Goal: Communication & Community: Answer question/provide support

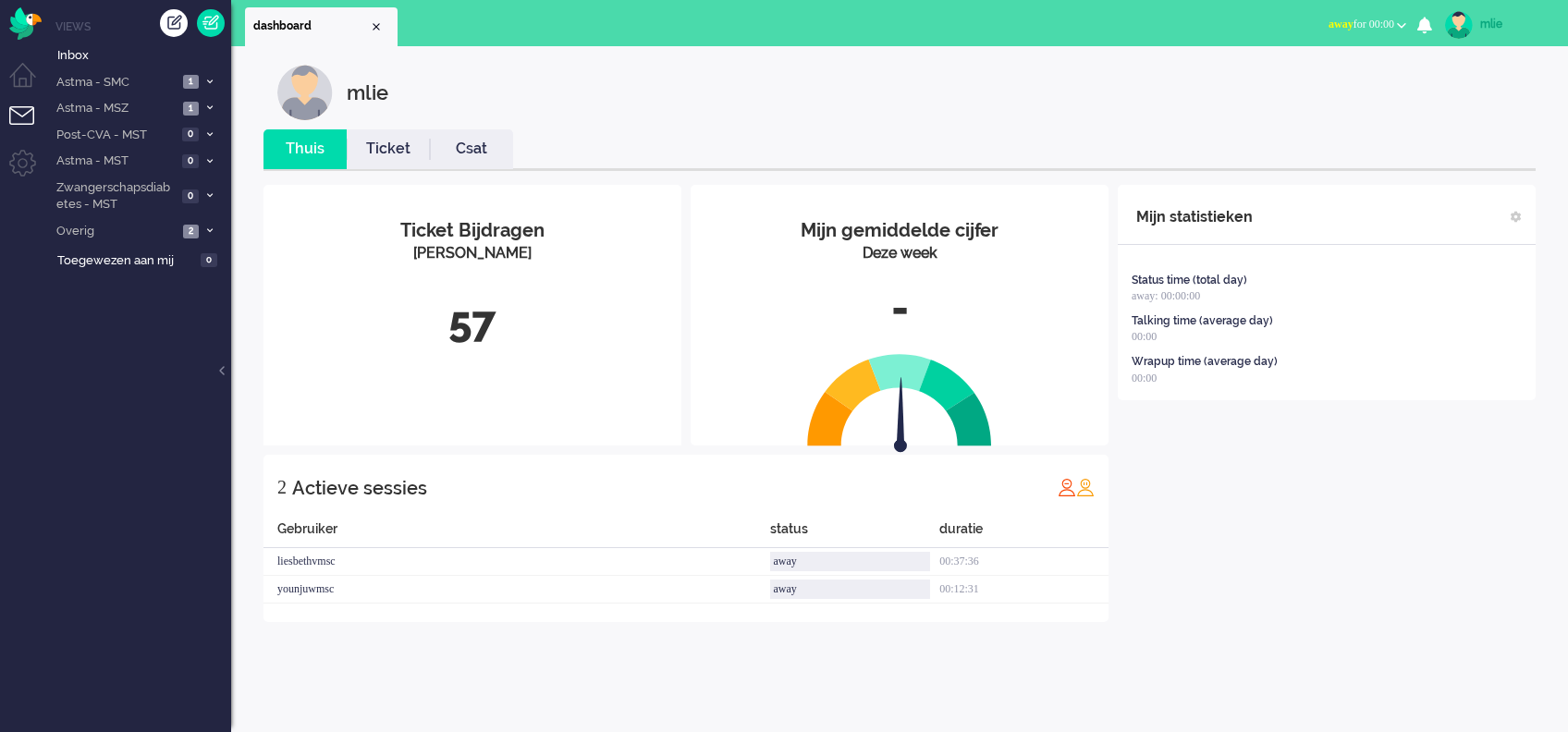
click at [1333, 27] on span "away" at bounding box center [1341, 24] width 24 height 13
click at [1284, 87] on label "Online" at bounding box center [1329, 82] width 146 height 16
click at [380, 145] on link "Ticket" at bounding box center [388, 150] width 83 height 22
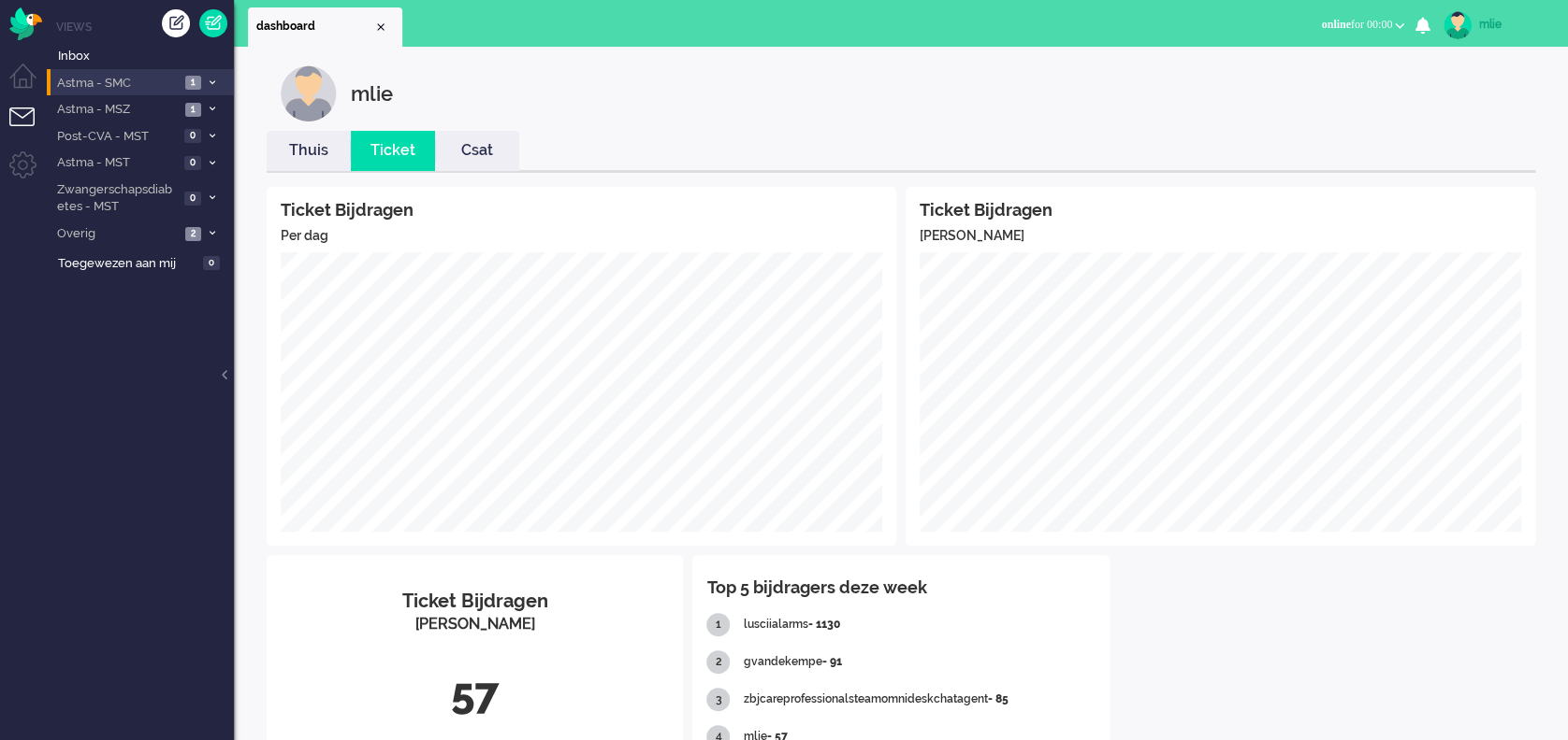
click at [217, 76] on li "Astma - SMC 1" at bounding box center [140, 82] width 187 height 27
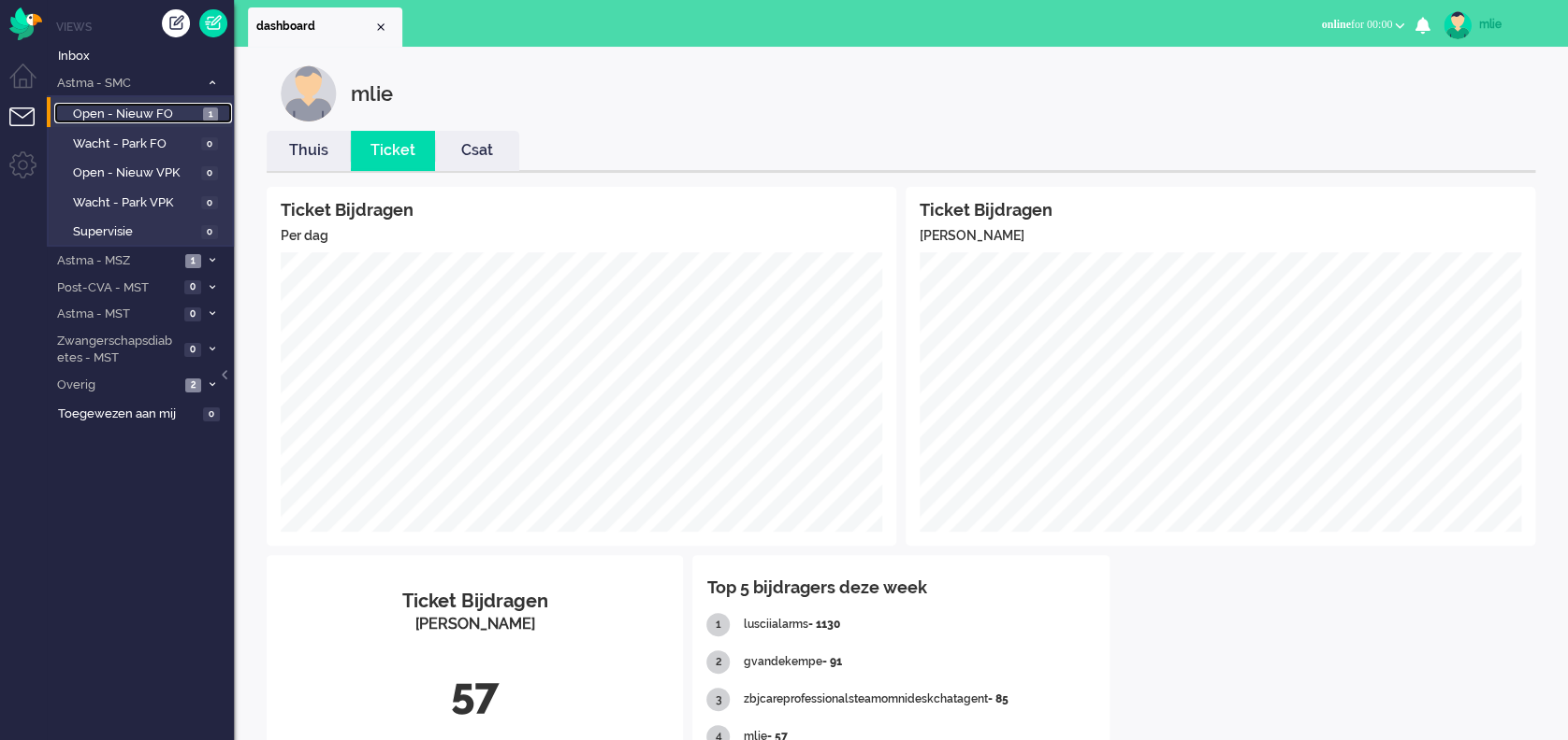
click at [148, 108] on span "Open - Nieuw FO" at bounding box center [136, 115] width 125 height 18
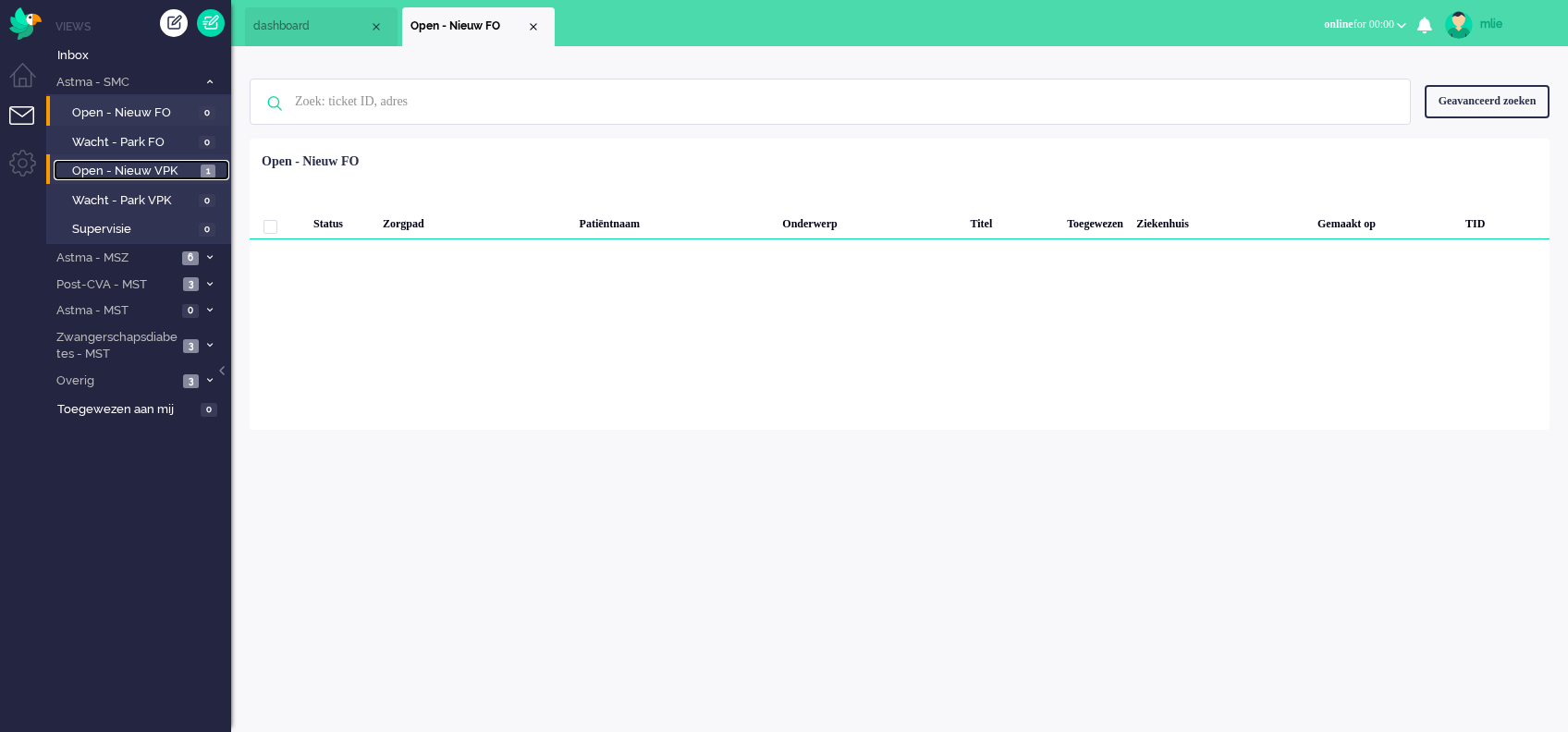
click at [107, 163] on span "Open - Nieuw VPK" at bounding box center [134, 171] width 123 height 18
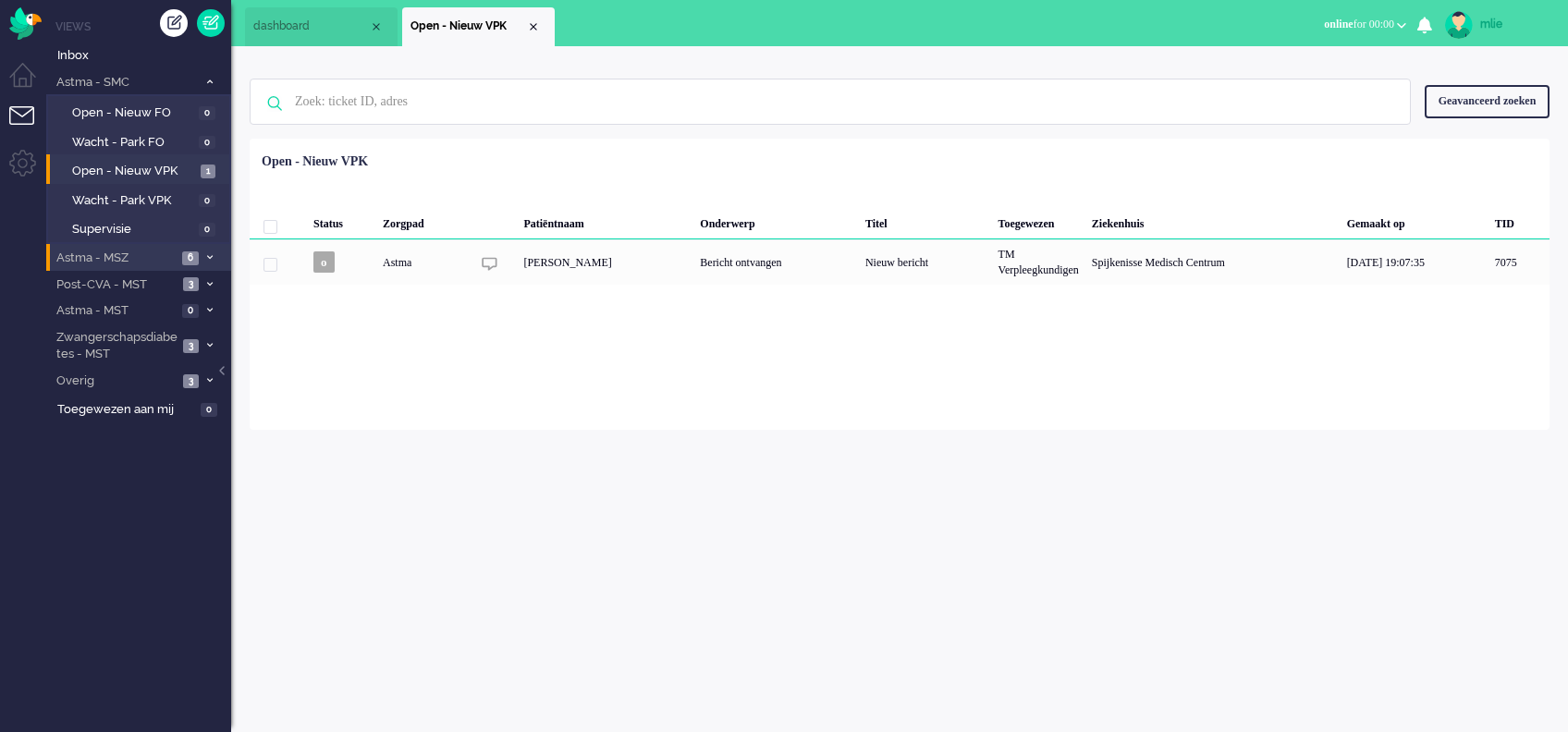
click at [212, 258] on icon at bounding box center [210, 258] width 6 height 7
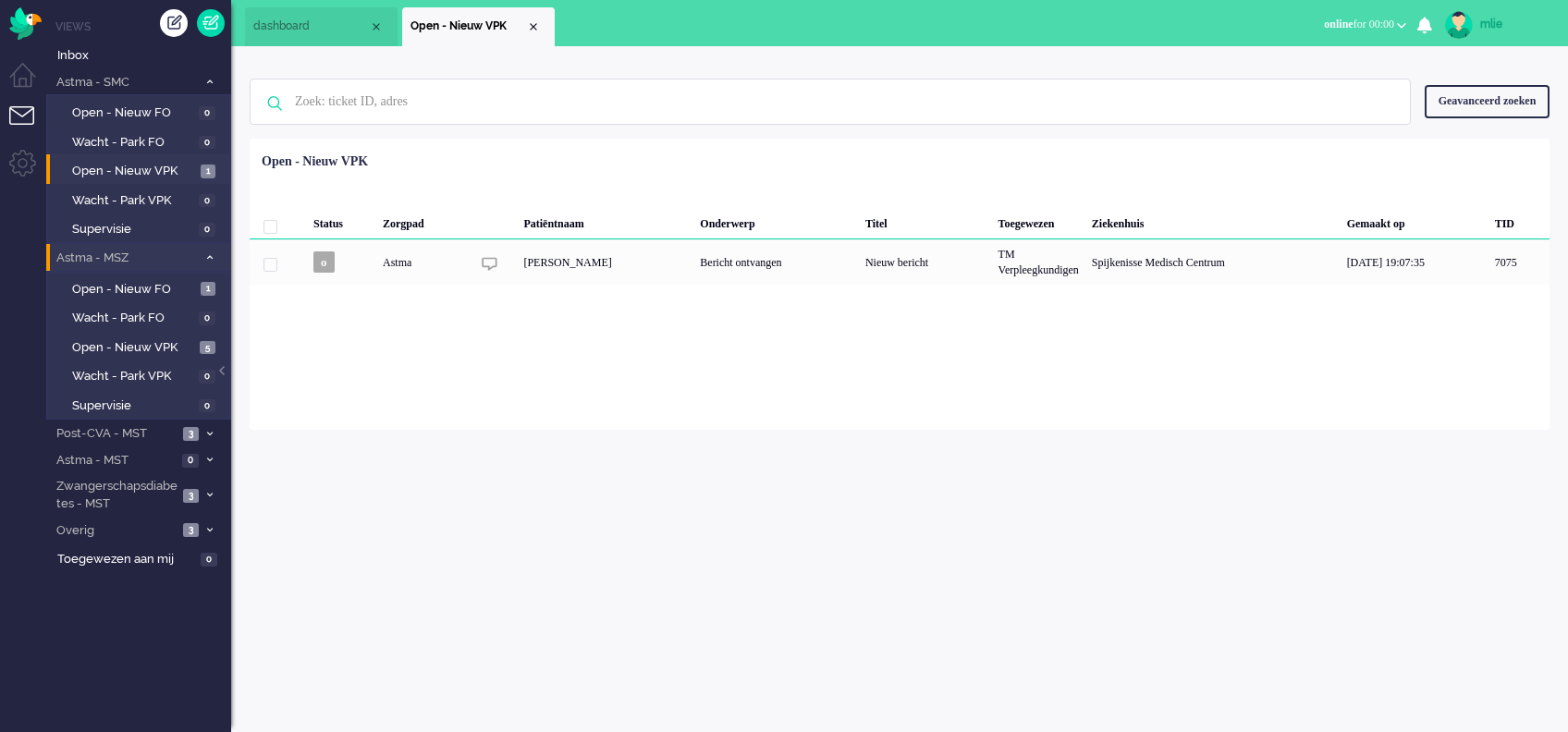
click at [207, 249] on li "Astma - MSZ 6" at bounding box center [138, 257] width 185 height 26
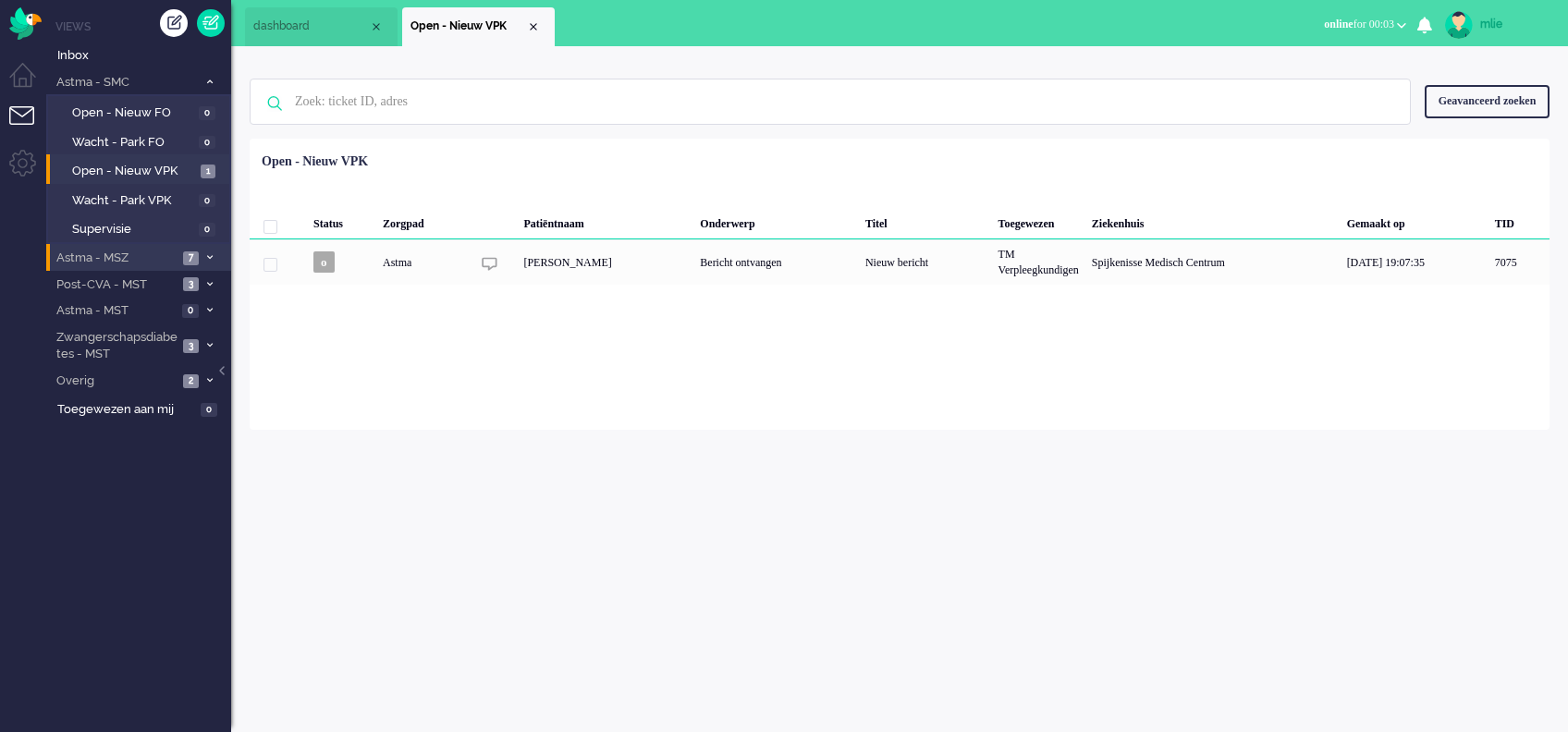
click at [215, 252] on li "Astma - MSZ 7" at bounding box center [138, 257] width 185 height 26
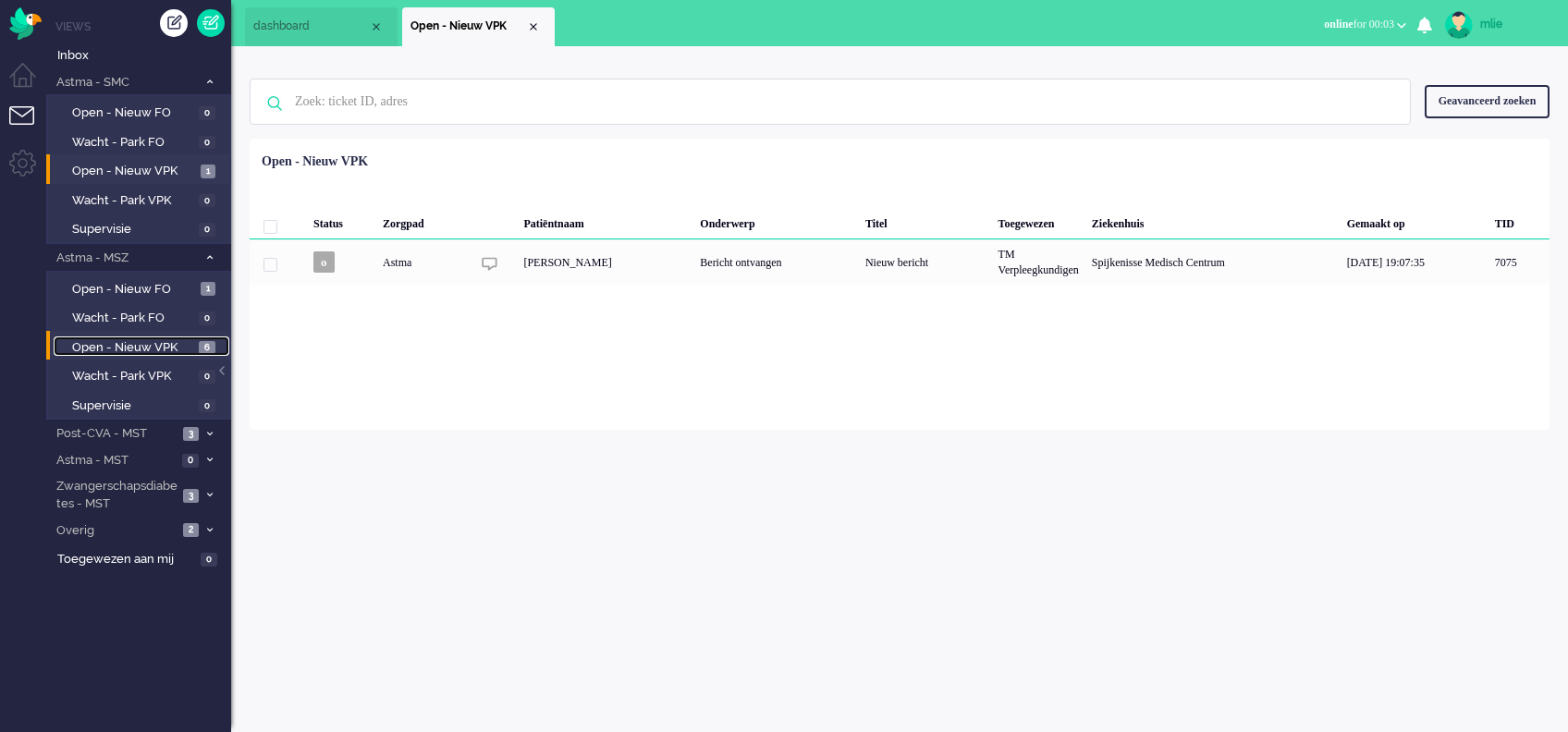
click at [121, 340] on span "Open - Nieuw VPK" at bounding box center [133, 348] width 122 height 18
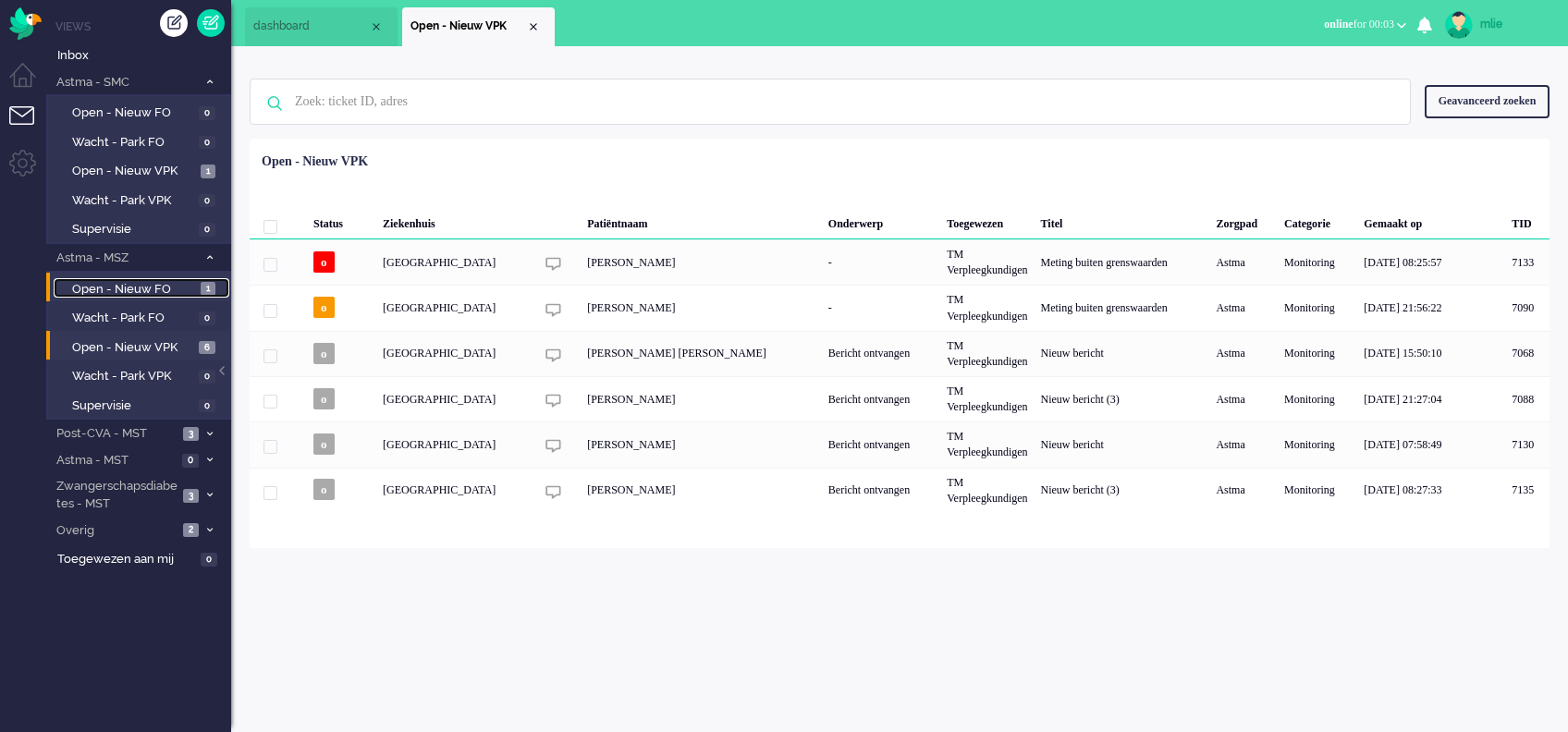
click at [111, 289] on span "Open - Nieuw FO" at bounding box center [134, 290] width 123 height 18
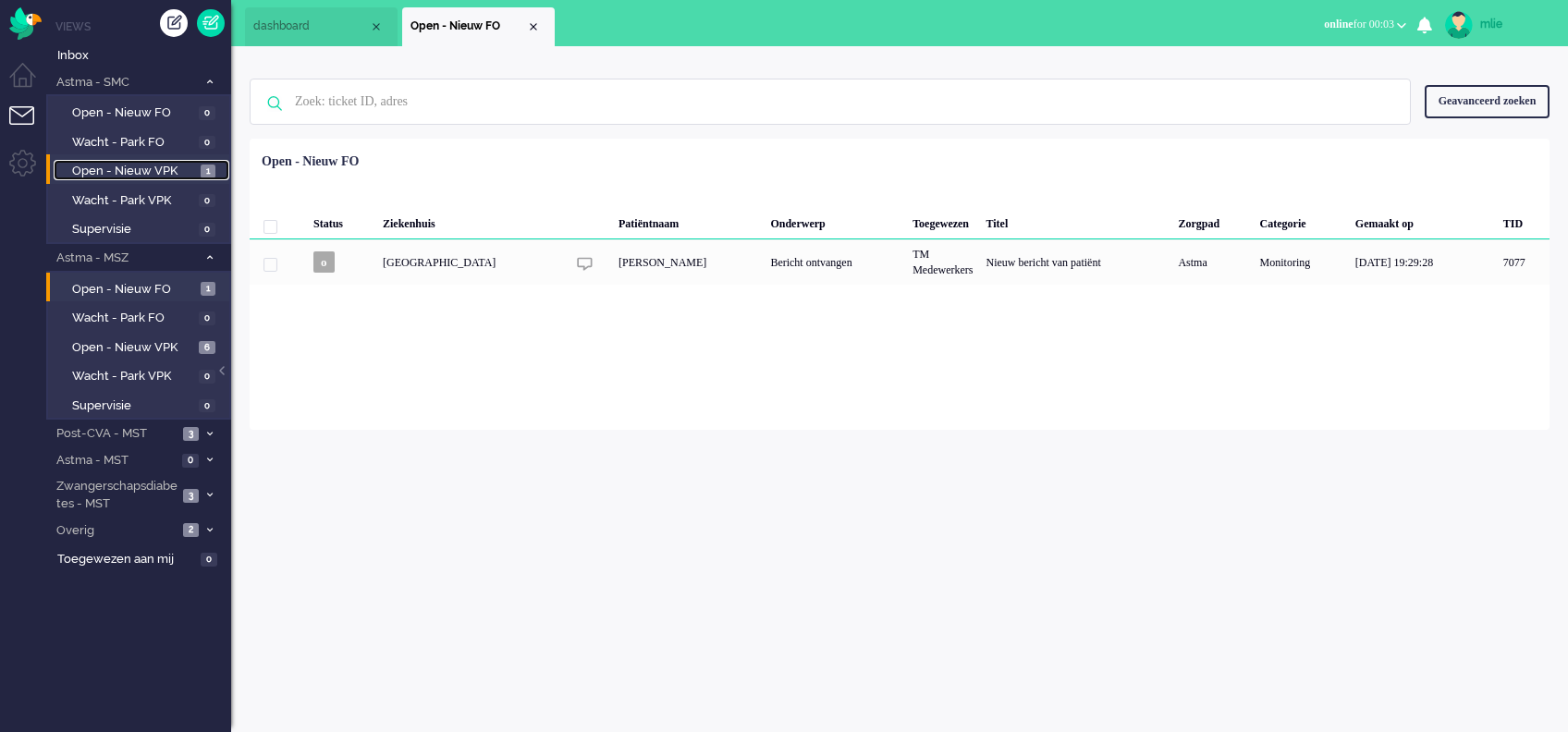
click at [174, 171] on span "Open - Nieuw VPK" at bounding box center [134, 171] width 123 height 18
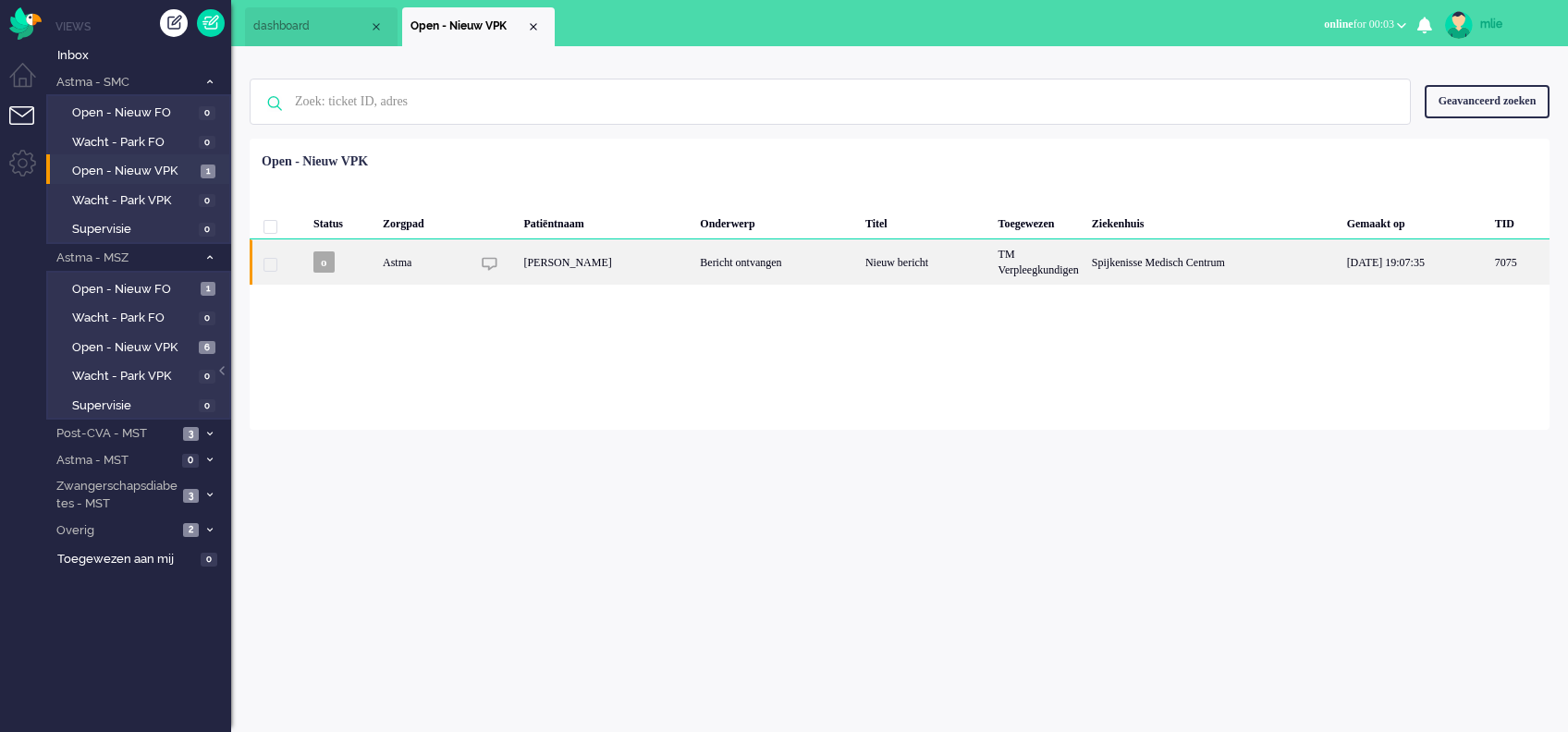
click at [893, 255] on div "Nieuw bericht" at bounding box center [926, 262] width 133 height 45
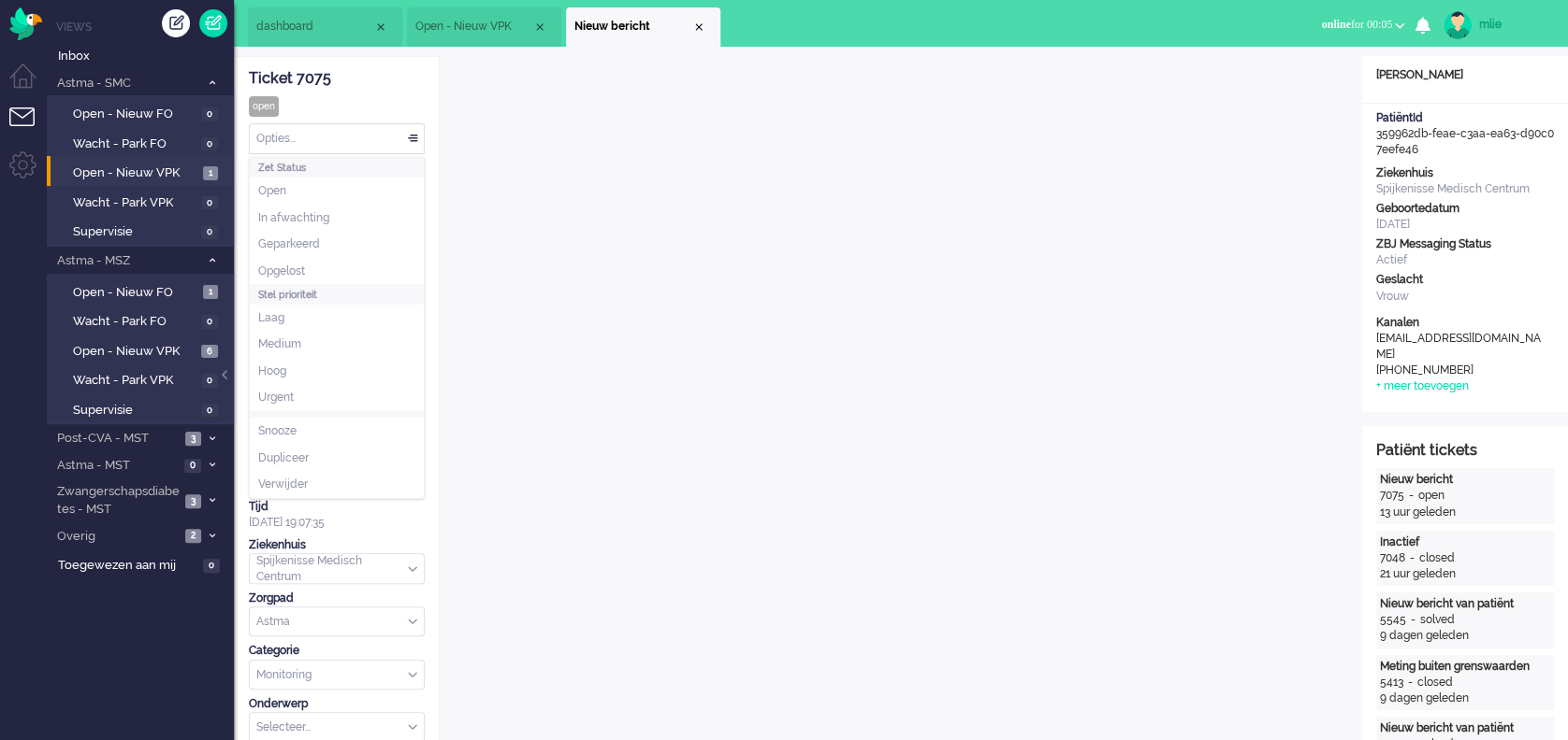
click at [410, 134] on div "Opties..." at bounding box center [337, 139] width 174 height 29
click at [303, 276] on span "Opgelost" at bounding box center [280, 271] width 47 height 16
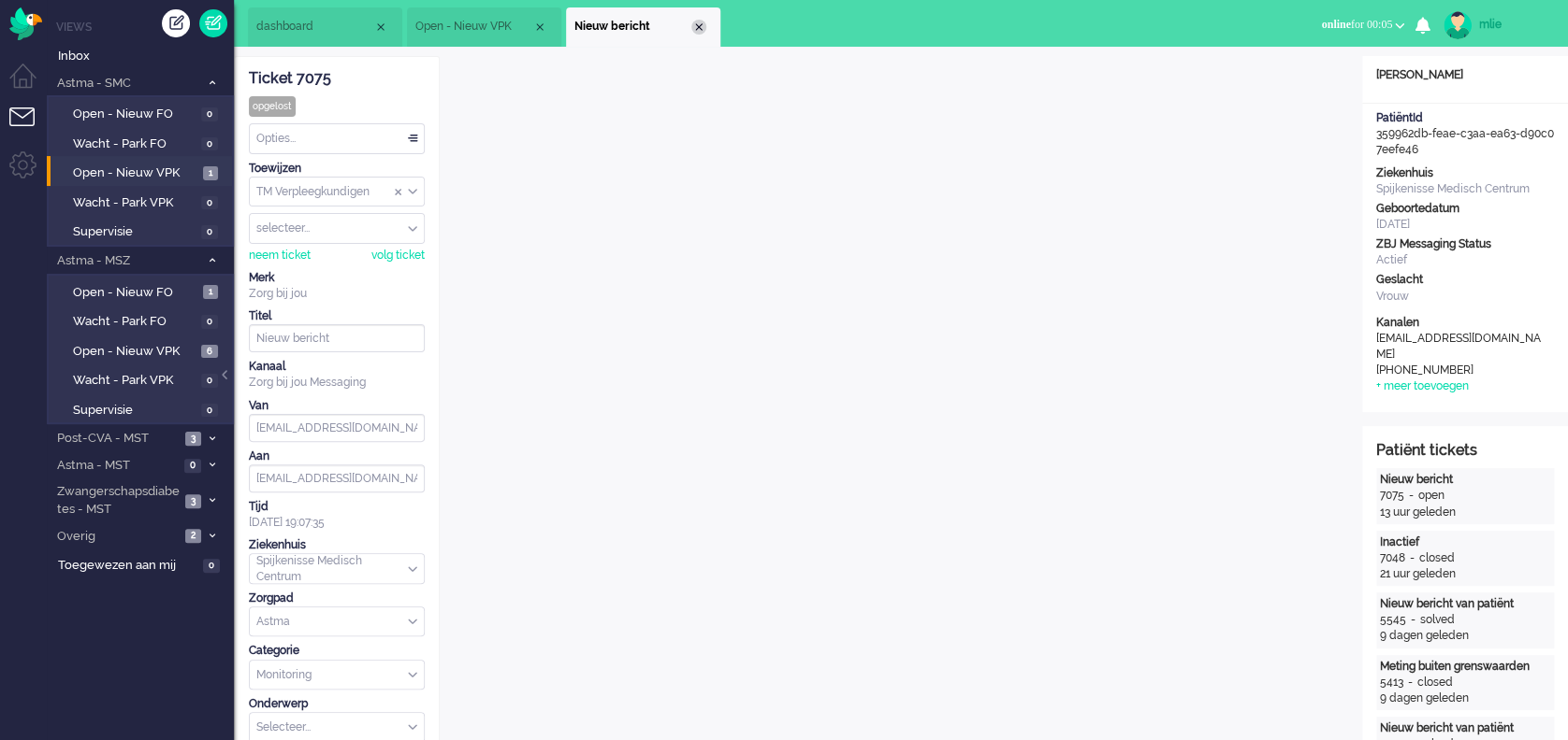
click at [704, 27] on div "Close tab" at bounding box center [698, 27] width 15 height 15
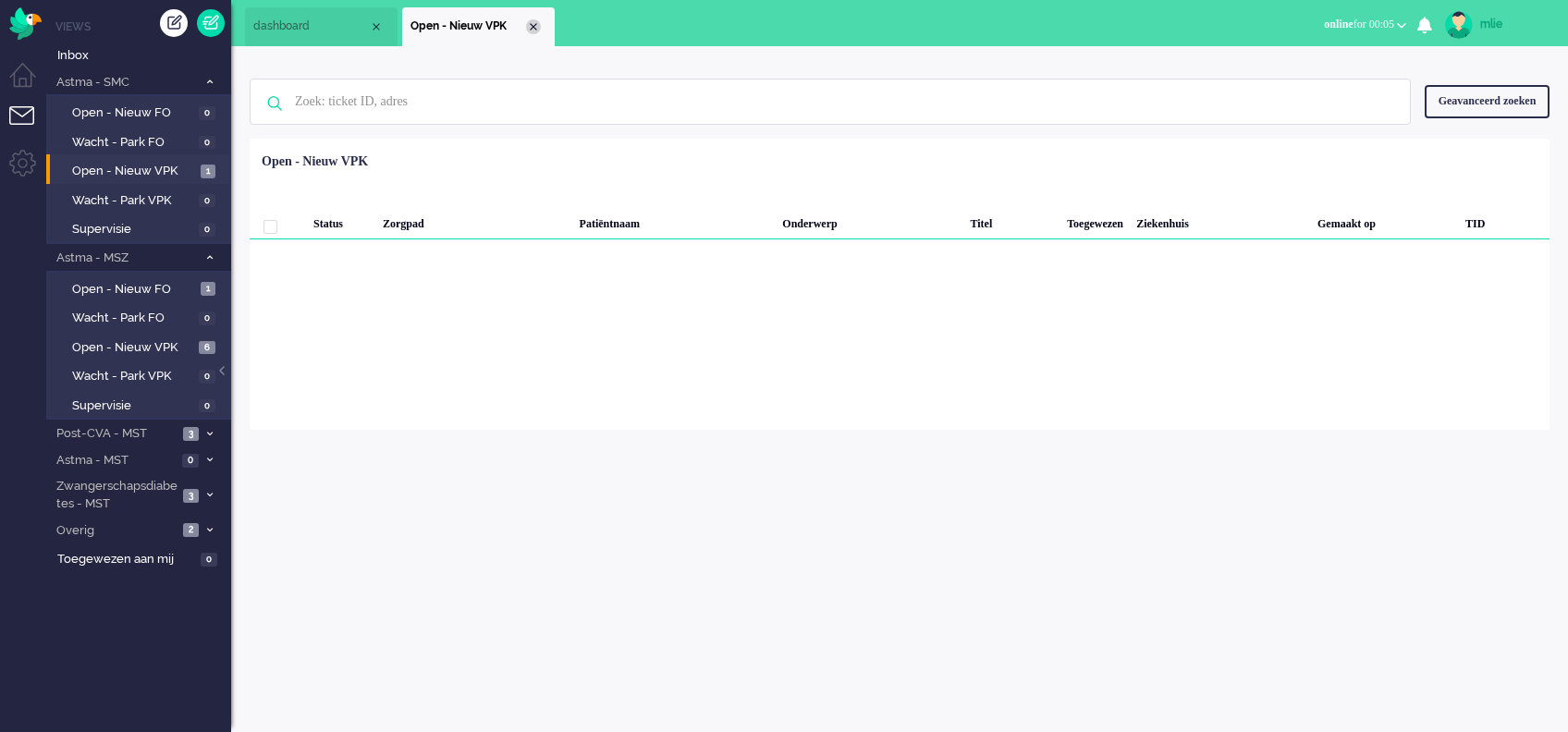
click at [534, 24] on div "Close tab" at bounding box center [533, 26] width 15 height 15
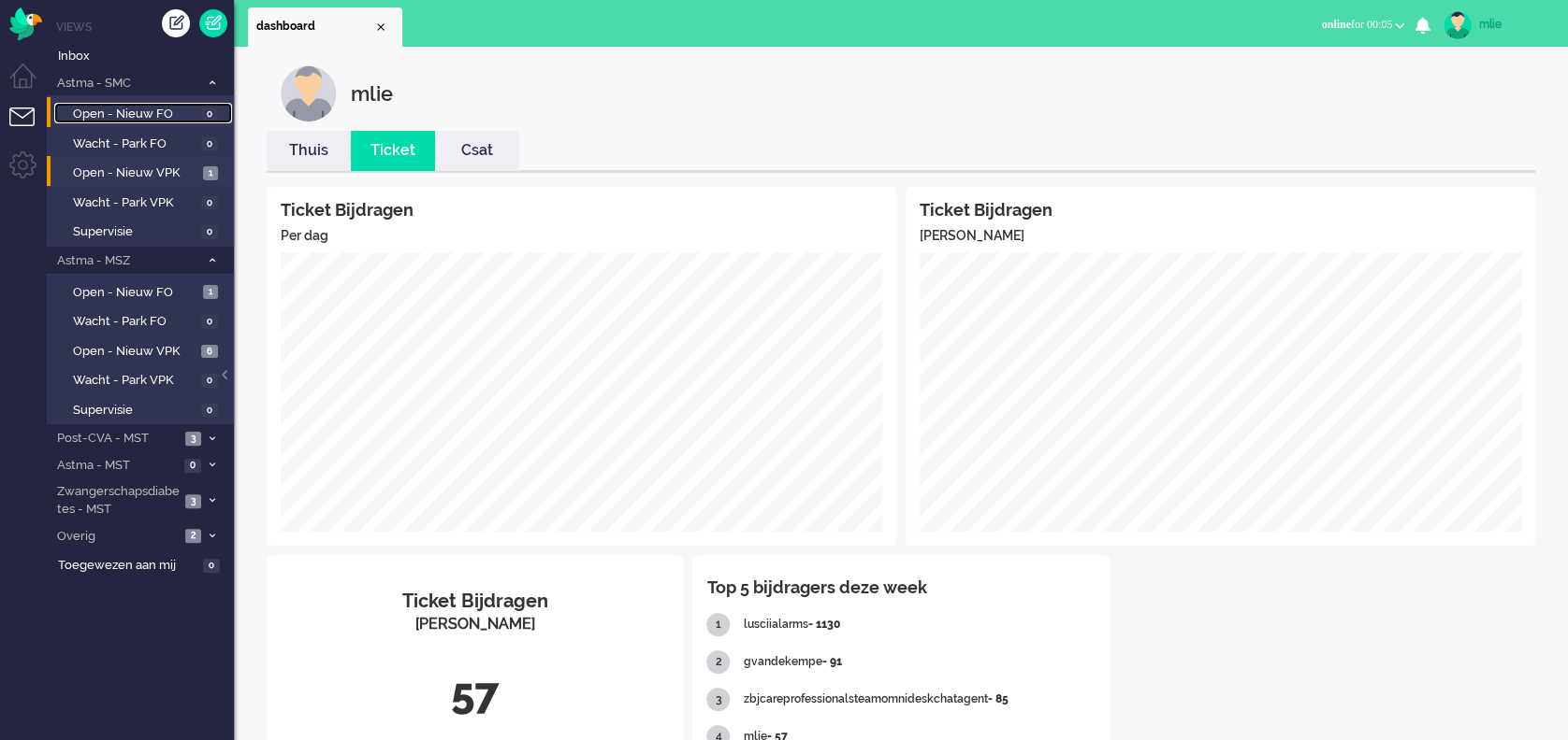
click at [157, 110] on span "Open - Nieuw FO" at bounding box center [135, 115] width 124 height 18
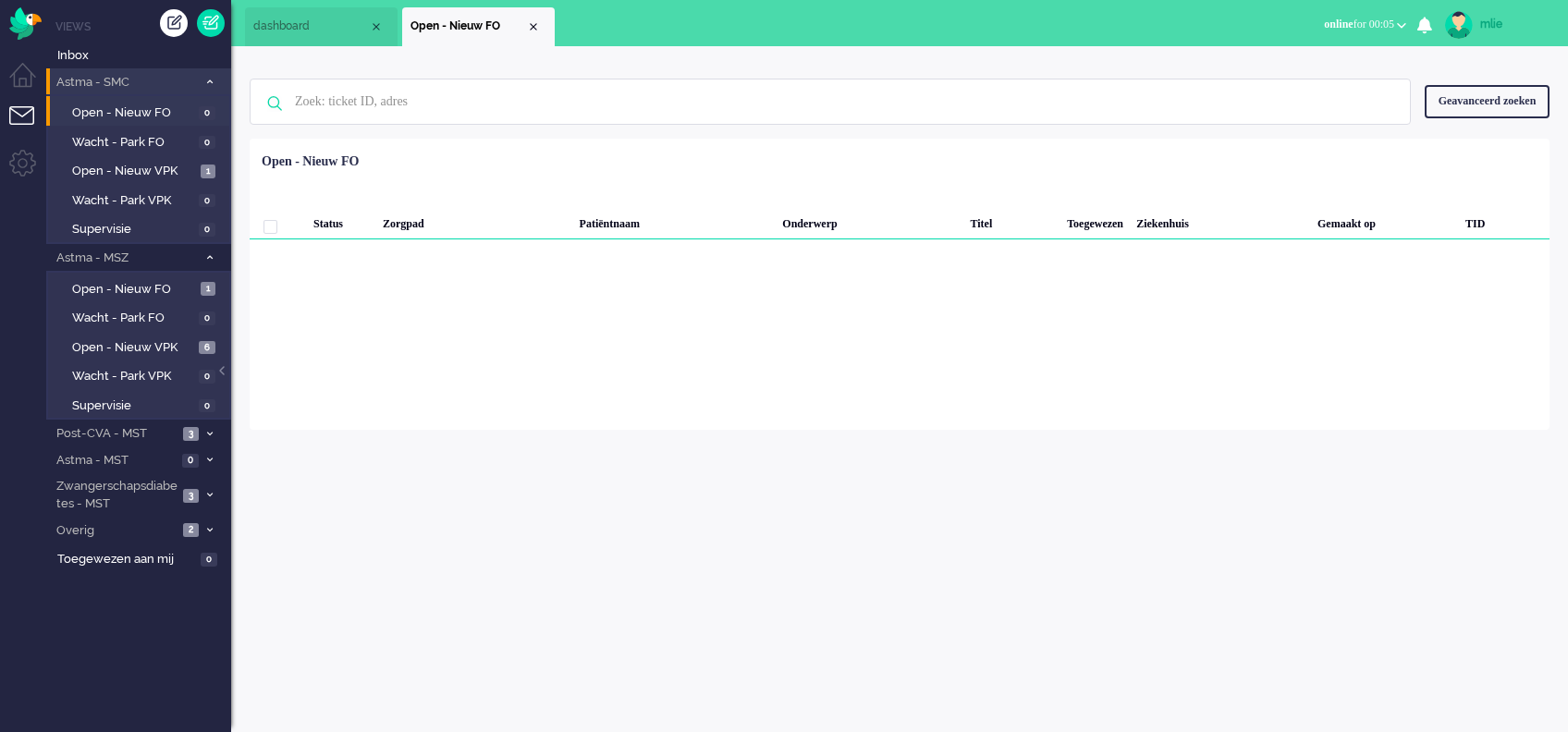
click at [207, 79] on icon at bounding box center [210, 81] width 6 height 7
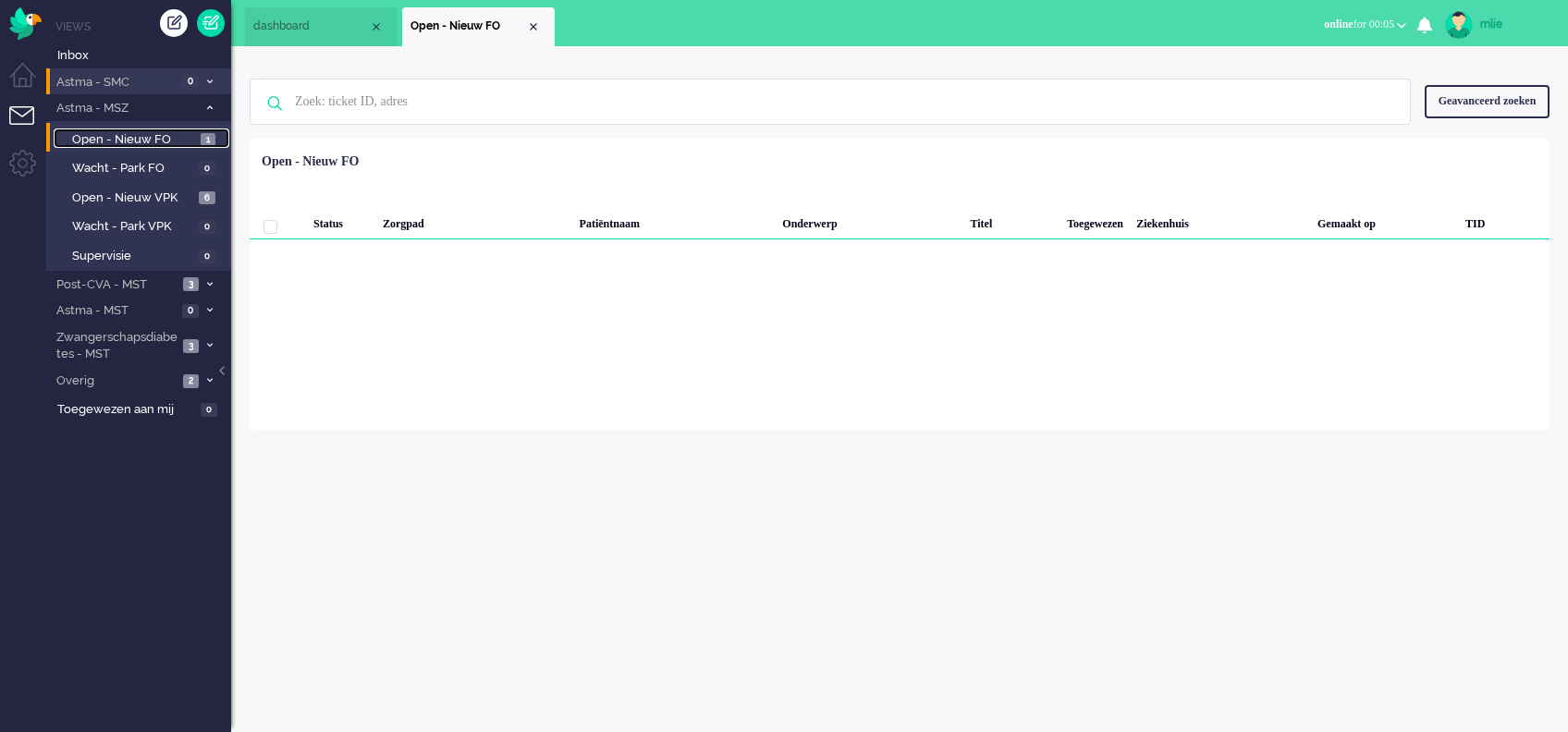
click at [203, 130] on link "Open - Nieuw FO 1" at bounding box center [141, 138] width 175 height 21
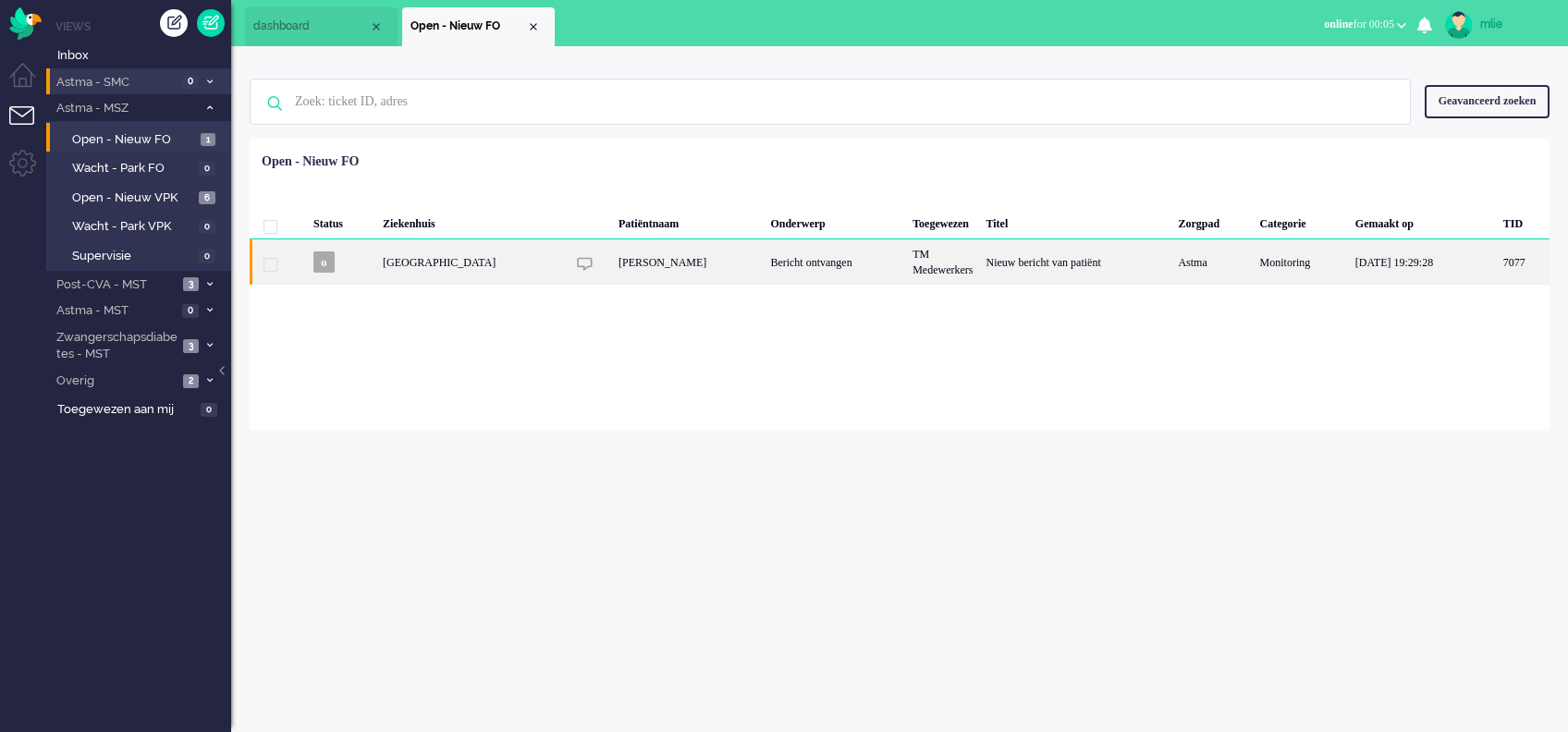
click at [829, 260] on div "Bericht ontvangen" at bounding box center [834, 262] width 142 height 45
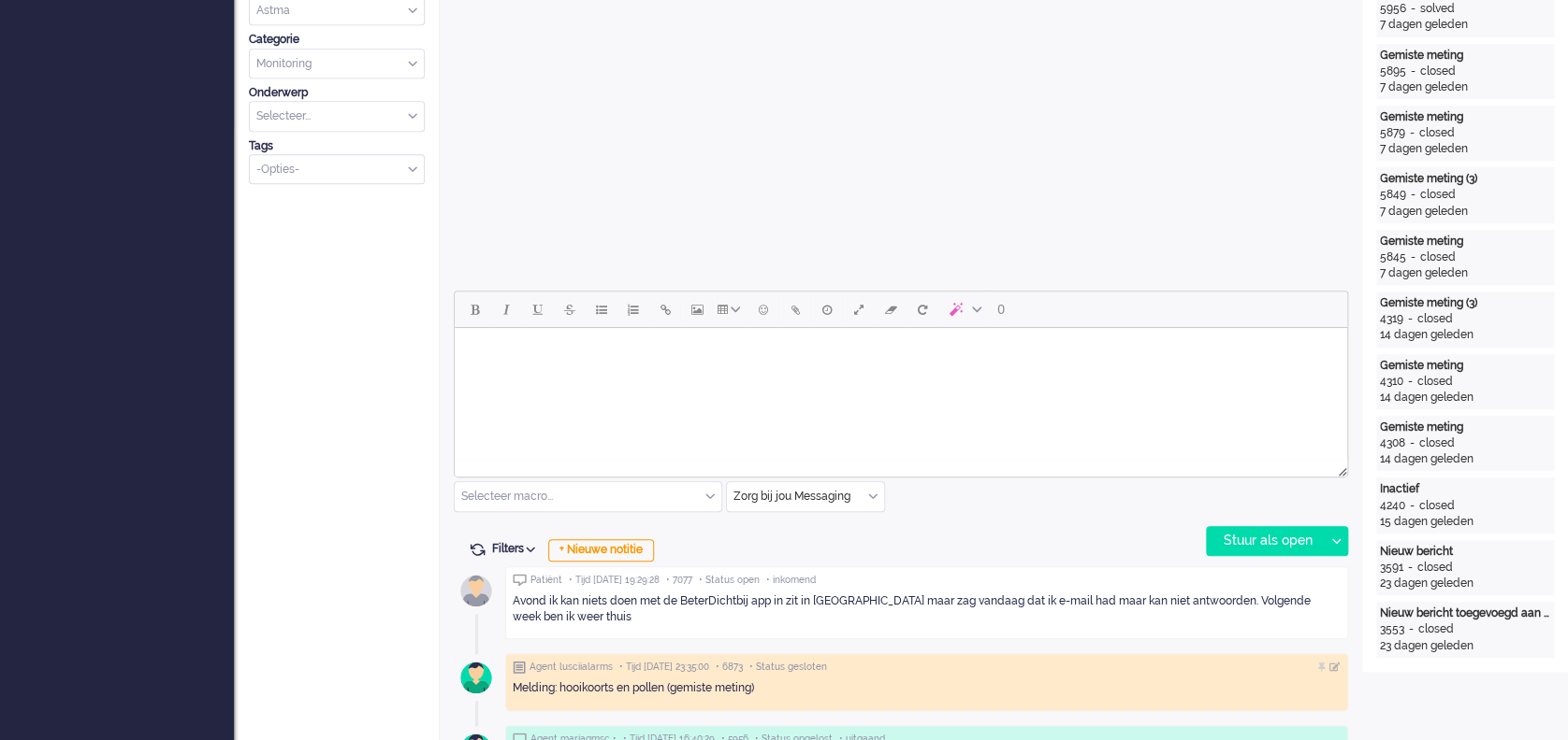
scroll to position [622, 0]
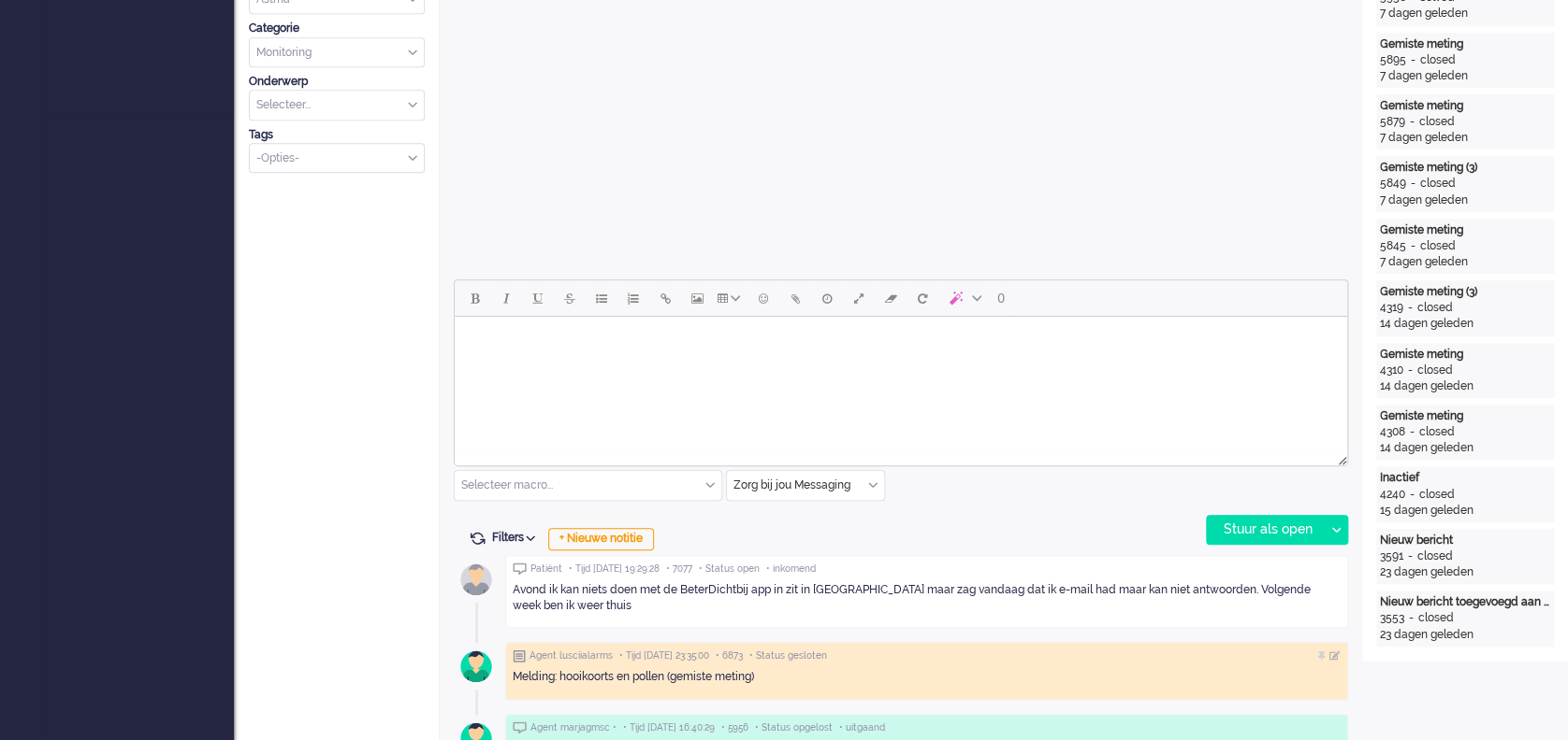
click at [503, 352] on body "Rich Text Area. Press ALT-0 for help." at bounding box center [900, 340] width 877 height 33
click at [1271, 519] on div "Stuur als open" at bounding box center [1265, 530] width 117 height 28
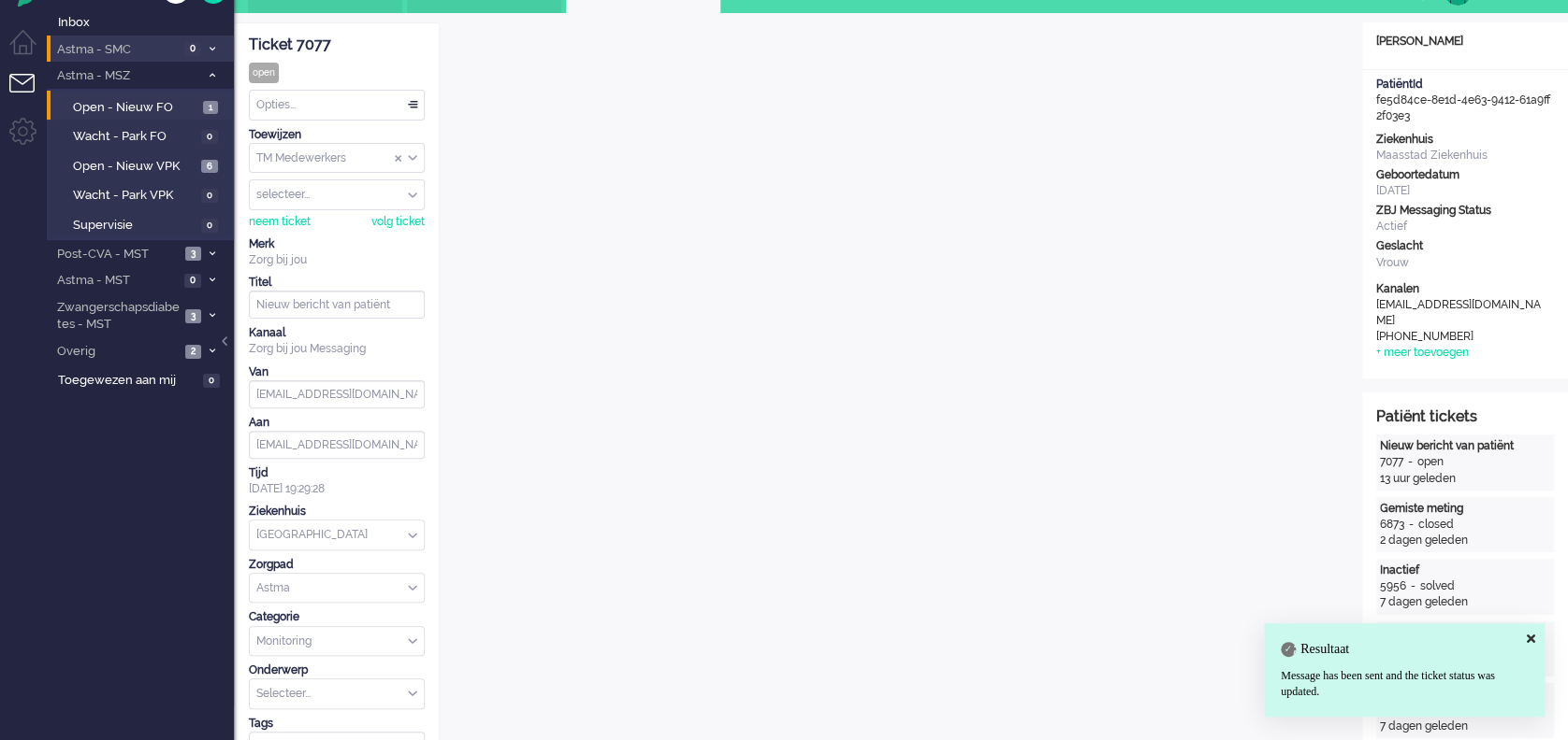
scroll to position [0, 0]
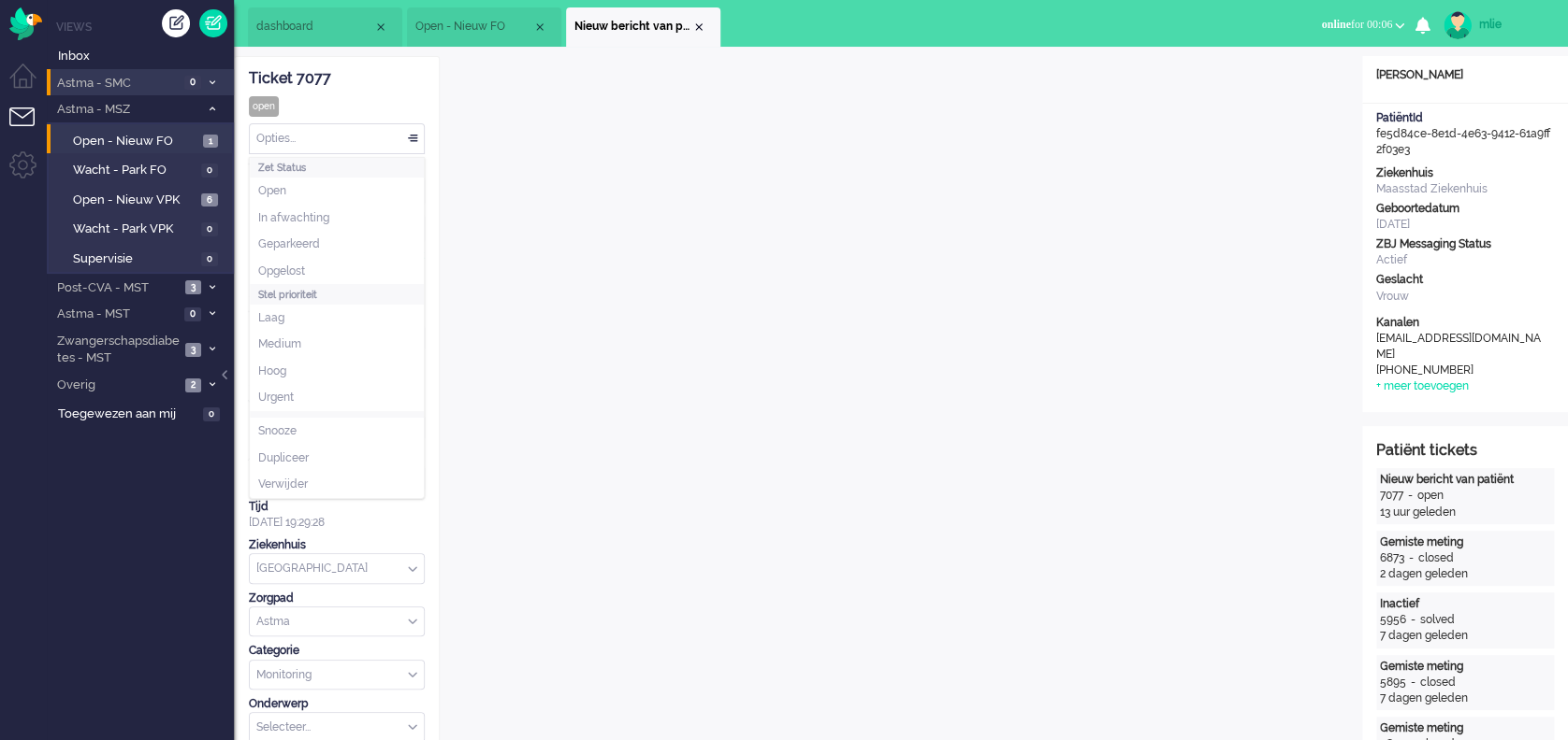
click at [411, 135] on div "Opties..." at bounding box center [337, 139] width 174 height 29
click at [295, 264] on span "Opgelost" at bounding box center [280, 271] width 47 height 16
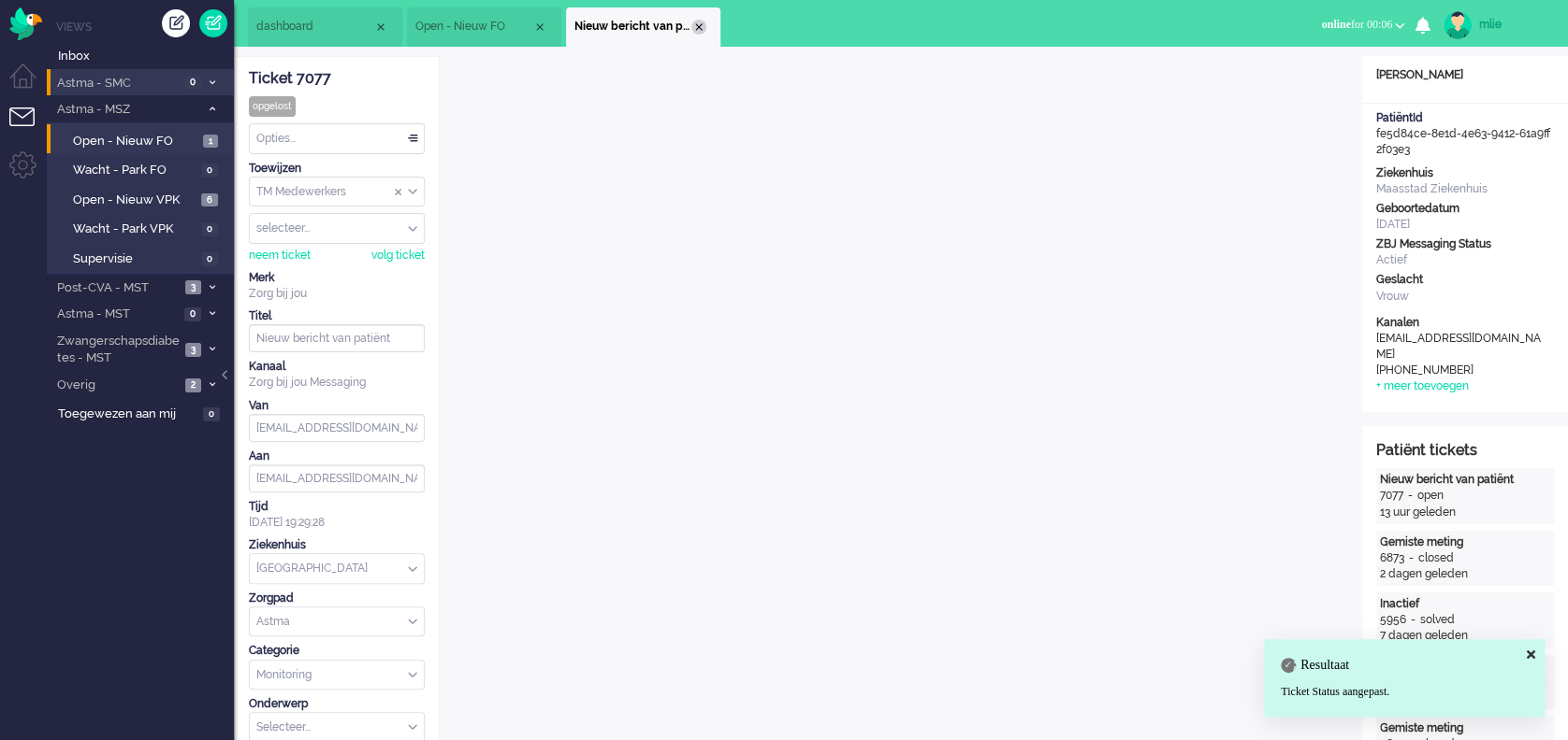
click at [700, 25] on div "Close tab" at bounding box center [698, 27] width 15 height 15
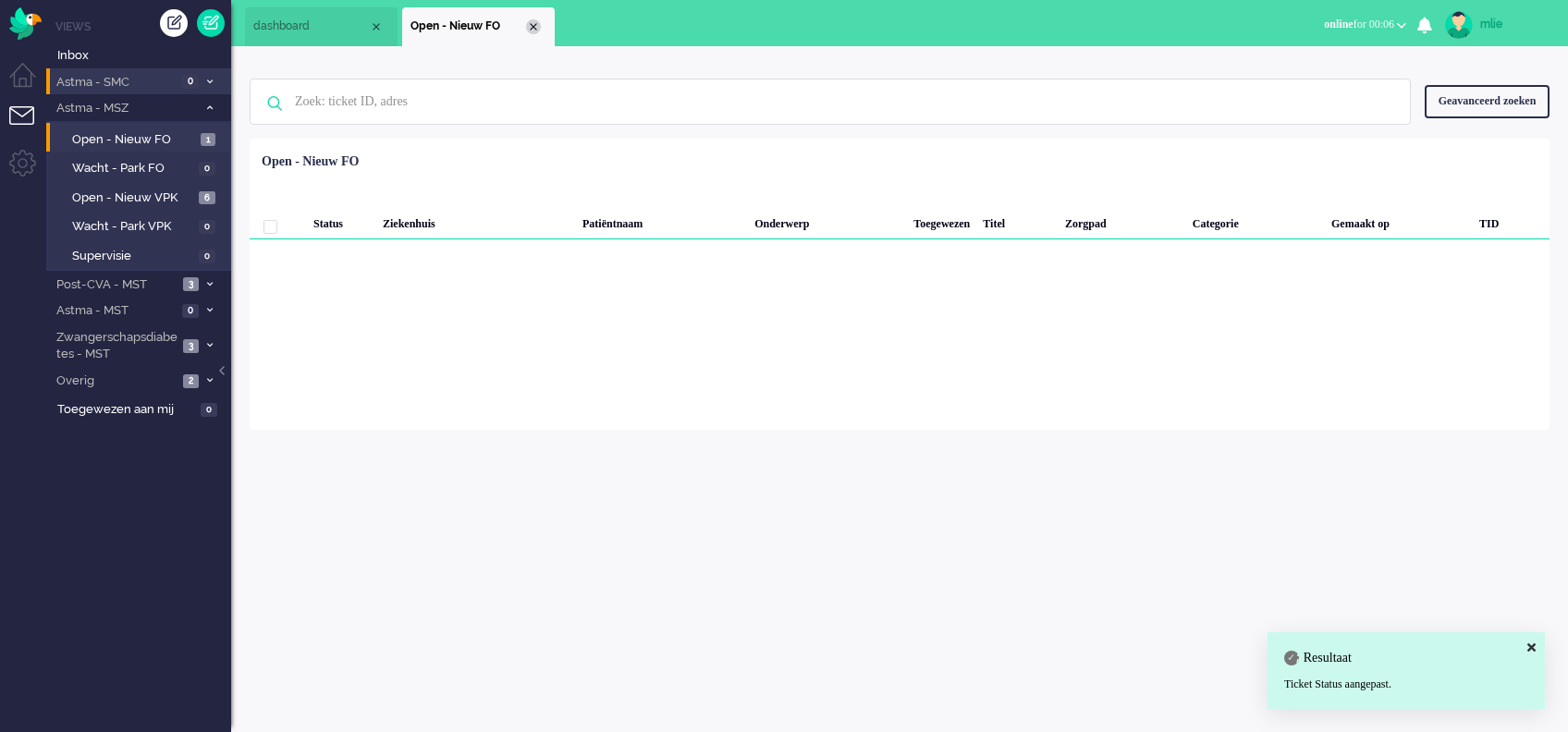
click at [533, 25] on div "Close tab" at bounding box center [533, 26] width 15 height 15
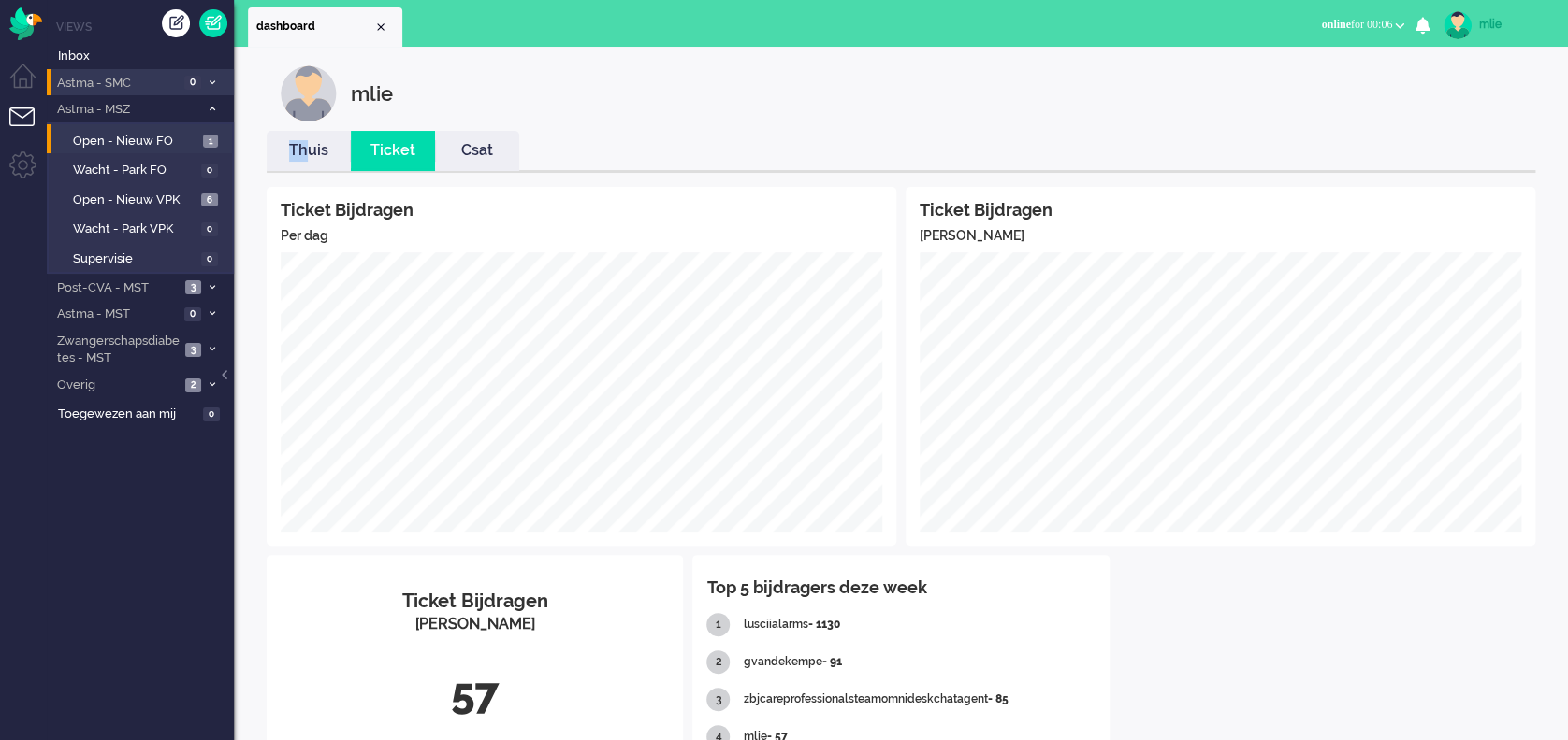
click at [307, 159] on li "Thuis" at bounding box center [308, 151] width 84 height 41
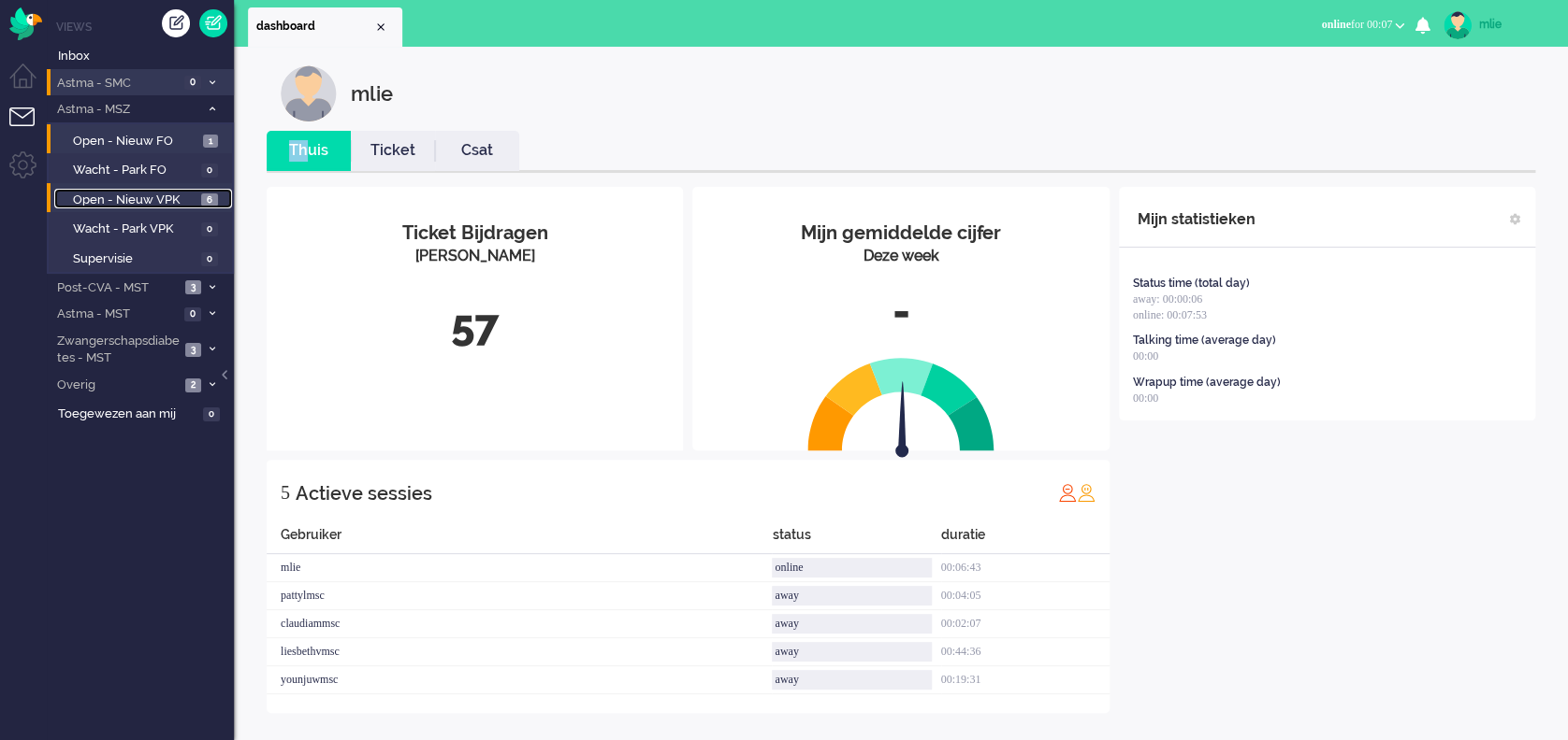
drag, startPoint x: 307, startPoint y: 159, endPoint x: 154, endPoint y: 194, distance: 157.0
click at [154, 194] on span "Open - Nieuw VPK" at bounding box center [135, 200] width 124 height 18
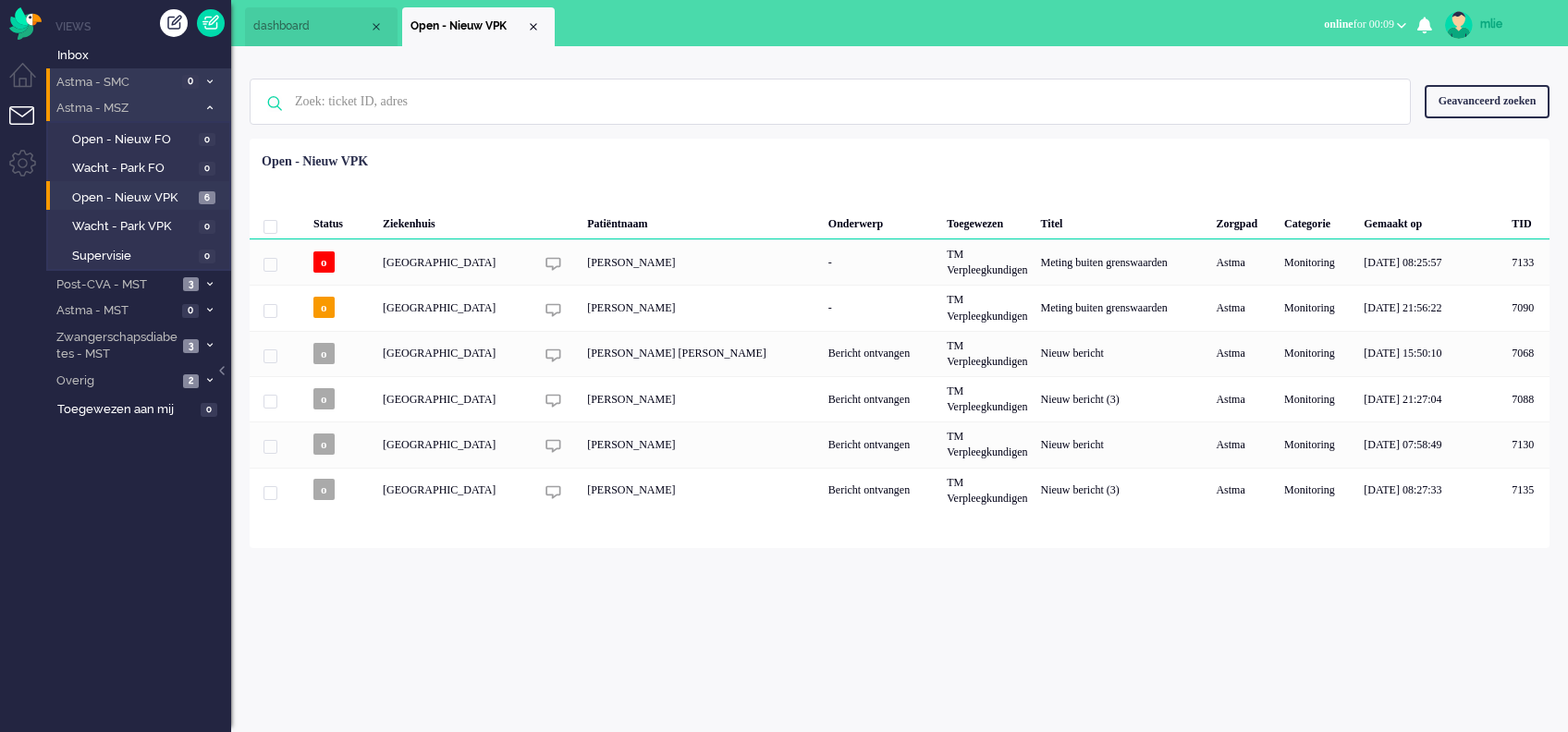
click at [215, 112] on span at bounding box center [210, 109] width 14 height 10
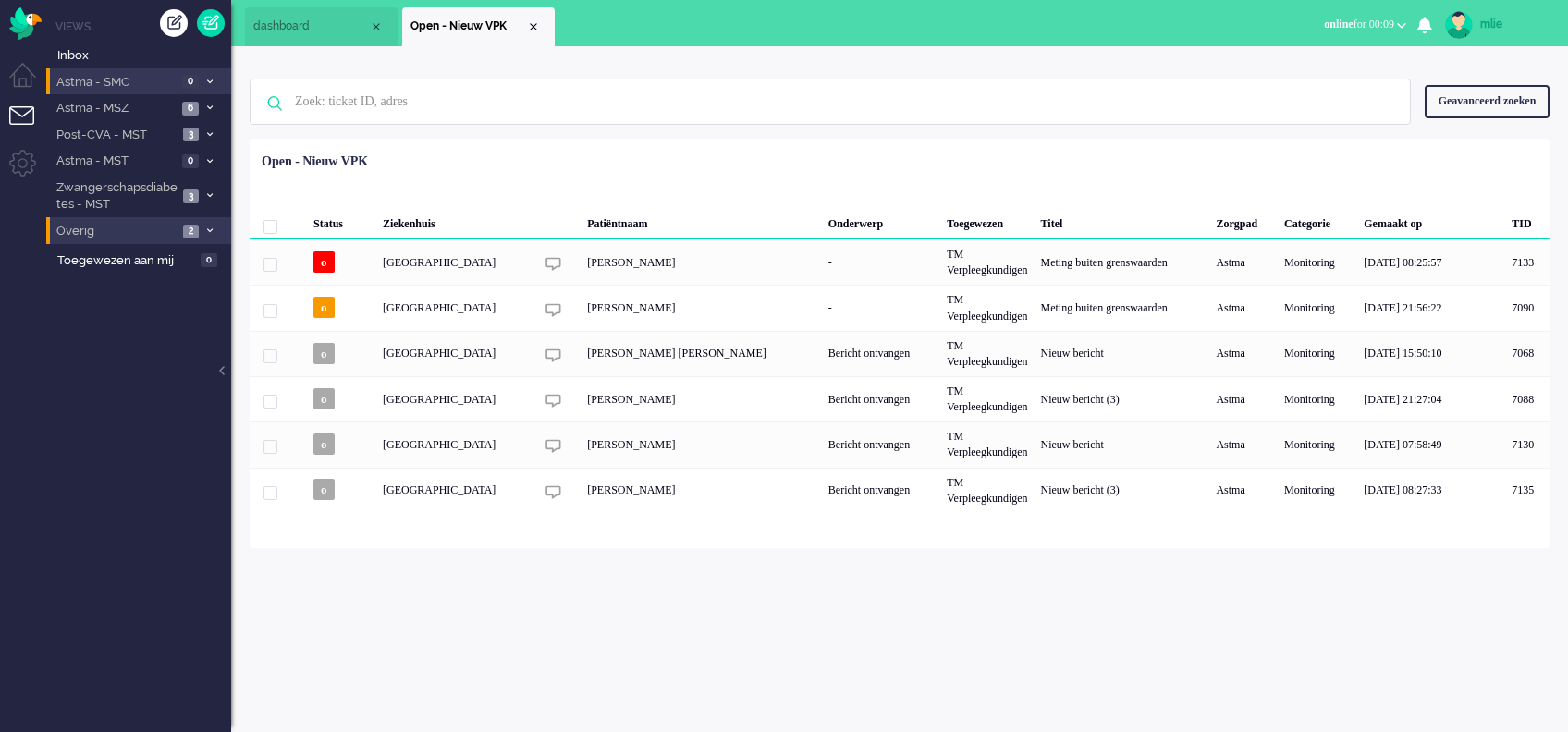
click at [181, 224] on li "Overig 2" at bounding box center [138, 230] width 185 height 26
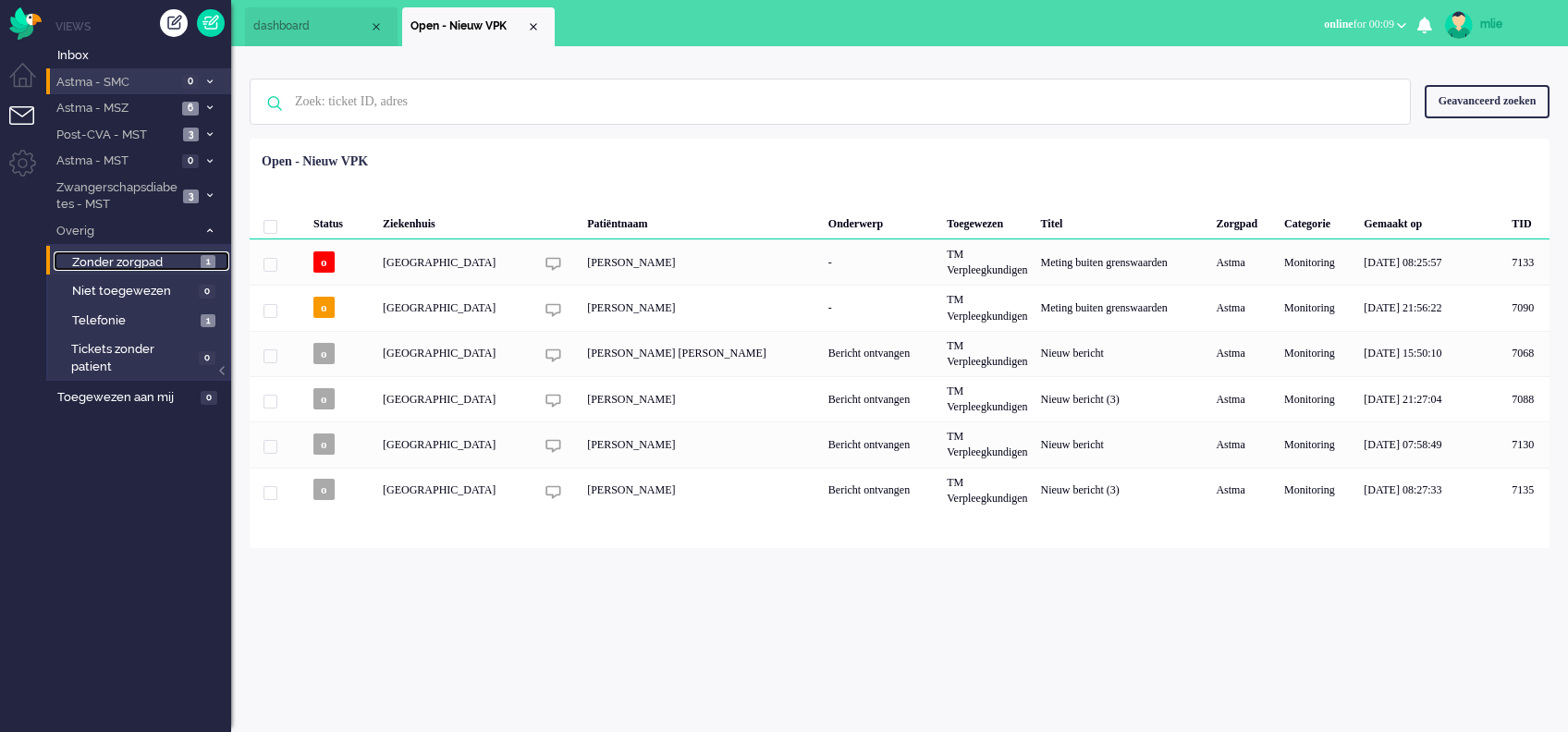
click at [189, 259] on span "Zonder zorgpad" at bounding box center [134, 264] width 123 height 18
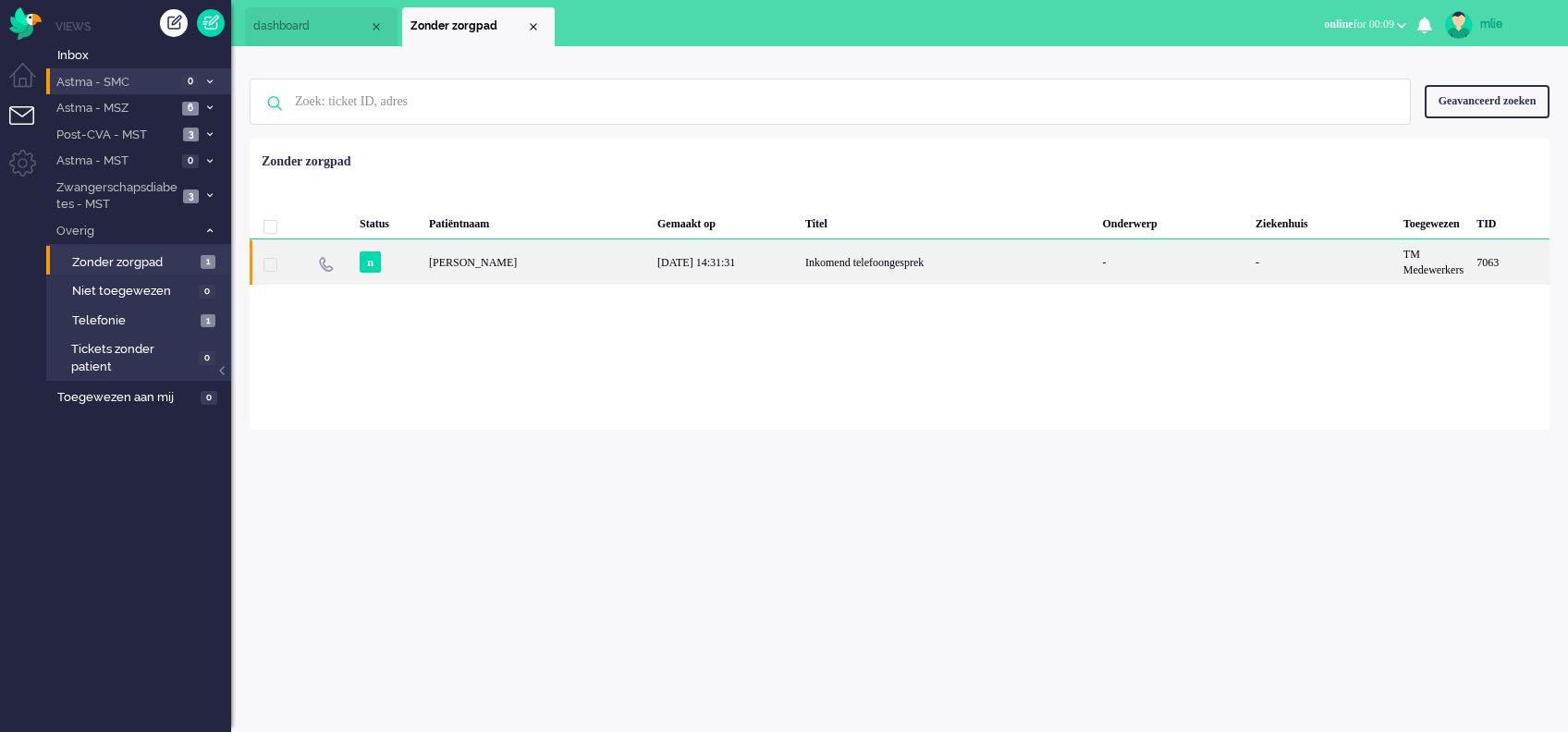
click at [873, 269] on div "Inkomend telefoongesprek" at bounding box center [947, 262] width 297 height 45
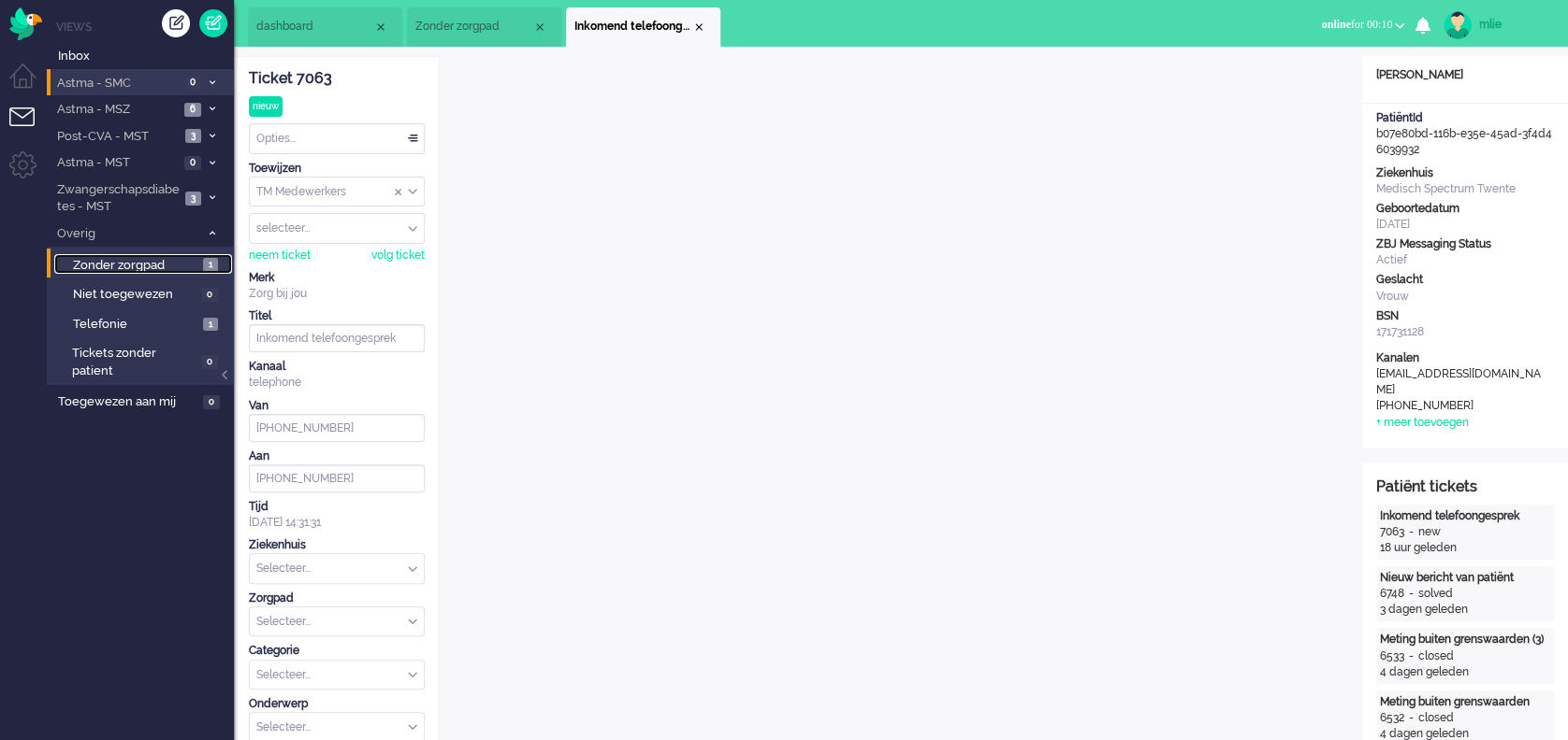
click at [166, 261] on span "Zonder zorgpad" at bounding box center [136, 266] width 125 height 18
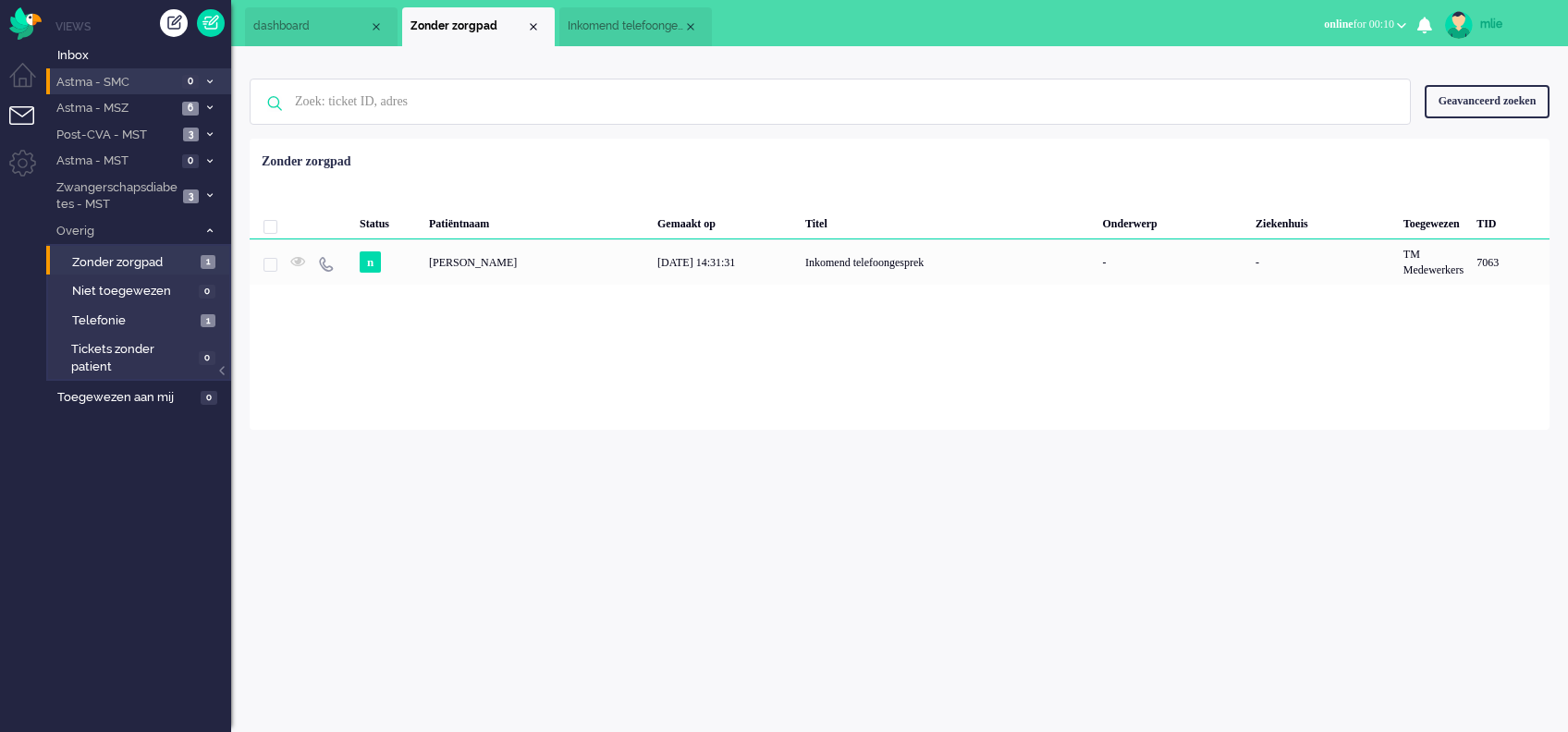
click at [821, 265] on div "Inkomend telefoongesprek" at bounding box center [947, 262] width 297 height 45
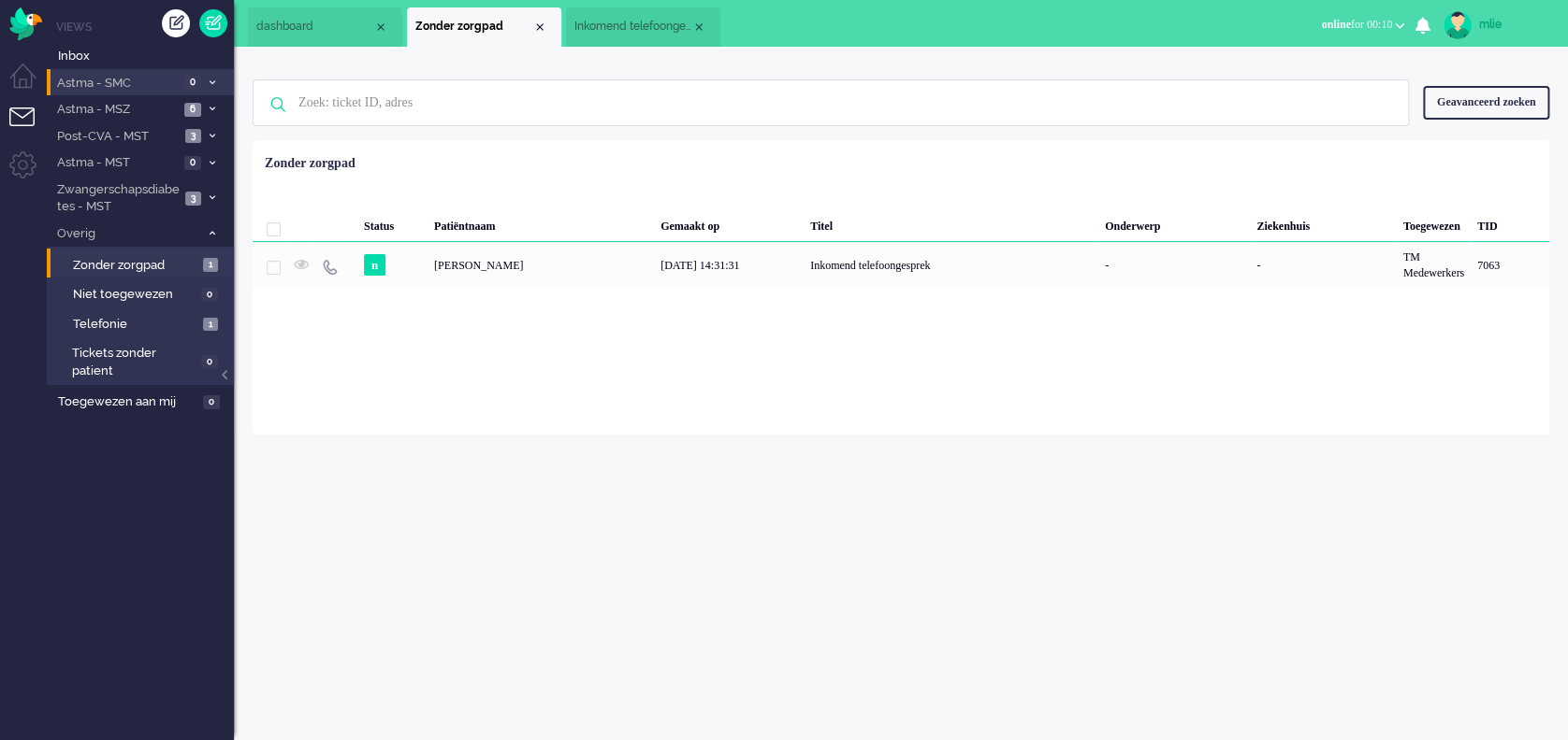
type input "+31638063713"
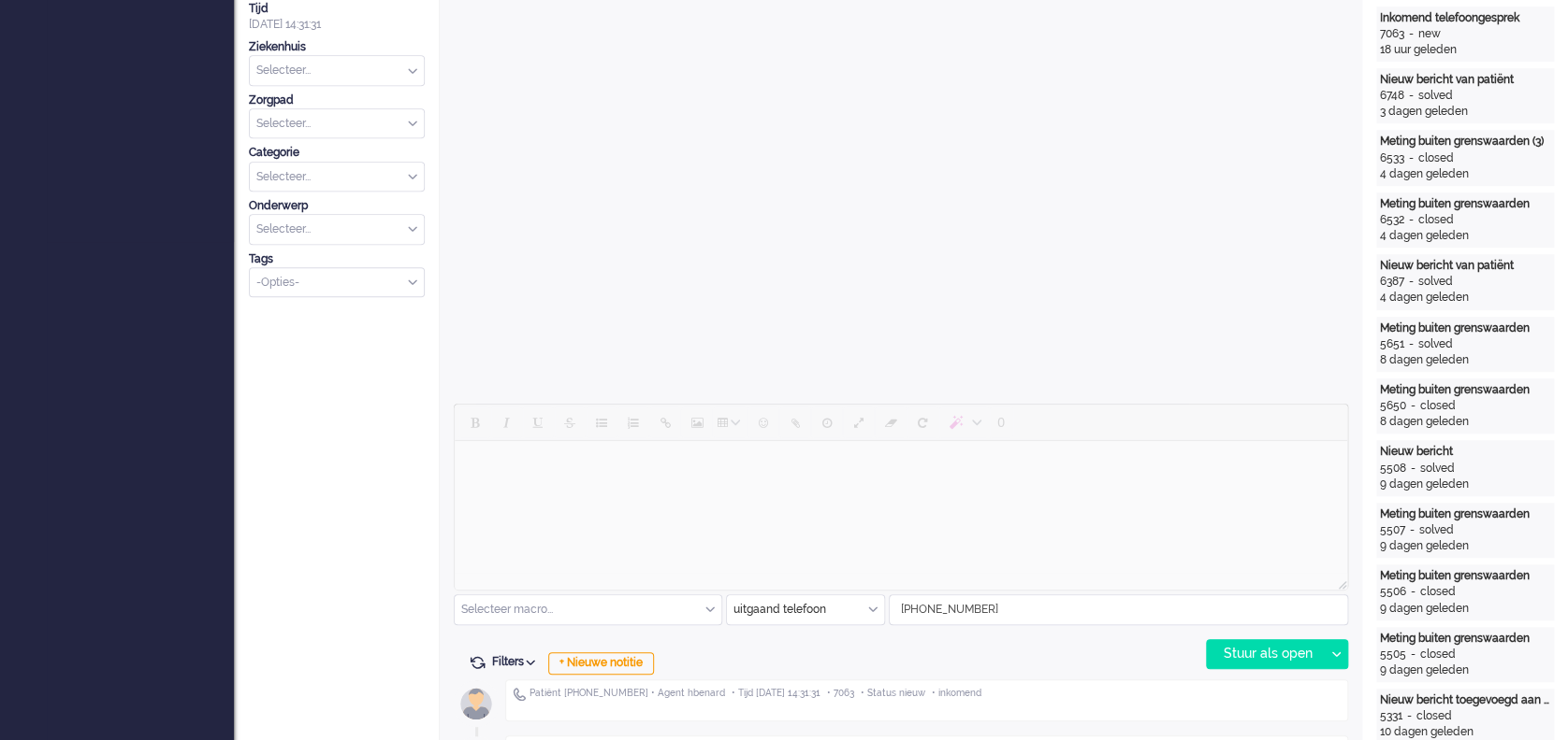
scroll to position [622, 0]
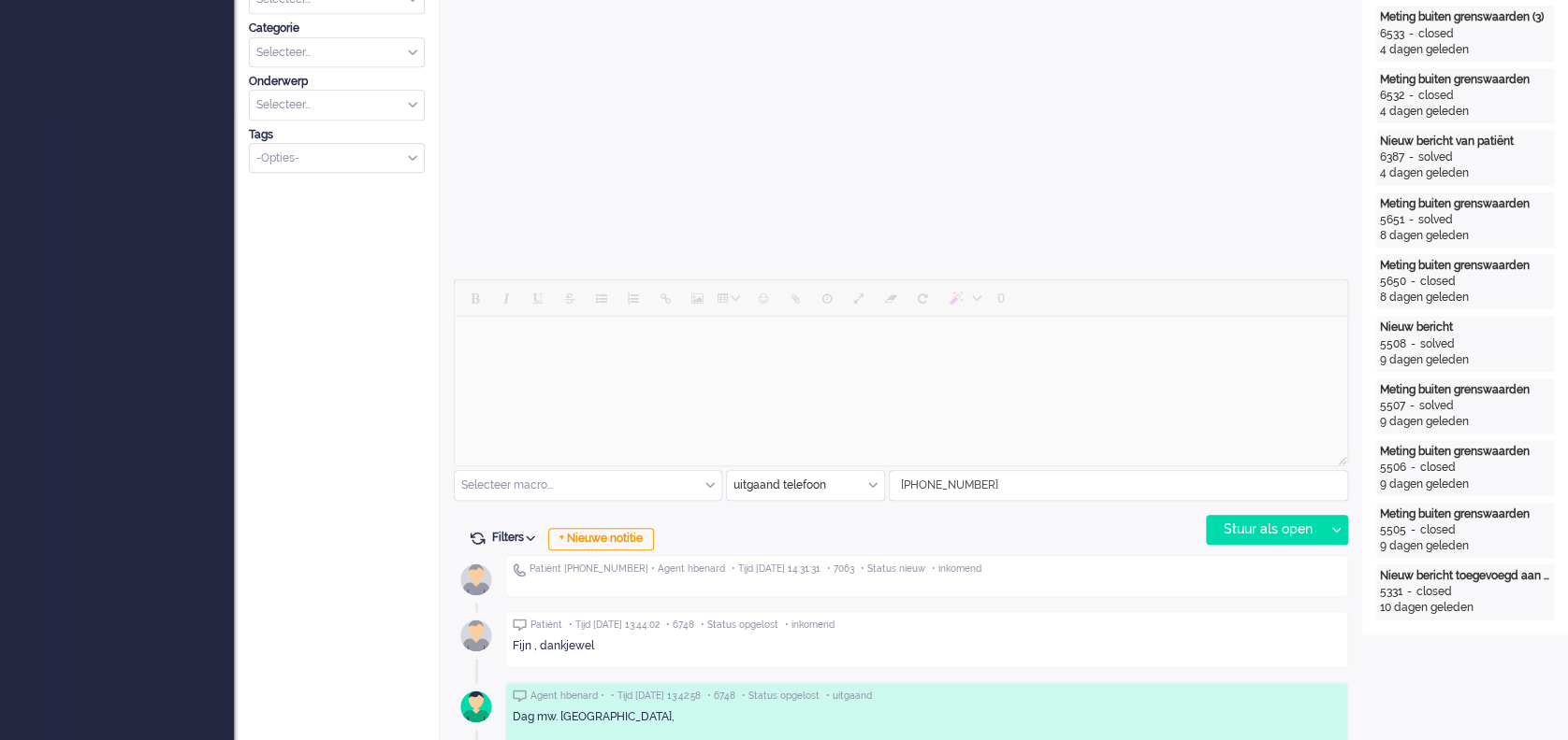
click at [868, 484] on div "uitgaand telefoon" at bounding box center [805, 485] width 158 height 29
click at [831, 587] on span "Zorg bij jou Messaging" at bounding box center [794, 594] width 117 height 16
click at [569, 365] on html at bounding box center [901, 341] width 892 height 48
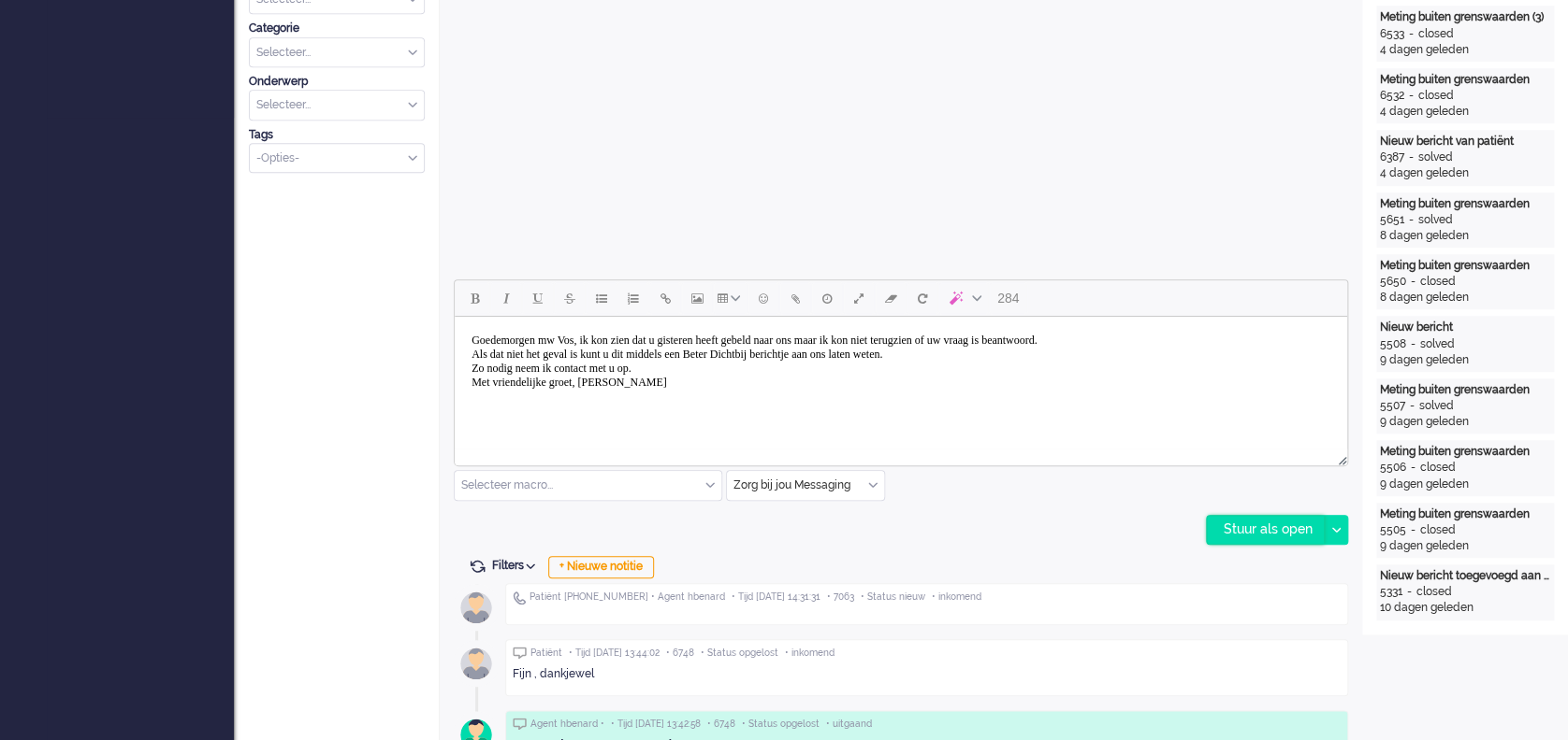
click at [1256, 527] on div "Stuur als open" at bounding box center [1265, 530] width 117 height 28
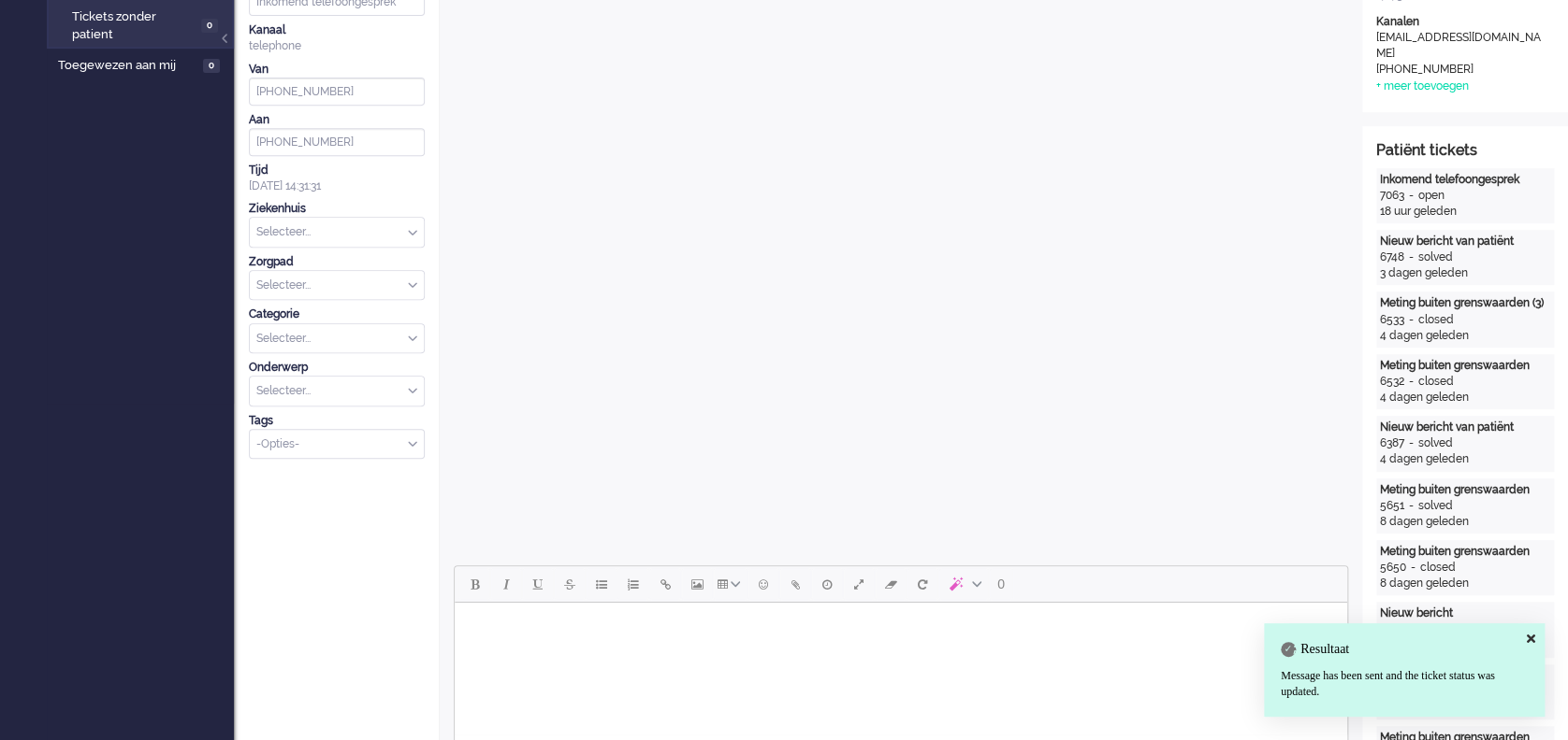
scroll to position [0, 0]
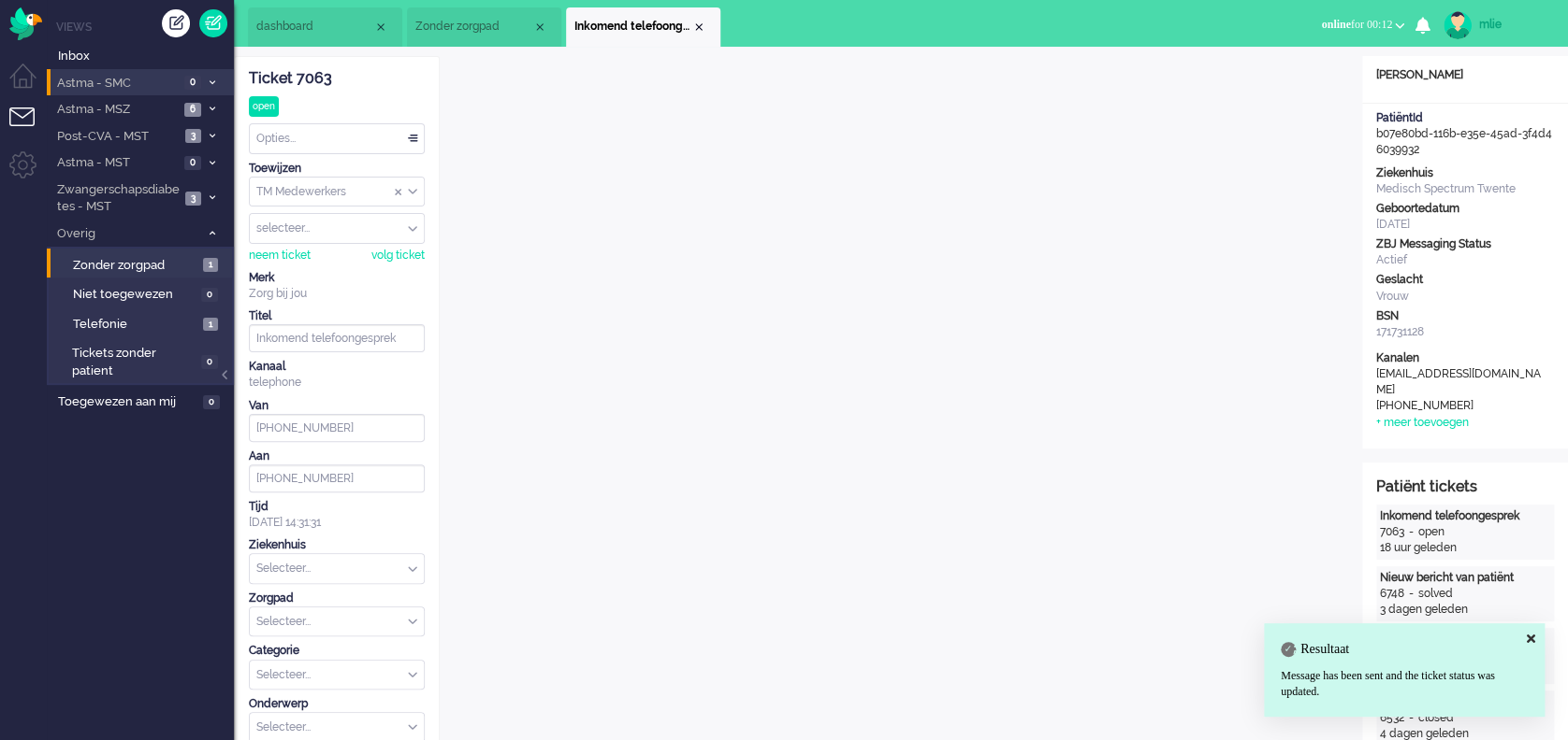
click at [404, 138] on div "Opties..." at bounding box center [337, 139] width 174 height 29
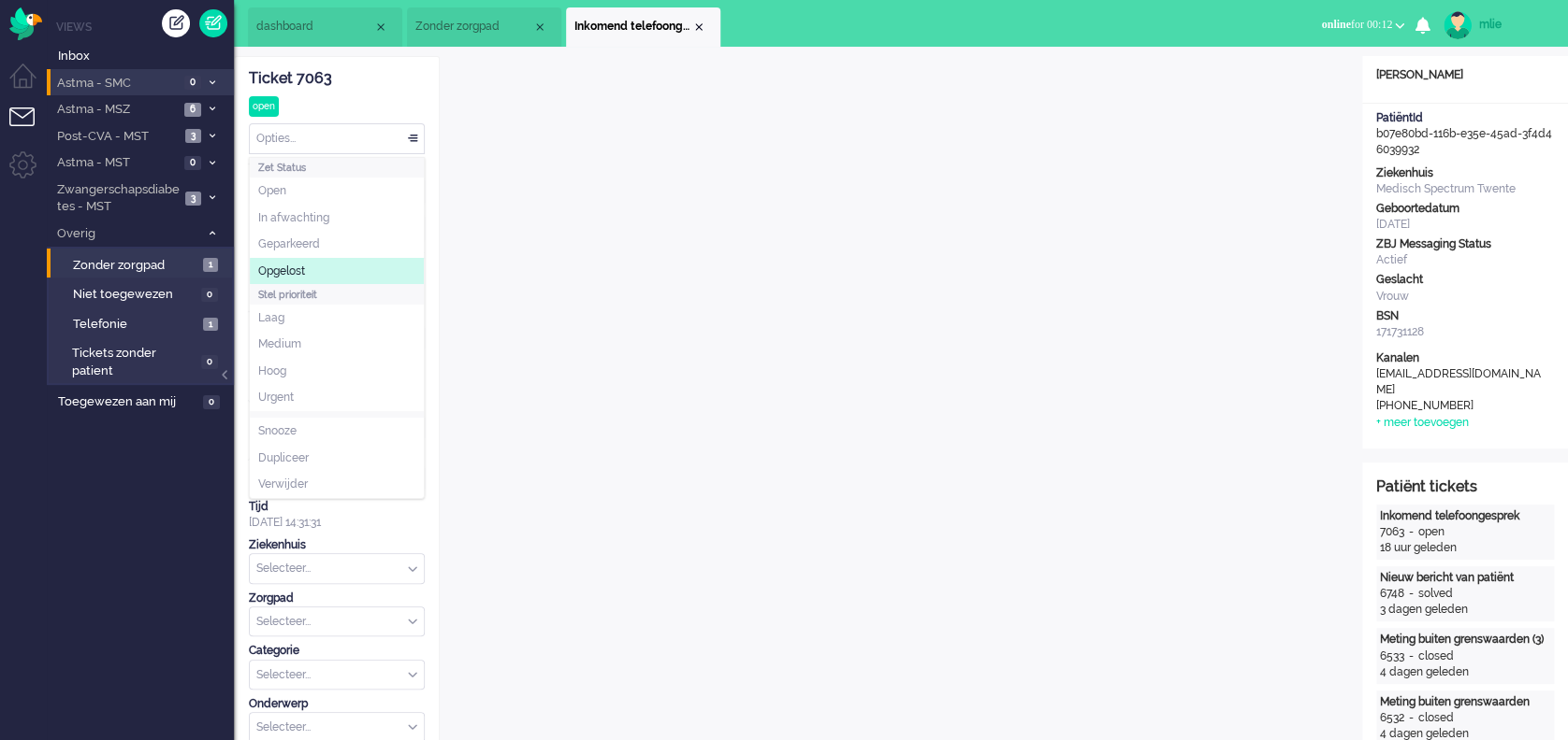
click at [313, 268] on li "Opgelost" at bounding box center [337, 270] width 174 height 27
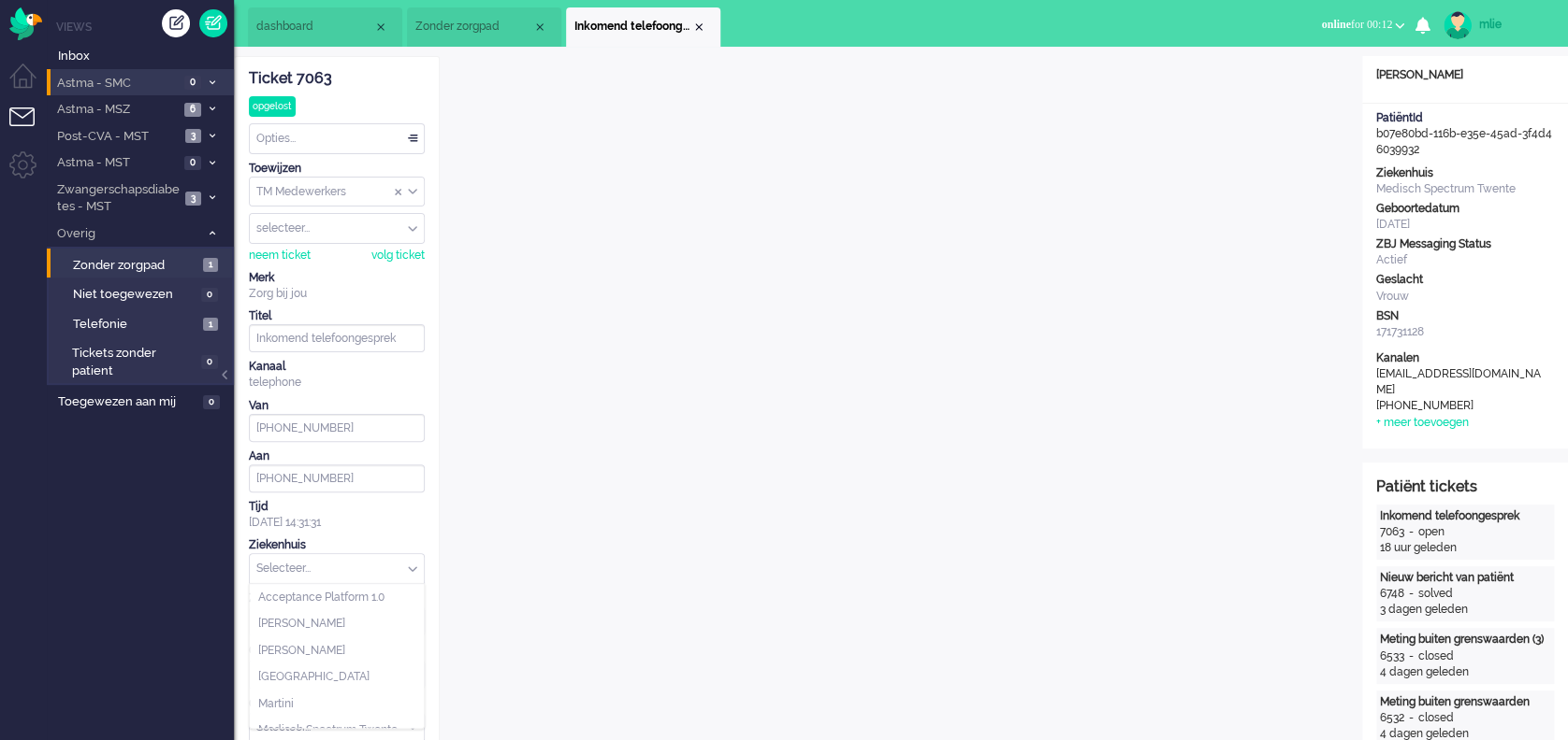
click at [412, 568] on div "Selecteer..." at bounding box center [337, 569] width 174 height 29
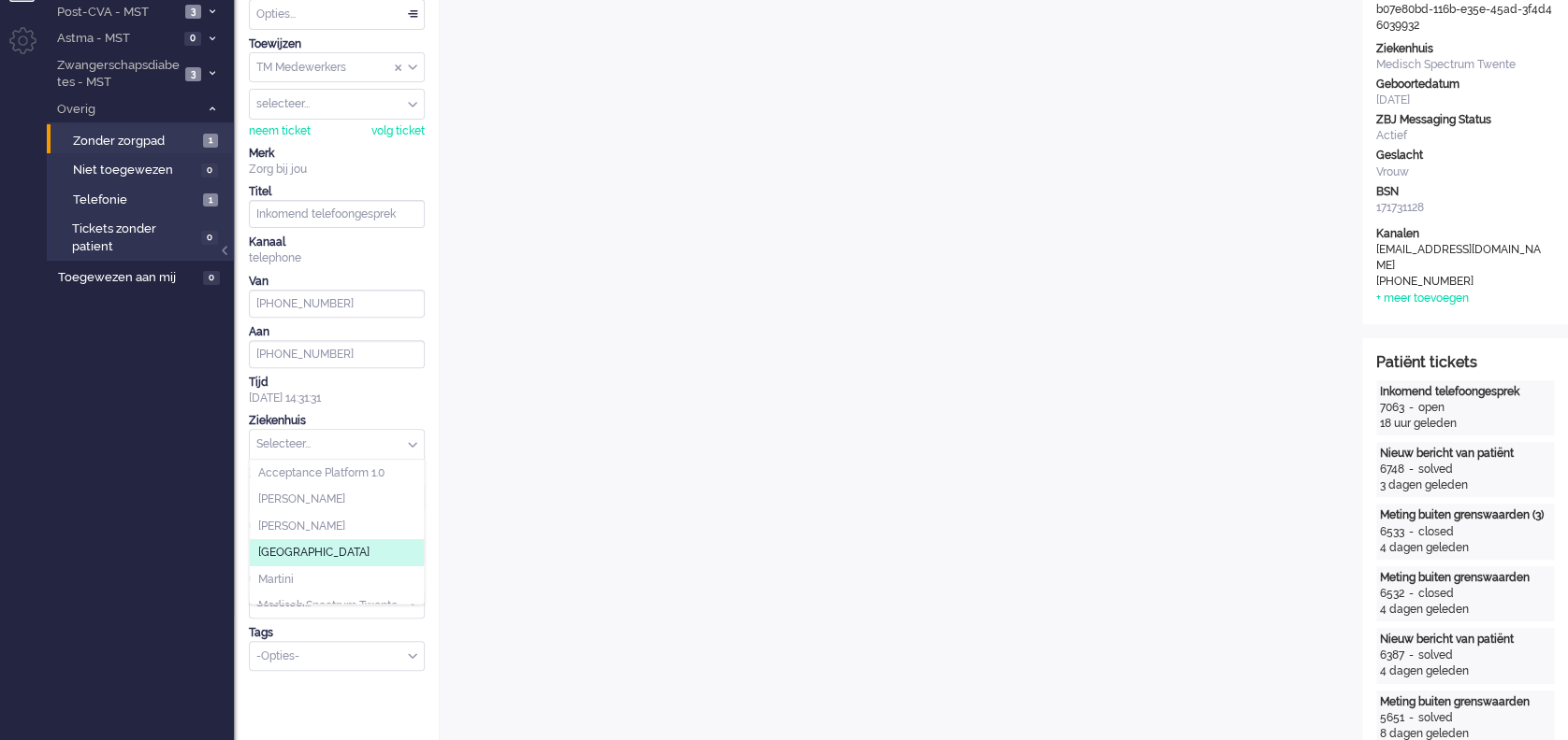
scroll to position [125, 0]
click at [337, 489] on li "Medisch Spectrum Twente" at bounding box center [337, 483] width 174 height 27
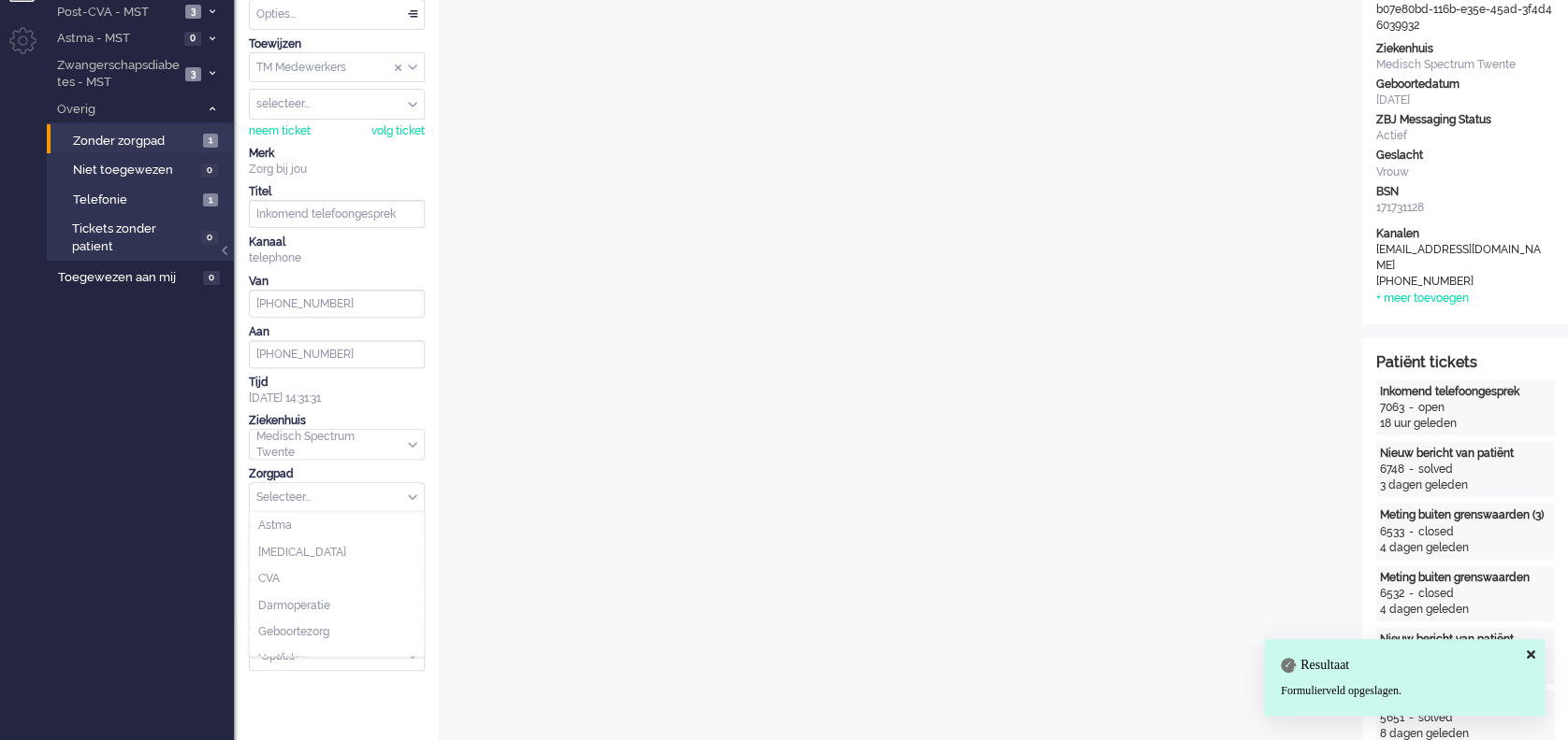
click at [411, 492] on div "Selecteer..." at bounding box center [337, 497] width 174 height 29
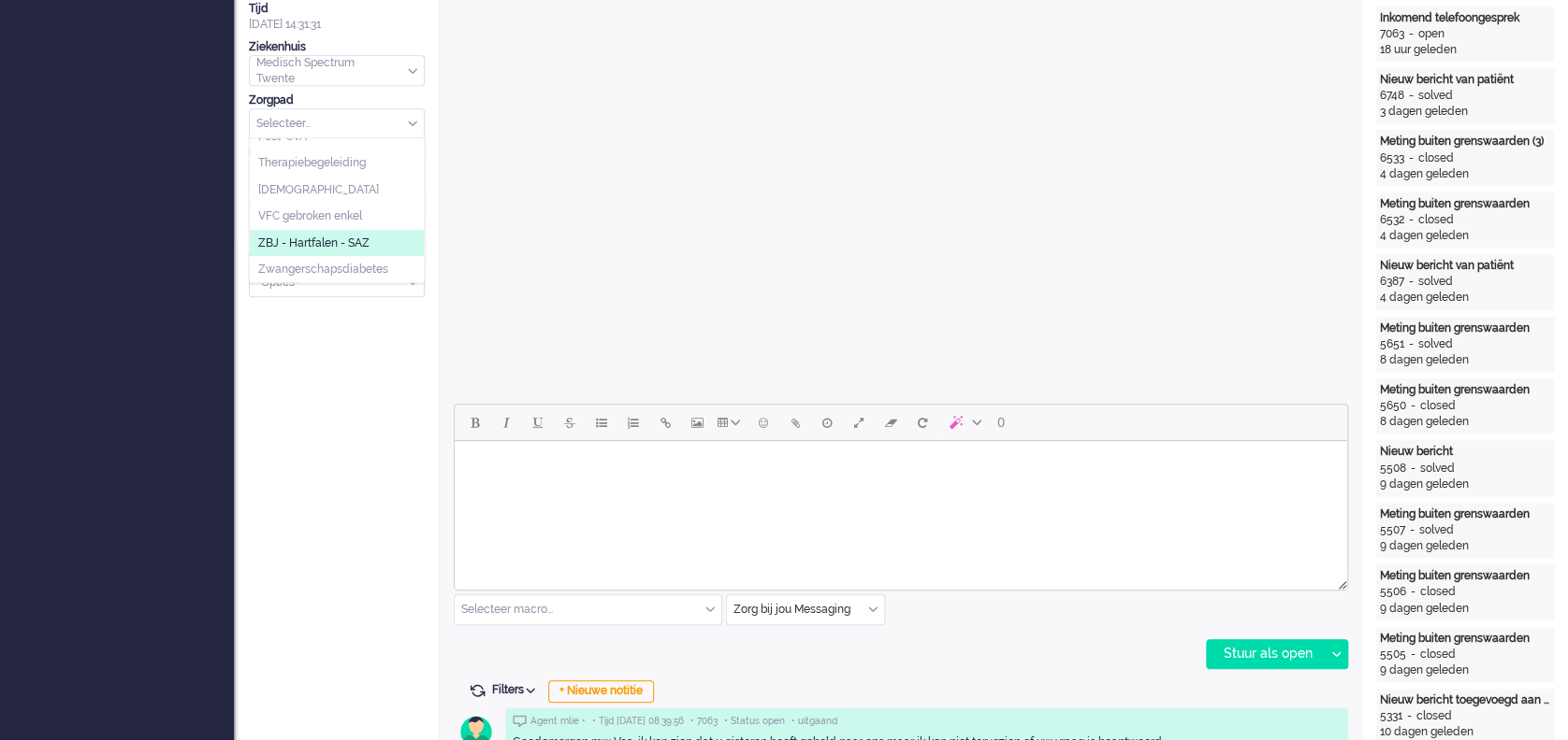
scroll to position [76, 0]
click at [311, 255] on li "Post-CVA" at bounding box center [337, 262] width 174 height 27
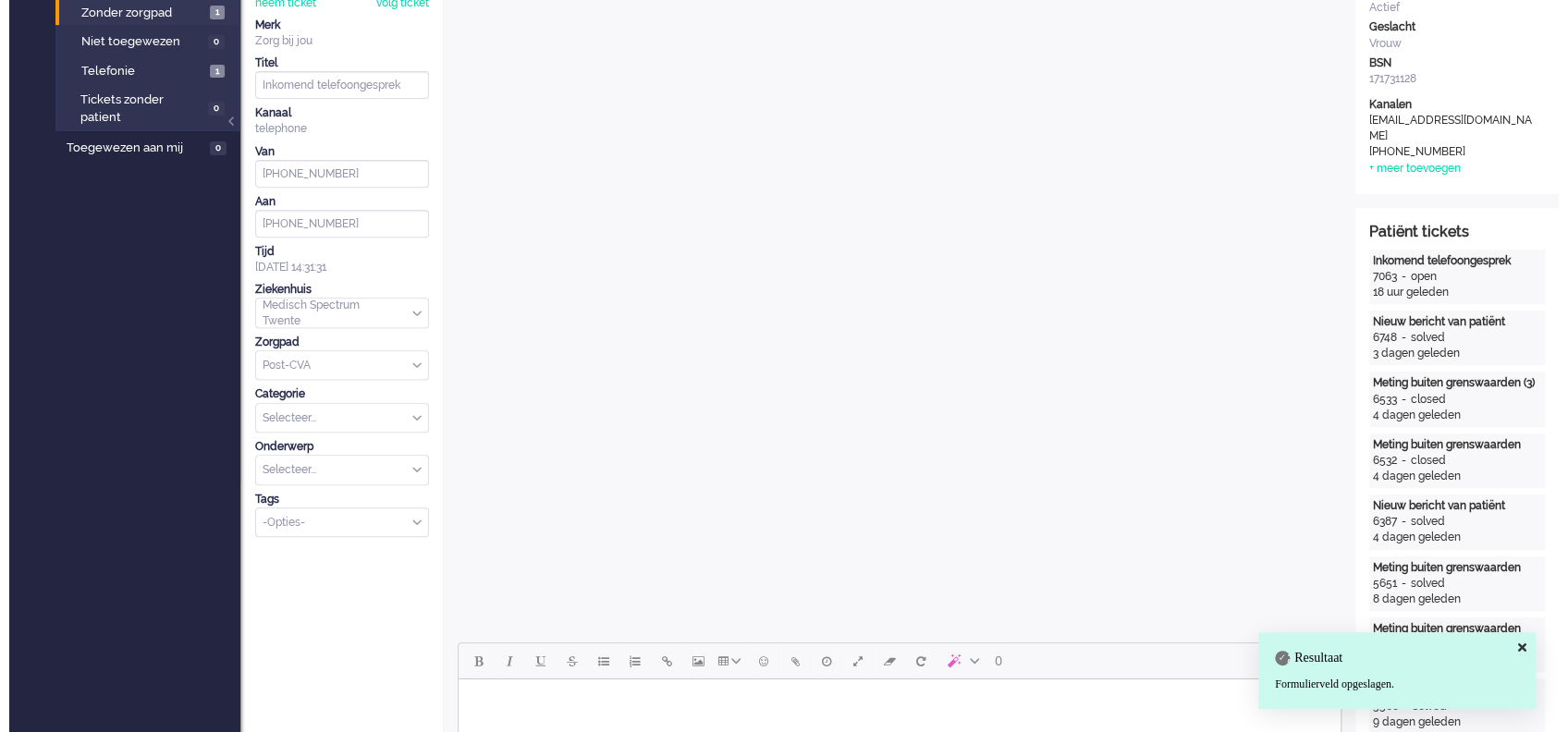
scroll to position [0, 0]
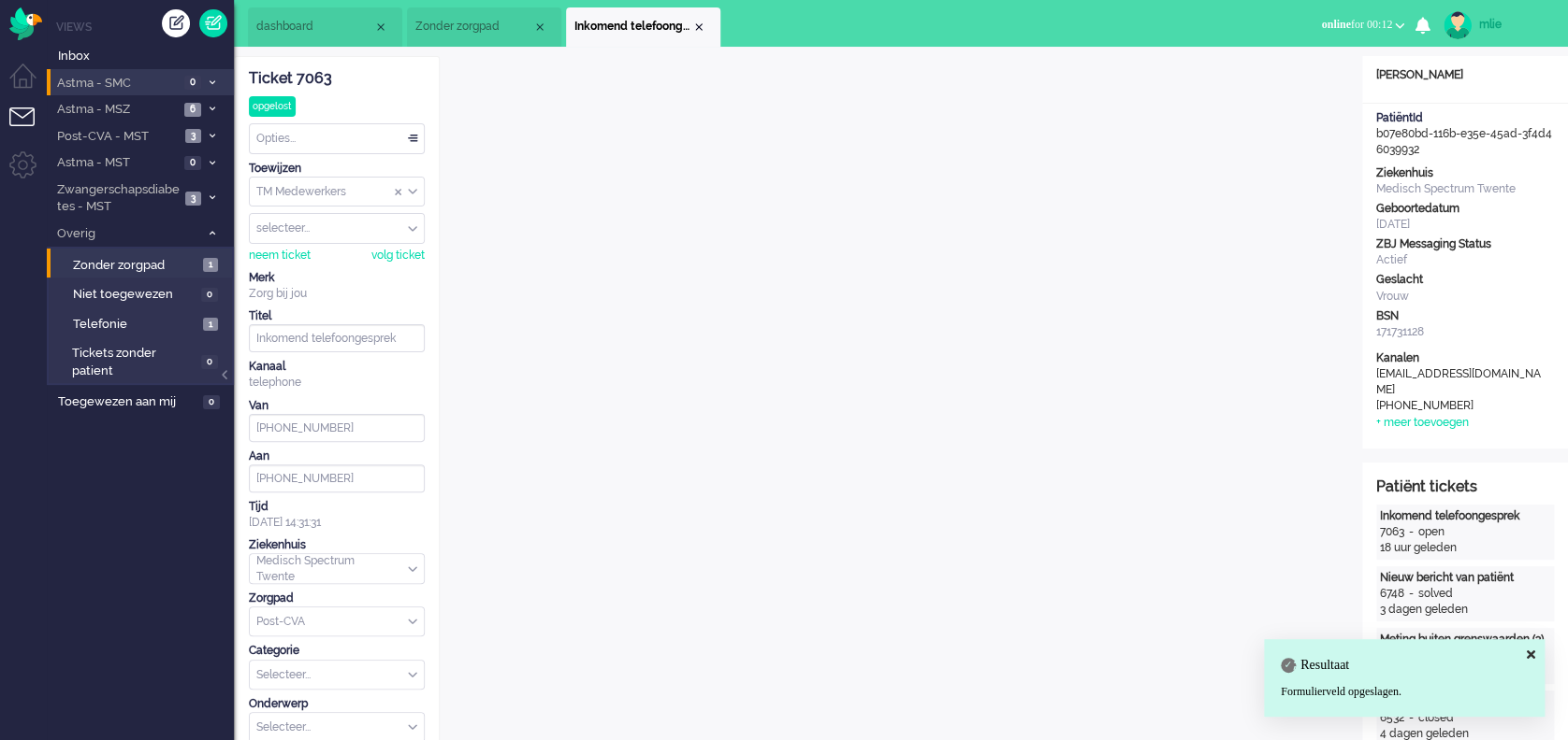
click at [412, 136] on div "Opties..." at bounding box center [337, 139] width 174 height 29
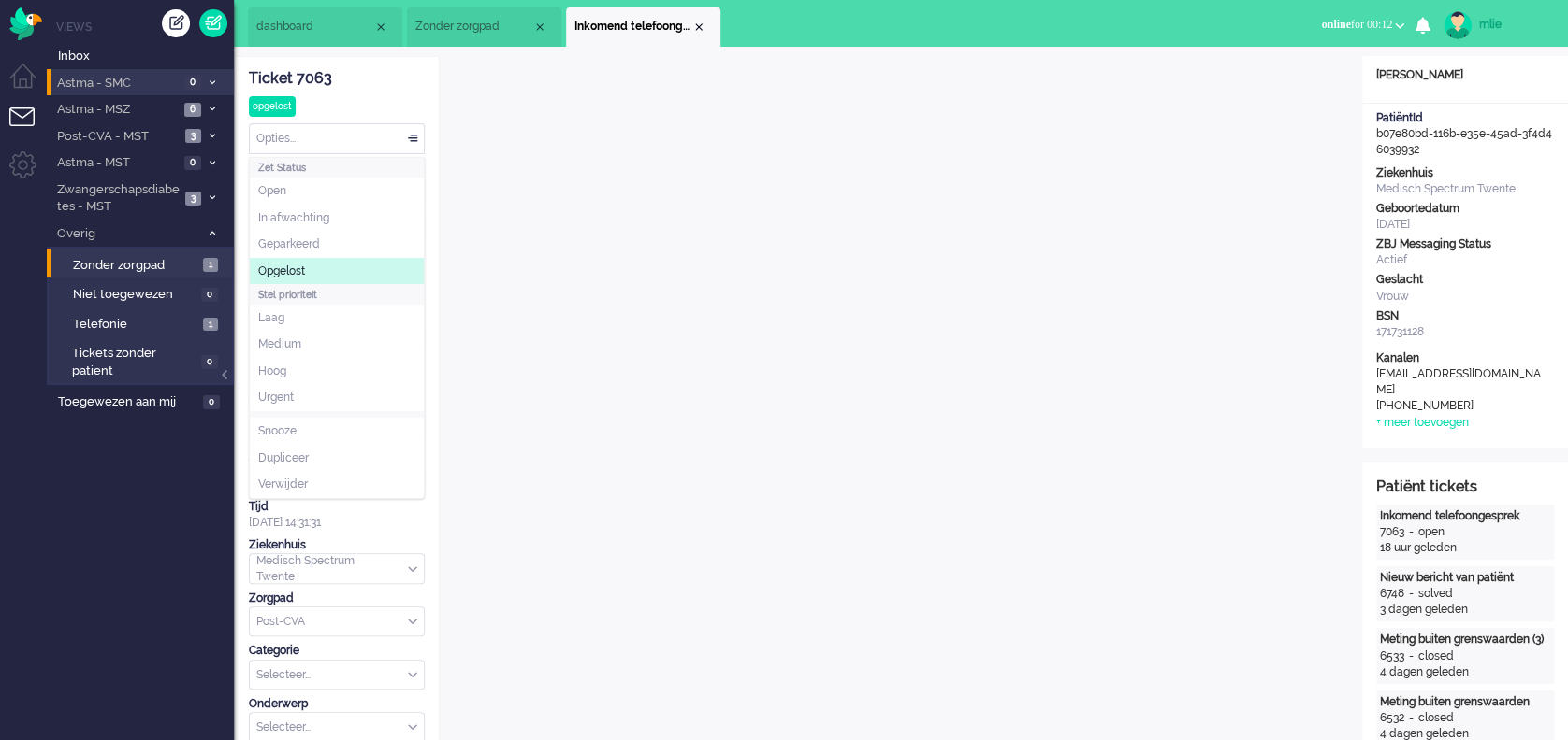
click at [298, 278] on li "Opgelost" at bounding box center [337, 270] width 174 height 27
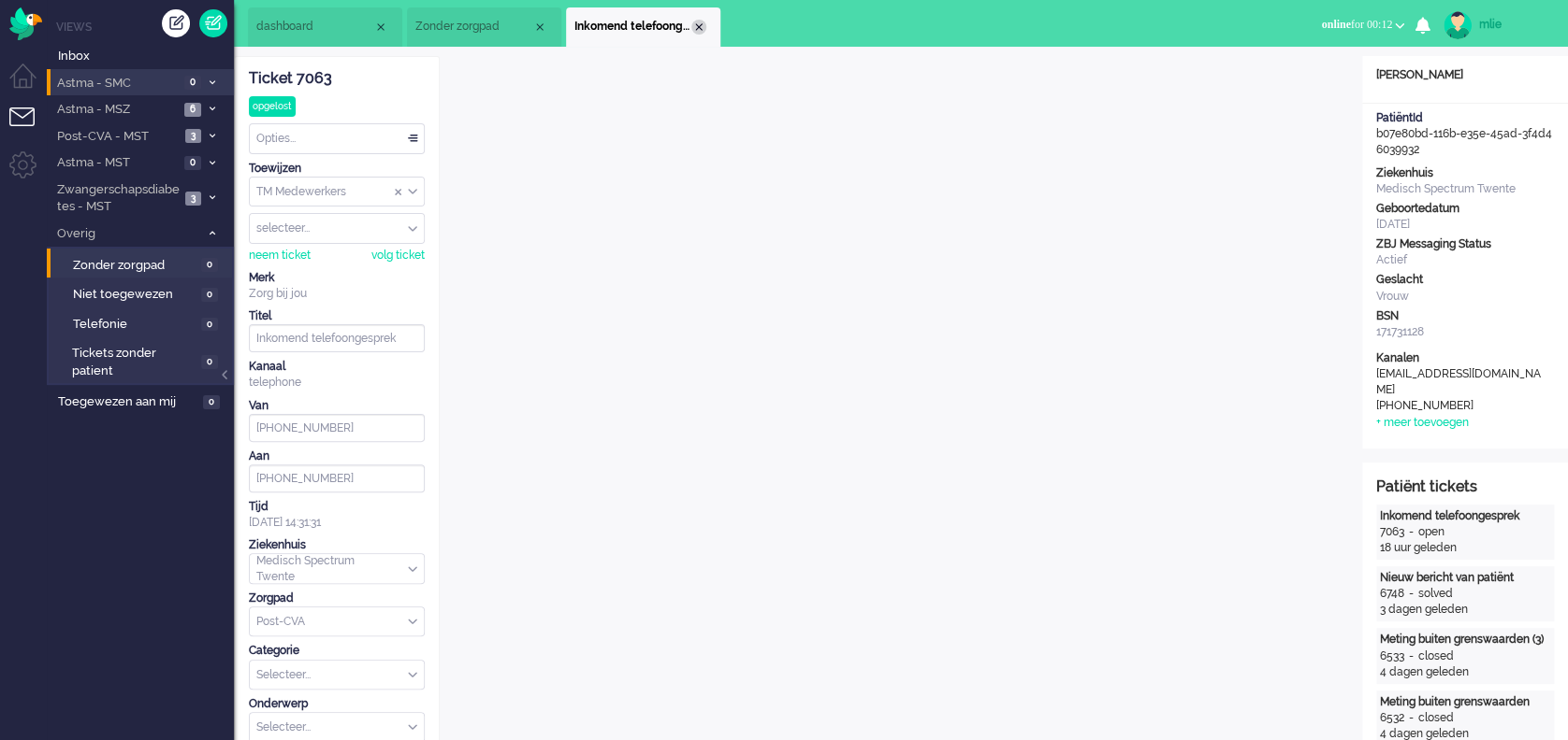
click at [698, 24] on div "Close tab" at bounding box center [698, 27] width 15 height 15
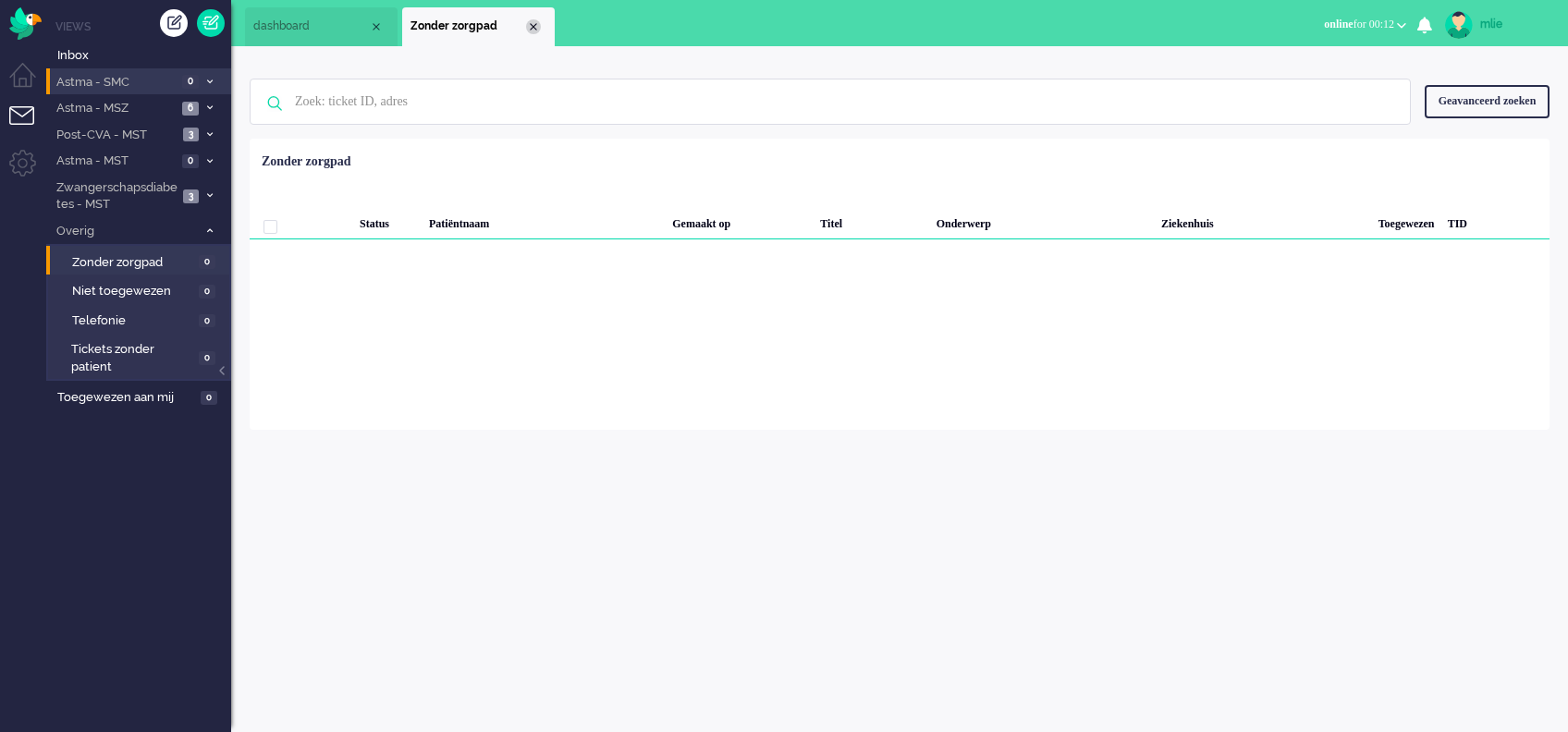
click at [529, 22] on div "Close tab" at bounding box center [533, 26] width 15 height 15
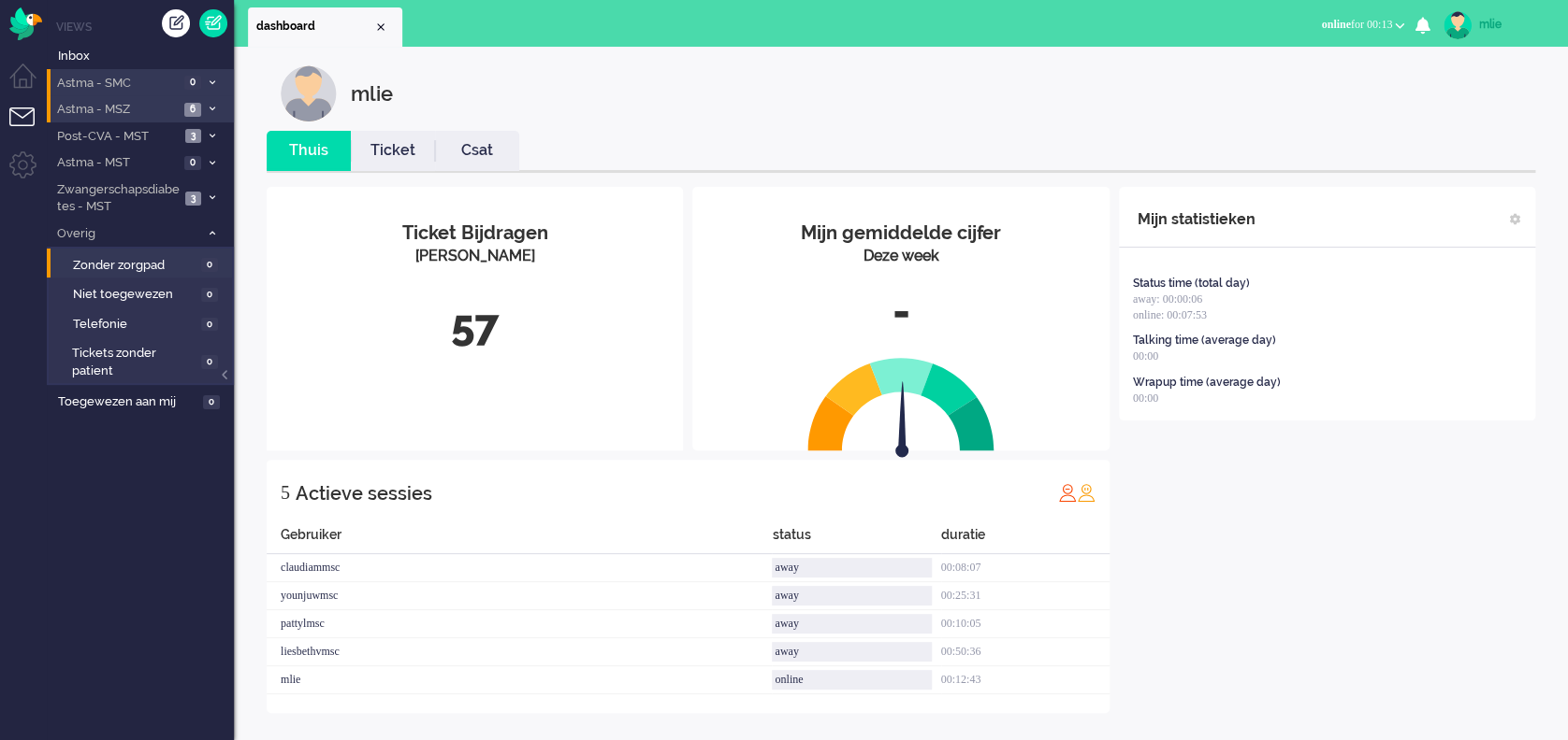
click at [212, 108] on icon at bounding box center [212, 109] width 6 height 7
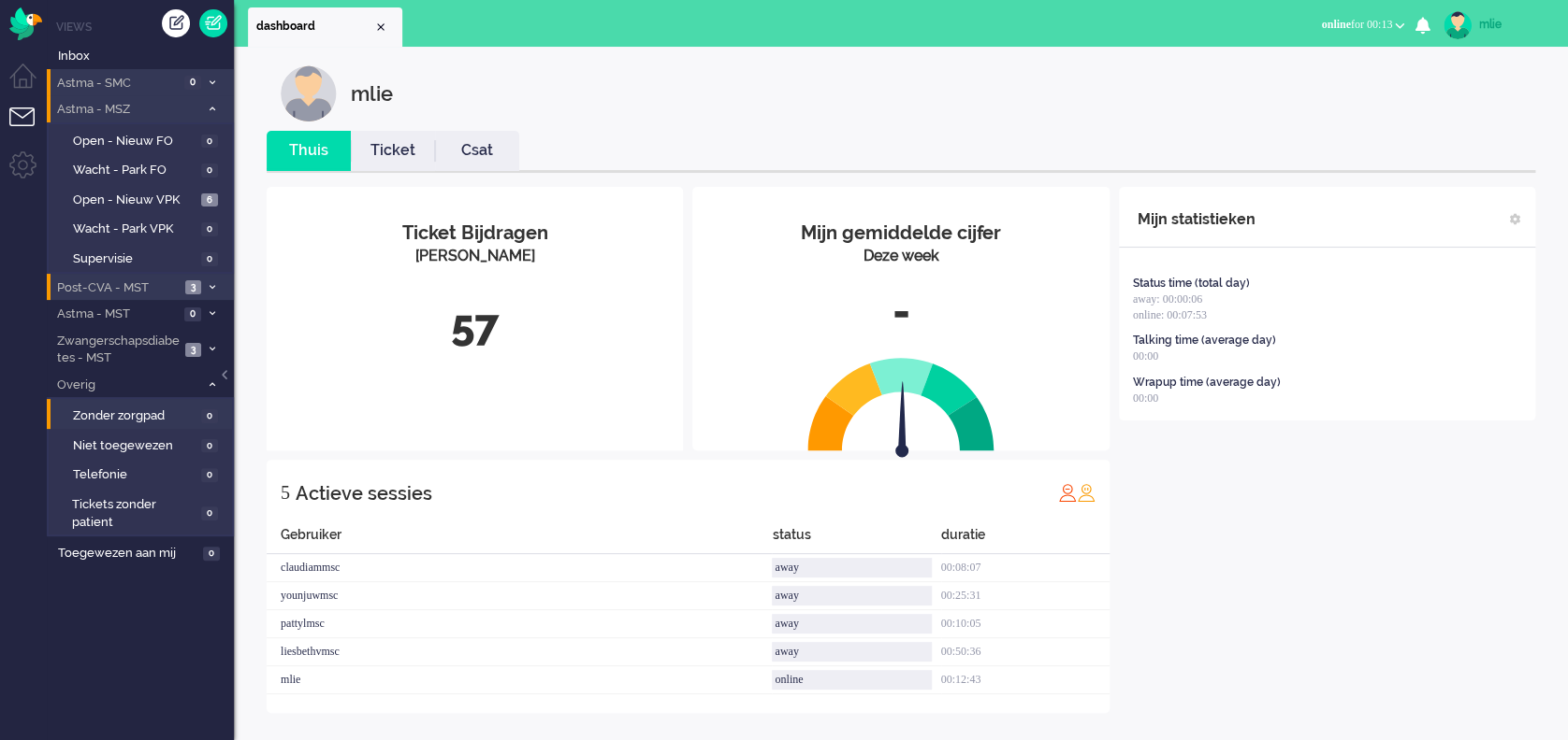
click at [204, 281] on li "Post-CVA - MST 3" at bounding box center [140, 287] width 187 height 27
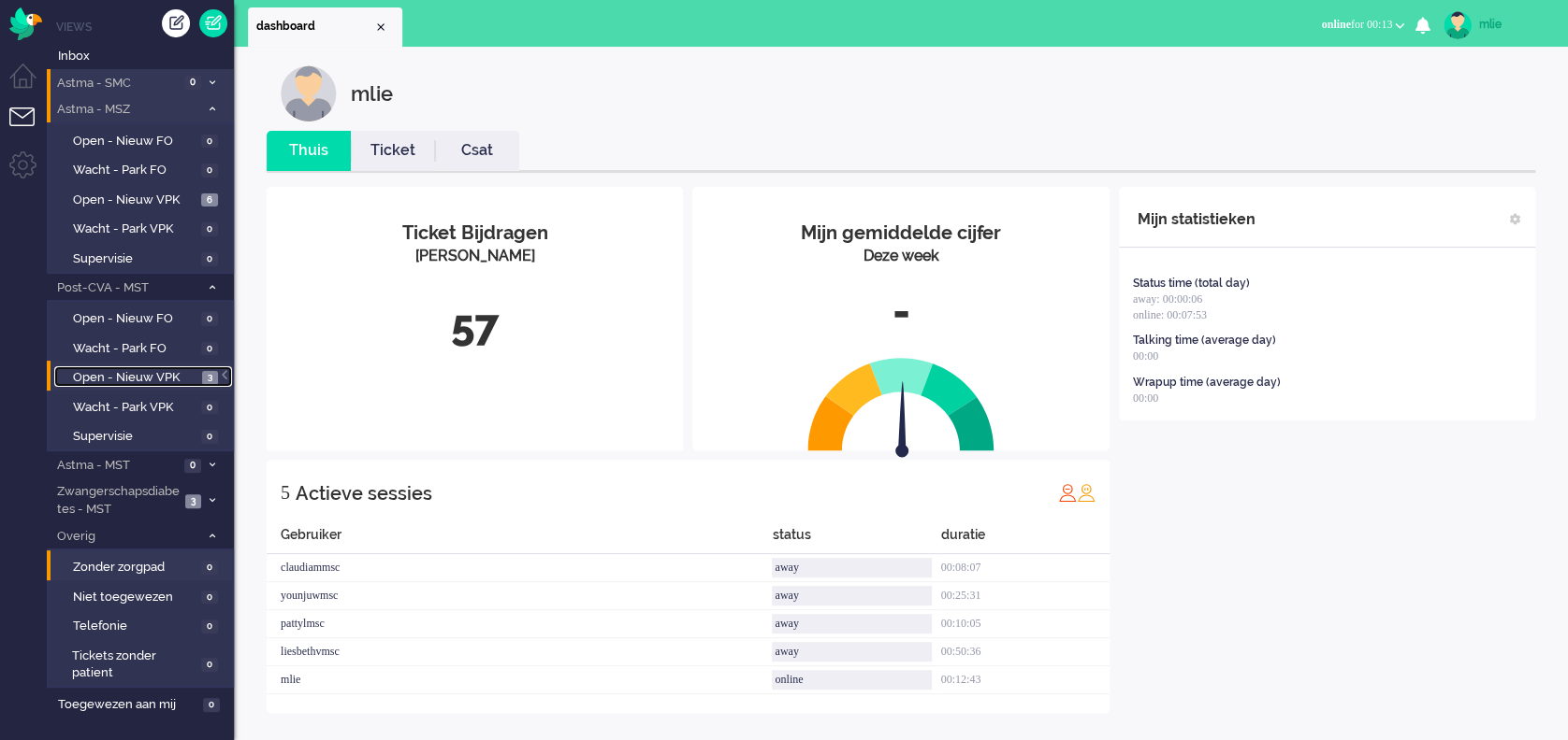
click at [112, 373] on span "Open - Nieuw VPK" at bounding box center [136, 378] width 125 height 18
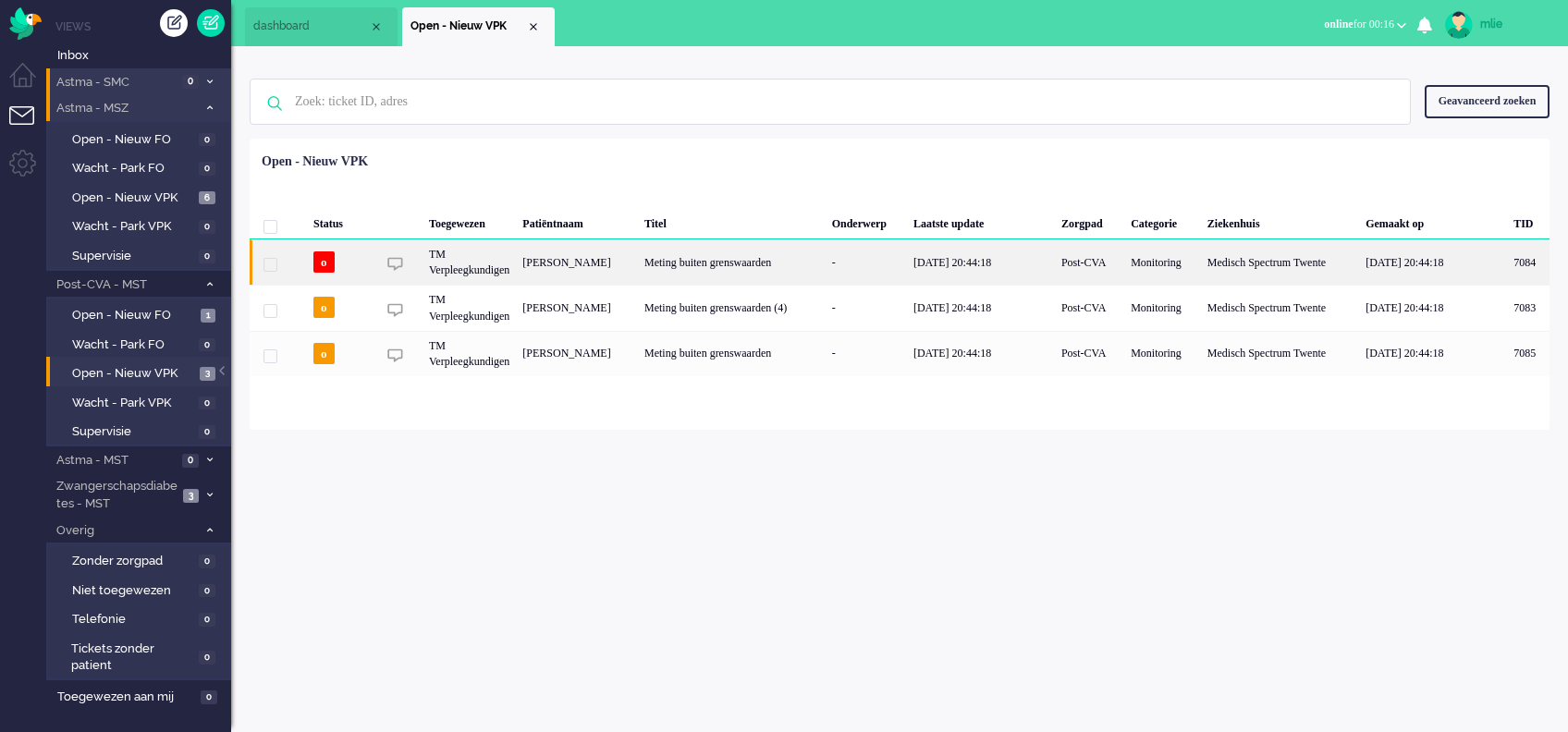
click at [880, 269] on div "-" at bounding box center [866, 262] width 81 height 45
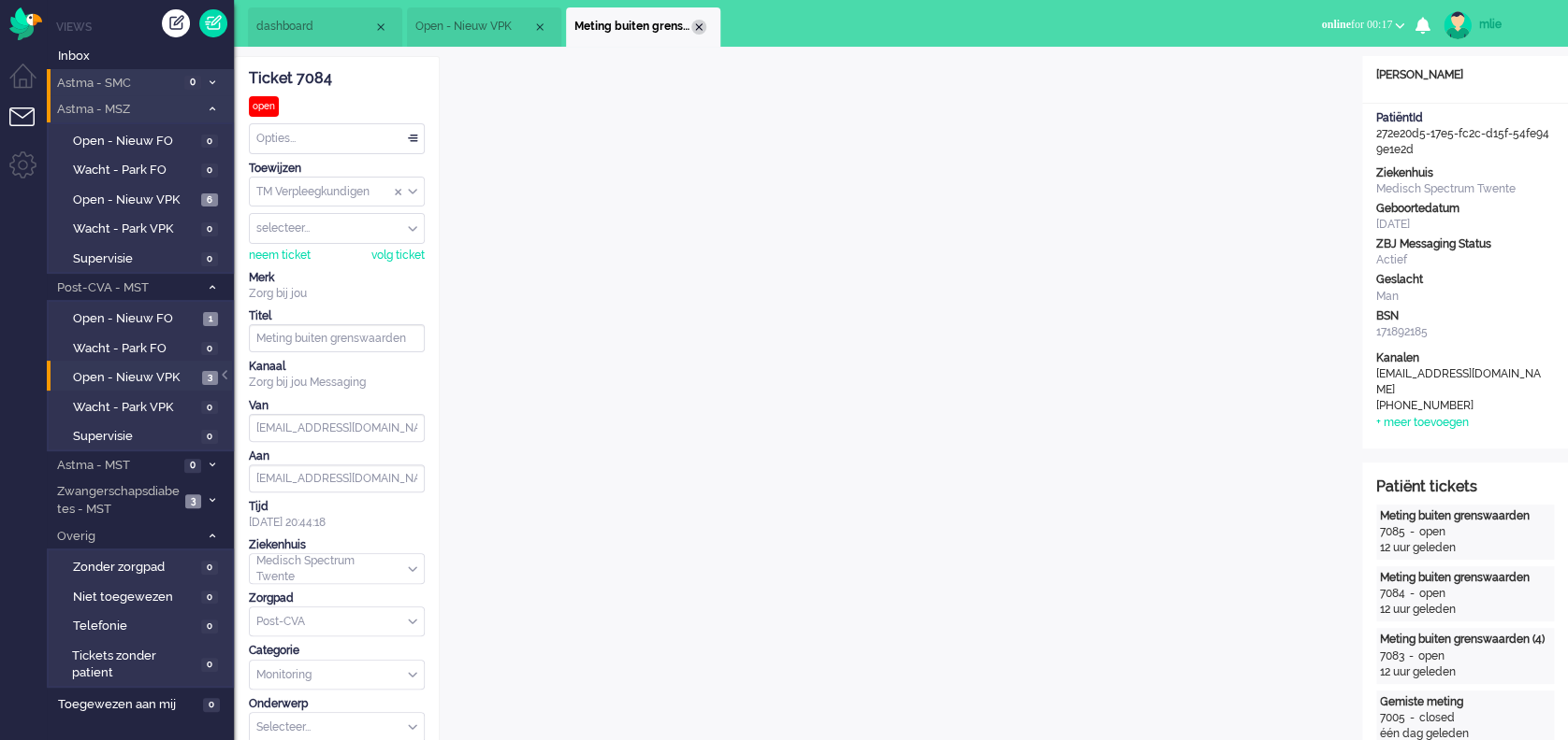
click at [698, 28] on div "Close tab" at bounding box center [698, 27] width 15 height 15
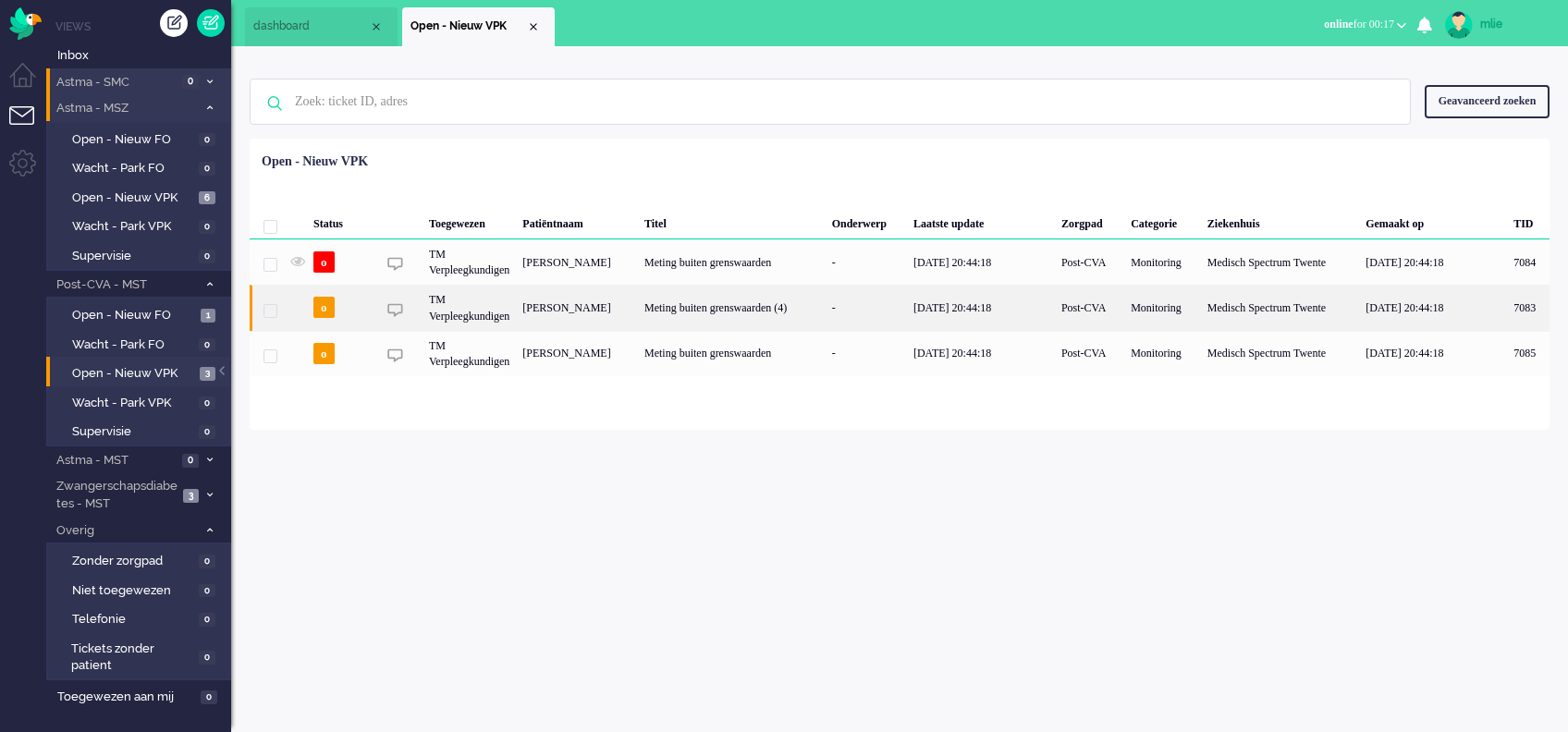
click at [774, 311] on div "Meting buiten grenswaarden (4)" at bounding box center [732, 308] width 188 height 45
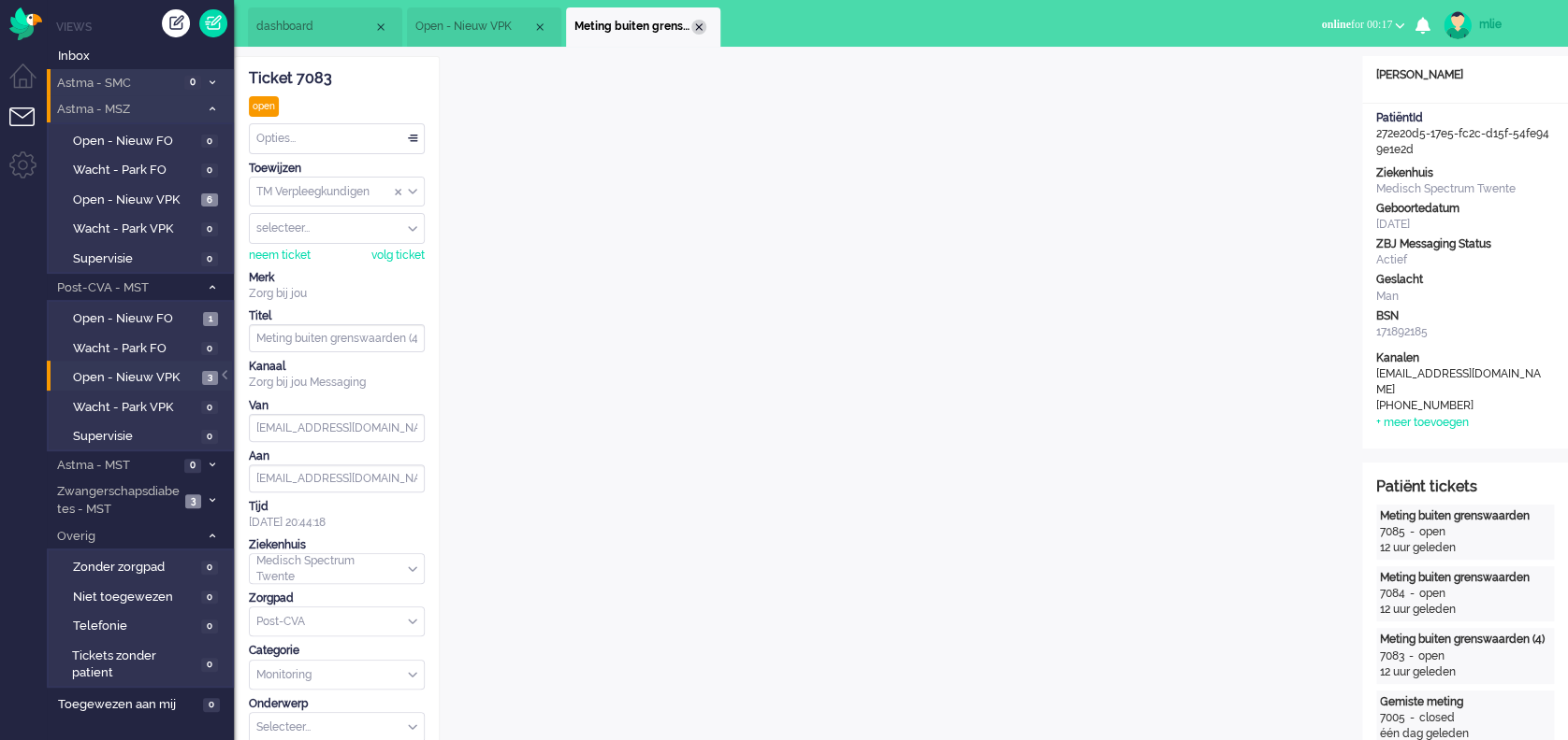
click at [700, 30] on div "Close tab" at bounding box center [698, 27] width 15 height 15
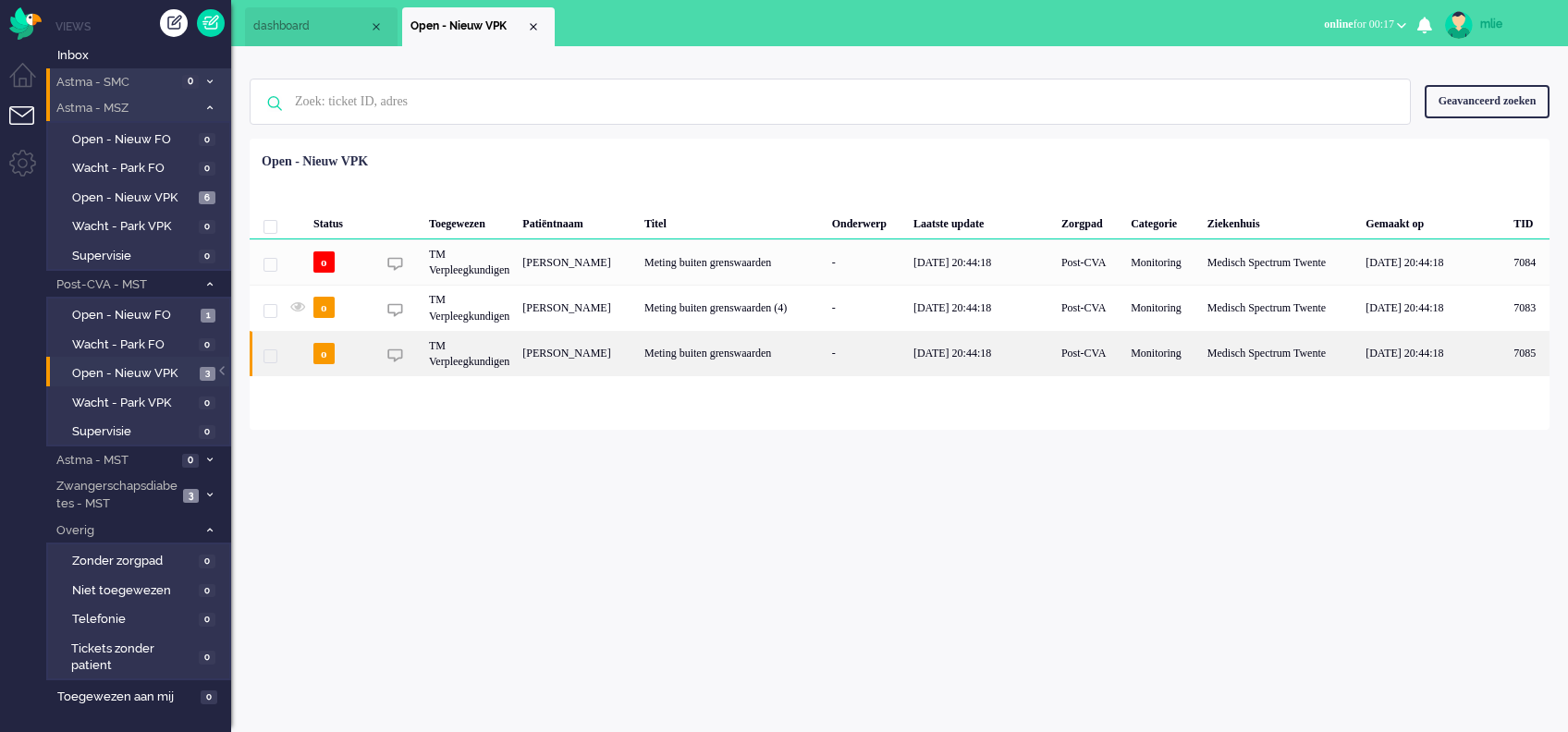
click at [773, 364] on div "Meting buiten grenswaarden" at bounding box center [732, 354] width 188 height 45
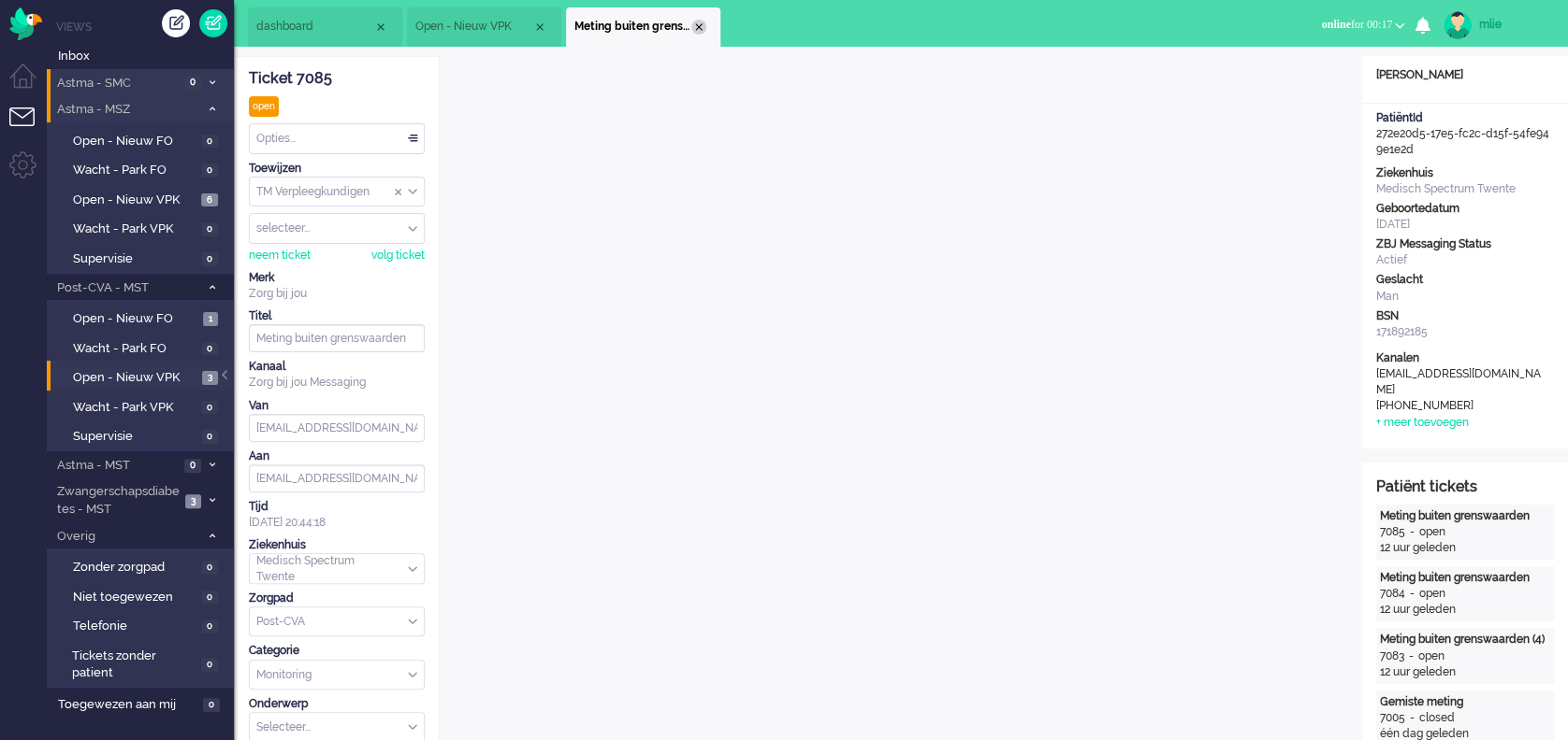
click at [697, 30] on div "Close tab" at bounding box center [698, 27] width 15 height 15
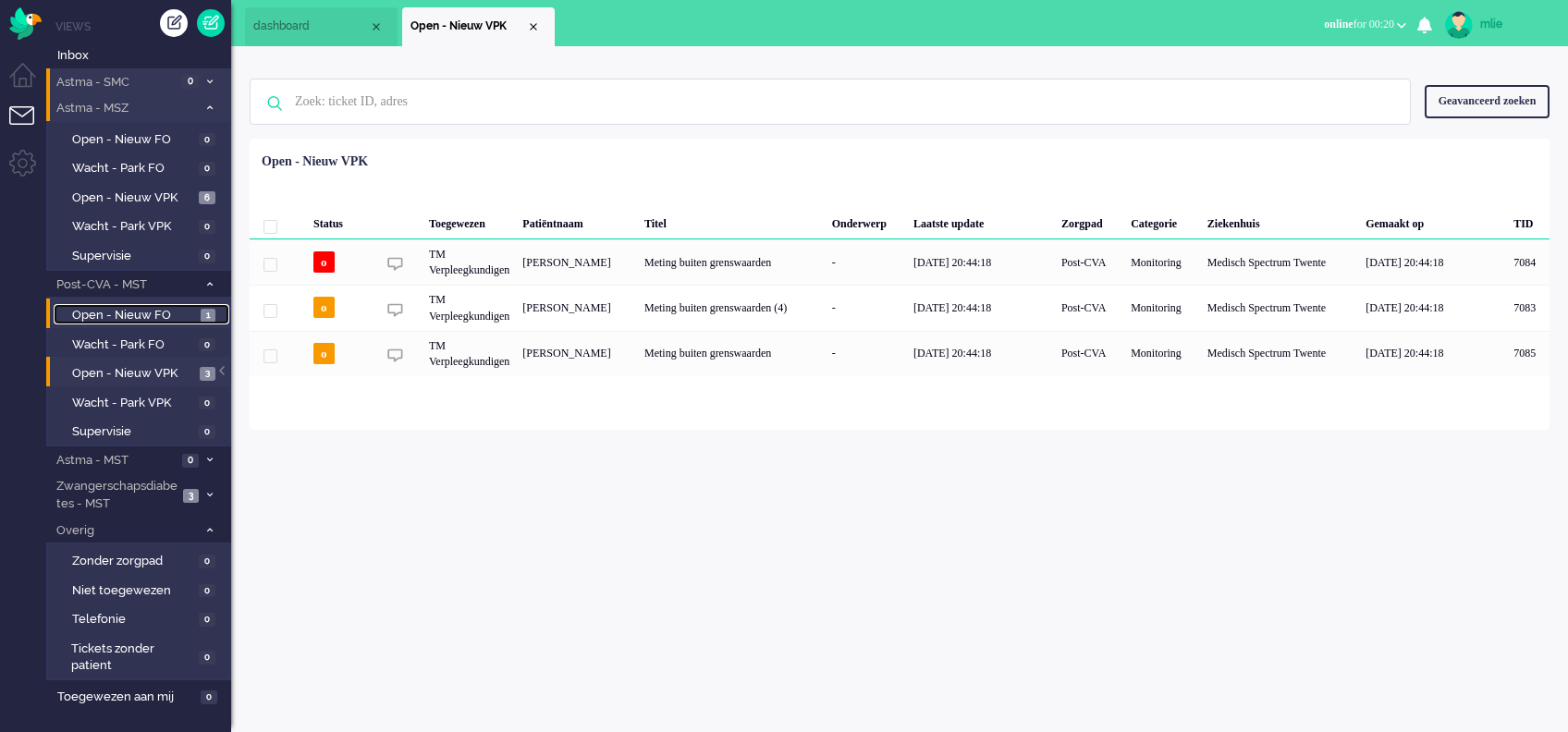
click at [119, 315] on span "Open - Nieuw FO" at bounding box center [134, 316] width 123 height 18
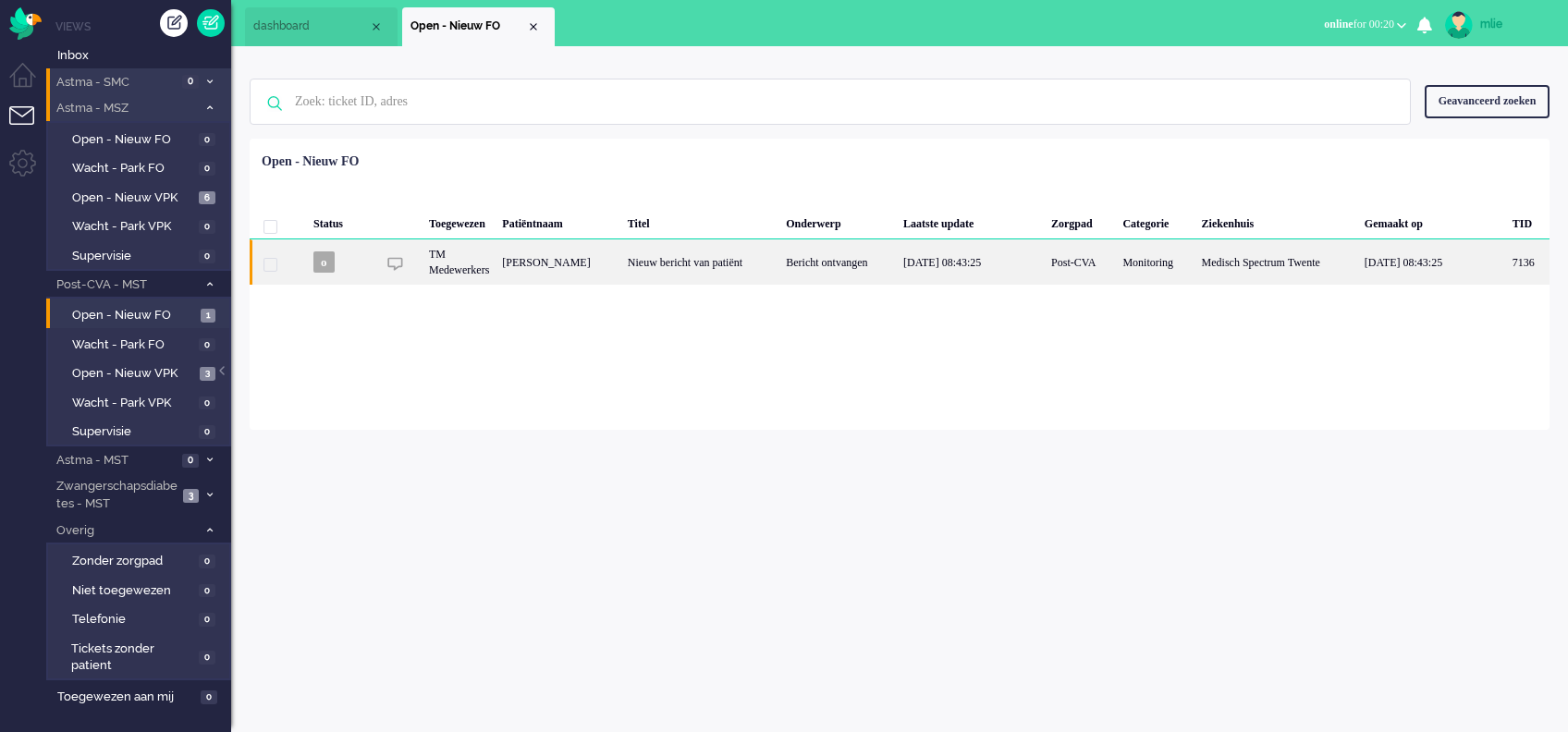
click at [777, 263] on div "Nieuw bericht van patiënt" at bounding box center [700, 262] width 158 height 45
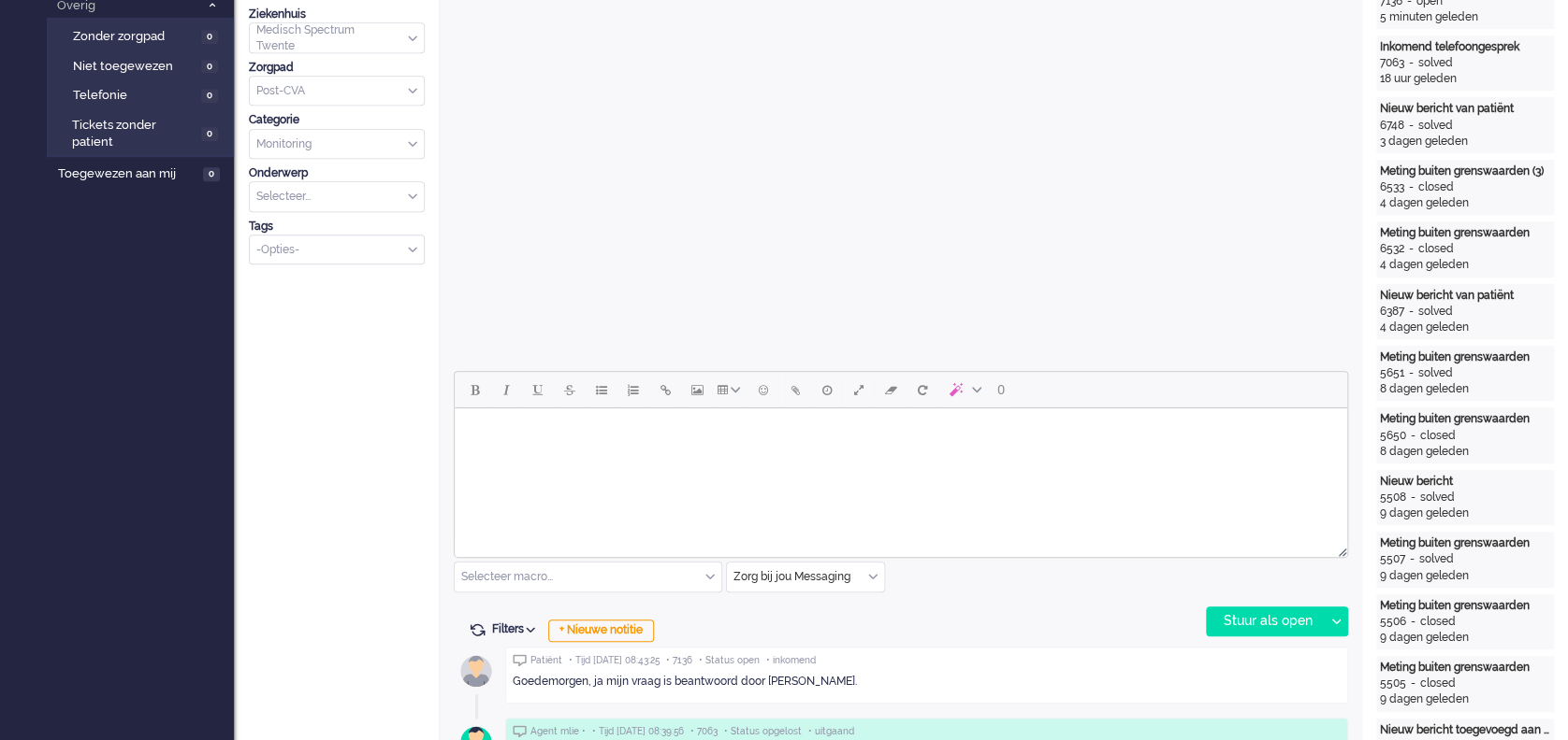
scroll to position [656, 0]
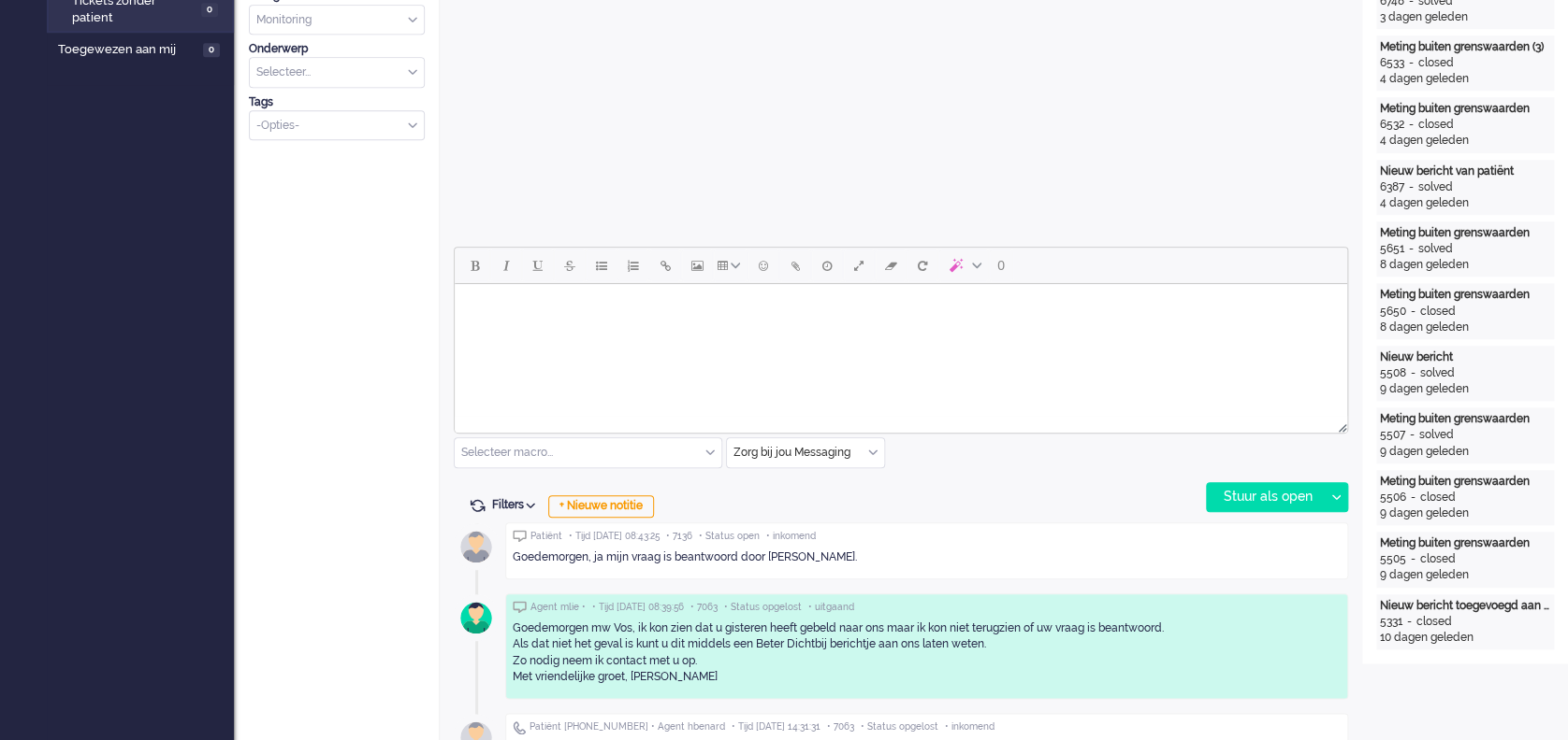
click at [553, 328] on html at bounding box center [901, 308] width 892 height 48
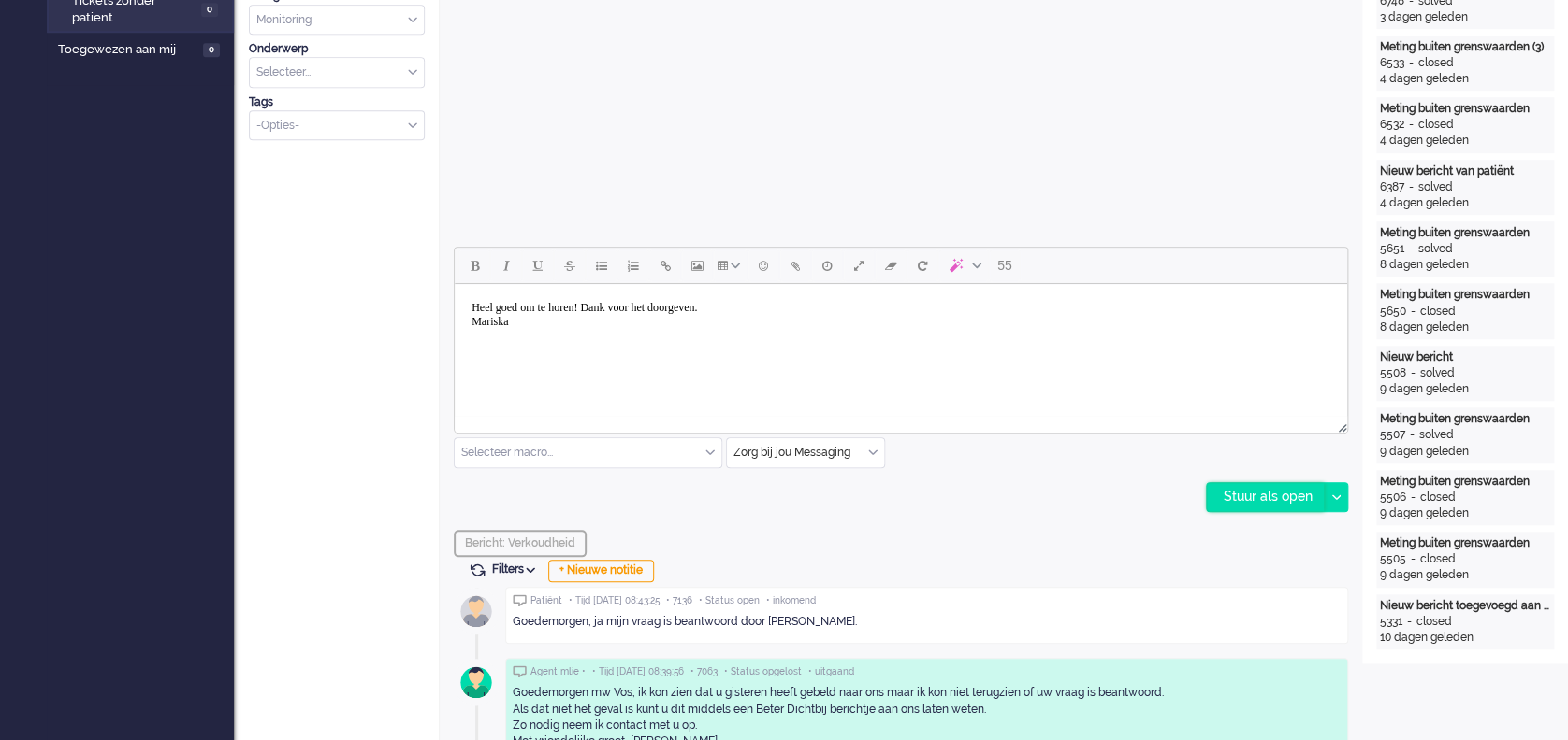
click at [1249, 500] on div "Stuur als open" at bounding box center [1265, 497] width 117 height 28
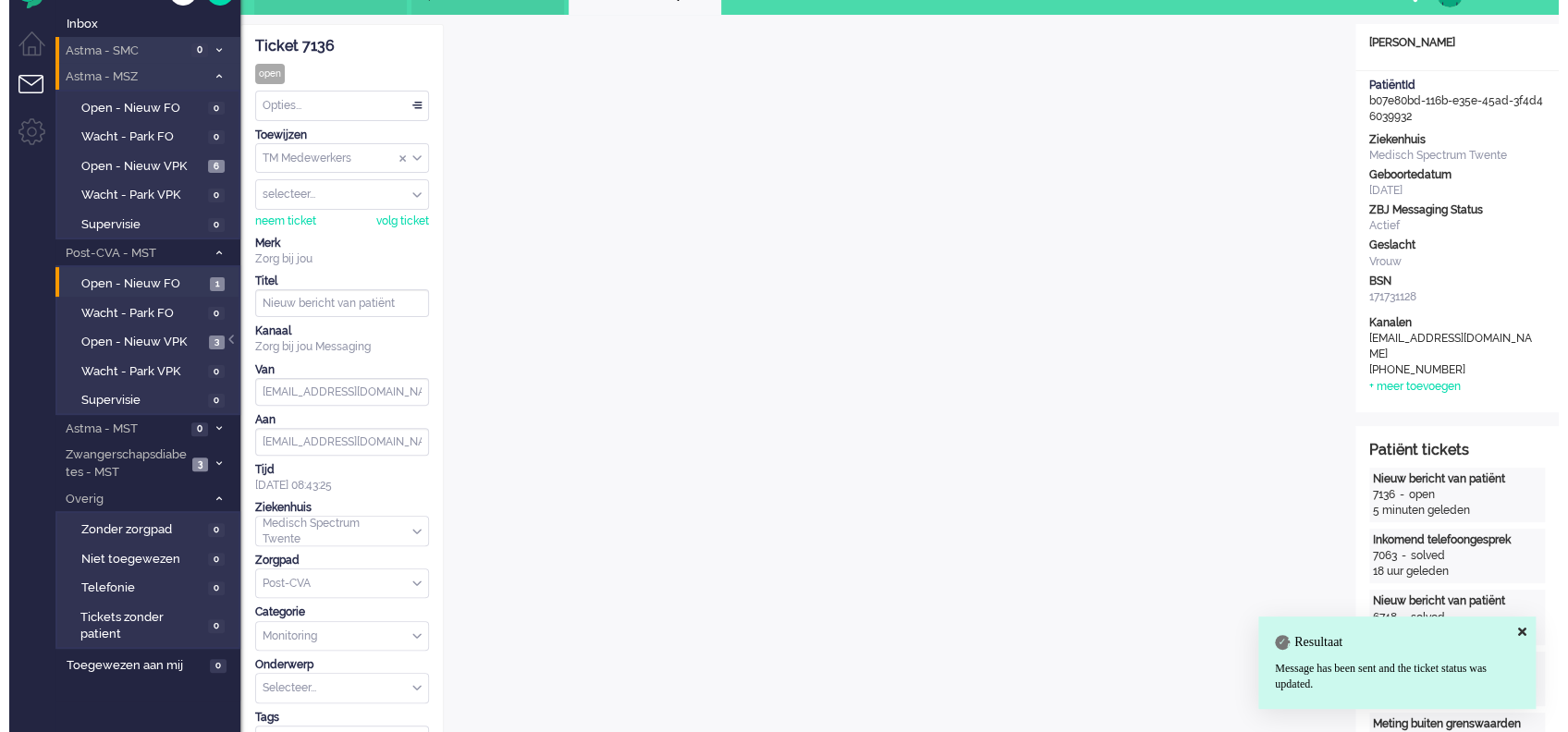
scroll to position [0, 0]
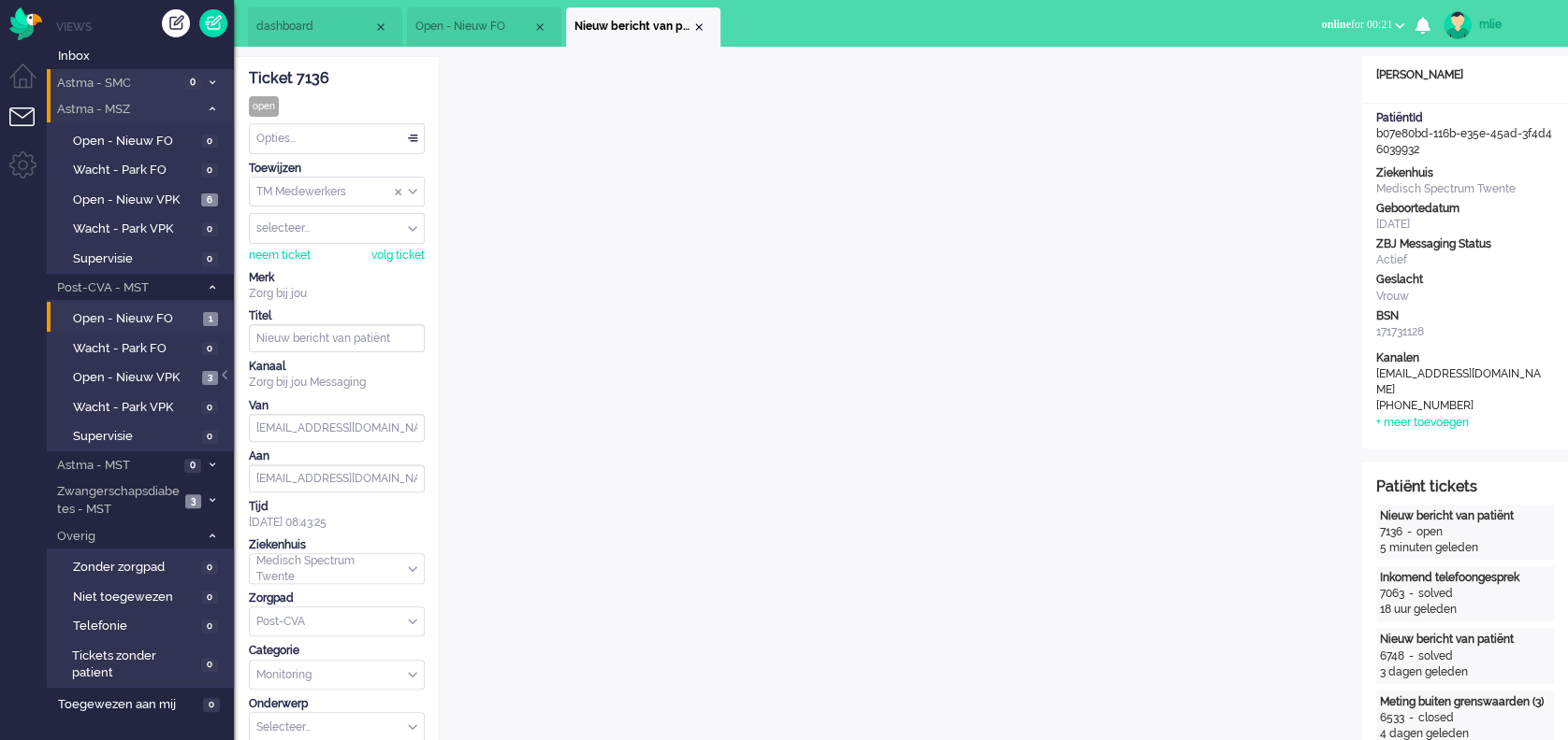
click at [407, 133] on div "Opties..." at bounding box center [337, 139] width 174 height 29
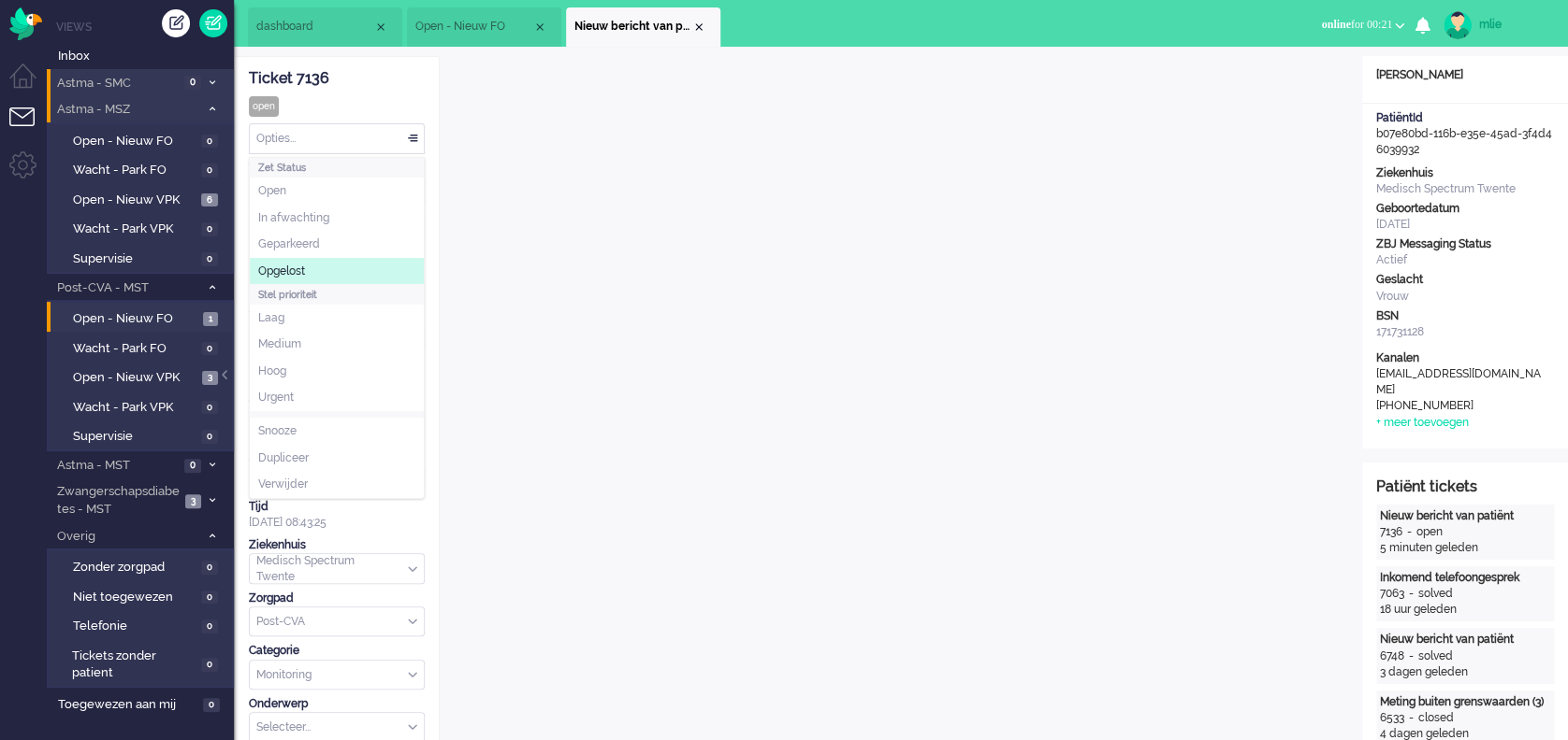
click at [276, 270] on span "Opgelost" at bounding box center [280, 271] width 47 height 16
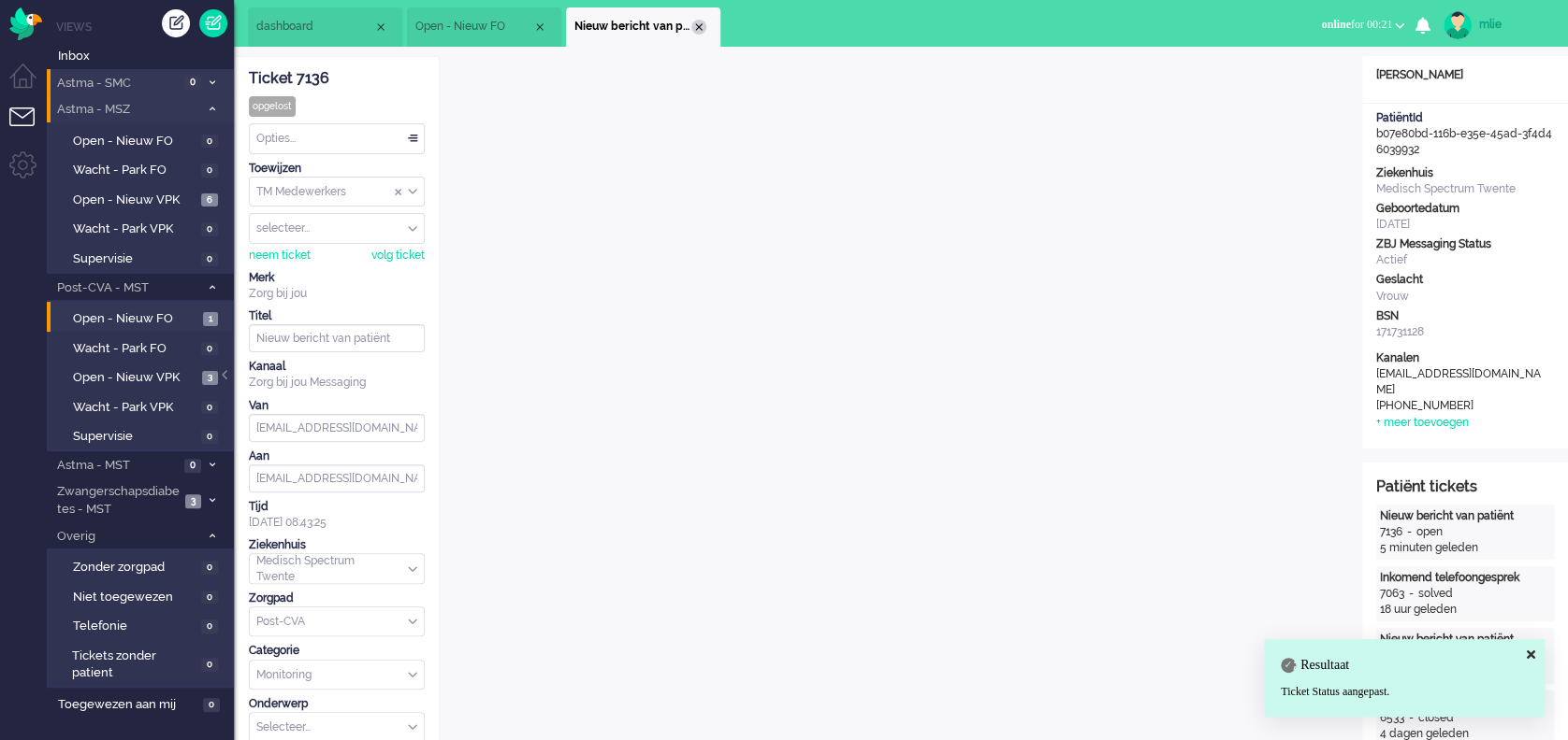
click at [697, 24] on div "Close tab" at bounding box center [698, 27] width 15 height 15
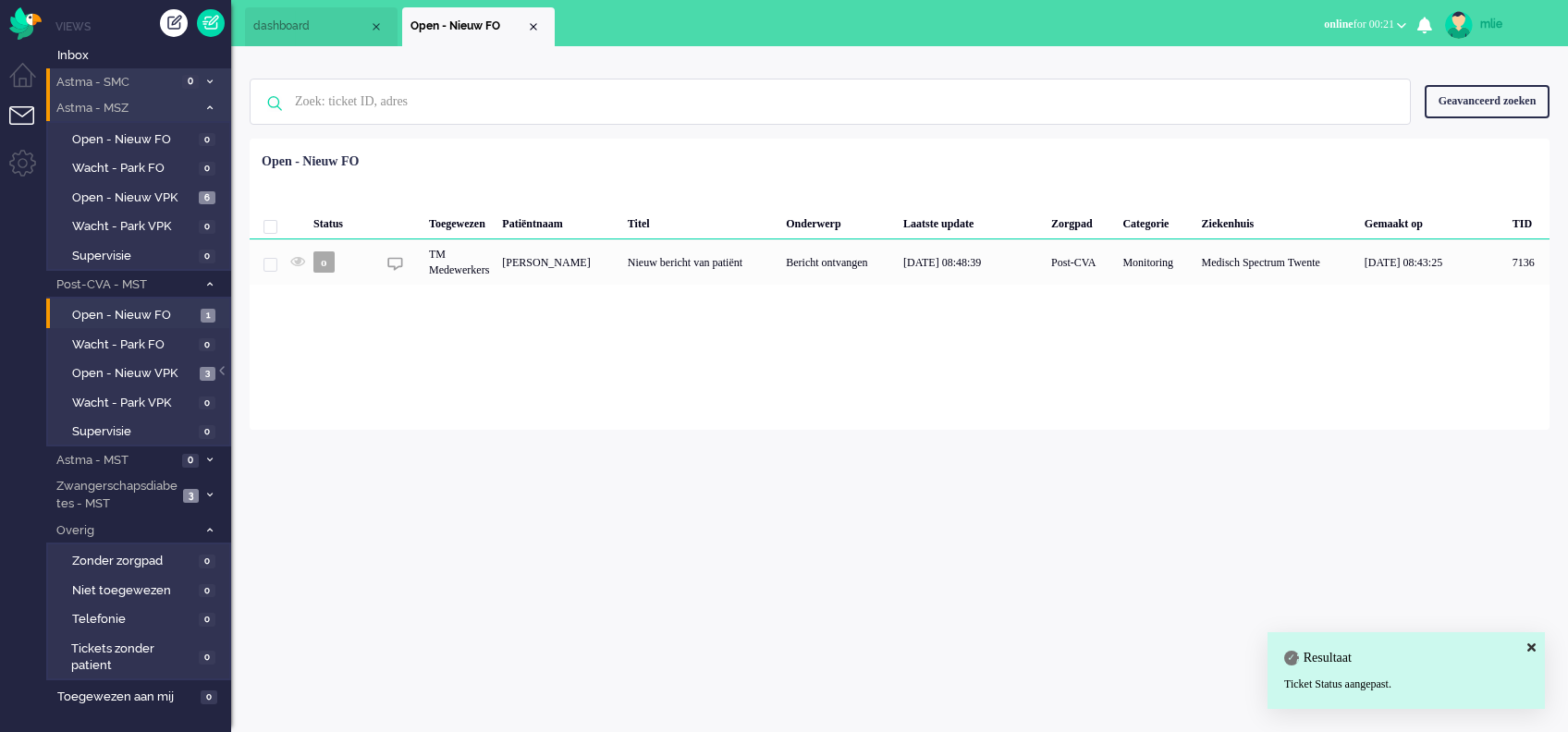
click at [520, 22] on span "Open - Nieuw FO" at bounding box center [468, 26] width 116 height 16
click at [534, 26] on div "Close tab" at bounding box center [533, 26] width 15 height 15
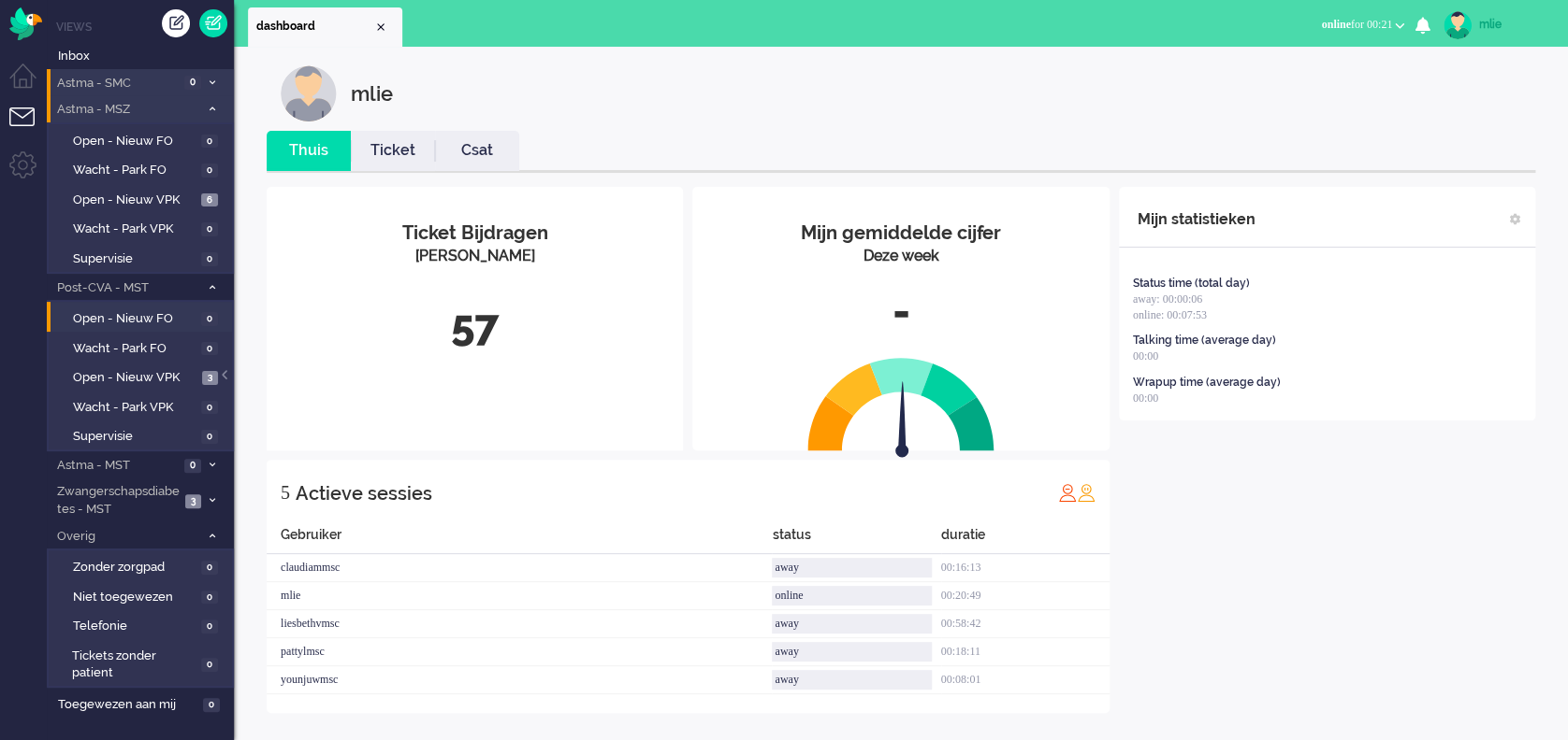
click at [399, 155] on link "Ticket" at bounding box center [392, 152] width 84 height 22
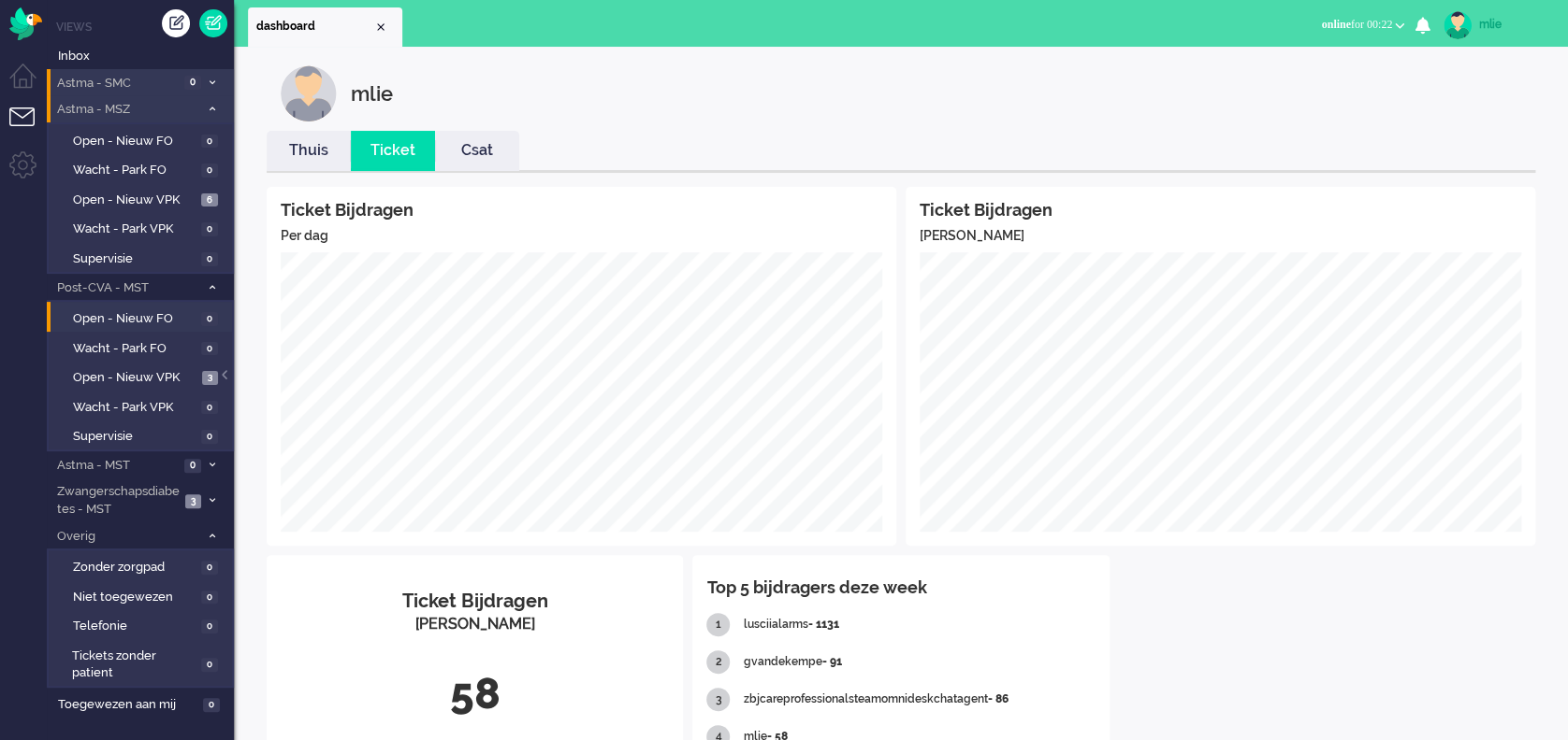
click at [209, 111] on icon at bounding box center [212, 109] width 6 height 7
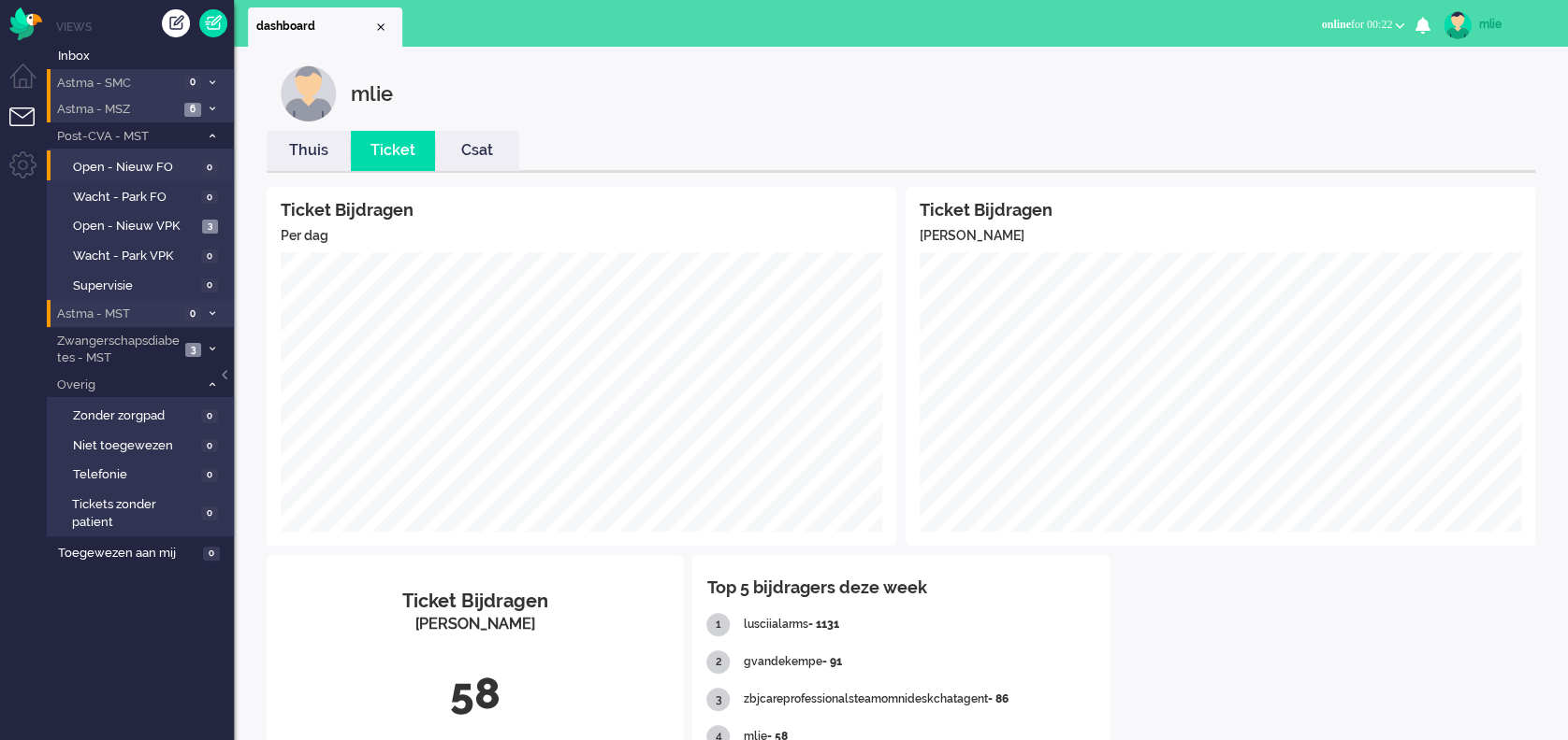
click at [206, 307] on li "Astma - MST 0" at bounding box center [140, 313] width 187 height 27
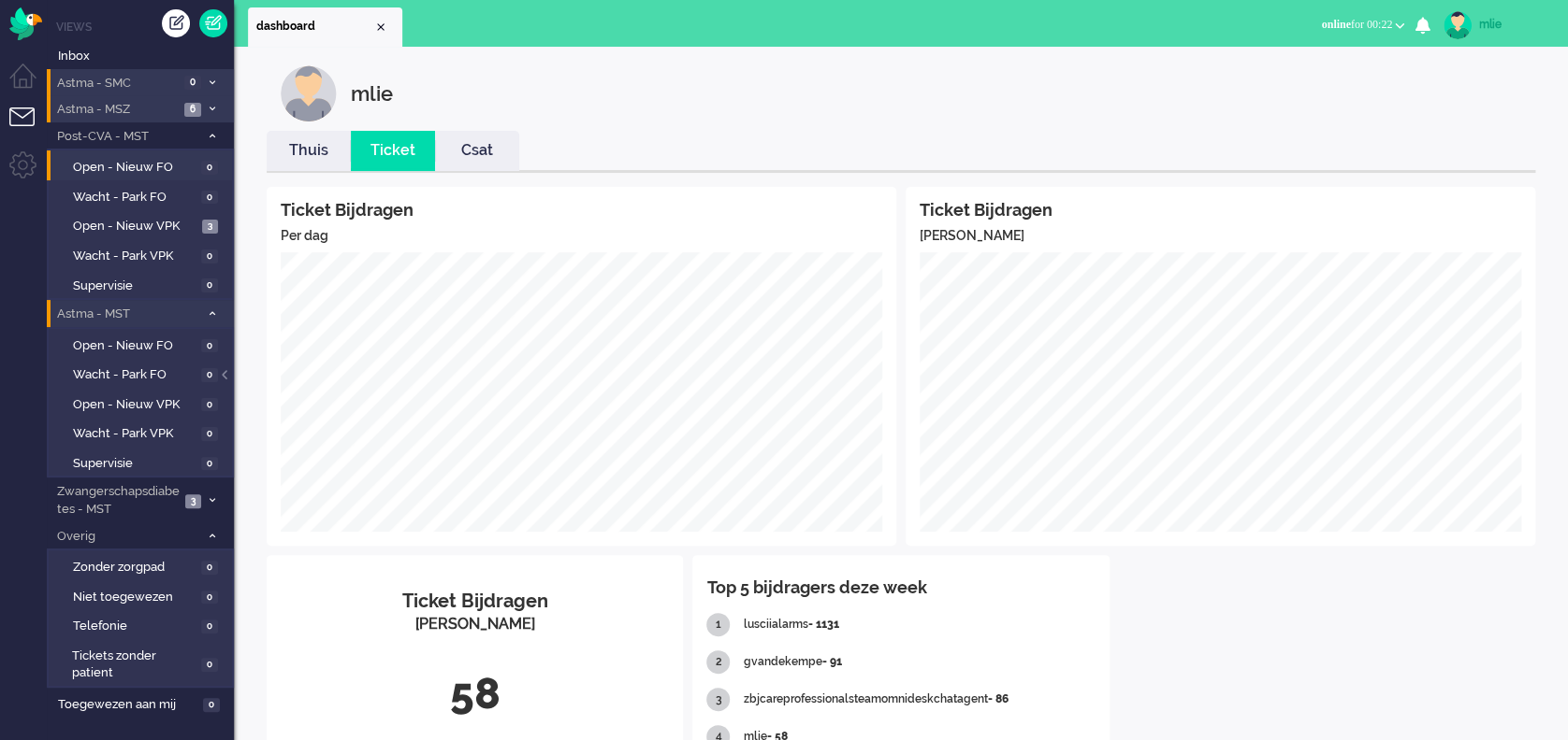
click at [208, 309] on span at bounding box center [212, 314] width 14 height 10
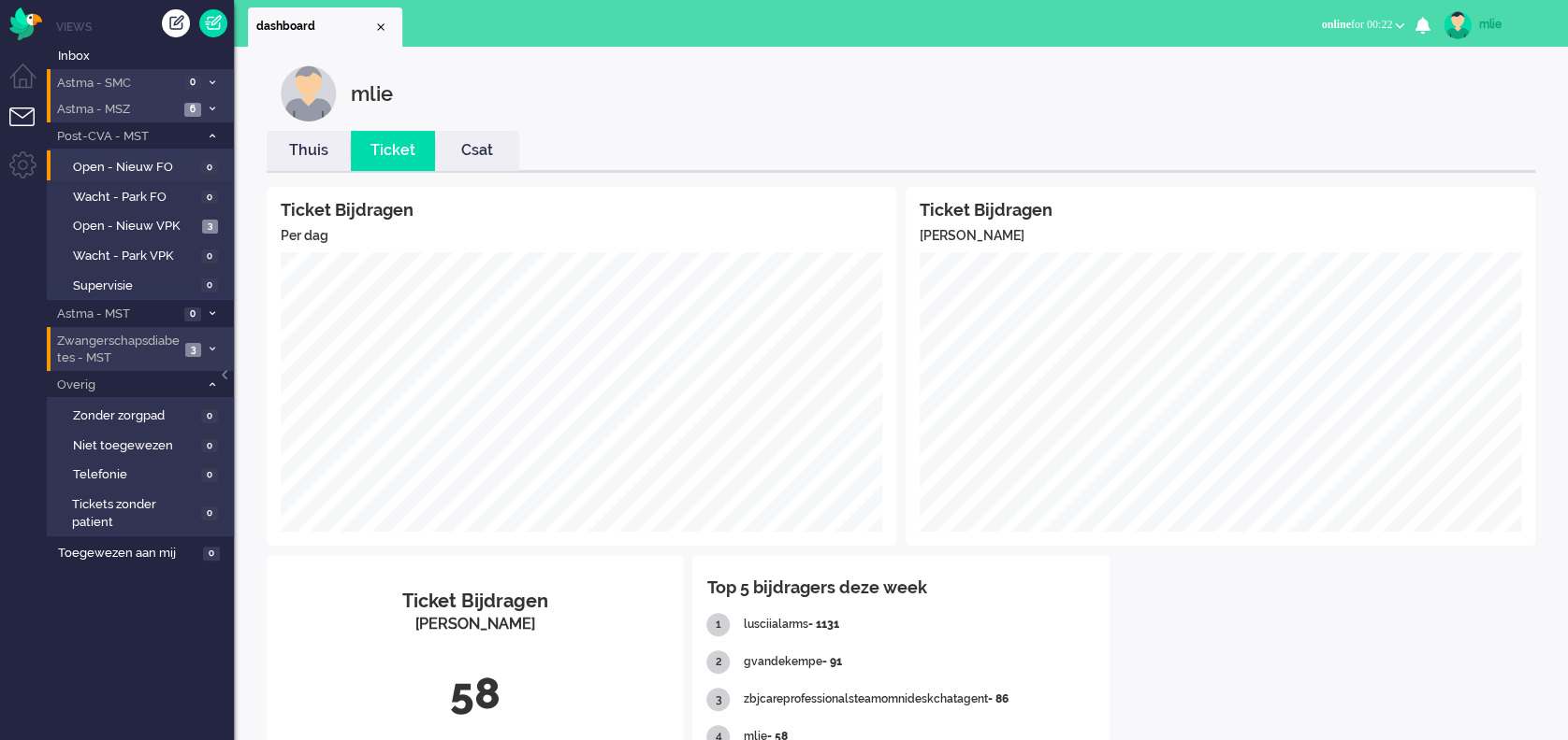
click at [210, 339] on li "Zwangerschapsdiabetes - MST 3" at bounding box center [140, 349] width 187 height 44
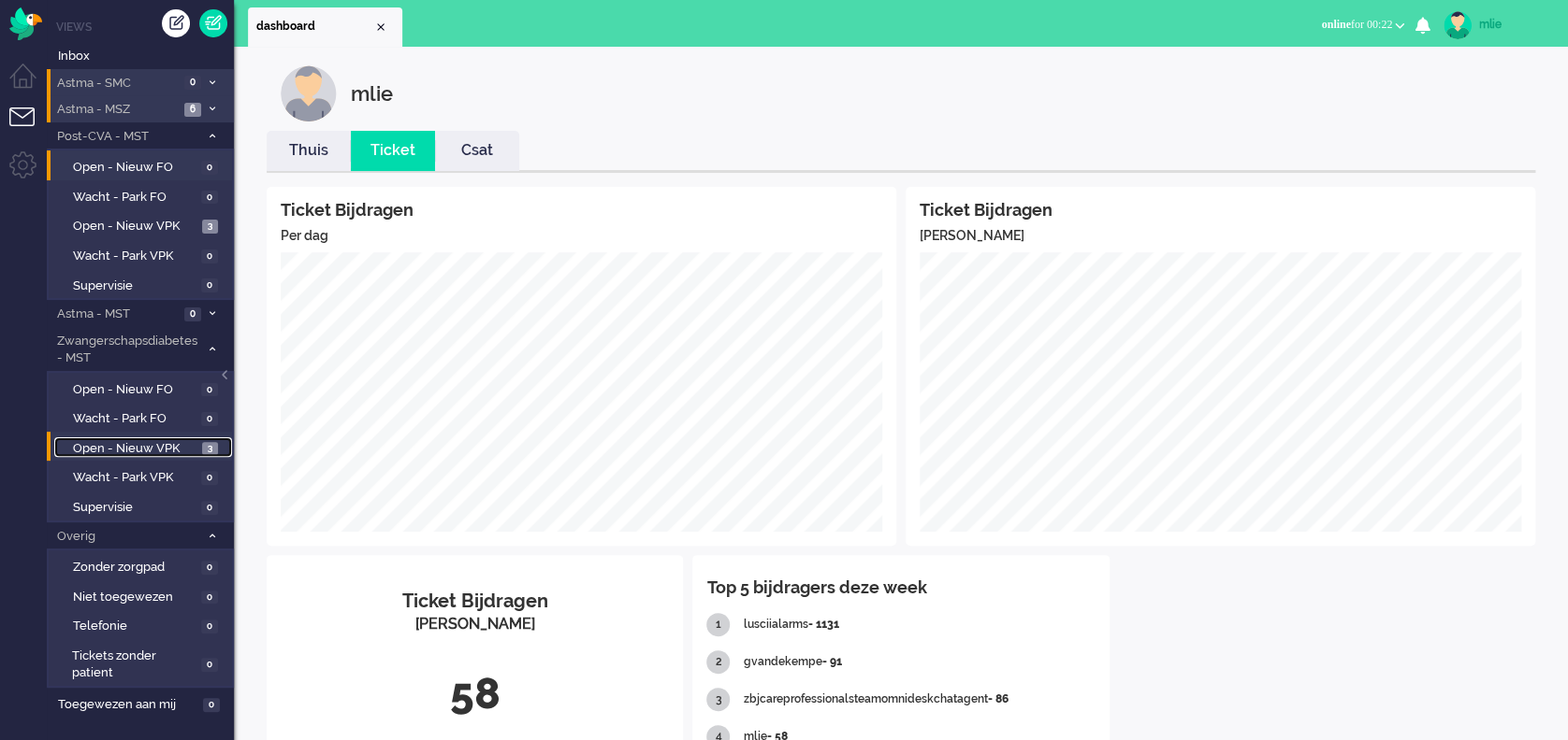
click at [98, 441] on span "Open - Nieuw VPK" at bounding box center [136, 449] width 125 height 18
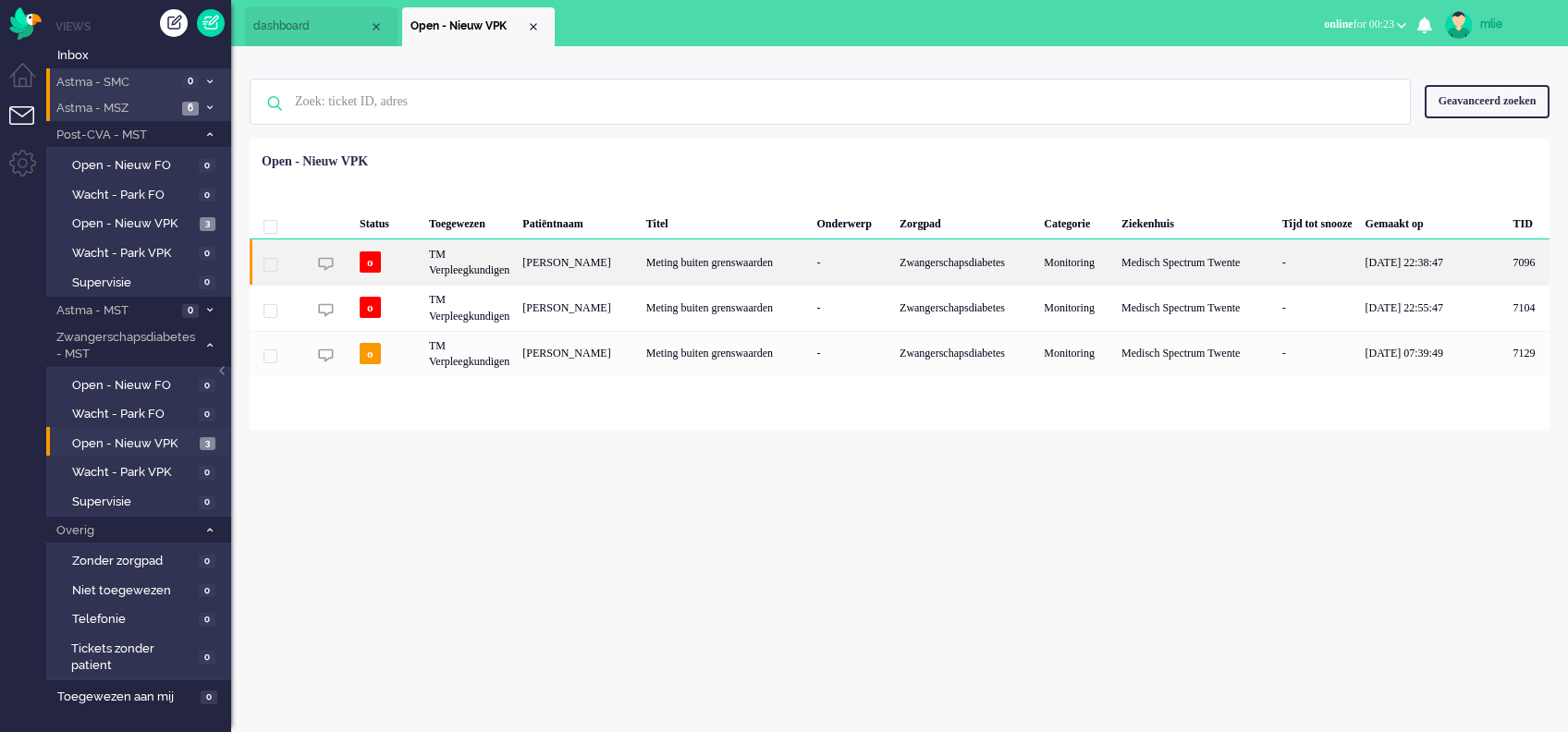
click at [895, 265] on div "-" at bounding box center [853, 262] width 83 height 45
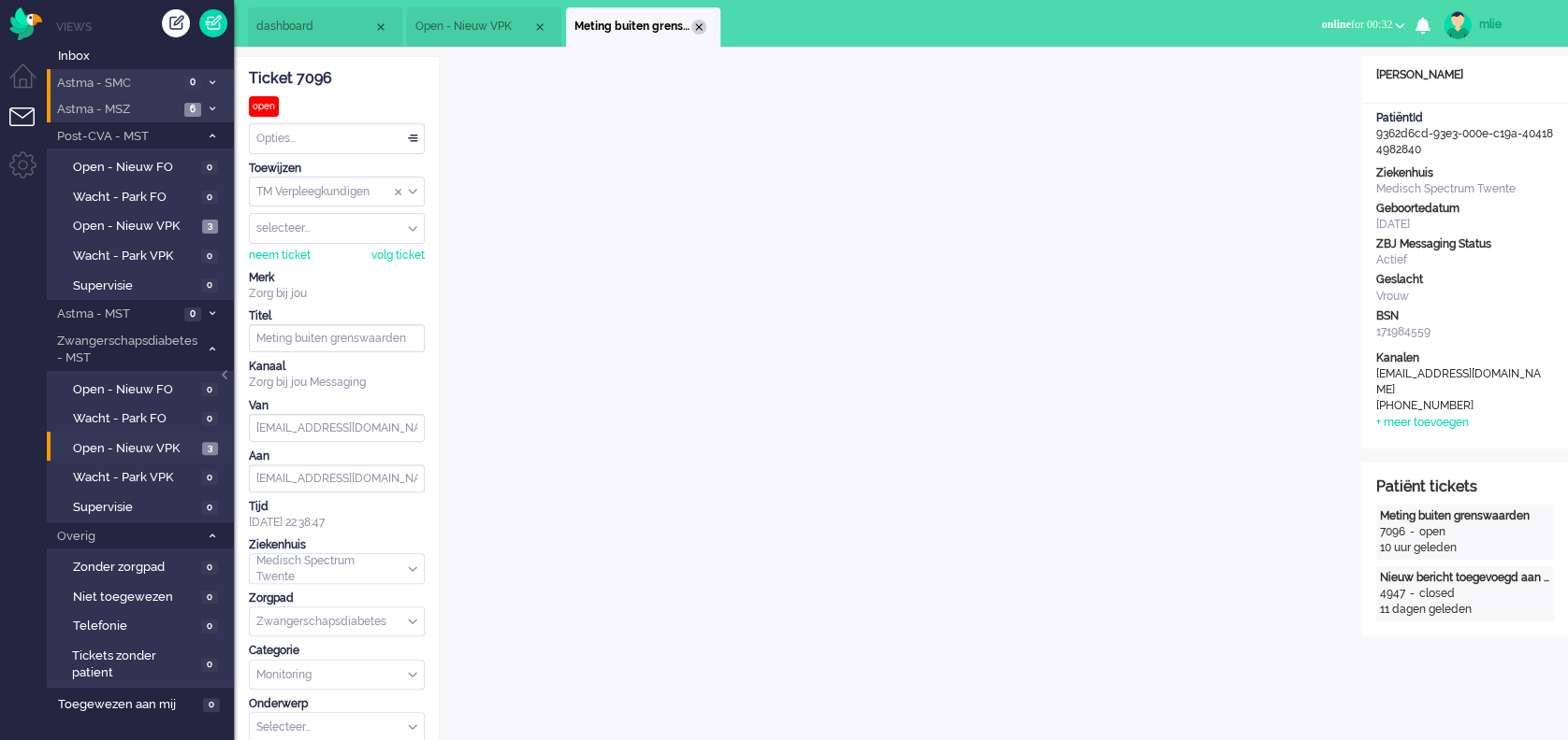
click at [700, 25] on div "Close tab" at bounding box center [698, 27] width 15 height 15
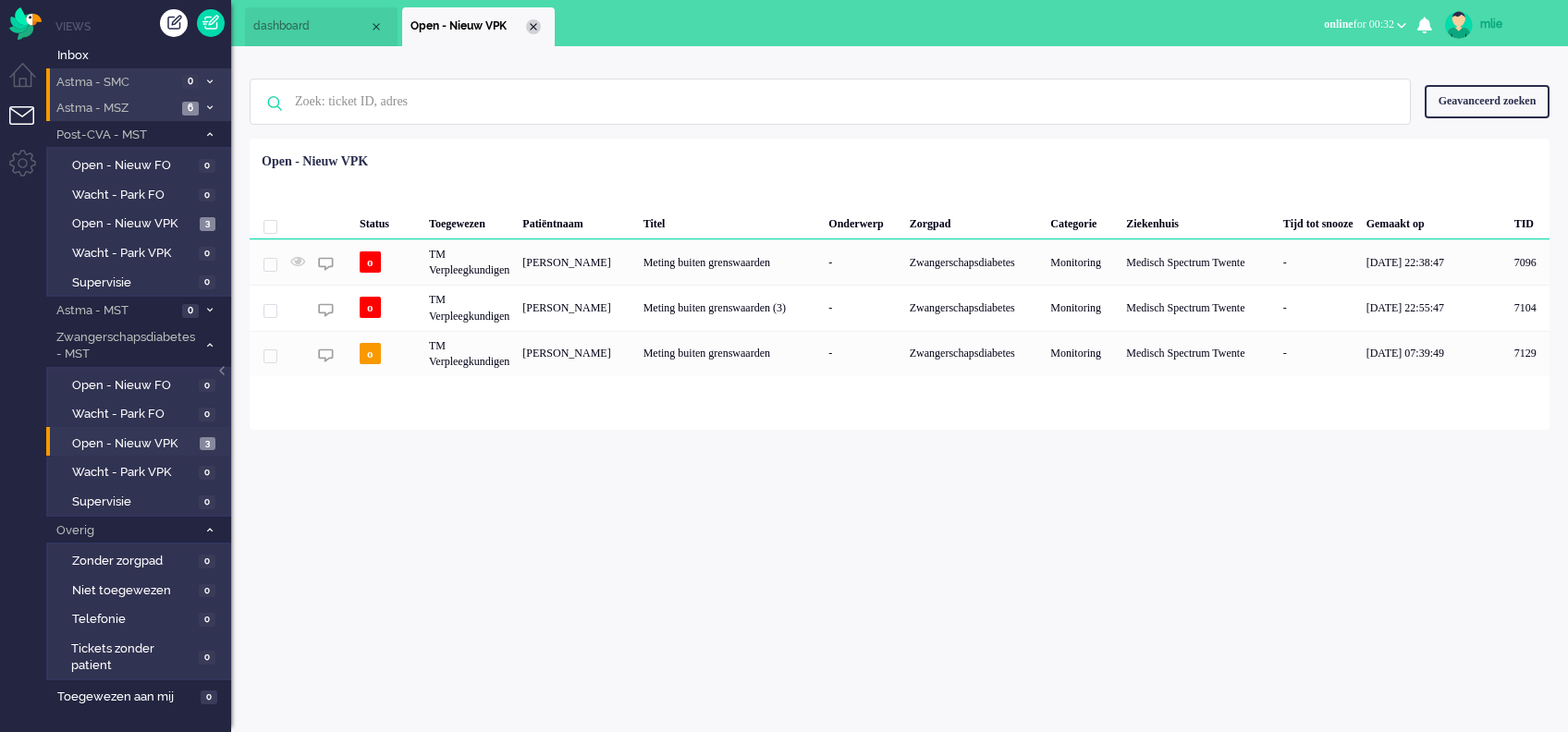
click at [540, 26] on div "Close tab" at bounding box center [533, 26] width 15 height 15
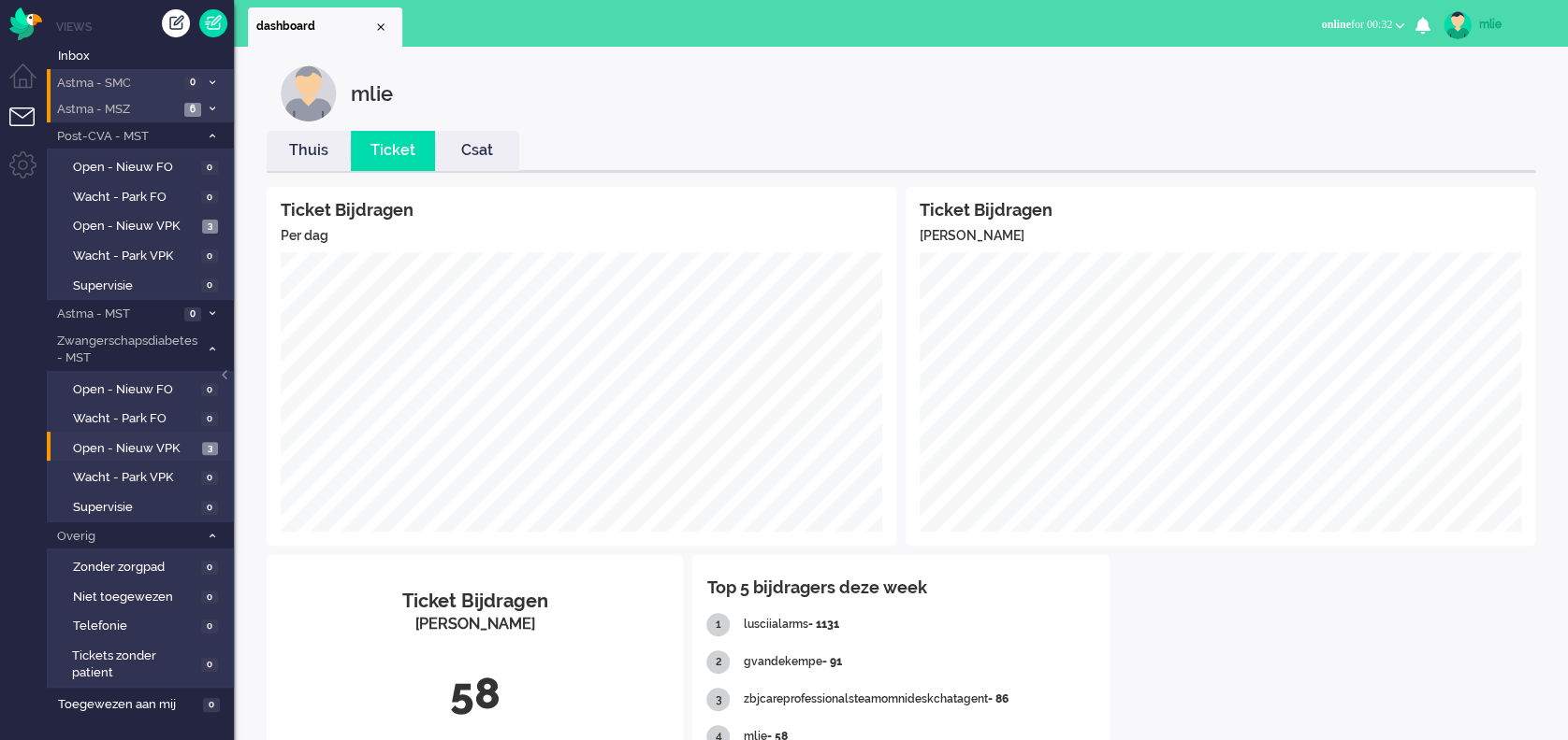
click at [307, 159] on link "Thuis" at bounding box center [308, 152] width 84 height 22
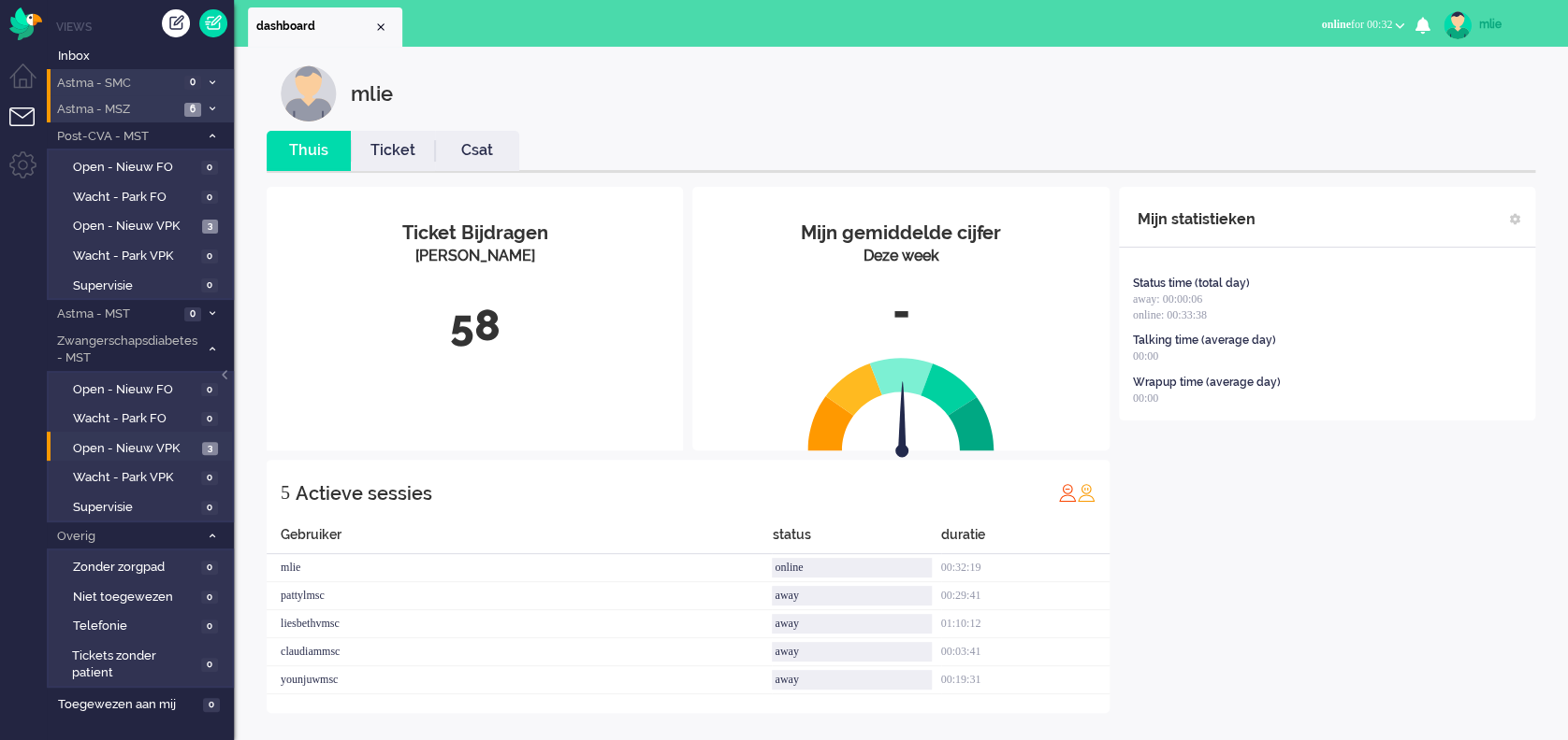
click at [395, 150] on link "Ticket" at bounding box center [392, 152] width 84 height 22
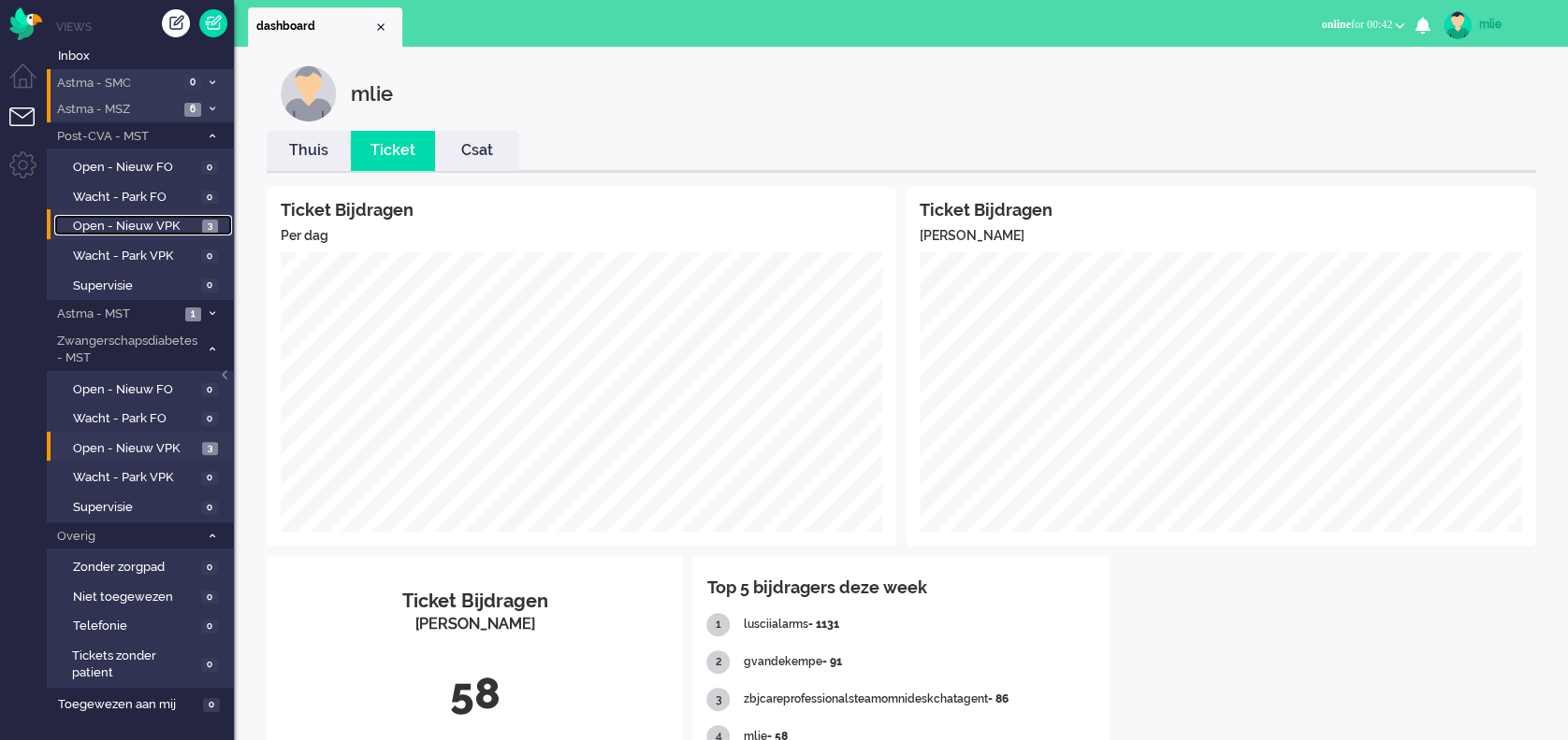
click at [158, 224] on span "Open - Nieuw VPK" at bounding box center [136, 227] width 125 height 18
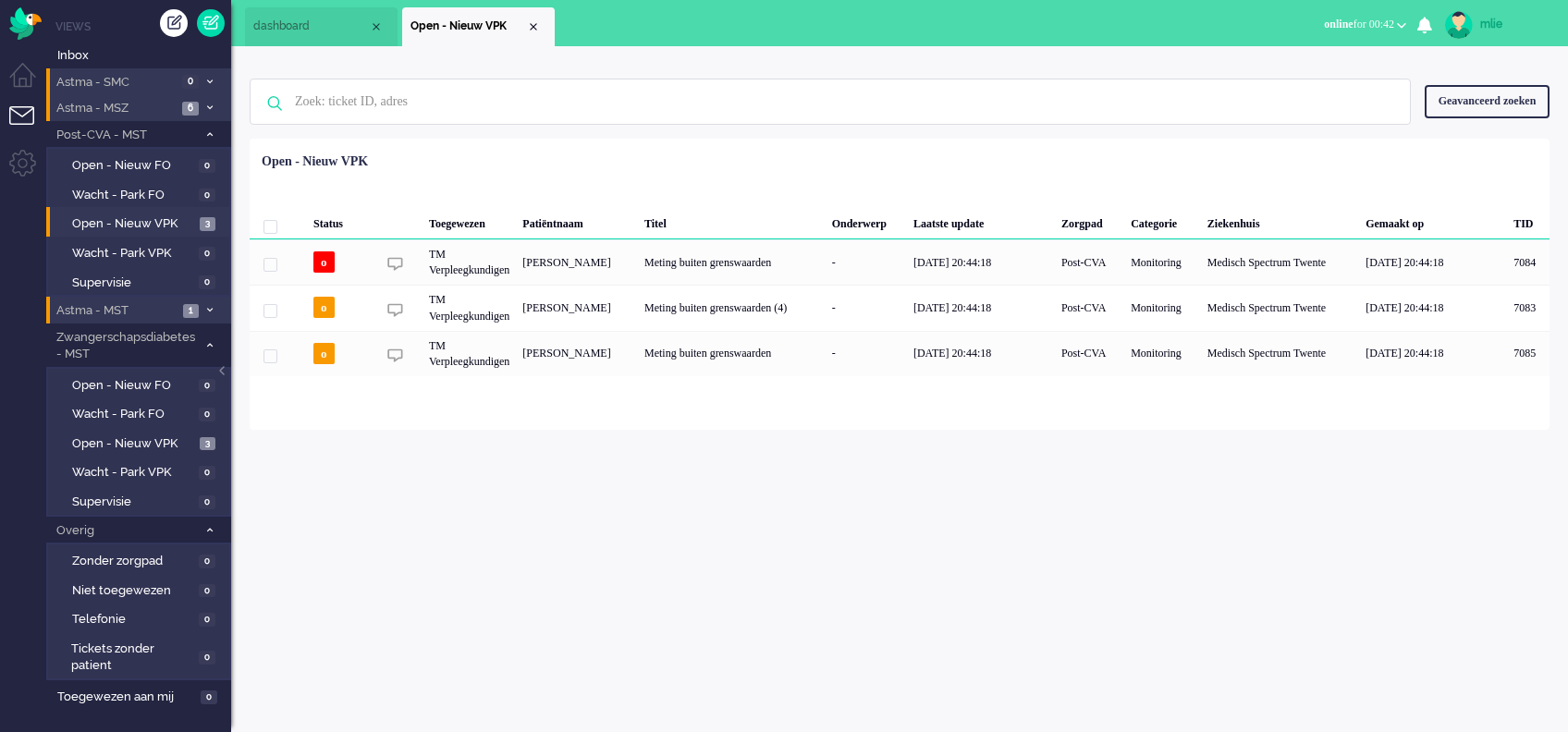
click at [194, 313] on span "1" at bounding box center [191, 311] width 16 height 14
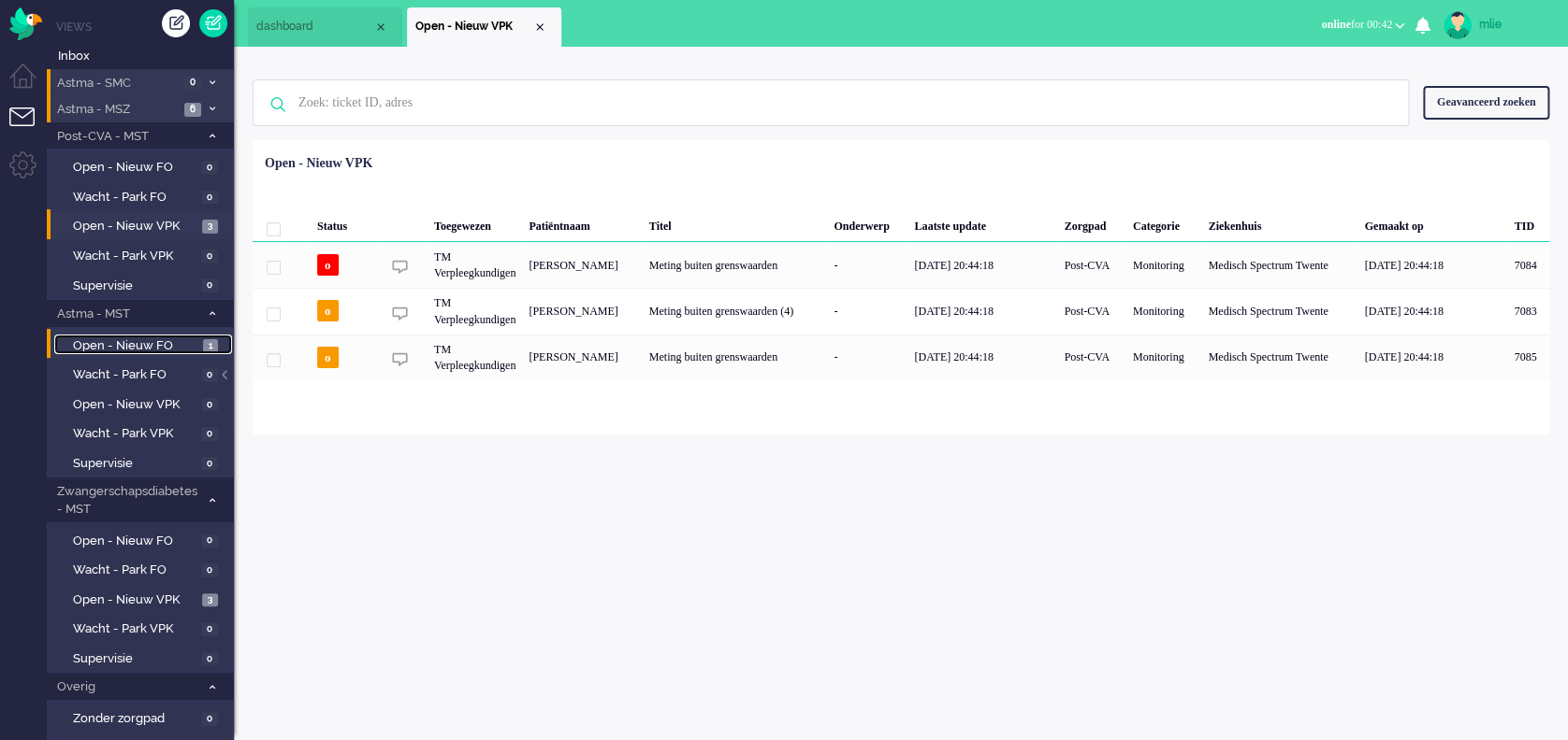
click at [147, 335] on link "Open - Nieuw FO 1" at bounding box center [143, 345] width 177 height 21
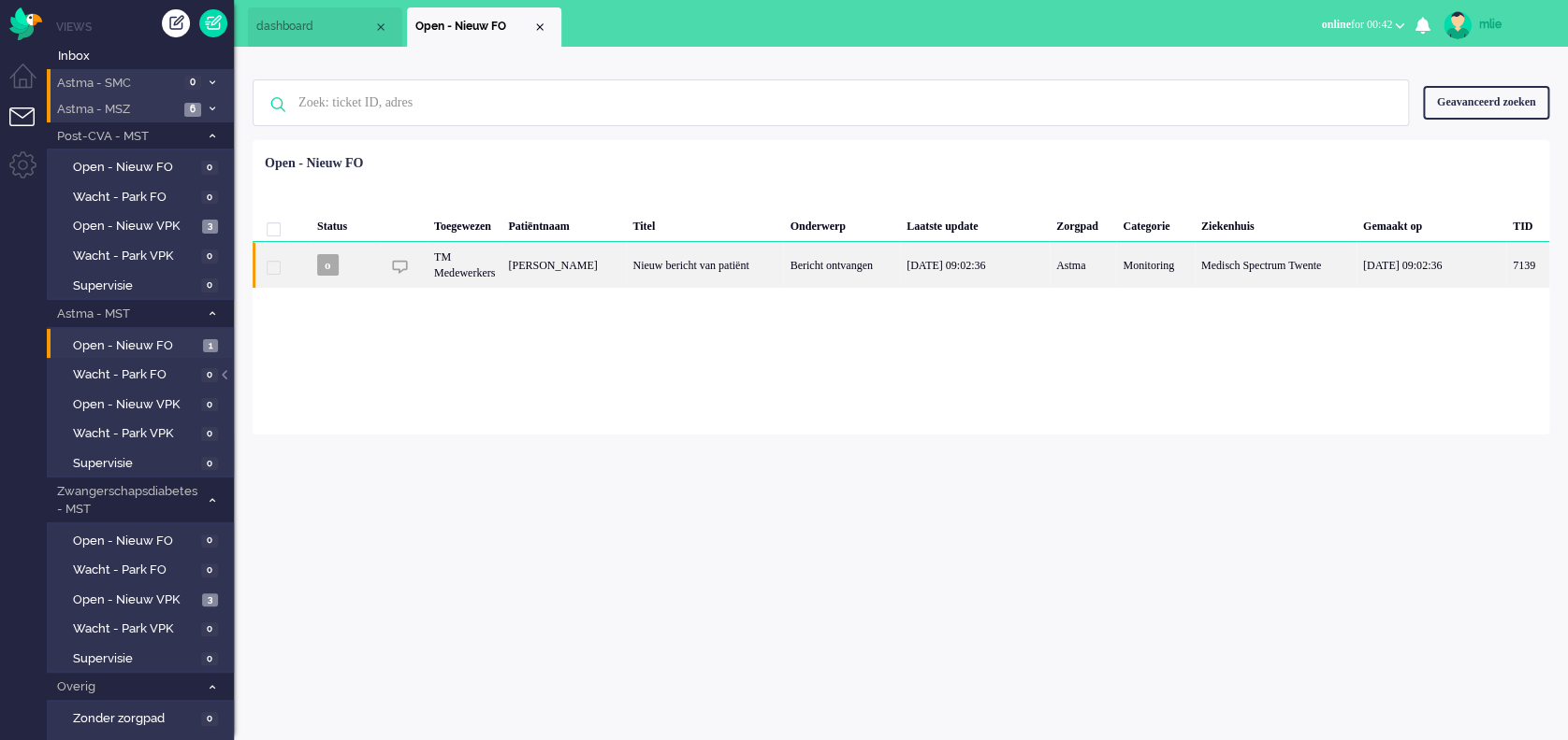
click at [878, 261] on div "Bericht ontvangen" at bounding box center [840, 264] width 116 height 46
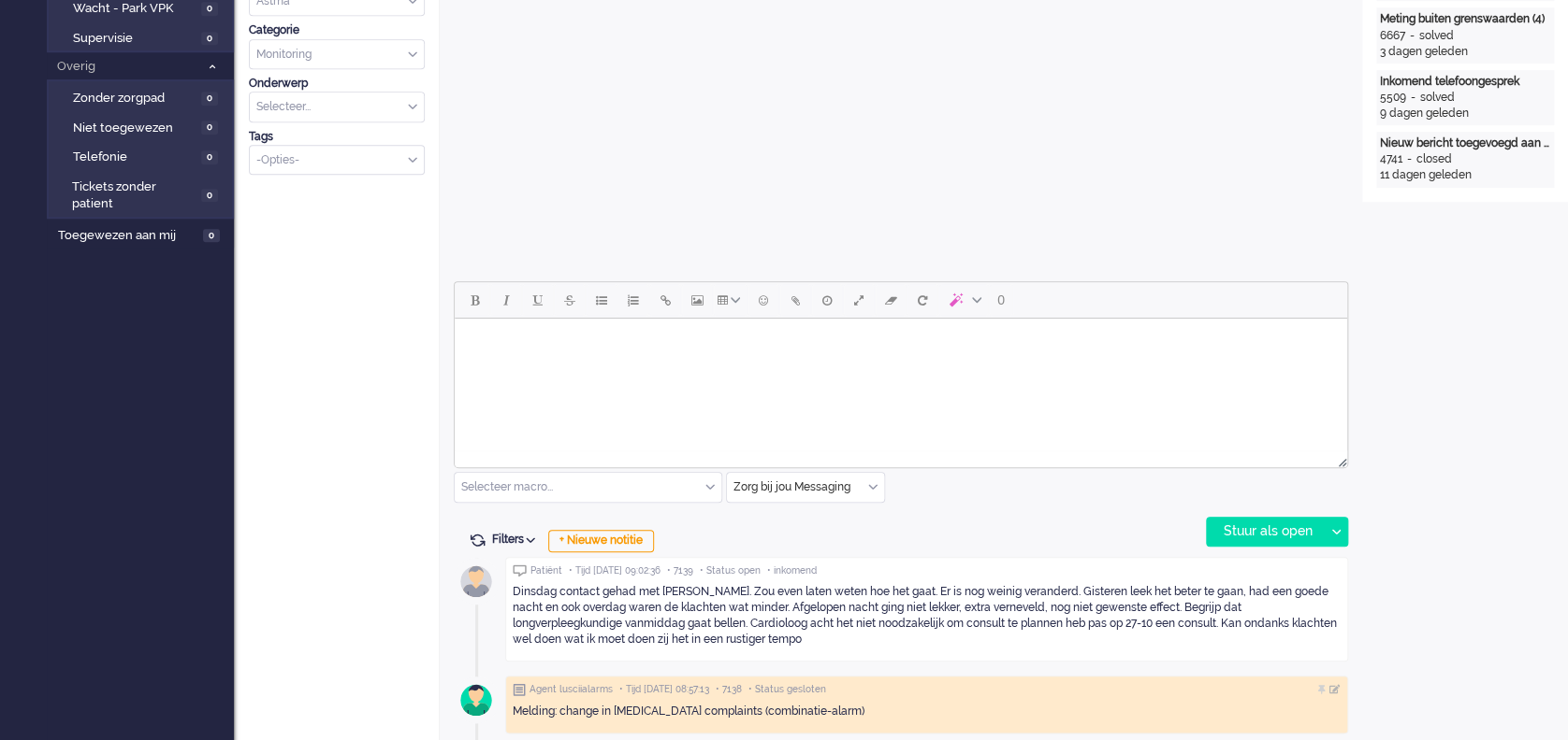
scroll to position [622, 0]
click at [533, 343] on body "Rich Text Area. Press ALT-0 for help." at bounding box center [900, 340] width 877 height 33
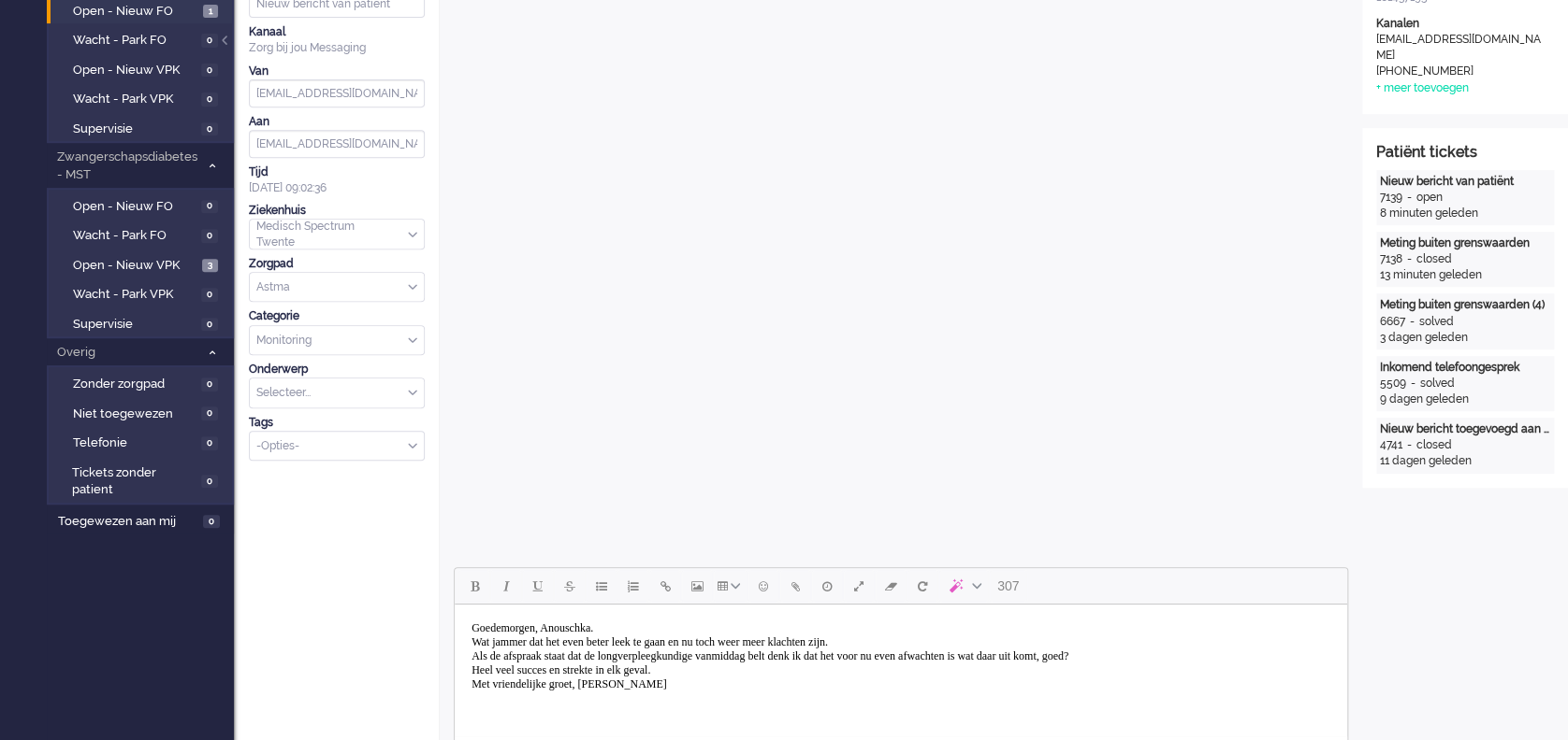
scroll to position [373, 0]
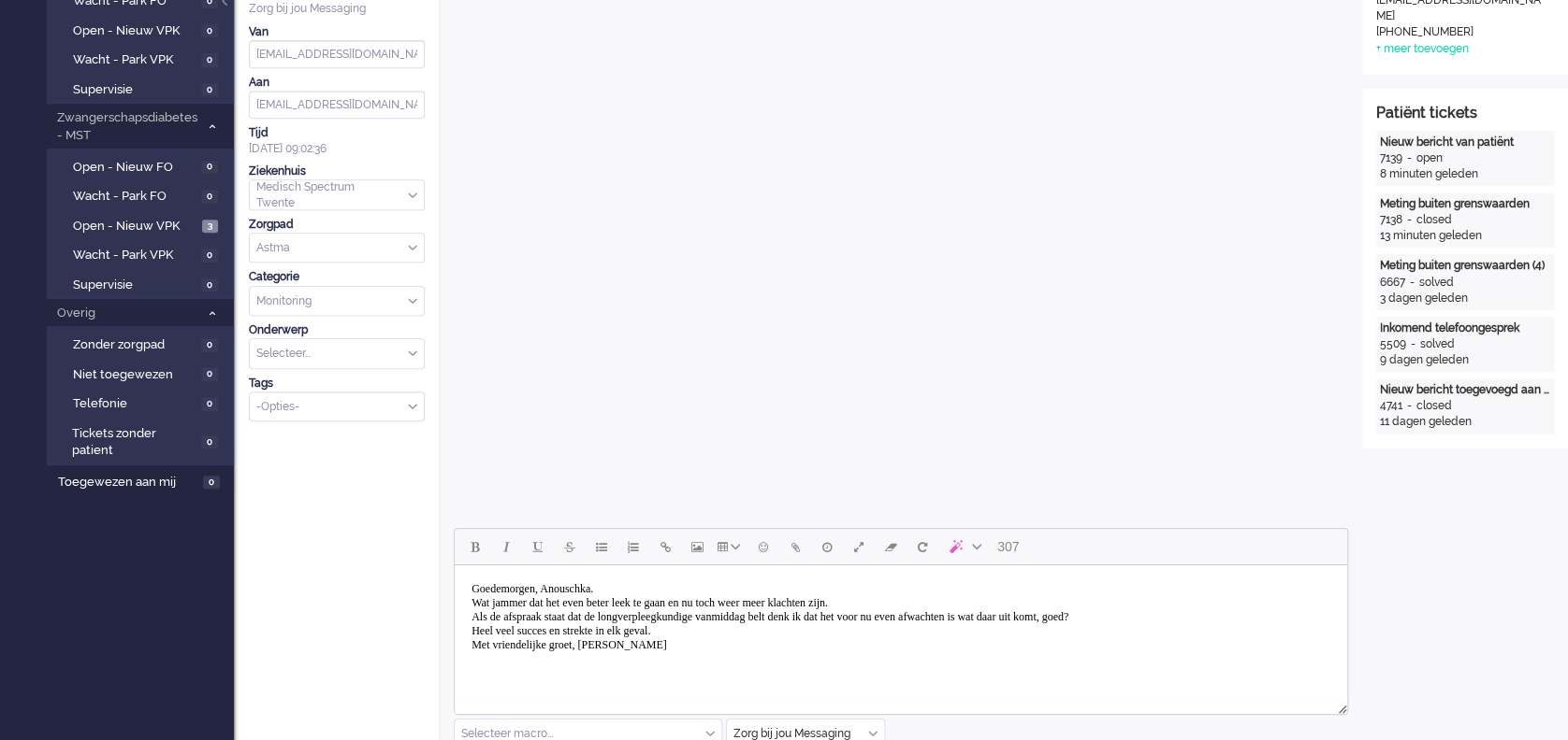
click at [600, 593] on body "Goedemorgen, Anouschka. Wat jammer dat het even beter leek te gaan en nu toch w…" at bounding box center [900, 617] width 877 height 89
click at [748, 601] on body "Goedemorgen, Anoushka. Wat jammer dat het even beter leek te gaan en nu toch we…" at bounding box center [900, 617] width 877 height 89
click at [602, 636] on body "Goedemorgen, Anoushka. Wat jammer dat het even beter leek te gaan en dat er nu …" at bounding box center [900, 617] width 877 height 89
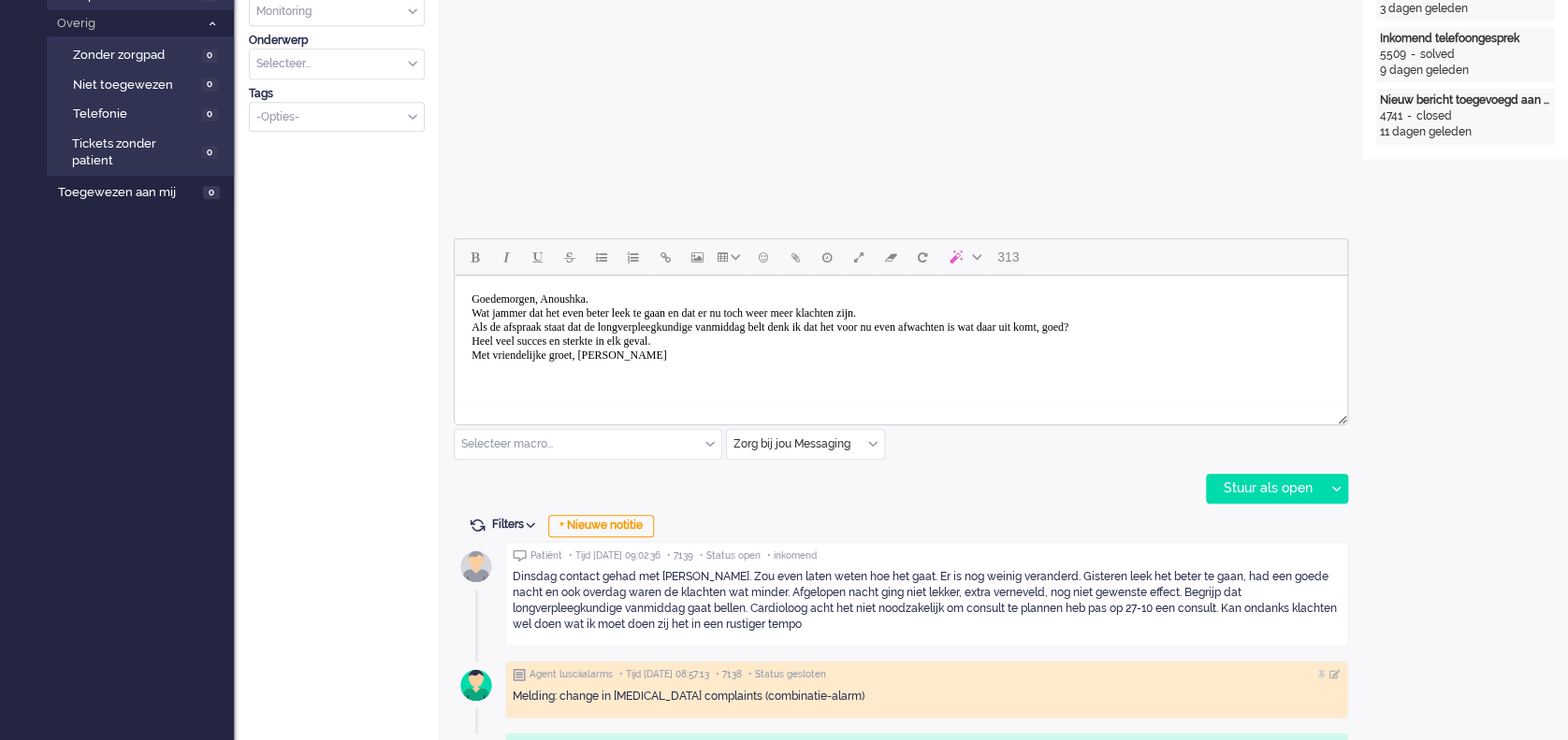
scroll to position [748, 0]
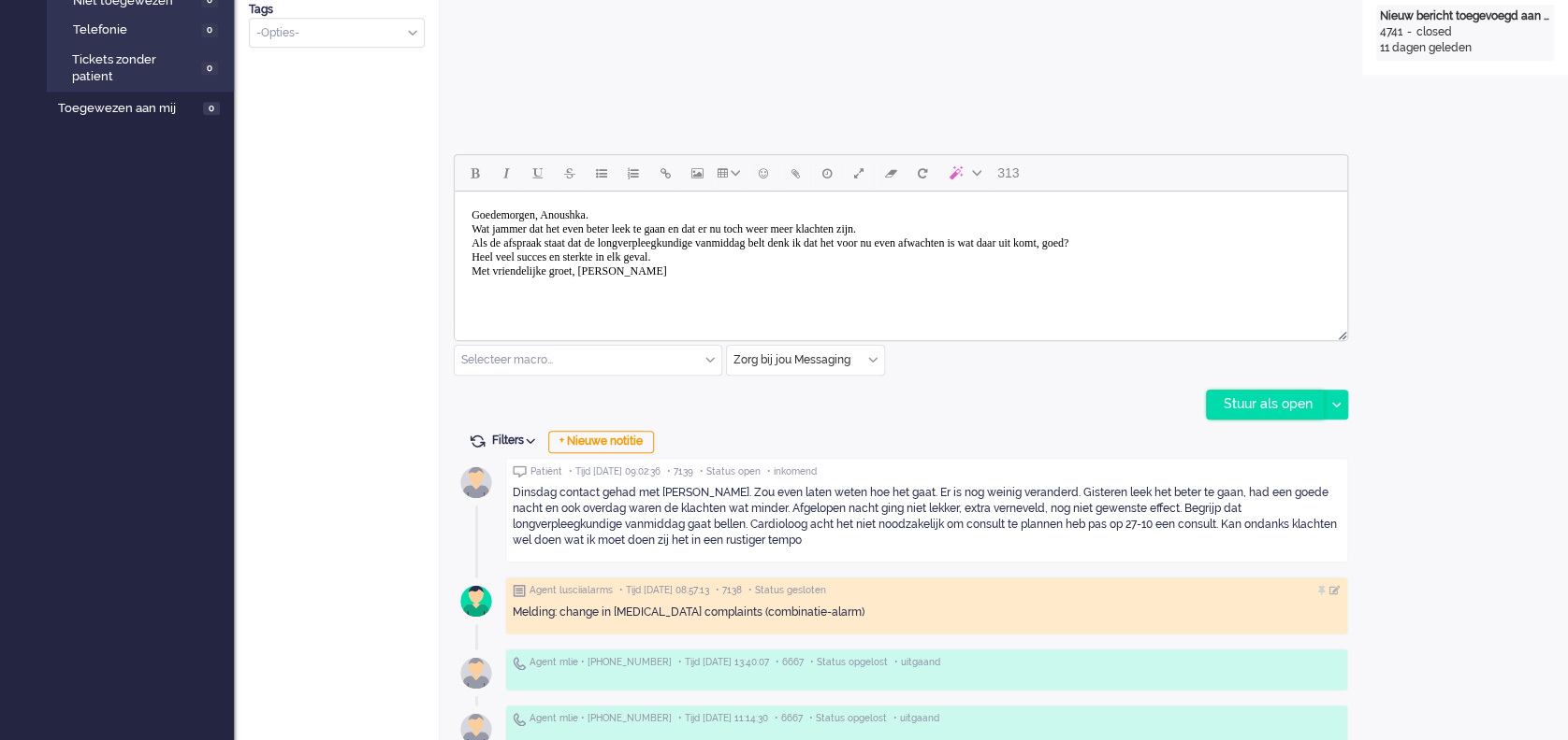
click at [1291, 409] on div "Stuur als open" at bounding box center [1265, 404] width 117 height 28
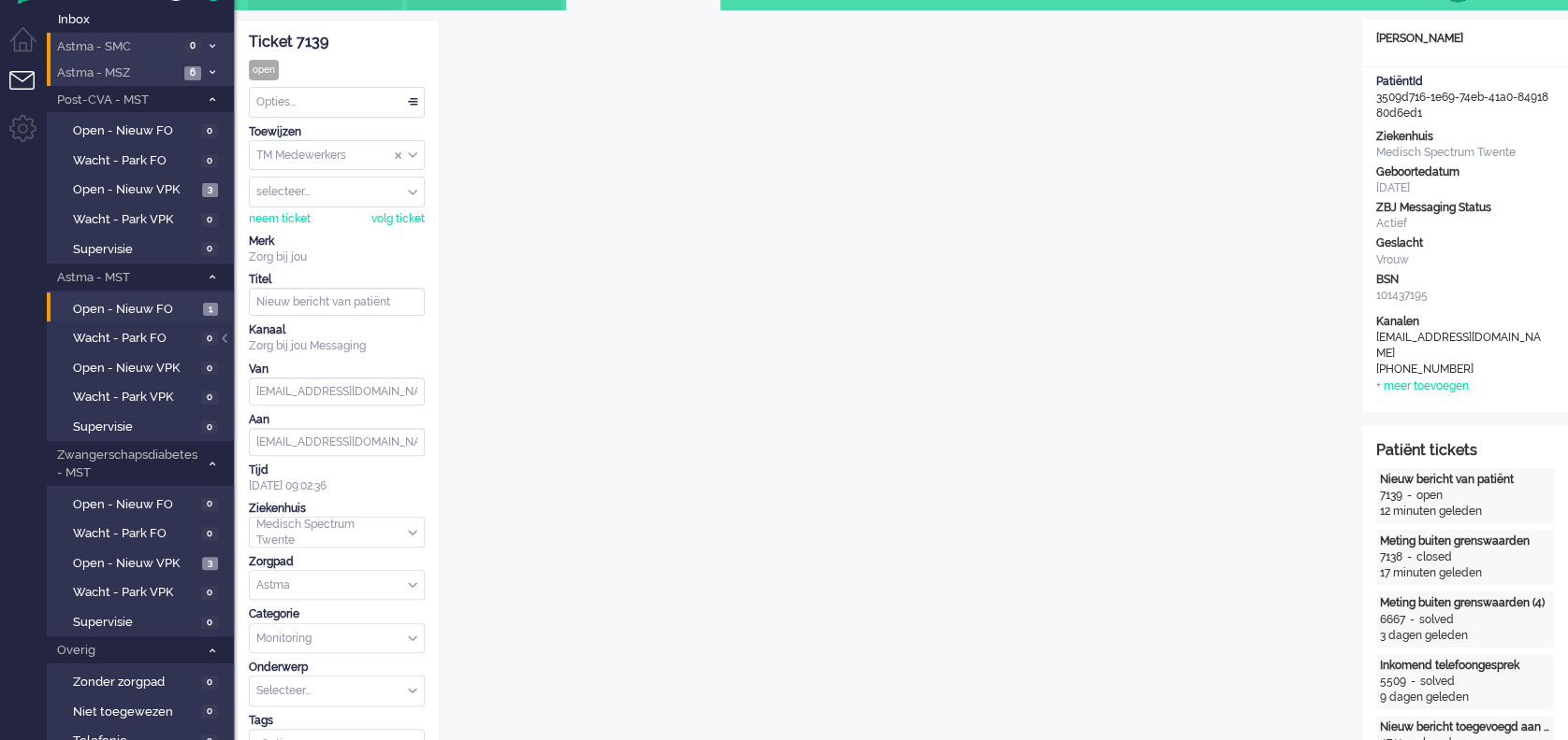
scroll to position [0, 0]
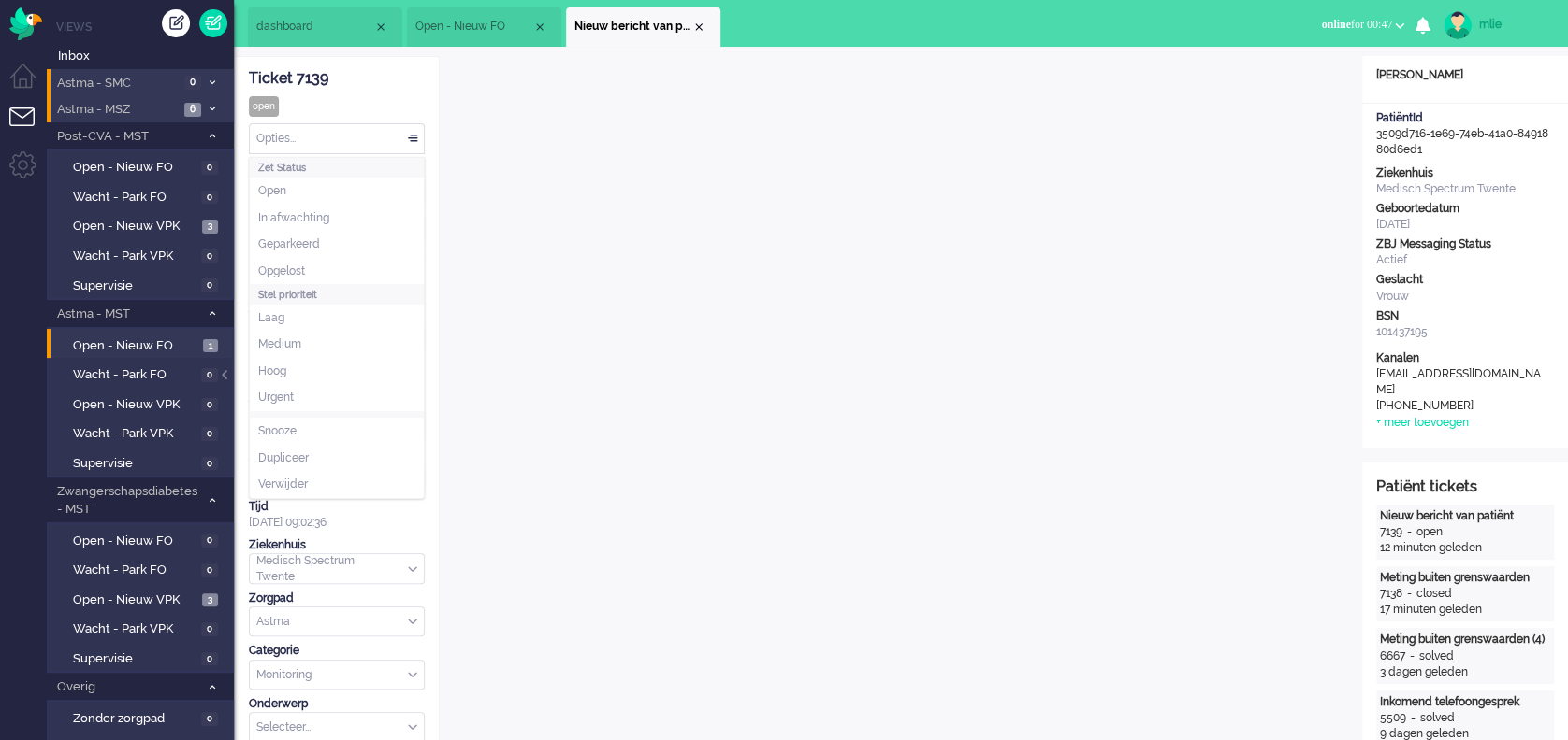
click at [411, 136] on div "Opties..." at bounding box center [337, 139] width 174 height 29
click at [308, 273] on li "Opgelost" at bounding box center [337, 270] width 174 height 27
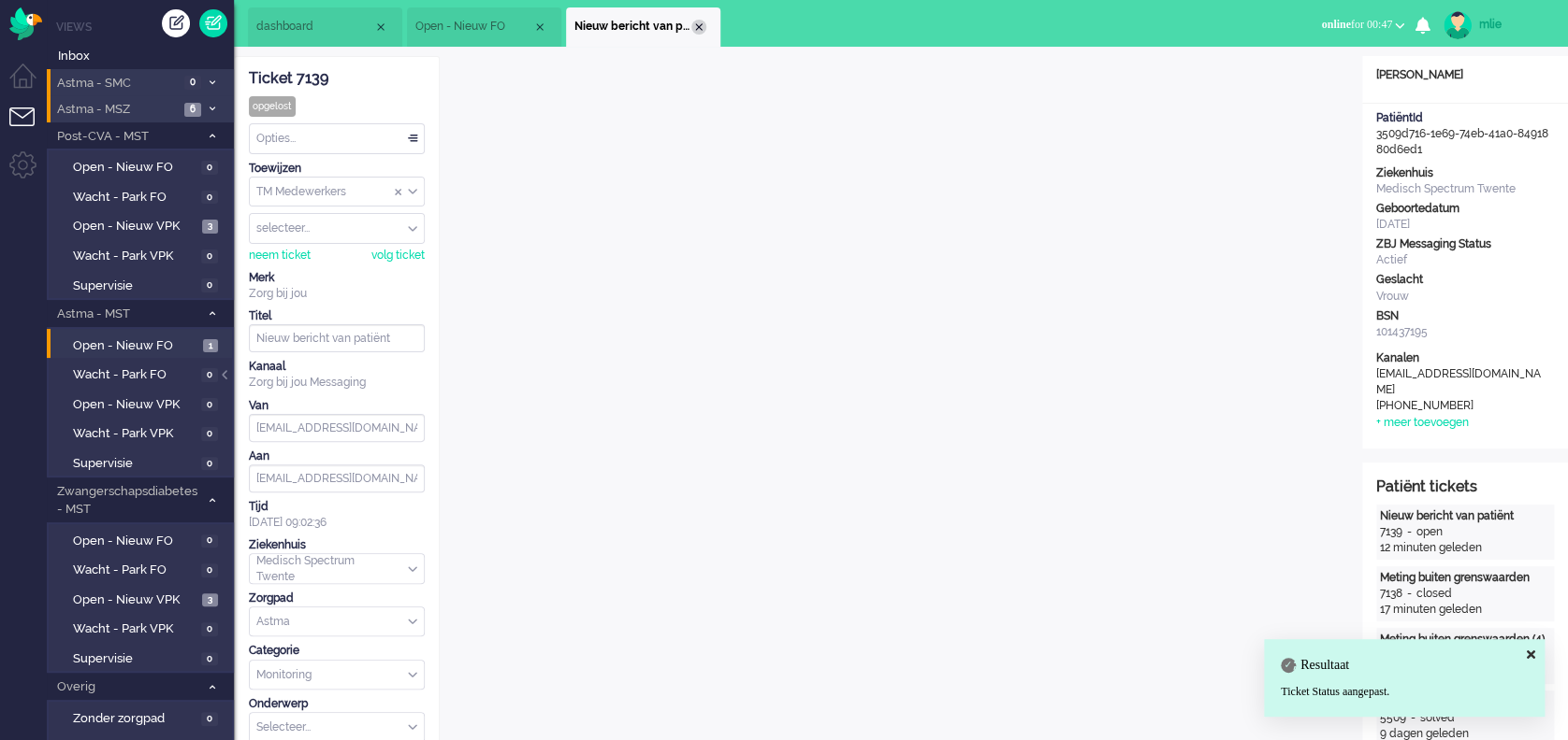
click at [696, 28] on div "Close tab" at bounding box center [698, 27] width 15 height 15
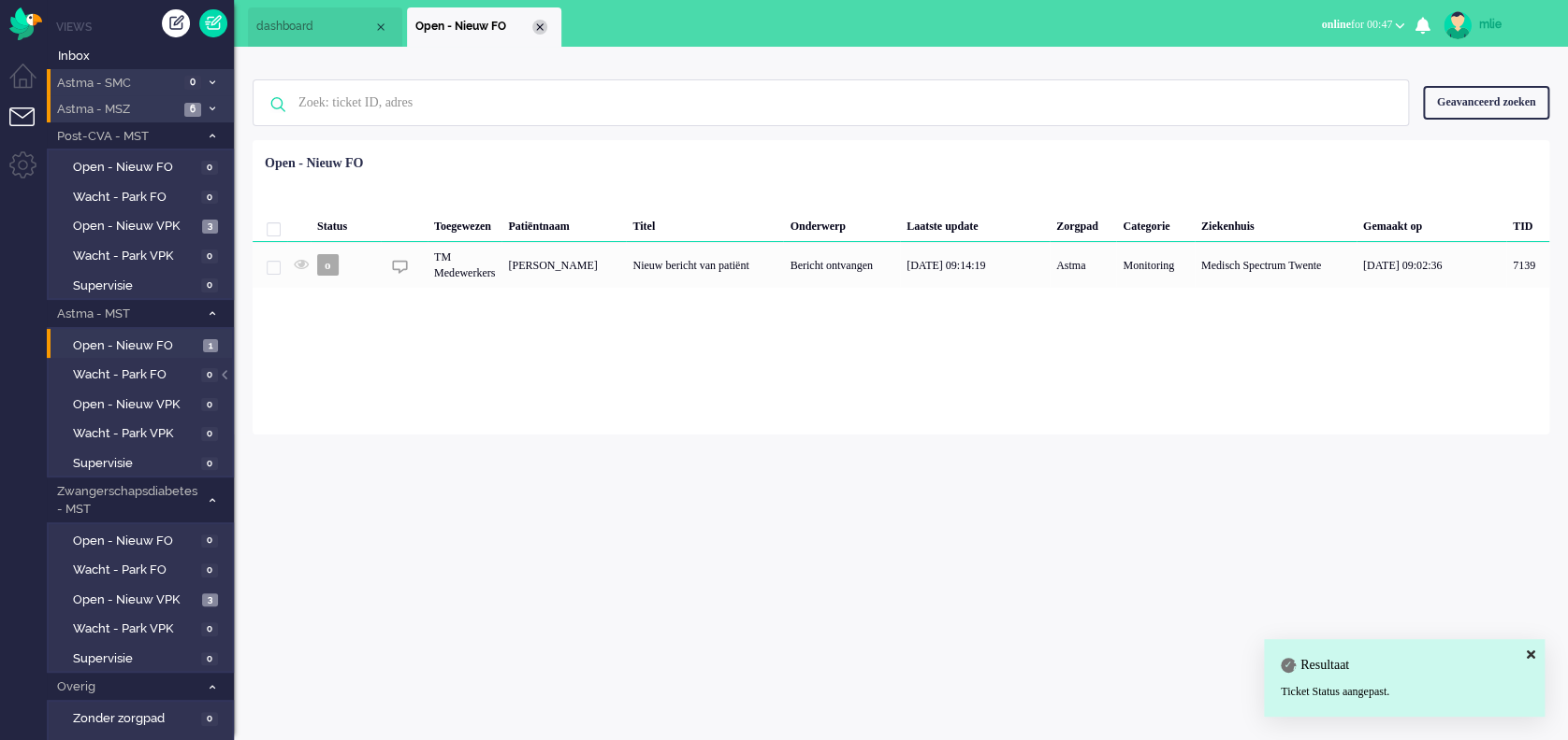
click at [540, 23] on div "Close tab" at bounding box center [539, 27] width 15 height 15
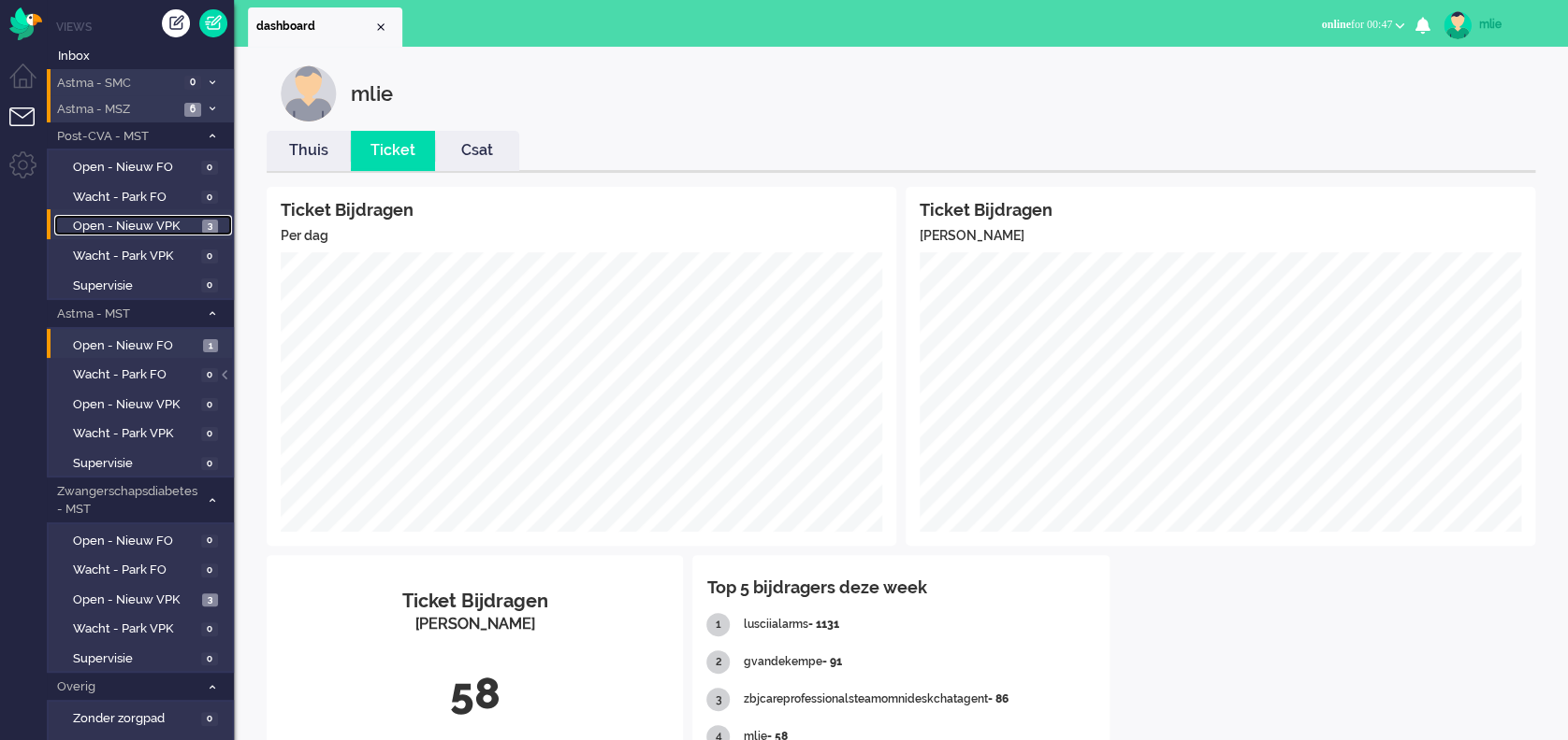
click at [126, 218] on span "Open - Nieuw VPK" at bounding box center [136, 227] width 125 height 18
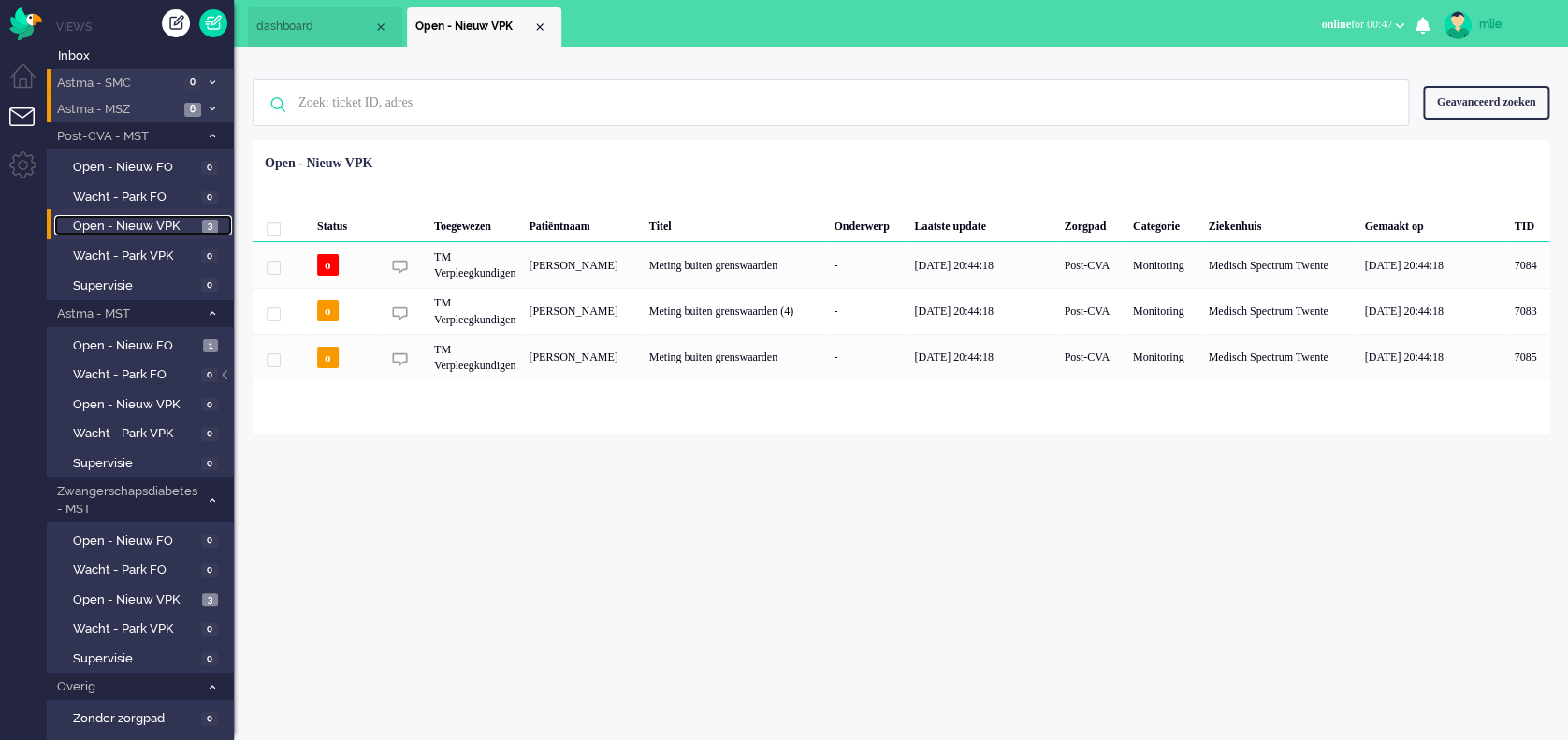
click at [310, 32] on span "dashboard" at bounding box center [315, 27] width 117 height 16
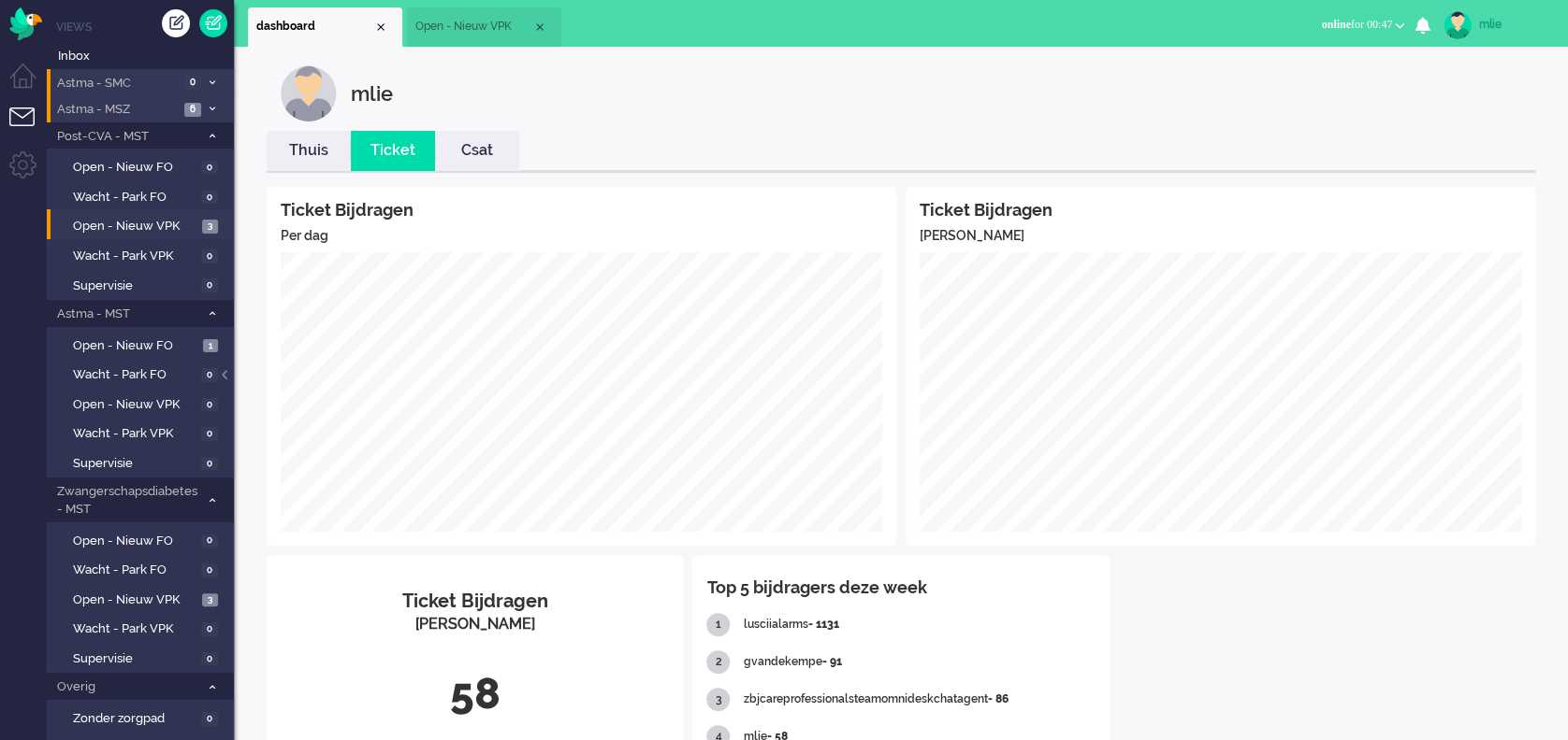
click at [290, 162] on li "Thuis" at bounding box center [308, 151] width 84 height 41
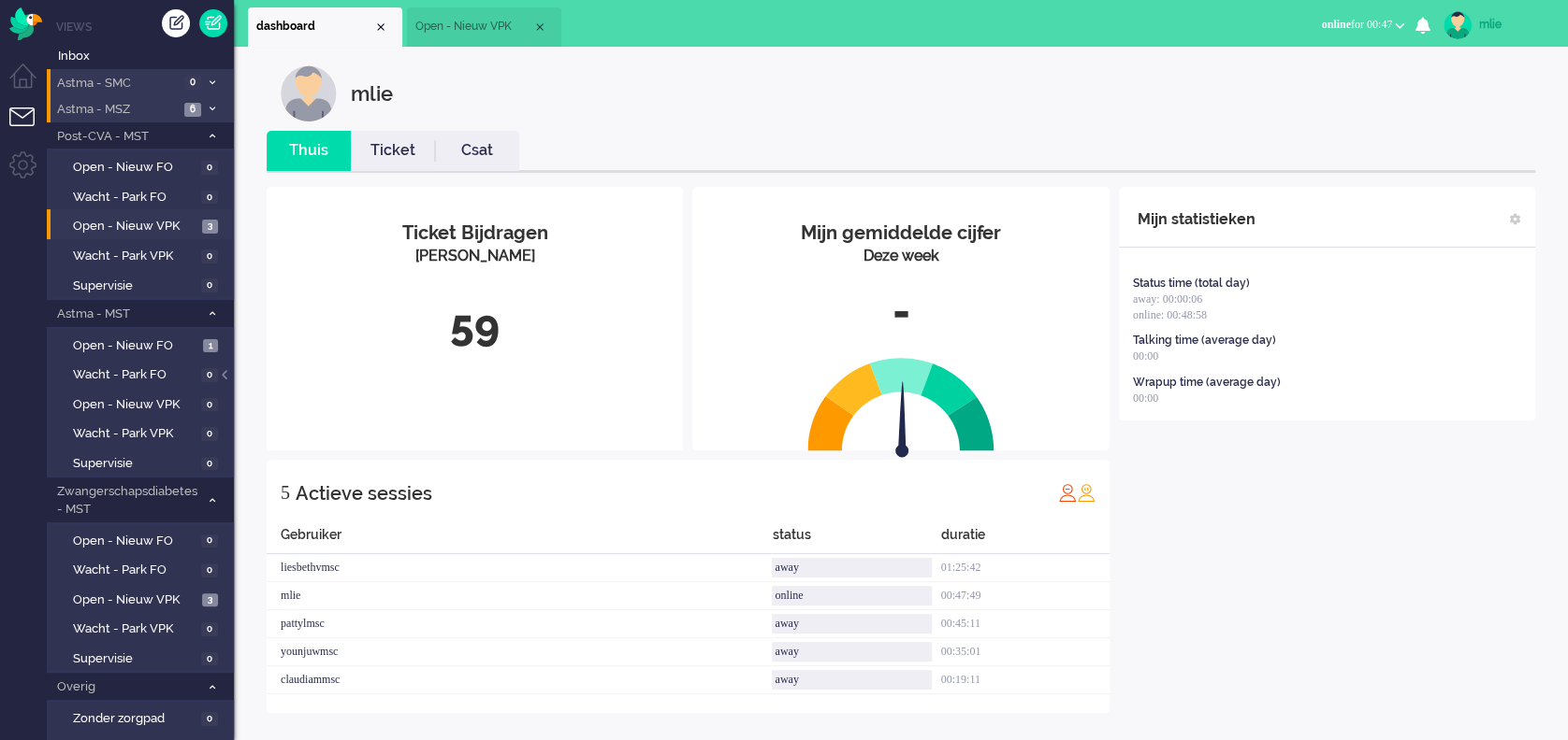
click at [383, 144] on link "Ticket" at bounding box center [392, 152] width 84 height 22
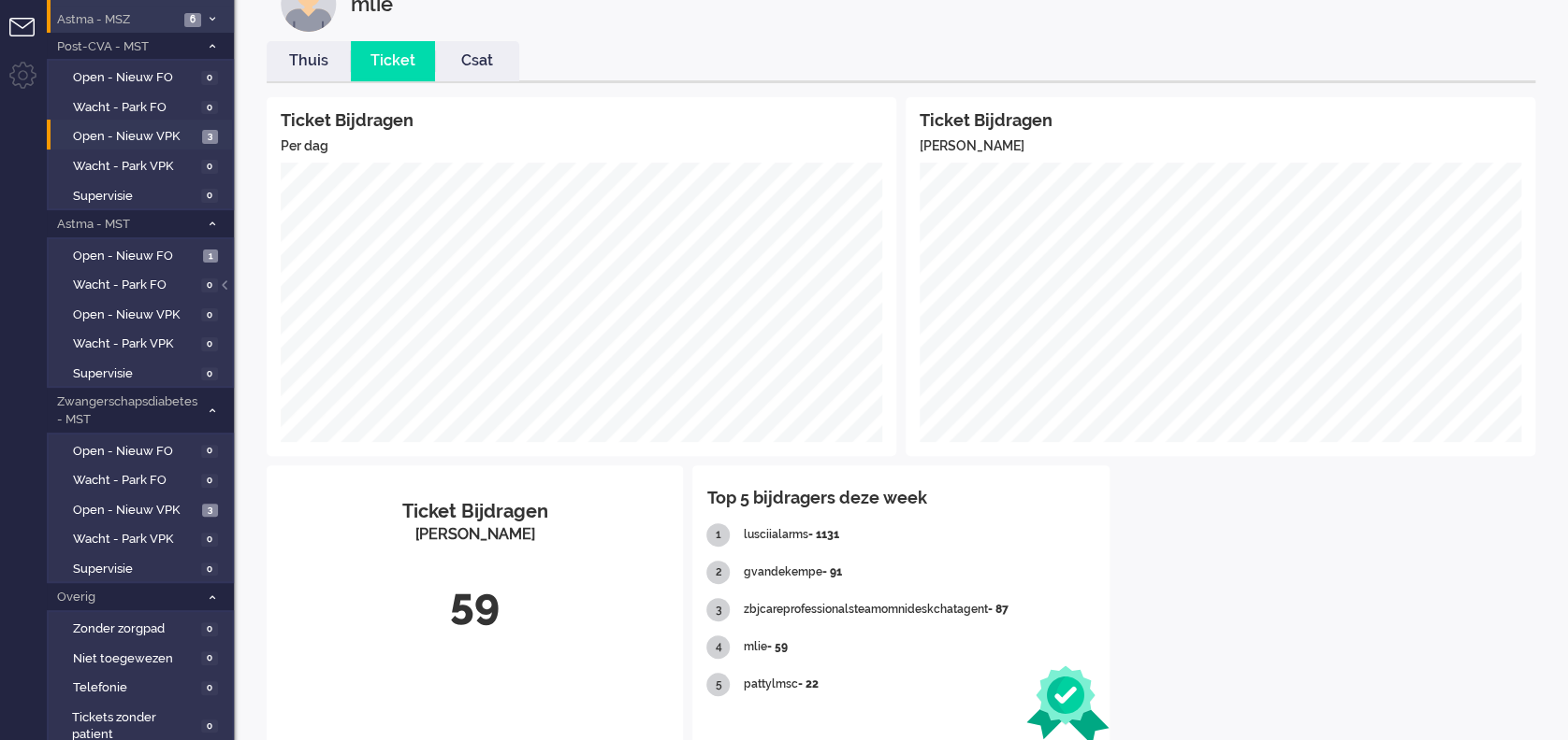
scroll to position [125, 0]
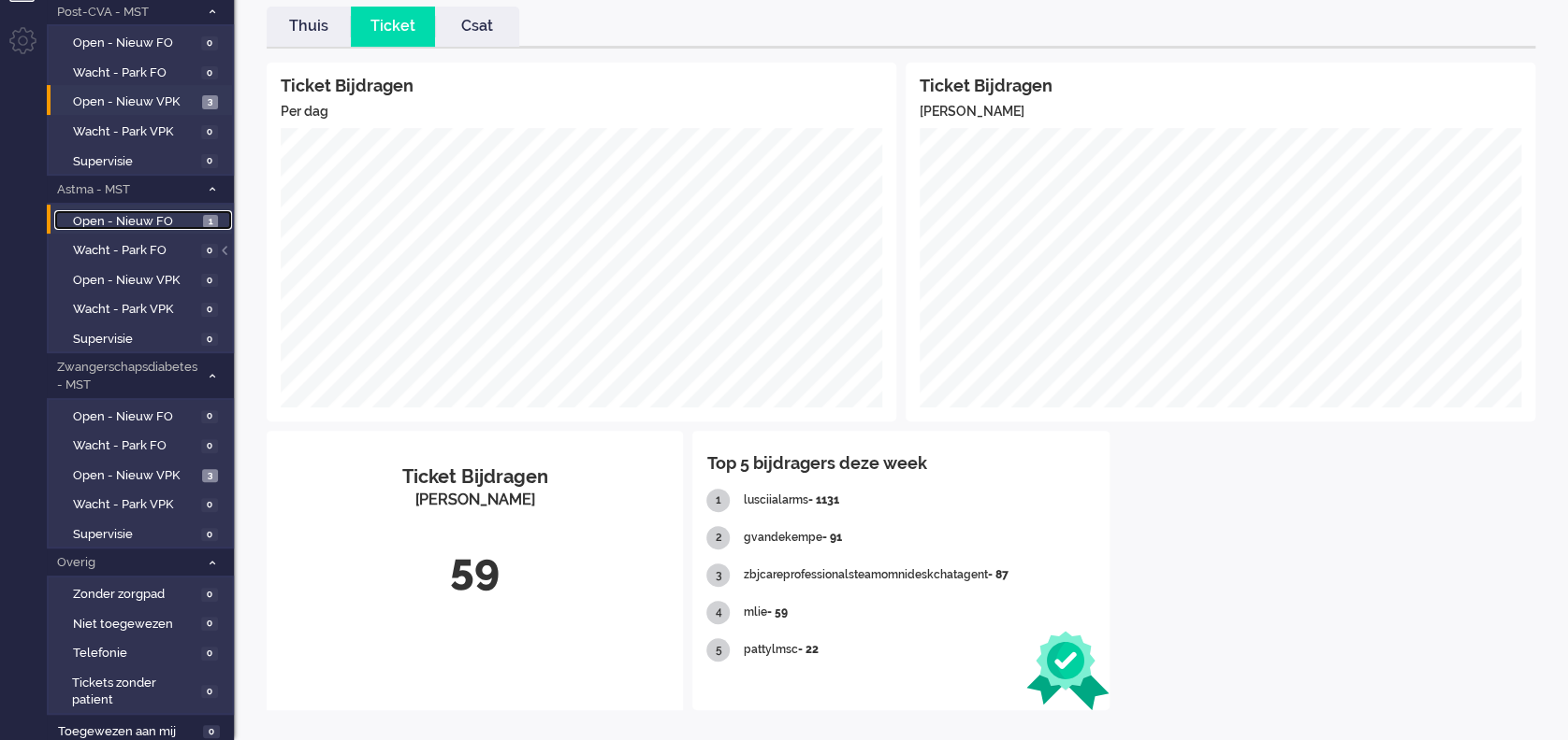
click at [102, 216] on span "Open - Nieuw FO" at bounding box center [136, 222] width 125 height 18
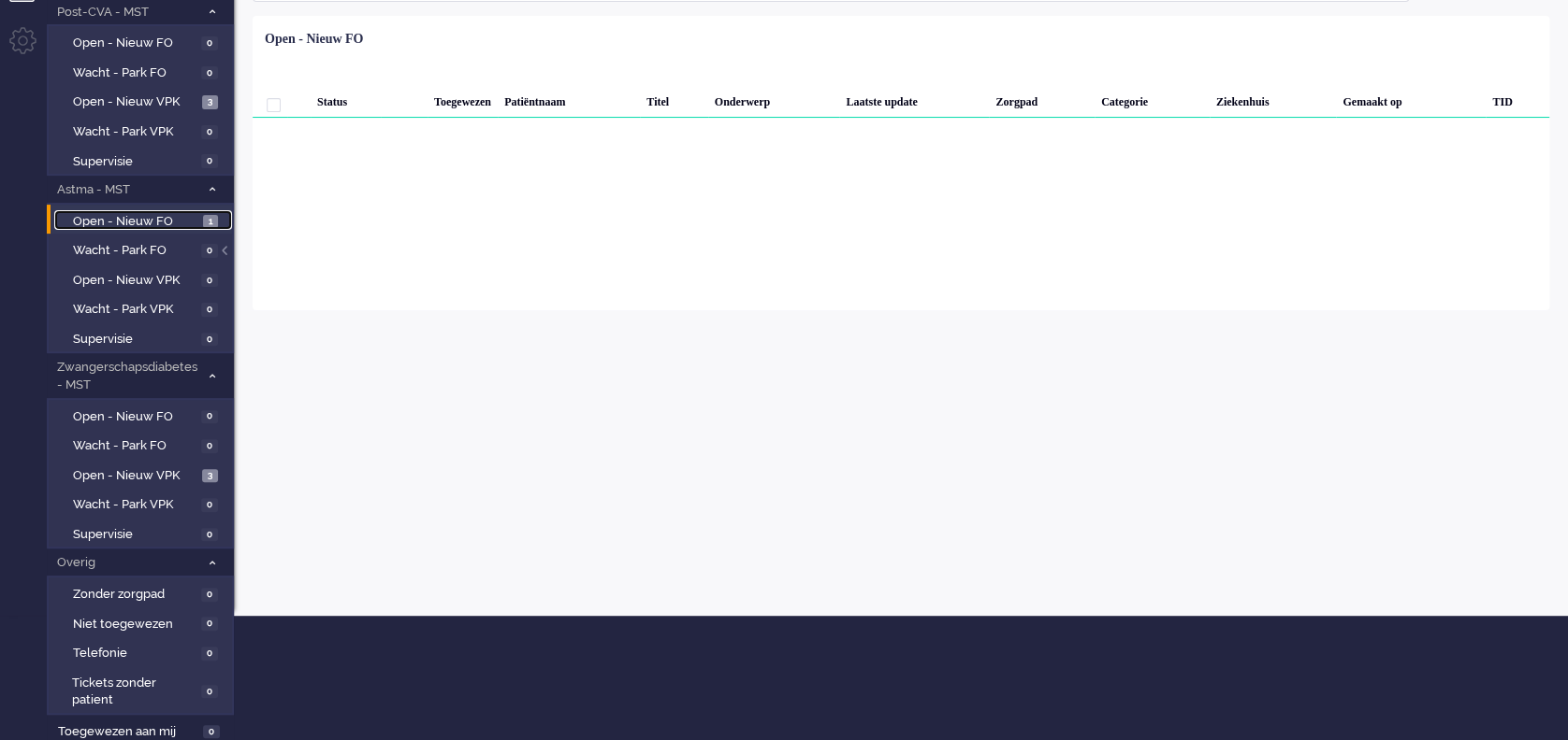
scroll to position [127, 0]
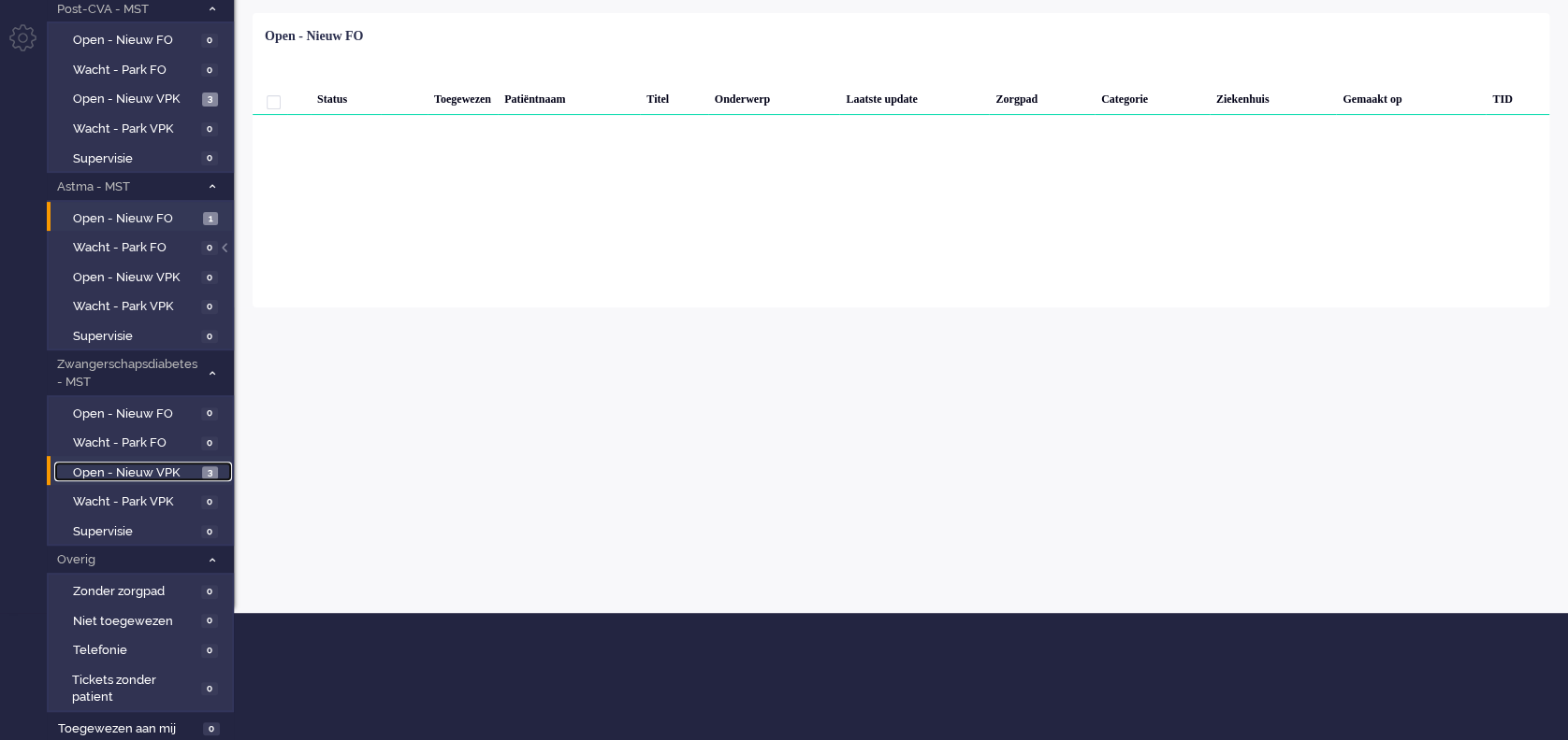
click at [118, 467] on span "Open - Nieuw VPK" at bounding box center [136, 474] width 125 height 18
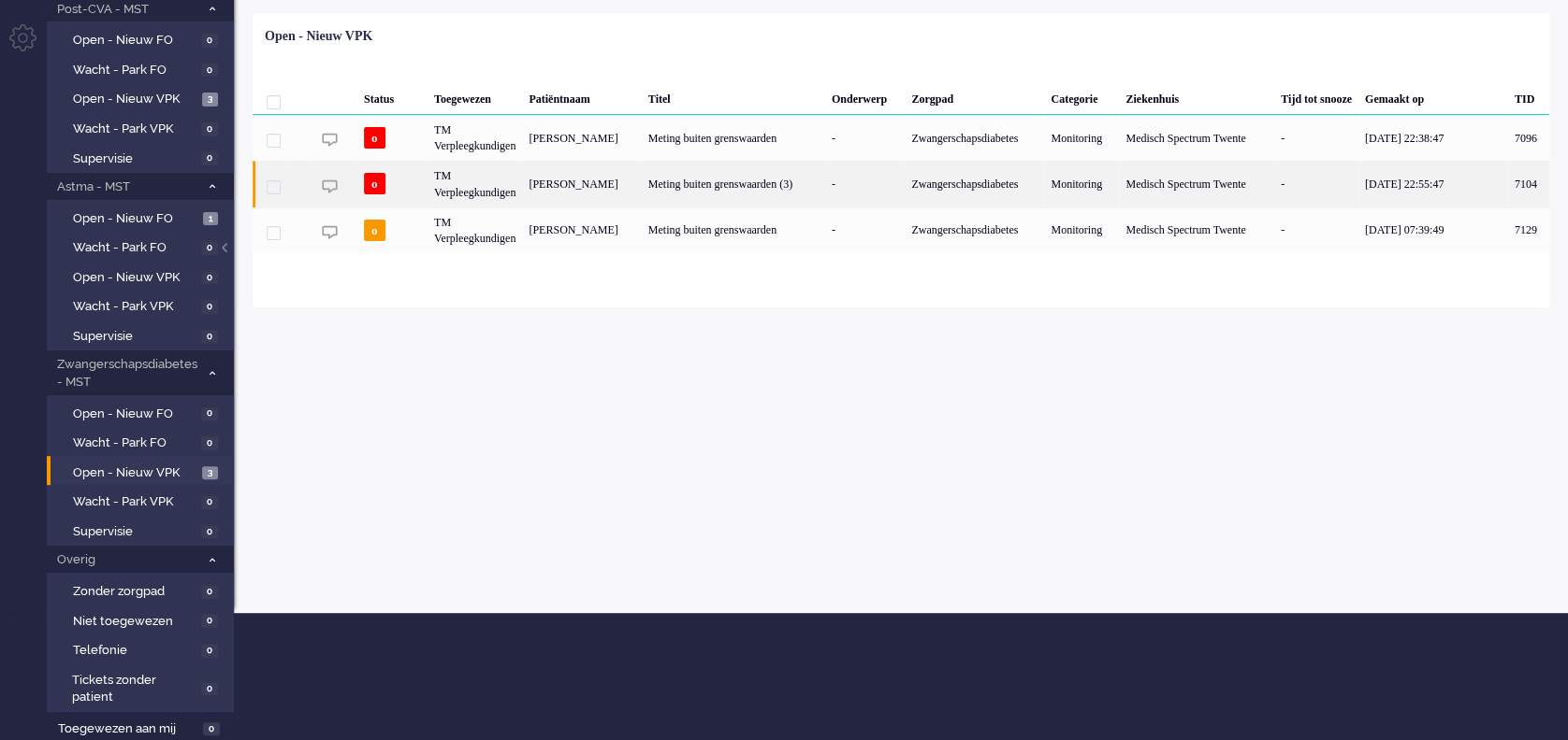
click at [719, 179] on div "Meting buiten grenswaarden (3)" at bounding box center [732, 183] width 183 height 46
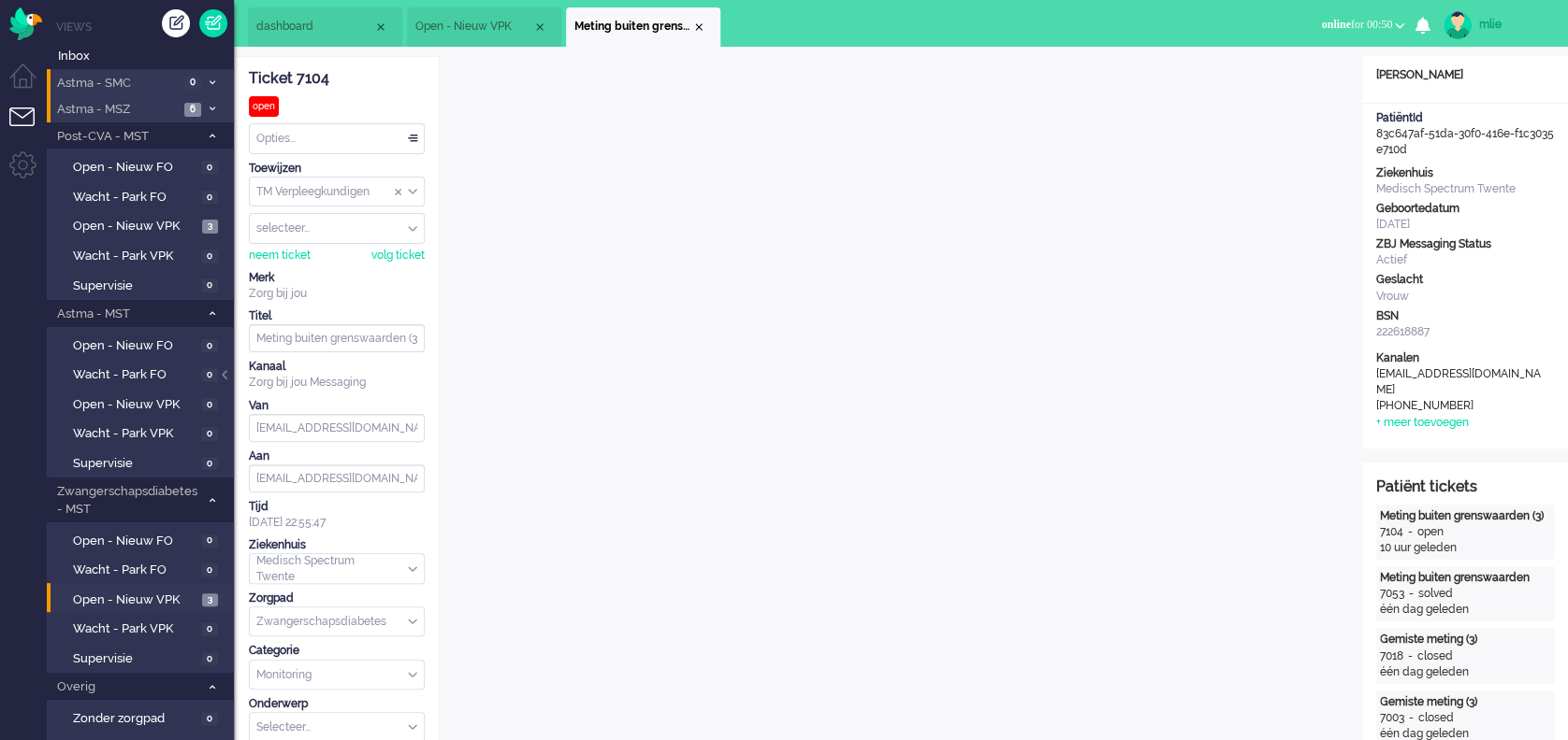
click at [1329, 19] on span "online" at bounding box center [1334, 24] width 29 height 13
click at [1259, 61] on label "Away" at bounding box center [1326, 63] width 148 height 16
click at [696, 27] on div "Close tab" at bounding box center [698, 27] width 15 height 15
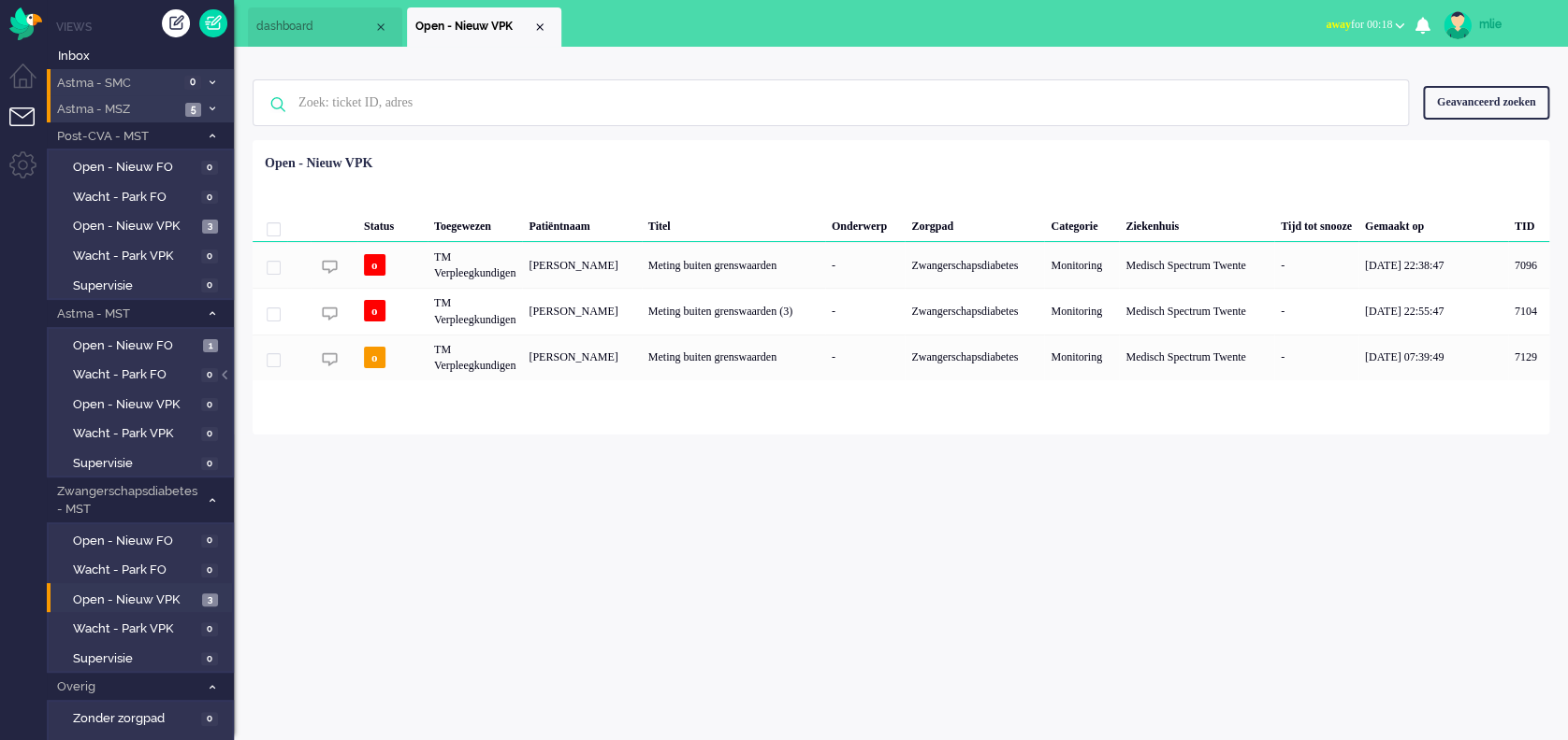
click at [1341, 24] on span "away for 00:18" at bounding box center [1358, 24] width 66 height 13
click at [1280, 87] on label "Online" at bounding box center [1326, 83] width 148 height 16
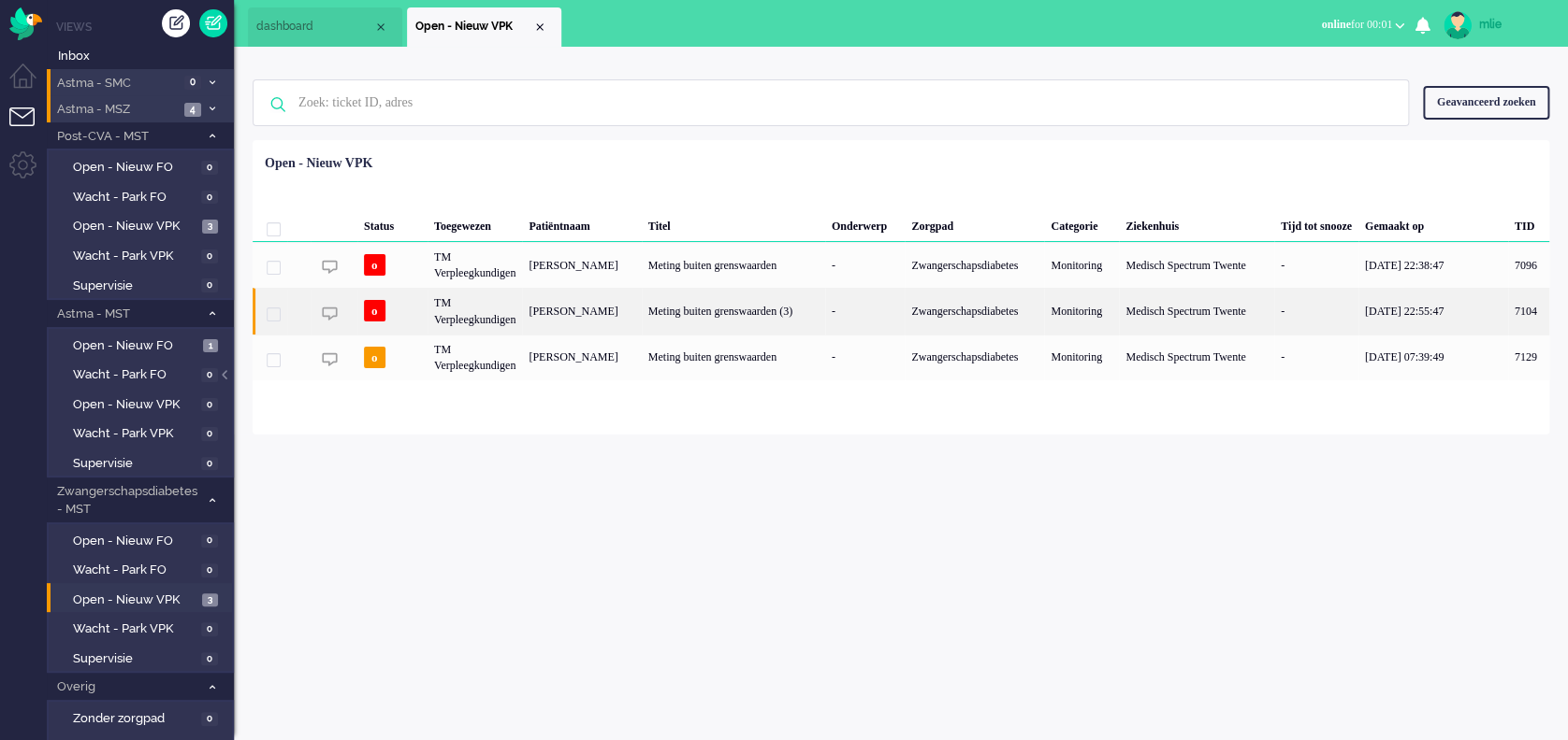
click at [972, 314] on div "Zwangerschapsdiabetes" at bounding box center [974, 311] width 140 height 46
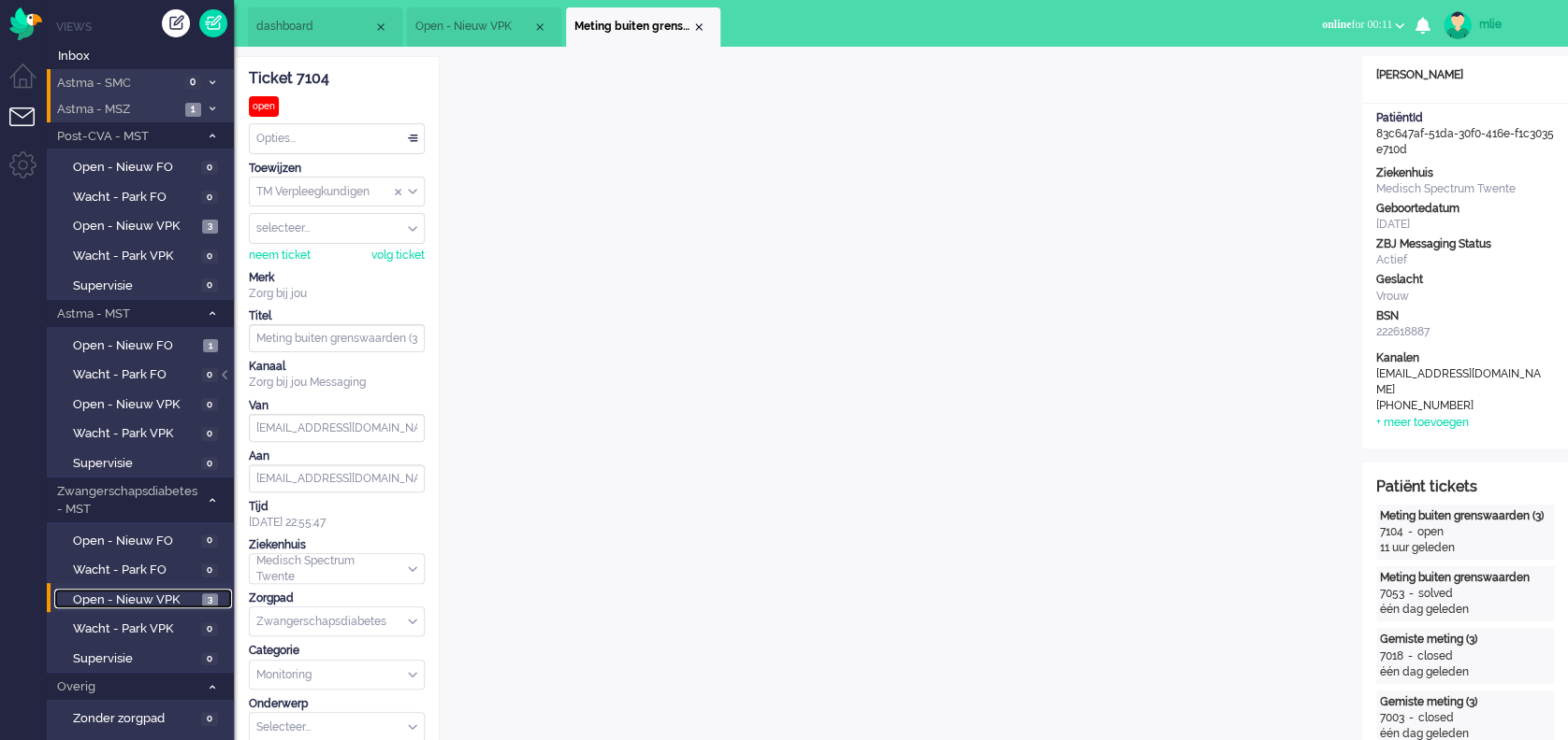
click at [151, 598] on span "Open - Nieuw VPK" at bounding box center [136, 600] width 125 height 18
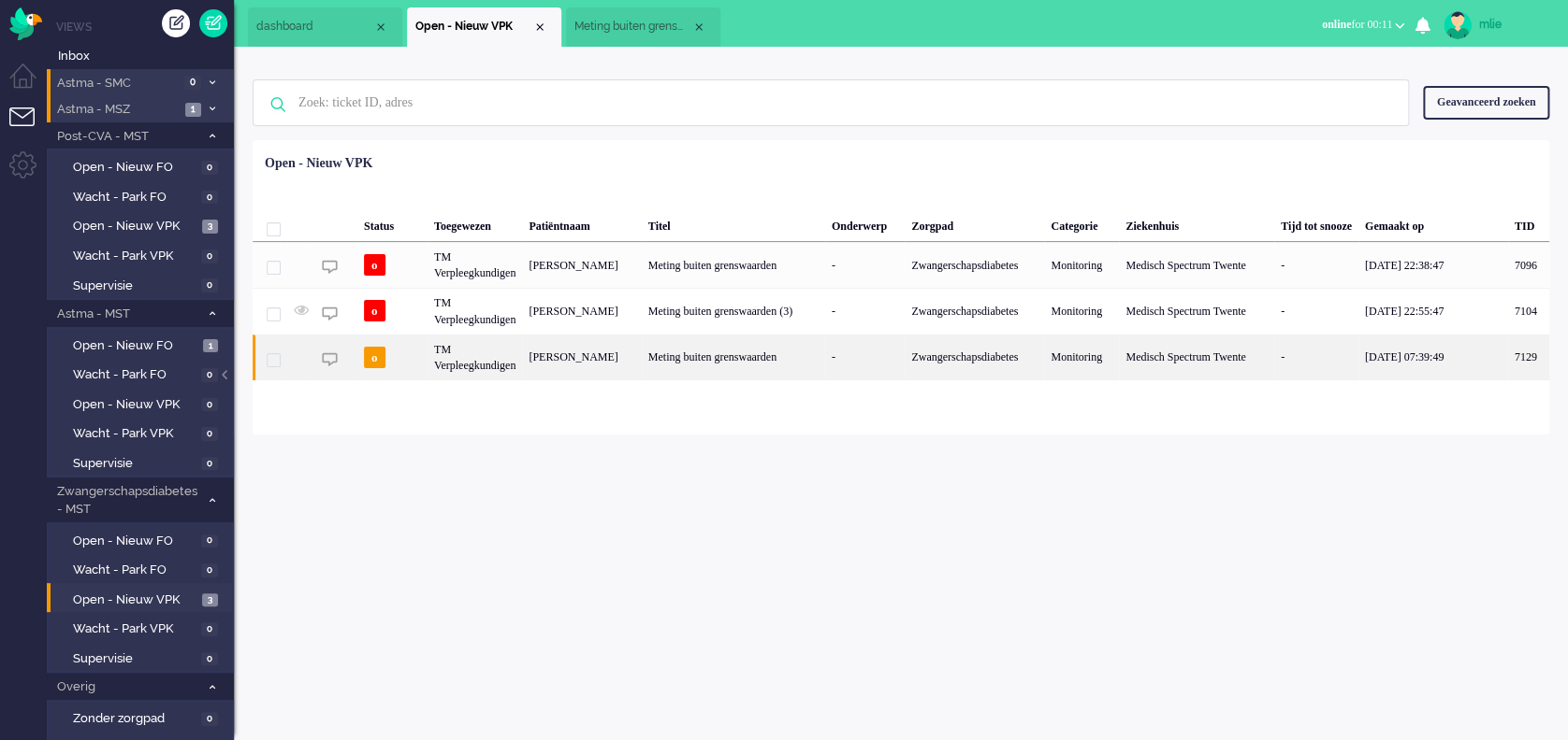
click at [775, 344] on div "Meting buiten grenswaarden" at bounding box center [732, 358] width 183 height 46
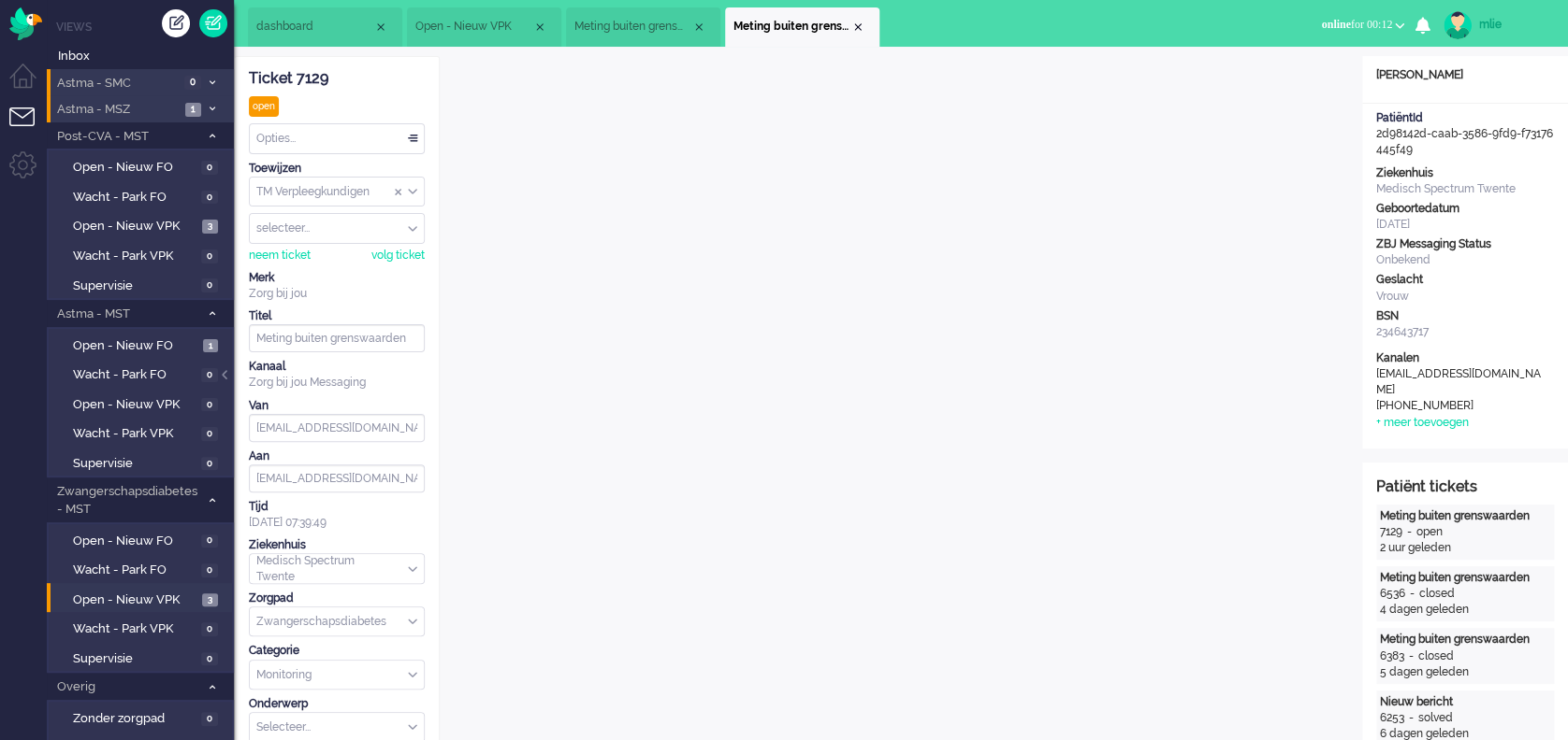
click at [407, 135] on div "Opties..." at bounding box center [337, 139] width 174 height 29
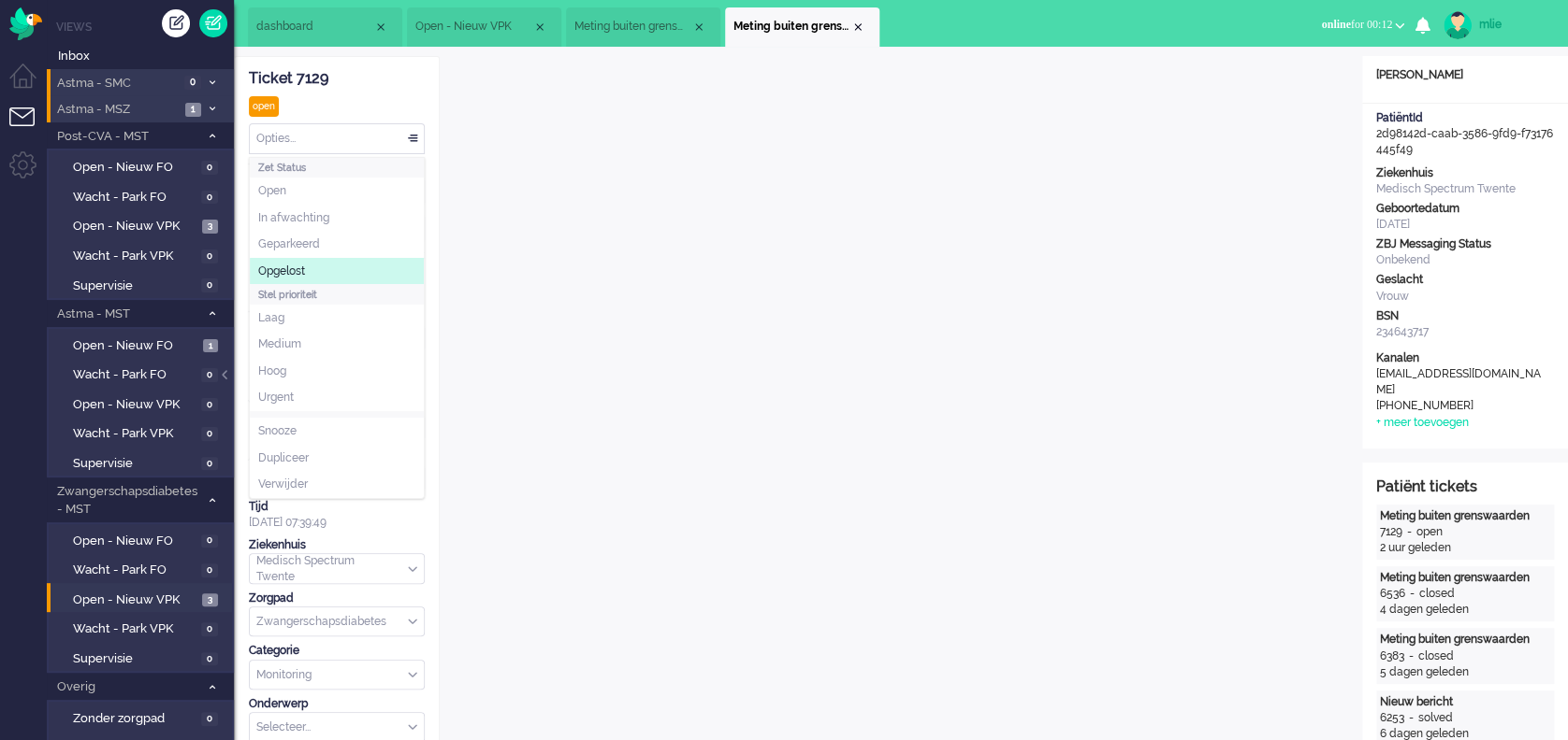
click at [289, 273] on span "Opgelost" at bounding box center [280, 271] width 47 height 16
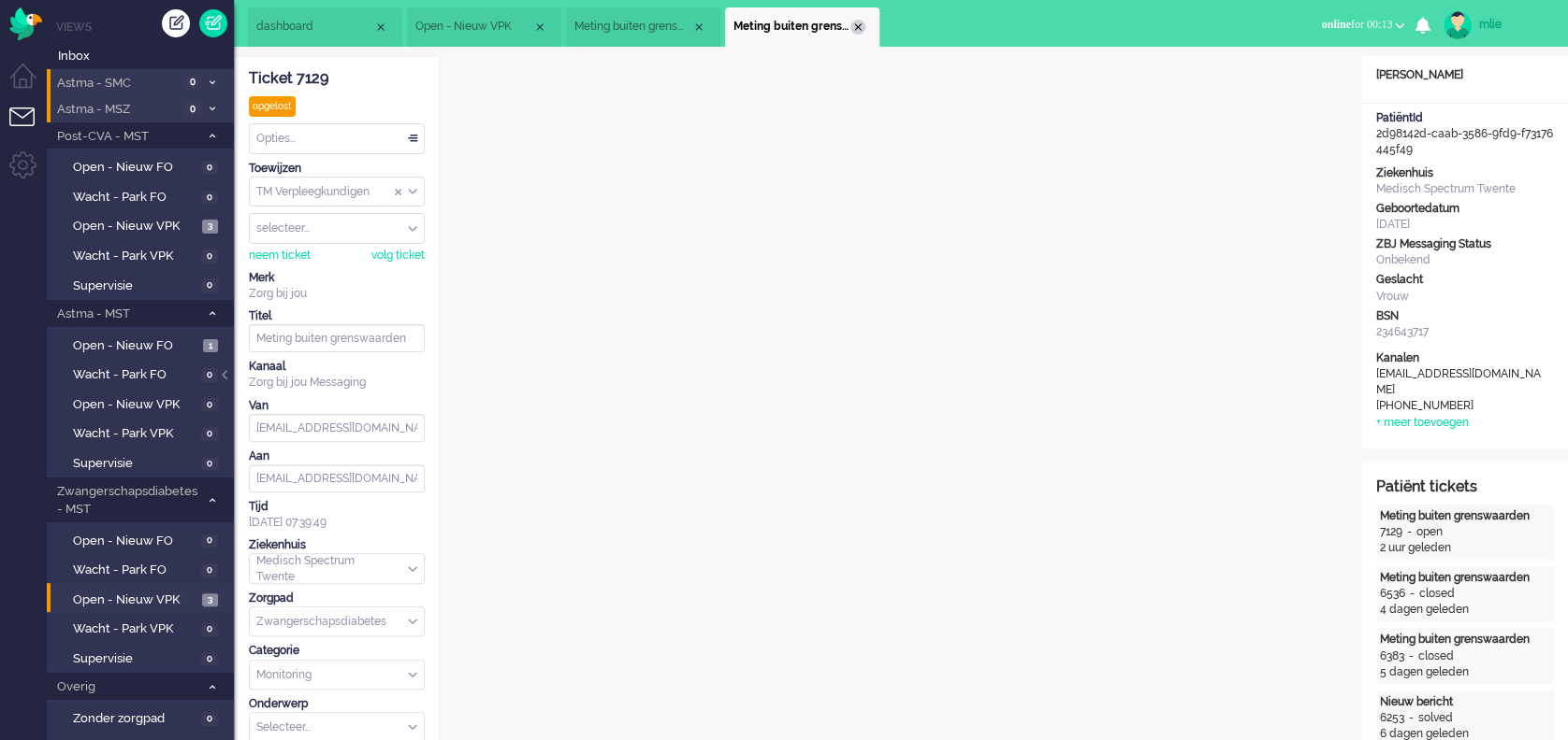
click at [859, 25] on div "Close tab" at bounding box center [857, 27] width 15 height 15
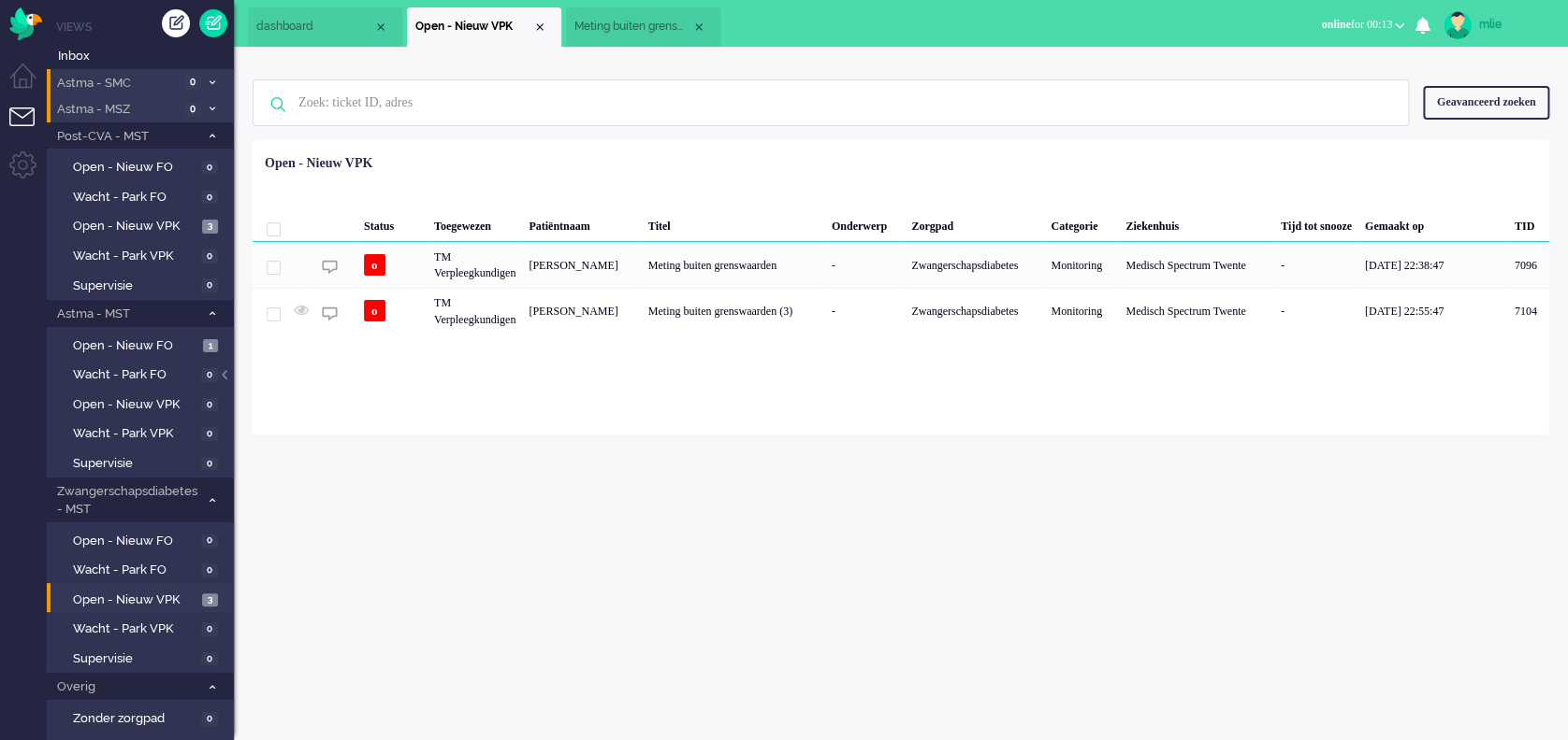
click at [613, 30] on span "Meting buiten grenswaarden (3)" at bounding box center [632, 27] width 117 height 16
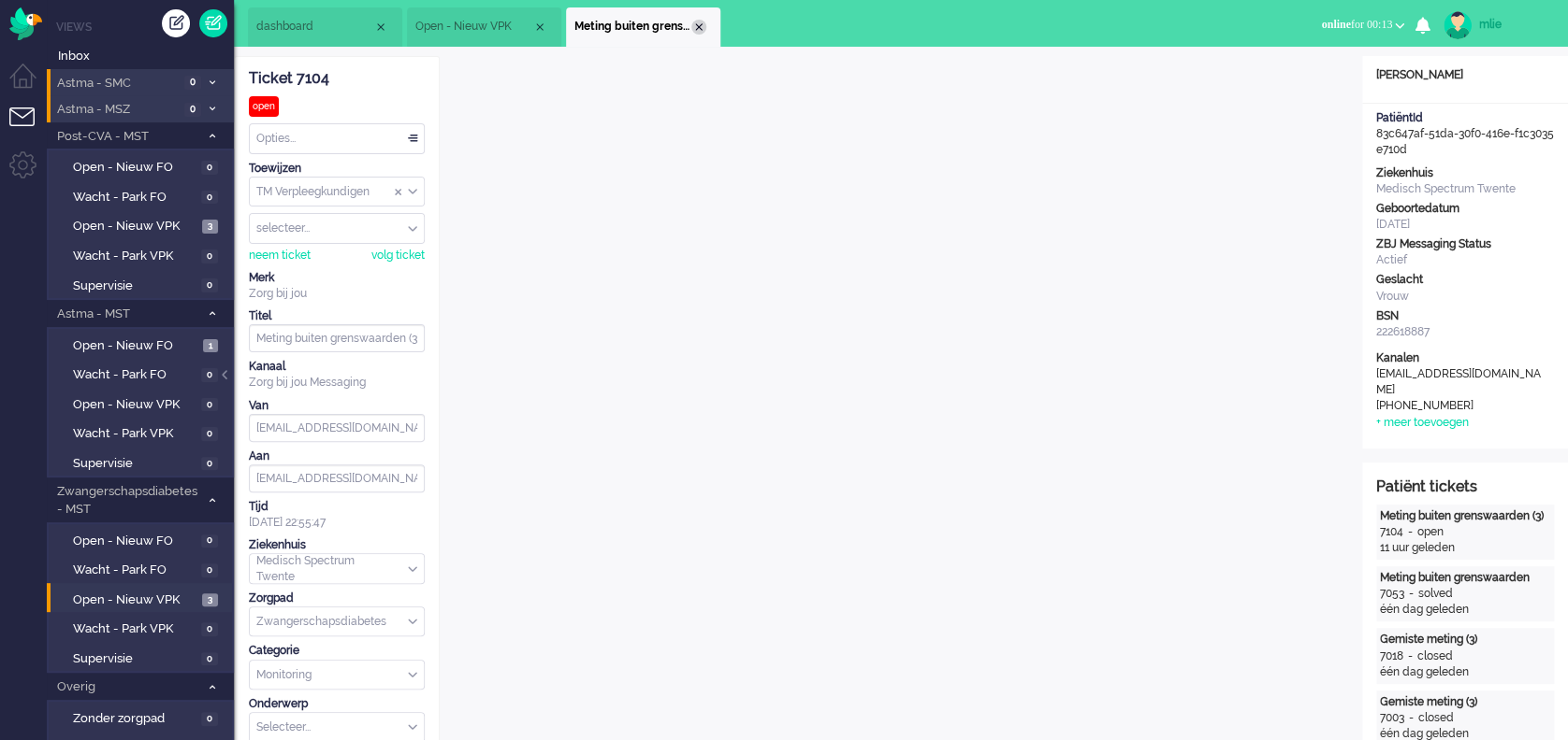
click at [703, 27] on div "Close tab" at bounding box center [698, 27] width 15 height 15
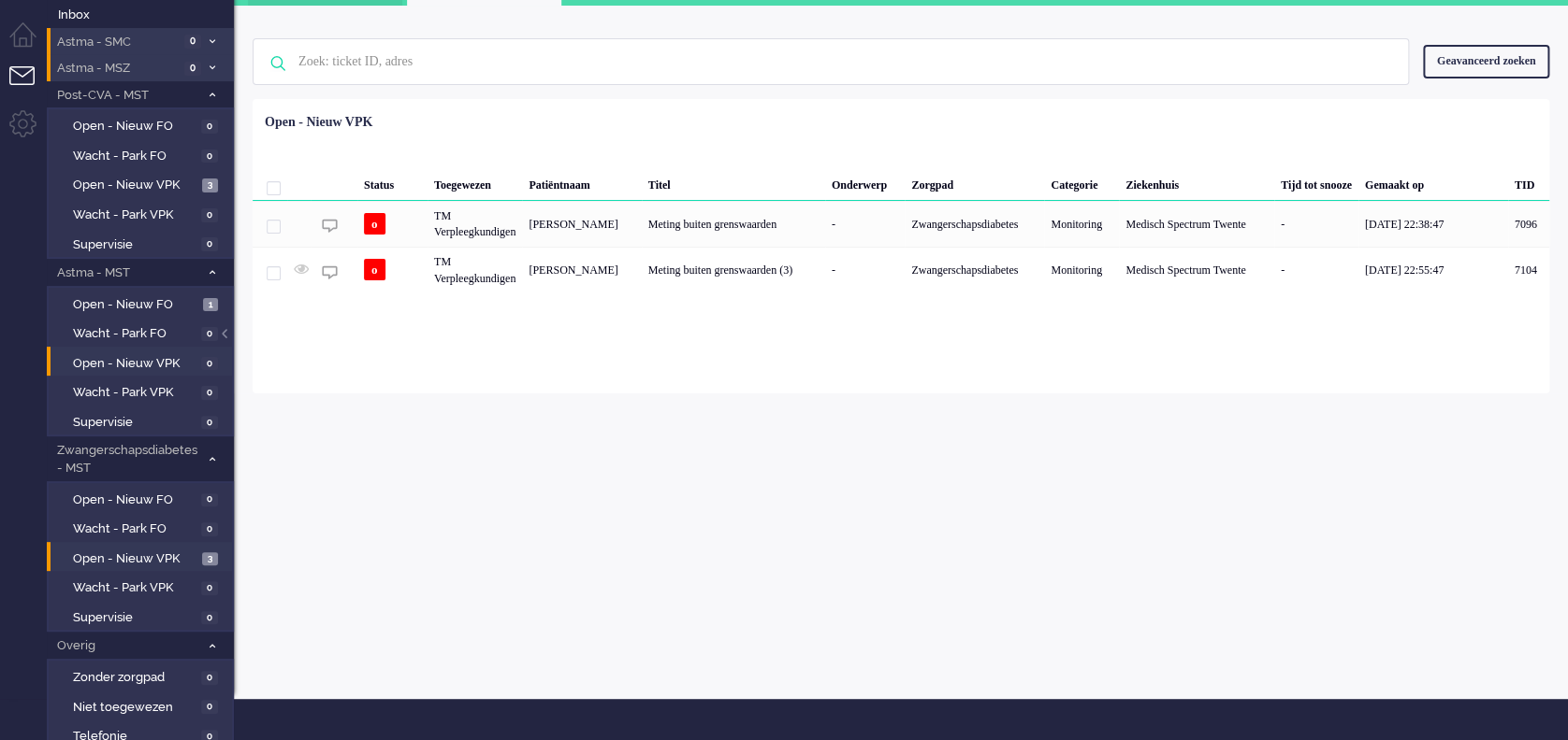
scroll to position [2, 0]
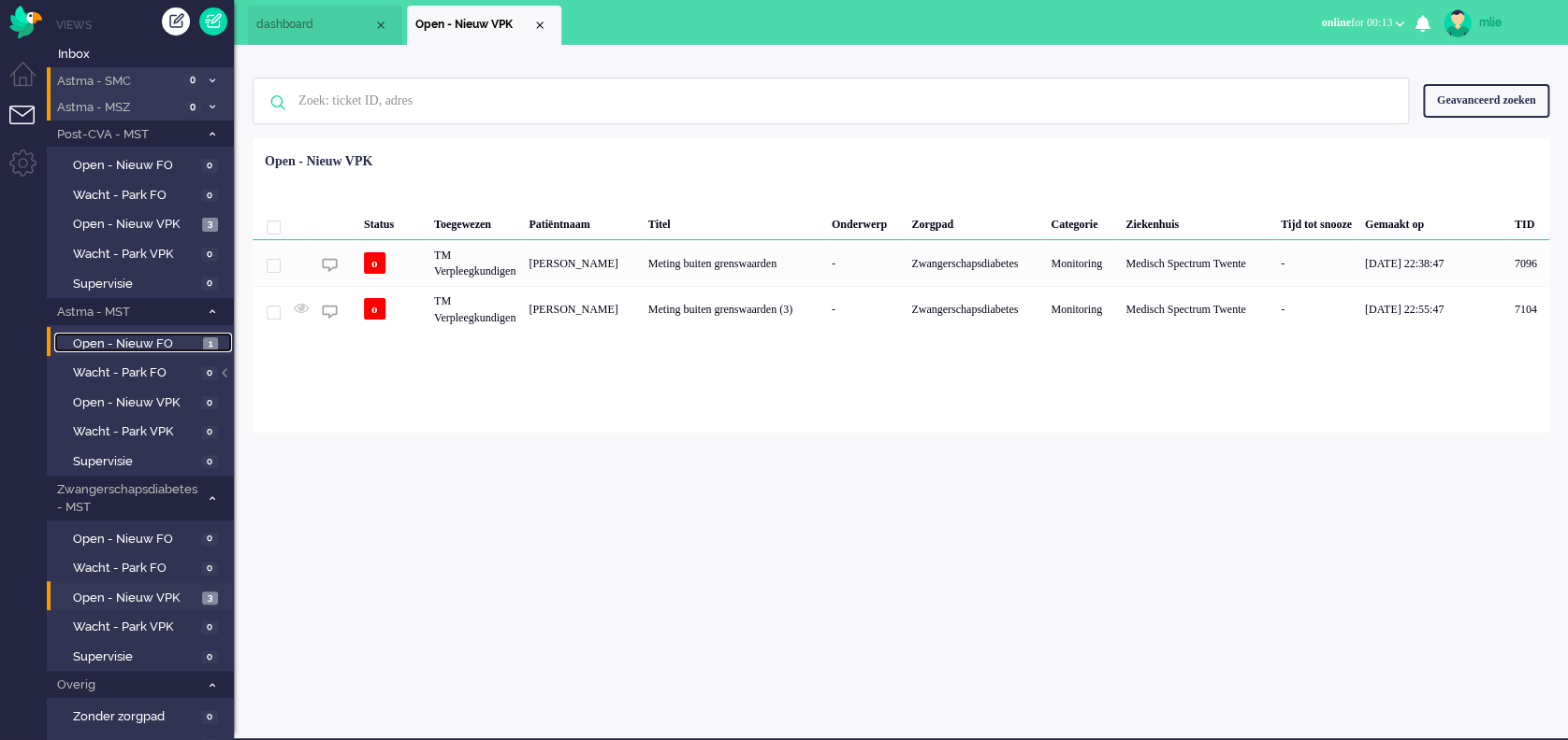
click at [137, 342] on span "Open - Nieuw FO" at bounding box center [136, 345] width 125 height 18
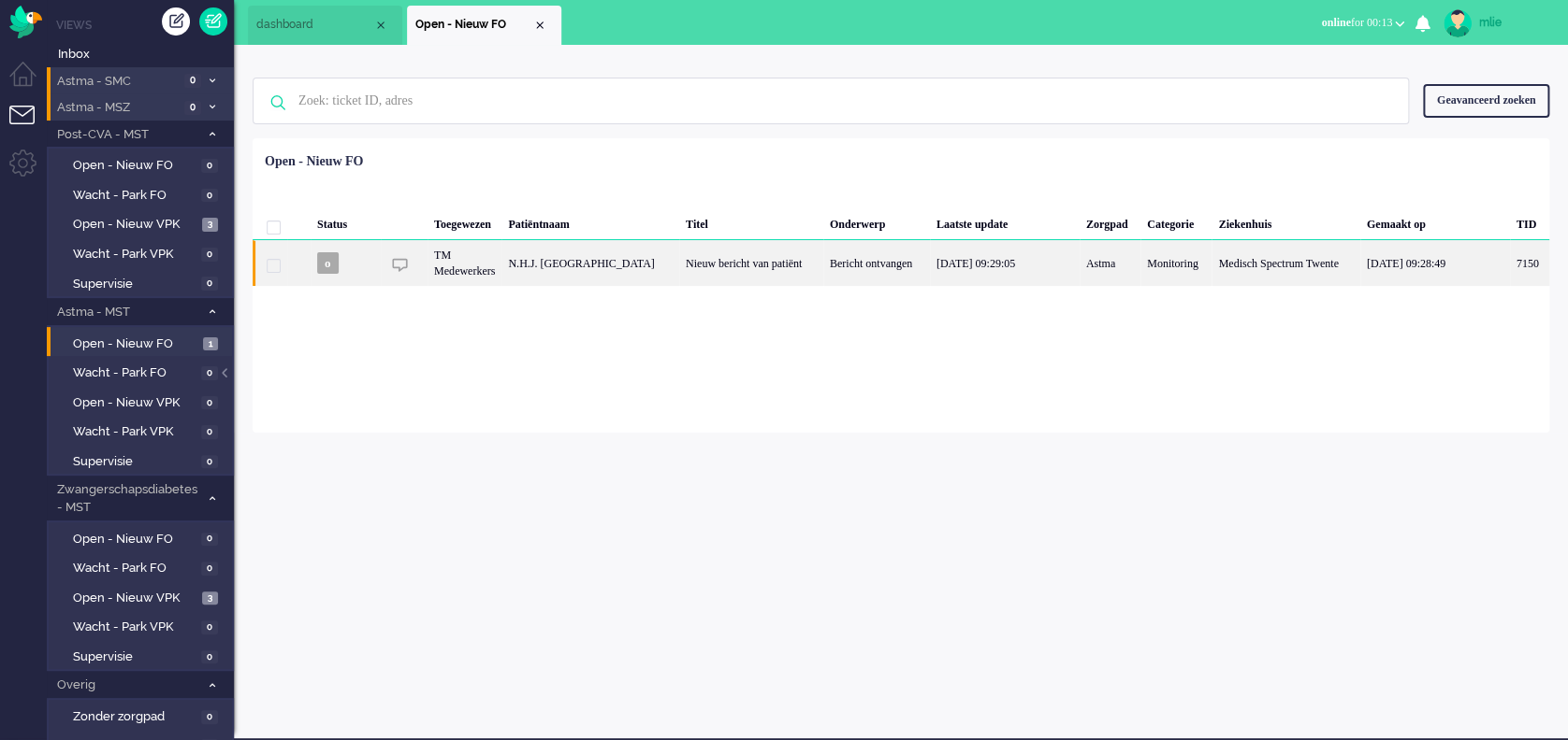
click at [871, 252] on div "Bericht ontvangen" at bounding box center [876, 264] width 107 height 46
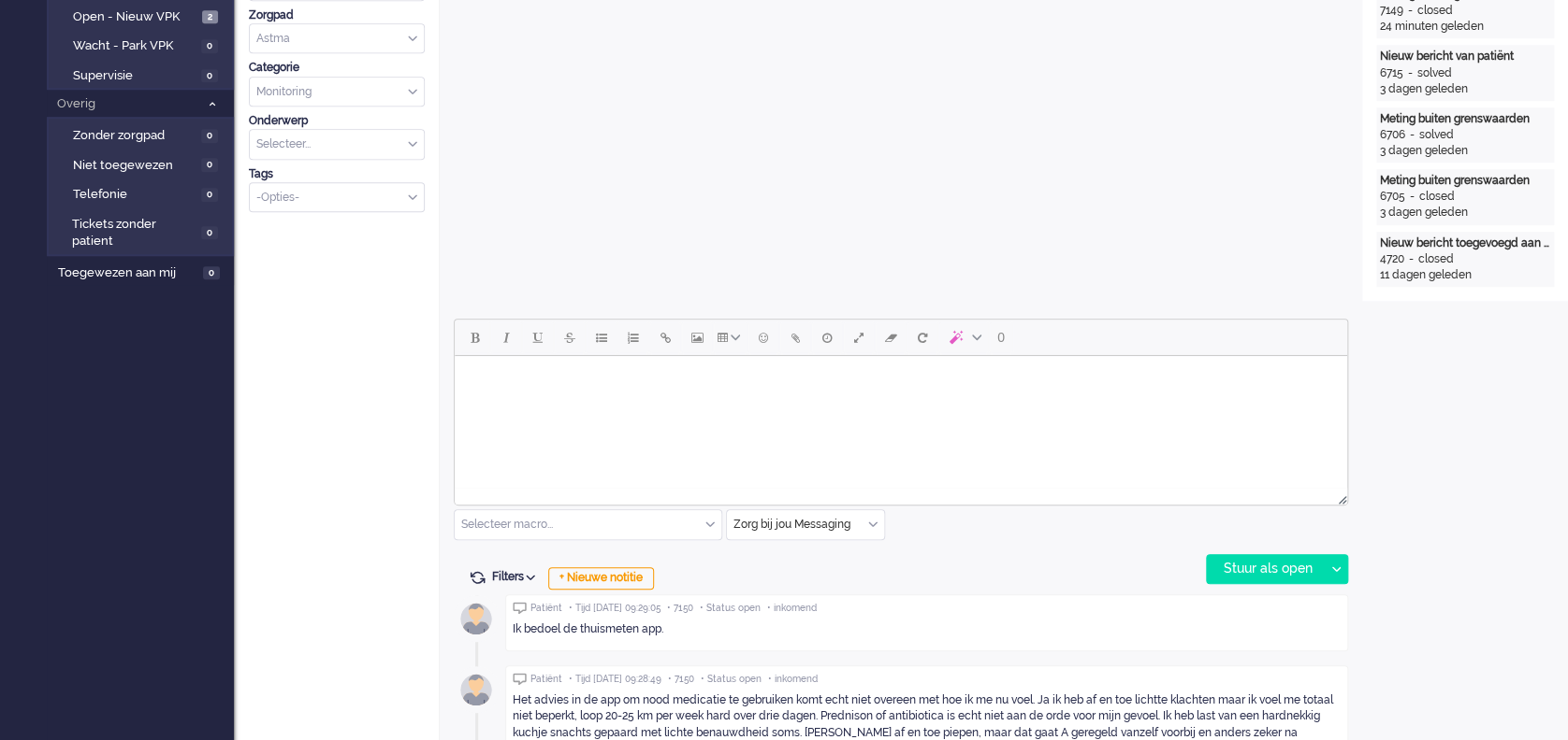
scroll to position [622, 0]
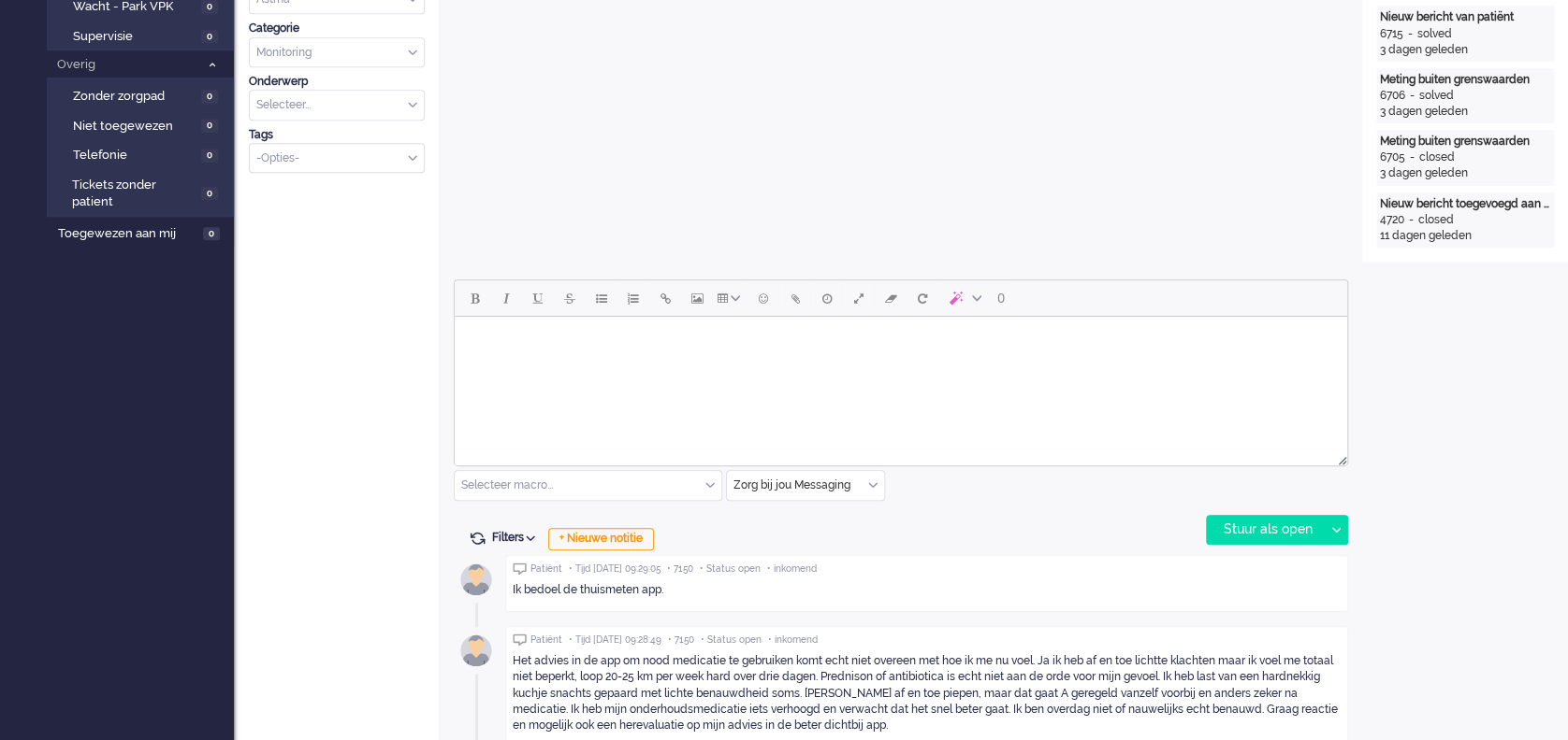
click at [706, 478] on div "Selecteer macro..." at bounding box center [588, 485] width 267 height 29
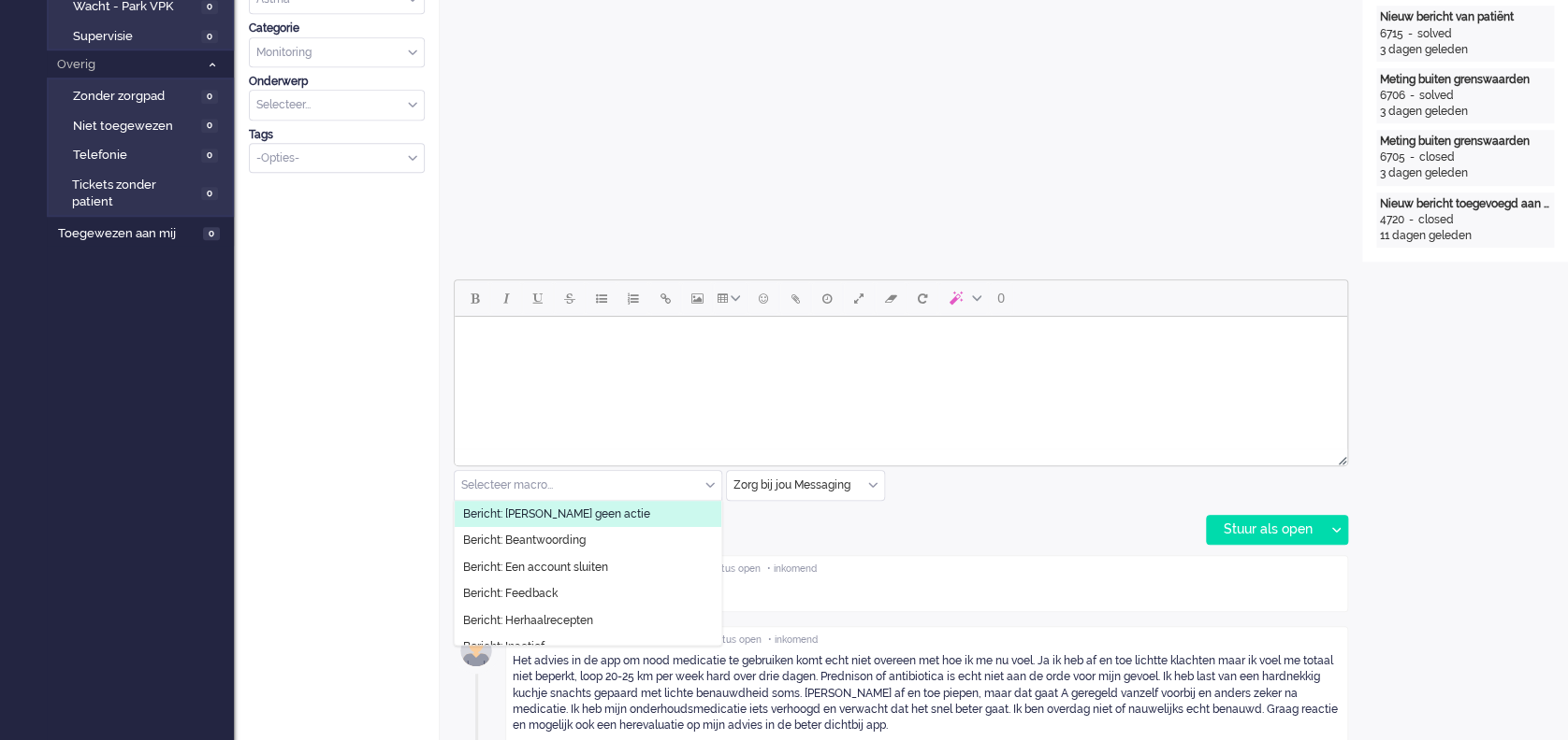
click at [539, 506] on span "Bericht: [PERSON_NAME] geen actie" at bounding box center [556, 514] width 187 height 16
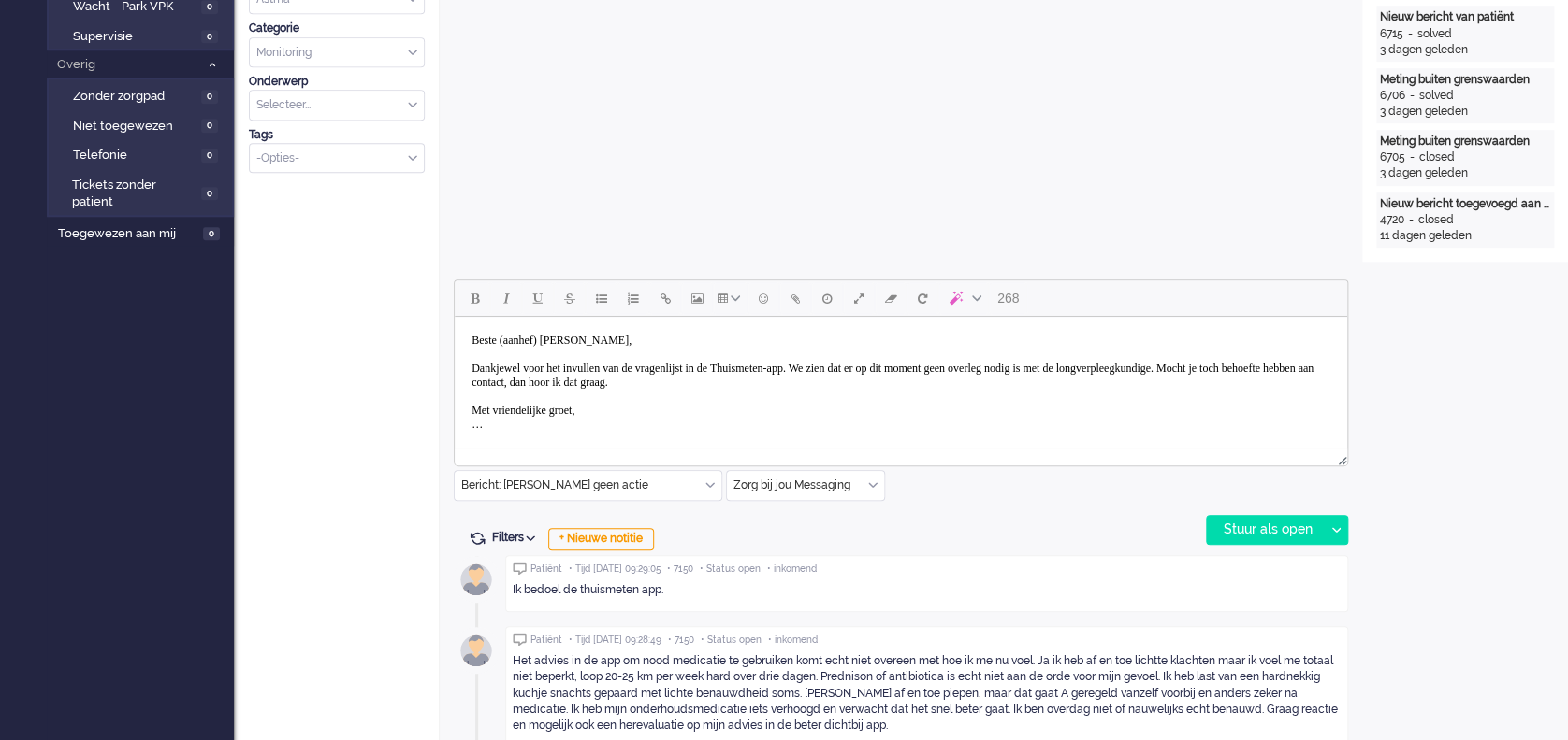
click at [556, 335] on body "Beste (aanhef) Hinsenveld, Dankjewel voor het invullen van de vragenlijst in de…" at bounding box center [900, 382] width 877 height 117
click at [870, 368] on body "Beste heer Hinsenveld, Dankjewel voor het invullen van de vragenlijst in de Thu…" at bounding box center [900, 382] width 877 height 117
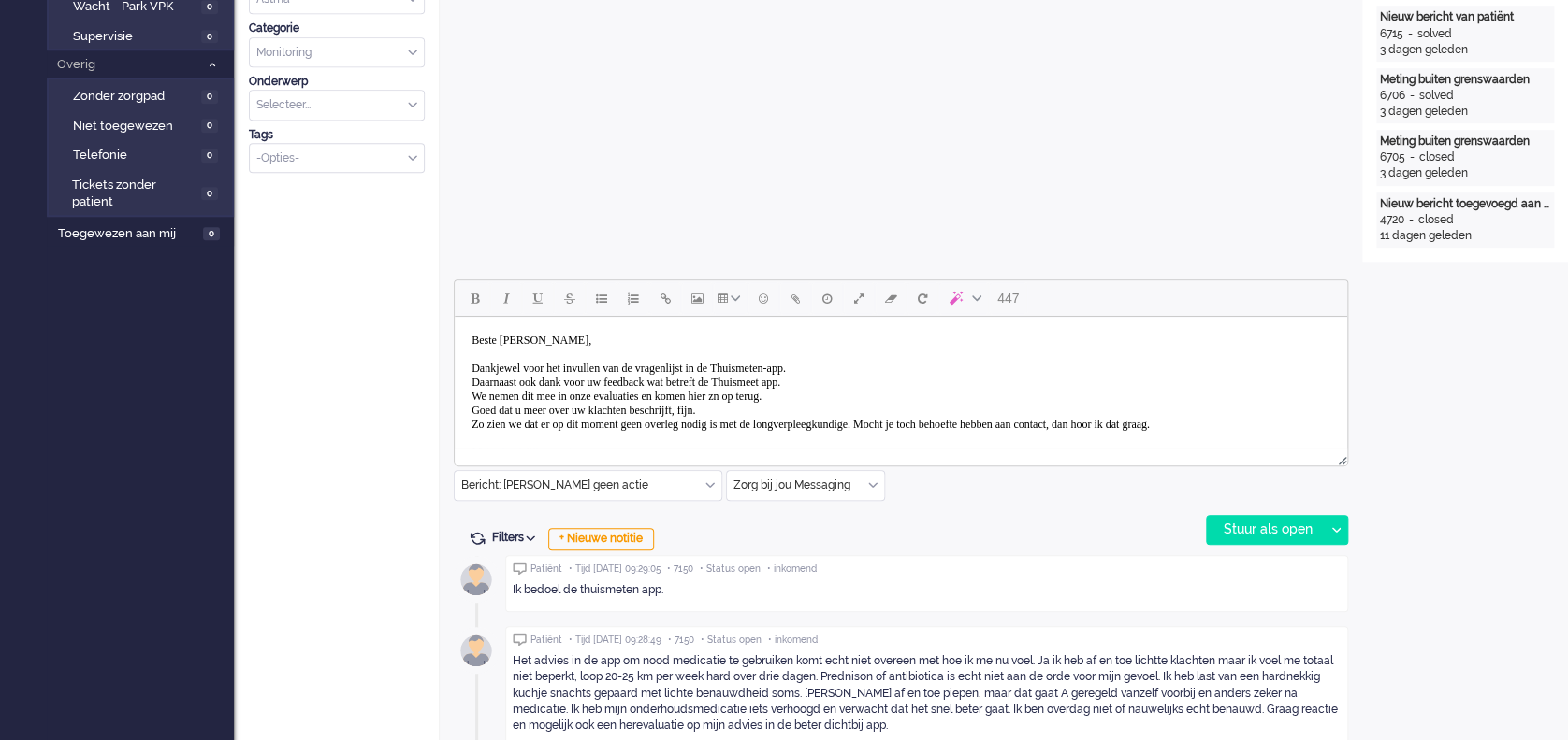
click at [953, 425] on body "Beste heer Hinsenveld, Dankjewel voor het invullen van de vragenlijst in de Thu…" at bounding box center [900, 403] width 877 height 159
click at [517, 437] on body "Beste heer Hinsenveld, Dankjewel voor het invullen van de vragenlijst in de Thu…" at bounding box center [900, 410] width 877 height 173
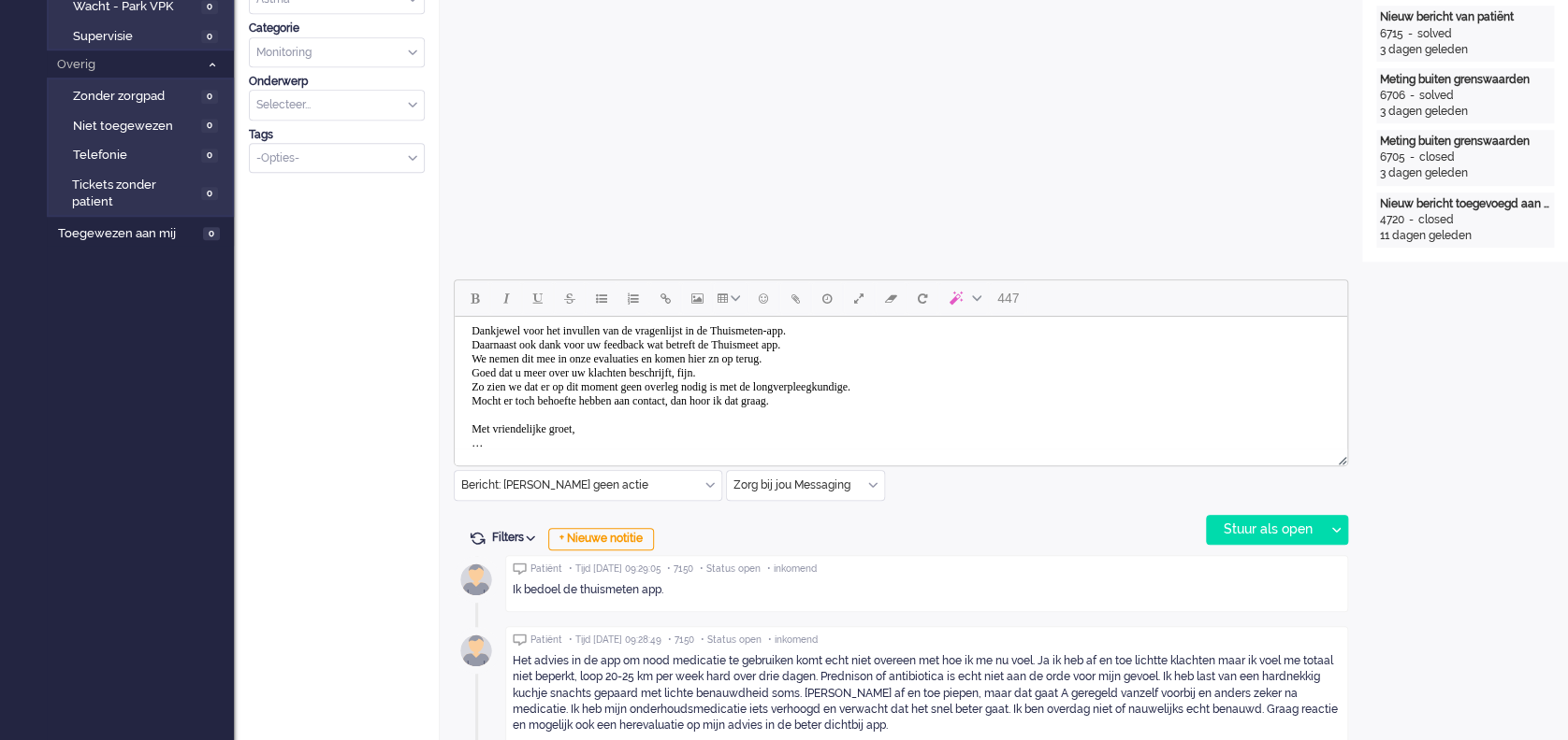
scroll to position [57, 0]
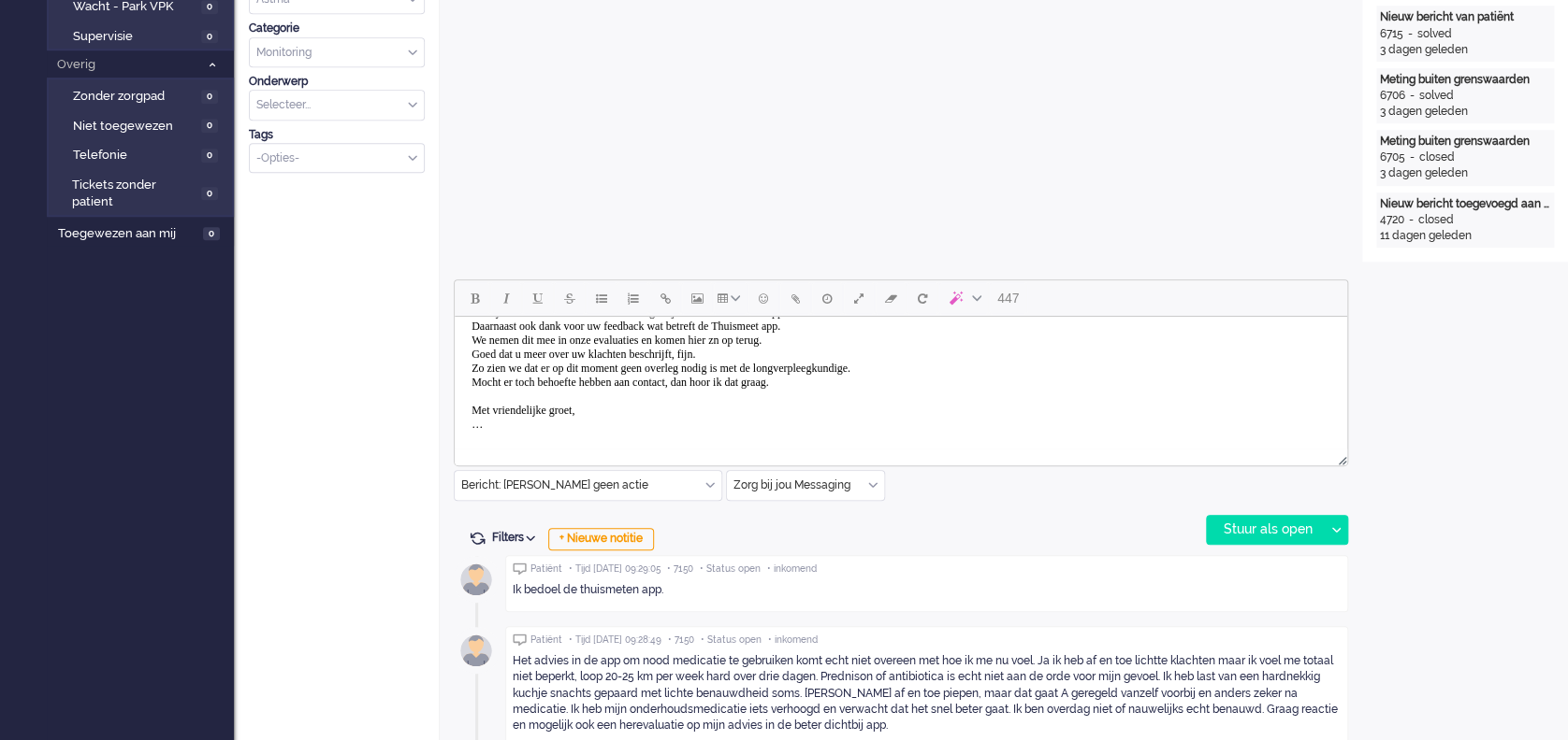
click at [499, 440] on body "Beste heer Hinsenveld, Dankjewel voor het invullen van de vragenlijst in de Thu…" at bounding box center [900, 355] width 877 height 173
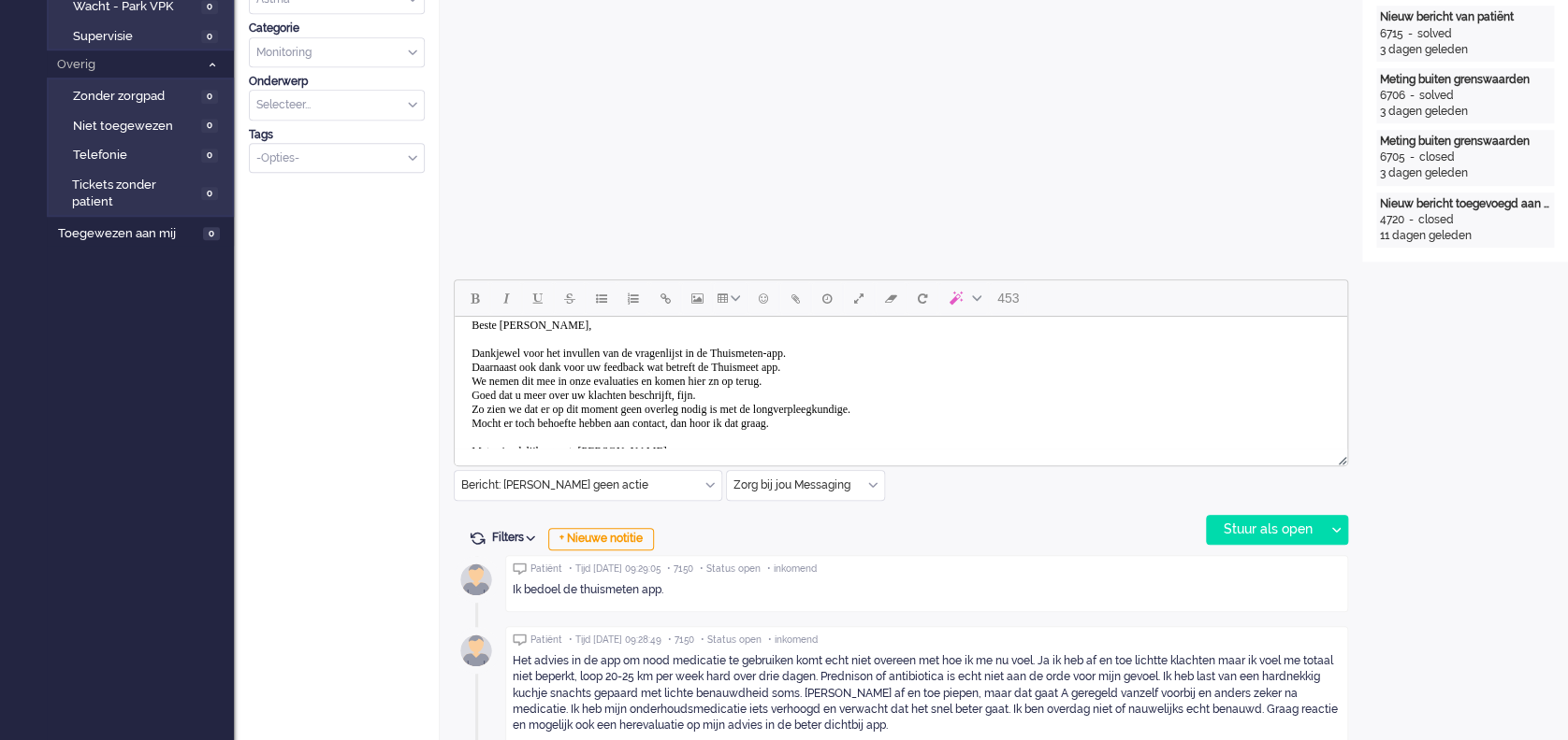
scroll to position [0, 0]
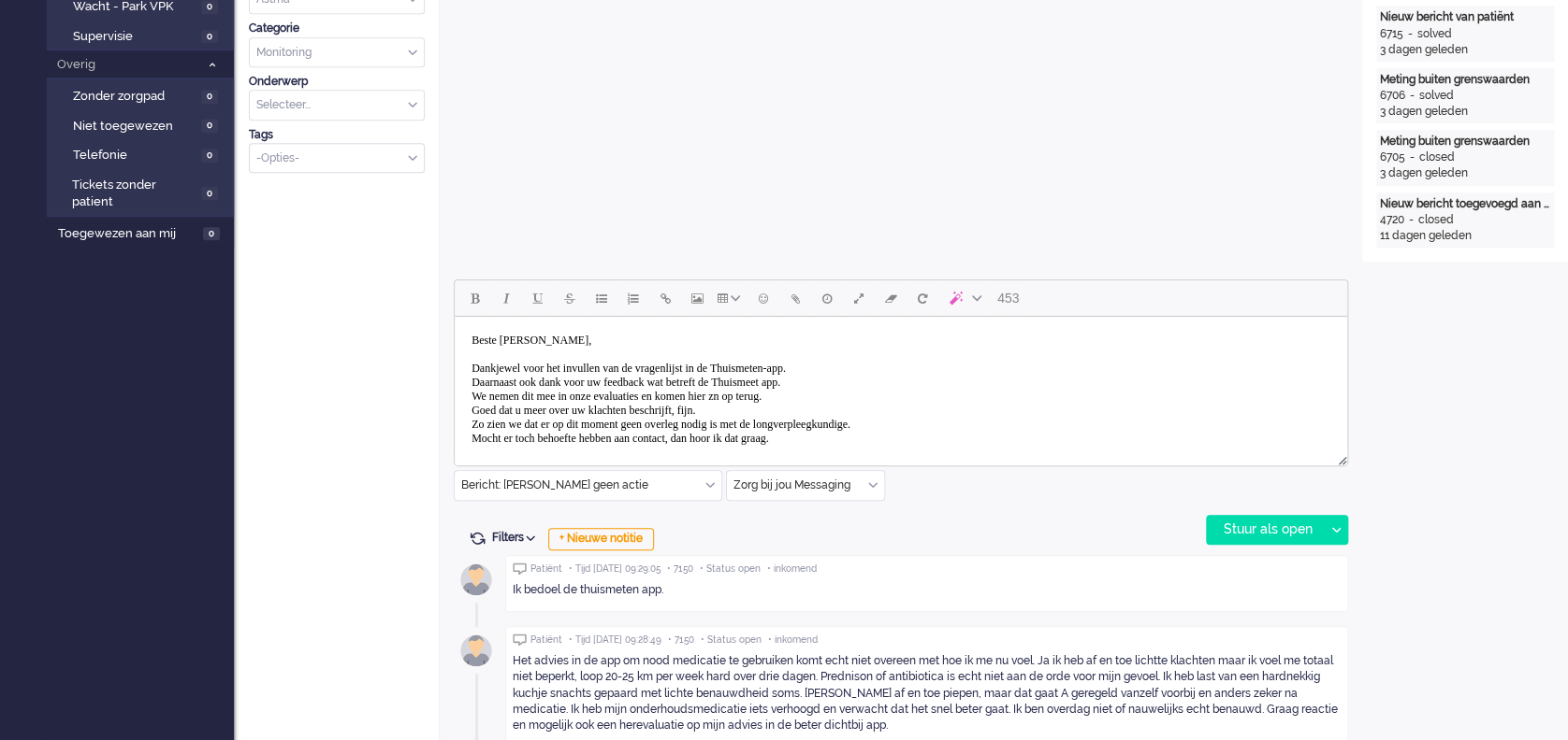
click at [783, 397] on body "Beste heer Hinsenveld, Dankjewel voor het invullen van de vragenlijst in de Thu…" at bounding box center [900, 403] width 877 height 159
click at [760, 410] on body "Beste heer Hinsenveld, Dankjewel voor het invullen van de vragenlijst in de Thu…" at bounding box center [900, 403] width 877 height 159
click at [1269, 522] on div "Stuur als open" at bounding box center [1265, 530] width 117 height 28
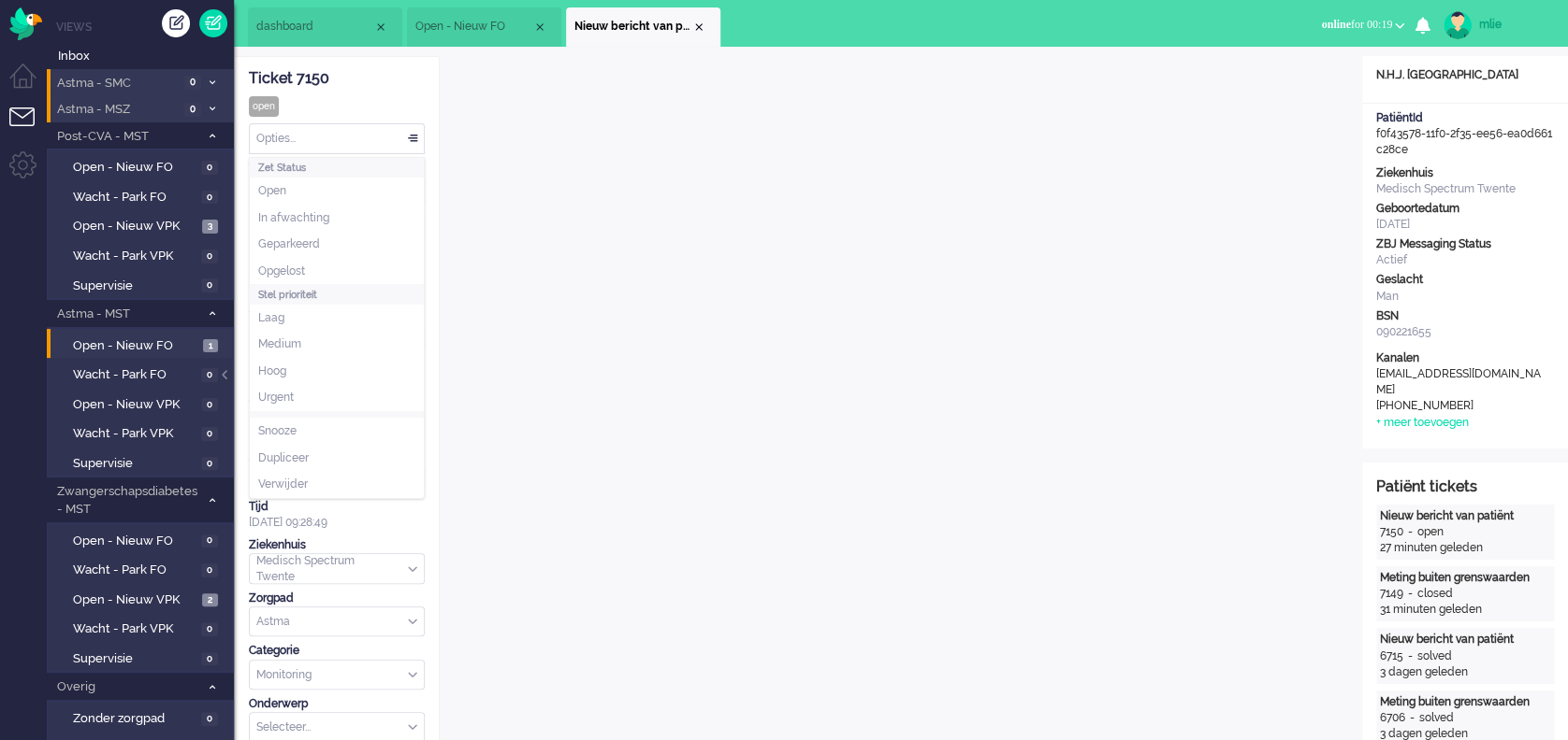
click at [410, 138] on div "Opties..." at bounding box center [337, 139] width 174 height 29
click at [311, 267] on li "Opgelost" at bounding box center [337, 270] width 174 height 27
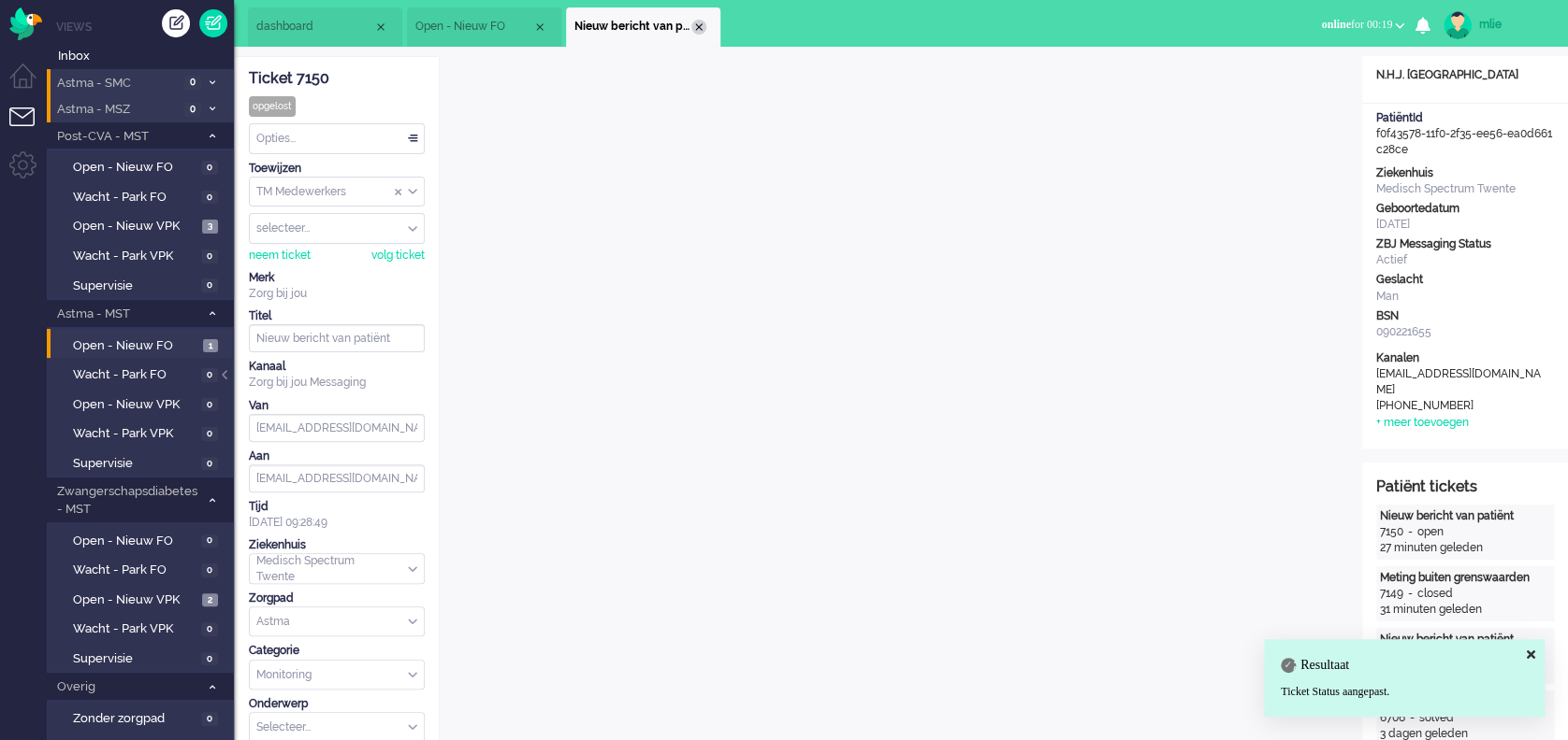
click at [693, 21] on div "Close tab" at bounding box center [698, 27] width 15 height 15
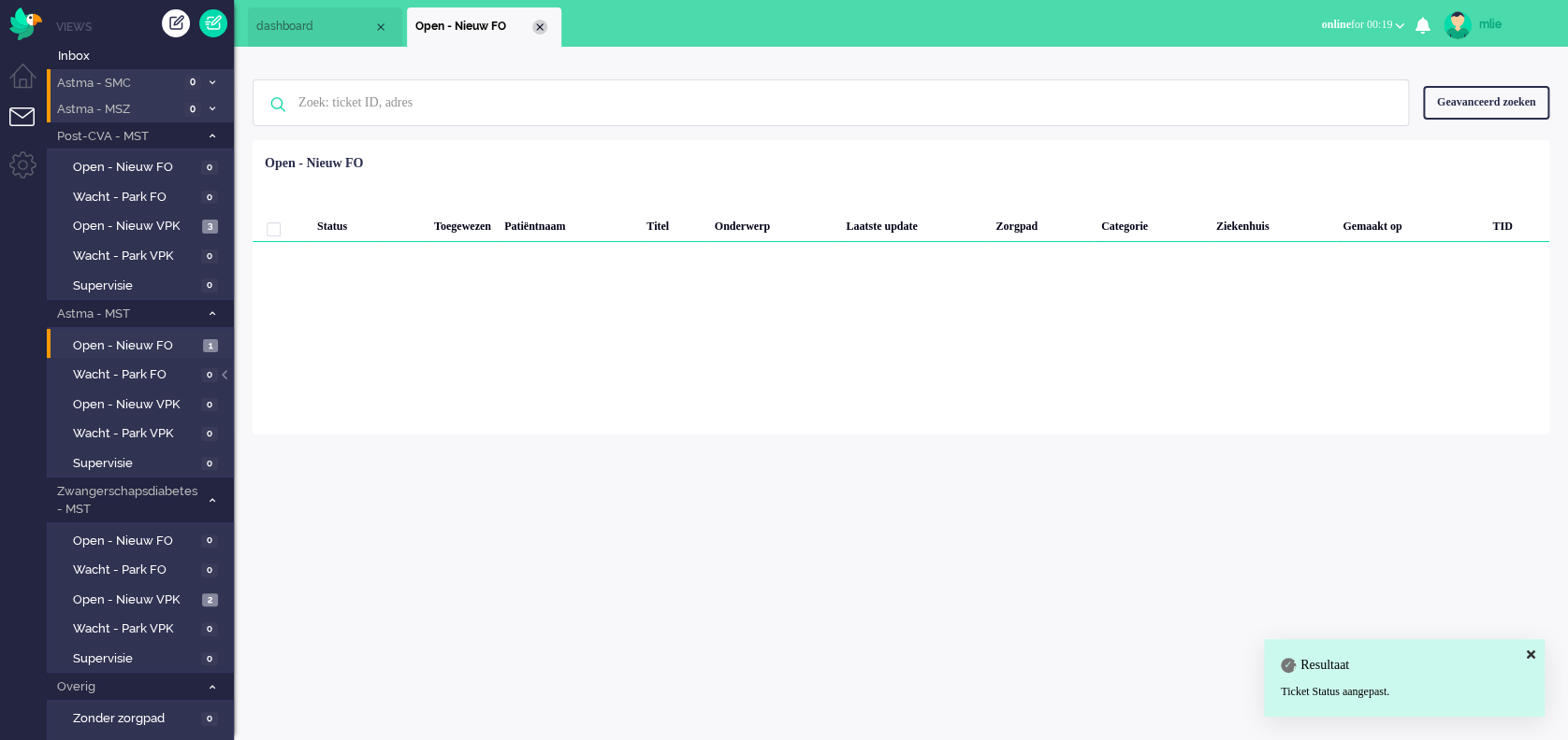
click at [546, 25] on div "Close tab" at bounding box center [539, 27] width 15 height 15
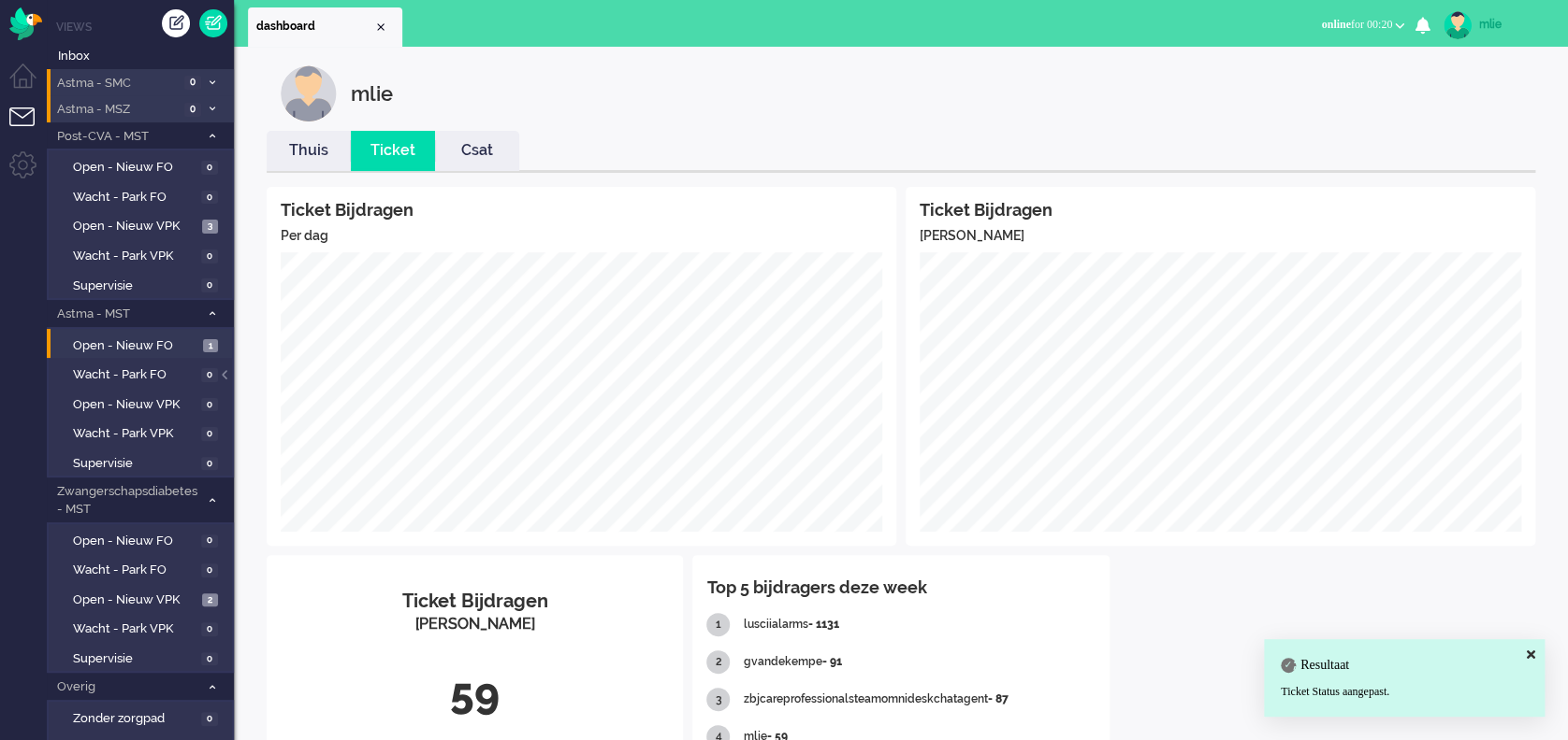
click at [299, 151] on link "Thuis" at bounding box center [308, 152] width 84 height 22
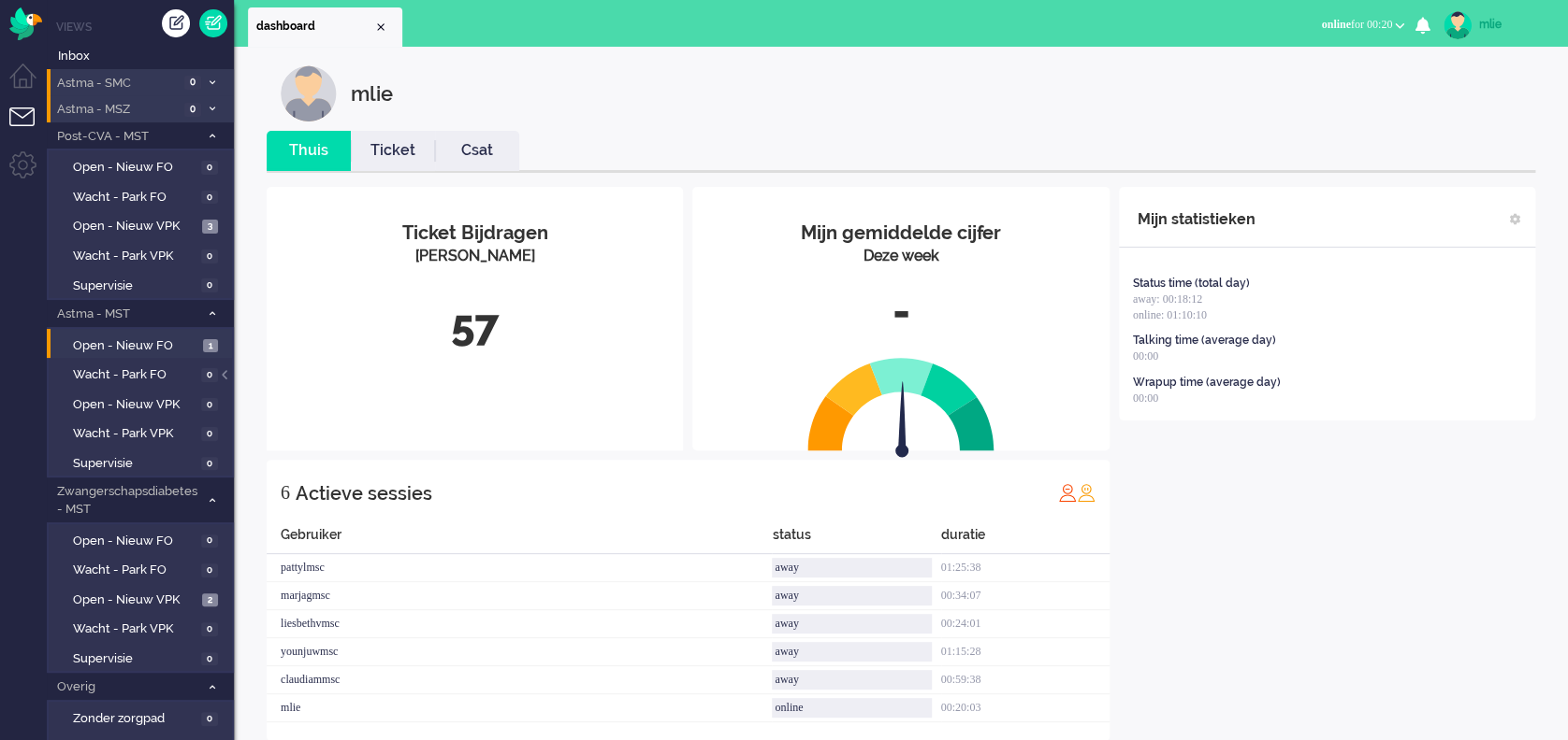
click at [385, 138] on li "Ticket" at bounding box center [392, 151] width 84 height 41
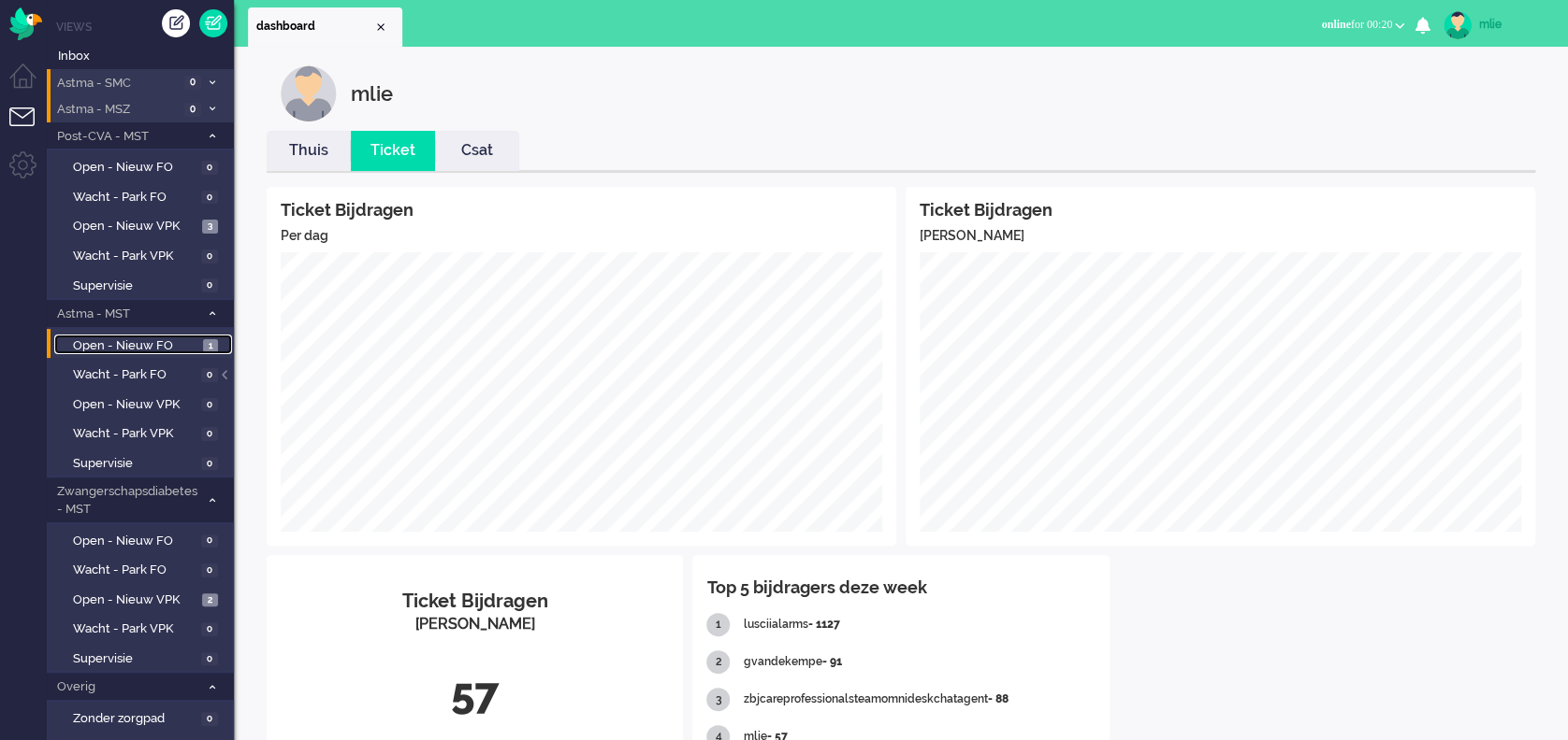
click at [86, 345] on span "Open - Nieuw FO" at bounding box center [136, 347] width 125 height 18
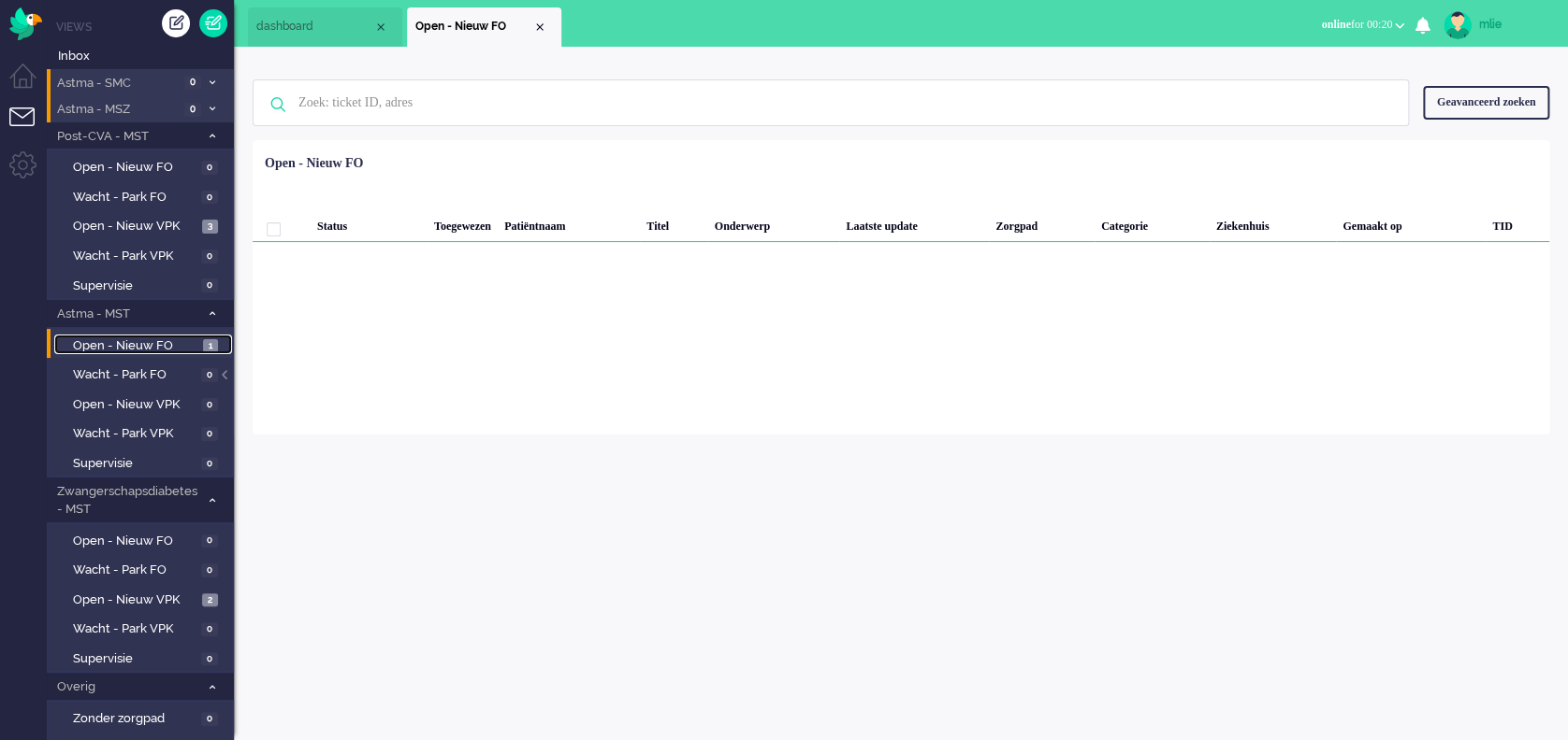
click at [86, 345] on span "Open - Nieuw FO" at bounding box center [136, 347] width 125 height 18
click at [207, 401] on span "0" at bounding box center [209, 405] width 17 height 14
click at [125, 344] on span "Open - Nieuw FO" at bounding box center [136, 347] width 125 height 18
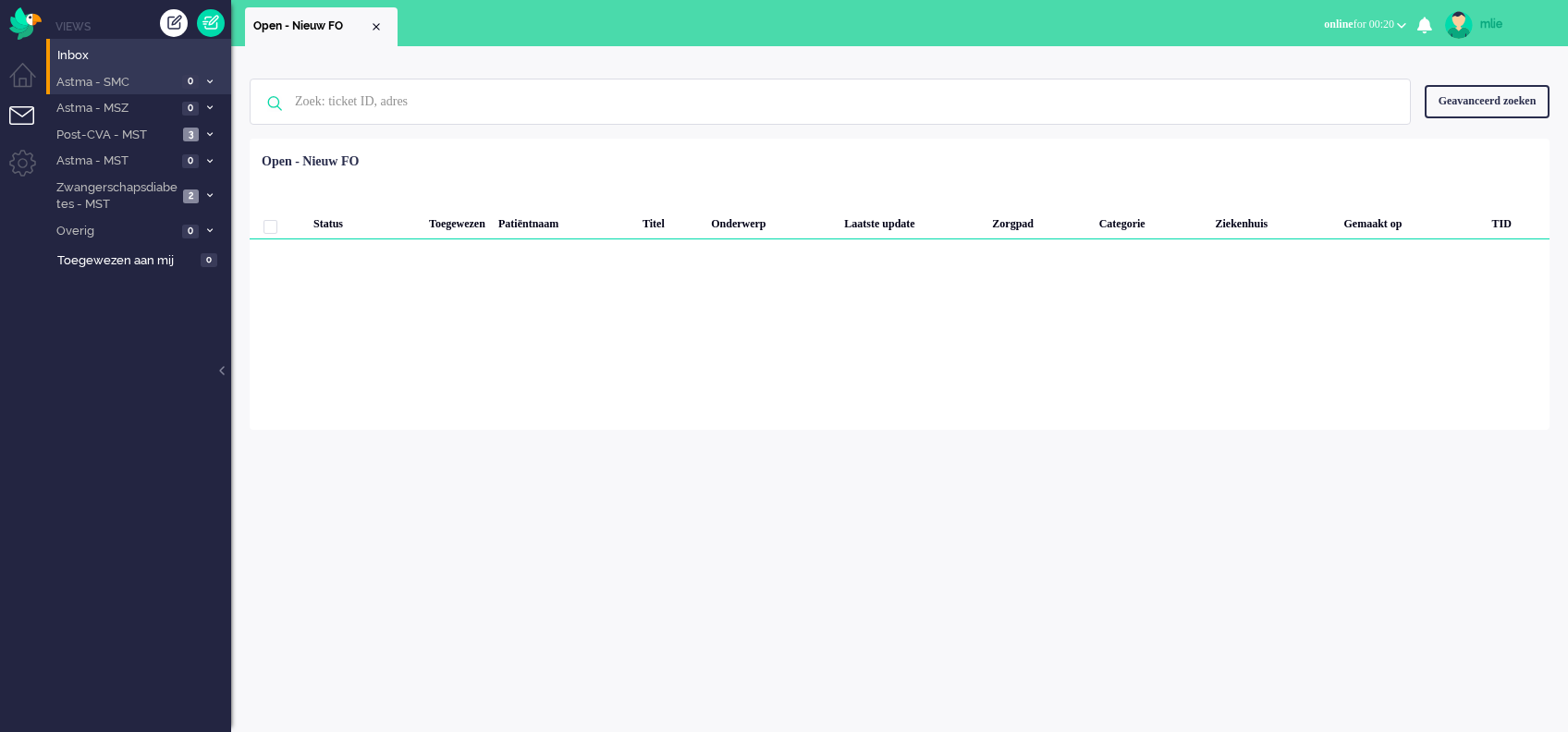
click at [214, 73] on li "Astma - SMC 0" at bounding box center [138, 81] width 185 height 26
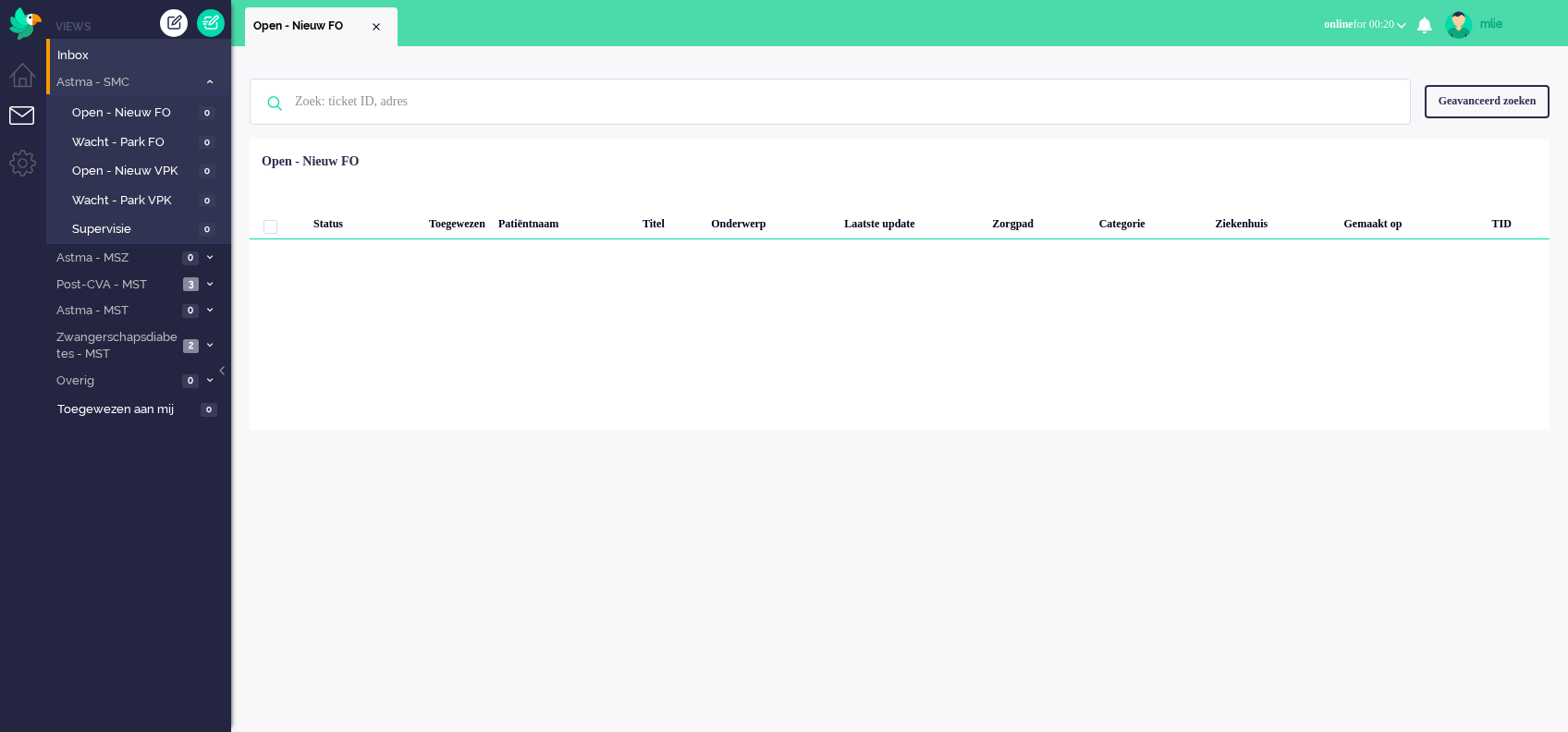
click at [207, 73] on li "Astma - SMC 0" at bounding box center [138, 81] width 185 height 26
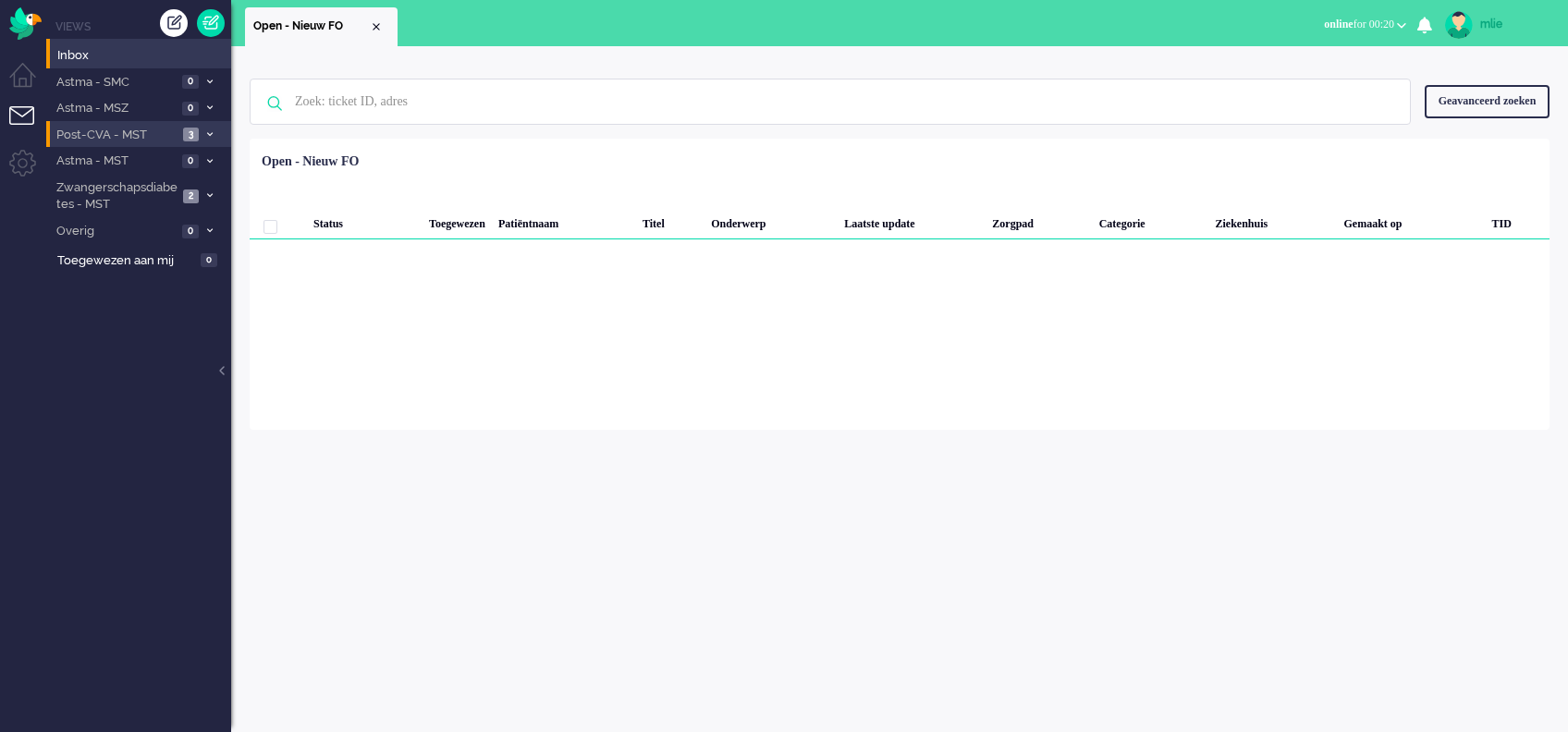
click at [207, 131] on icon at bounding box center [210, 134] width 6 height 7
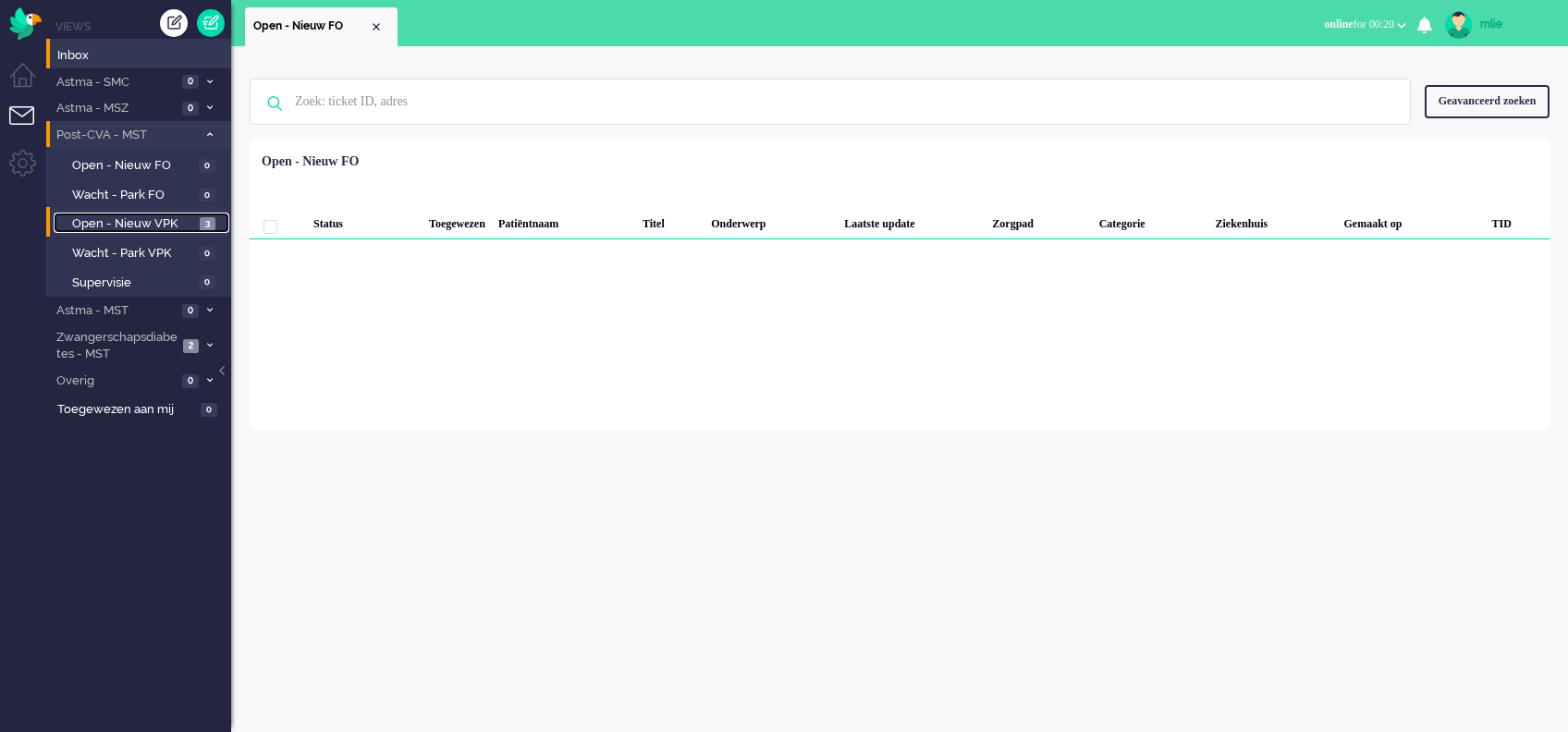
click at [134, 221] on span "Open - Nieuw VPK" at bounding box center [134, 224] width 123 height 18
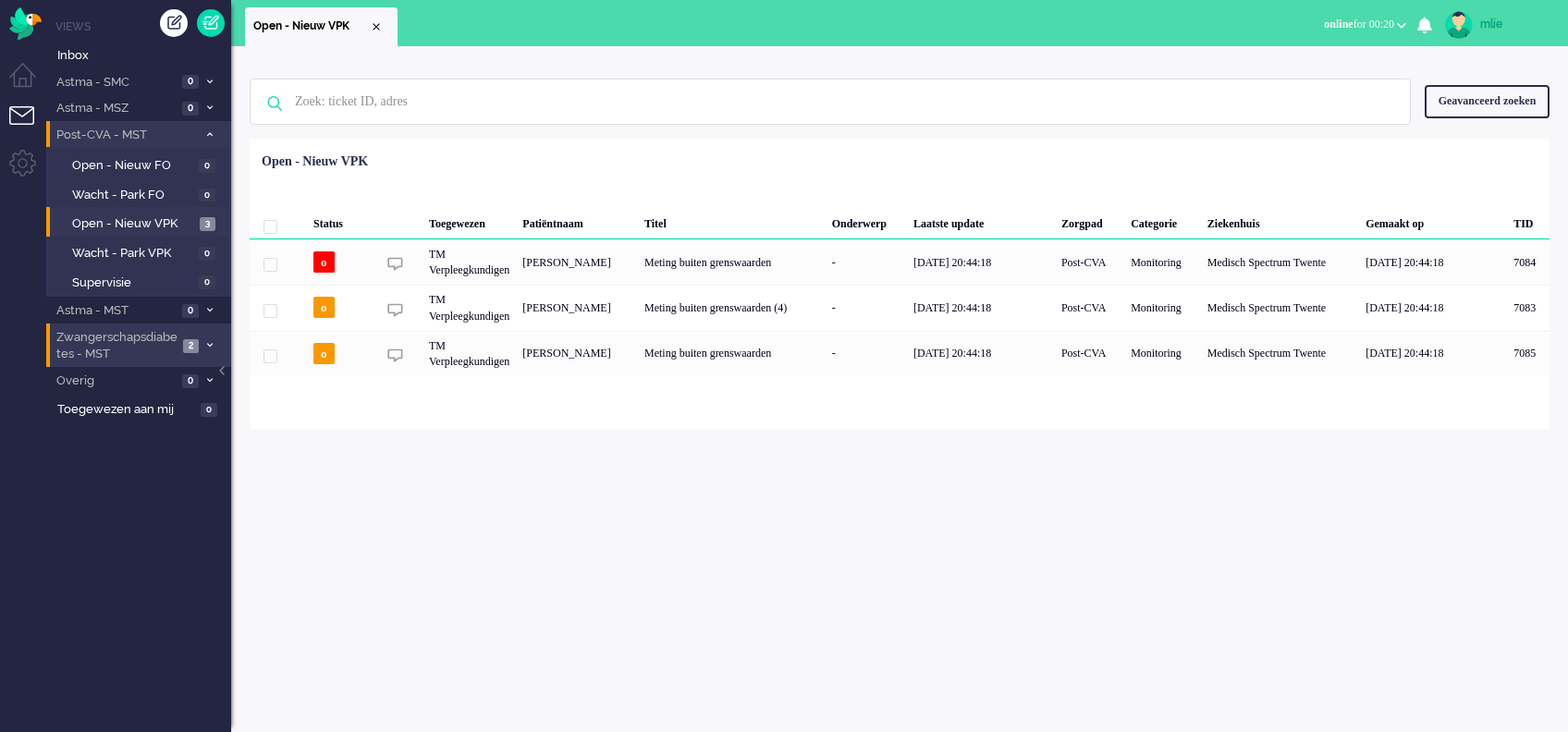
click at [216, 340] on li "Zwangerschapsdiabetes - MST 2" at bounding box center [138, 345] width 185 height 43
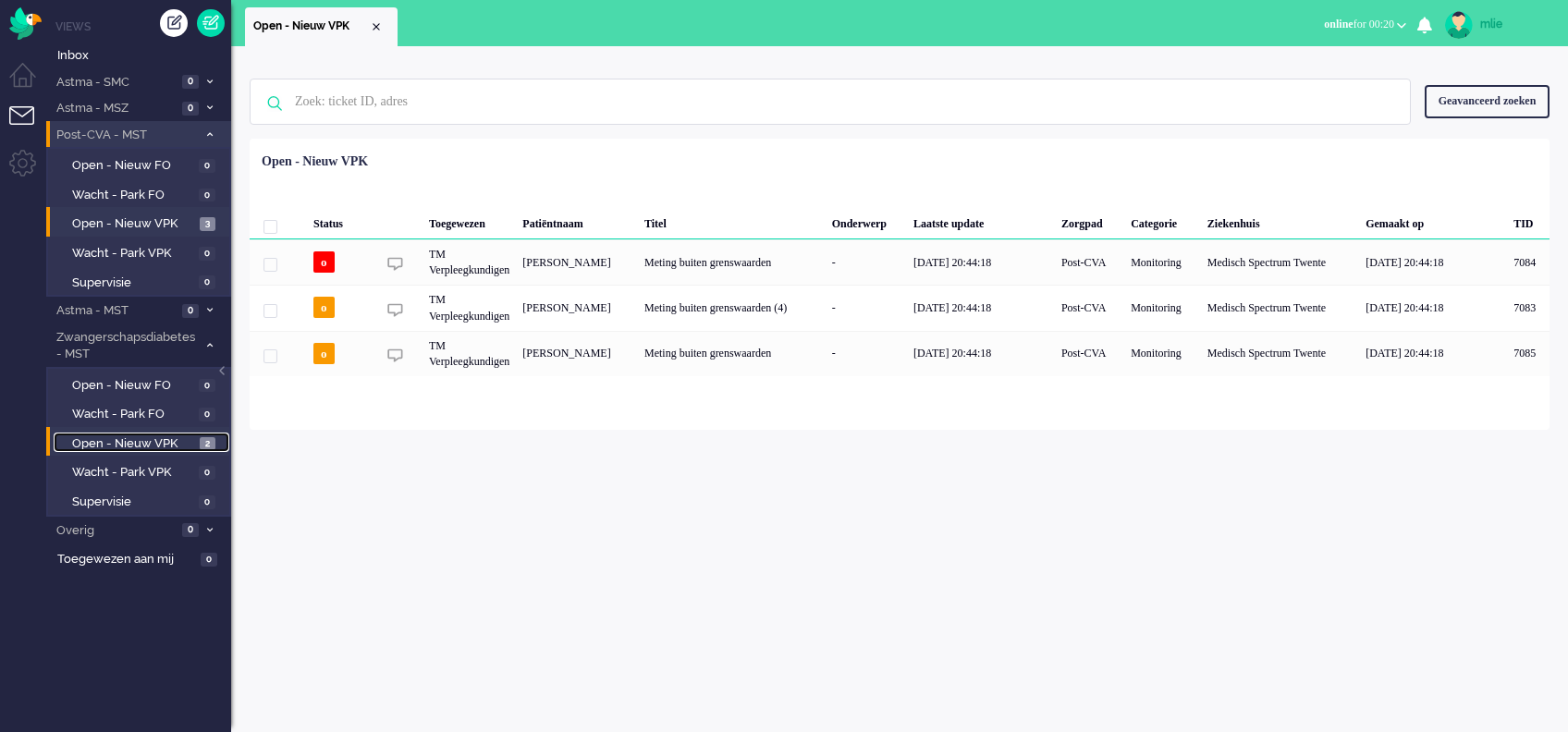
click at [156, 443] on span "Open - Nieuw VPK" at bounding box center [134, 444] width 123 height 18
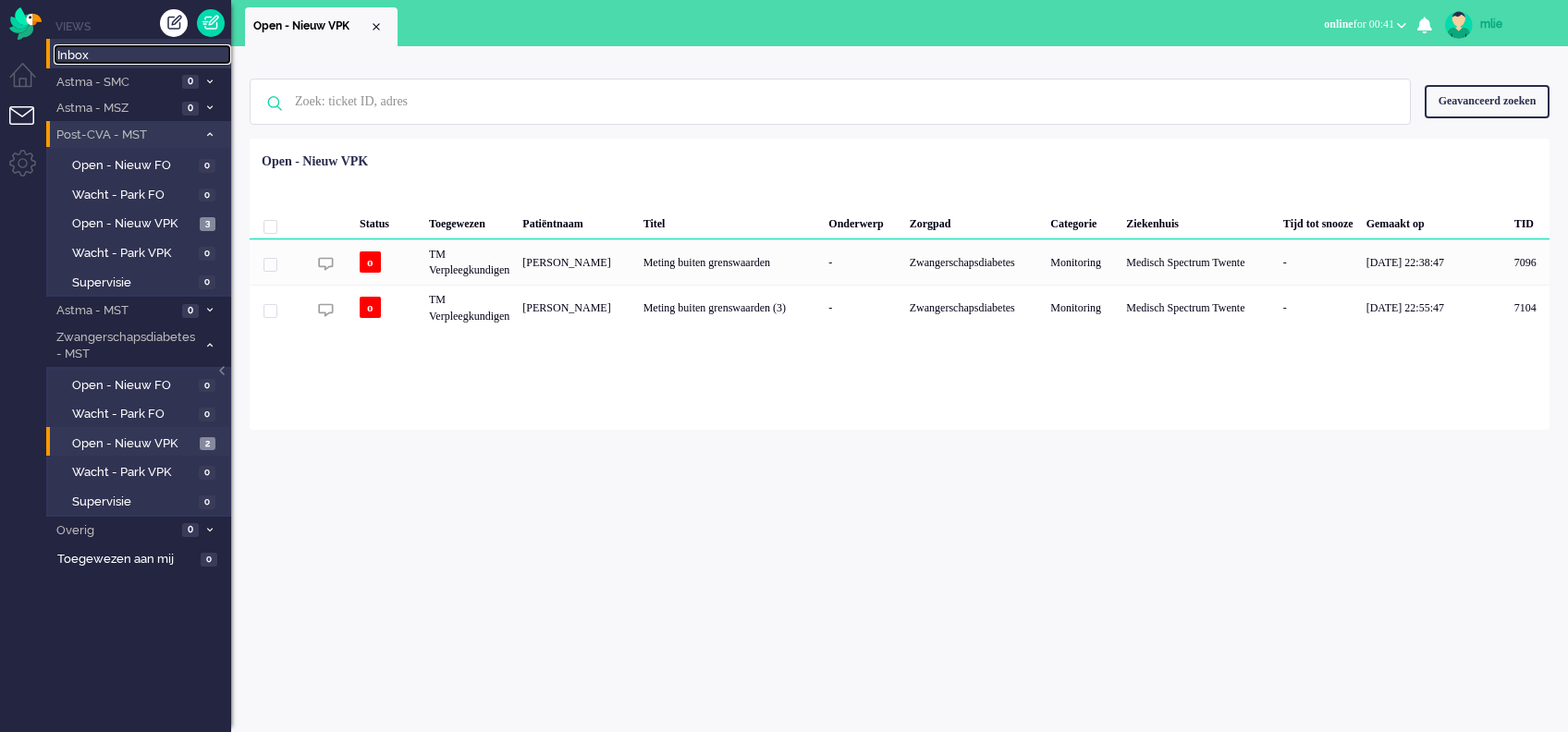
click at [74, 52] on span "Inbox" at bounding box center [144, 56] width 173 height 18
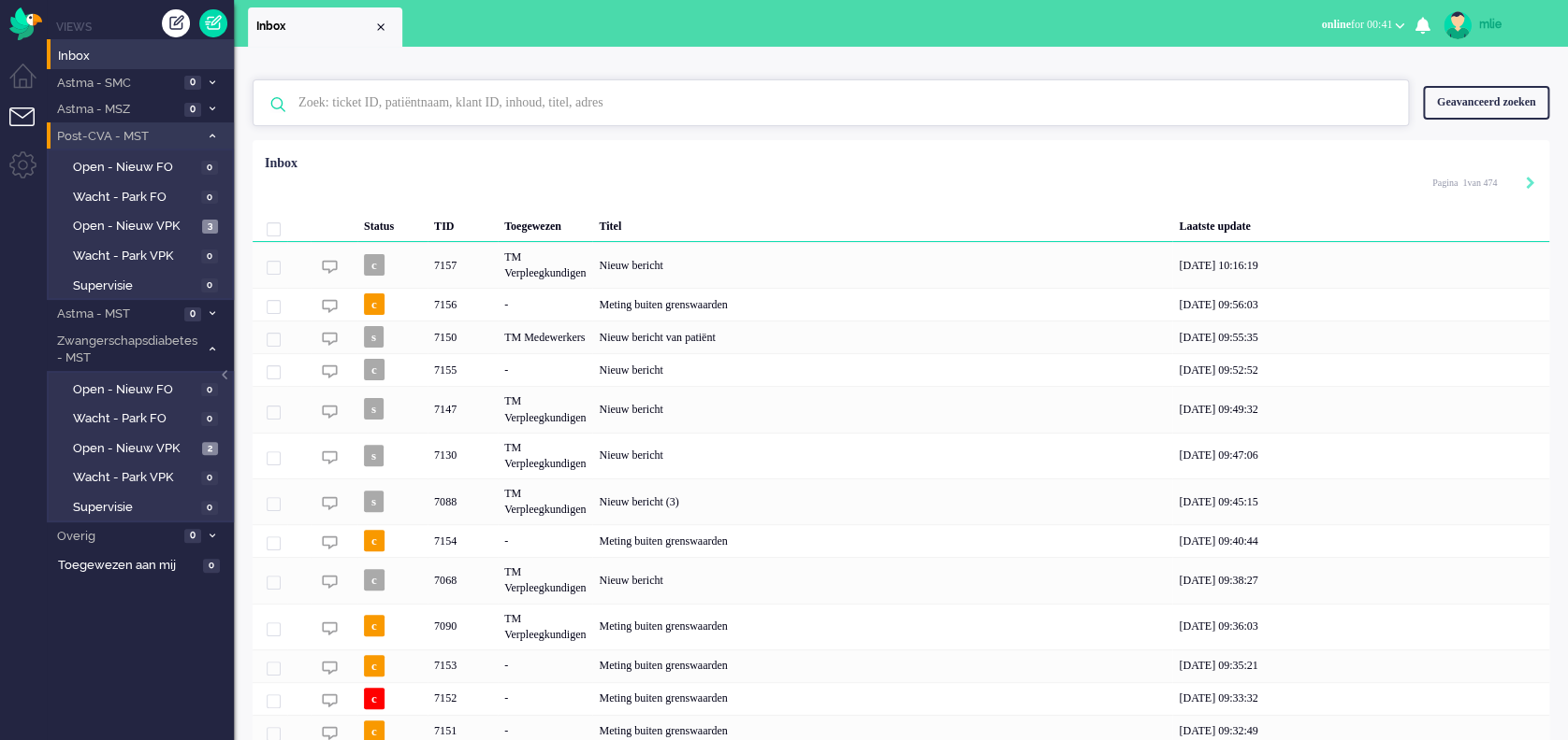
click at [474, 108] on input "text" at bounding box center [834, 102] width 1098 height 45
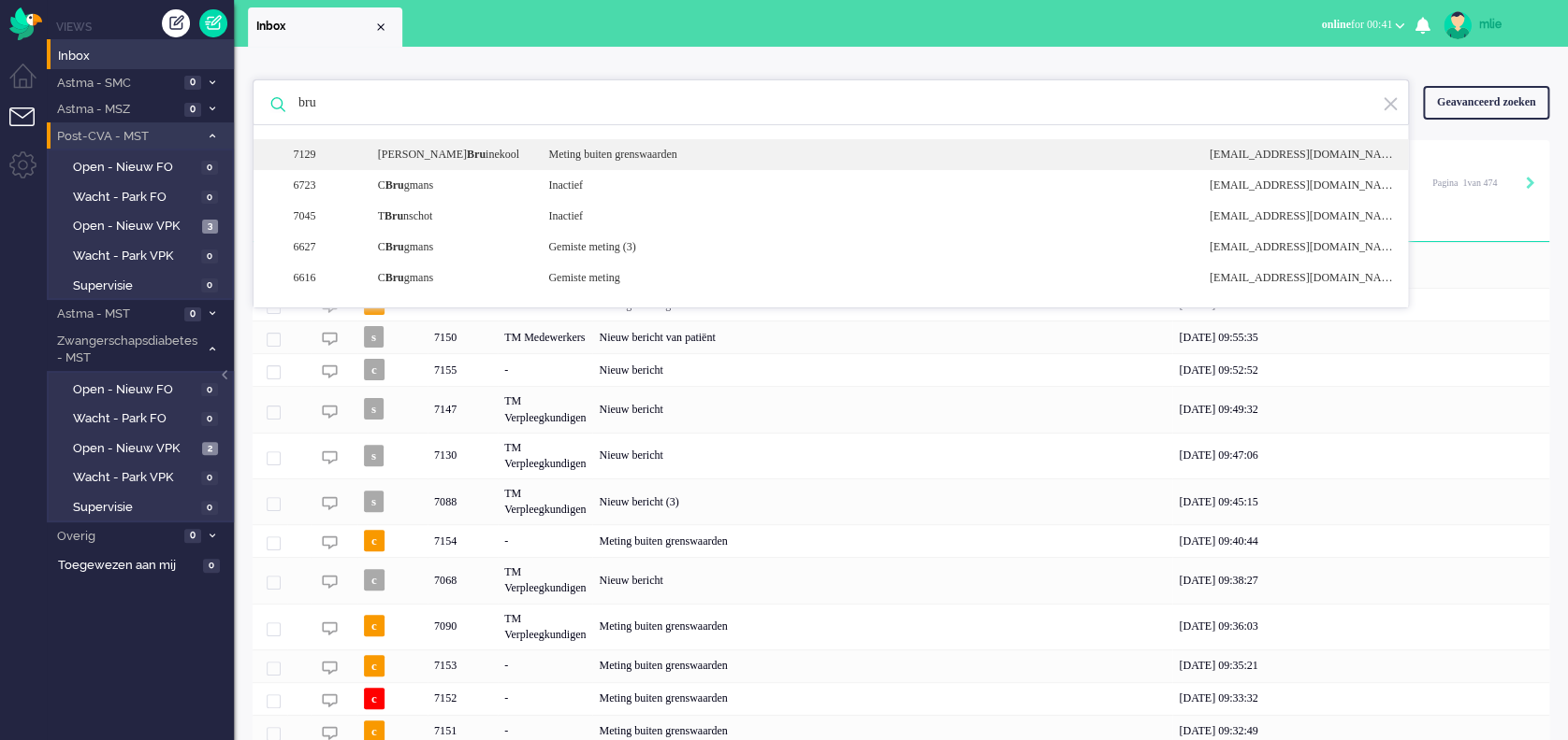
type input "bru"
click at [629, 156] on div "Meting buiten grenswaarden" at bounding box center [864, 155] width 660 height 16
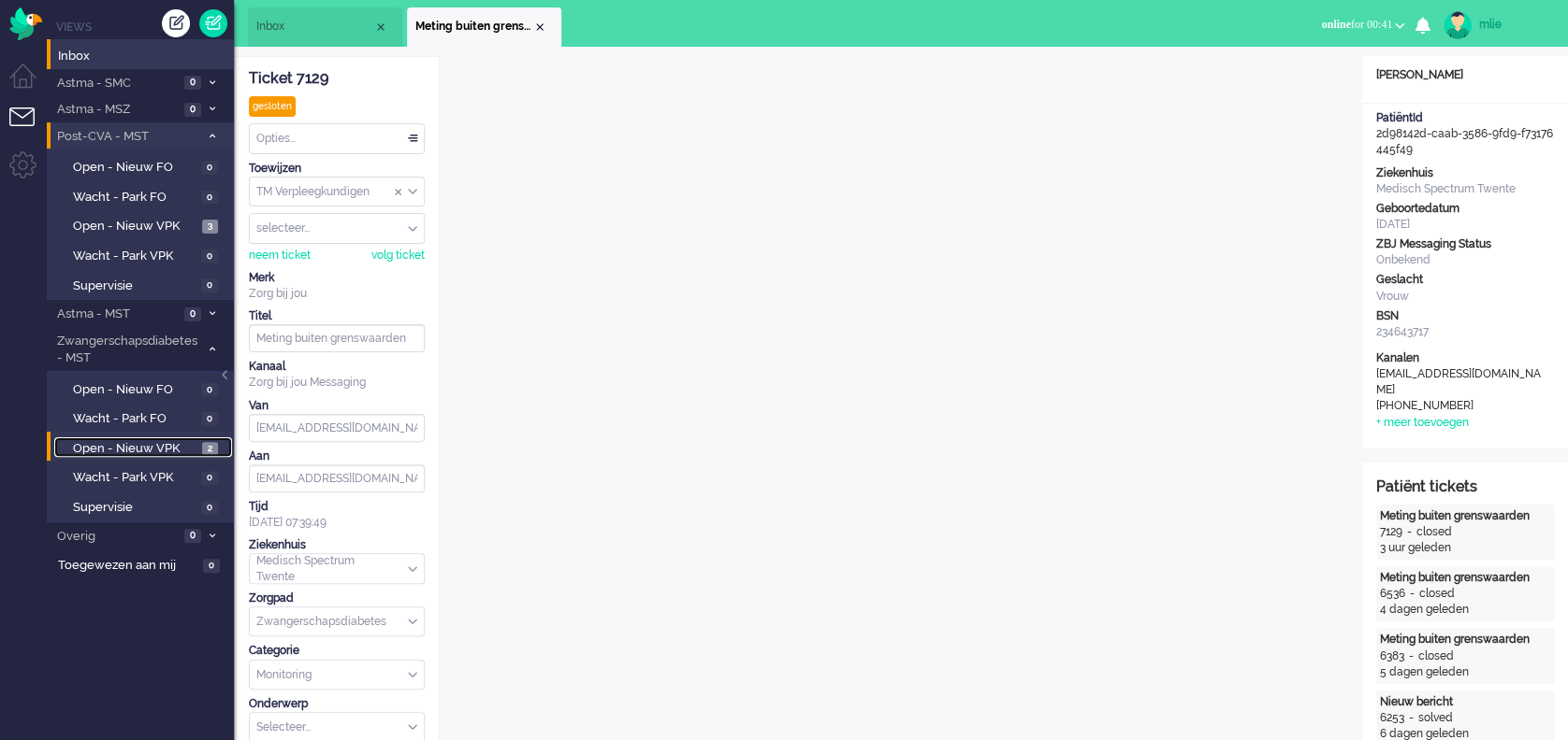
click at [135, 443] on span "Open - Nieuw VPK" at bounding box center [136, 449] width 125 height 18
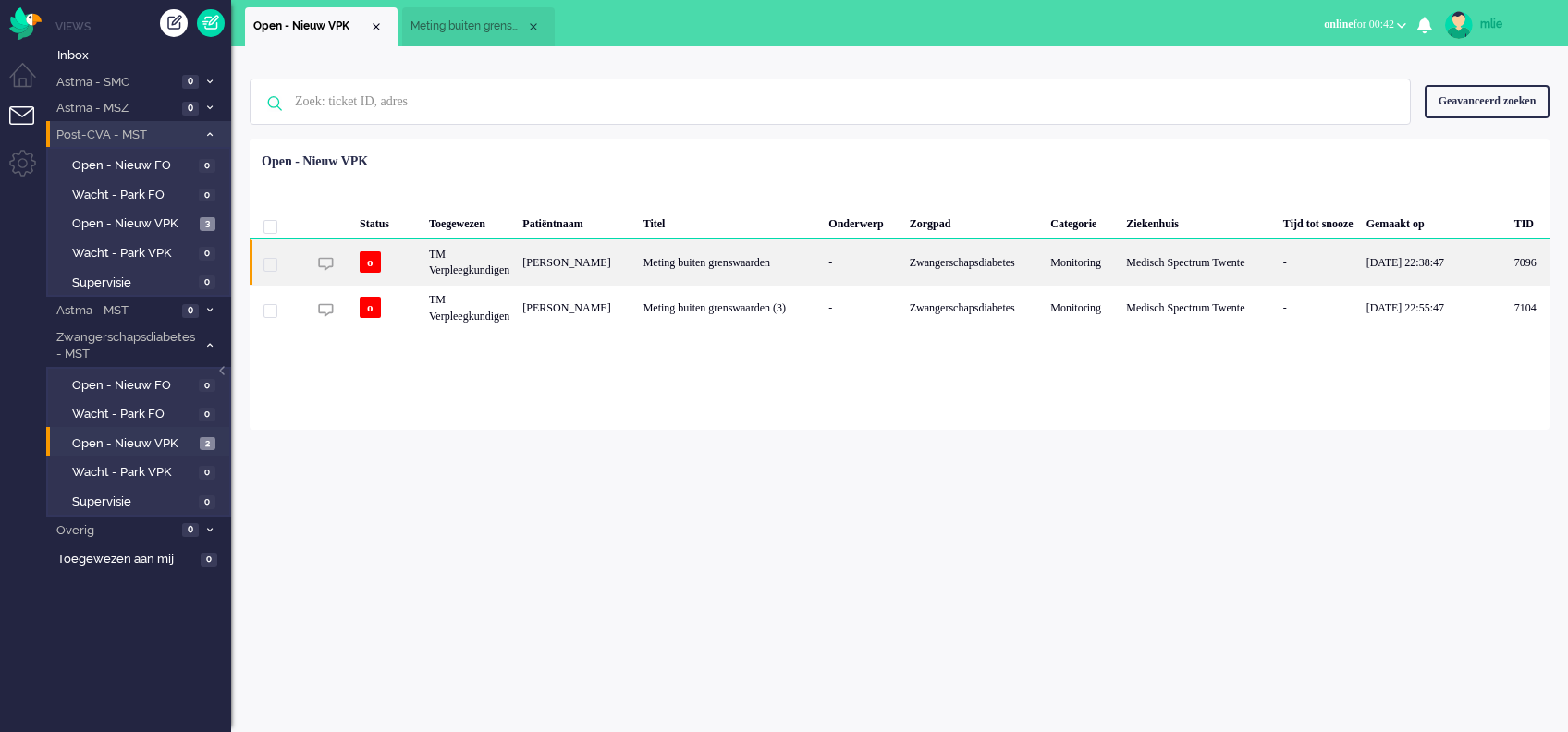
click at [760, 254] on div "Meting buiten grenswaarden" at bounding box center [730, 262] width 186 height 45
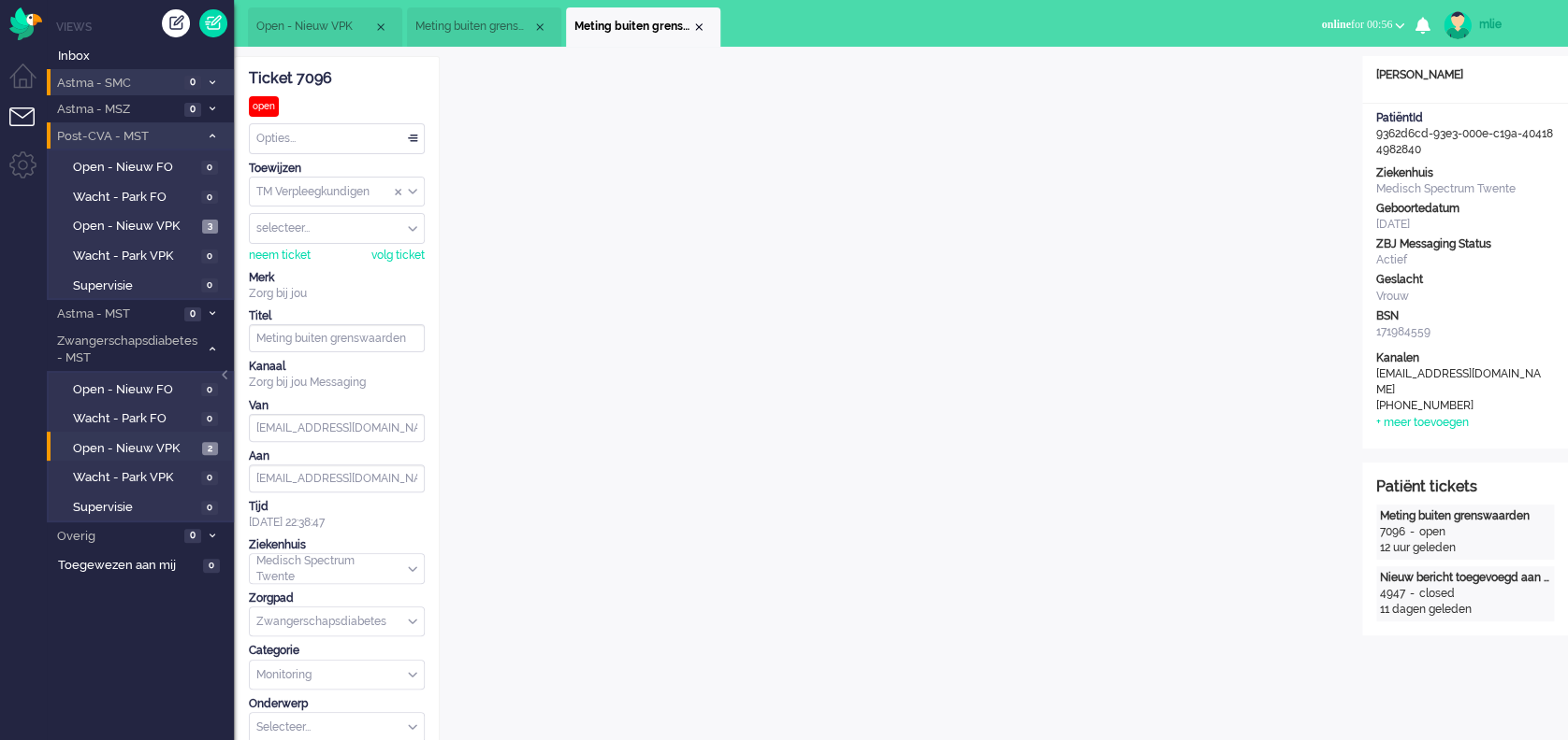
click at [221, 80] on li "Astma - SMC 0" at bounding box center [140, 82] width 187 height 27
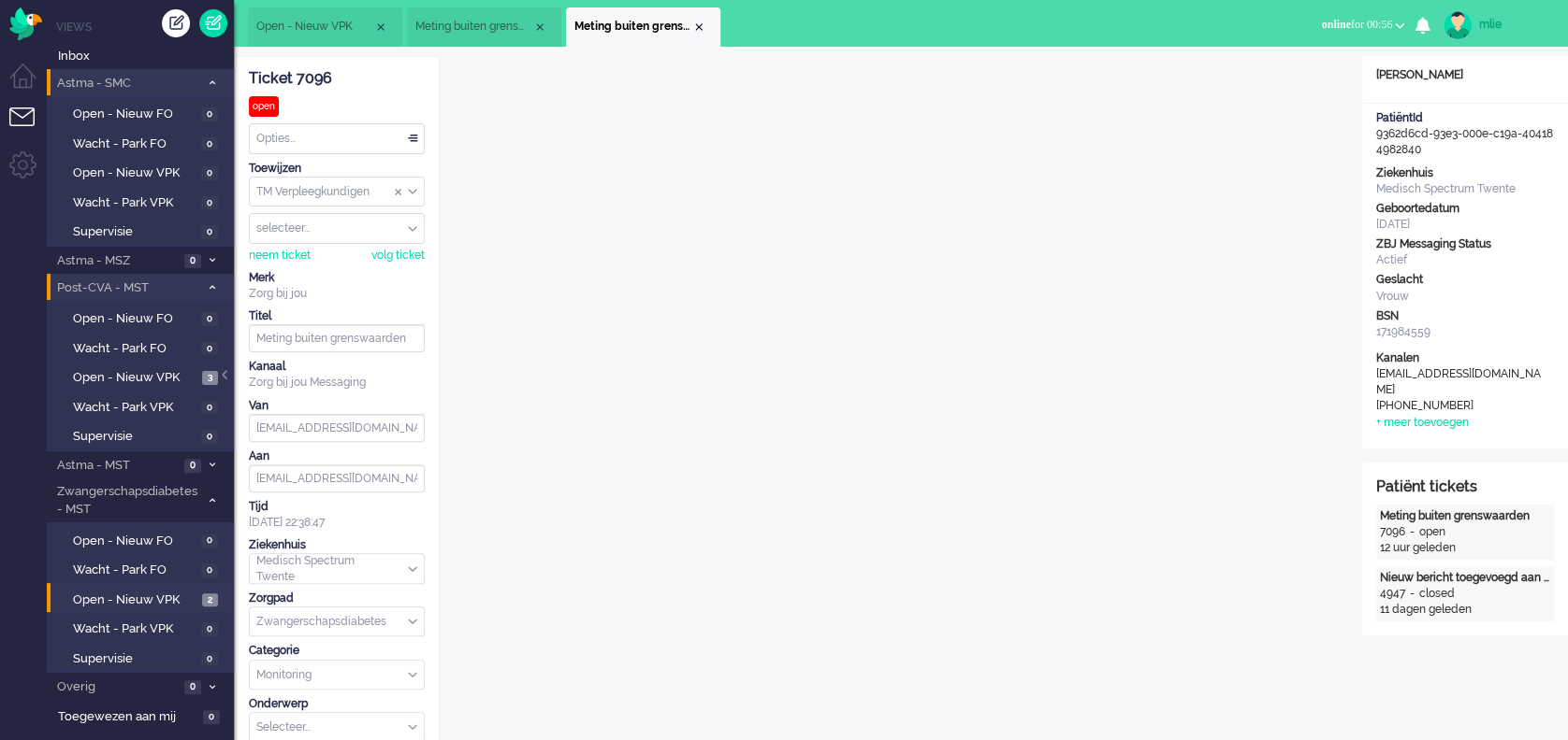
click at [218, 80] on span at bounding box center [212, 82] width 14 height 10
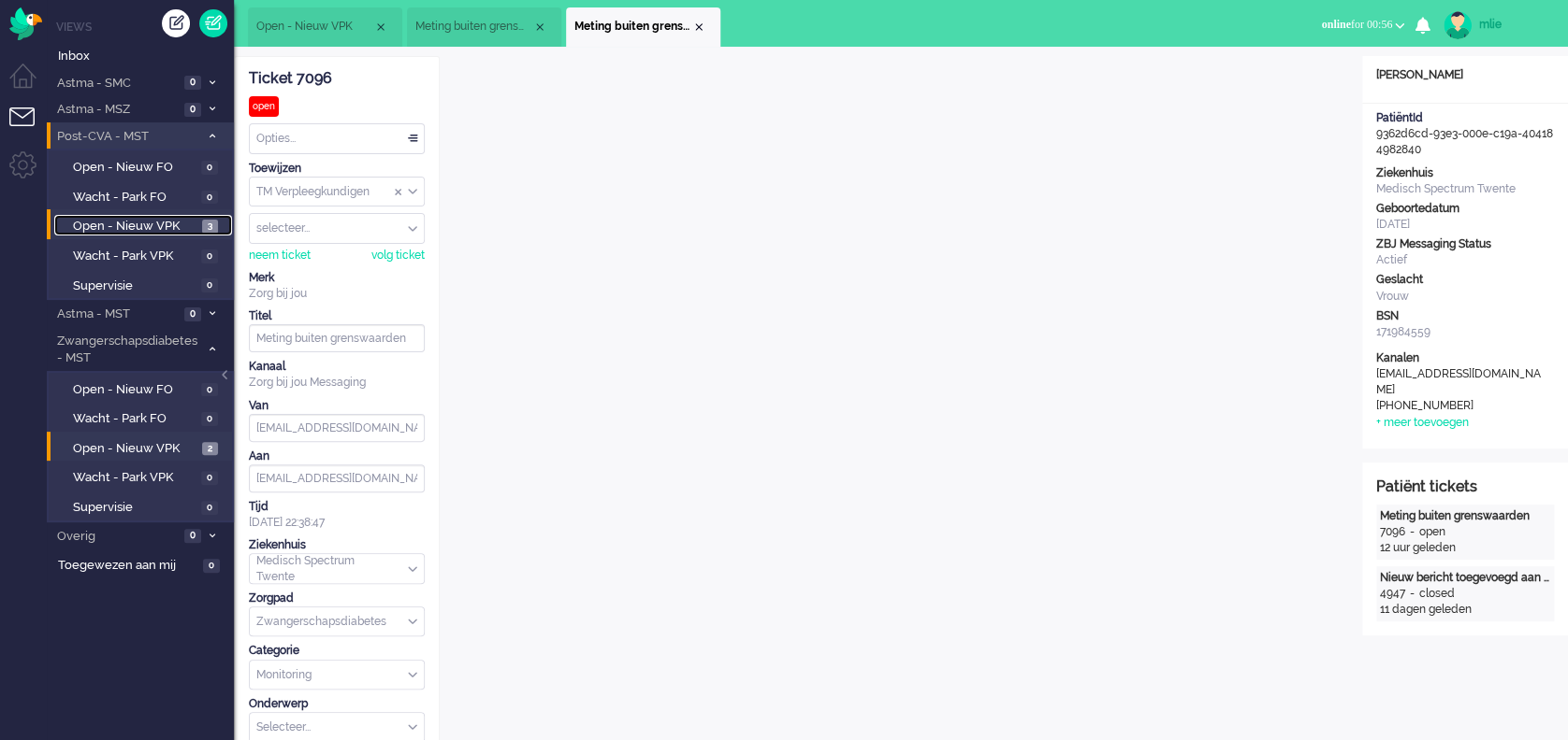
click at [132, 220] on span "Open - Nieuw VPK" at bounding box center [136, 227] width 125 height 18
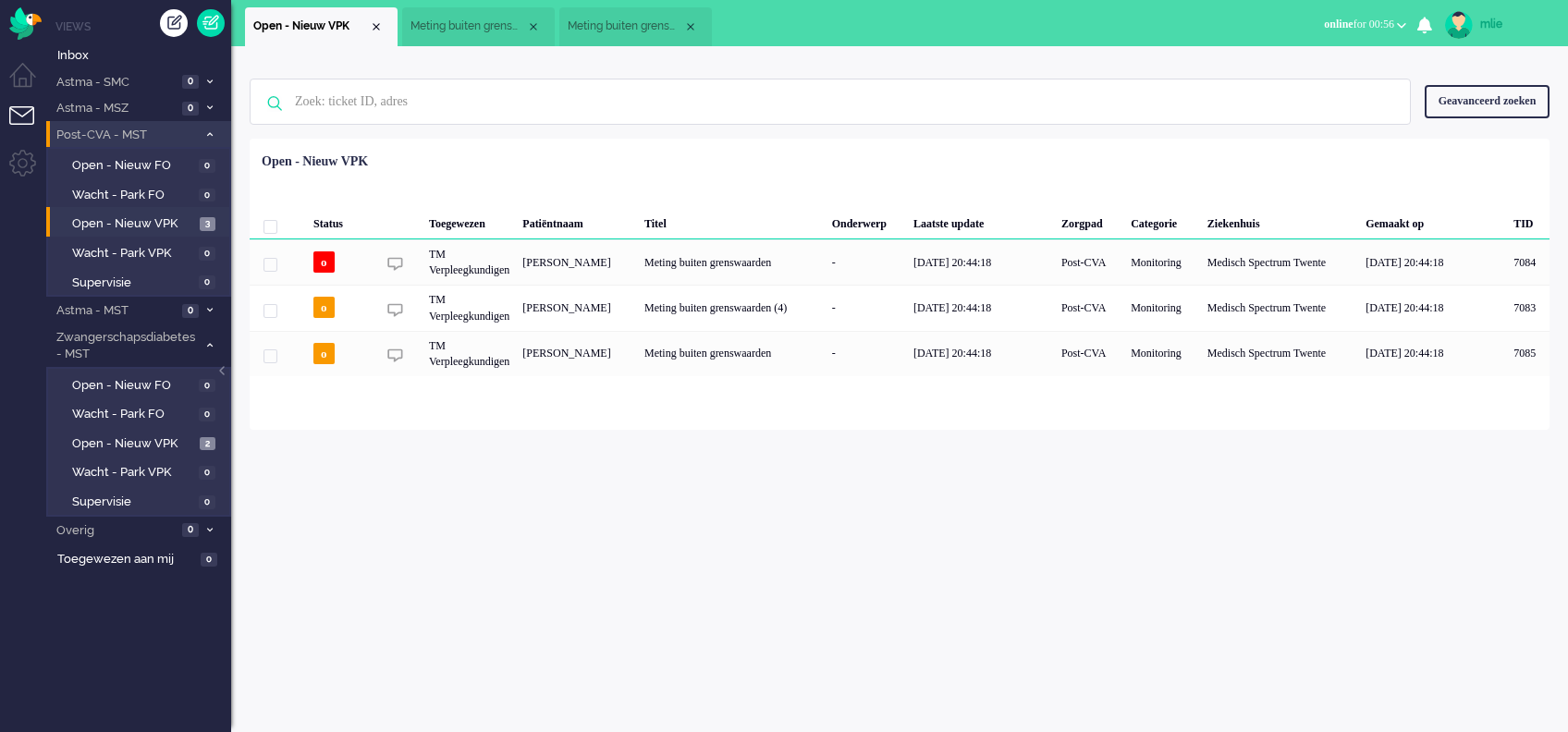
click at [207, 133] on icon at bounding box center [210, 134] width 6 height 7
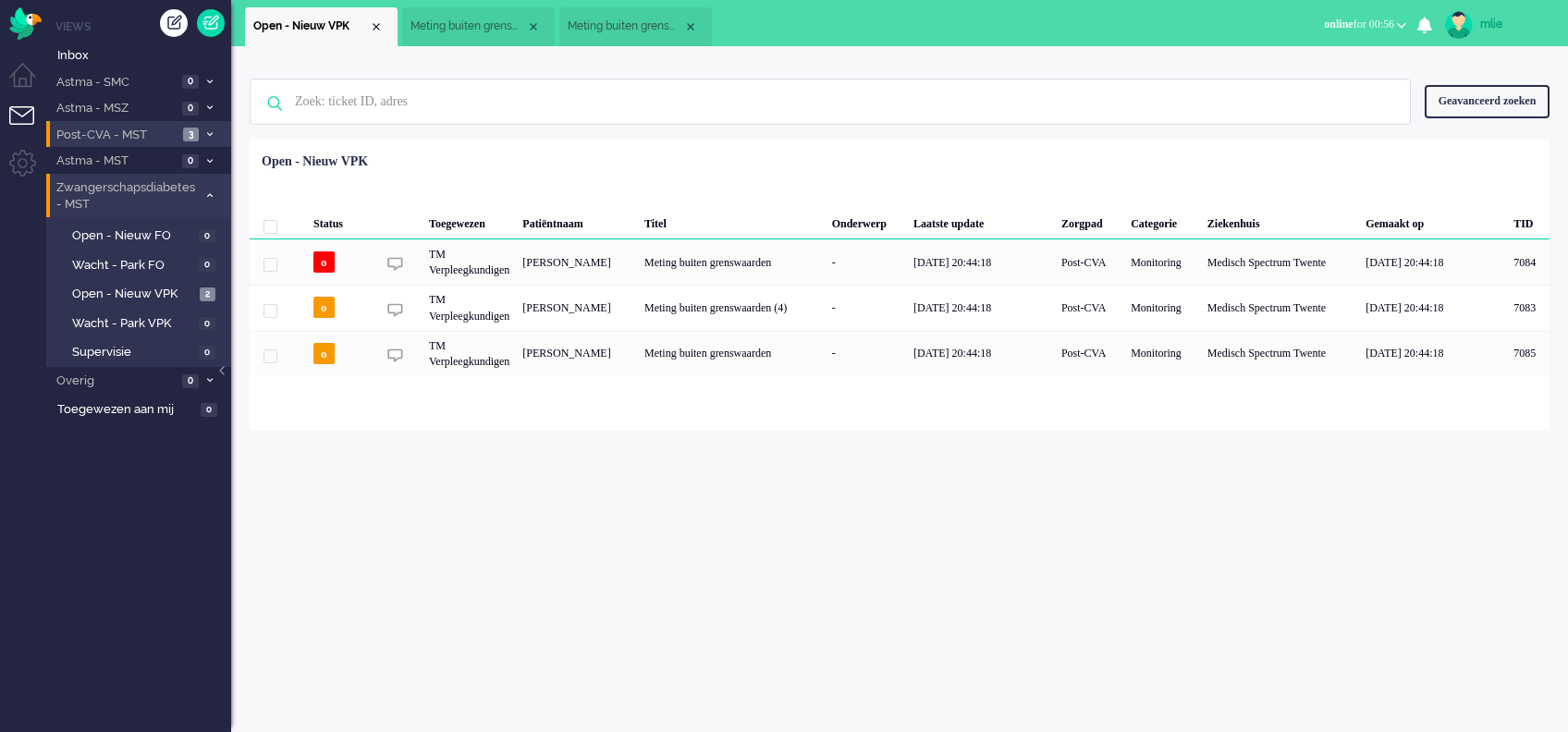
click at [213, 189] on li "Zwangerschapsdiabetes - MST 2" at bounding box center [138, 195] width 185 height 43
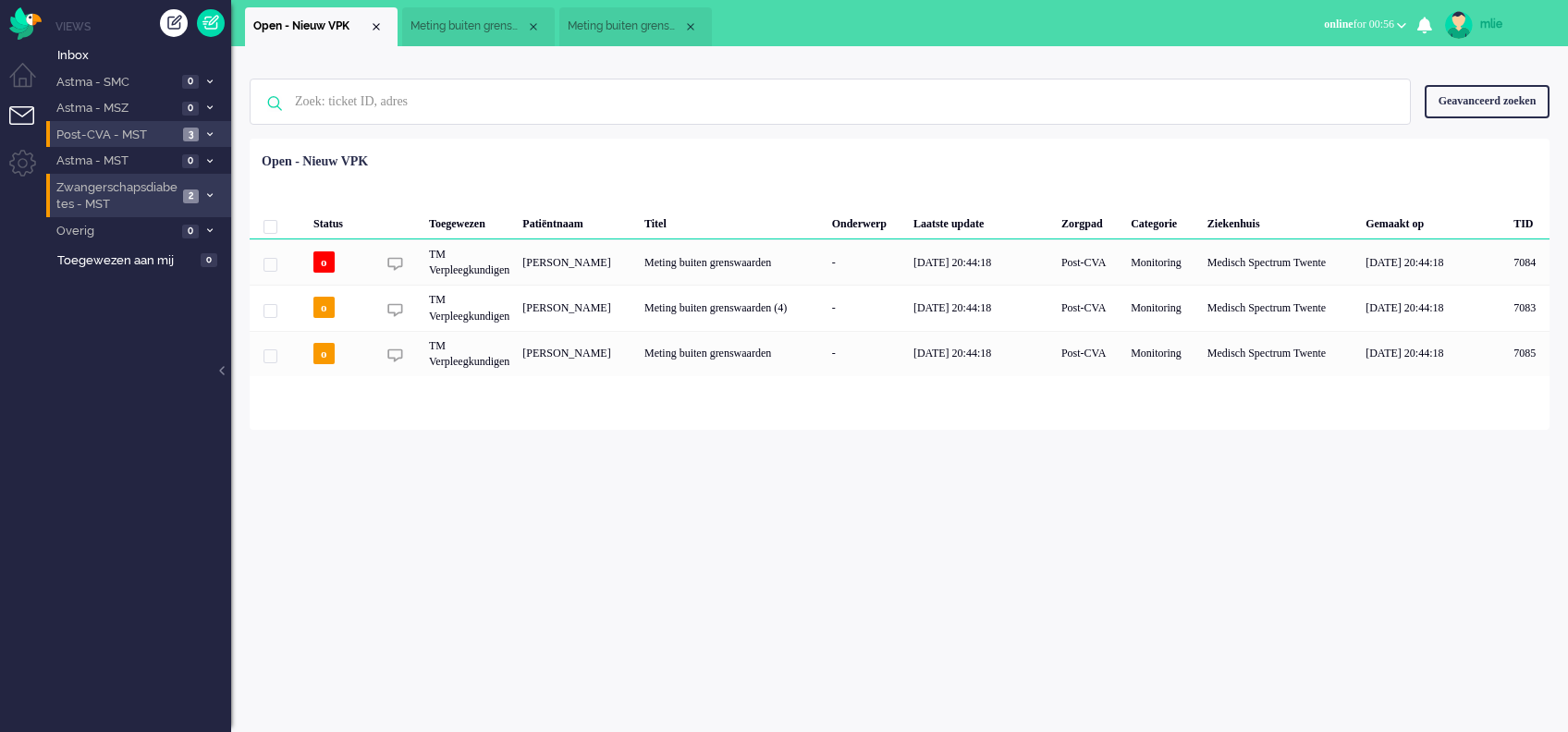
click at [213, 189] on li "Zwangerschapsdiabetes - MST 2" at bounding box center [138, 195] width 185 height 43
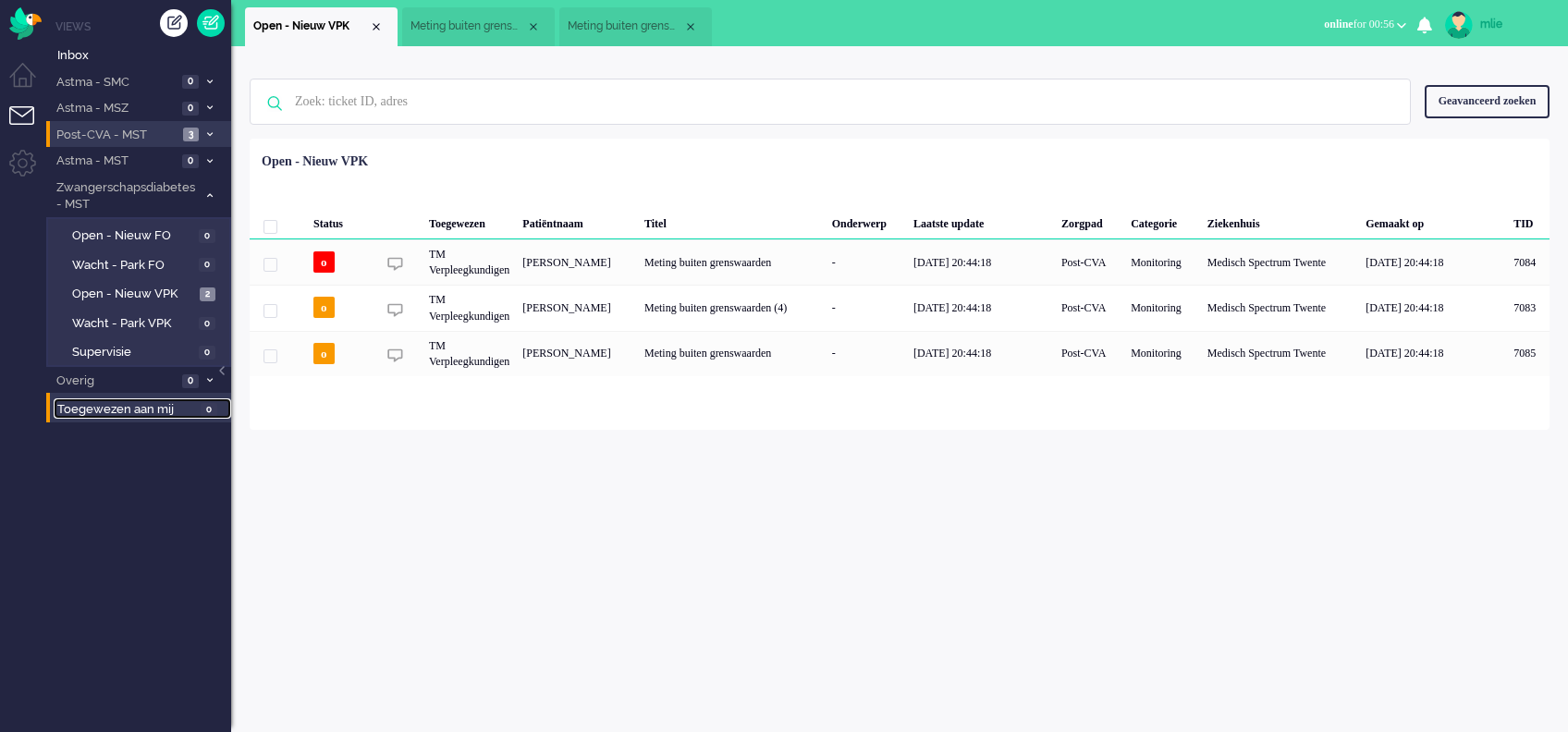
click at [202, 411] on span "0" at bounding box center [209, 410] width 17 height 14
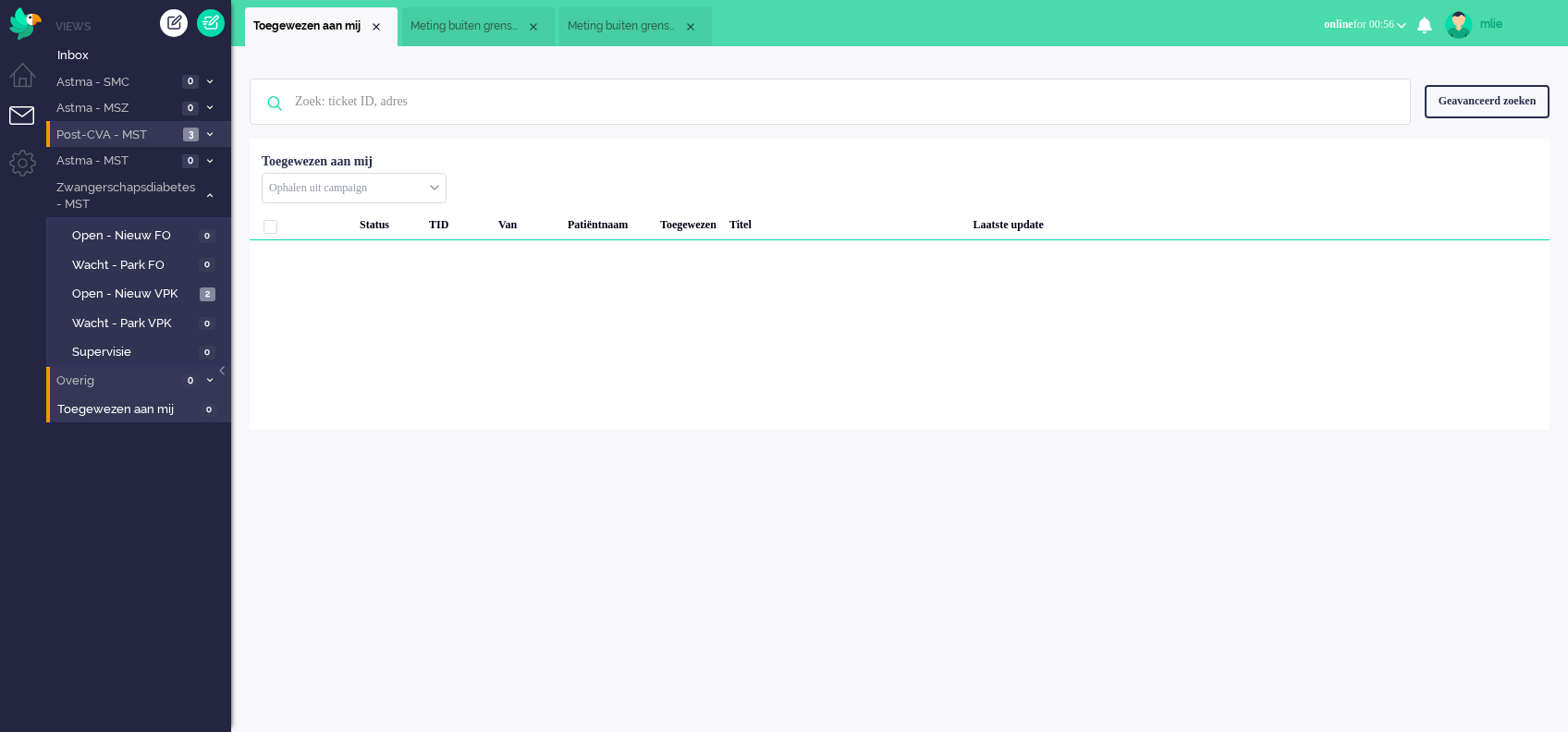
click at [207, 376] on span at bounding box center [210, 381] width 14 height 10
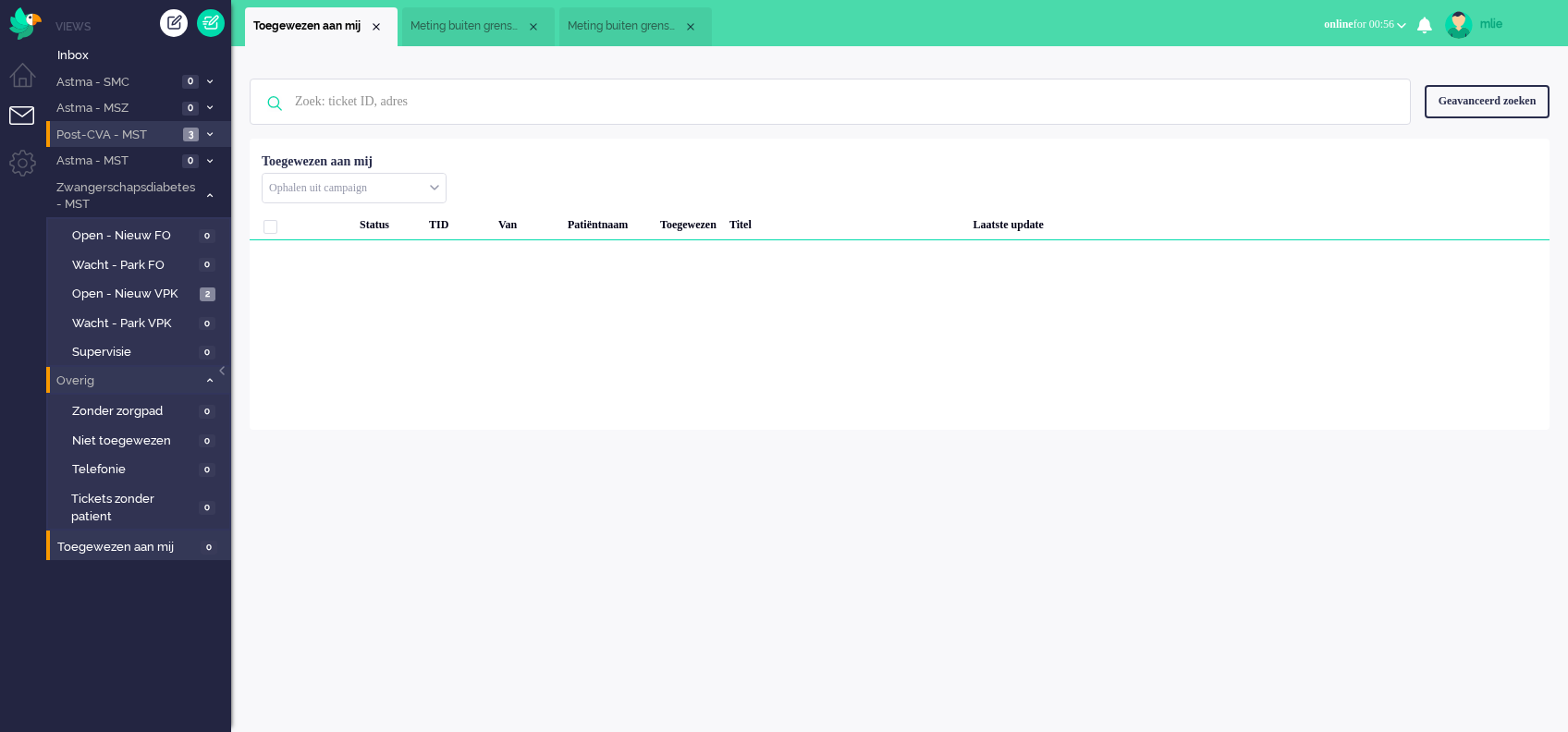
click at [207, 376] on span at bounding box center [210, 381] width 14 height 10
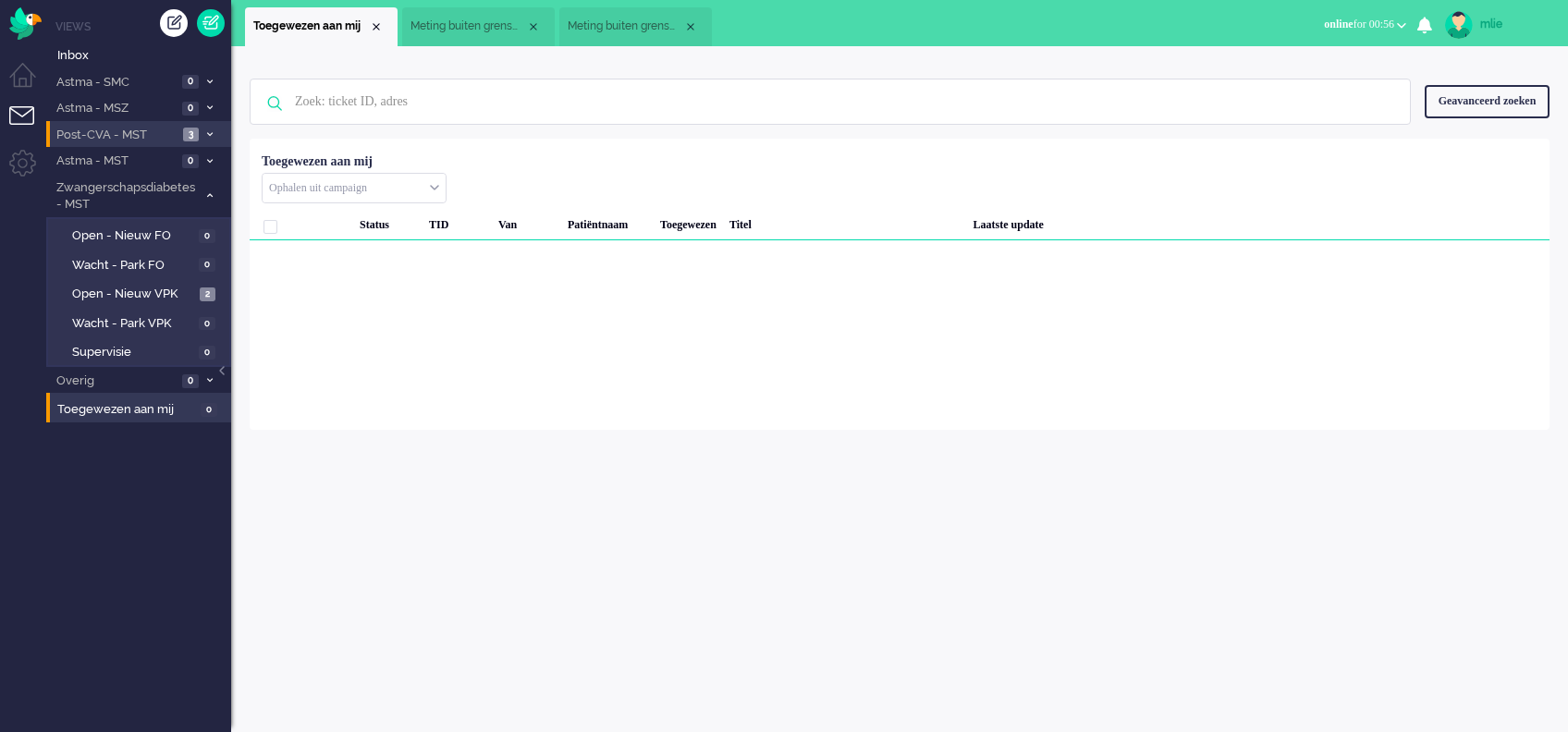
click at [215, 132] on span at bounding box center [210, 135] width 14 height 10
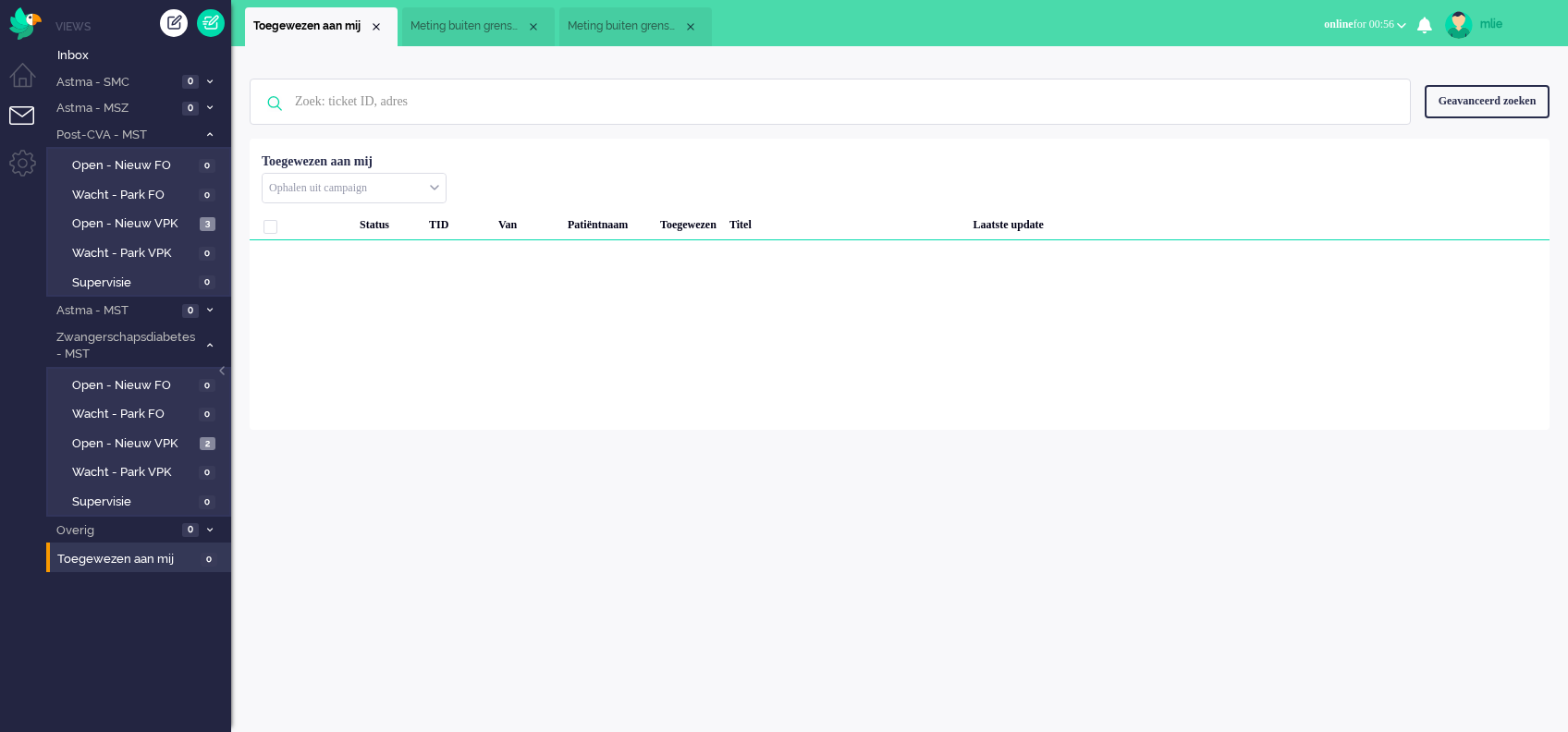
click at [643, 24] on span "Meting buiten grenswaarden" at bounding box center [625, 26] width 116 height 16
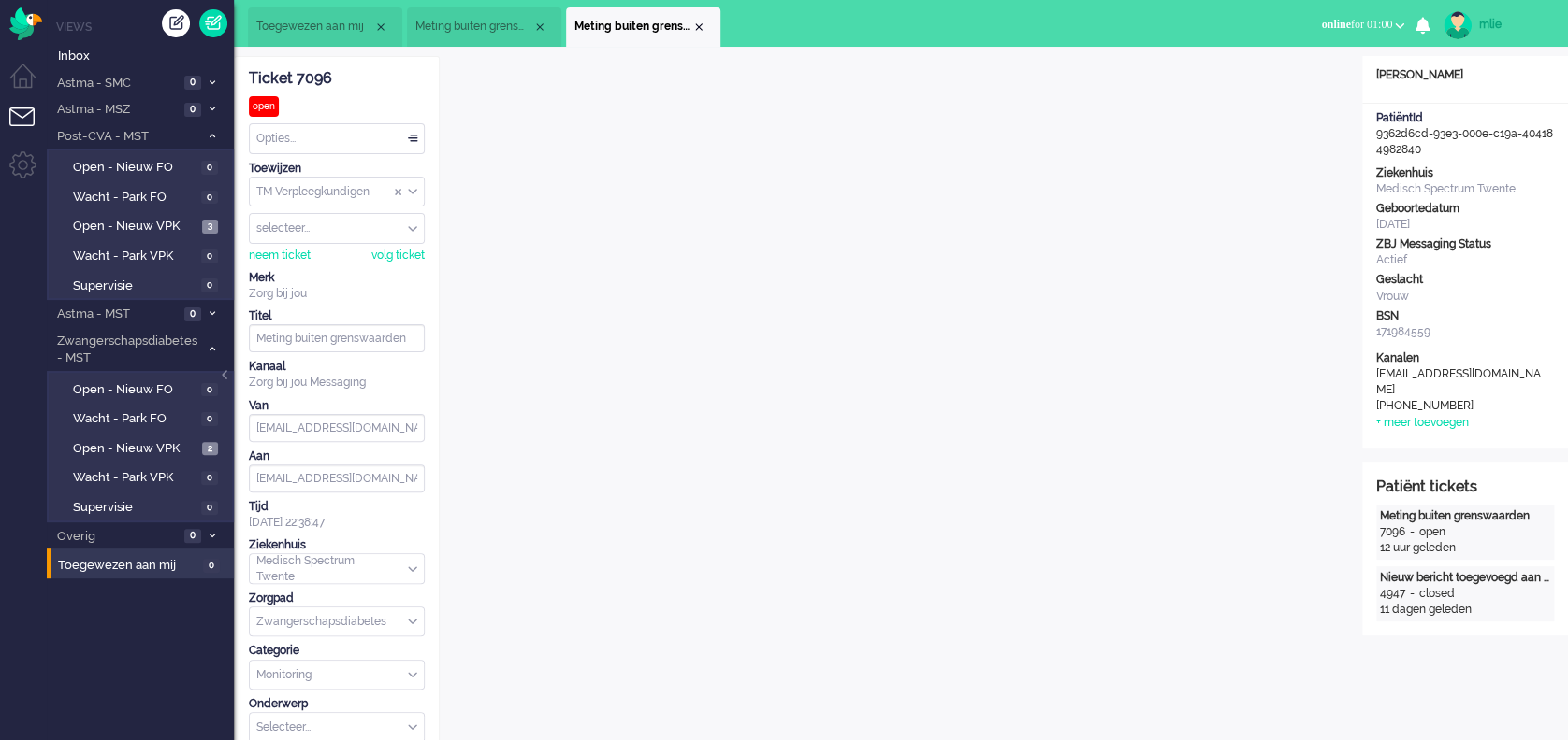
click at [319, 34] on span "Toegewezen aan mij" at bounding box center [315, 27] width 117 height 16
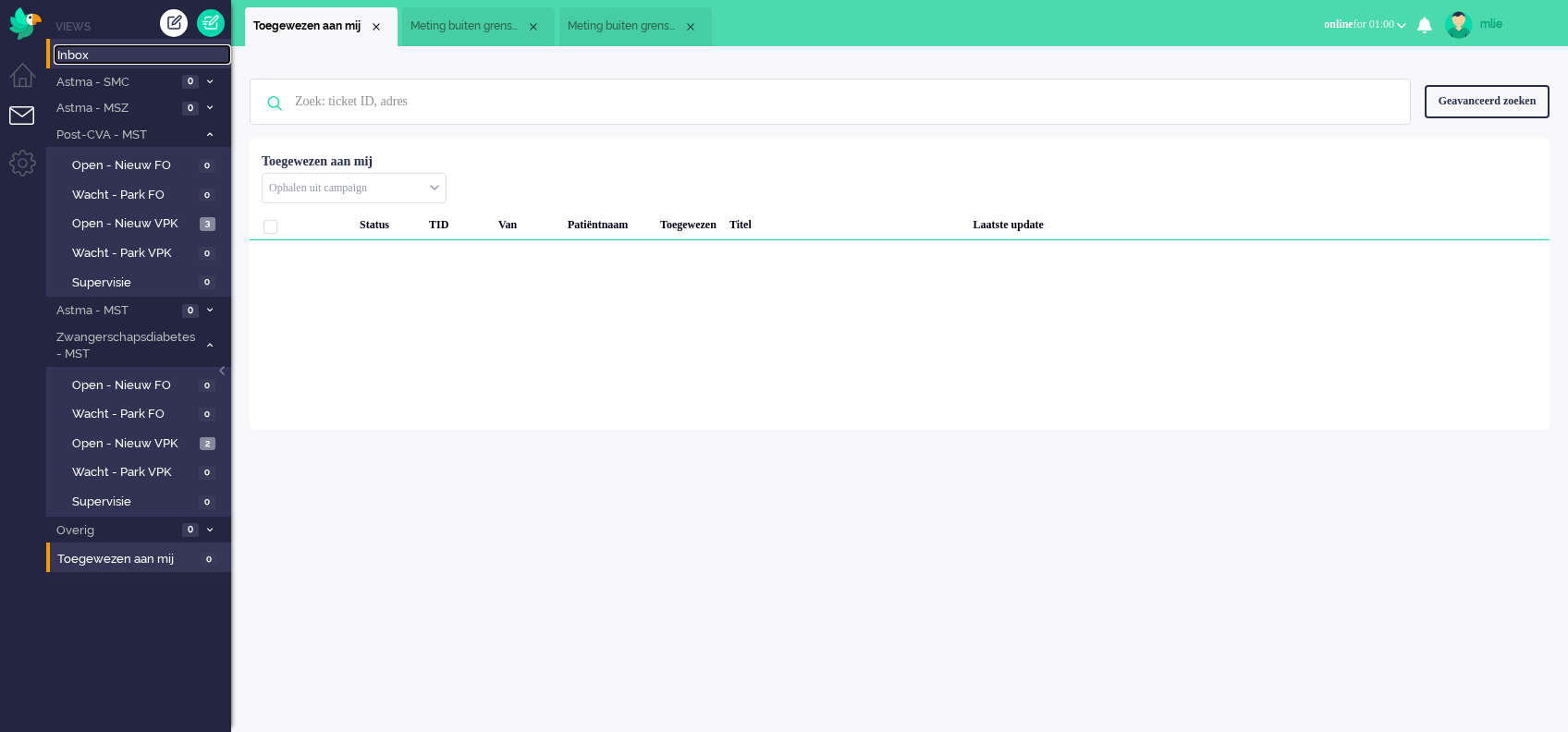
click at [81, 59] on span "Inbox" at bounding box center [144, 56] width 173 height 18
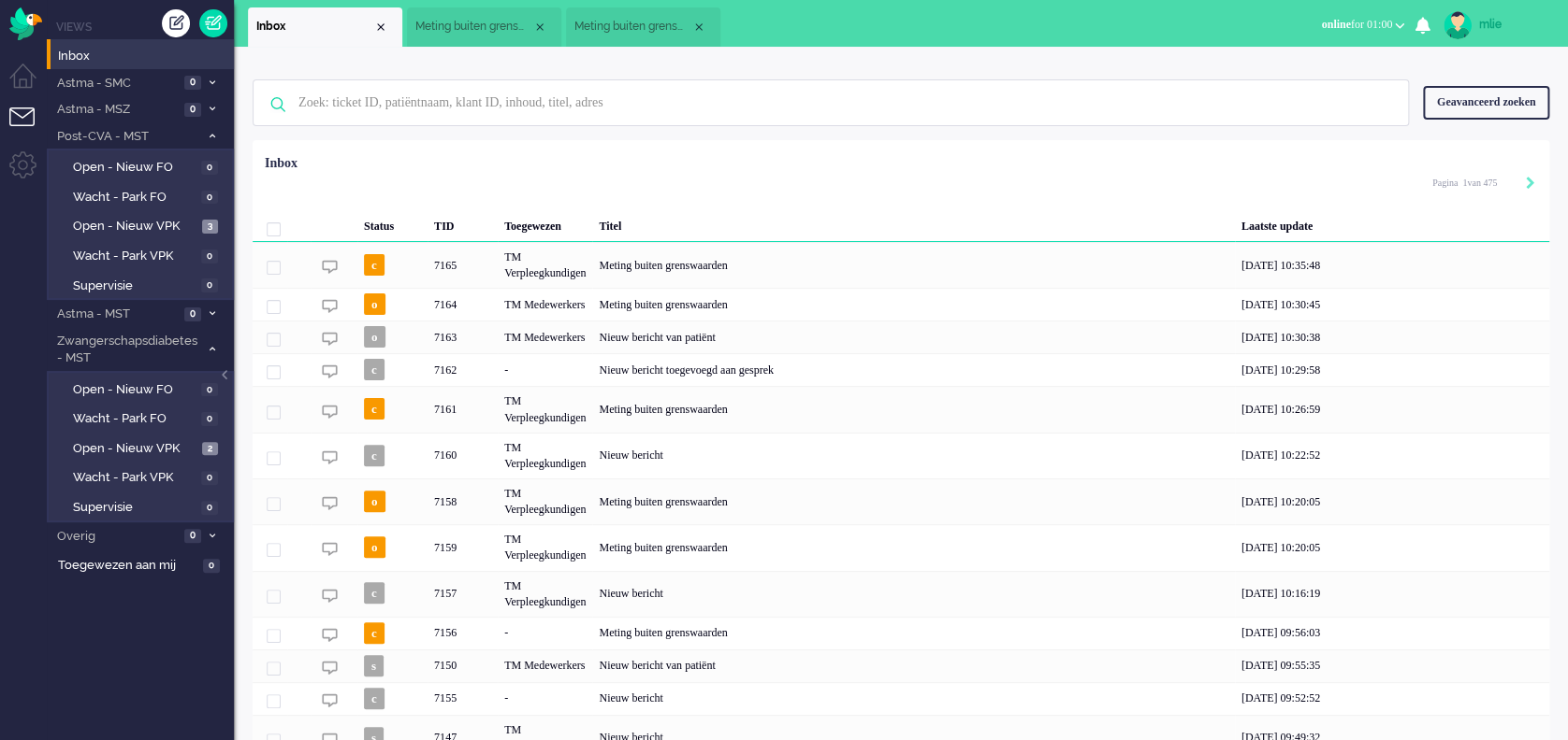
click at [25, 113] on li "Tickets menu" at bounding box center [30, 129] width 42 height 42
click at [459, 24] on span "Meting buiten grenswaarden" at bounding box center [474, 27] width 117 height 16
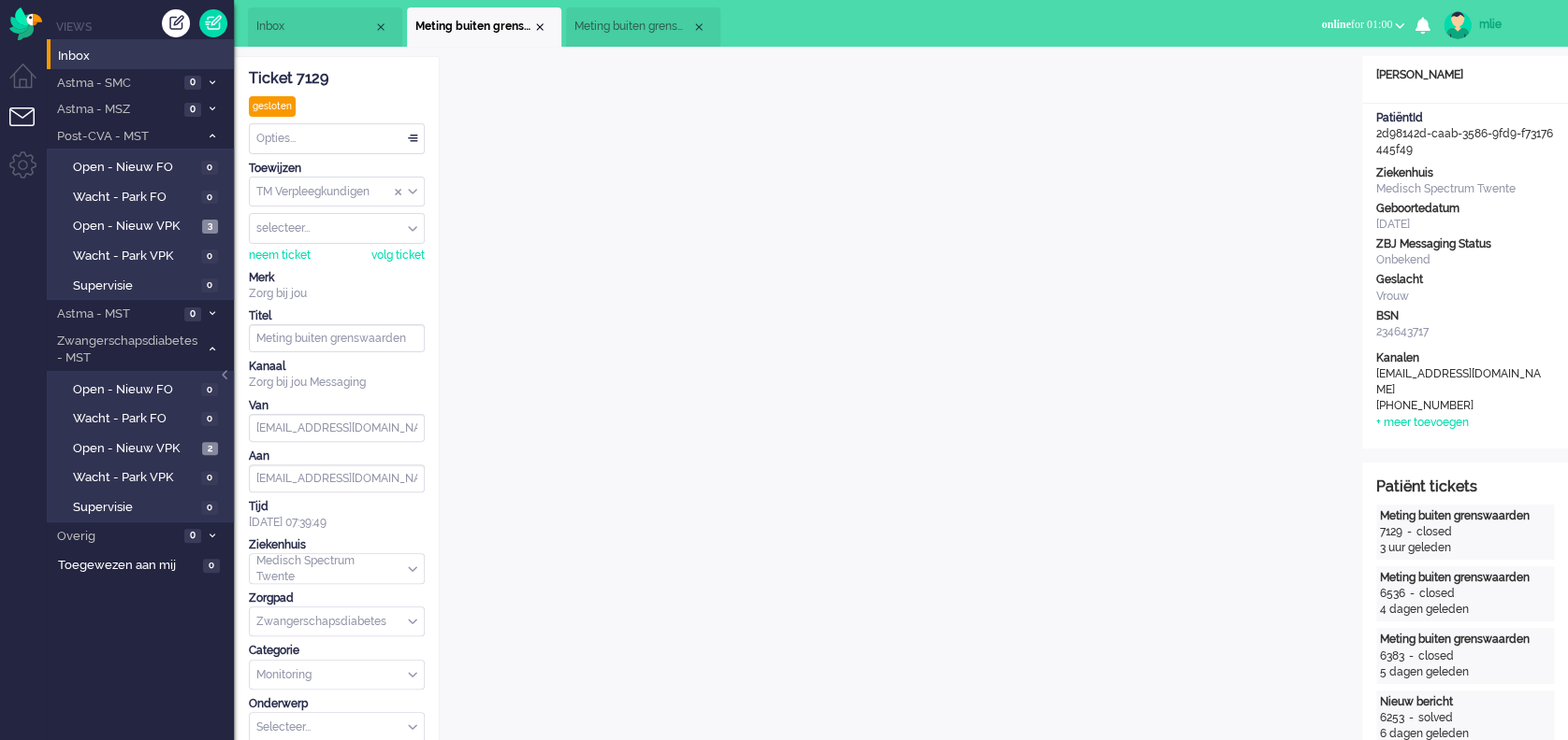
click at [640, 25] on span "Meting buiten grenswaarden" at bounding box center [632, 27] width 117 height 16
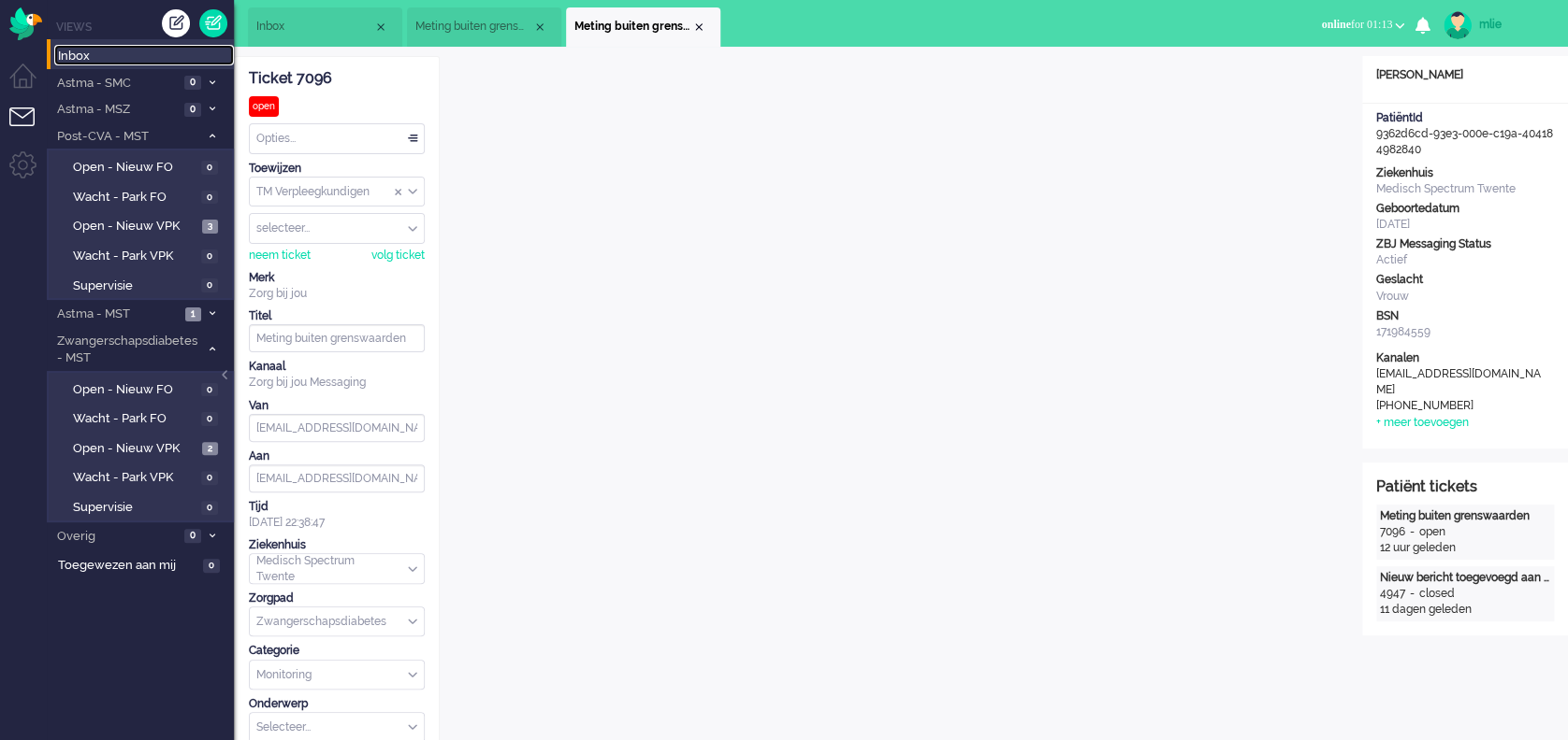
click at [85, 48] on span "Inbox" at bounding box center [146, 56] width 175 height 18
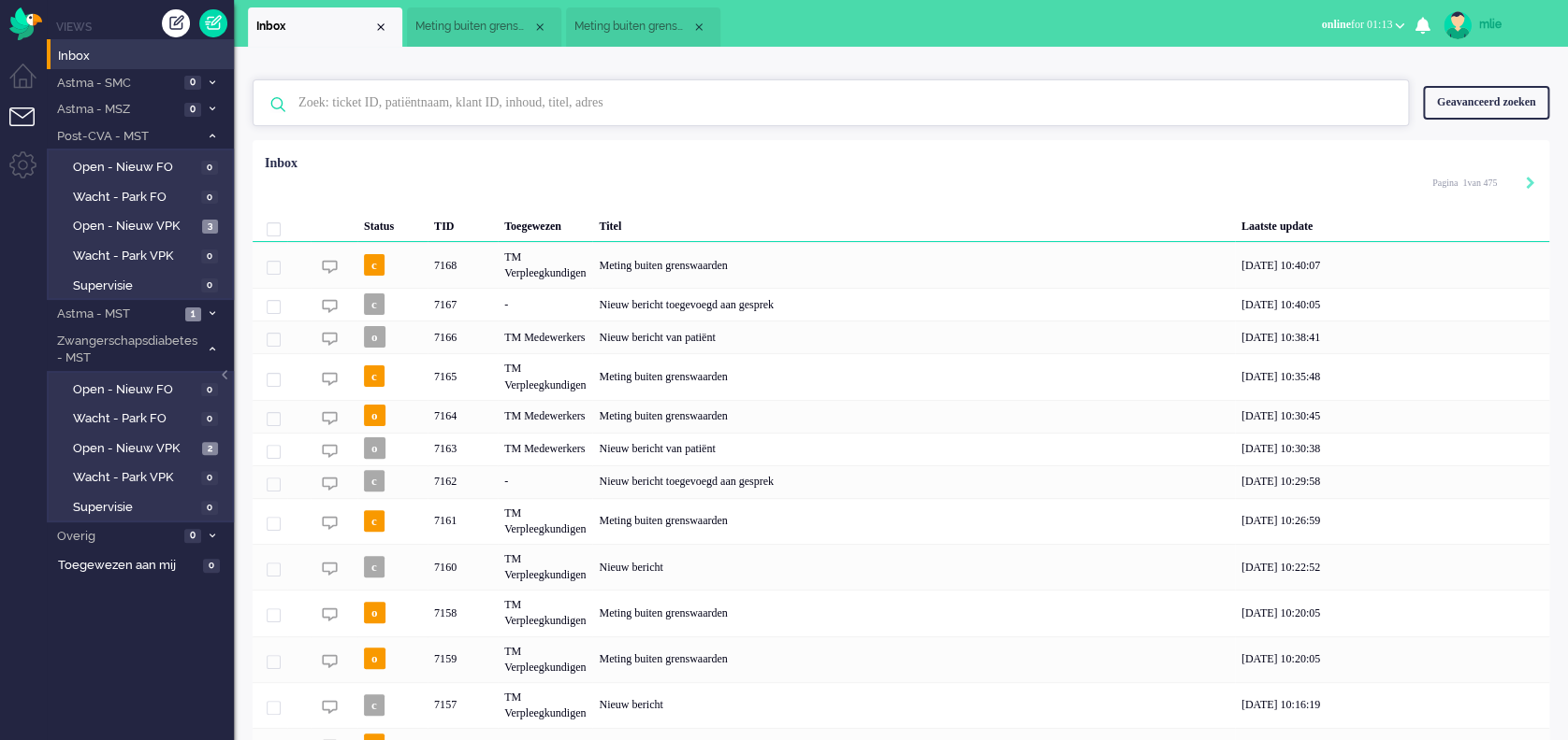
click at [386, 105] on input "text" at bounding box center [834, 102] width 1098 height 45
paste input "06474299"
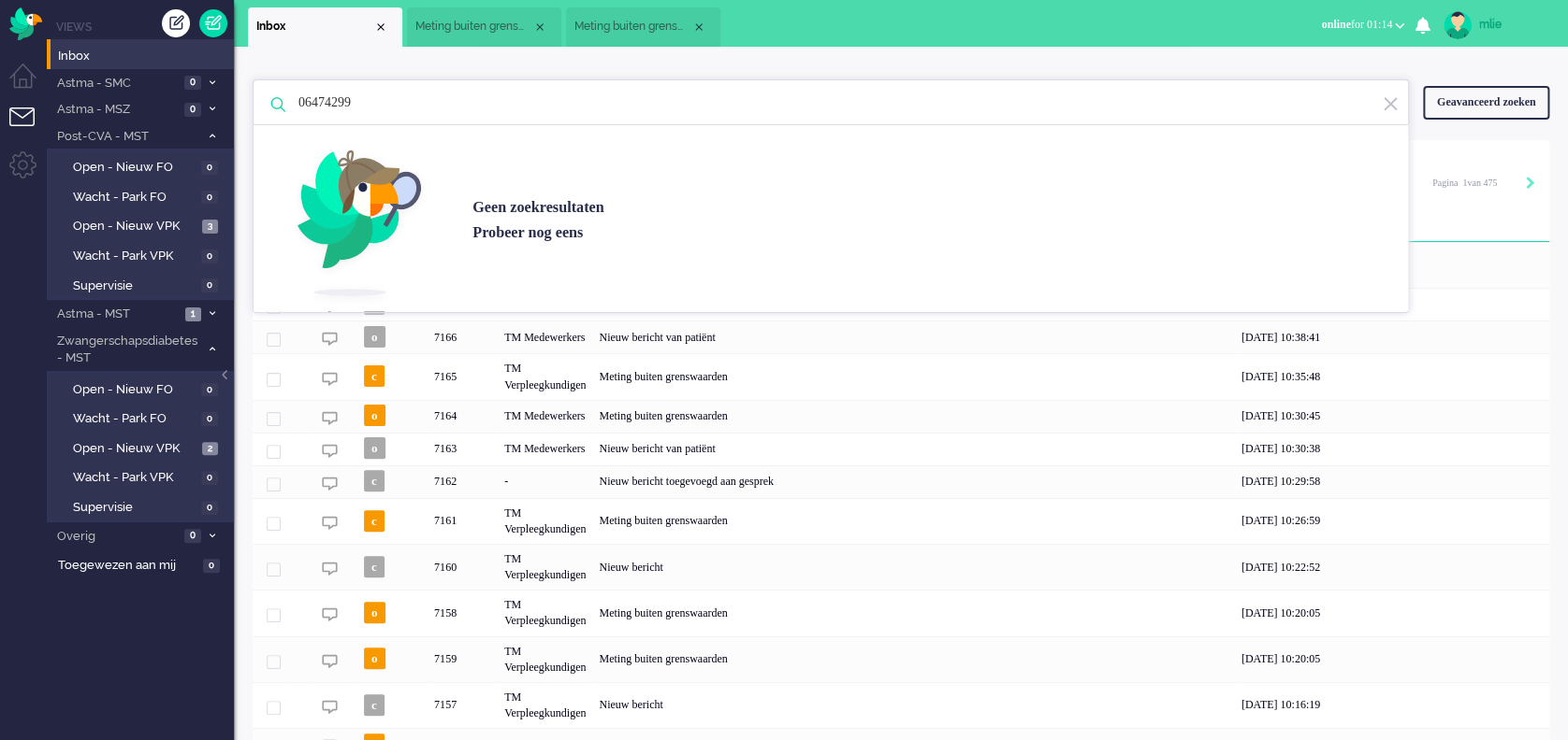
drag, startPoint x: 390, startPoint y: 111, endPoint x: 240, endPoint y: 91, distance: 151.3
click at [240, 91] on div "06474299 Geen zoekresultaten Probeer nog eens Geavanceerd zoeken Geavanceerd zo…" at bounding box center [901, 468] width 1334 height 843
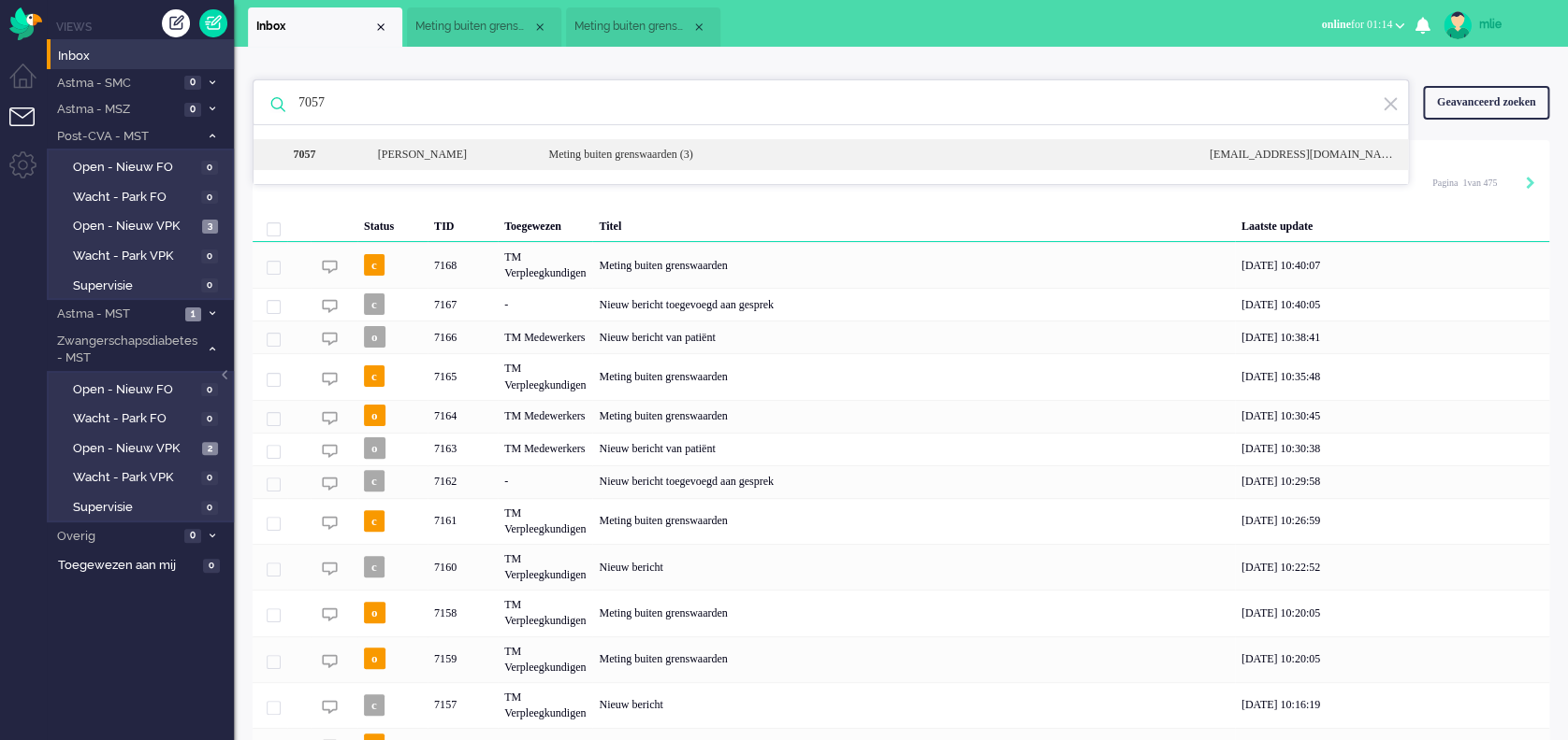
type input "7057"
click at [705, 156] on div "Meting buiten grenswaarden (3)" at bounding box center [864, 155] width 660 height 16
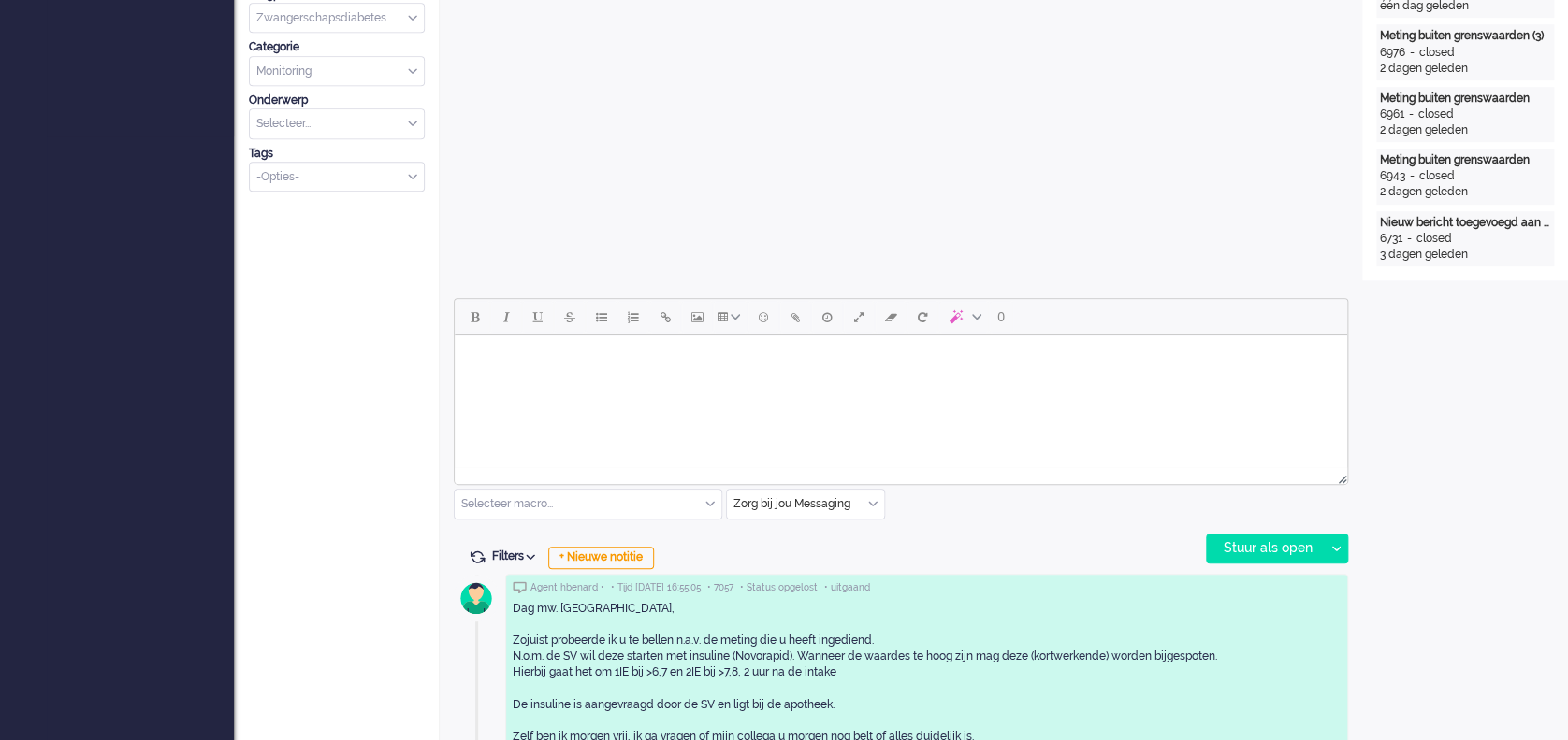
scroll to position [622, 0]
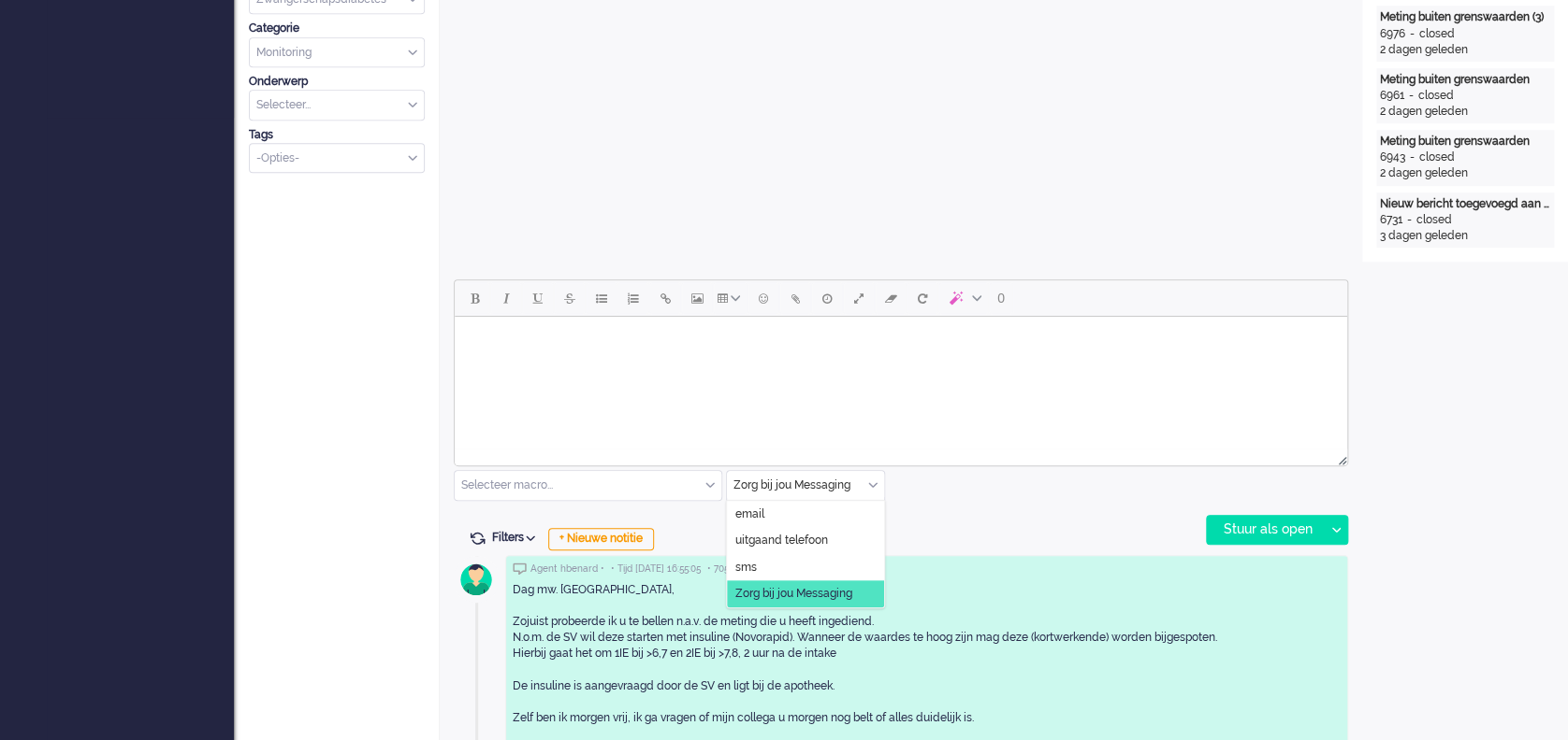
click at [870, 478] on div "Zorg bij jou Messaging" at bounding box center [805, 485] width 158 height 29
click at [785, 540] on span "uitgaand telefoon" at bounding box center [781, 541] width 92 height 16
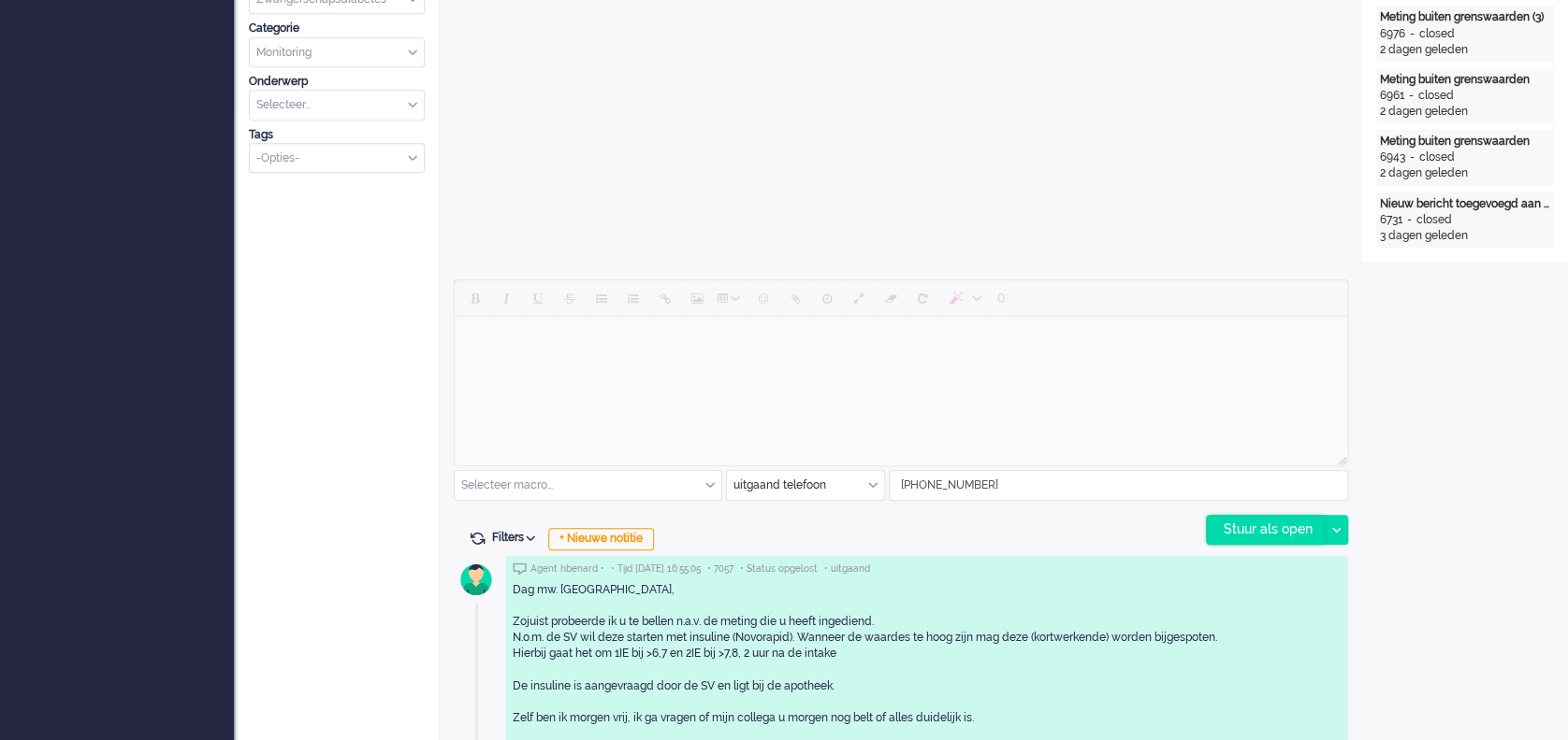
click at [1258, 524] on div "Stuur als open" at bounding box center [1265, 530] width 117 height 28
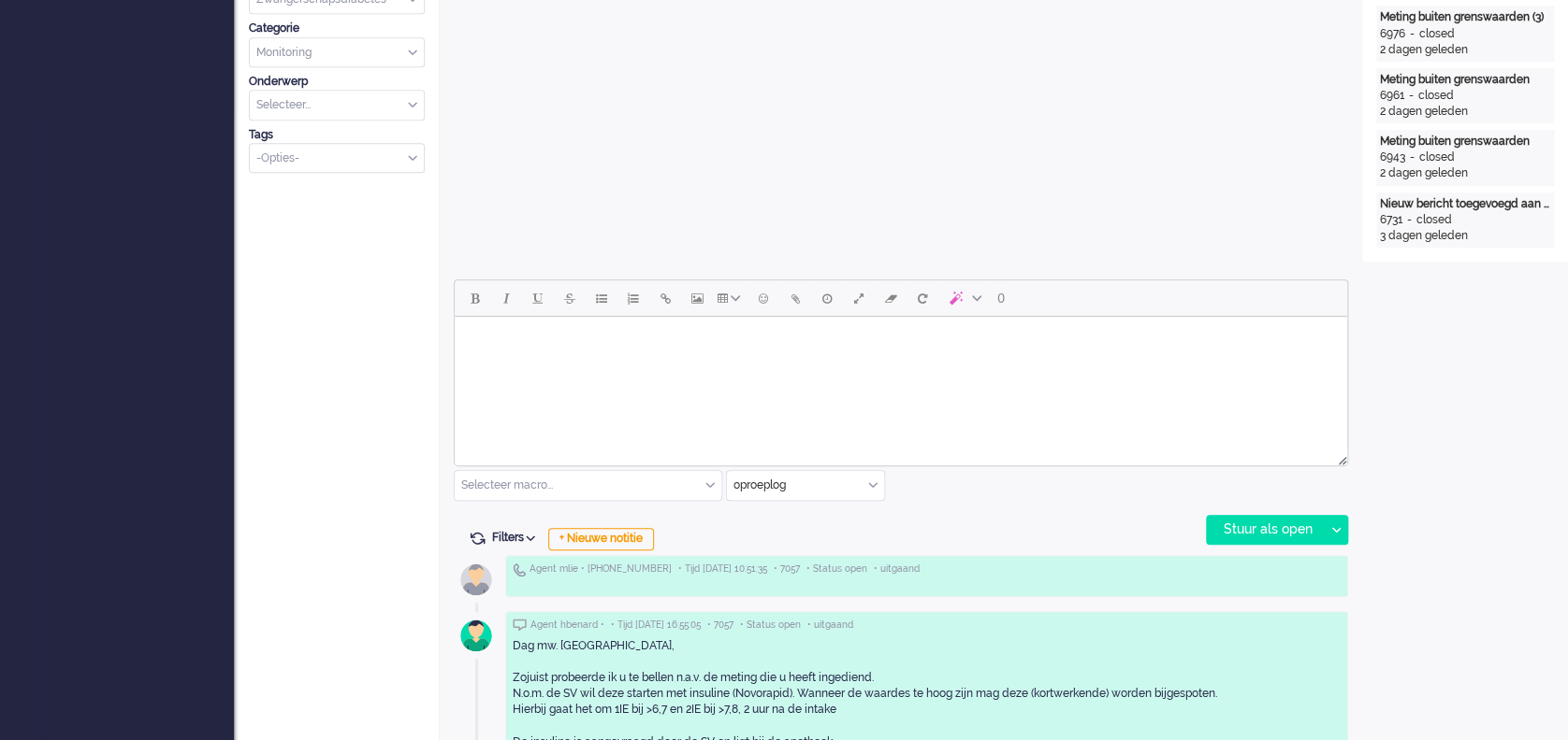
click at [622, 351] on body "Rich Text Area. Press ALT-0 for help." at bounding box center [900, 340] width 877 height 33
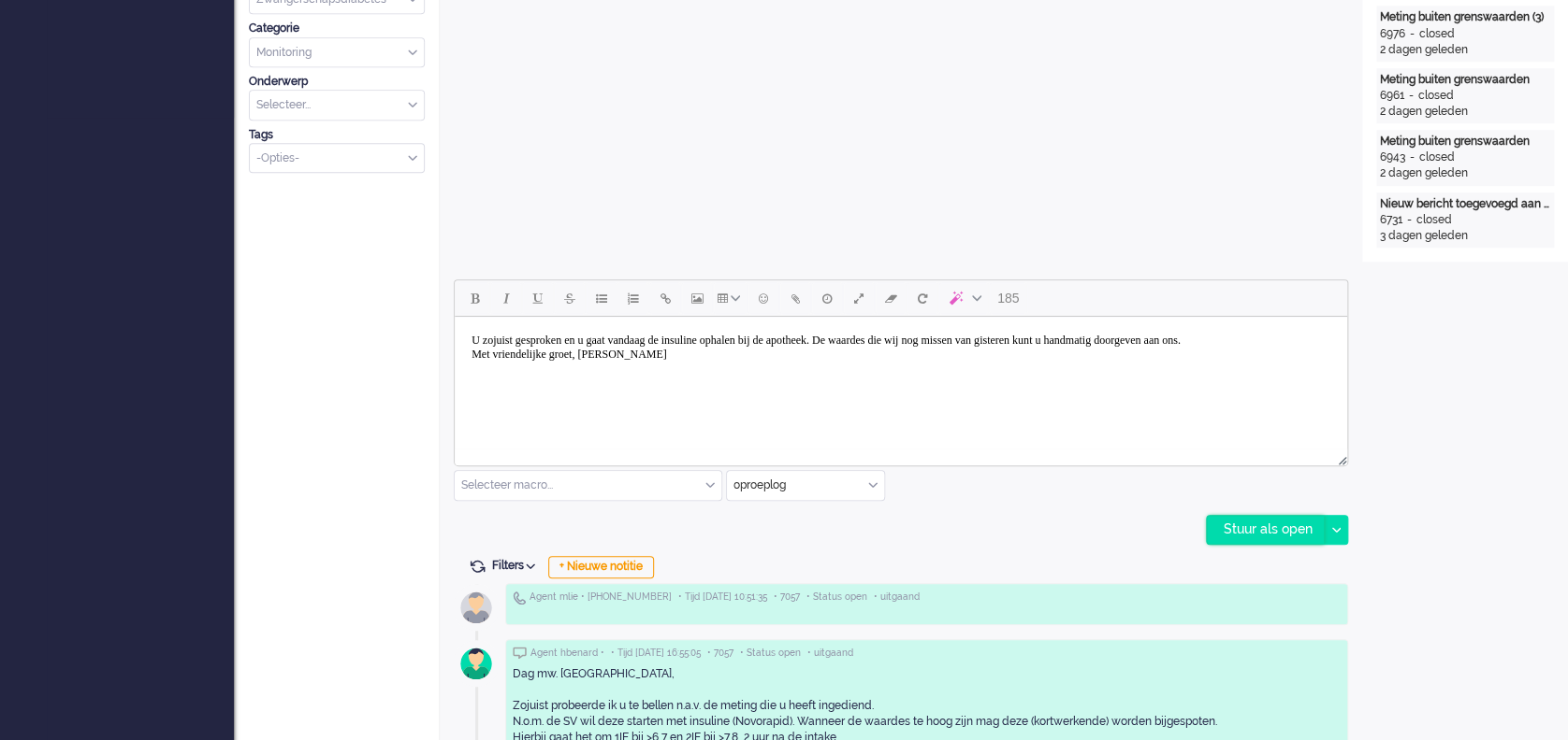
click at [1255, 527] on div "Stuur als open" at bounding box center [1265, 530] width 117 height 28
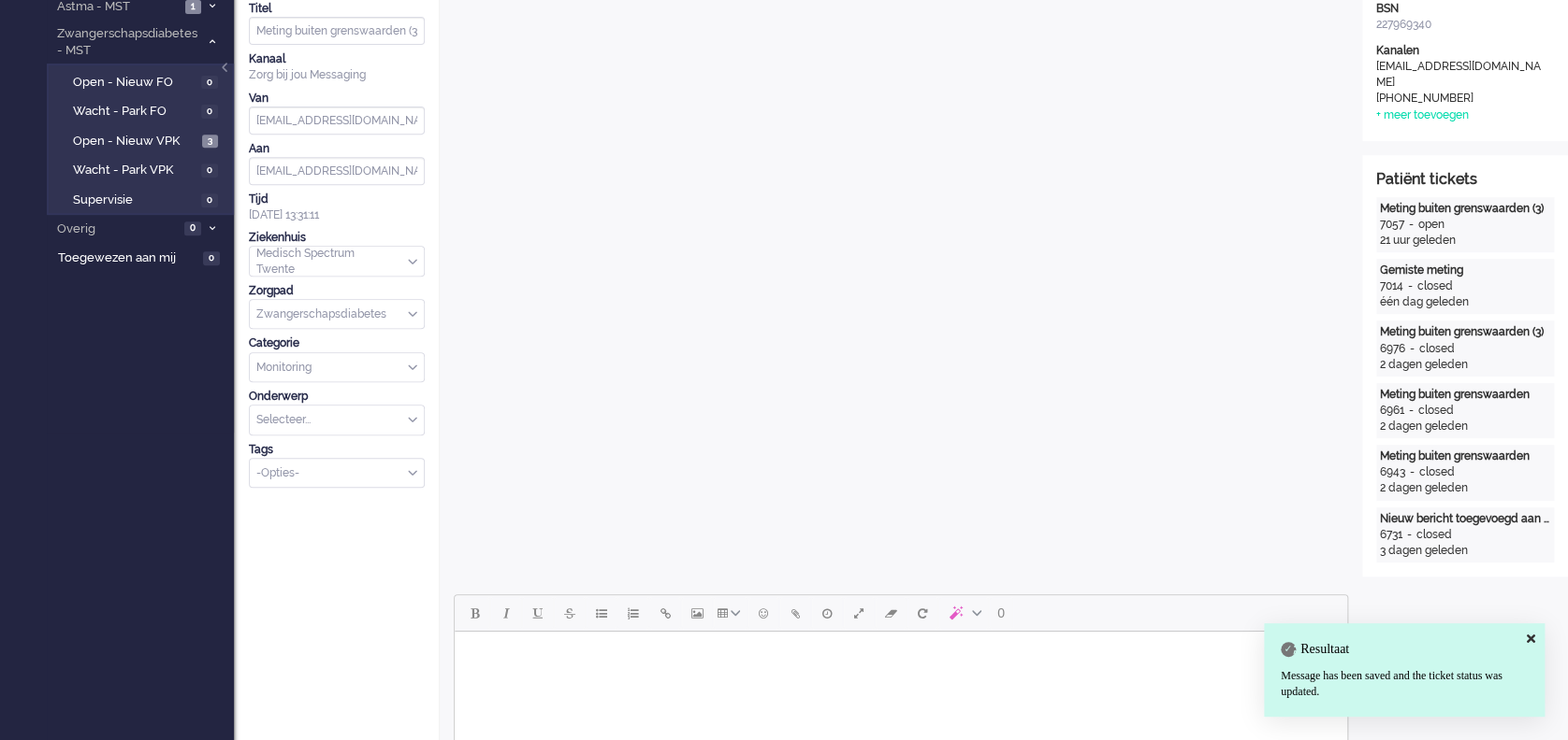
scroll to position [0, 0]
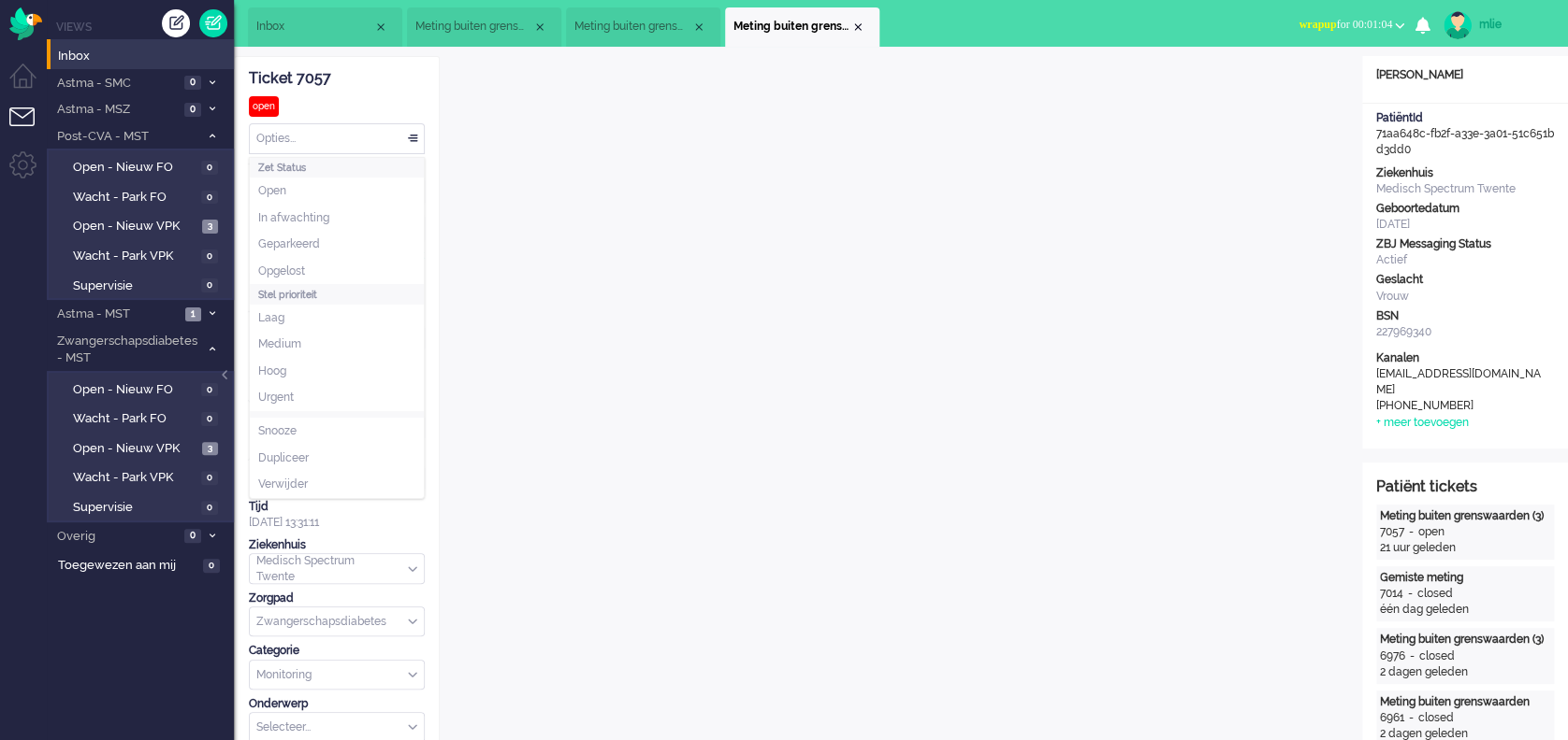
click at [410, 139] on div "Opties..." at bounding box center [337, 139] width 174 height 29
click at [280, 269] on span "Opgelost" at bounding box center [280, 271] width 47 height 16
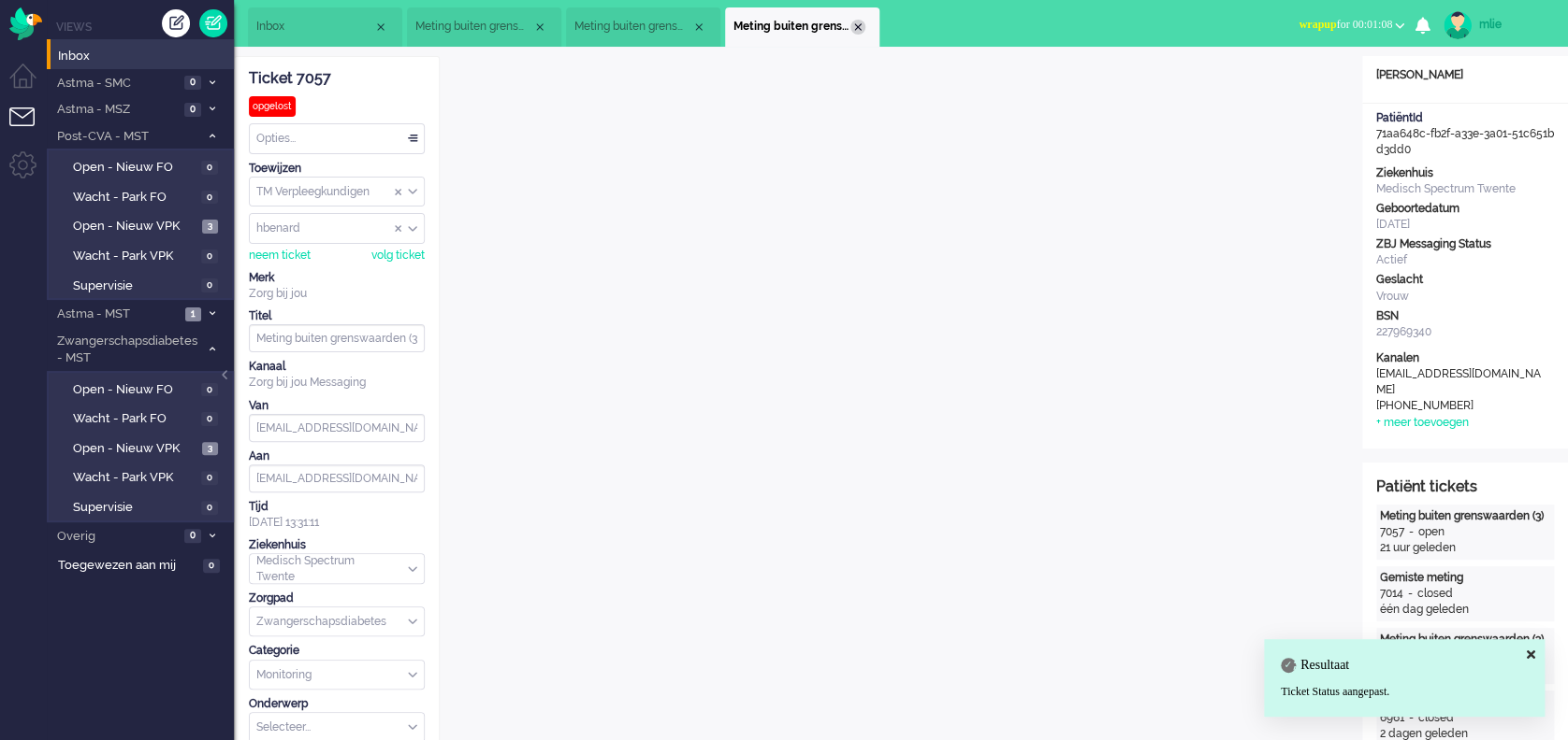
click at [857, 21] on div "Close tab" at bounding box center [857, 27] width 15 height 15
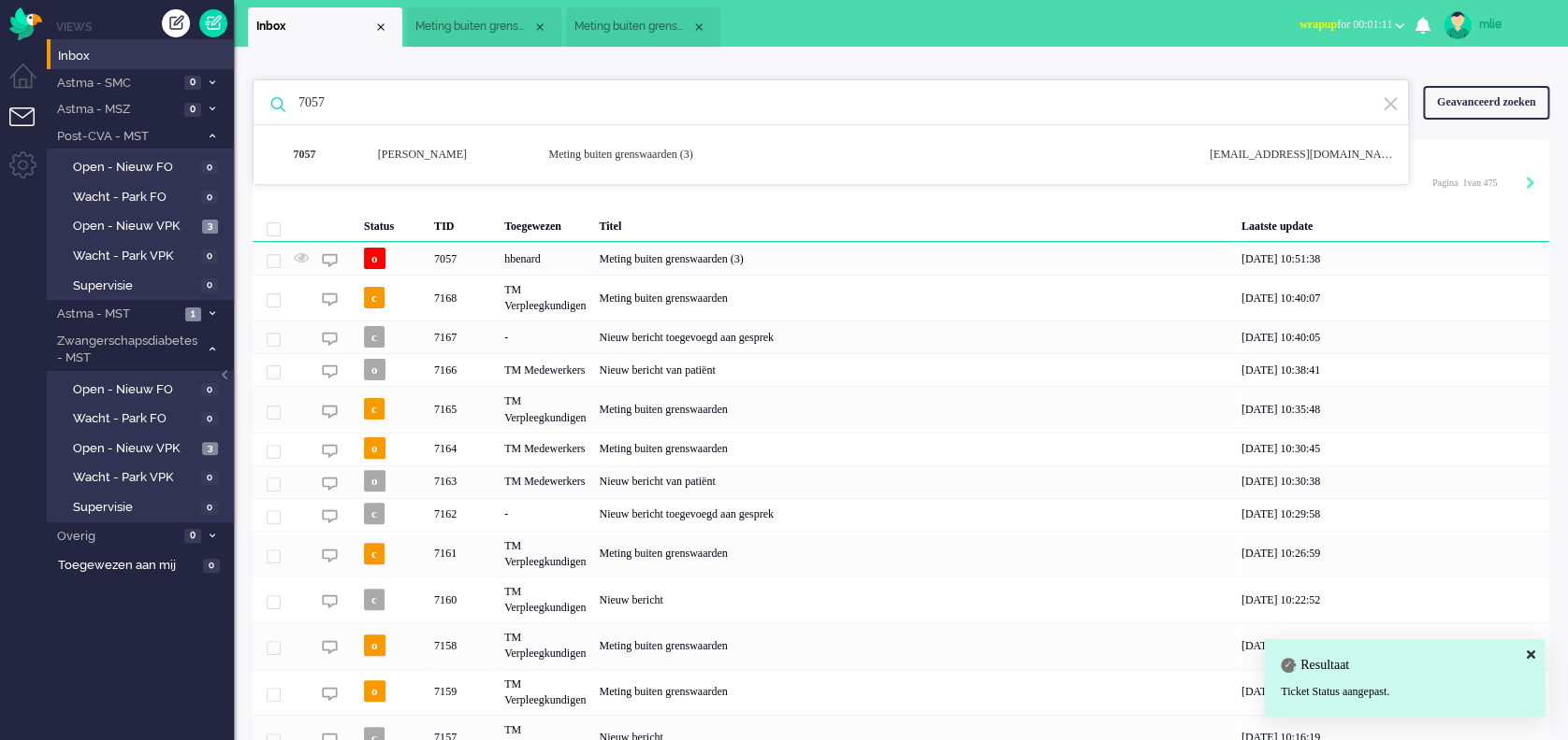
click at [1299, 23] on span "wrapup" at bounding box center [1318, 24] width 38 height 13
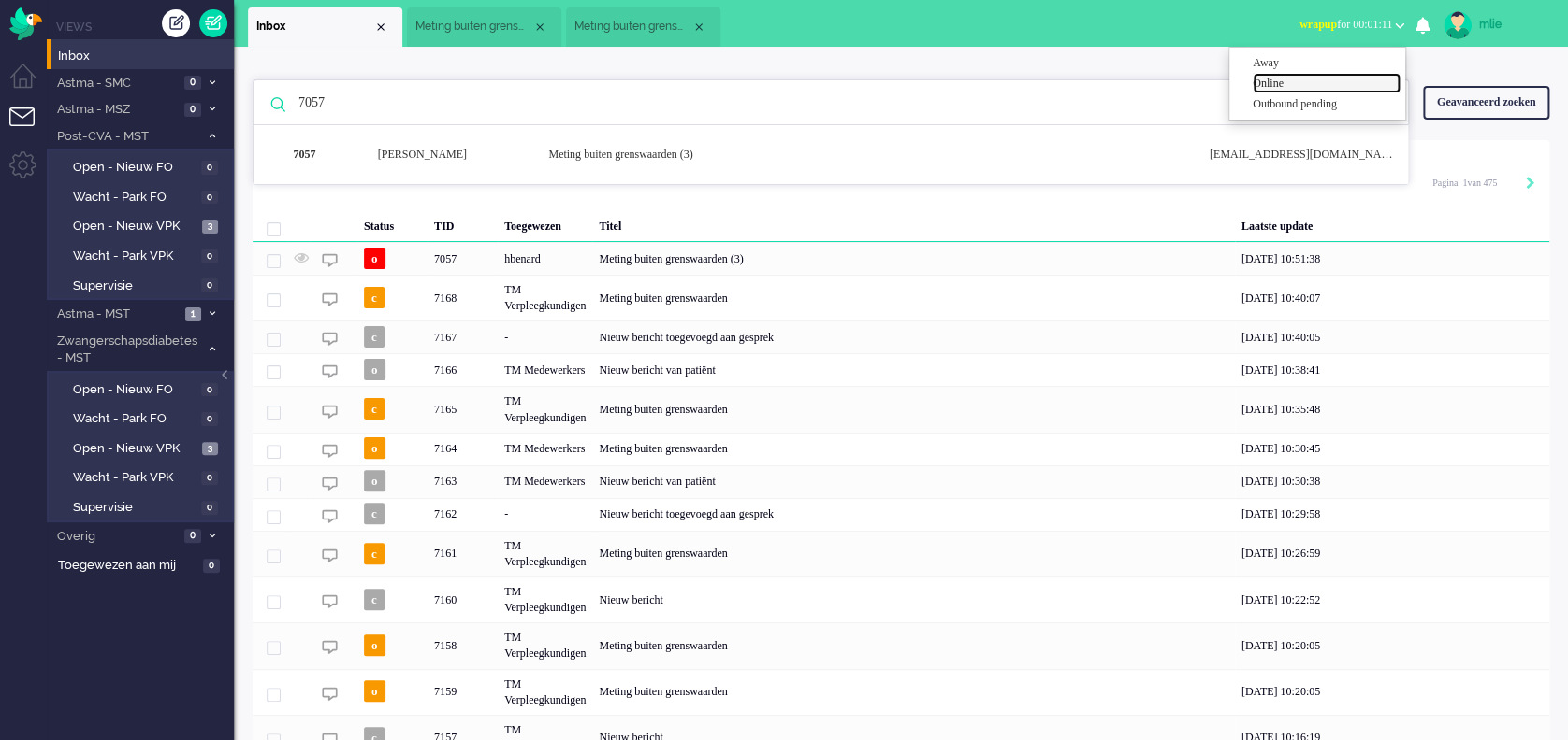
click at [1268, 84] on label "Online" at bounding box center [1326, 83] width 148 height 16
click at [1389, 103] on img at bounding box center [1390, 104] width 17 height 18
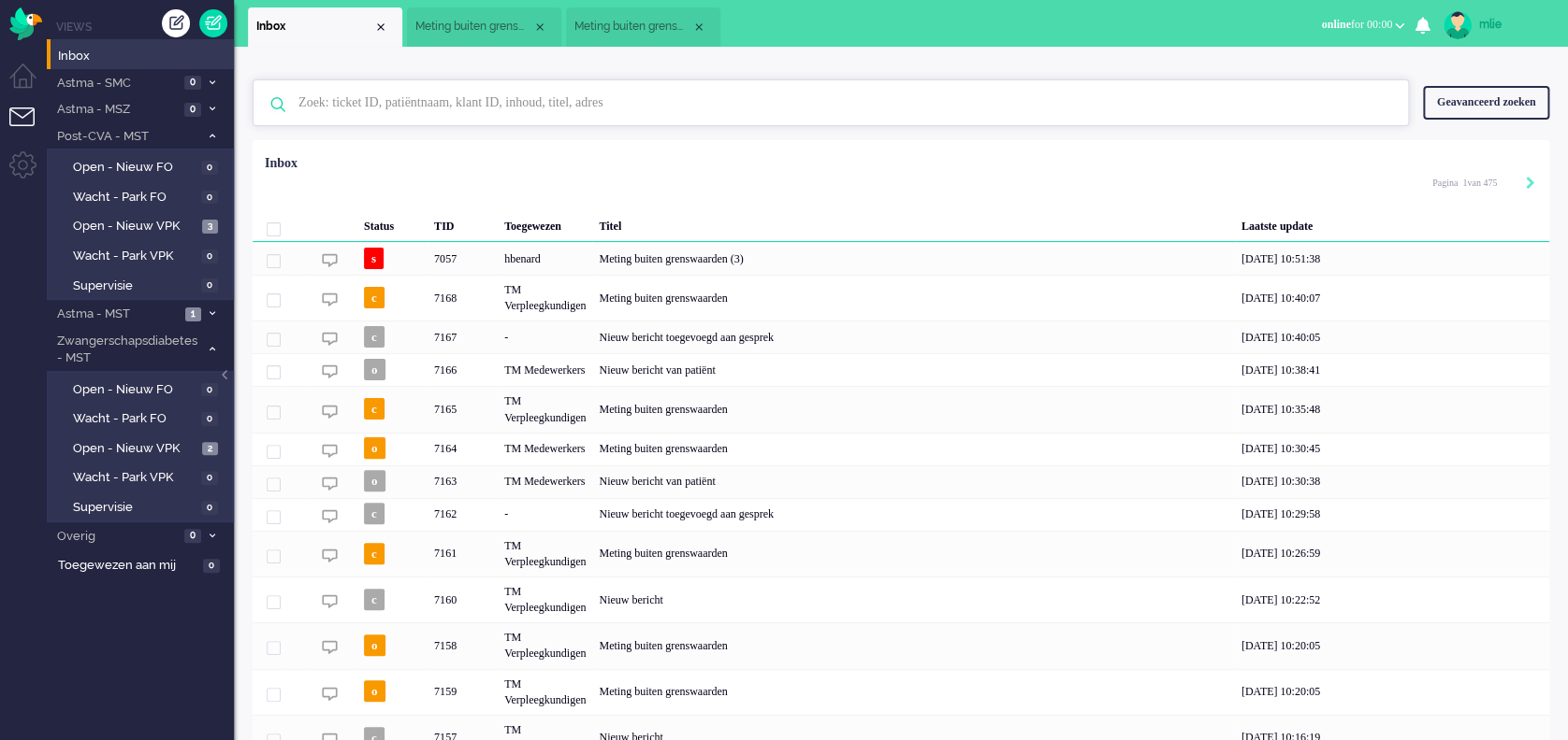
click at [419, 110] on input "text" at bounding box center [834, 102] width 1098 height 45
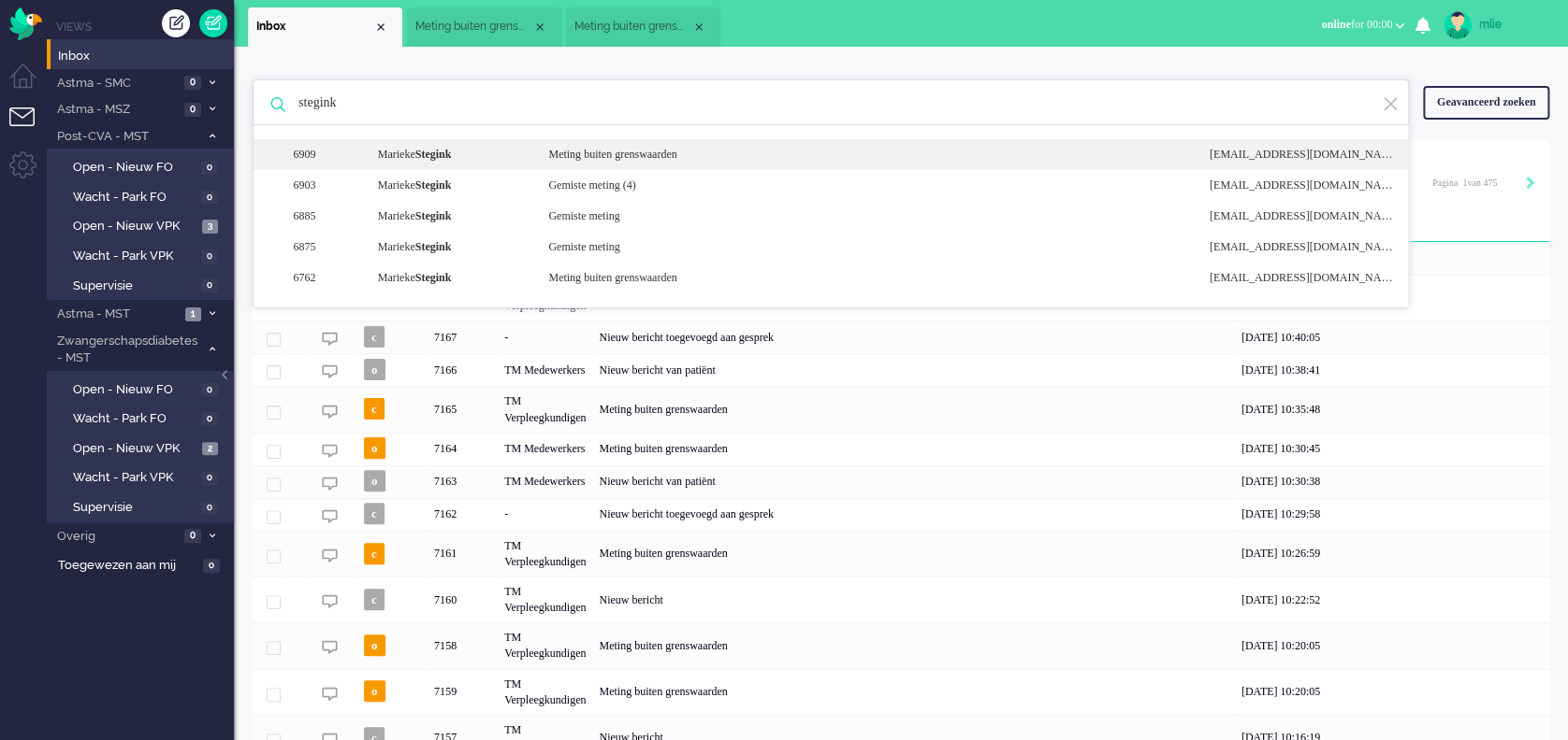
click at [599, 150] on div "Meting buiten grenswaarden" at bounding box center [864, 155] width 660 height 16
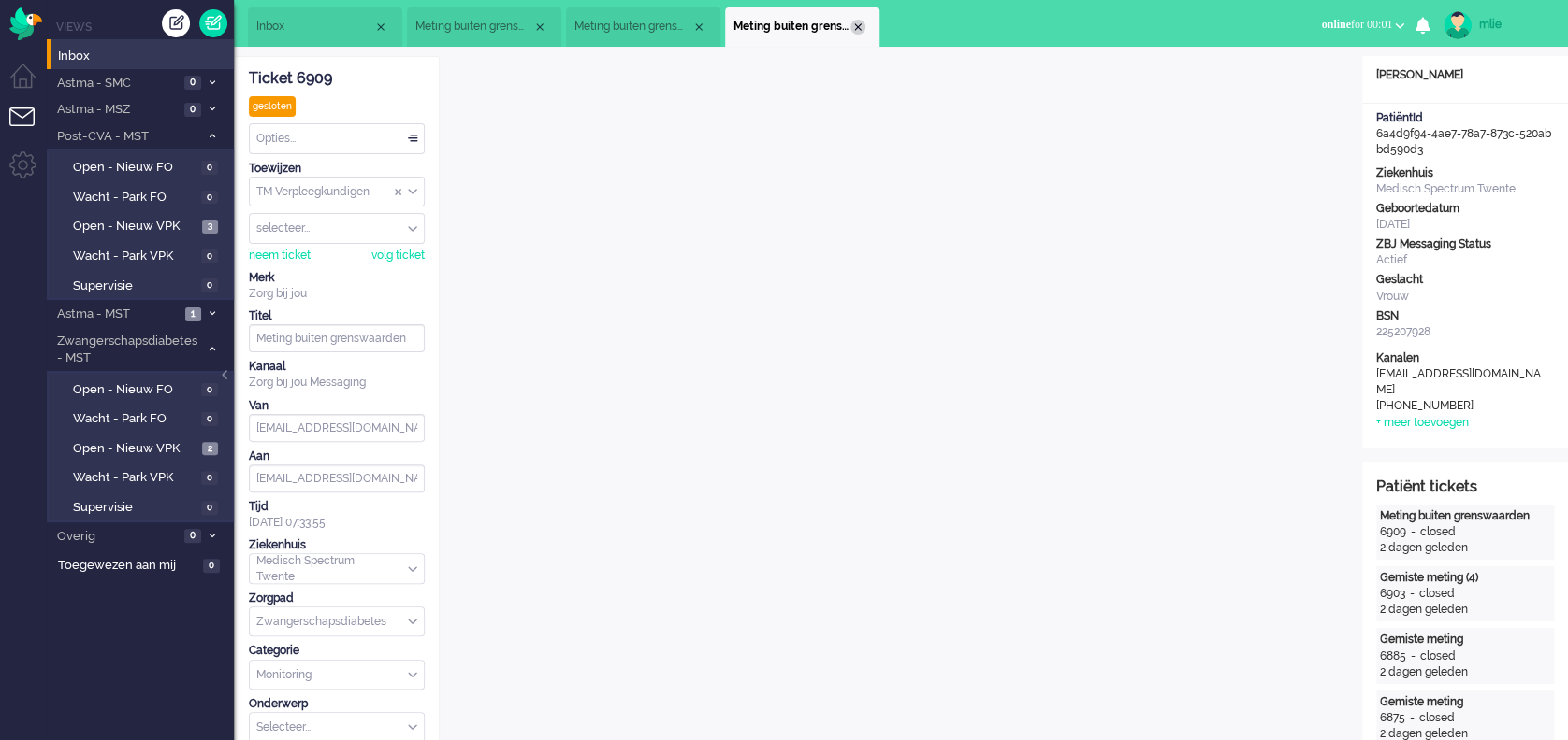
click at [858, 25] on div "Close tab" at bounding box center [857, 27] width 15 height 15
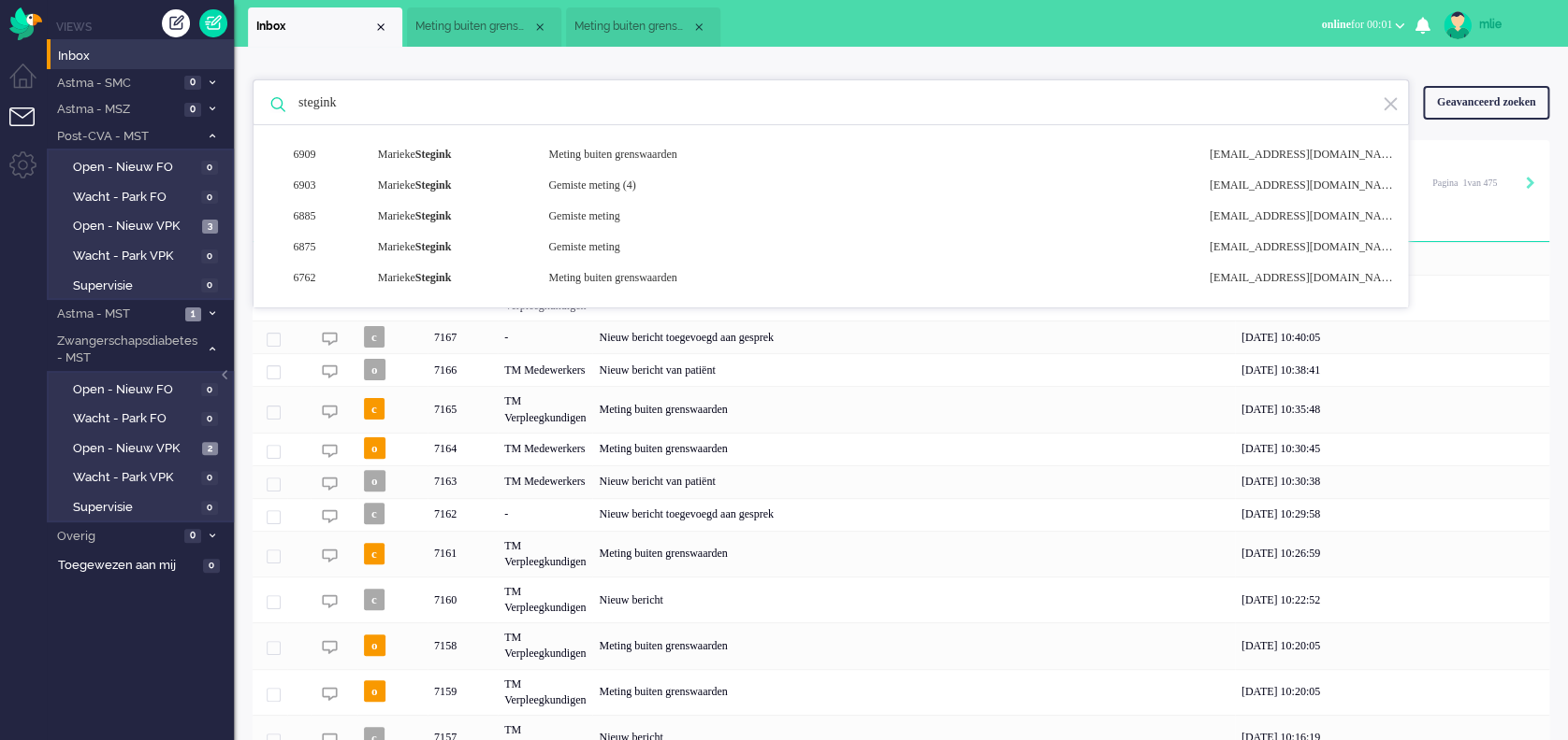
drag, startPoint x: 365, startPoint y: 108, endPoint x: 253, endPoint y: 104, distance: 112.1
click at [253, 104] on div "stegink 6909 Marieke Stegink Meting buiten grenswaarden noreply+6a4d9f94-4ae7-7…" at bounding box center [831, 102] width 1156 height 47
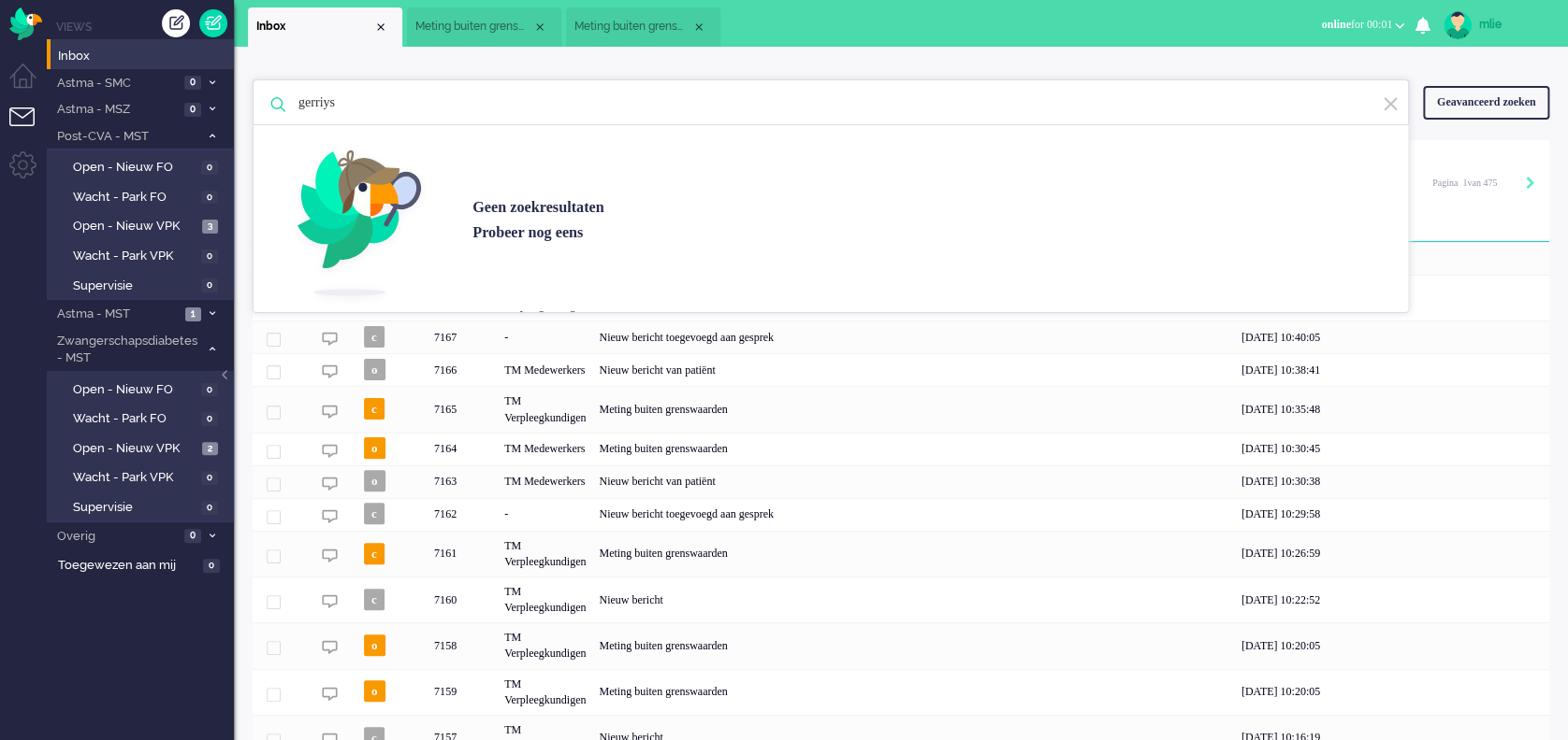
click at [353, 101] on input "gerriys" at bounding box center [834, 102] width 1098 height 45
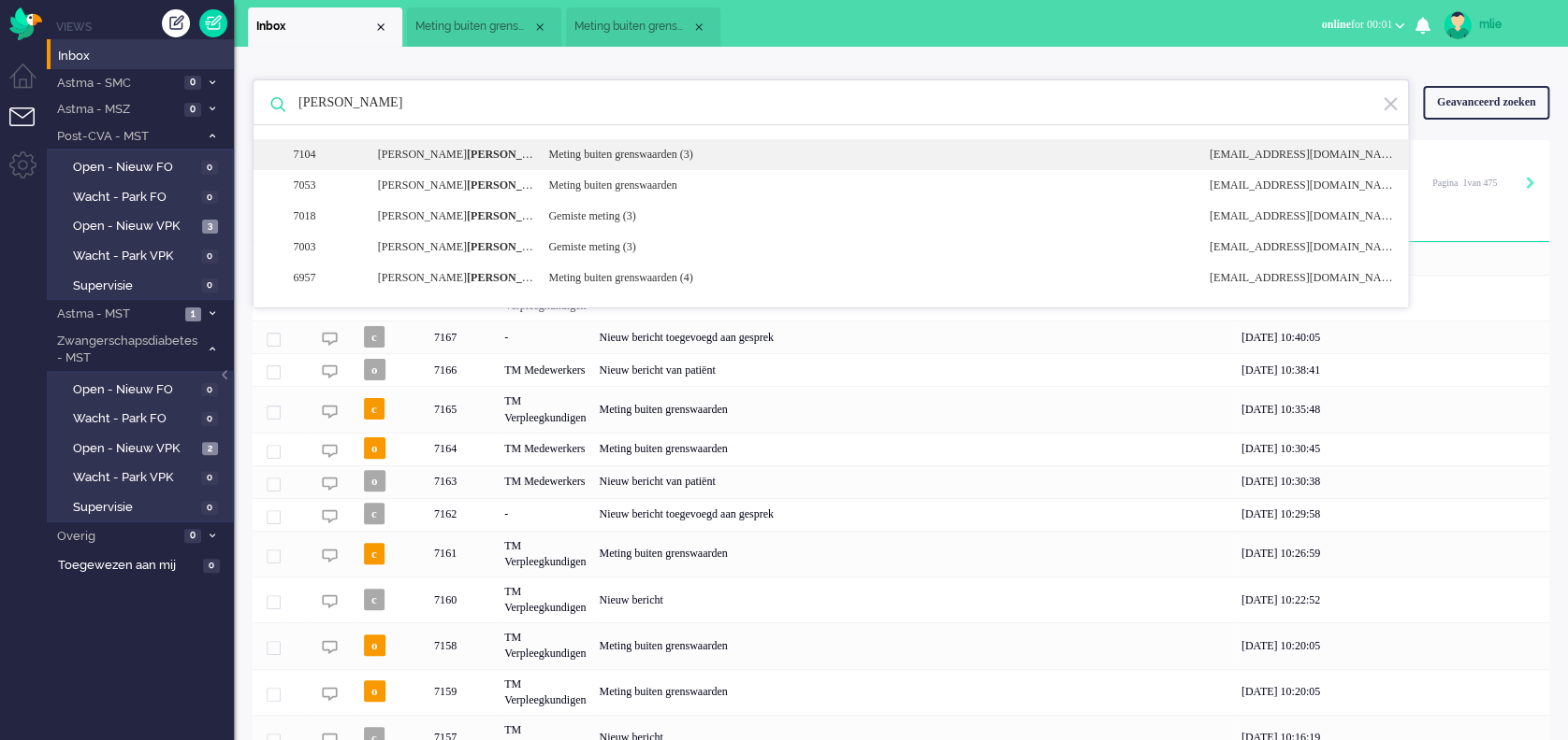
type input "gerrit"
click at [642, 159] on div "Meting buiten grenswaarden (3)" at bounding box center [864, 155] width 660 height 16
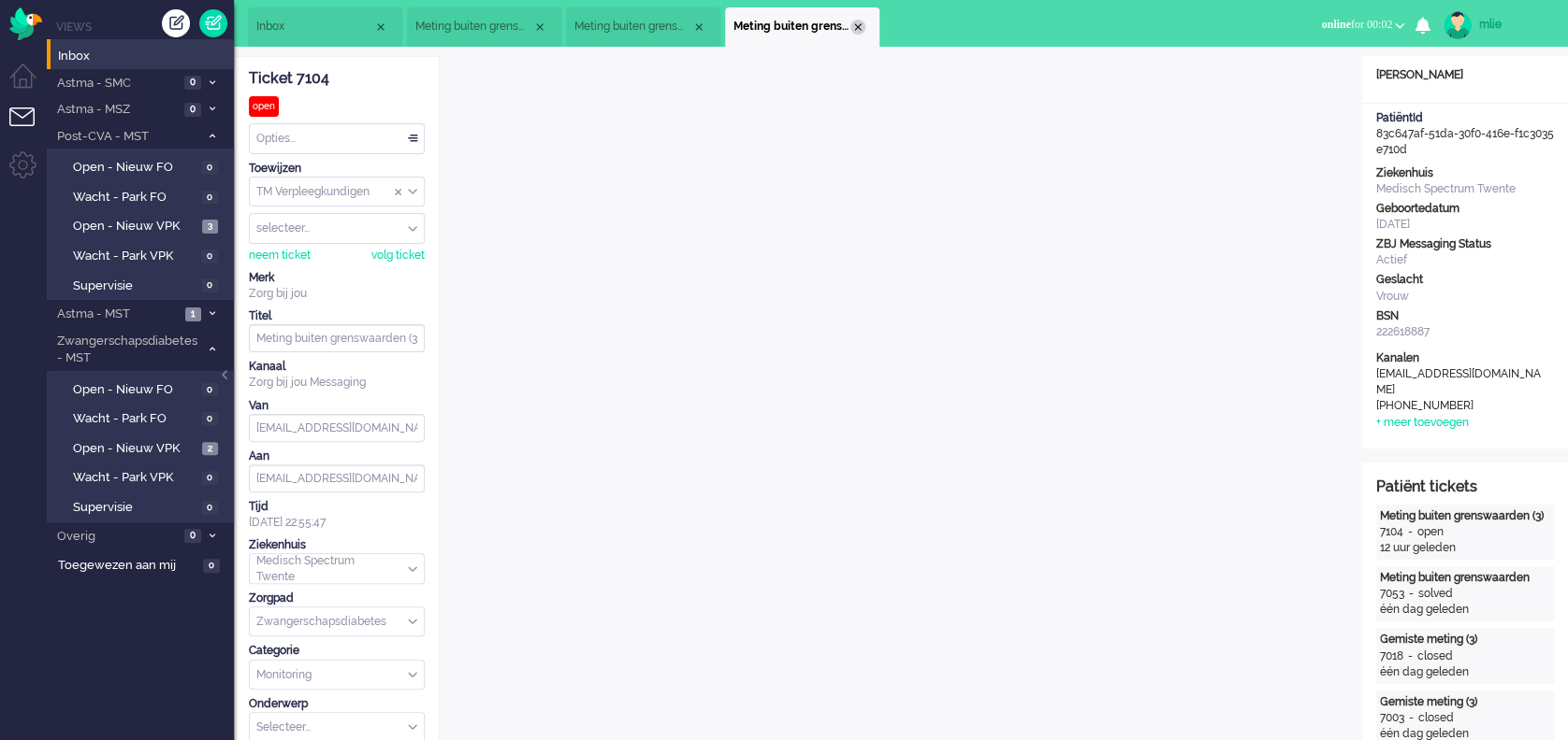
click at [853, 25] on div "Close tab" at bounding box center [857, 27] width 15 height 15
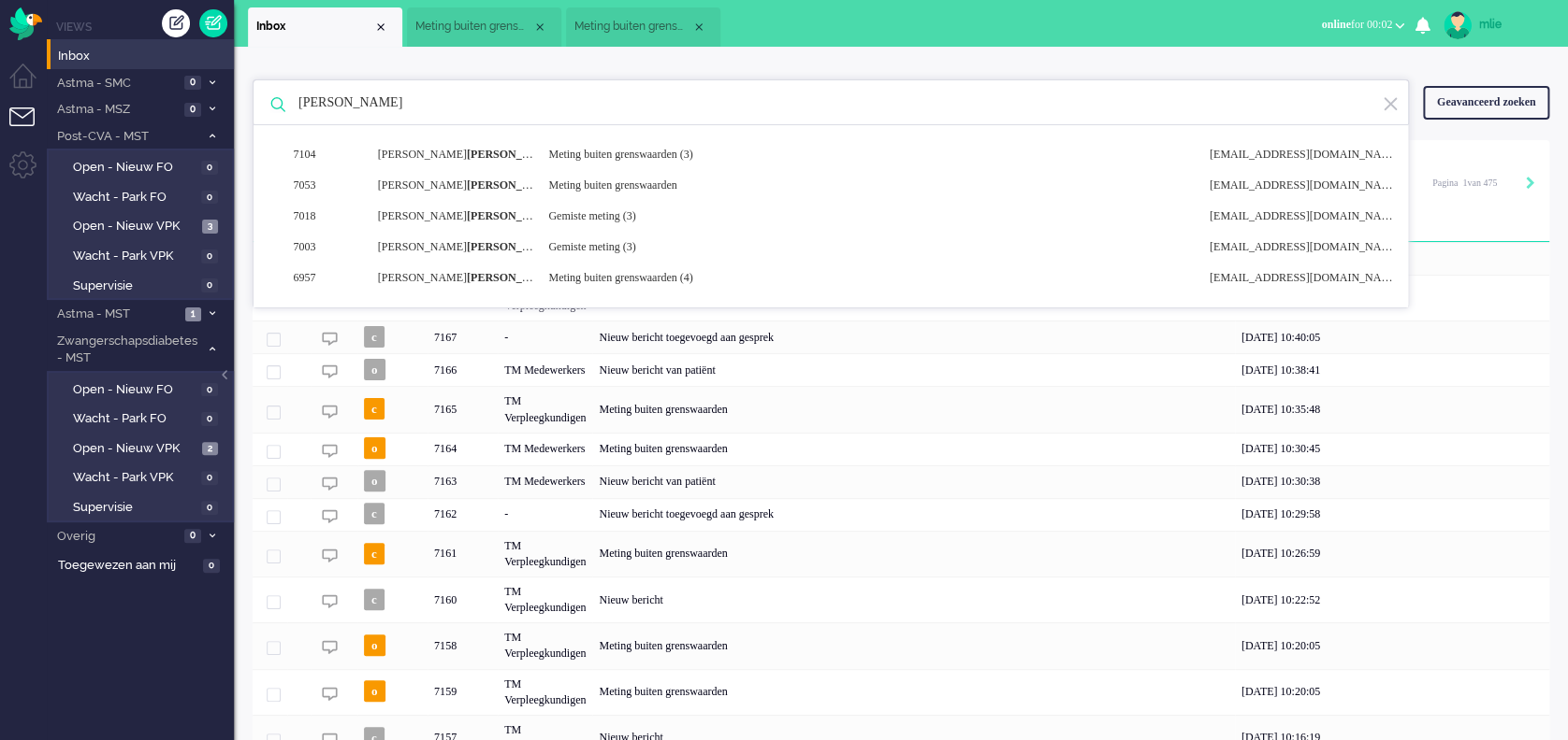
click at [610, 30] on span "Meting buiten grenswaarden" at bounding box center [632, 27] width 117 height 16
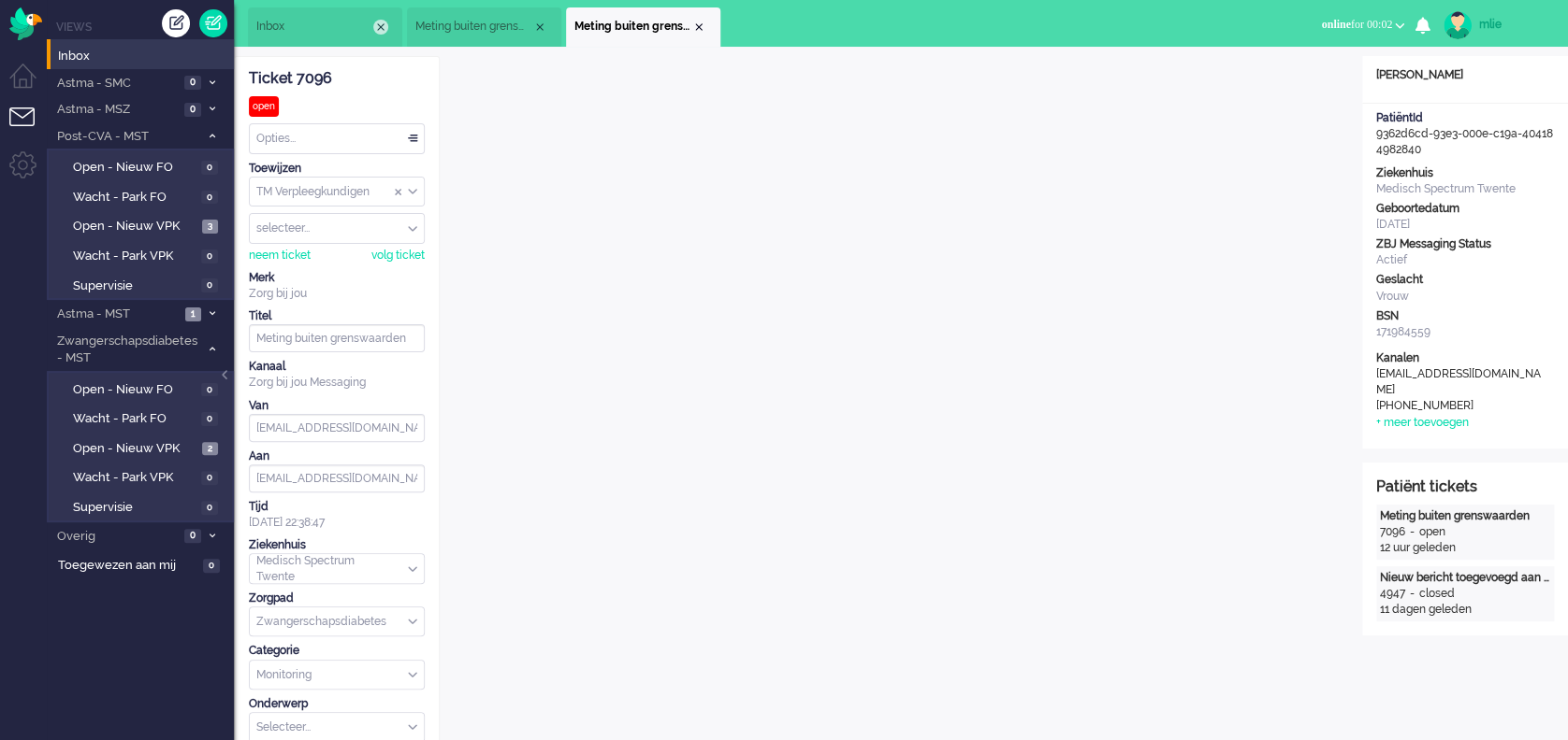
click at [381, 28] on div "Close tab" at bounding box center [381, 27] width 15 height 15
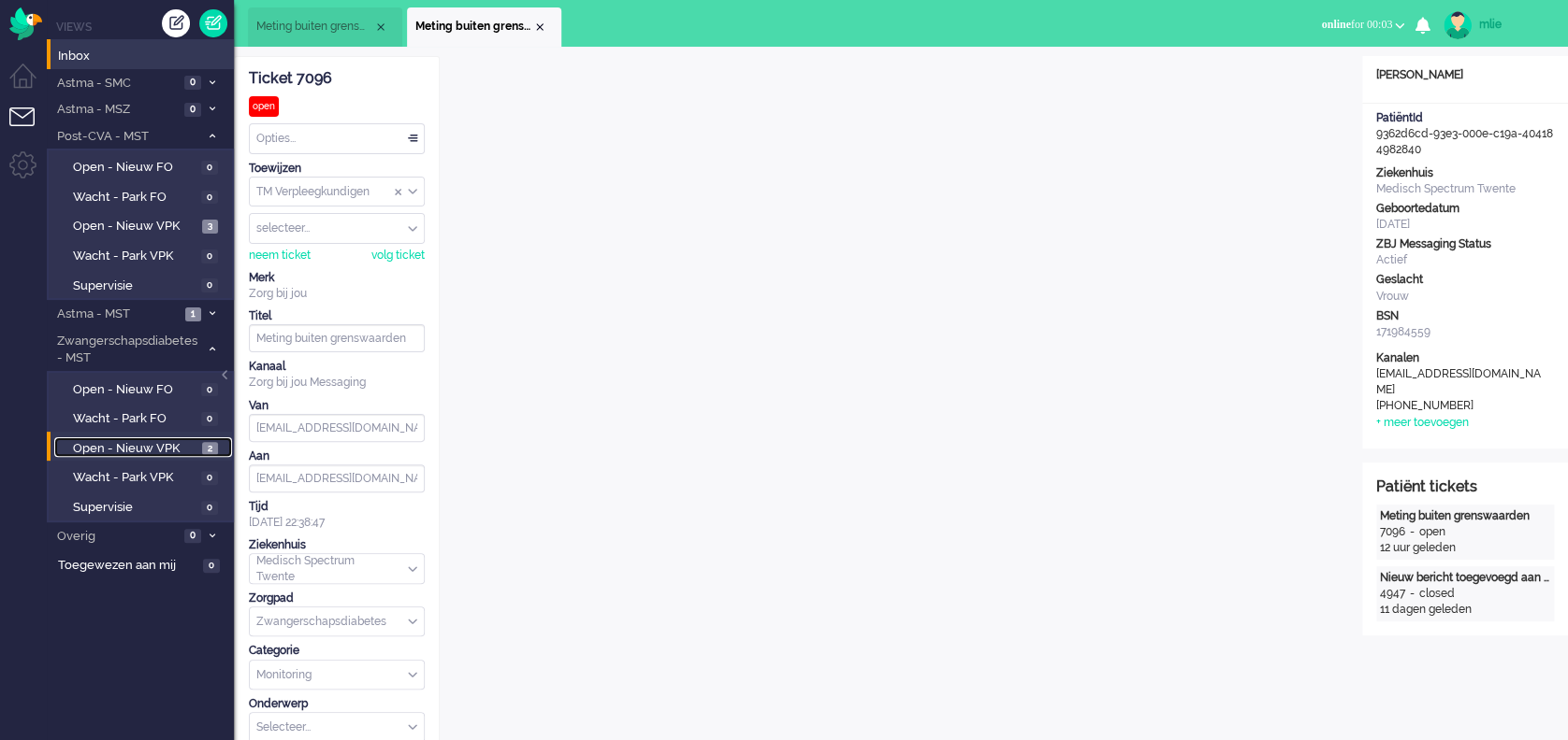
click at [126, 444] on span "Open - Nieuw VPK" at bounding box center [136, 449] width 125 height 18
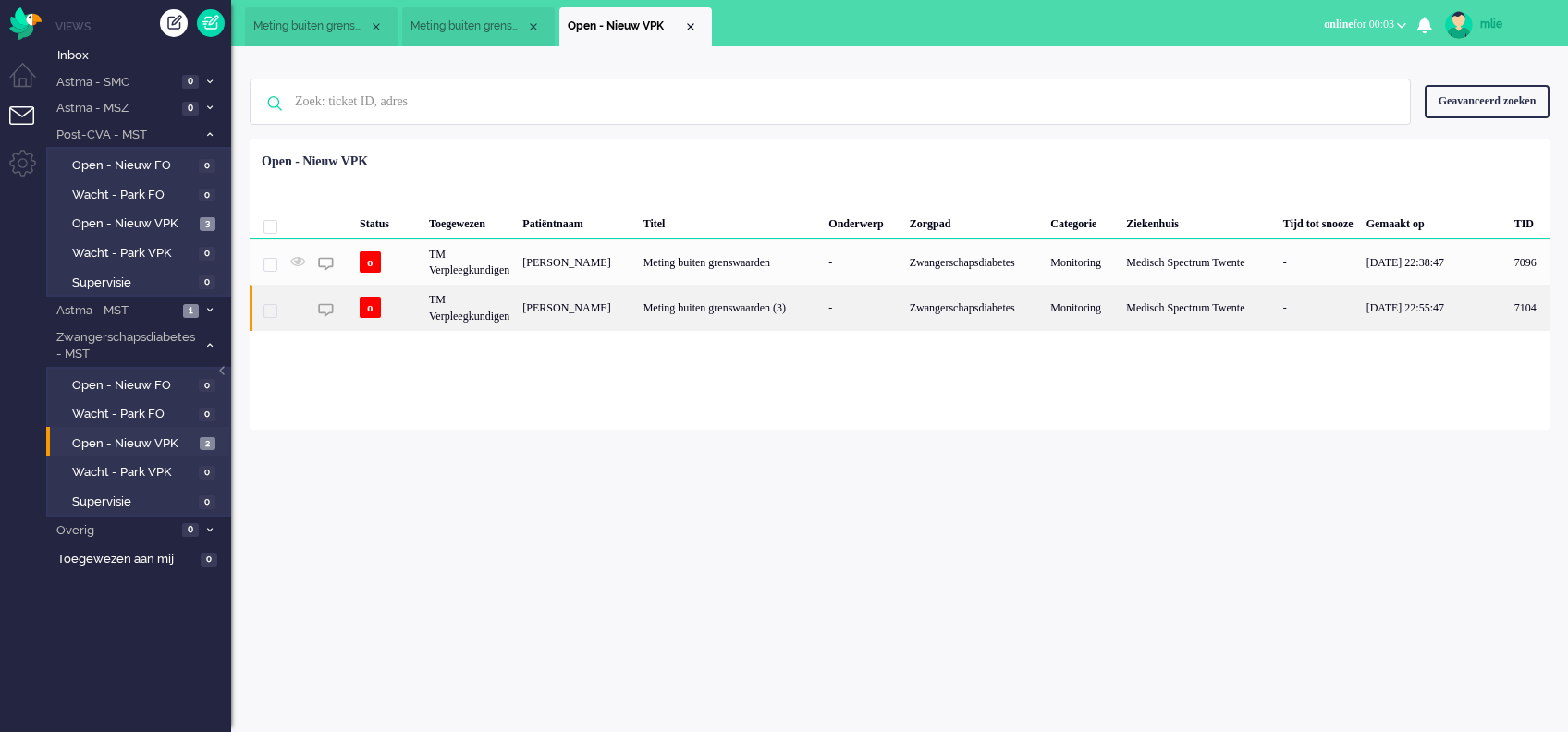
click at [872, 301] on div "-" at bounding box center [862, 308] width 80 height 45
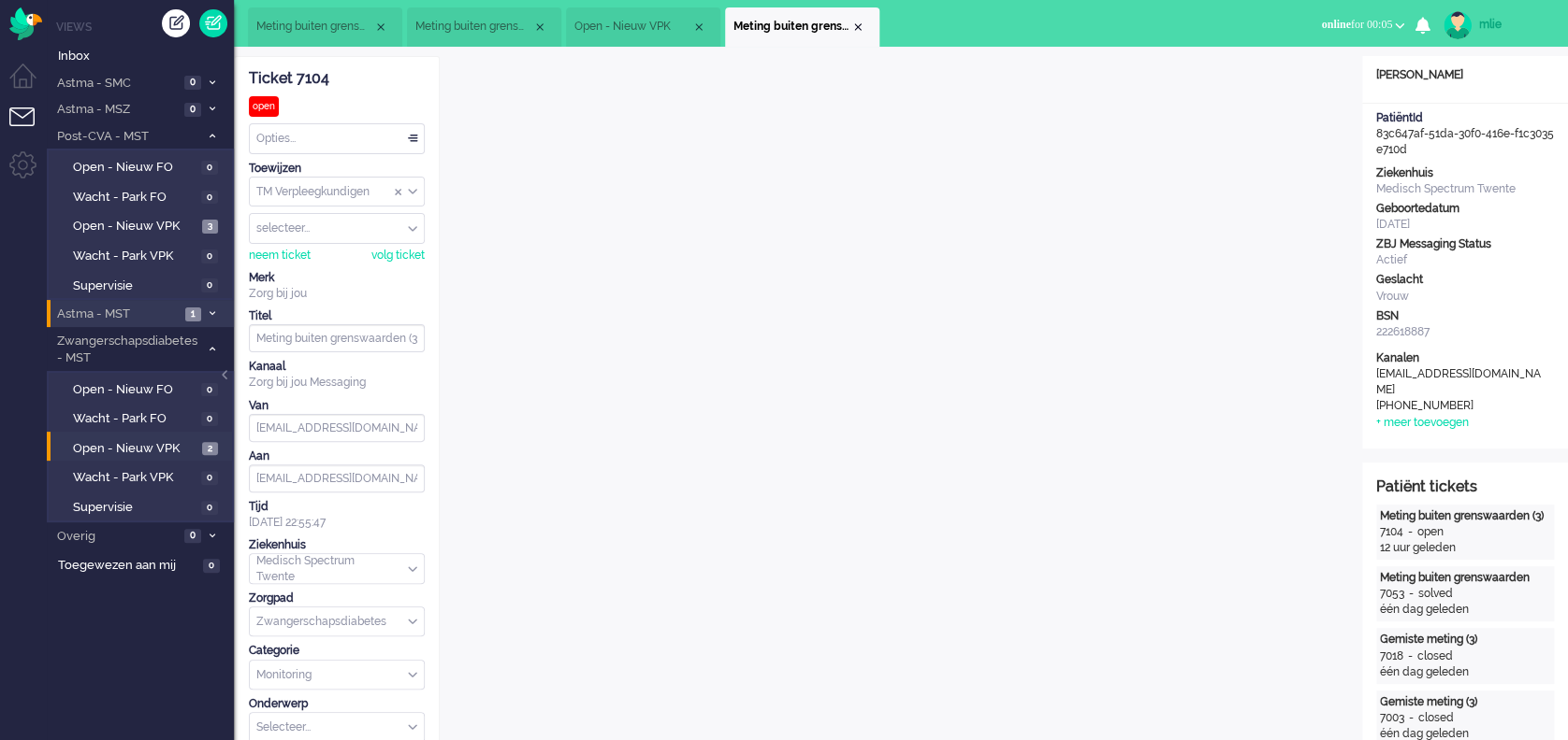
click at [202, 307] on li "Astma - MST 1" at bounding box center [140, 313] width 187 height 27
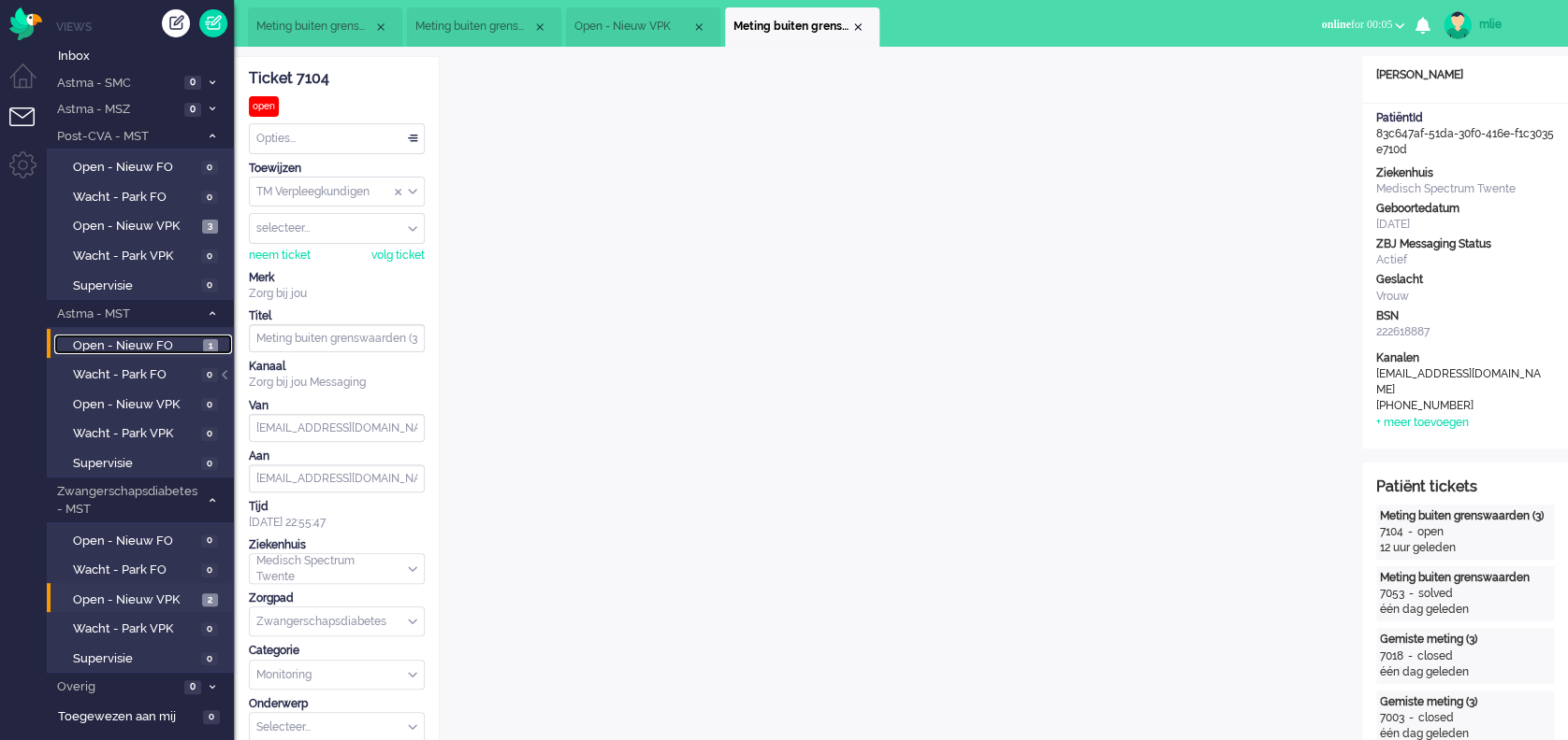
click at [105, 344] on span "Open - Nieuw FO" at bounding box center [136, 347] width 125 height 18
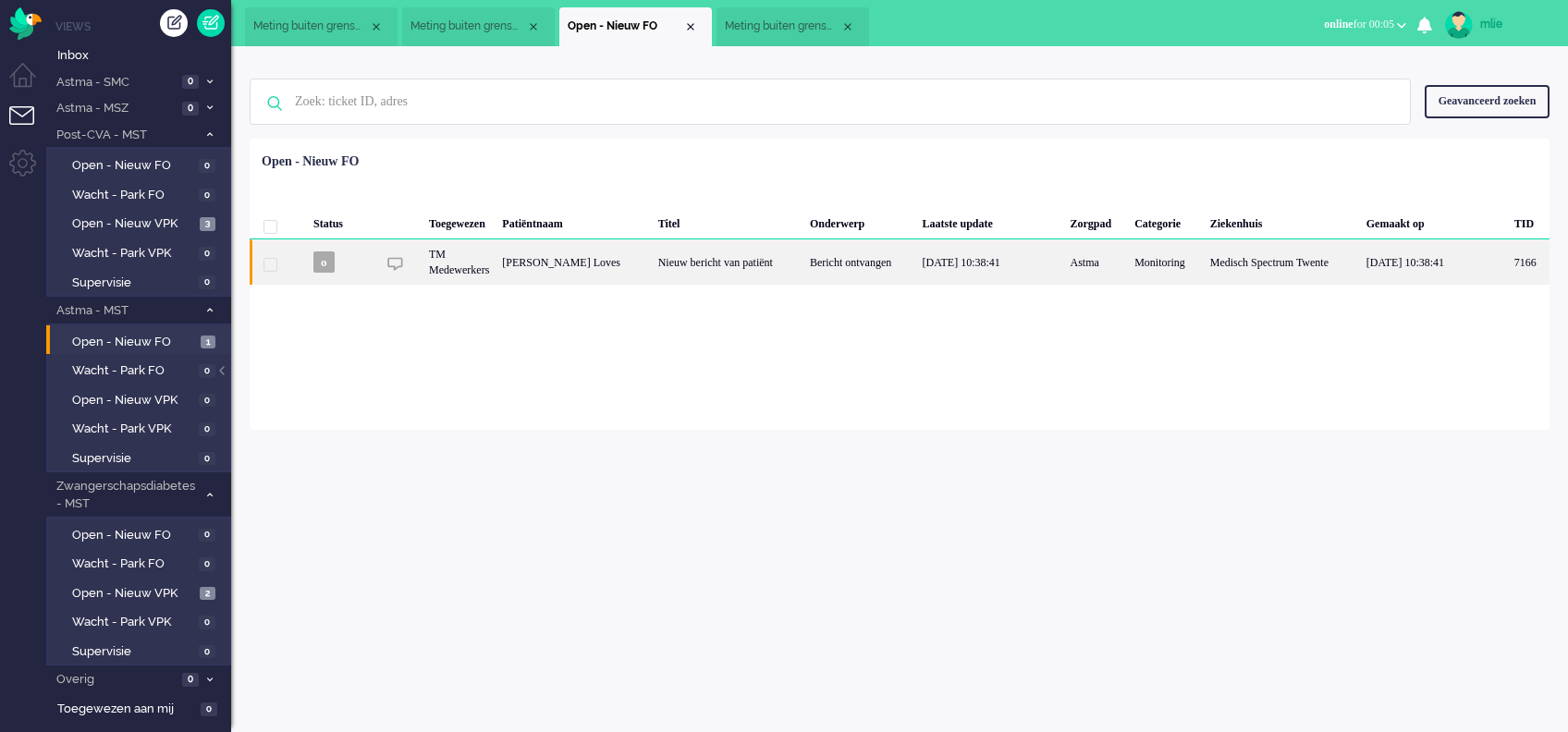
click at [746, 254] on div "Nieuw bericht van patiënt" at bounding box center [727, 262] width 152 height 45
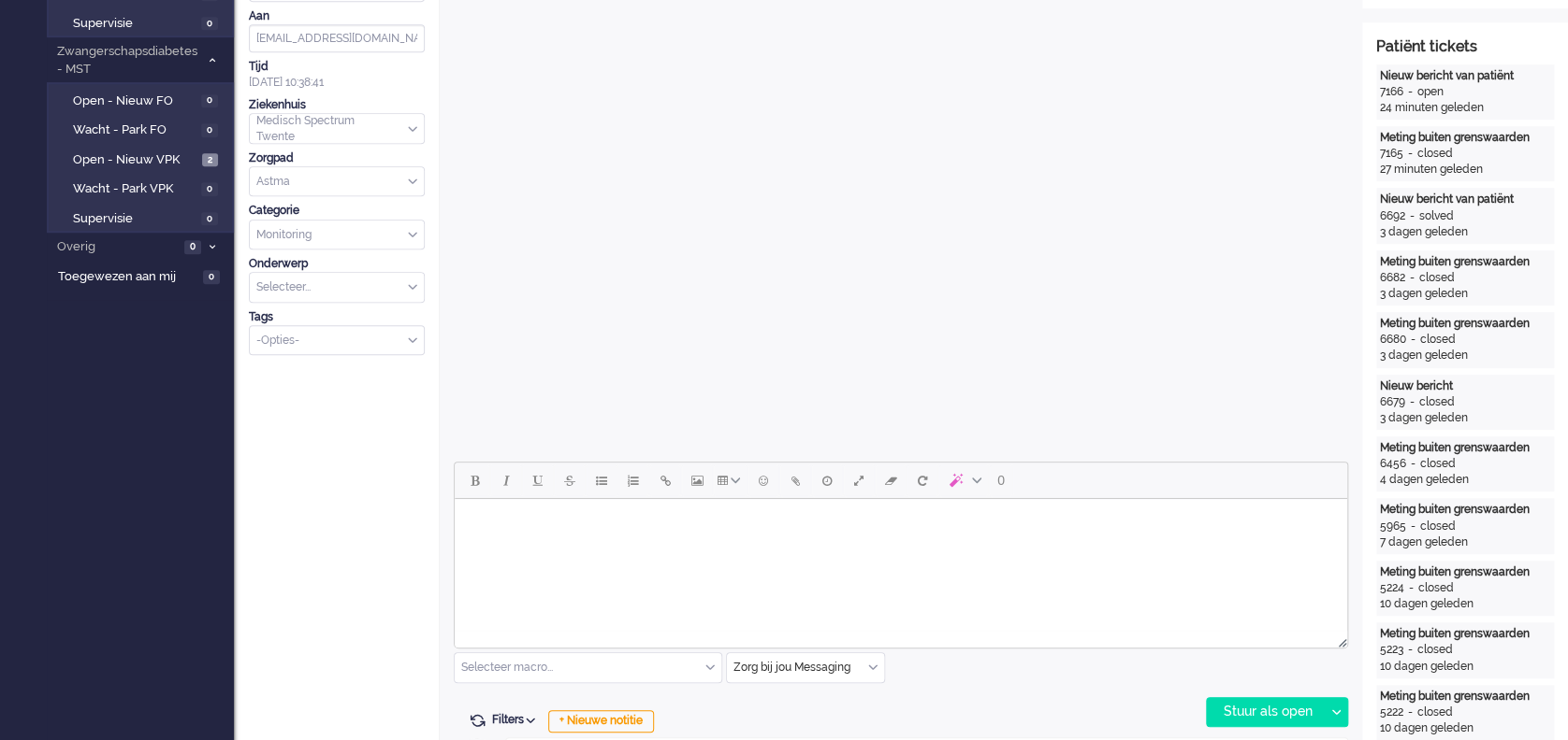
scroll to position [656, 0]
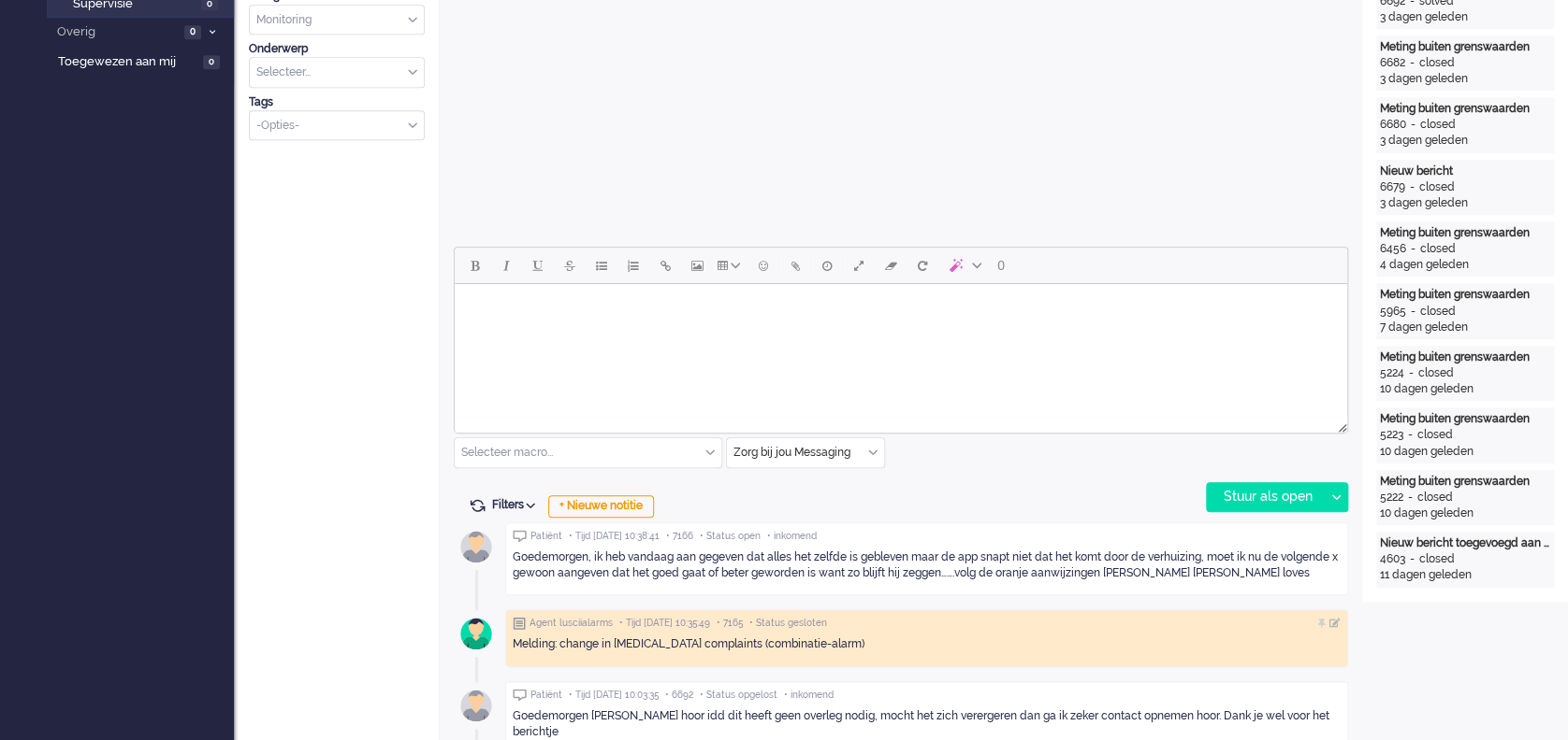
click at [570, 332] on html at bounding box center [901, 308] width 892 height 48
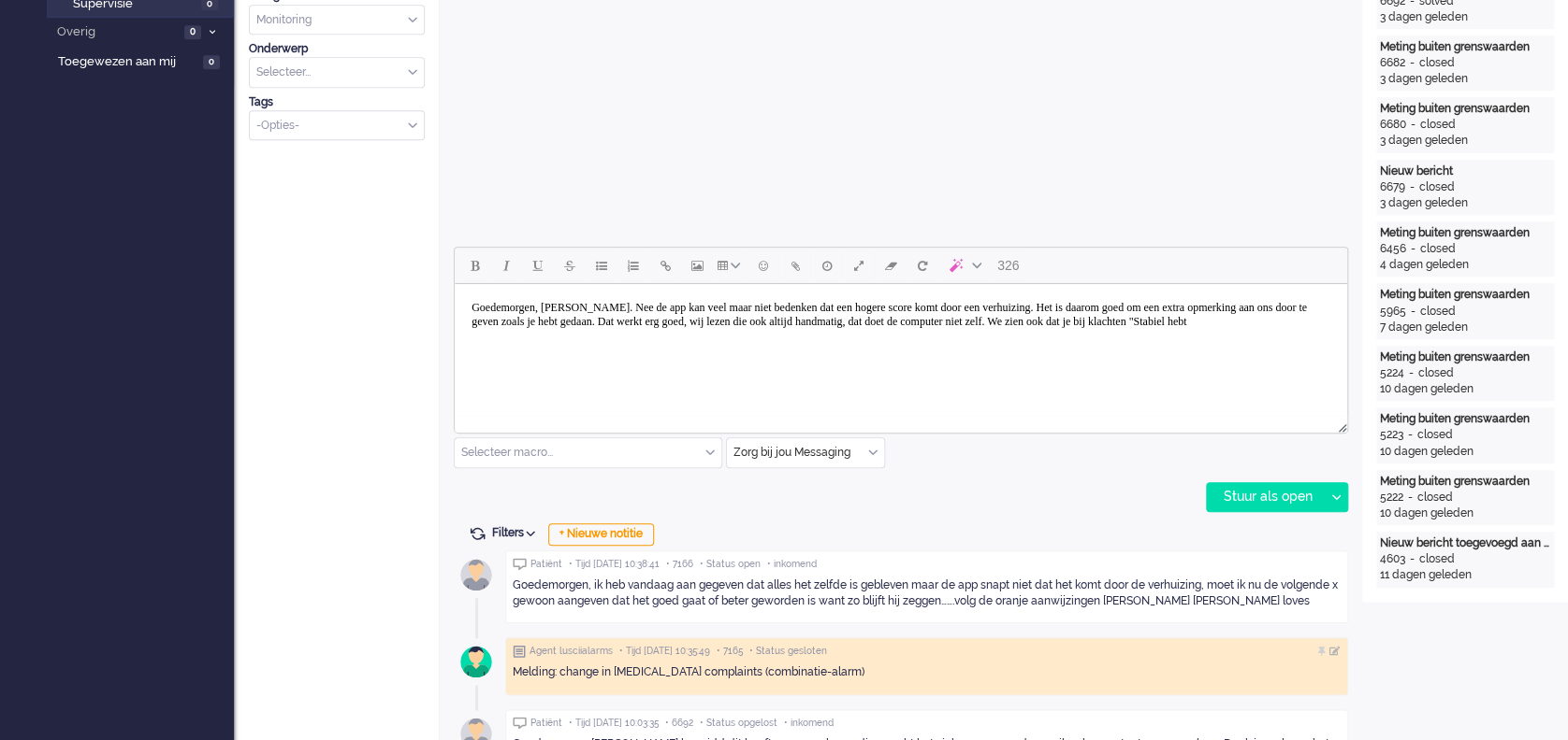
click at [645, 337] on body "Goedemorgen, Sandra. Nee de app kan veel maar niet bedenken dat een hogere scor…" at bounding box center [900, 314] width 877 height 47
click at [694, 337] on body "Goedemorgen, Sandra. Nee de app kan veel maar niet bedenken dat een hogere scor…" at bounding box center [900, 314] width 877 height 47
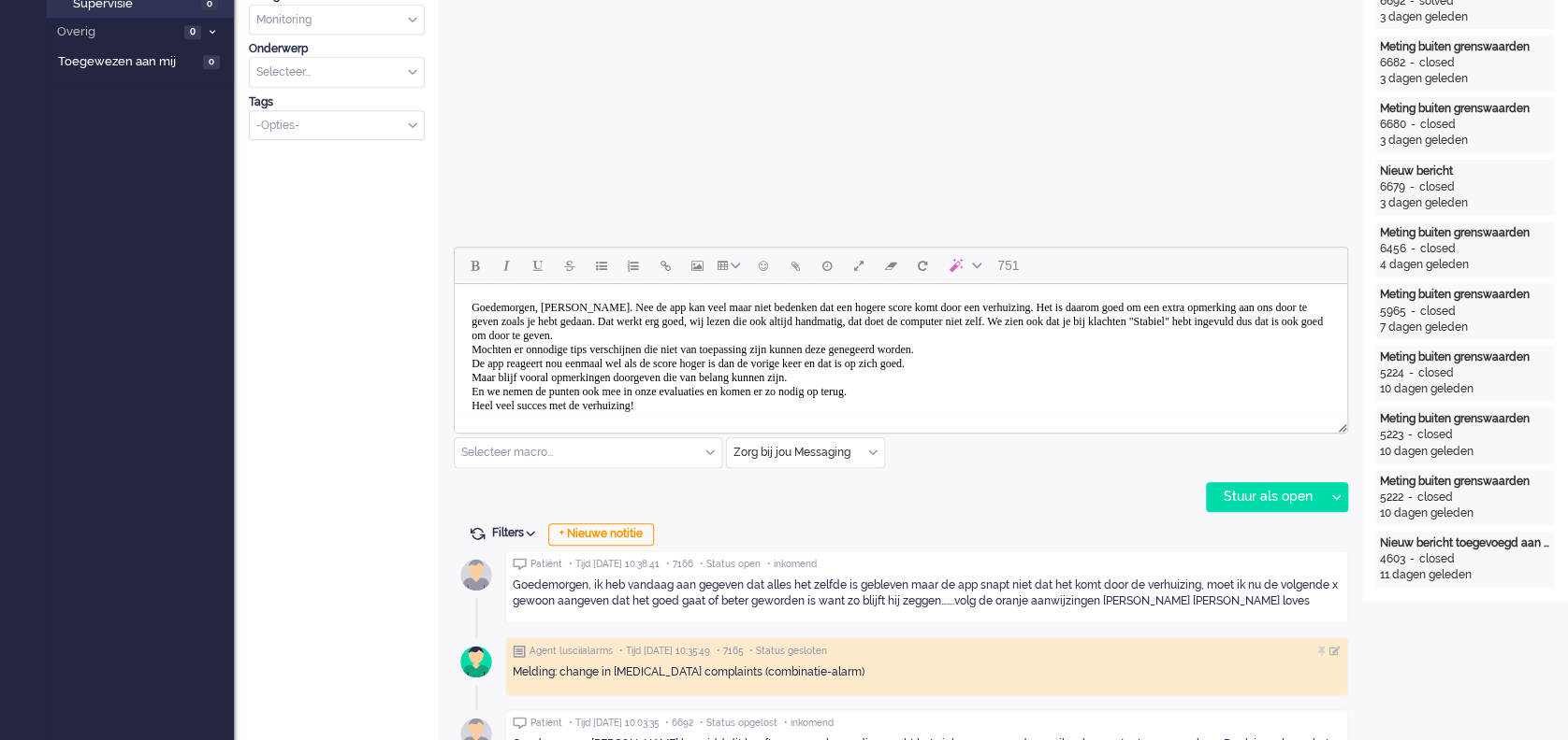
scroll to position [12, 0]
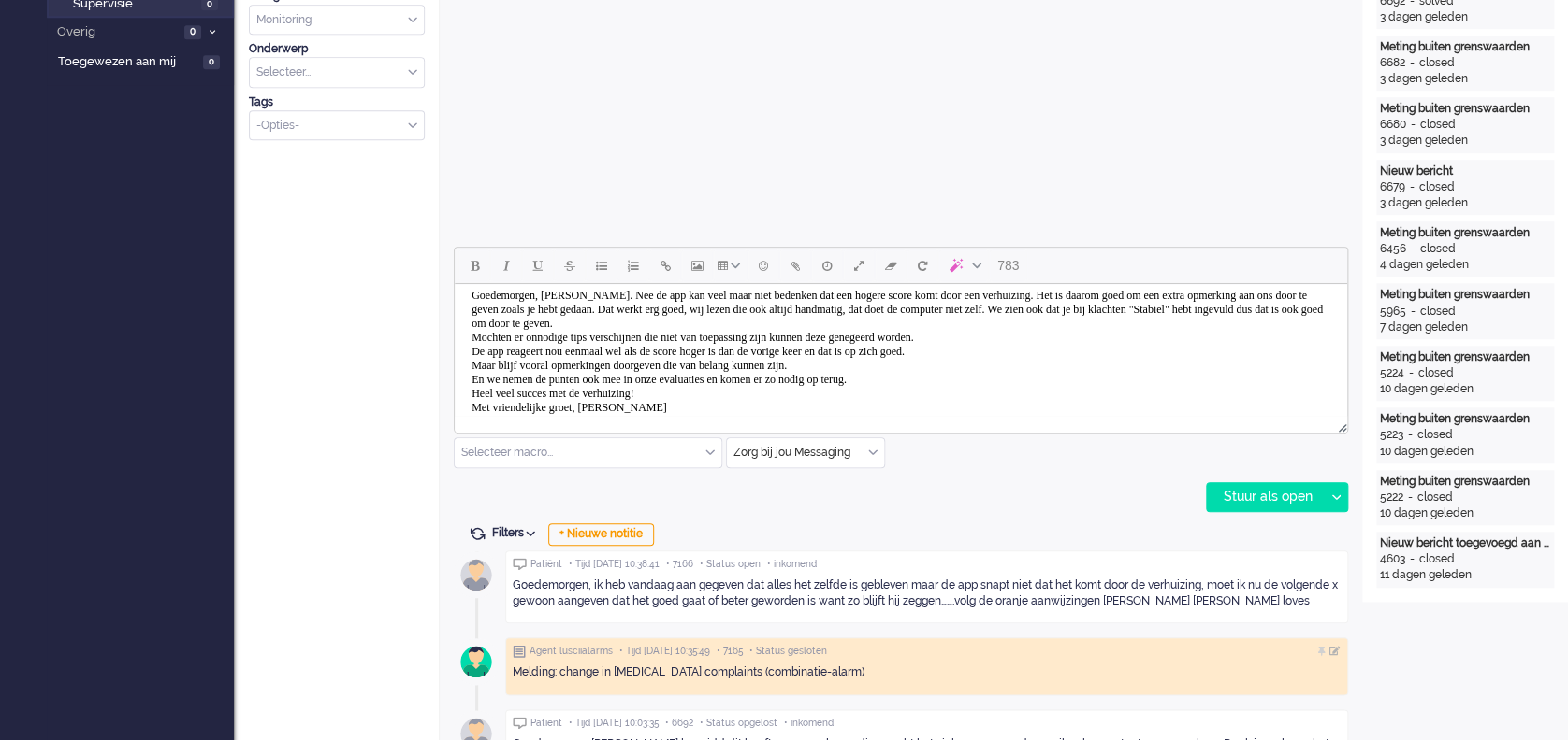
click at [609, 294] on body "Goedemorgen, Sandra. Nee de app kan veel maar niet bedenken dat een hogere scor…" at bounding box center [900, 352] width 877 height 145
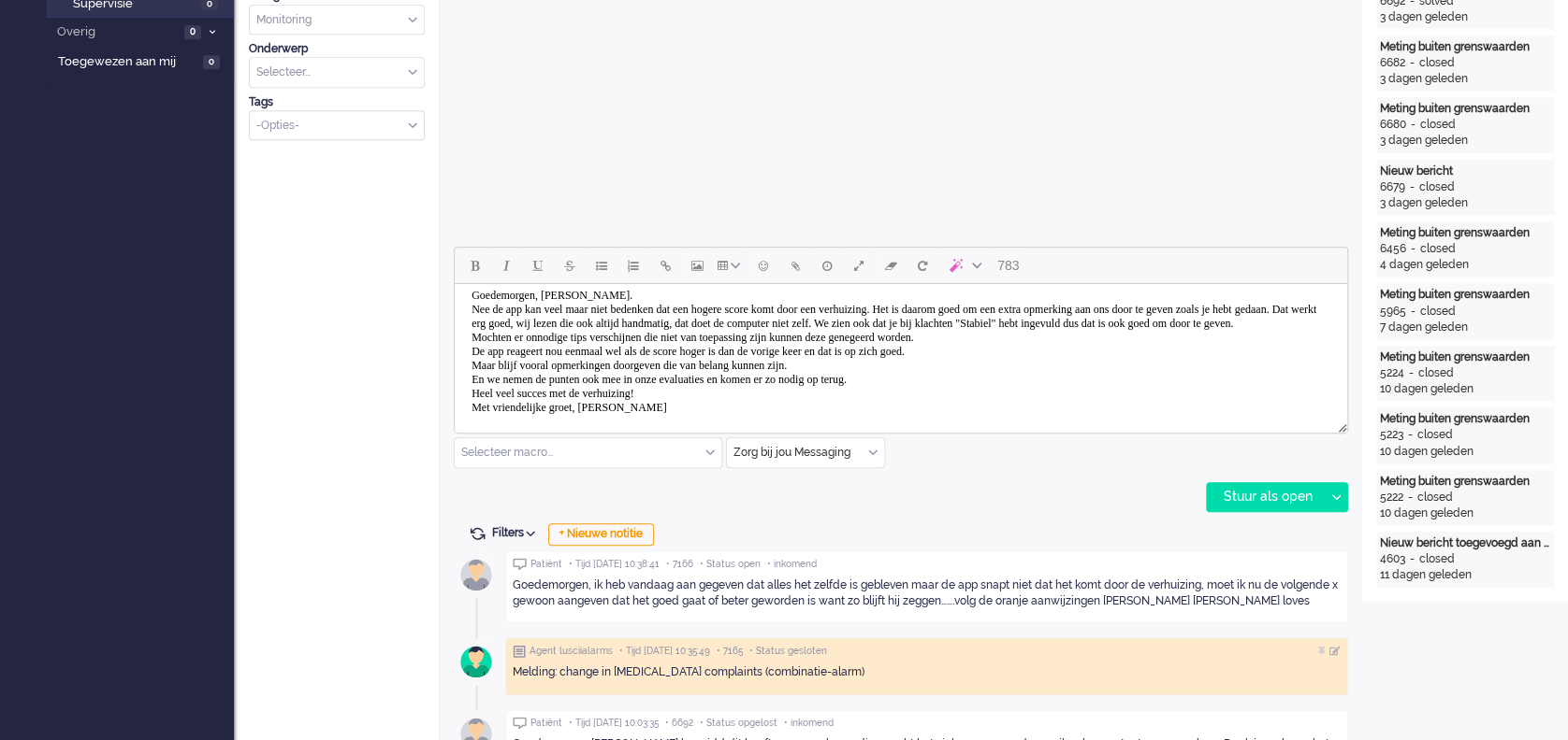
click at [1176, 322] on body "Goedemorgen, Sandra. Nee de app kan veel maar niet bedenken dat een hogere scor…" at bounding box center [900, 352] width 877 height 145
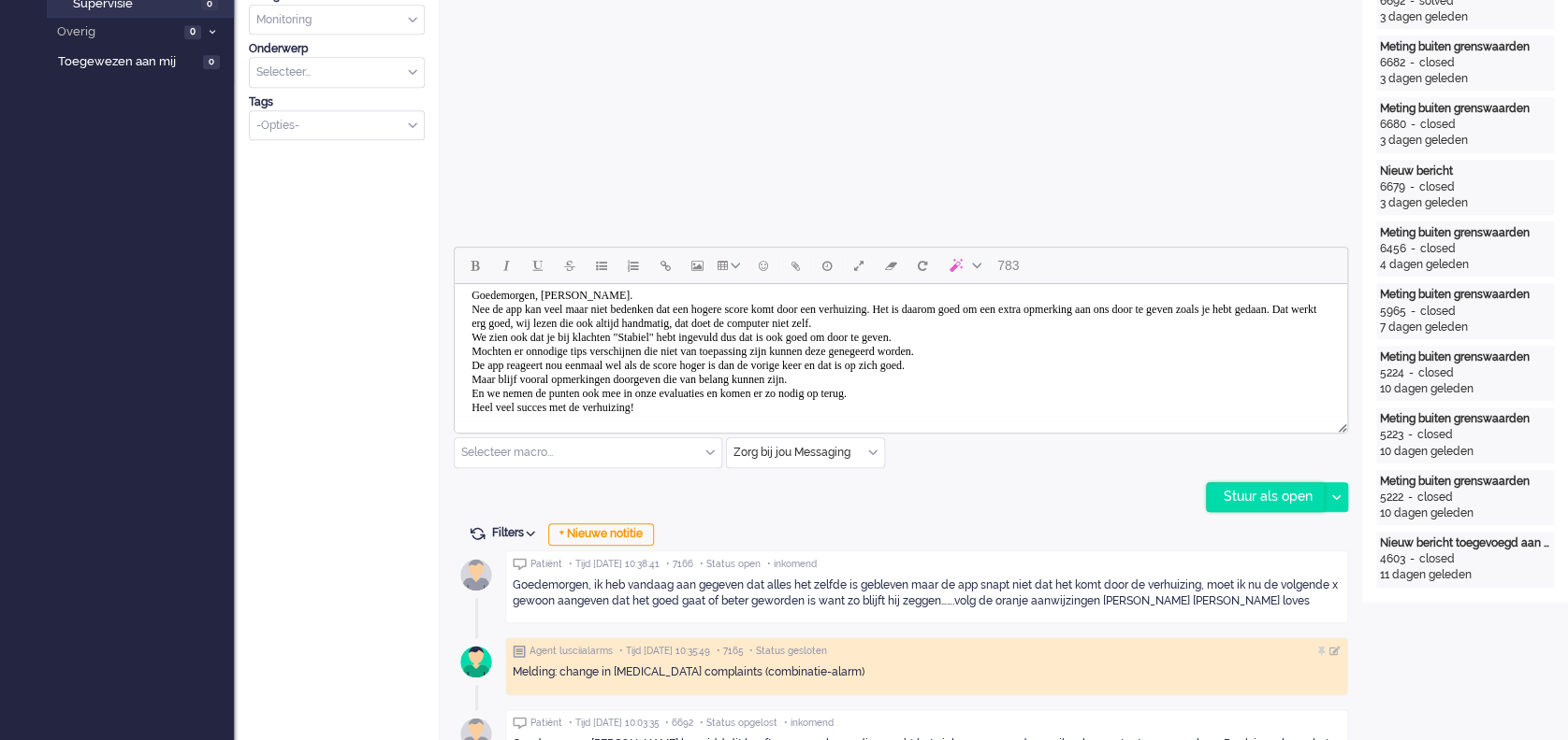
click at [1242, 493] on div "Stuur als open" at bounding box center [1265, 497] width 117 height 28
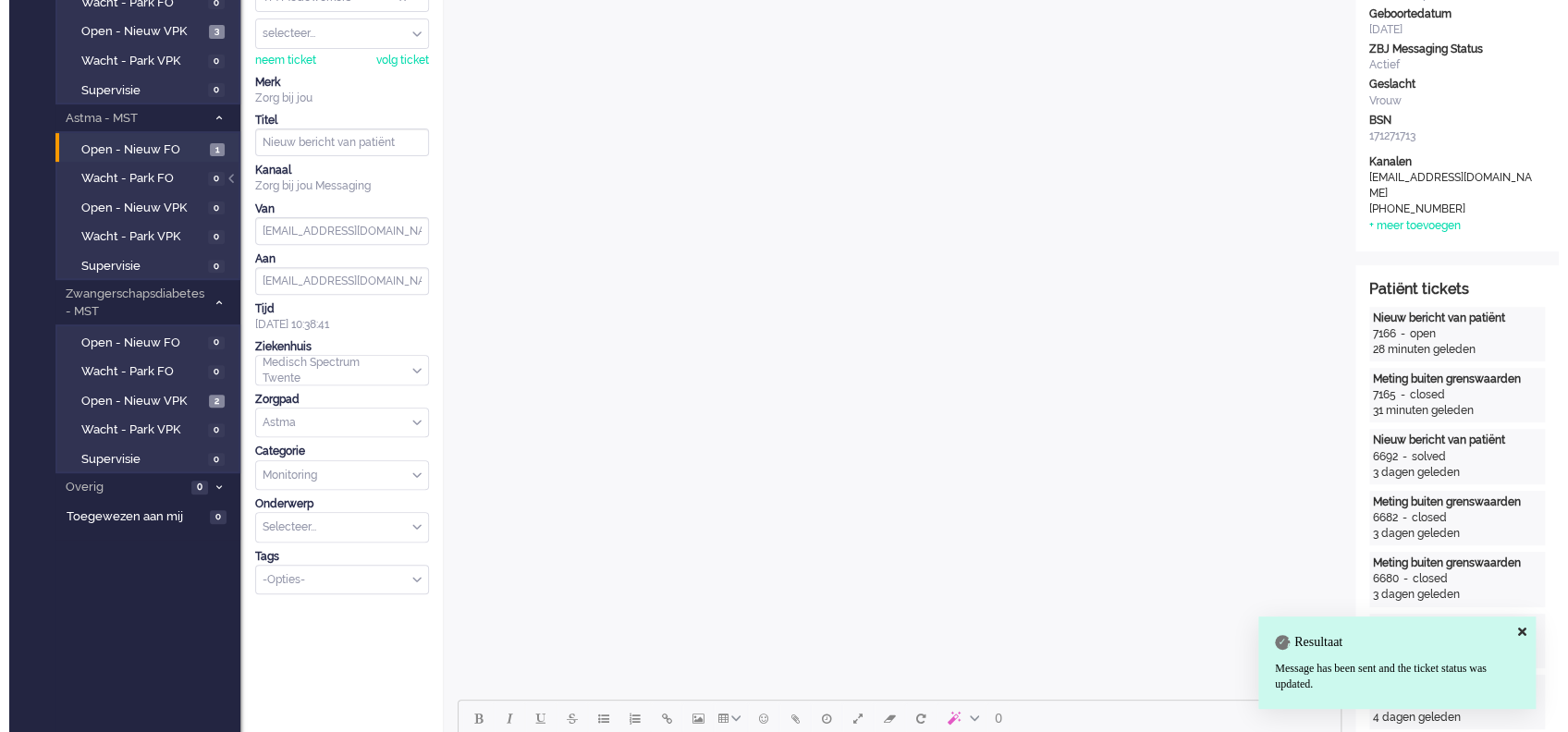
scroll to position [0, 0]
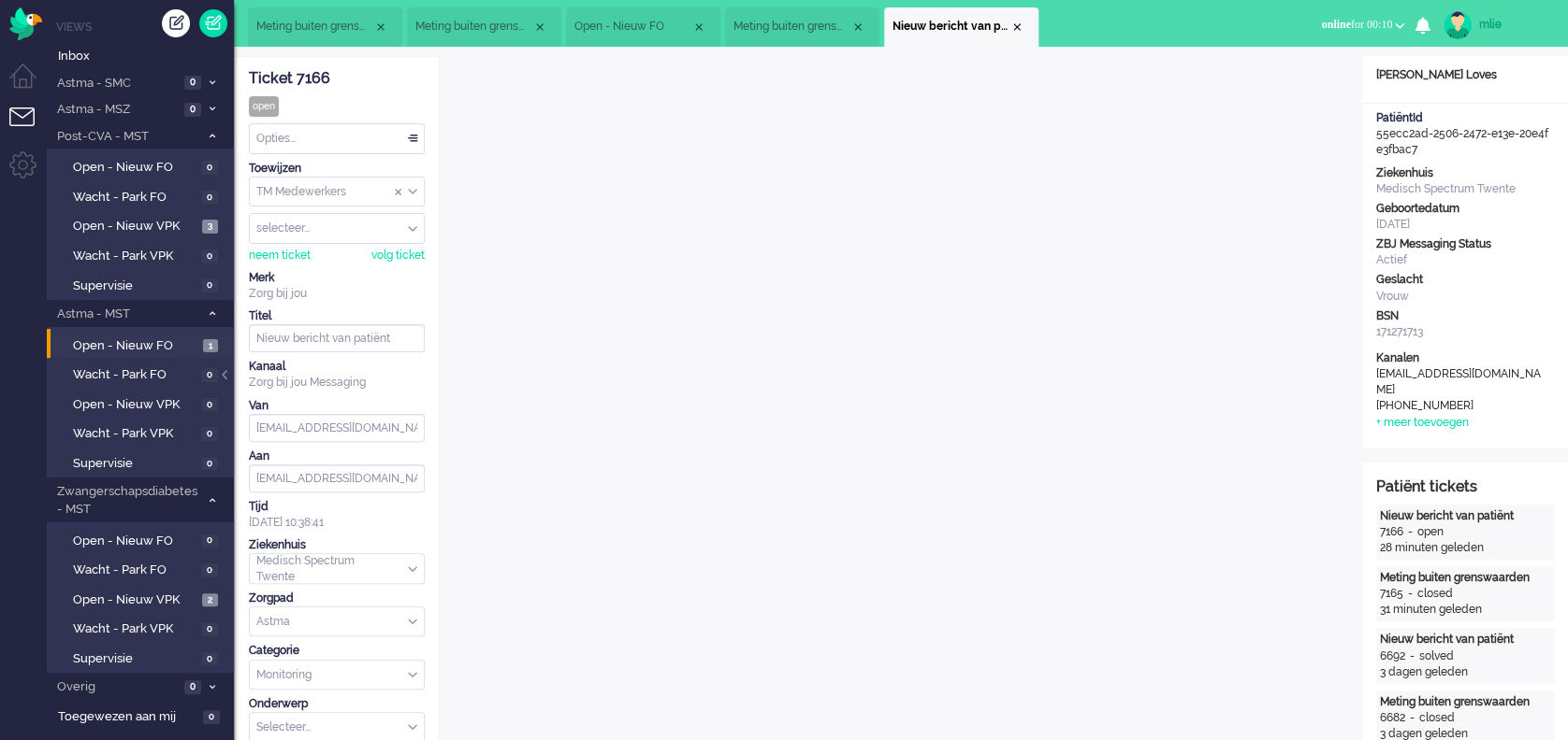
click at [414, 135] on div "Opties..." at bounding box center [337, 139] width 174 height 29
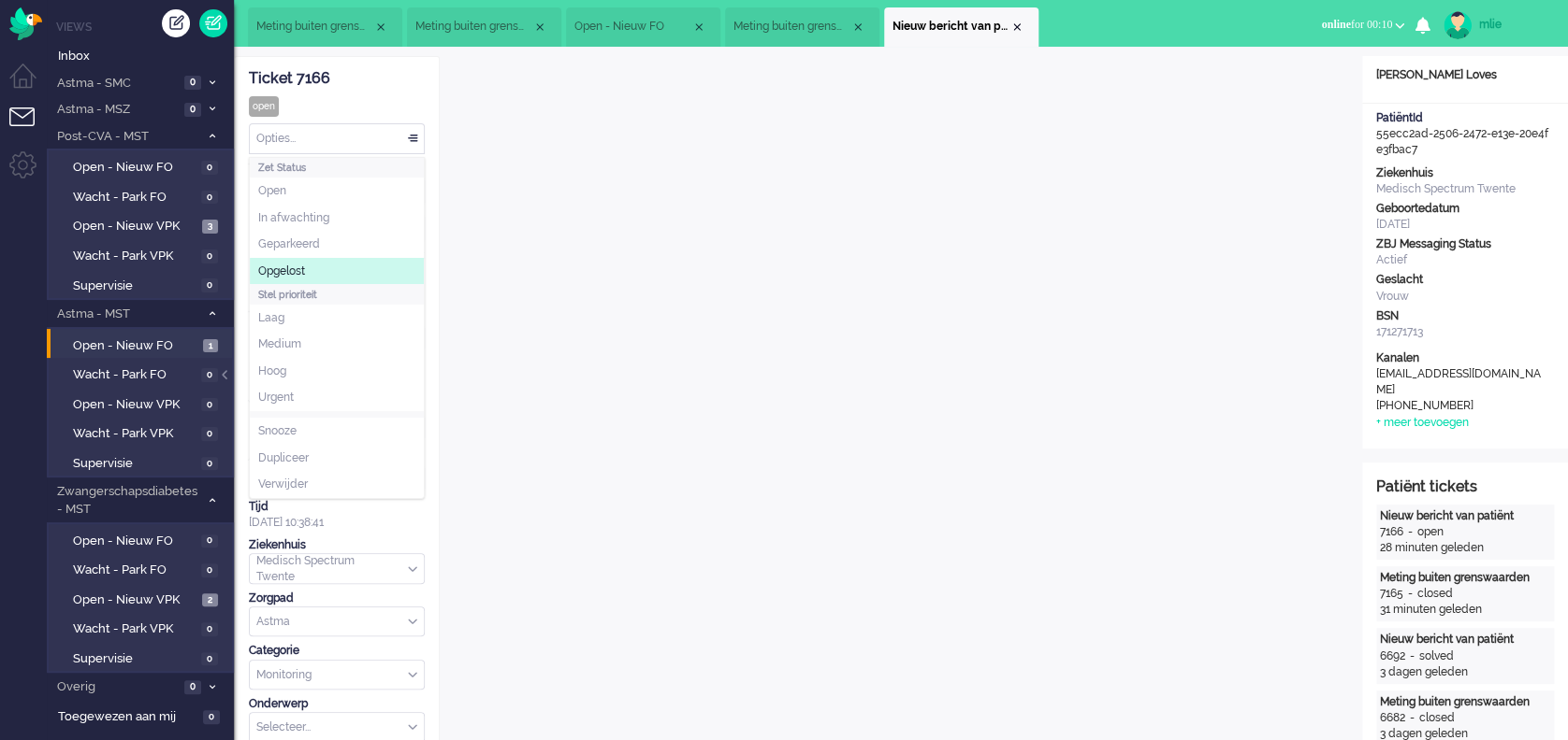
click at [317, 269] on li "Opgelost" at bounding box center [337, 270] width 174 height 27
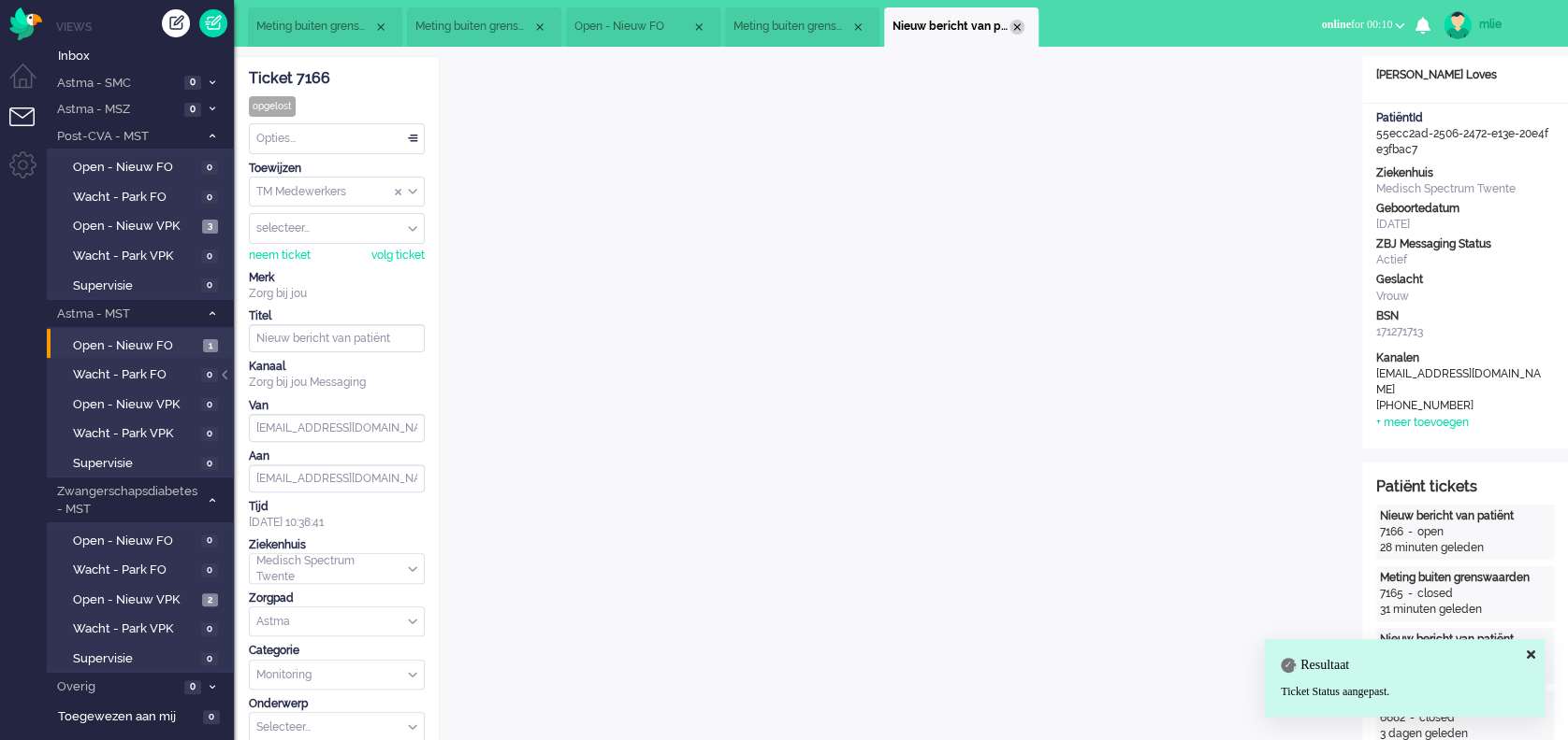
click at [1016, 25] on div "Close tab" at bounding box center [1016, 27] width 15 height 15
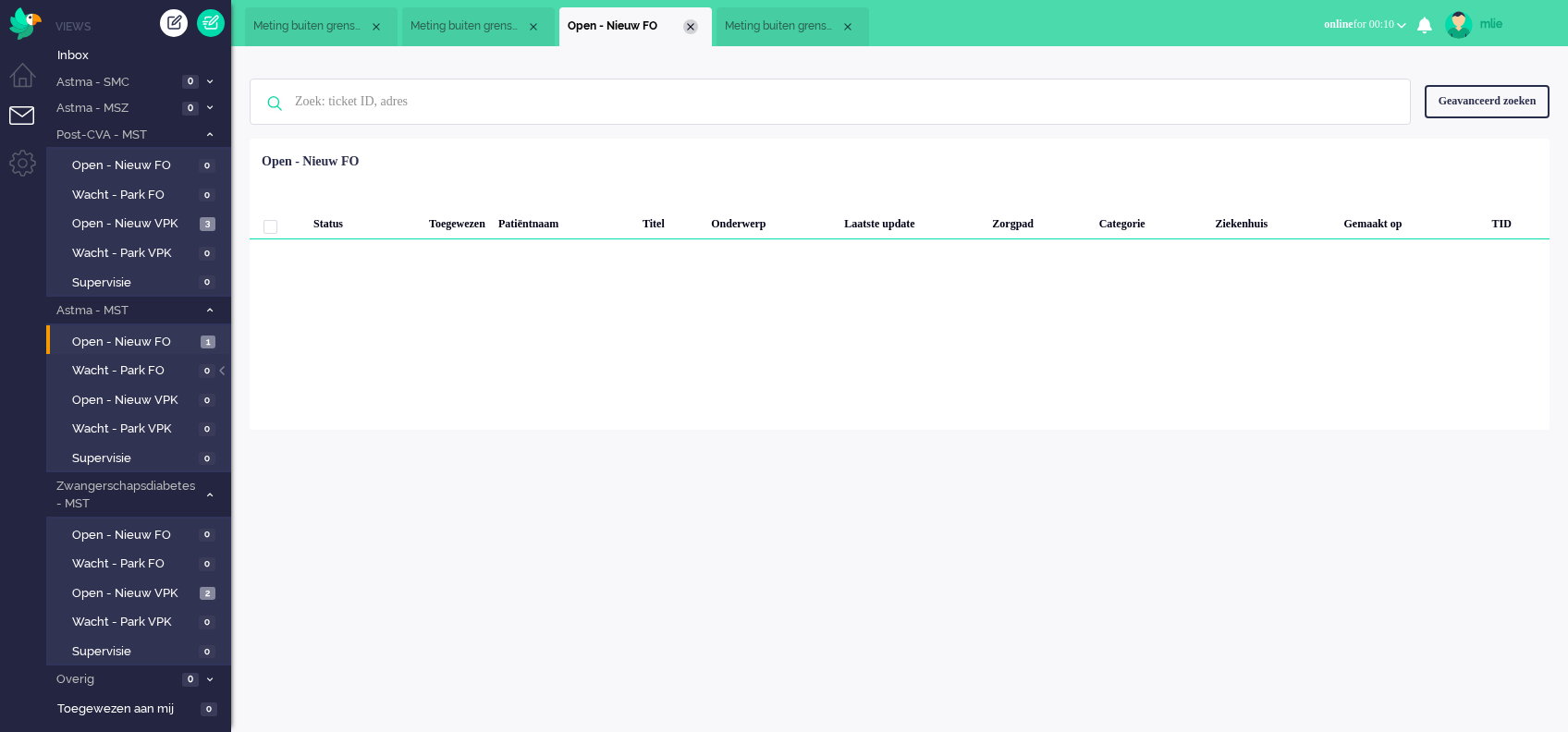
click at [687, 27] on div "Close tab" at bounding box center [690, 26] width 15 height 15
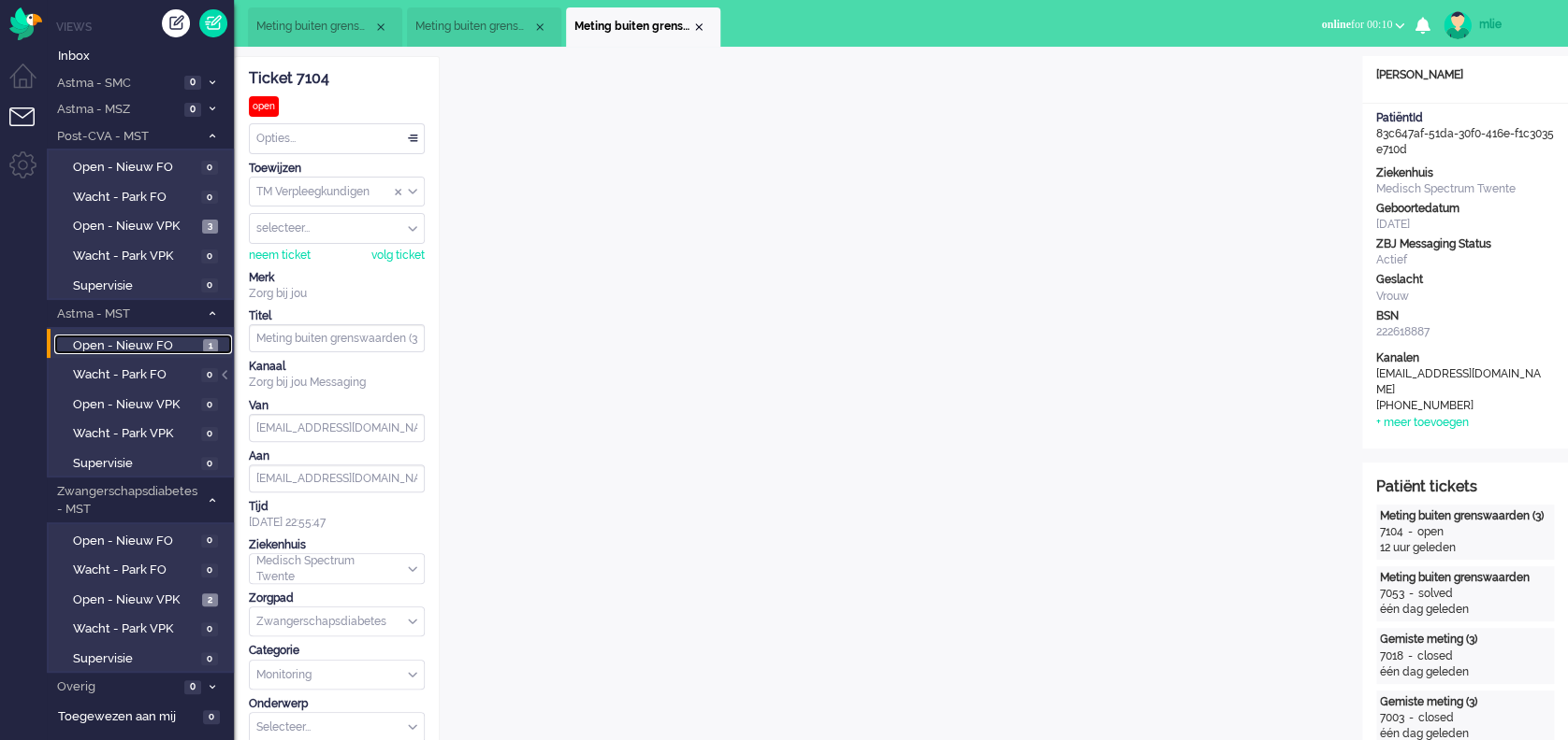
click at [102, 341] on span "Open - Nieuw FO" at bounding box center [136, 347] width 125 height 18
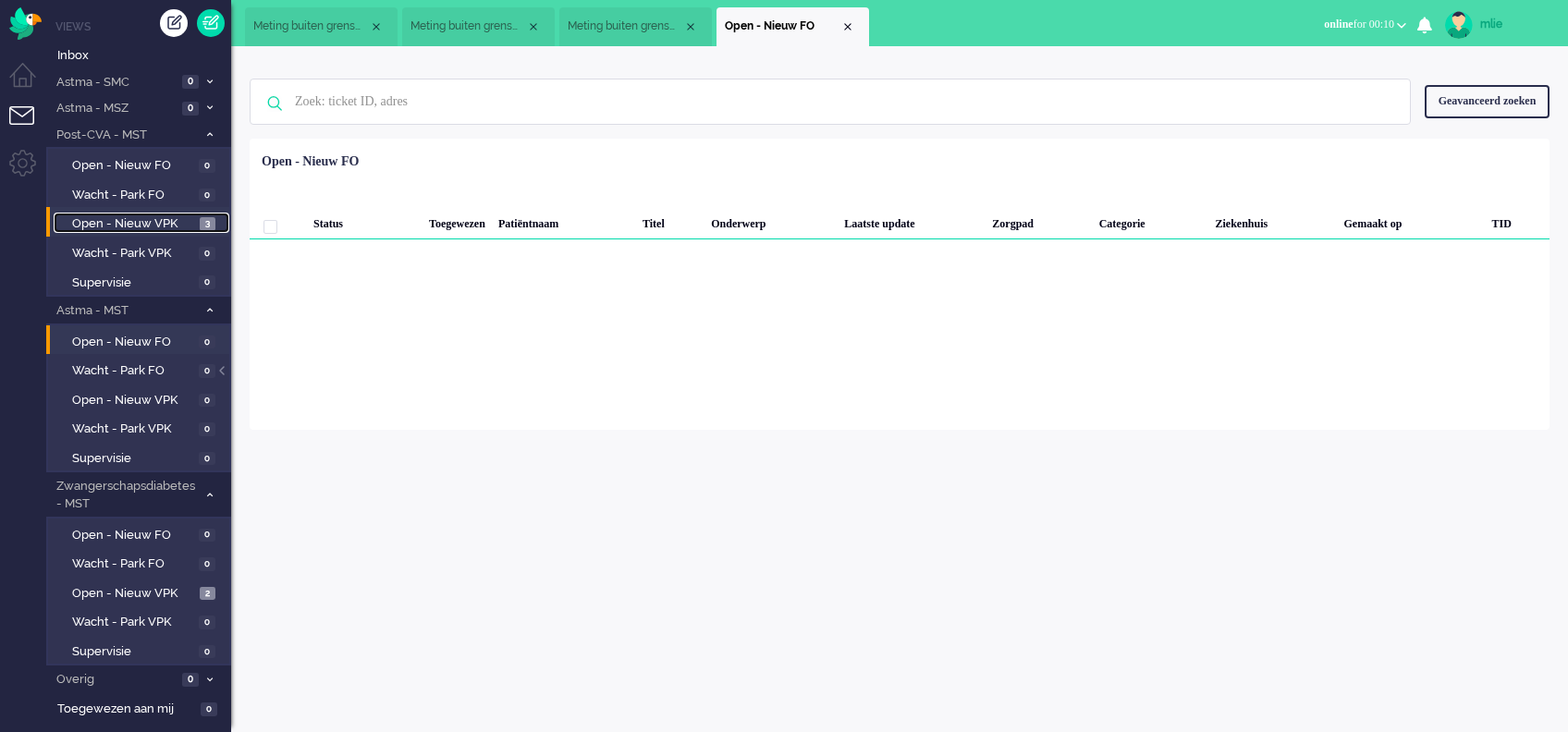
click at [123, 220] on span "Open - Nieuw VPK" at bounding box center [134, 224] width 123 height 18
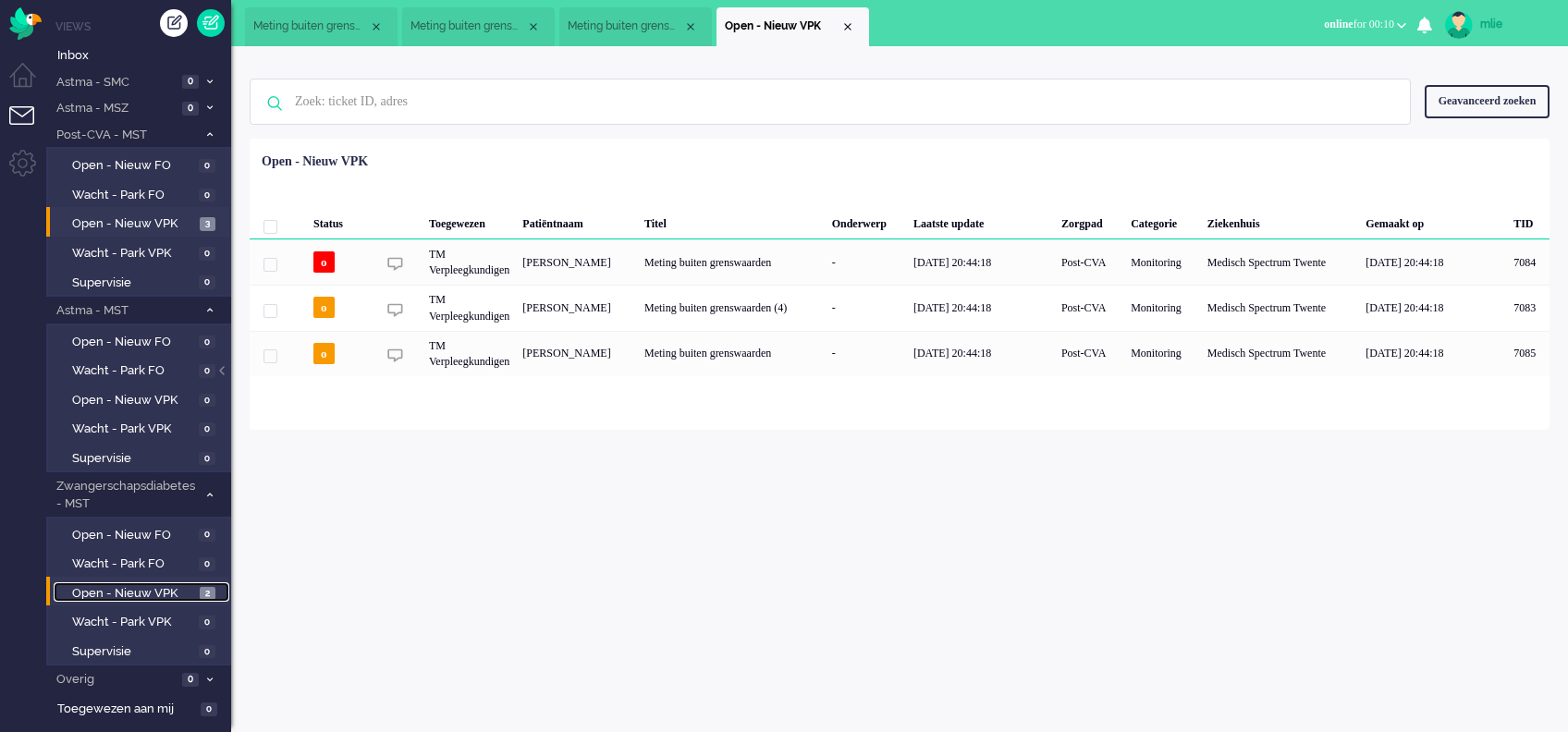
click at [107, 590] on span "Open - Nieuw VPK" at bounding box center [134, 594] width 123 height 18
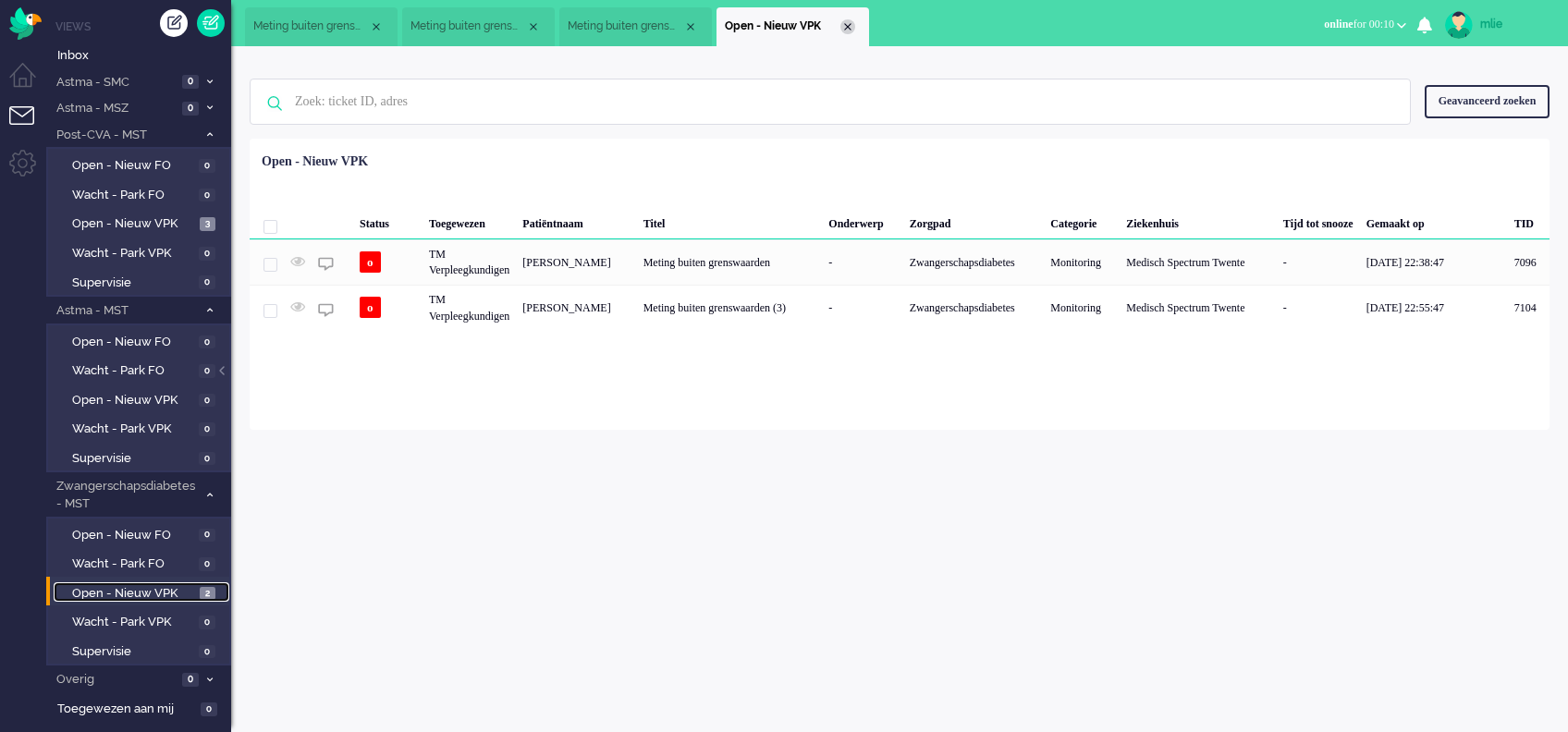
click at [848, 28] on div "Close tab" at bounding box center [848, 26] width 15 height 15
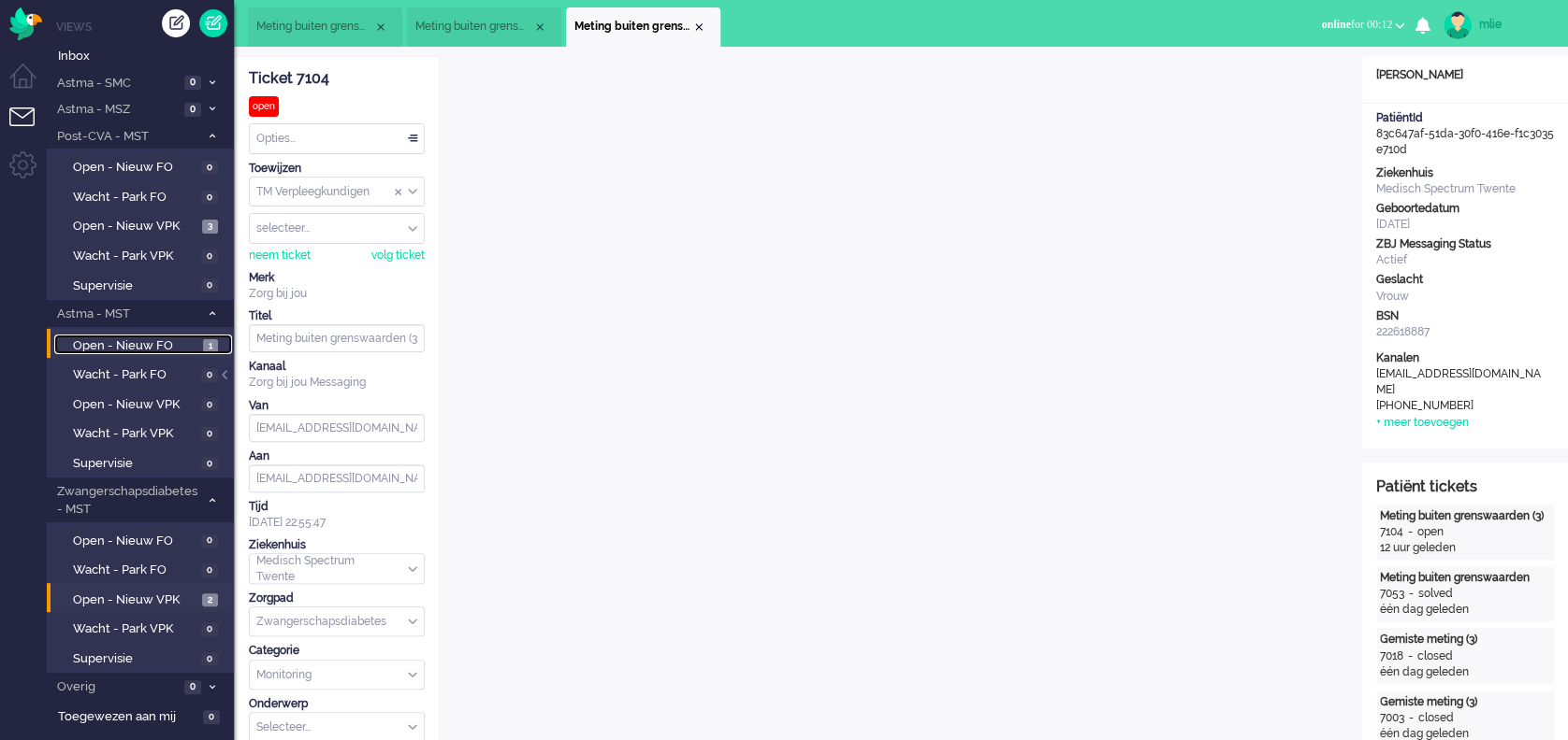
click at [107, 342] on span "Open - Nieuw FO" at bounding box center [136, 347] width 125 height 18
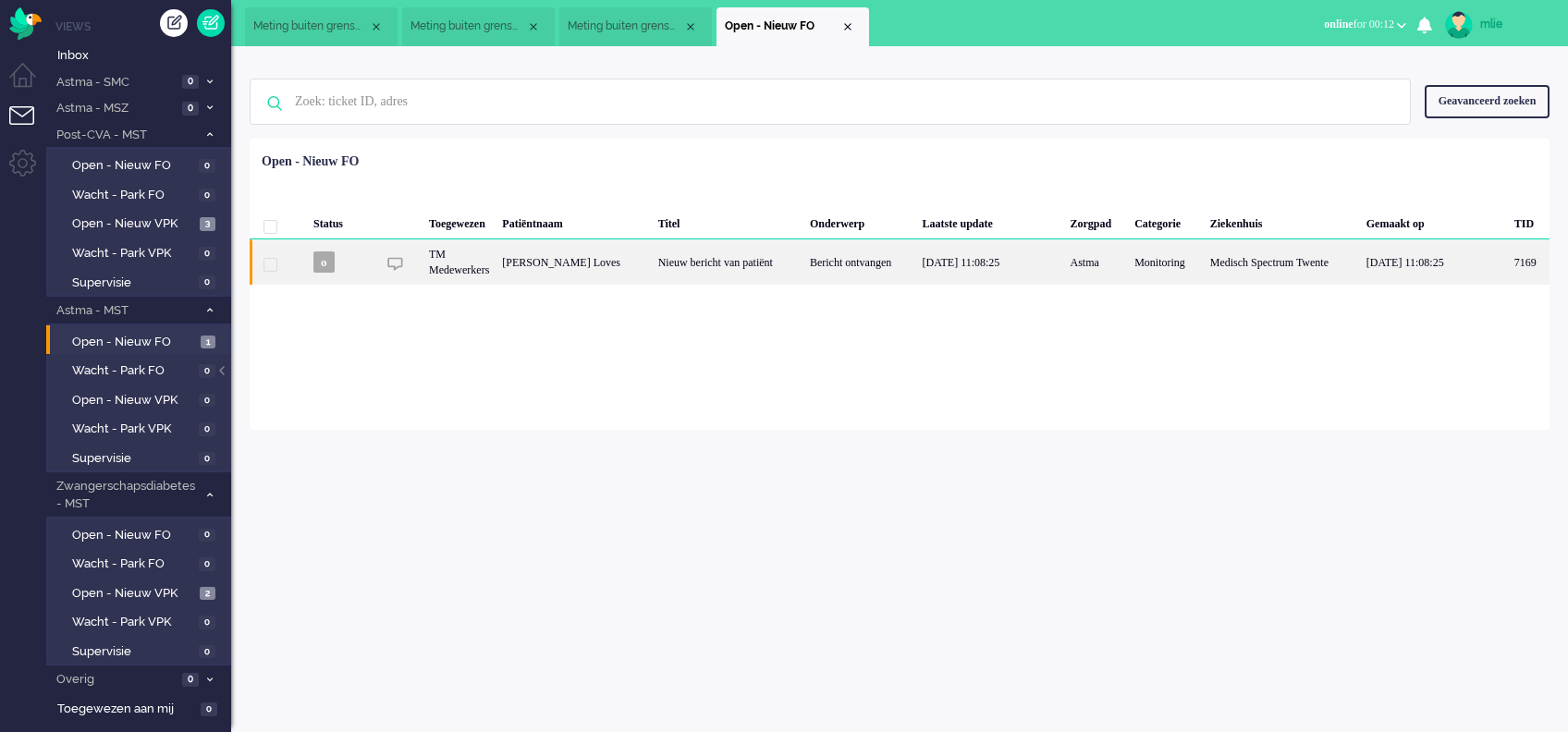
click at [769, 268] on div "Nieuw bericht van patiënt" at bounding box center [727, 262] width 152 height 45
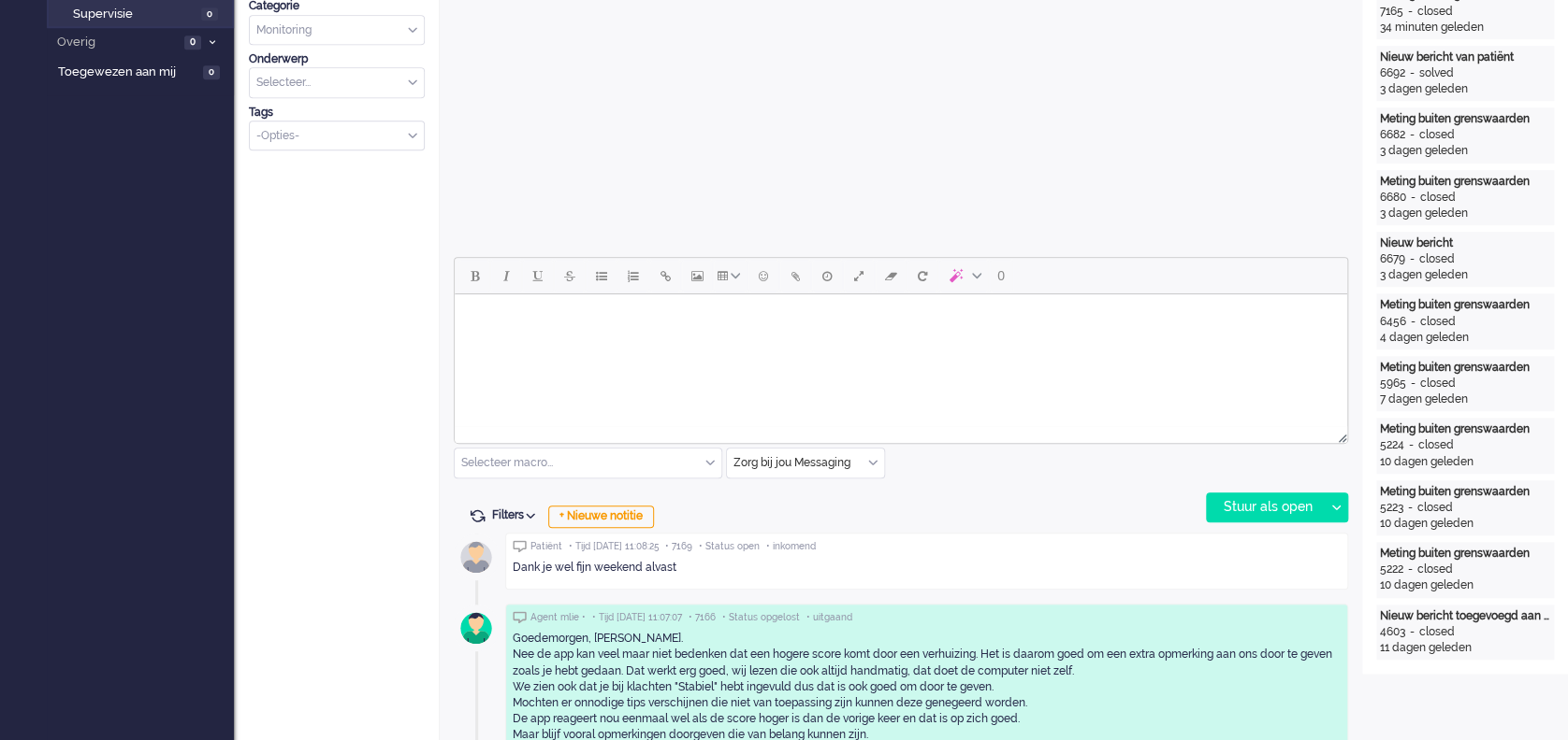
scroll to position [656, 0]
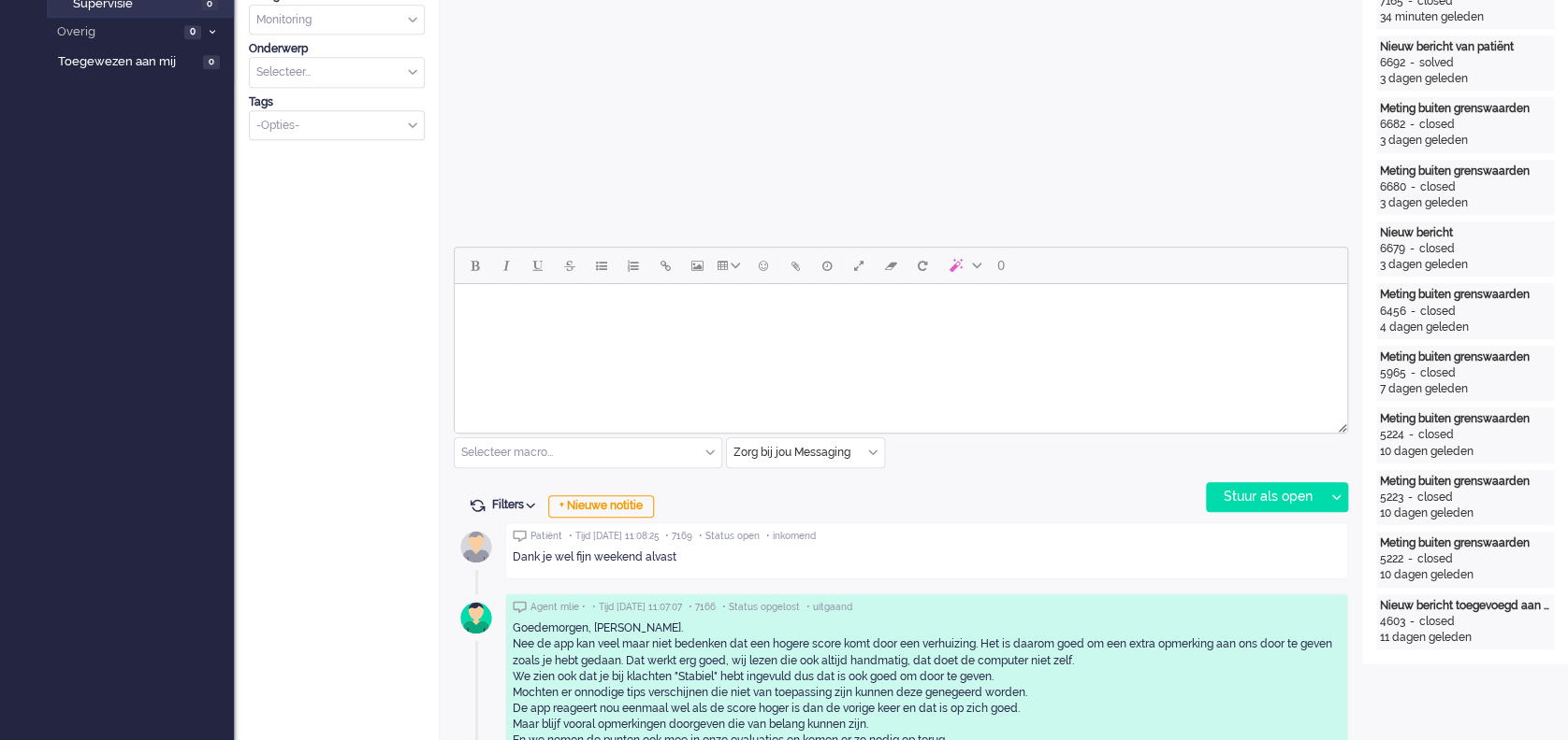
click at [548, 332] on html at bounding box center [901, 308] width 892 height 48
click at [1281, 504] on div "Stuur als open" at bounding box center [1265, 497] width 117 height 28
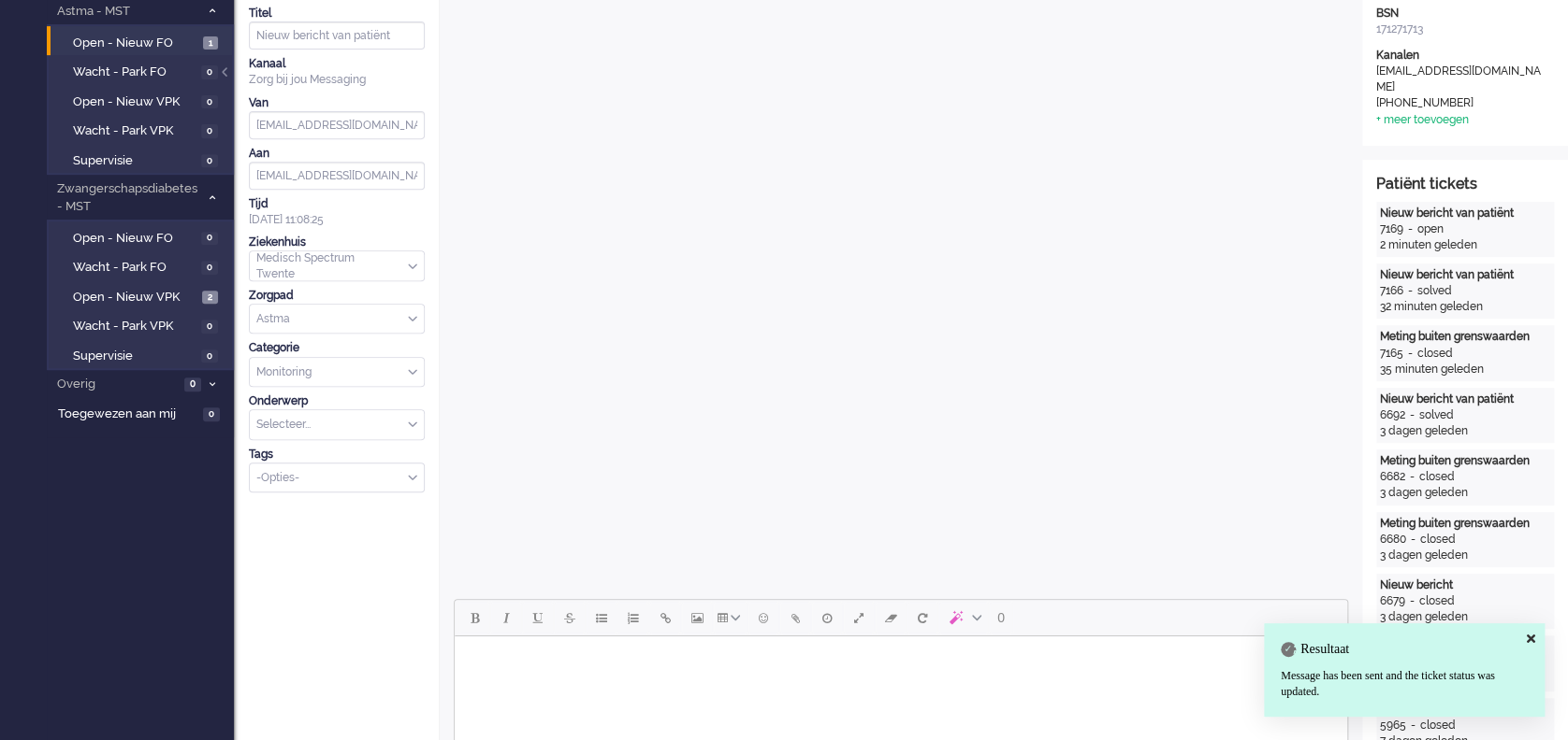
scroll to position [0, 0]
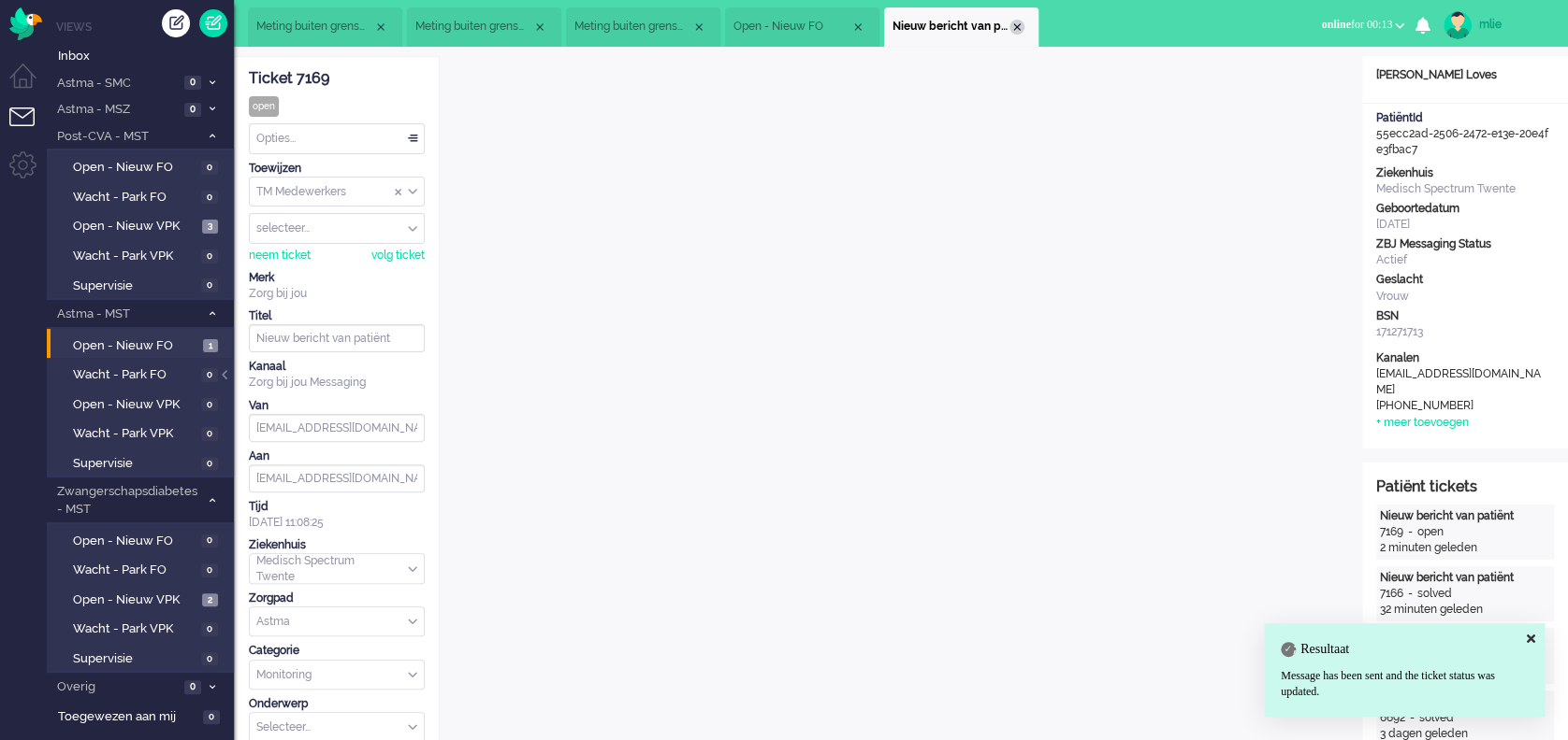
click at [1022, 26] on div "Close tab" at bounding box center [1016, 27] width 15 height 15
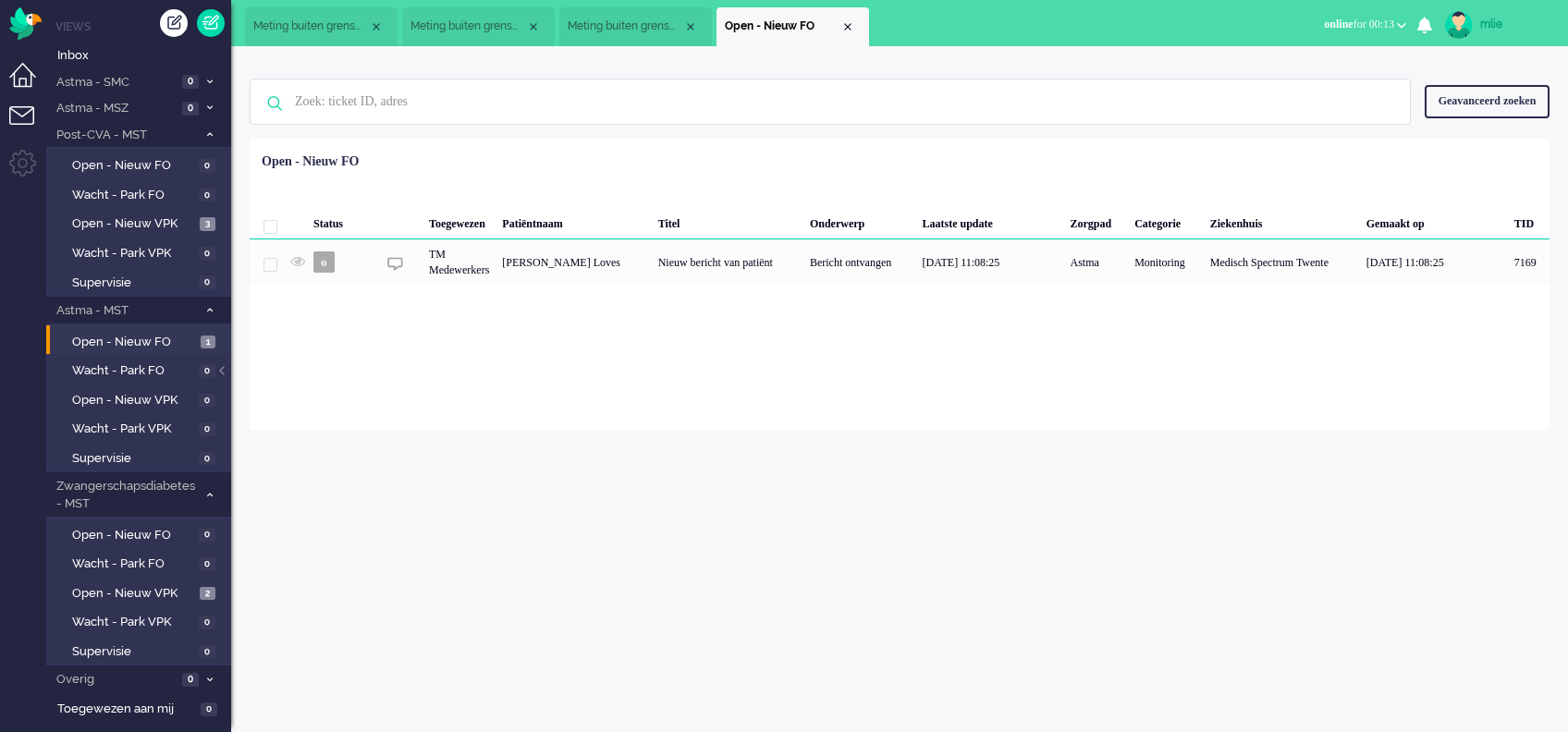
click at [20, 76] on li "Dashboard menu" at bounding box center [29, 83] width 41 height 41
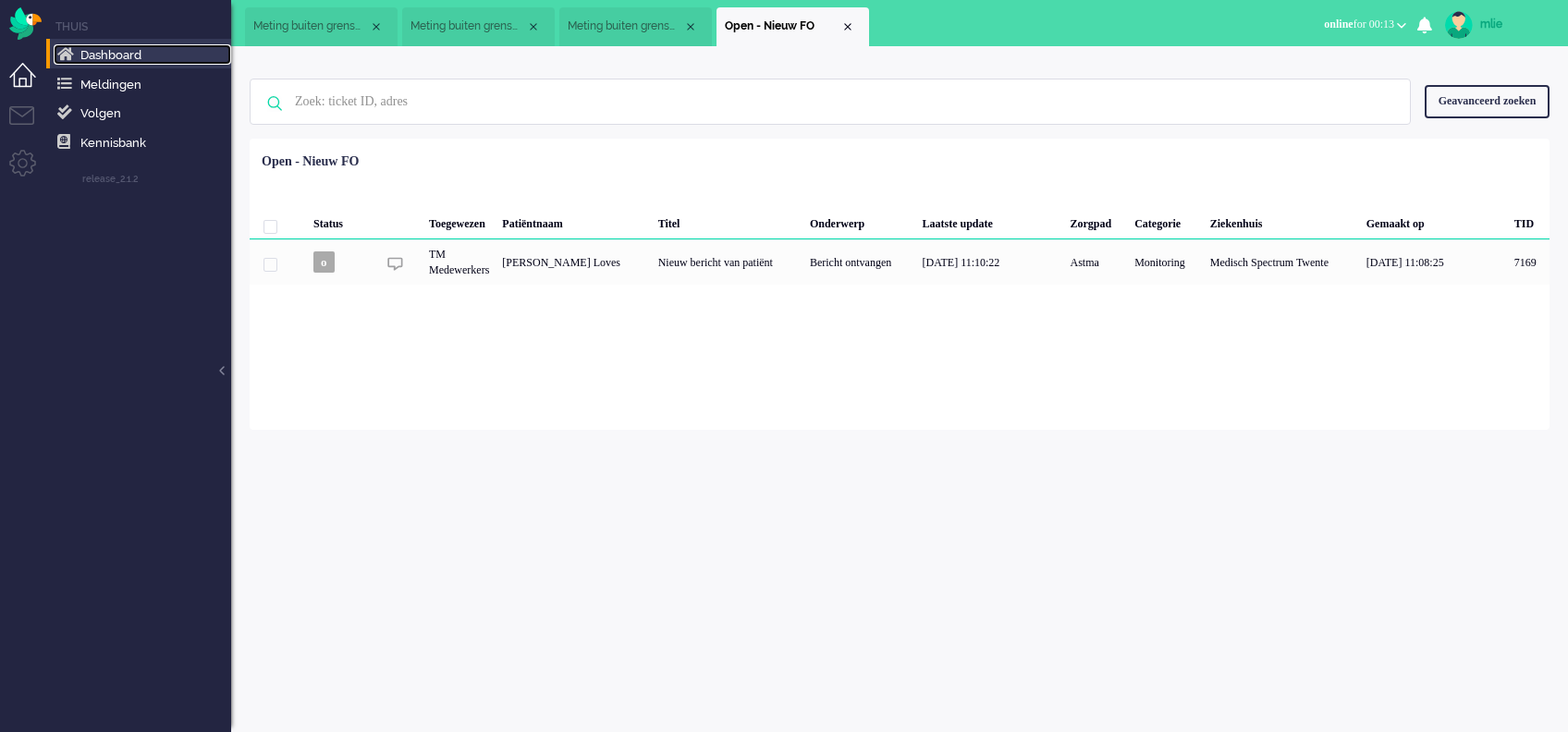
click at [108, 46] on link "Dashboard" at bounding box center [142, 54] width 177 height 21
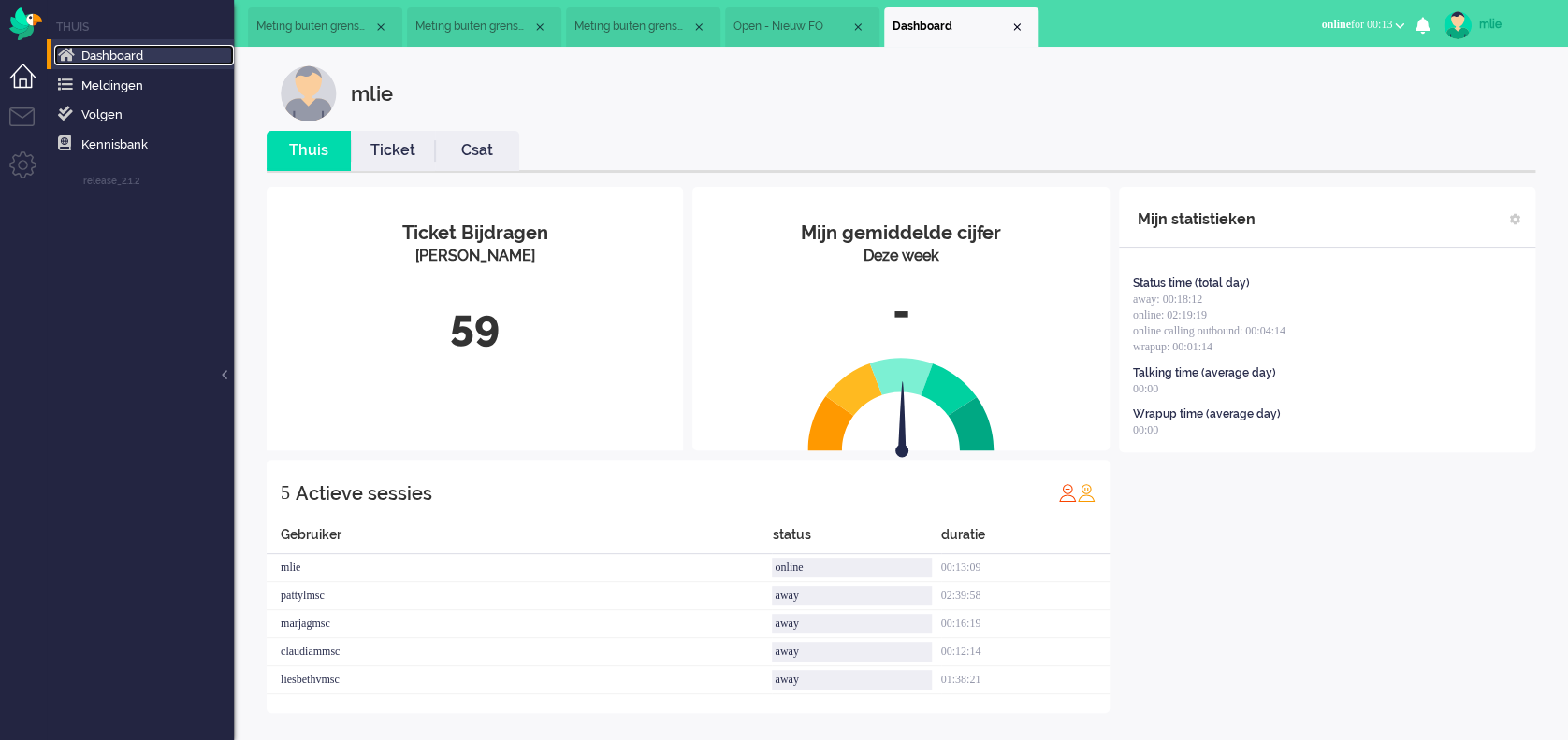
scroll to position [5, 0]
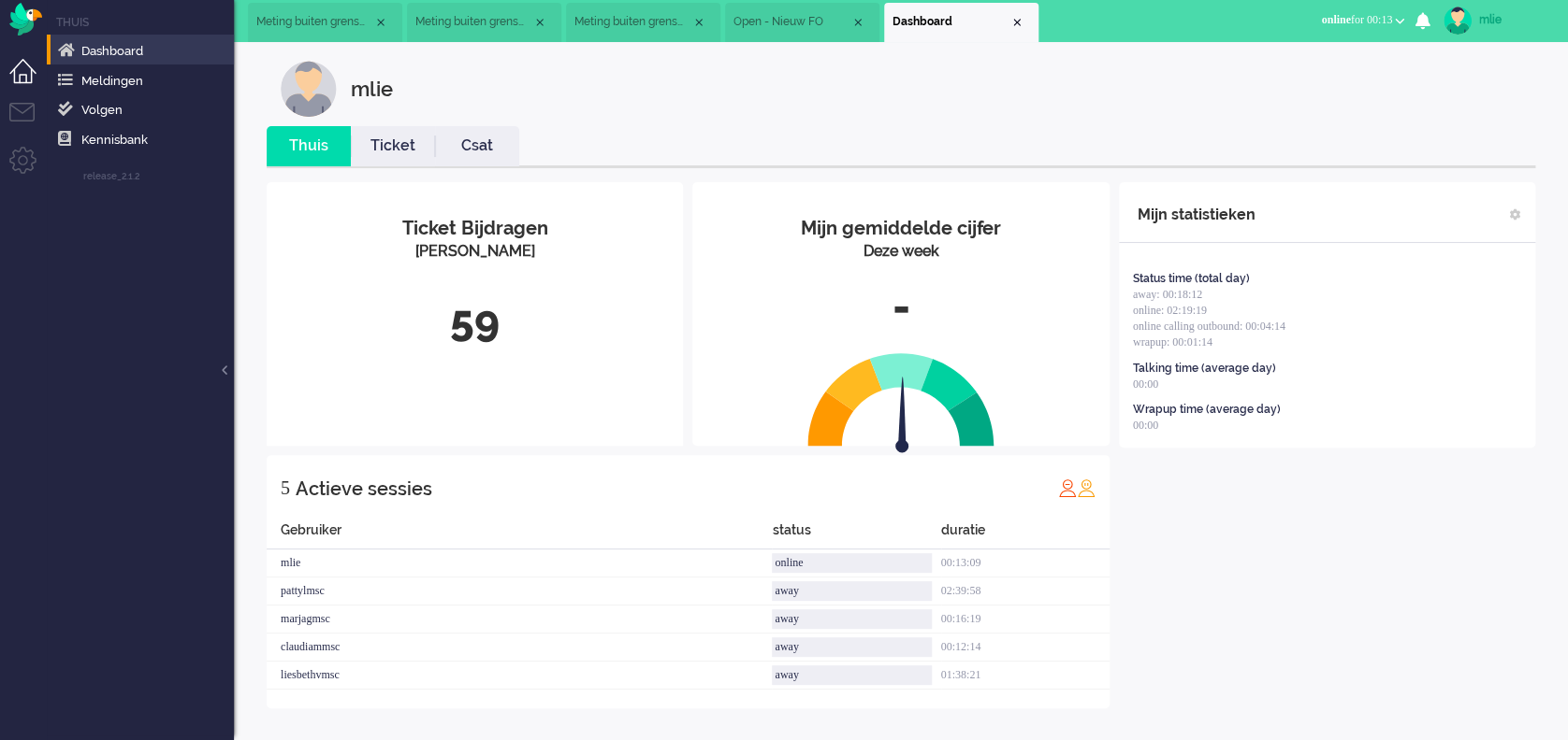
click at [384, 148] on link "Ticket" at bounding box center [392, 147] width 84 height 22
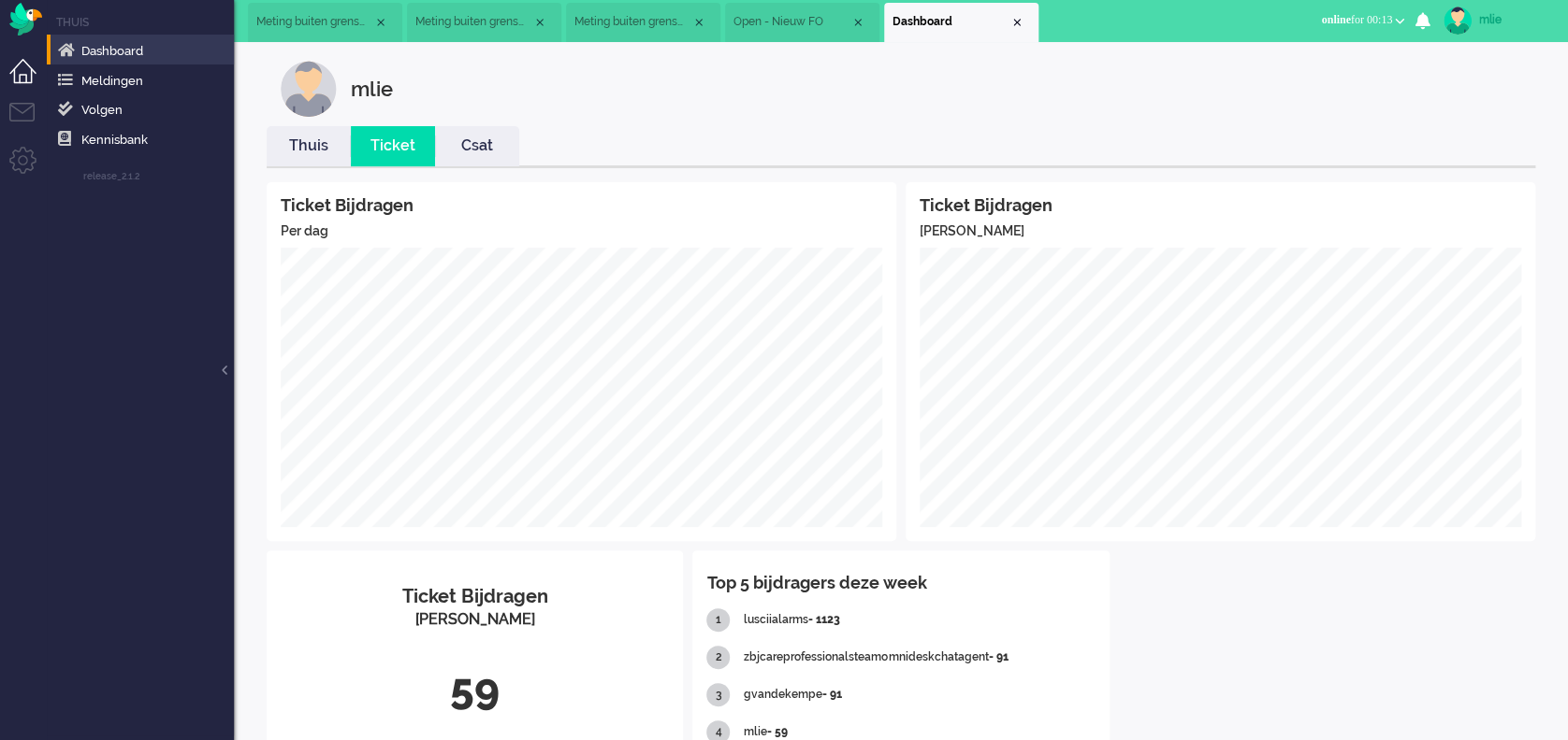
click at [1010, 16] on div "Close tab" at bounding box center [1016, 22] width 15 height 15
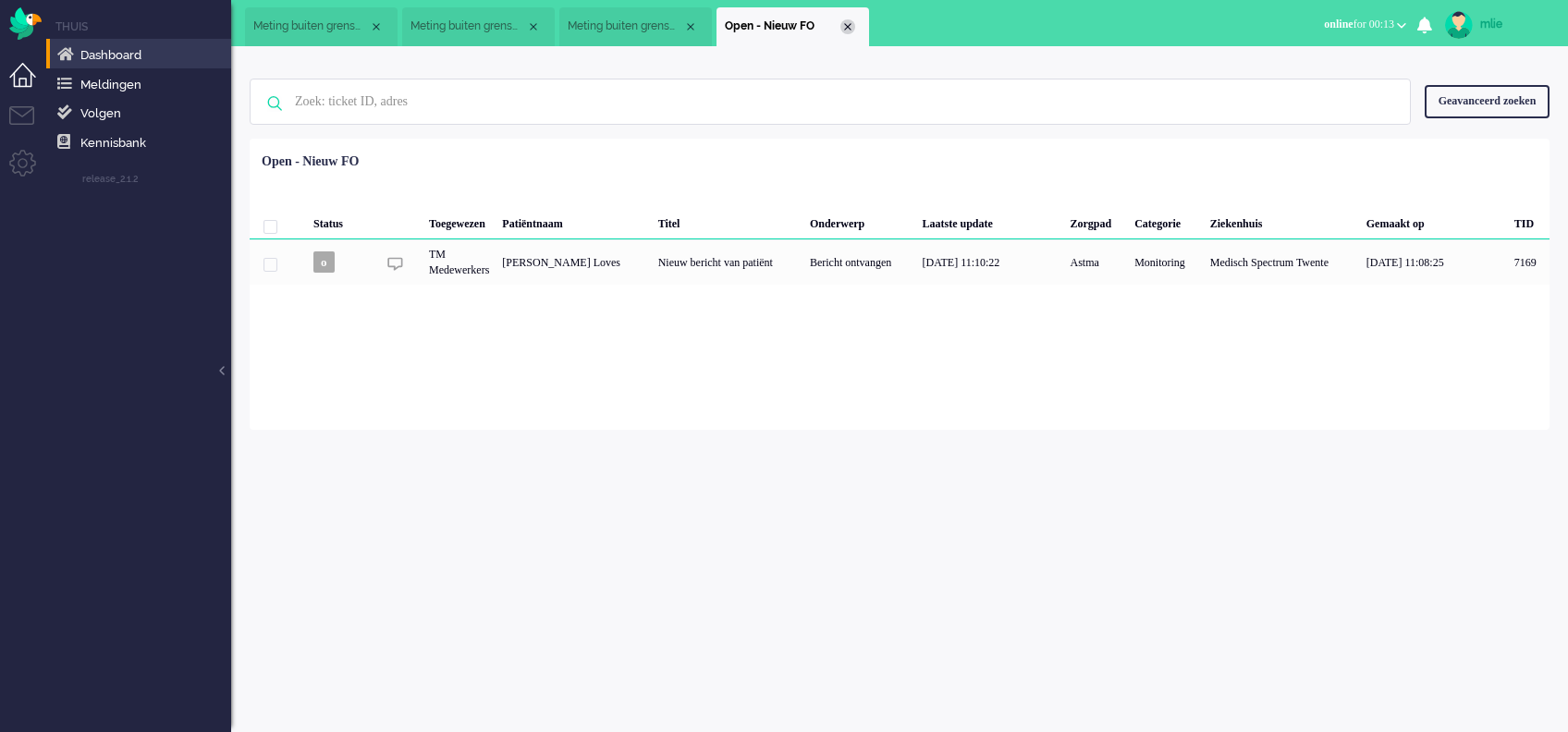
click at [846, 24] on div "Close tab" at bounding box center [848, 26] width 15 height 15
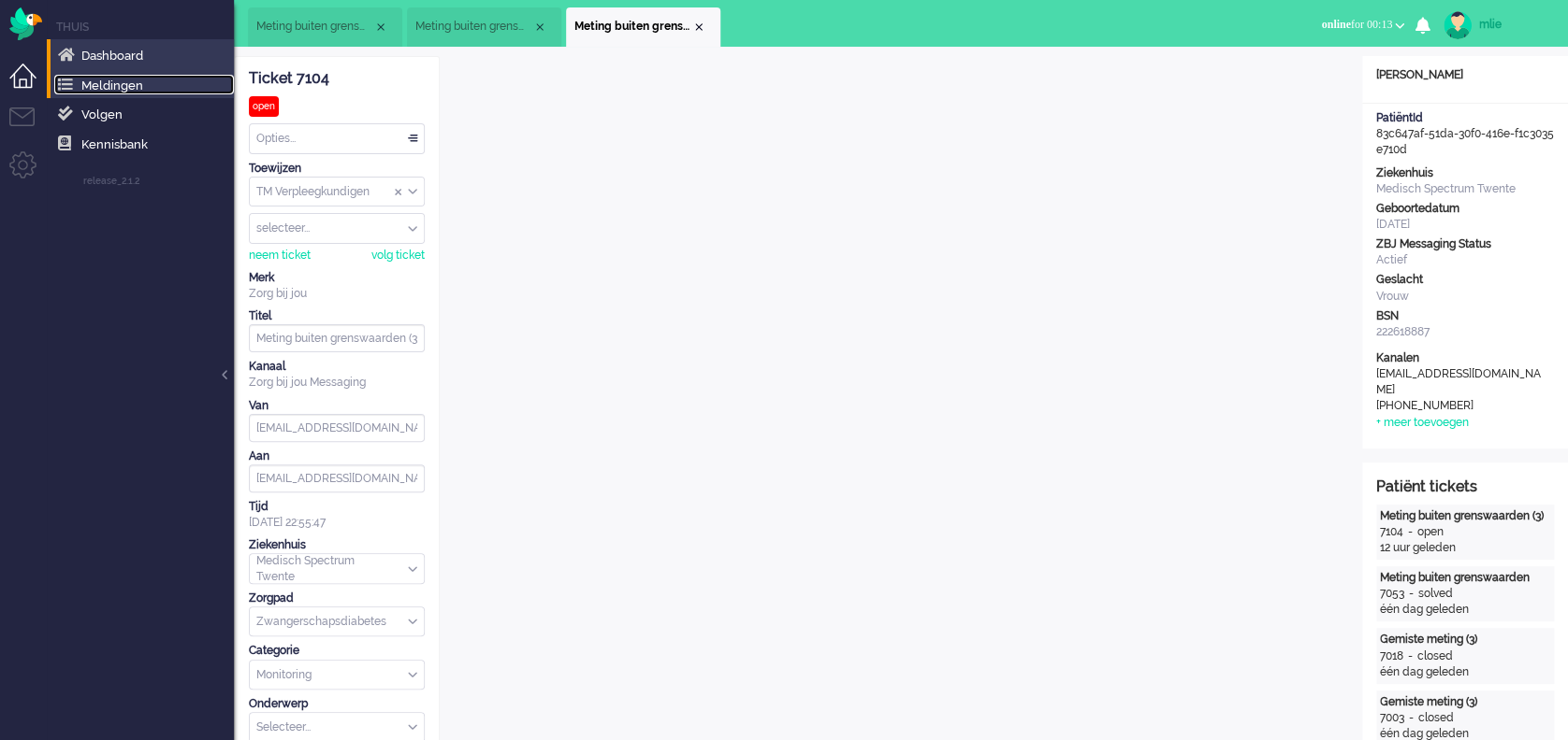
click at [104, 91] on span "Meldingen" at bounding box center [112, 85] width 61 height 14
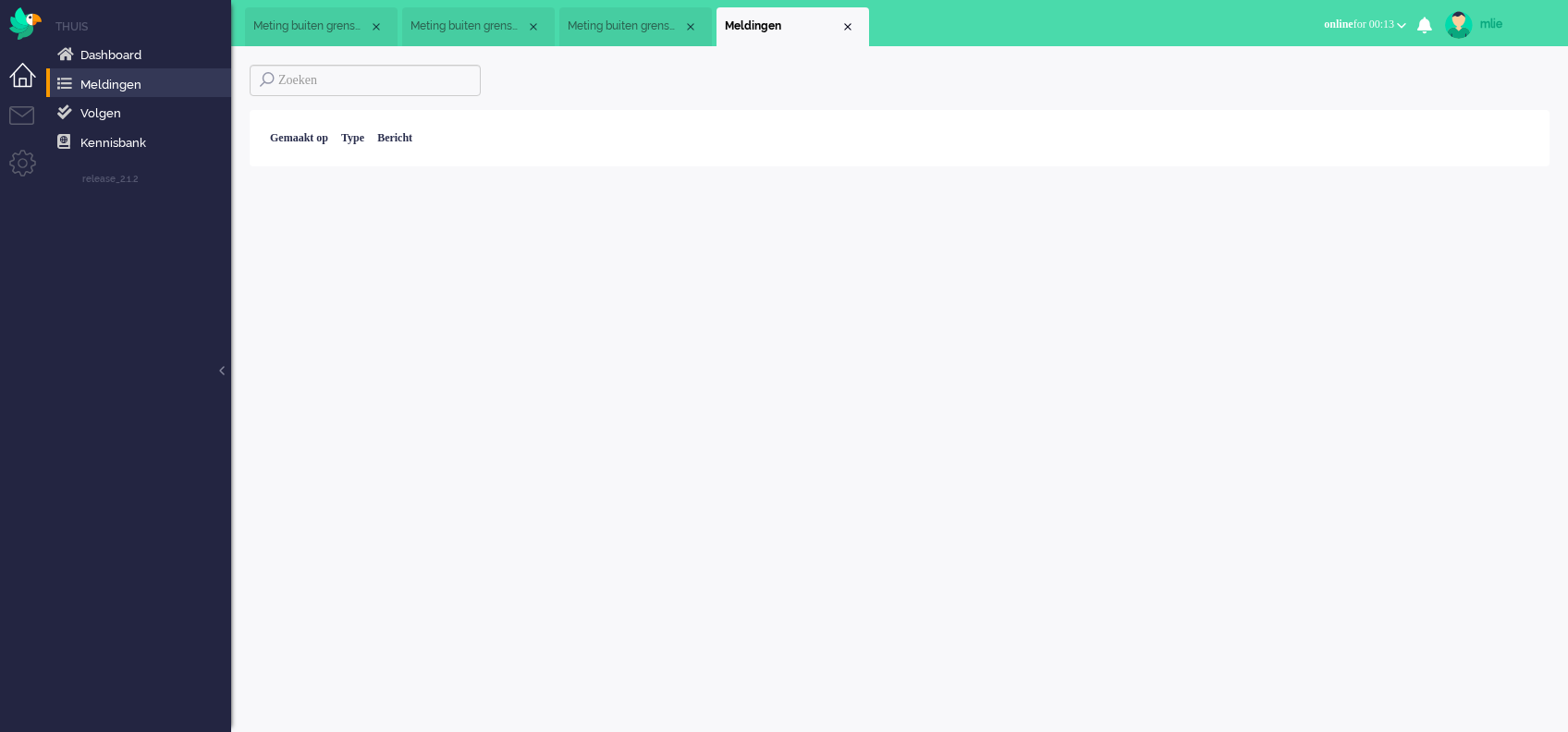
click at [19, 74] on li "Dashboard menu" at bounding box center [29, 83] width 41 height 41
click at [19, 108] on li "Tickets menu" at bounding box center [29, 127] width 41 height 41
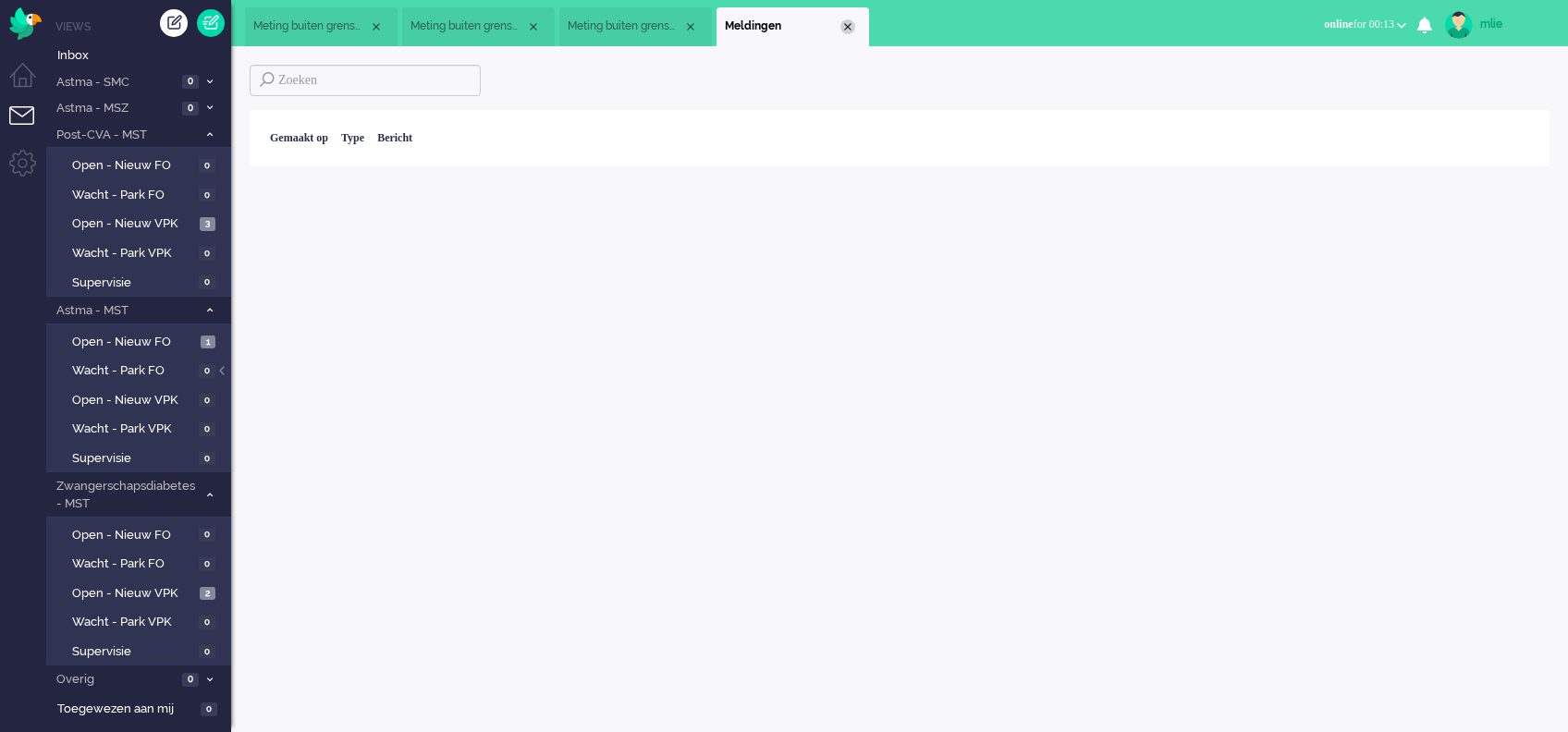
click at [852, 23] on div "Close tab" at bounding box center [848, 26] width 15 height 15
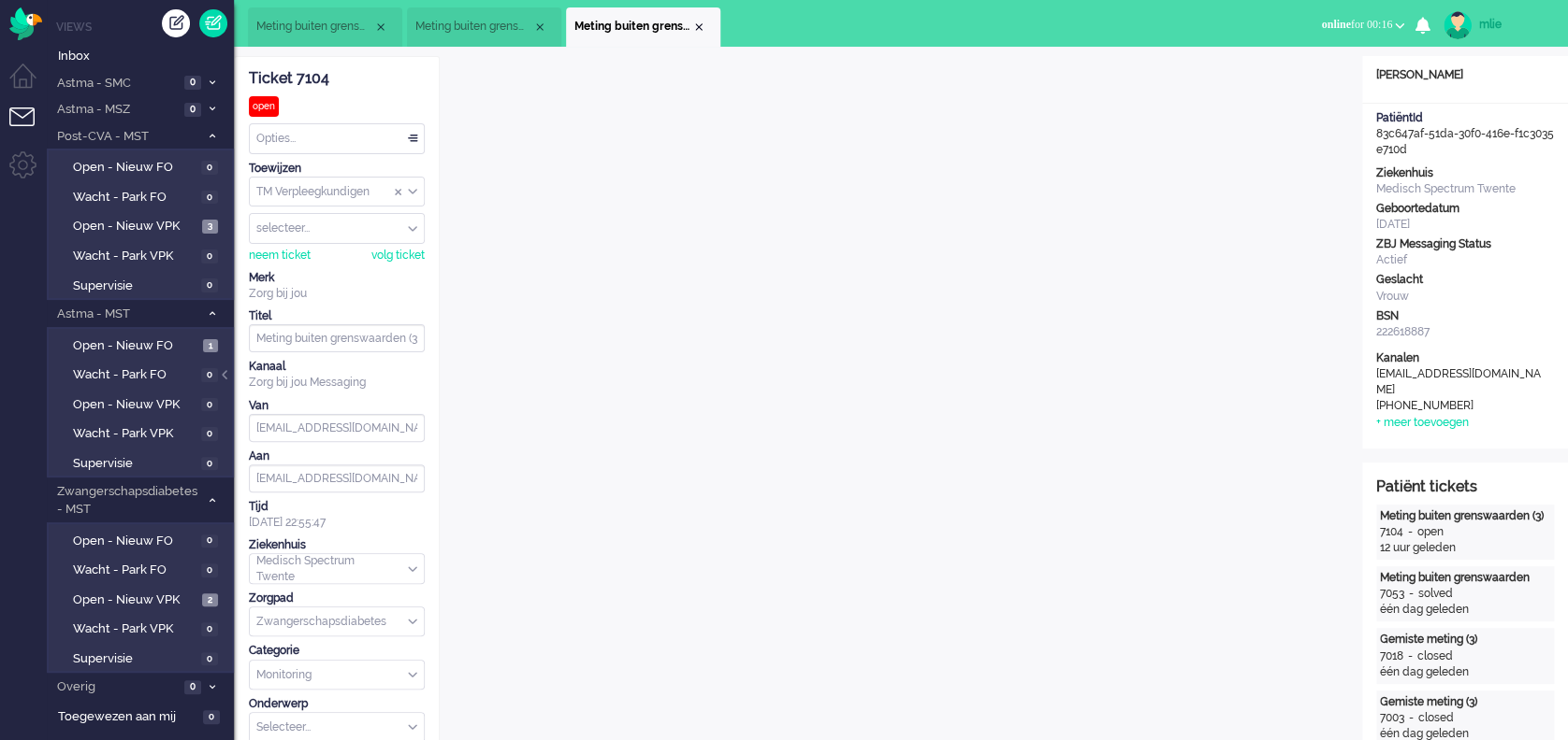
click at [474, 33] on span "Meting buiten grenswaarden" at bounding box center [474, 27] width 117 height 16
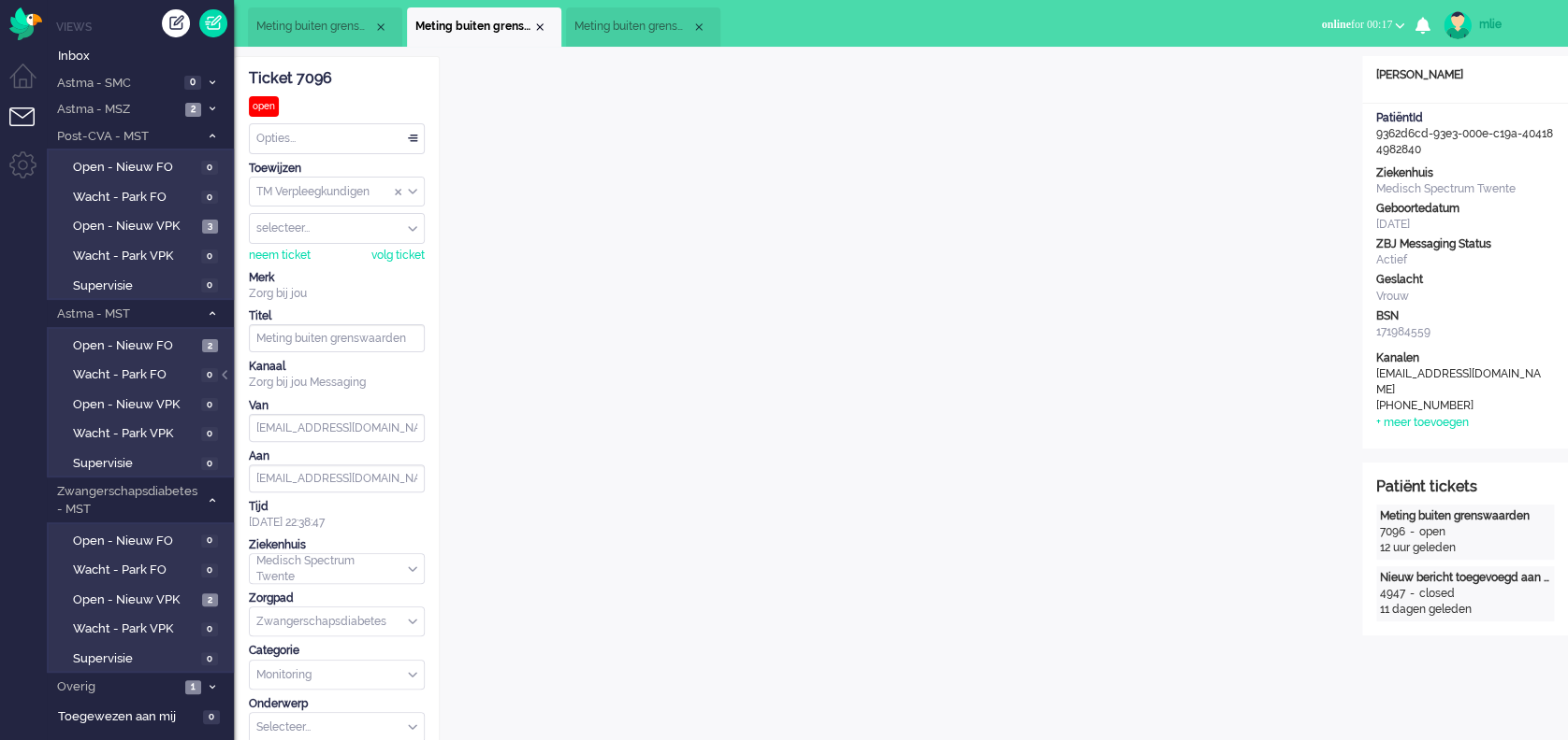
click at [635, 28] on span "Meting buiten grenswaarden (3)" at bounding box center [632, 27] width 117 height 16
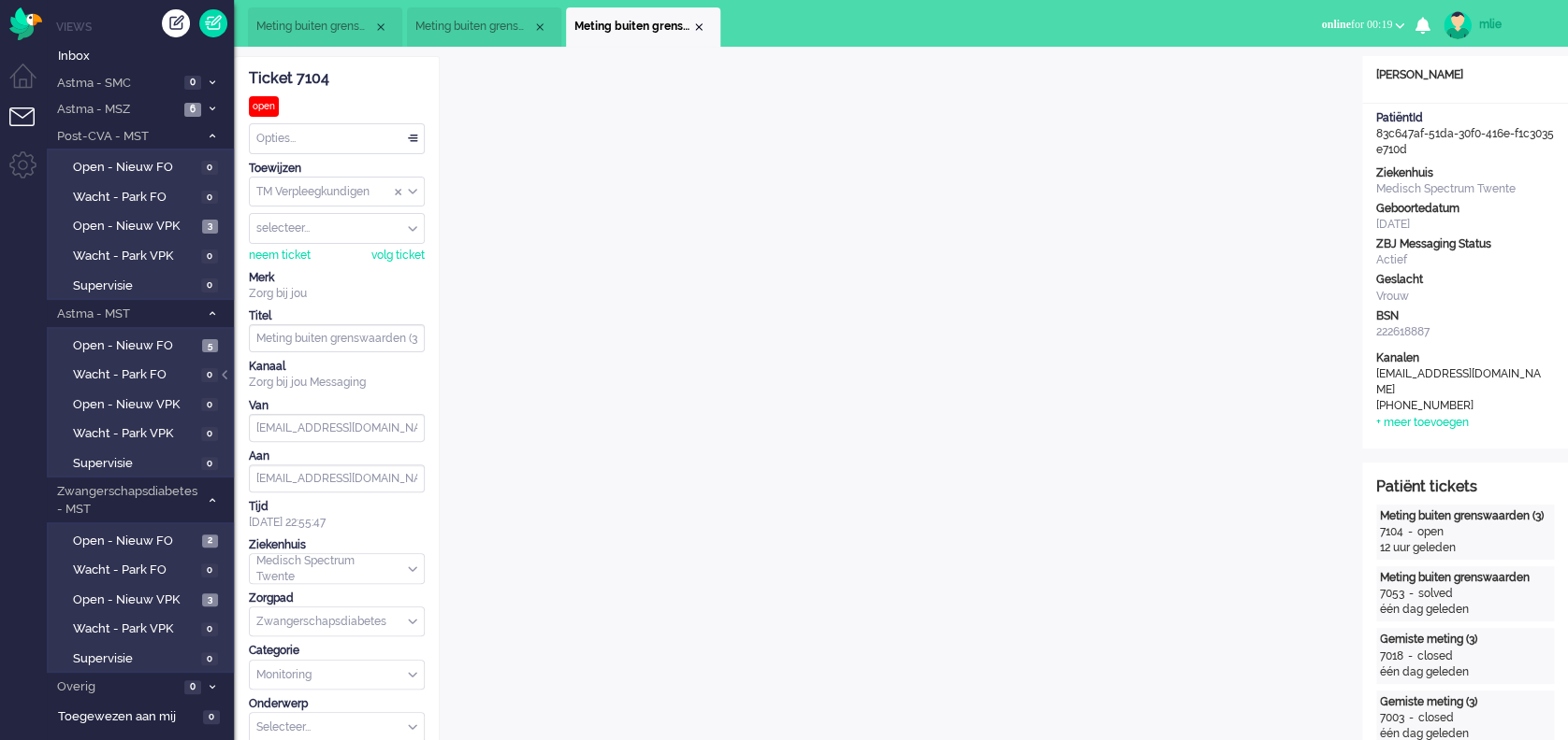
click at [490, 27] on span "Meting buiten grenswaarden" at bounding box center [474, 27] width 117 height 16
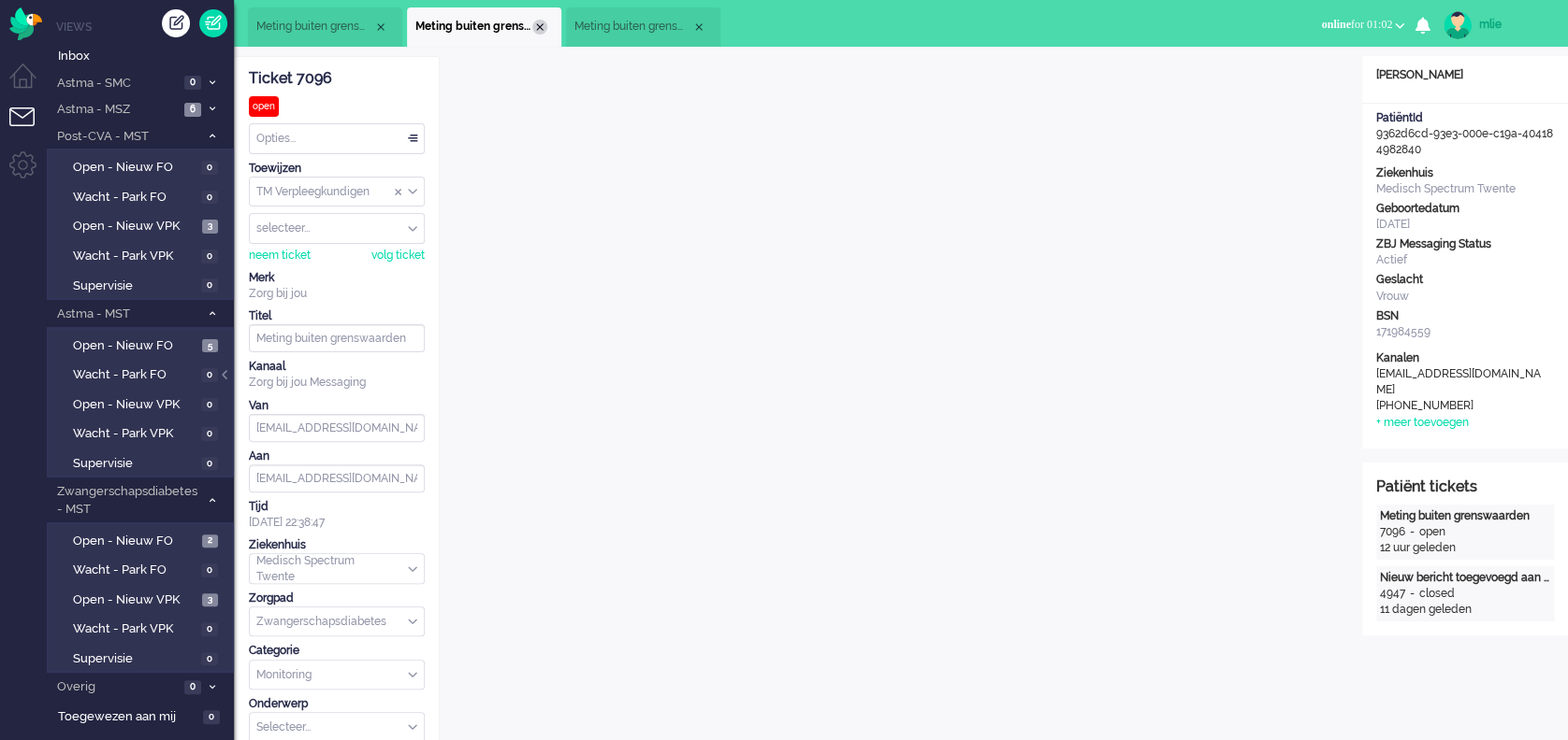
click at [542, 30] on div "Close tab" at bounding box center [539, 27] width 15 height 15
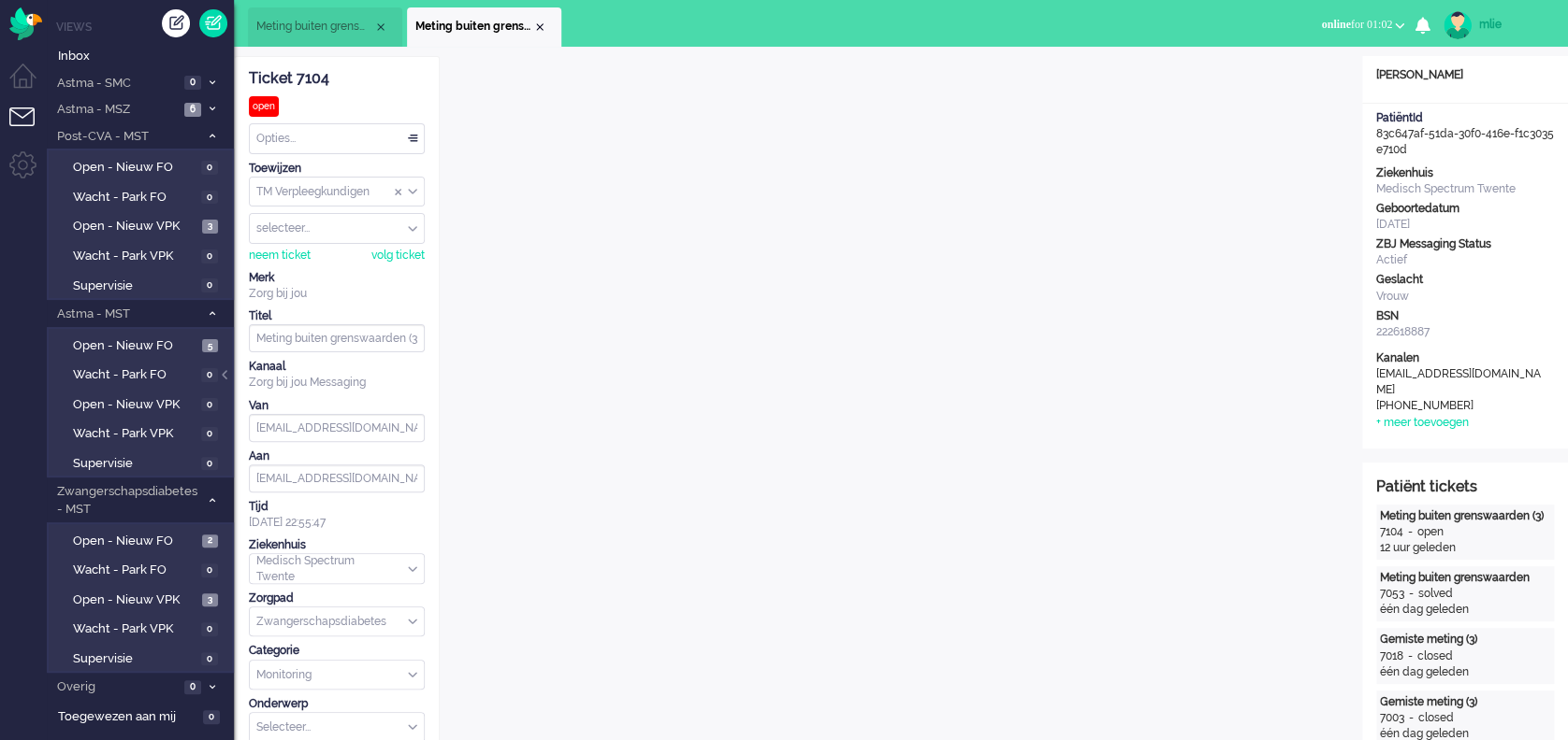
click at [531, 30] on span "Meting buiten grenswaarden (3)" at bounding box center [474, 27] width 117 height 16
drag, startPoint x: 105, startPoint y: 334, endPoint x: 127, endPoint y: 367, distance: 39.7
click at [105, 335] on link "Open - Nieuw FO 5" at bounding box center [143, 345] width 177 height 21
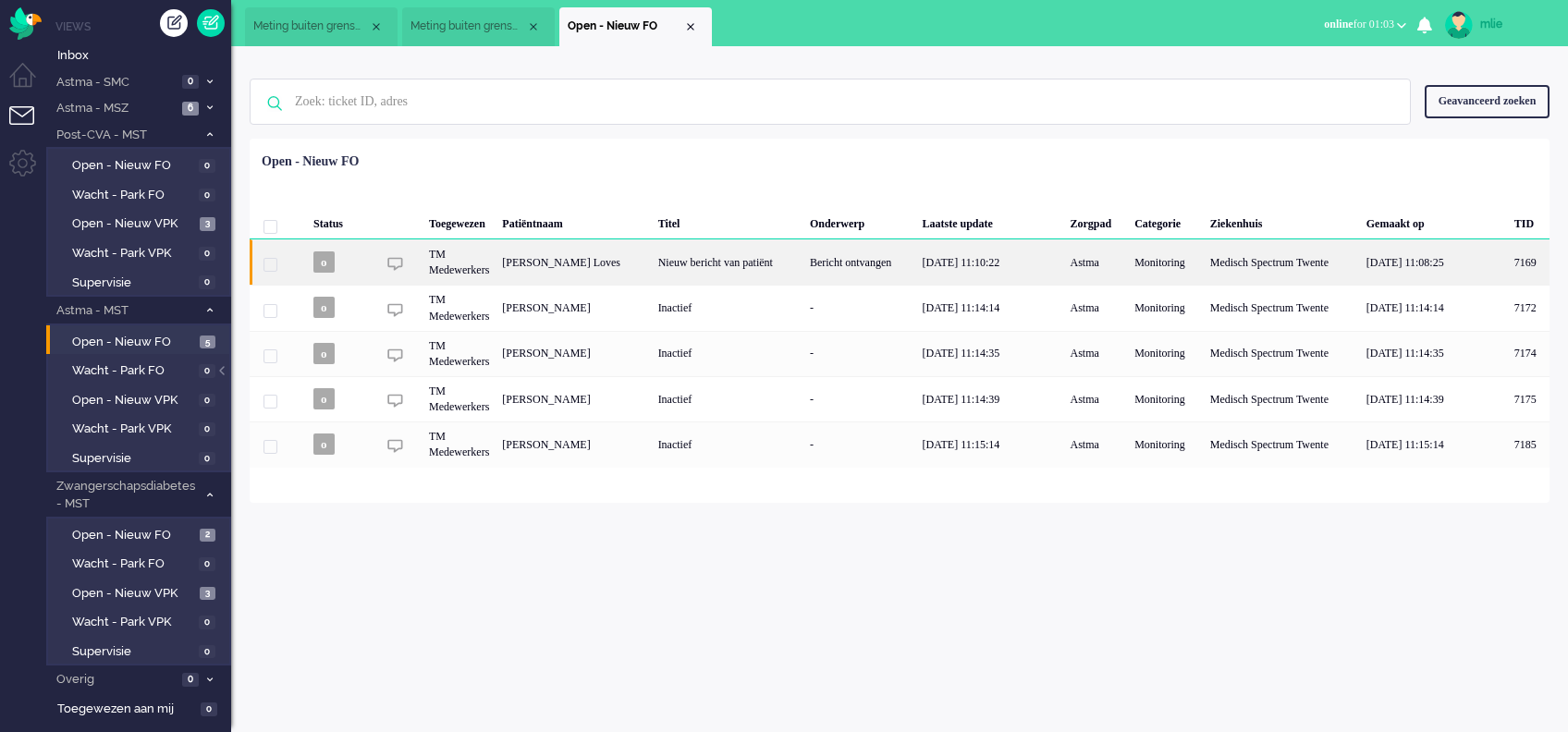
click at [854, 260] on div "Bericht ontvangen" at bounding box center [859, 262] width 113 height 45
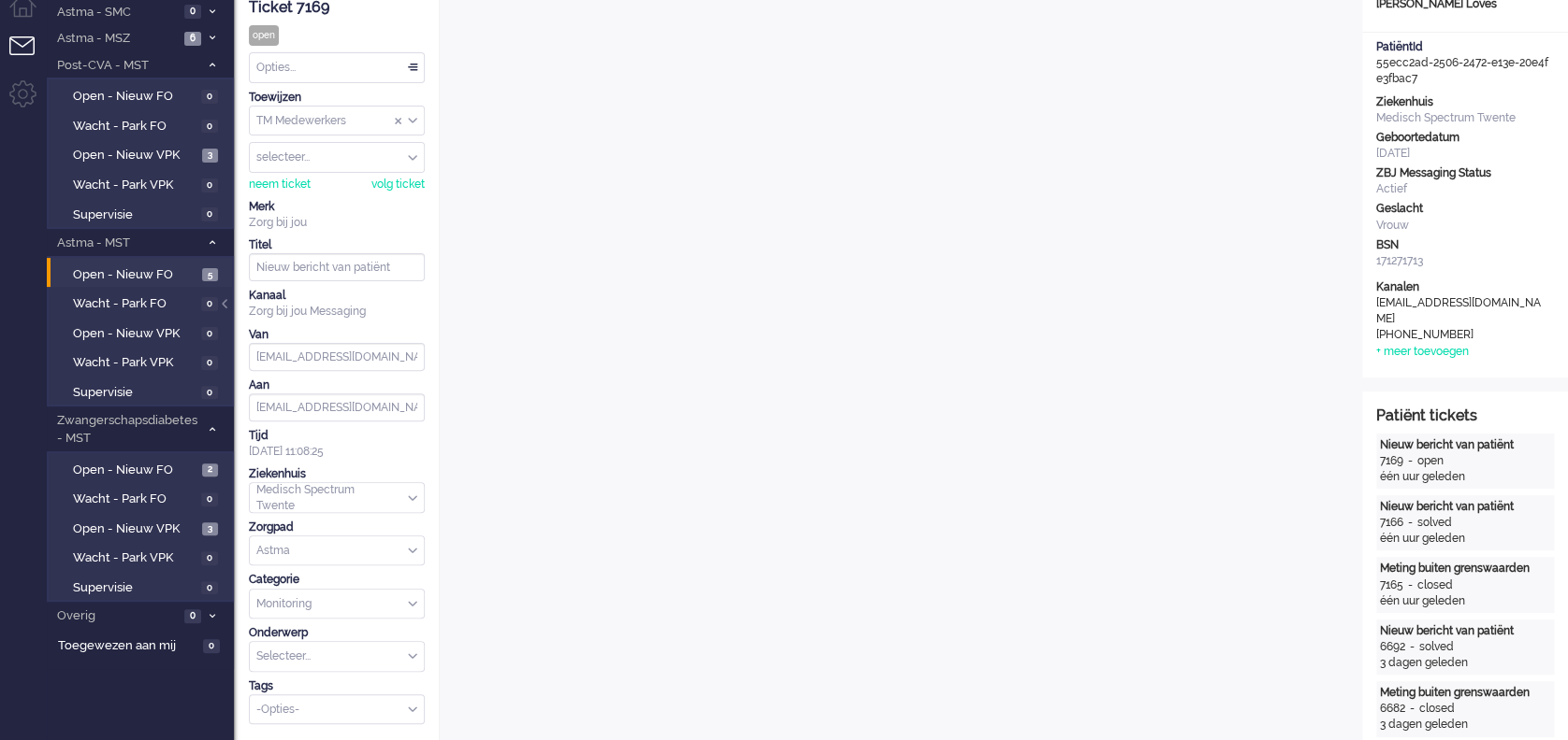
scroll to position [58, 0]
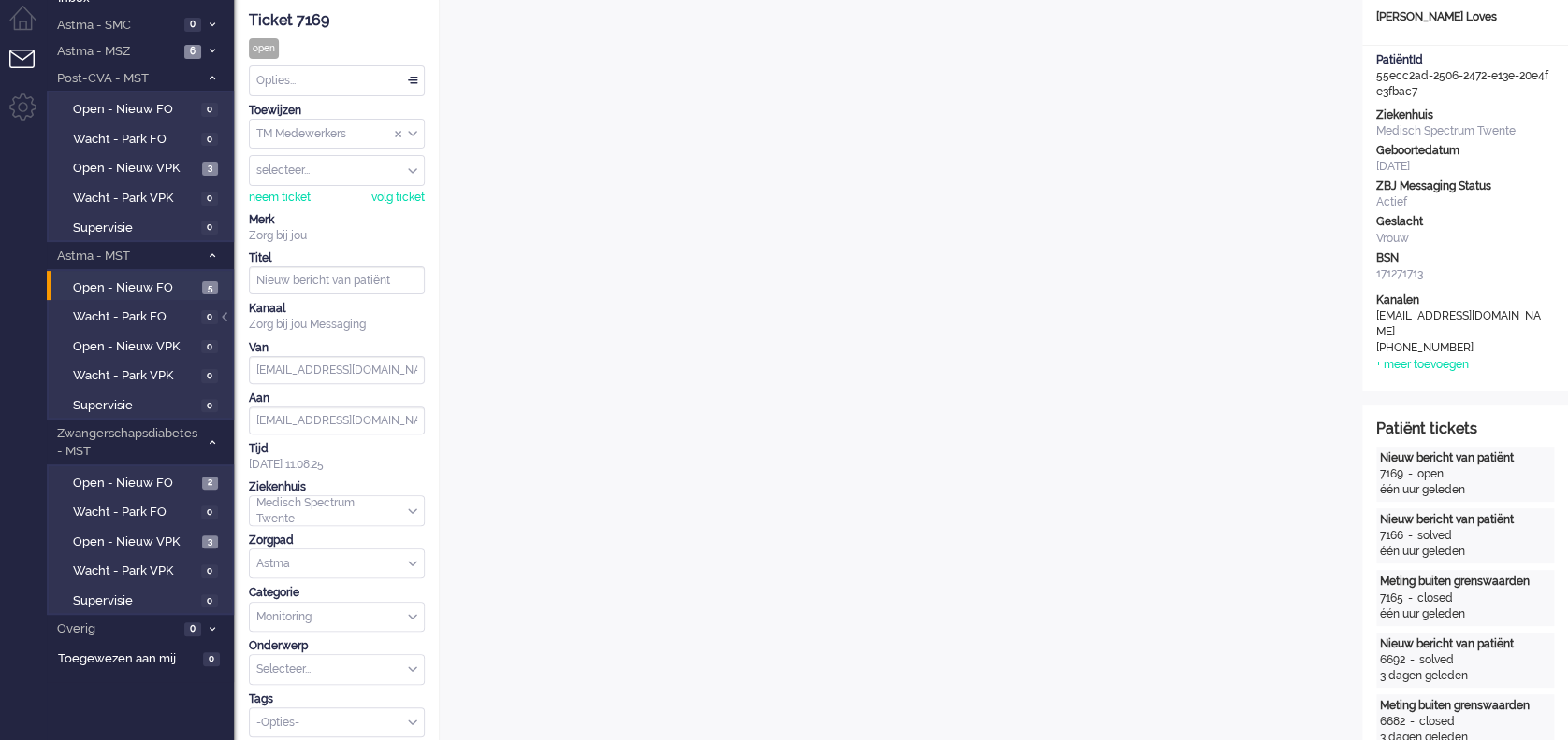
click at [413, 76] on div "Opties..." at bounding box center [337, 80] width 174 height 29
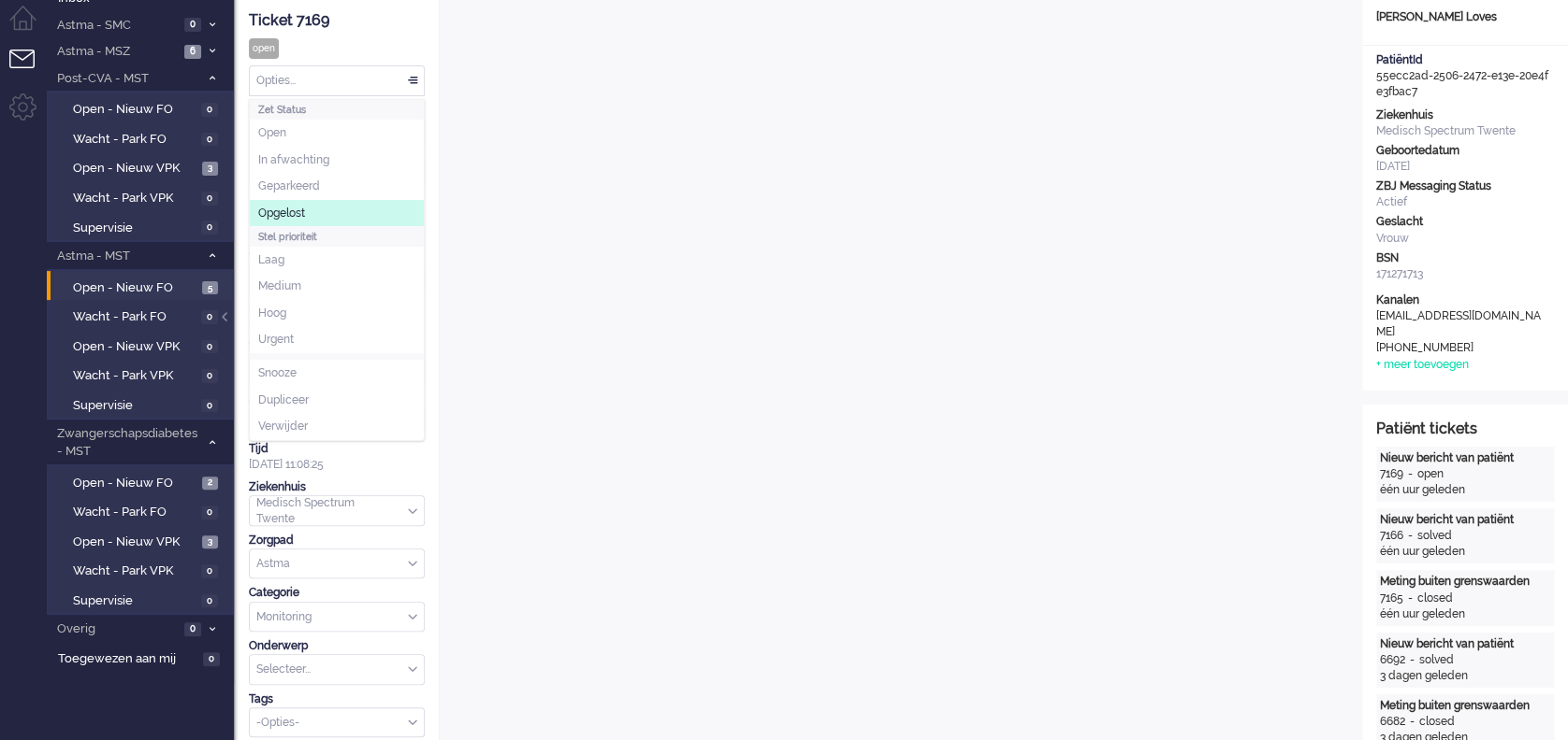
click at [287, 212] on span "Opgelost" at bounding box center [280, 214] width 47 height 16
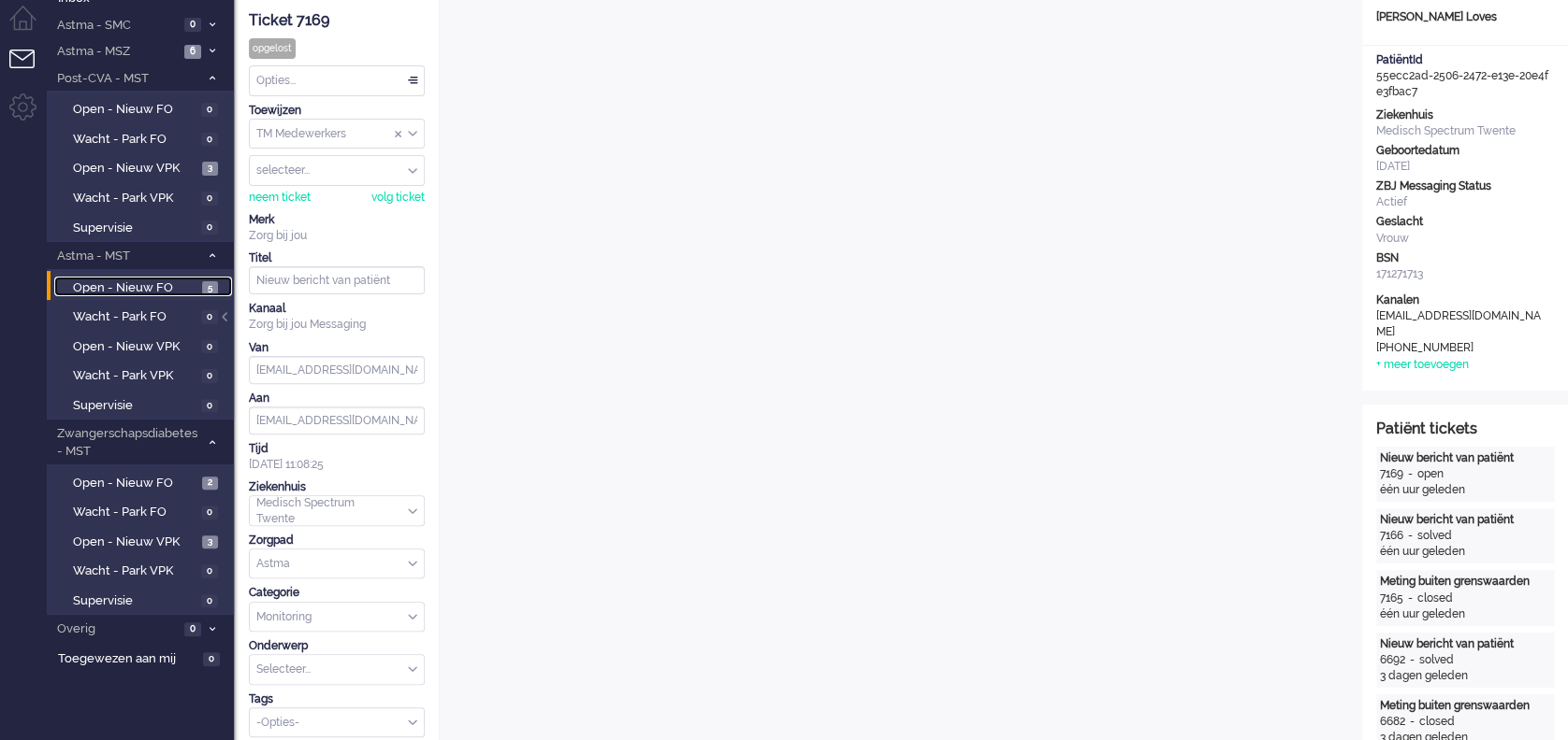
click at [139, 276] on link "Open - Nieuw FO 5" at bounding box center [143, 286] width 177 height 21
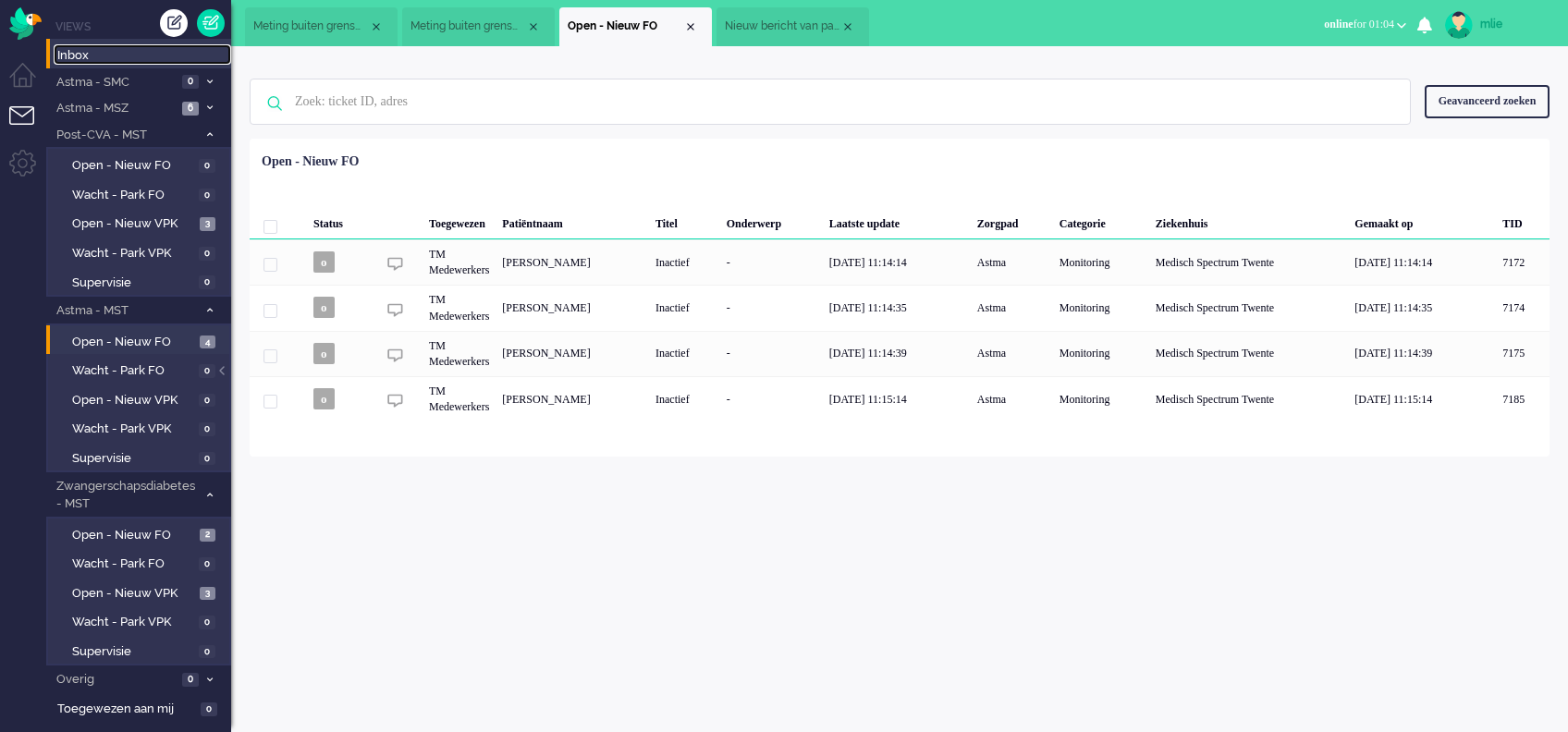
click at [89, 55] on span "Inbox" at bounding box center [144, 56] width 173 height 18
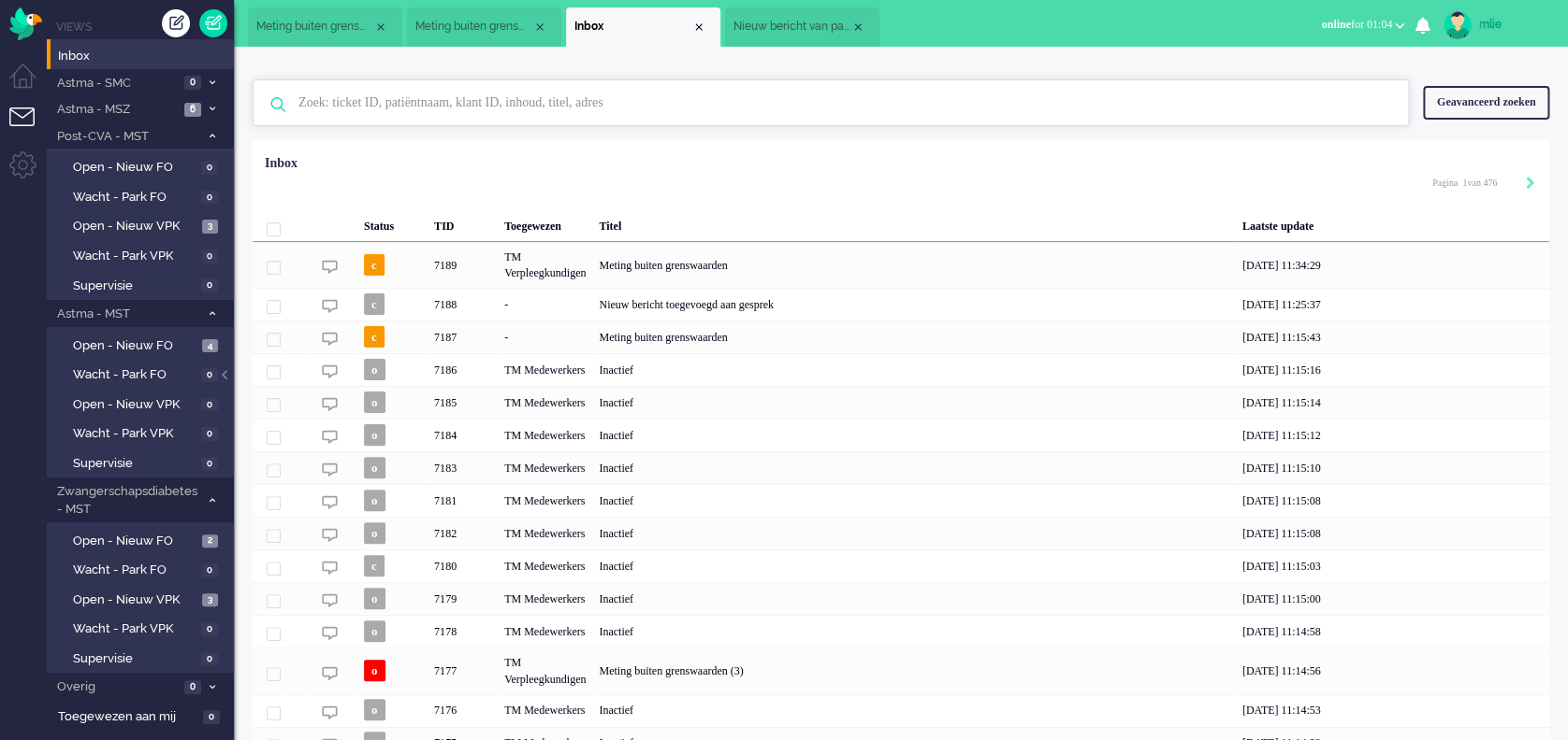
click at [359, 108] on input "text" at bounding box center [834, 102] width 1098 height 45
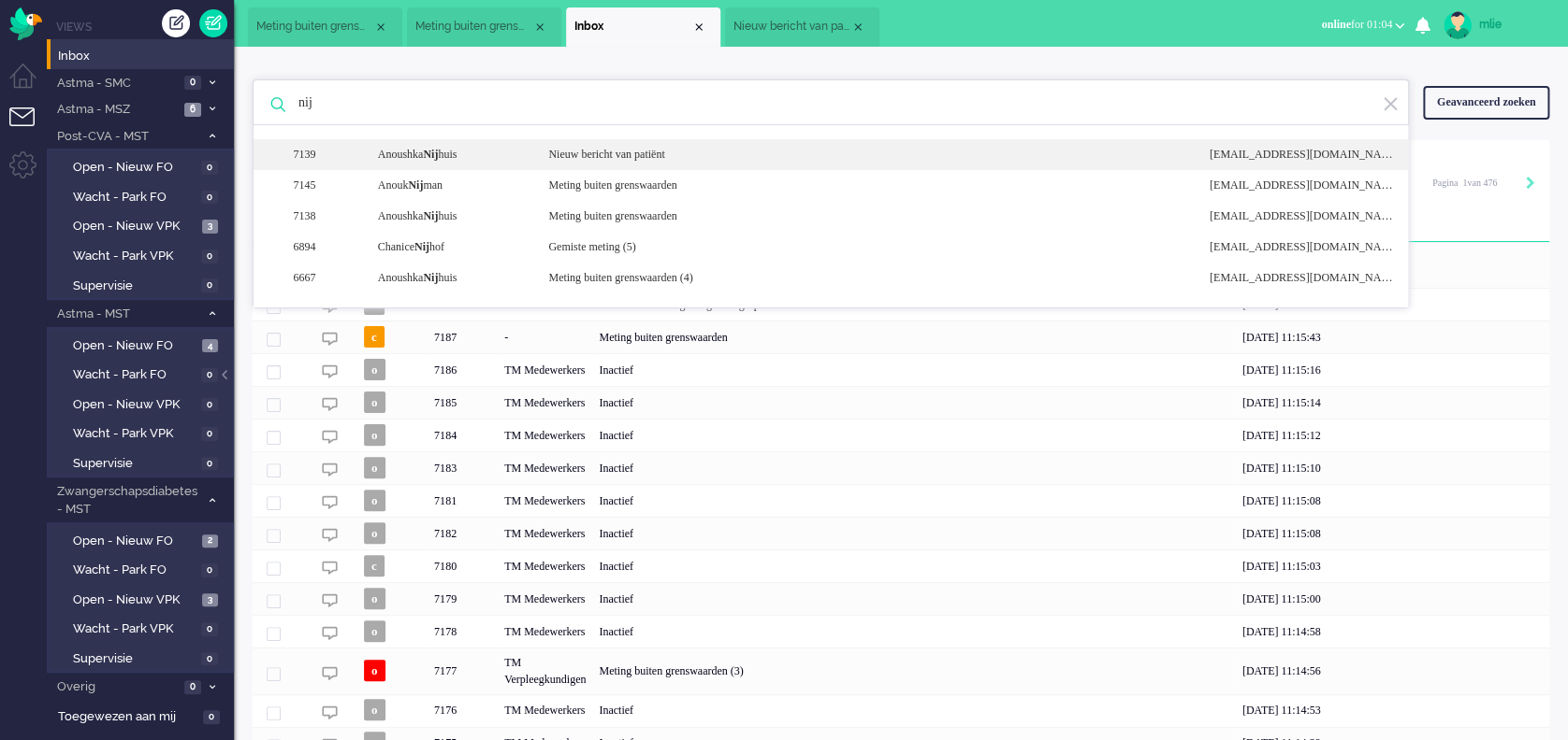
type input "nij"
click at [657, 159] on div "Nieuw bericht van patiënt" at bounding box center [864, 155] width 660 height 16
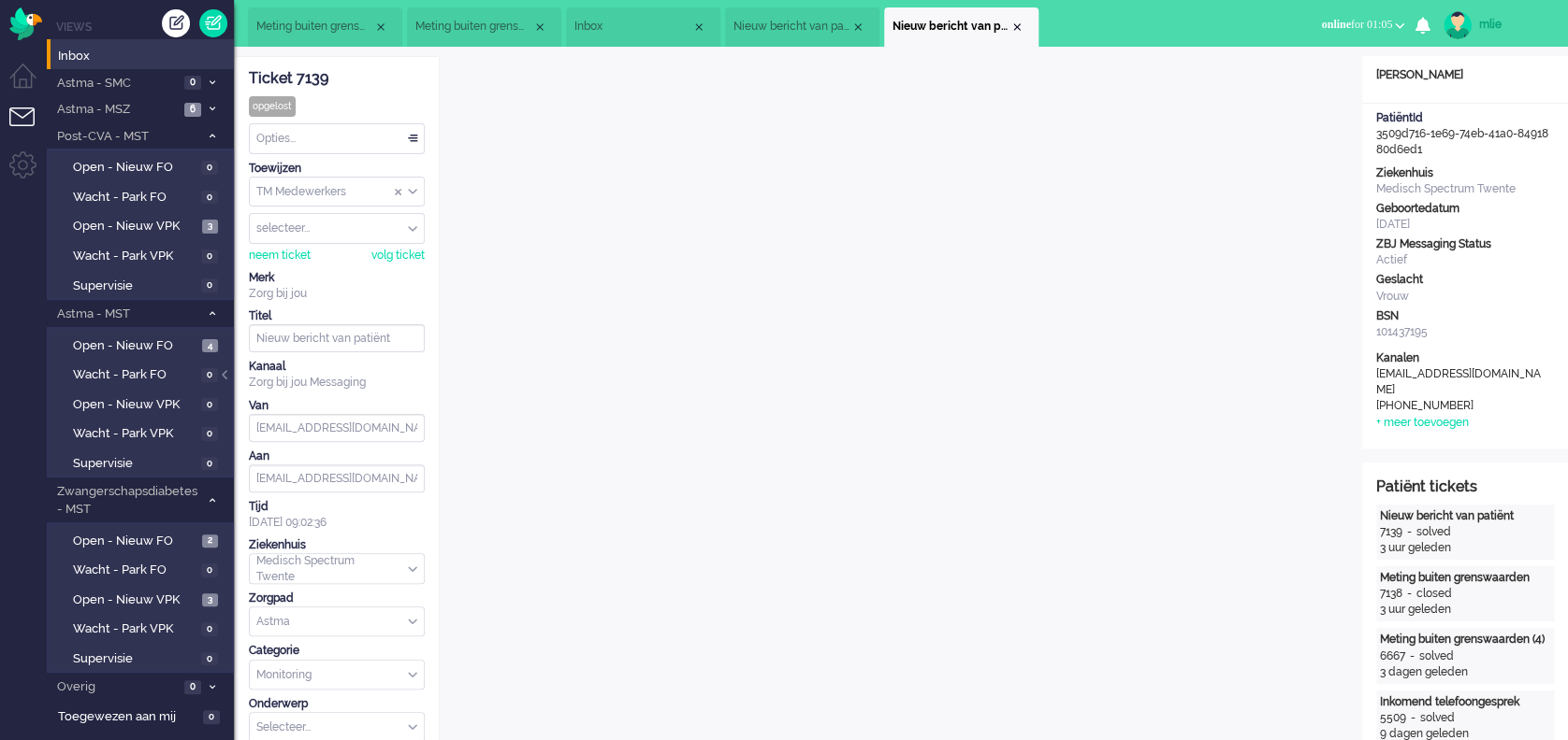
click at [776, 25] on span "Nieuw bericht van patiënt" at bounding box center [792, 27] width 117 height 16
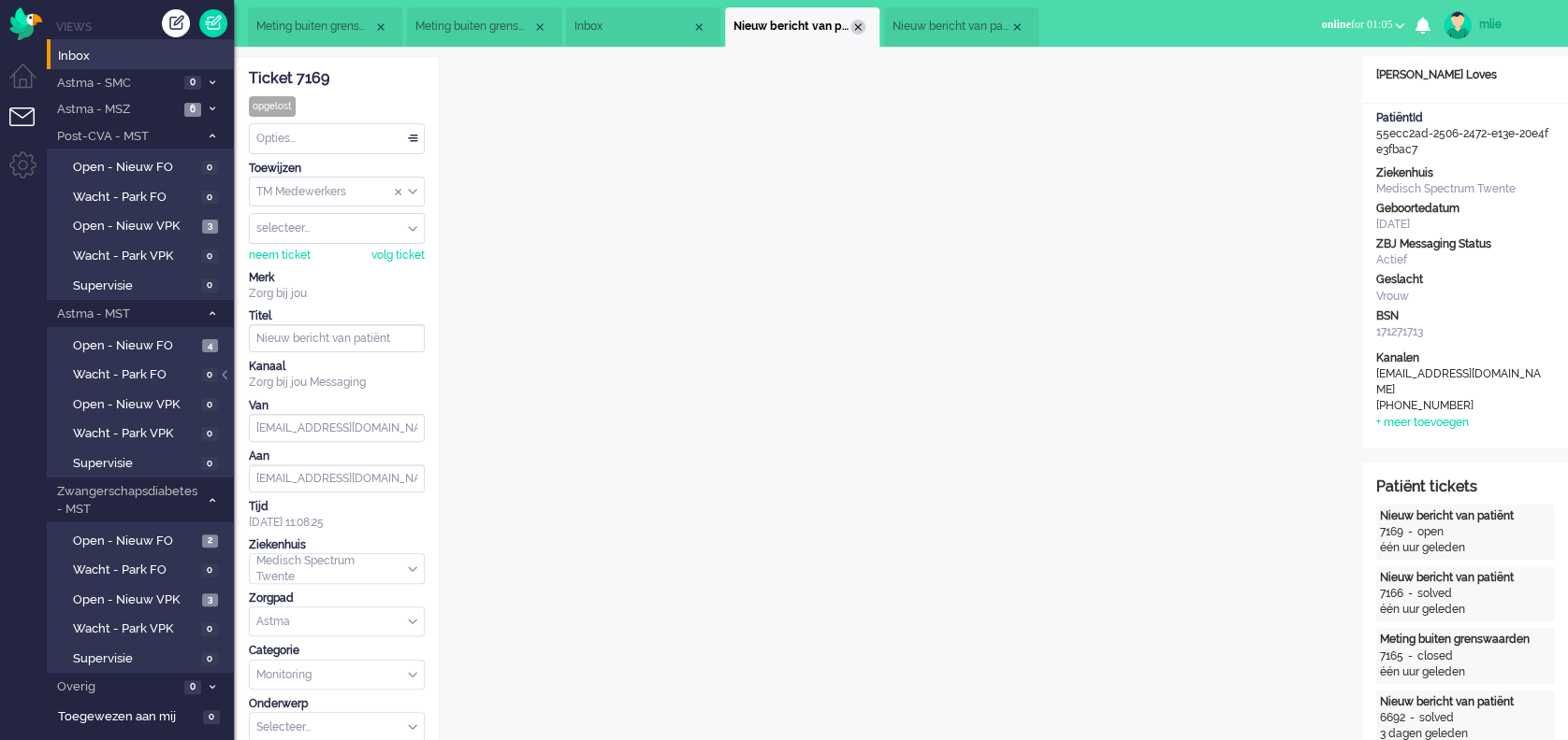
click at [854, 30] on div "Close tab" at bounding box center [857, 27] width 15 height 15
click at [643, 33] on span "Inbox" at bounding box center [632, 27] width 117 height 16
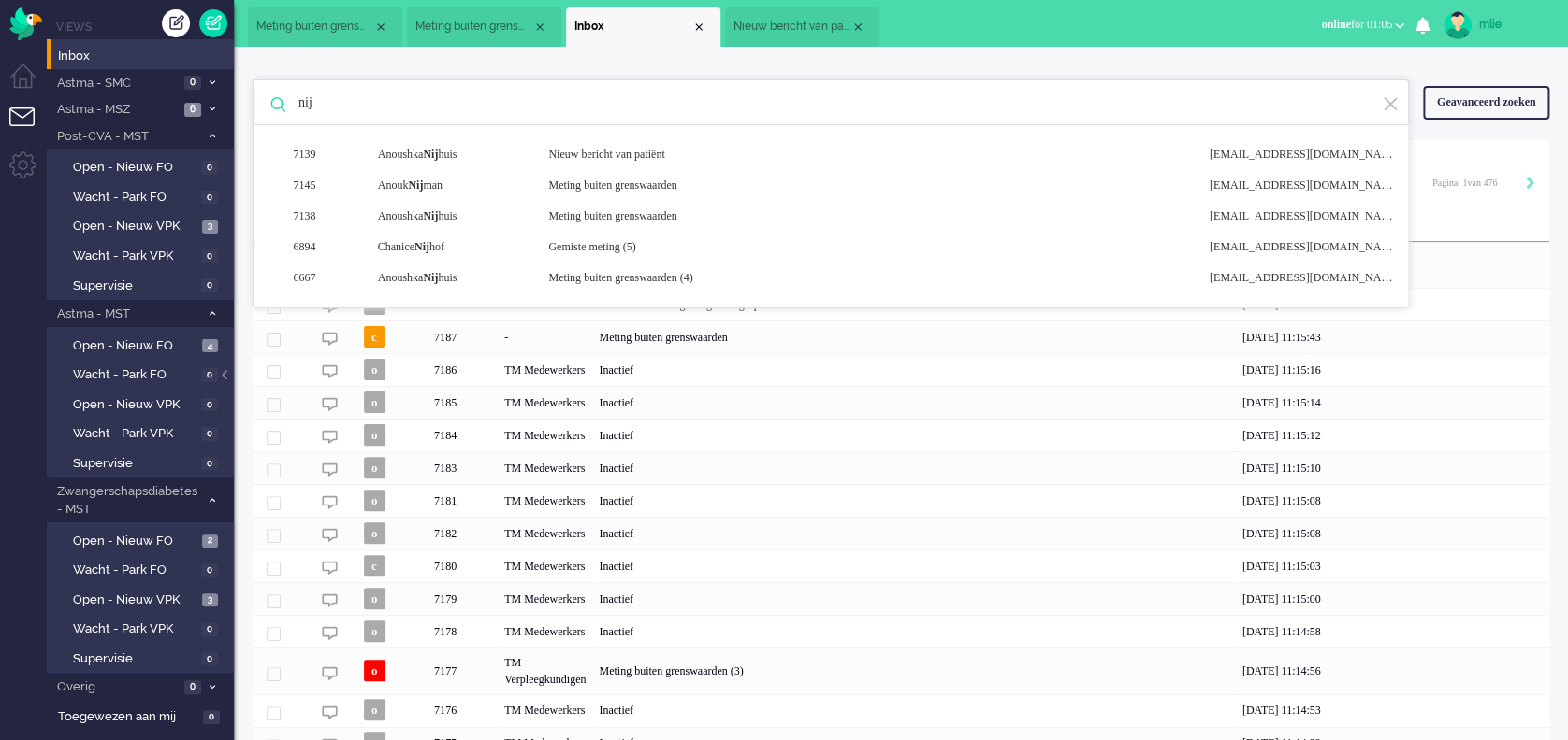
click at [1387, 103] on img at bounding box center [1390, 104] width 17 height 18
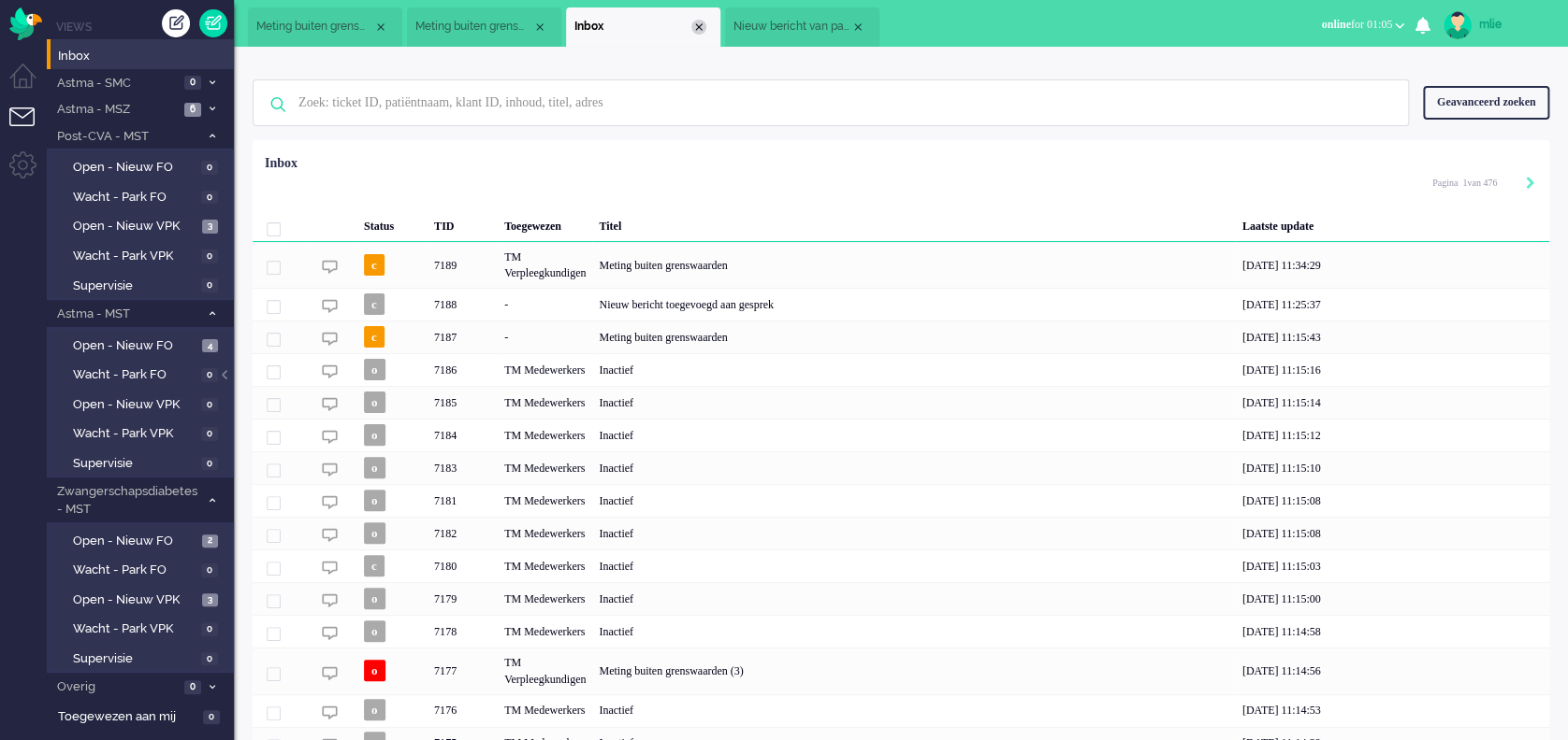
click at [699, 30] on div "Close tab" at bounding box center [698, 27] width 15 height 15
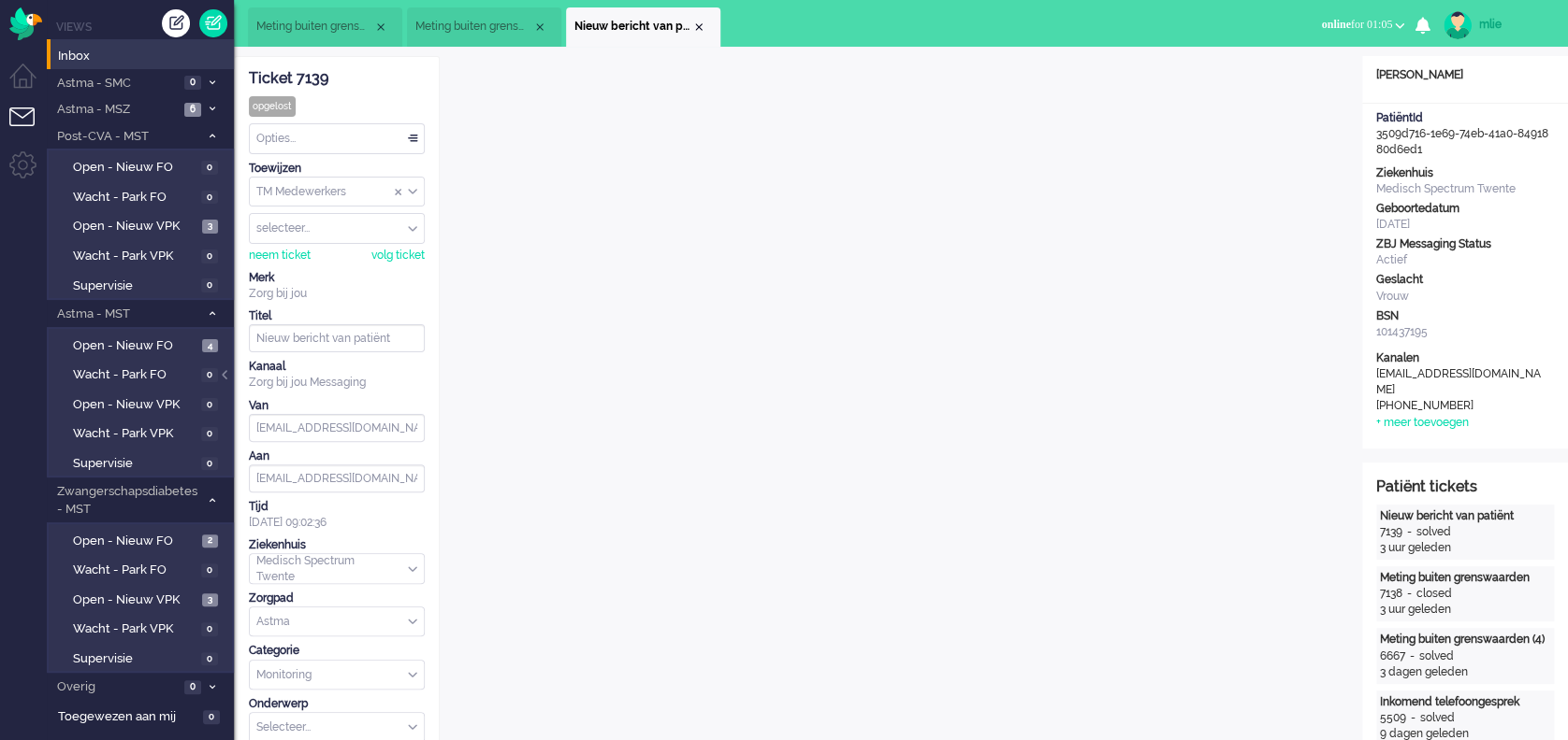
click at [457, 32] on span "Meting buiten grenswaarden (3)" at bounding box center [474, 27] width 117 height 16
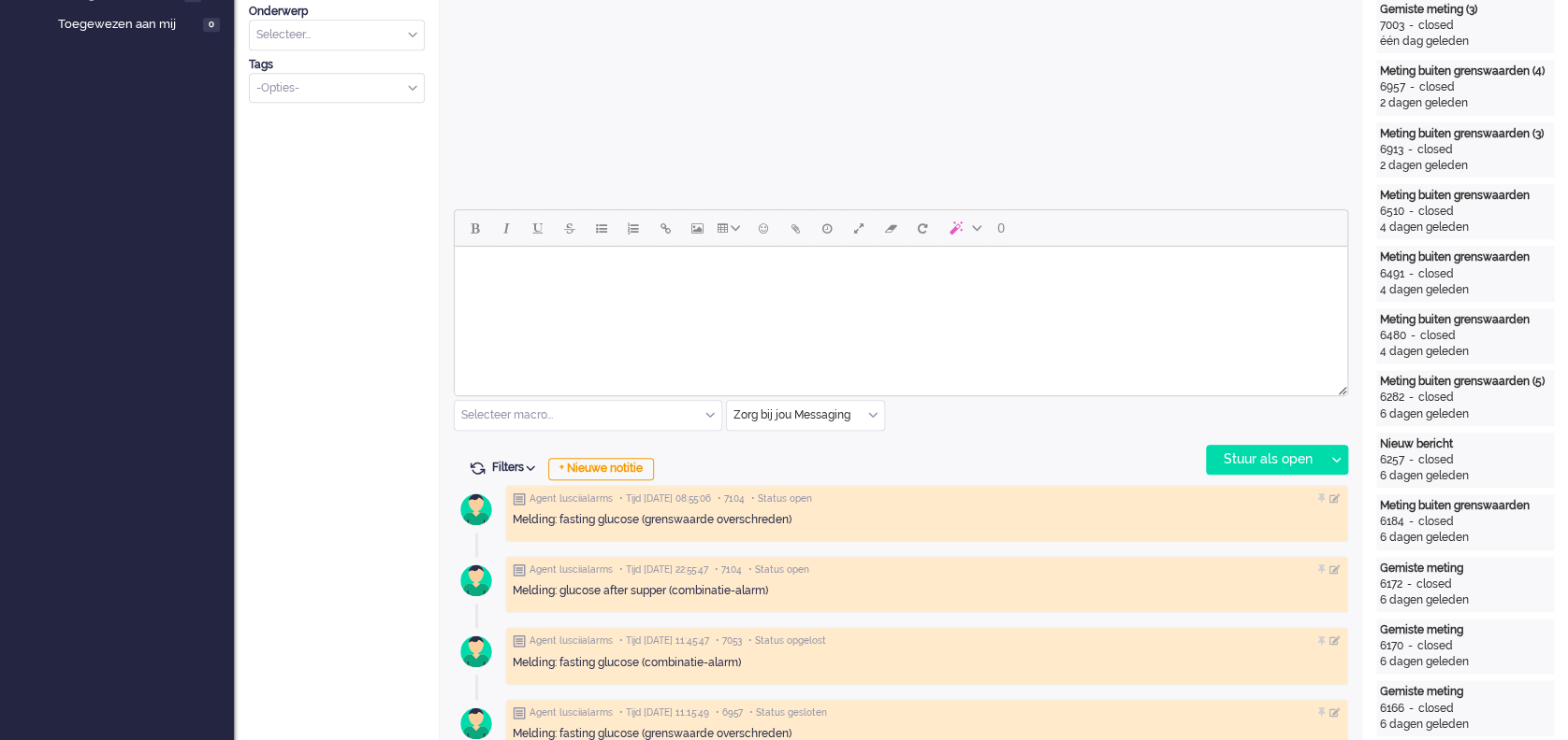
scroll to position [748, 0]
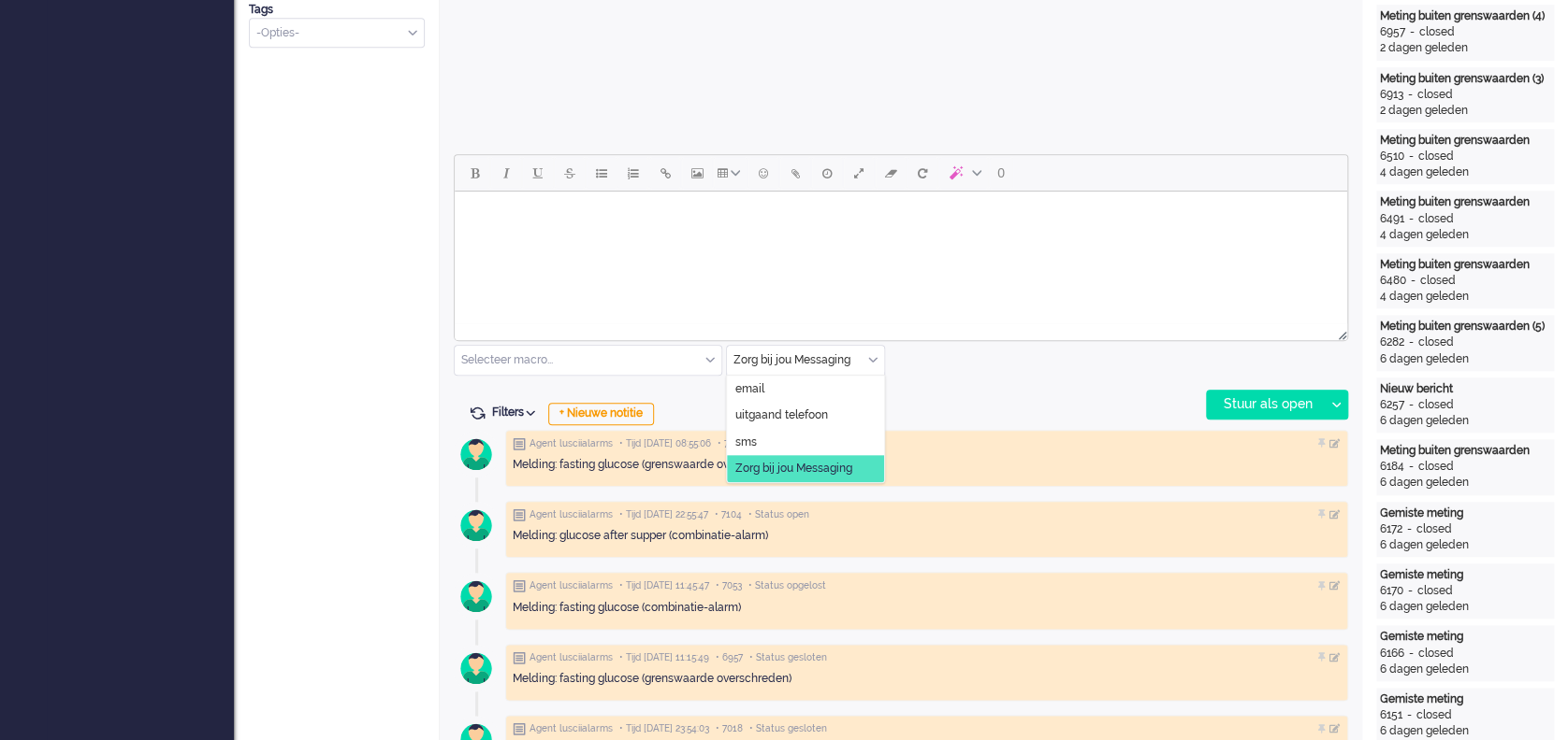
click at [868, 354] on div "Zorg bij jou Messaging" at bounding box center [805, 360] width 158 height 29
click at [785, 415] on span "uitgaand telefoon" at bounding box center [781, 415] width 92 height 16
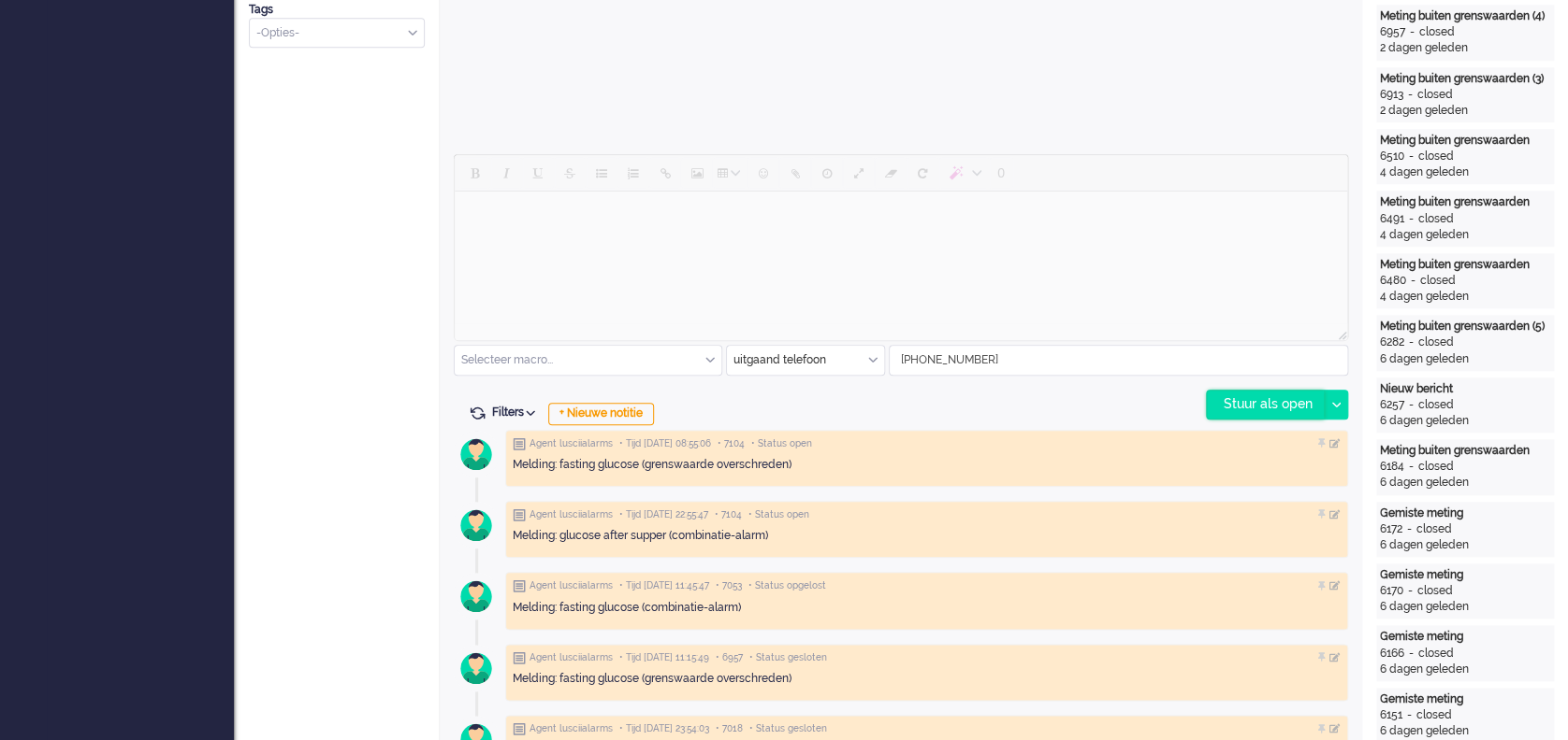
click at [1245, 397] on div "Stuur als open" at bounding box center [1265, 404] width 117 height 28
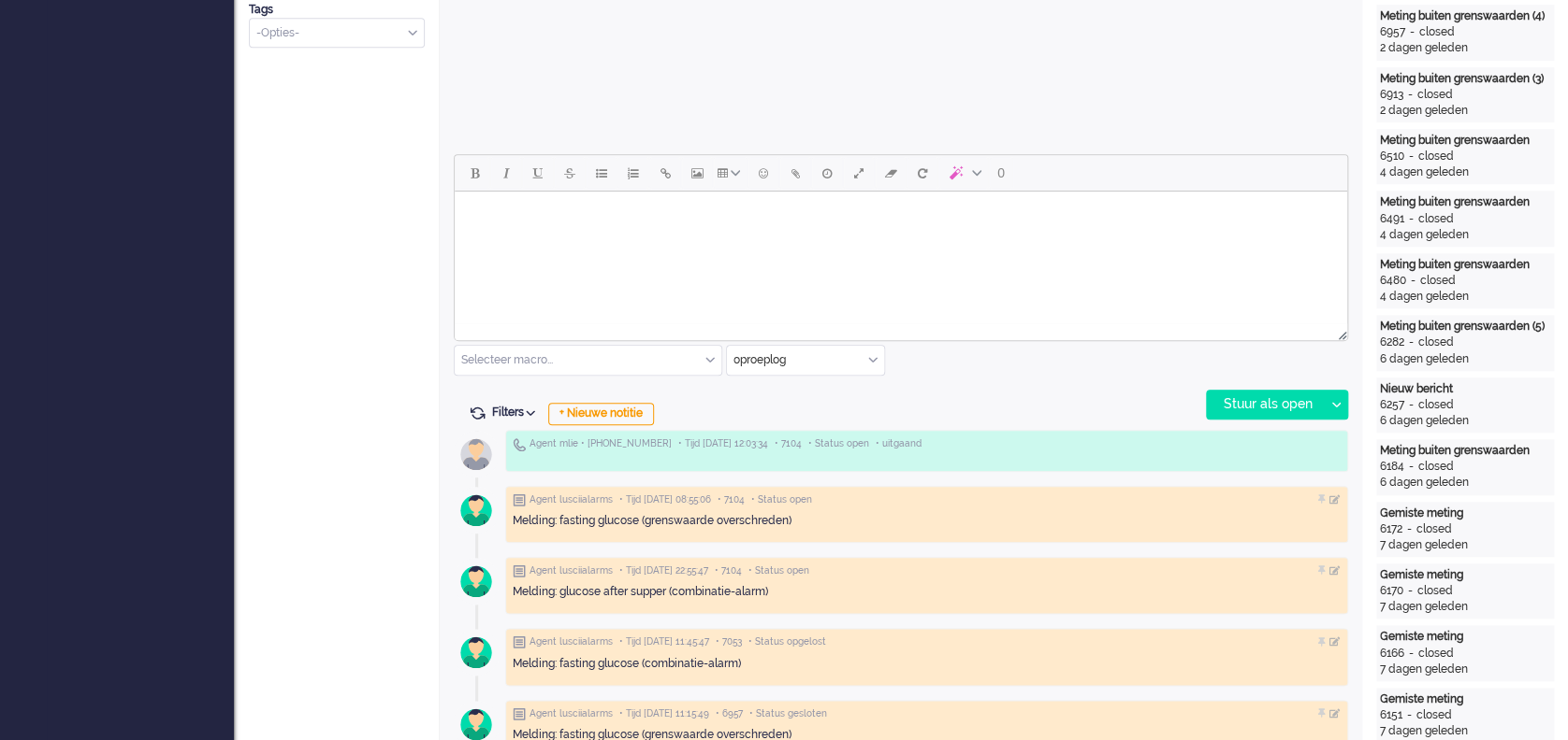
click at [872, 355] on div "oproeplog" at bounding box center [805, 360] width 158 height 29
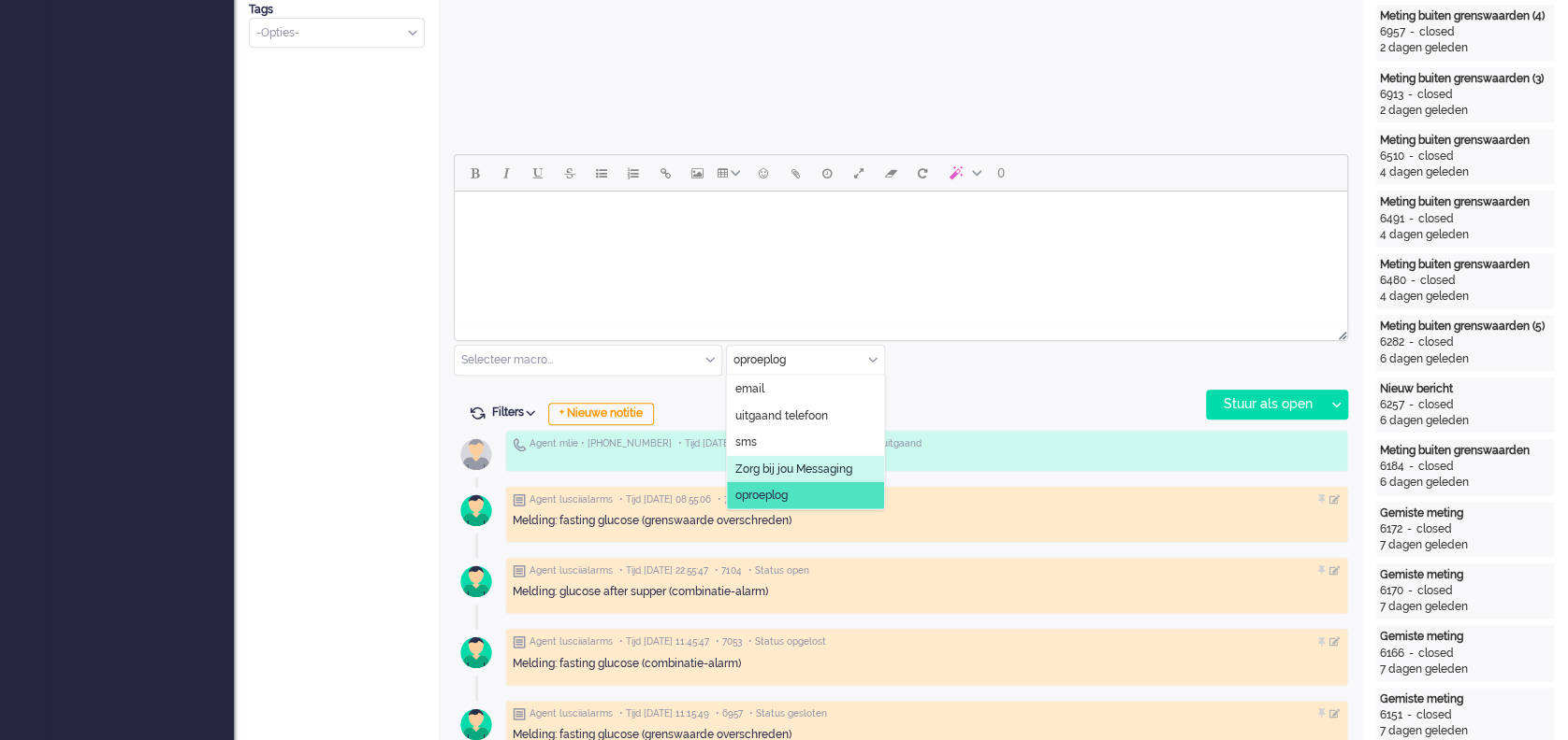
click at [787, 462] on span "Zorg bij jou Messaging" at bounding box center [794, 469] width 117 height 16
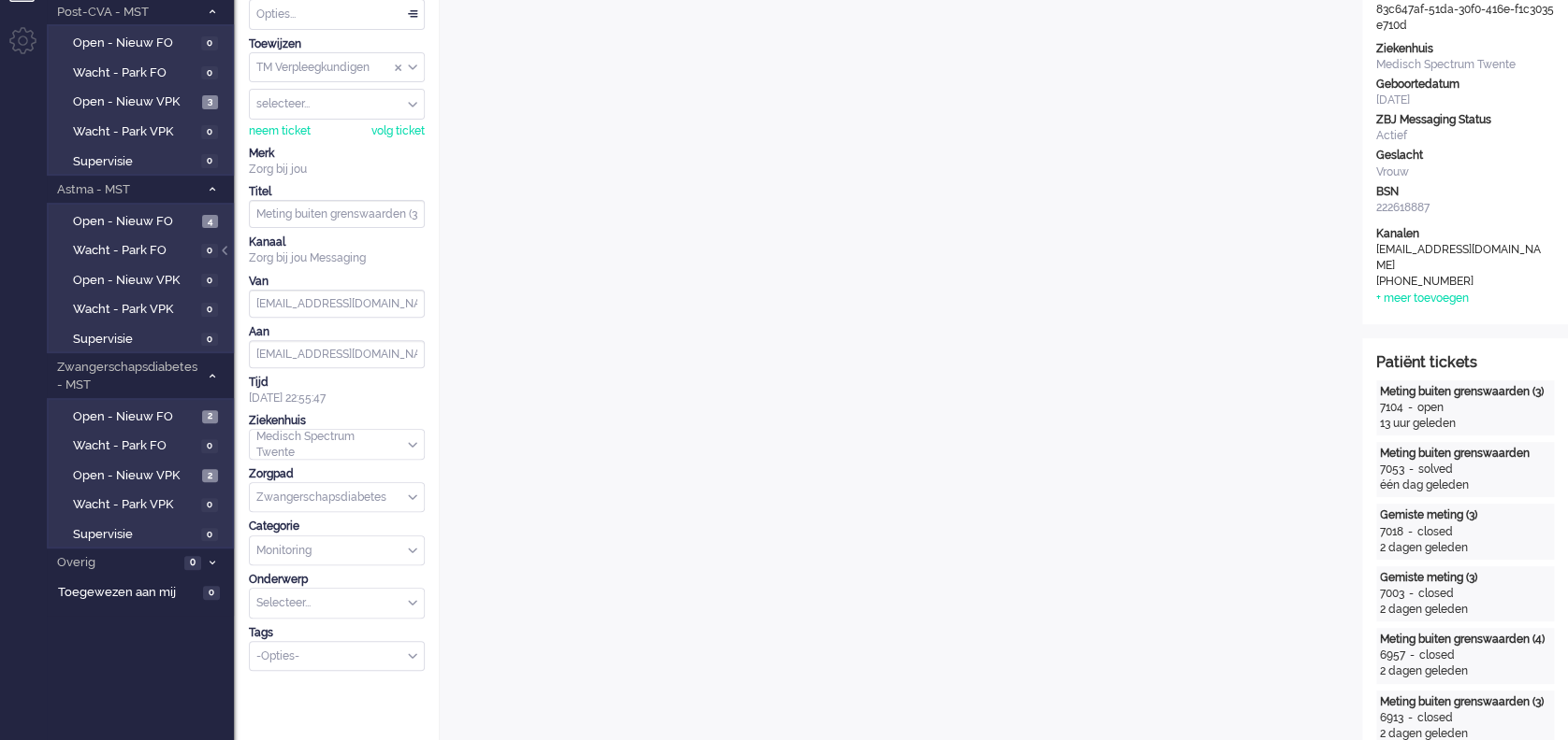
scroll to position [0, 0]
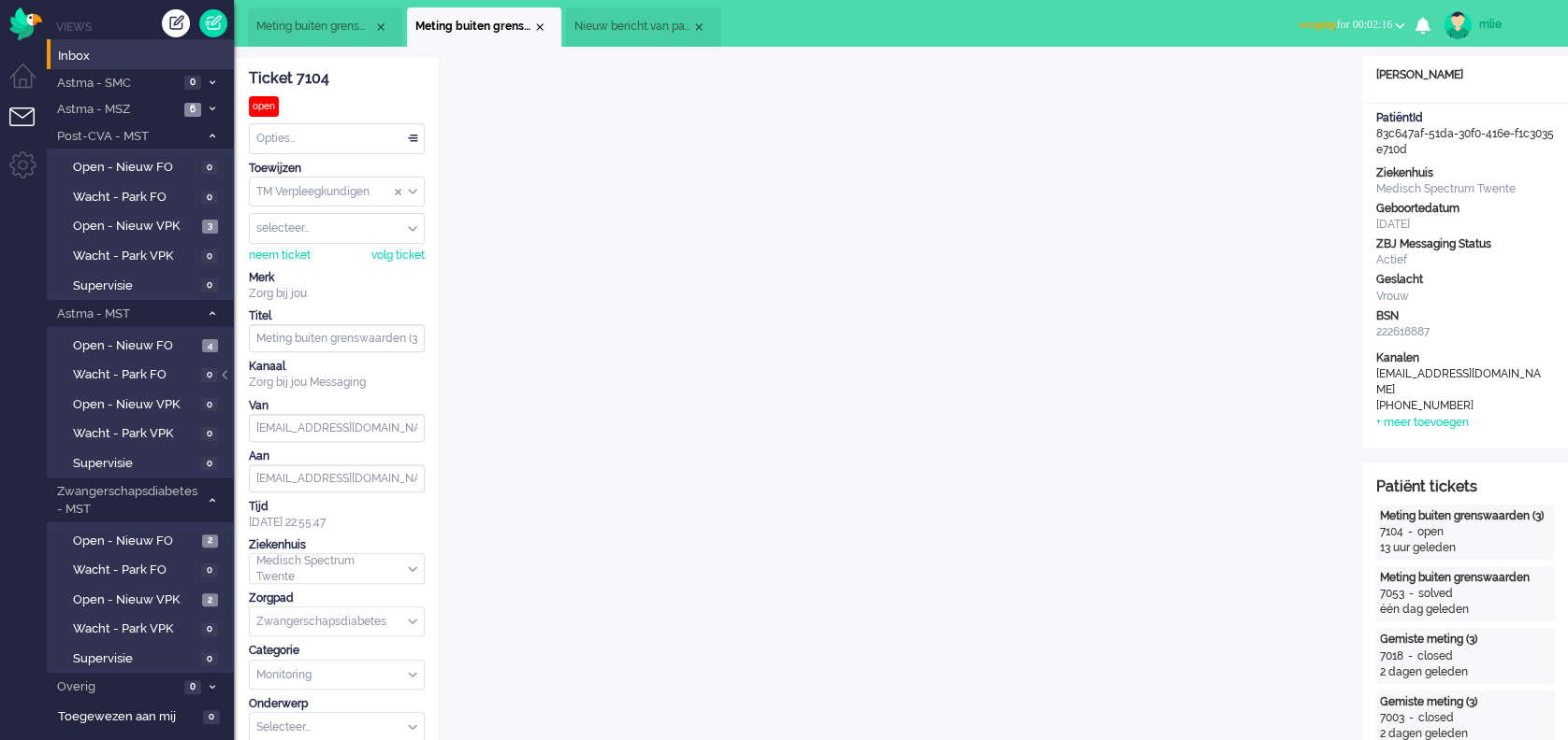
click at [1309, 16] on button "wrapup for 00:02:16" at bounding box center [1351, 24] width 128 height 27
click at [642, 28] on span "Nieuw bericht van patiënt" at bounding box center [632, 27] width 117 height 16
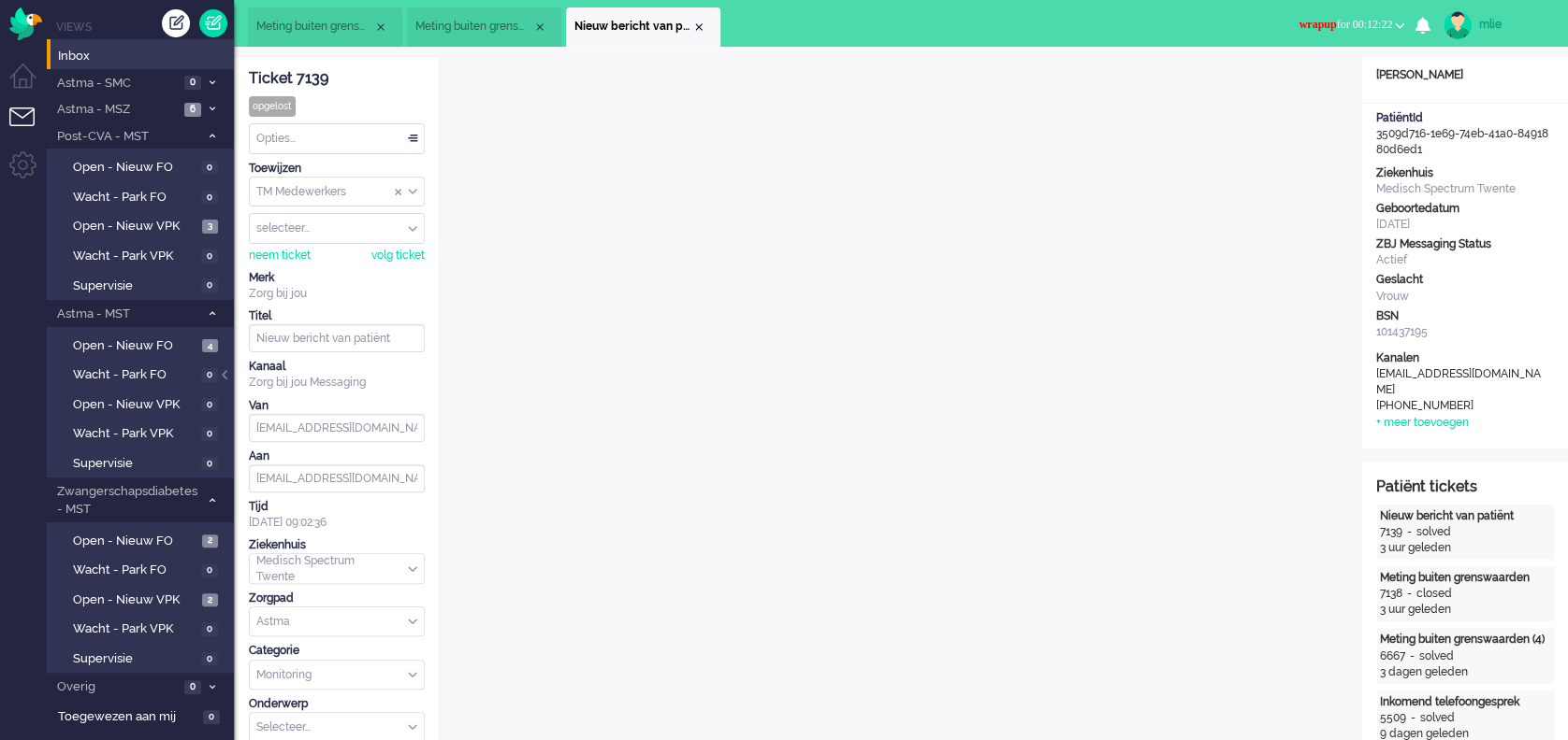
click at [1330, 18] on span "wrapup for 00:12:22" at bounding box center [1345, 24] width 93 height 13
click at [1275, 85] on label "Online" at bounding box center [1326, 83] width 148 height 16
click at [694, 20] on div "Close tab" at bounding box center [698, 27] width 15 height 15
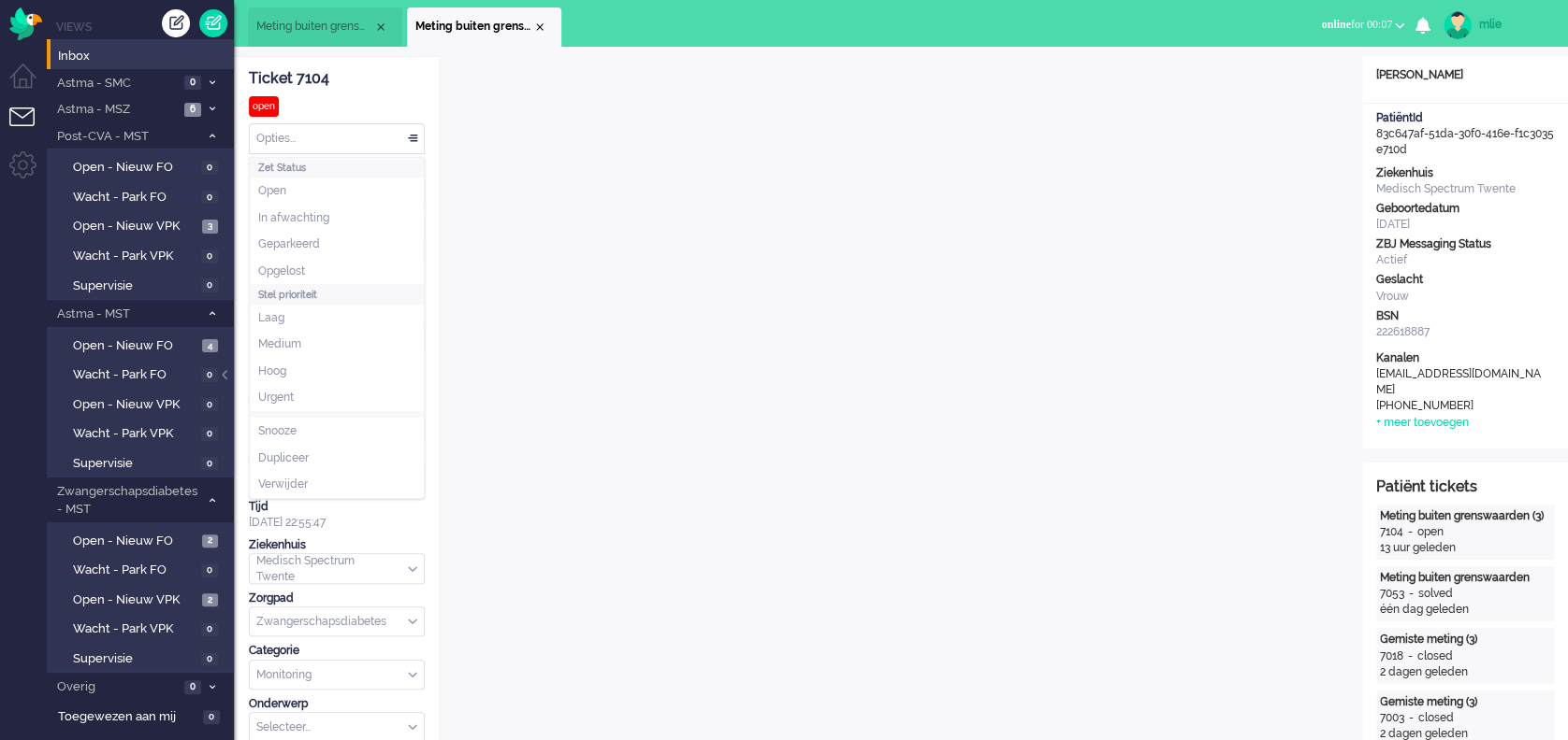
click at [413, 133] on div "Opties..." at bounding box center [337, 139] width 174 height 29
click at [289, 264] on span "Opgelost" at bounding box center [280, 271] width 47 height 16
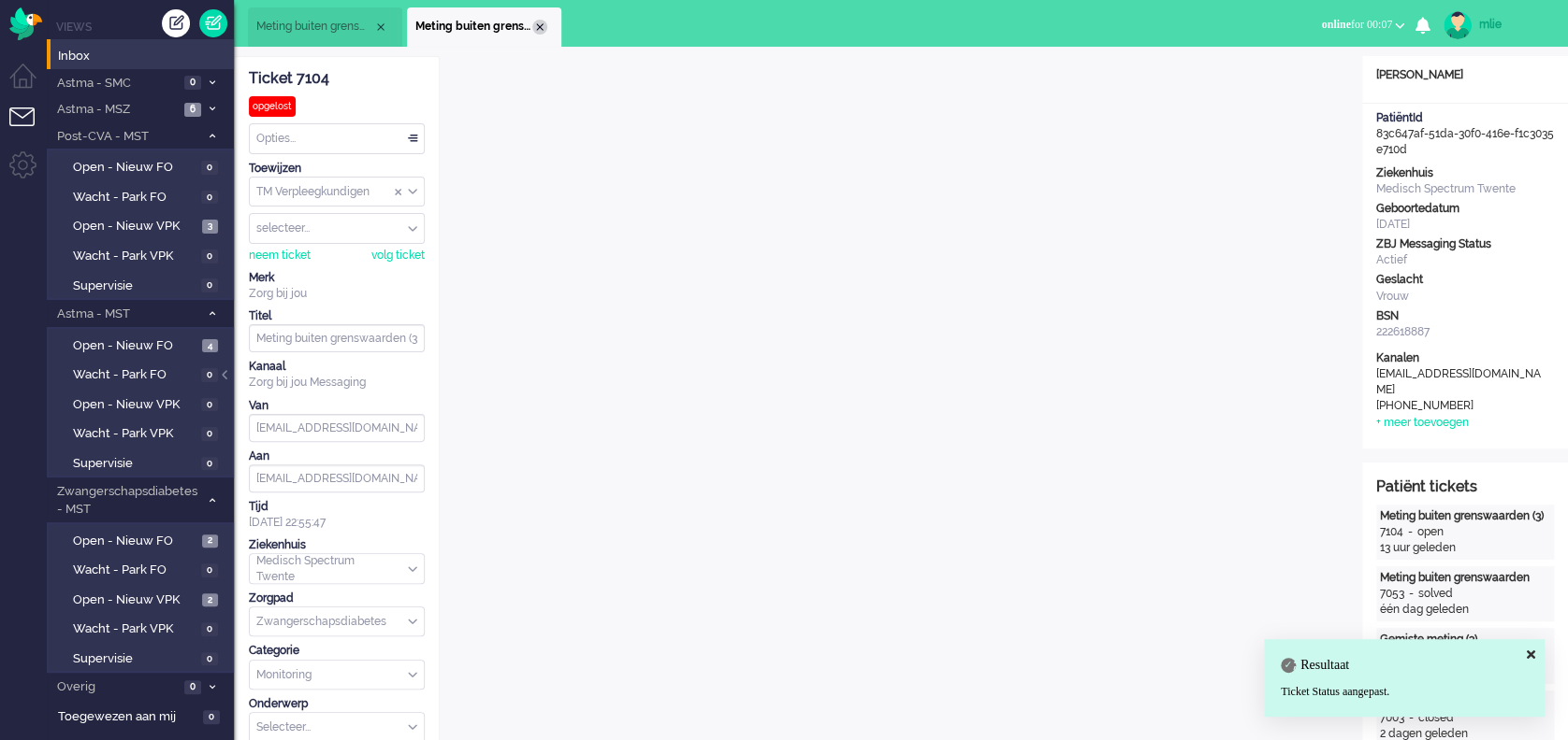
click at [538, 23] on div "Close tab" at bounding box center [539, 27] width 15 height 15
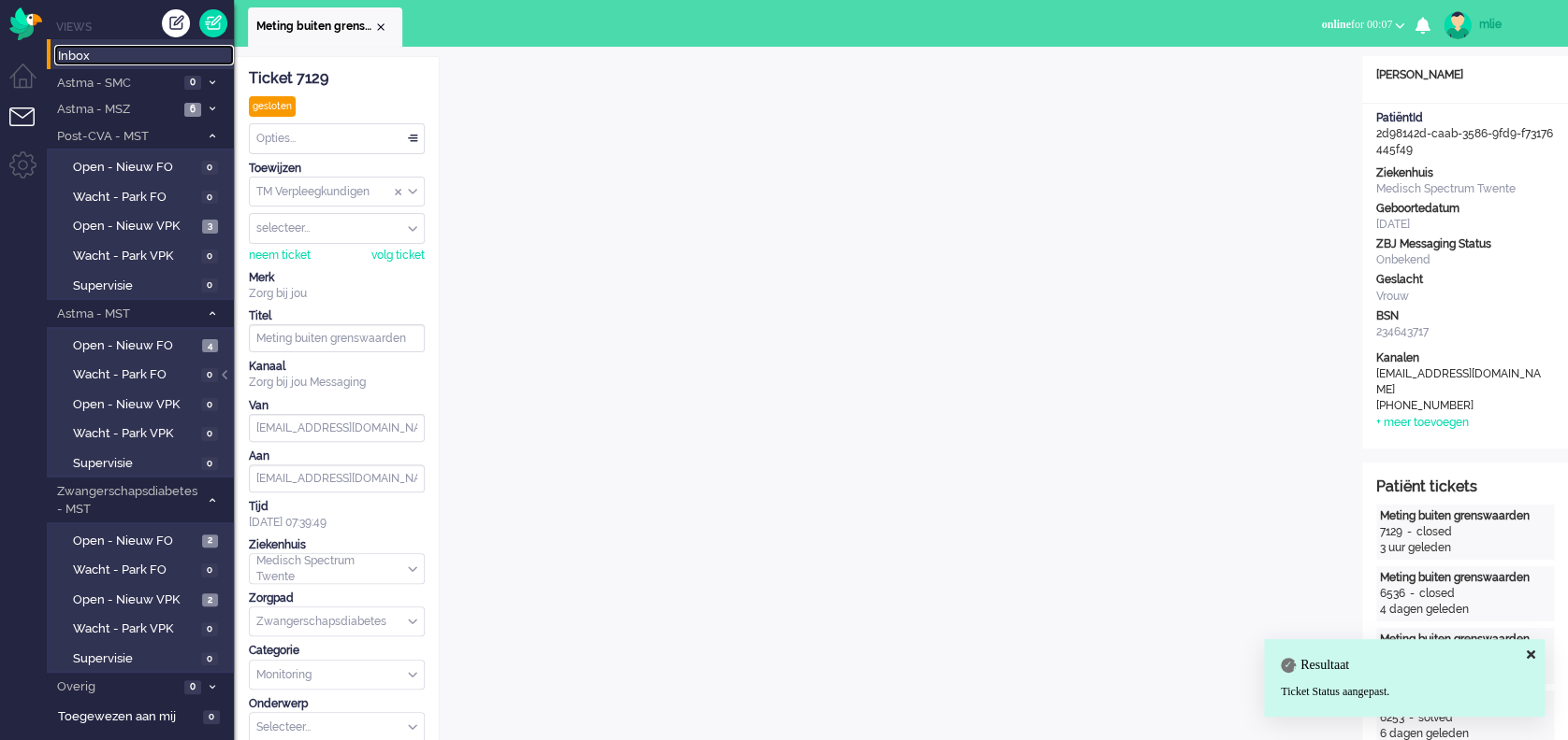
click at [74, 53] on span "Inbox" at bounding box center [146, 56] width 175 height 18
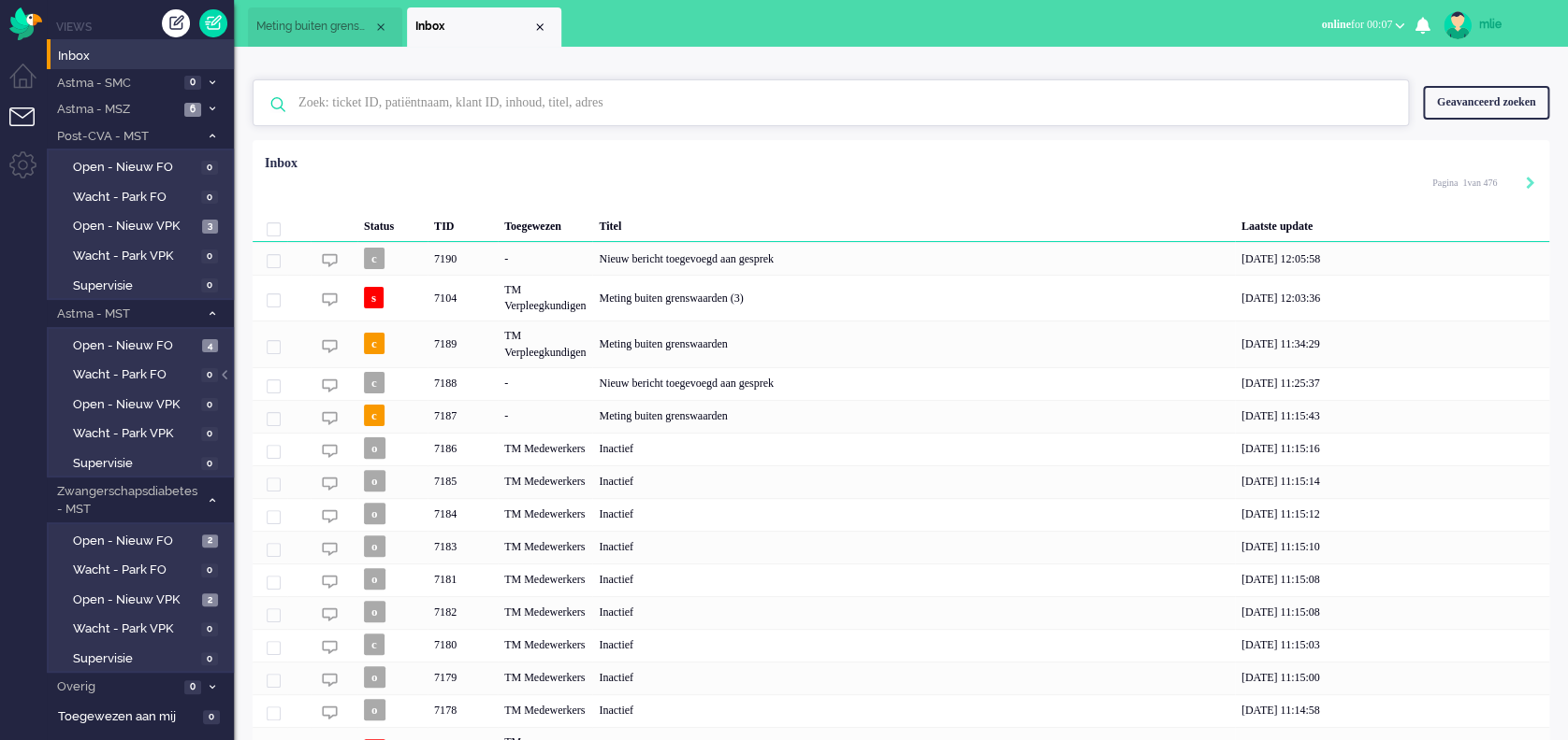
click at [420, 107] on input "text" at bounding box center [834, 102] width 1098 height 45
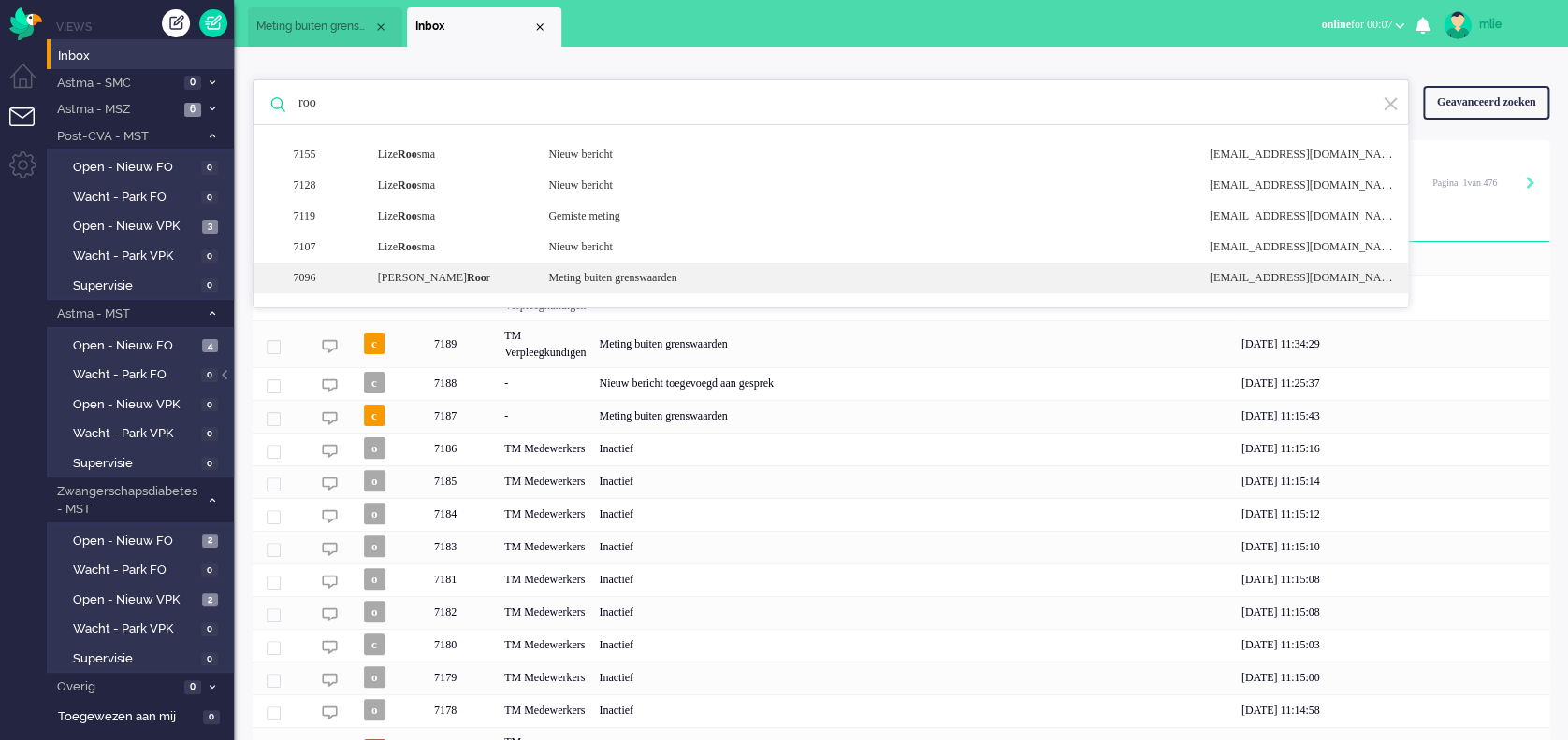
type input "roo"
click at [639, 278] on div "Meting buiten grenswaarden" at bounding box center [864, 278] width 660 height 16
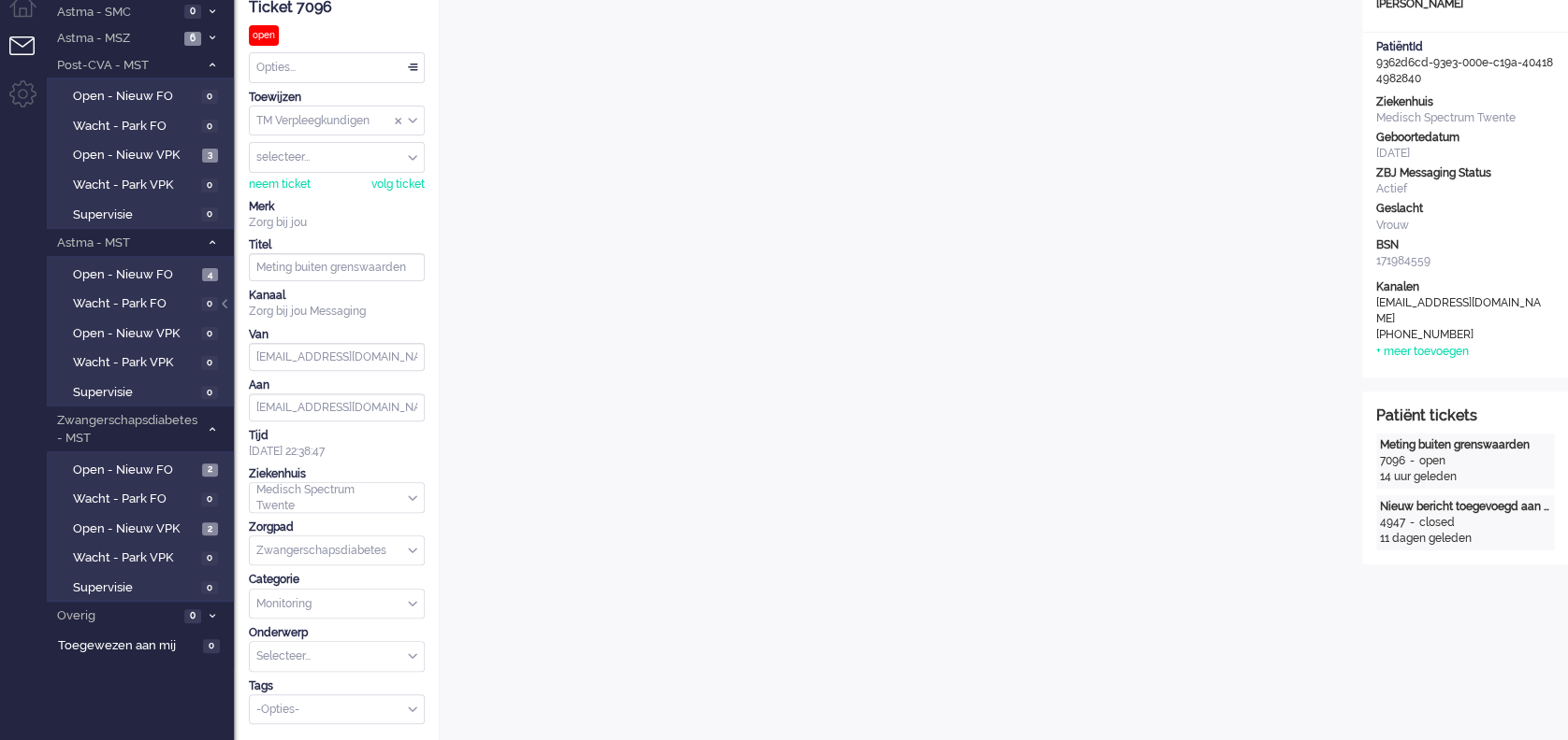
scroll to position [57, 0]
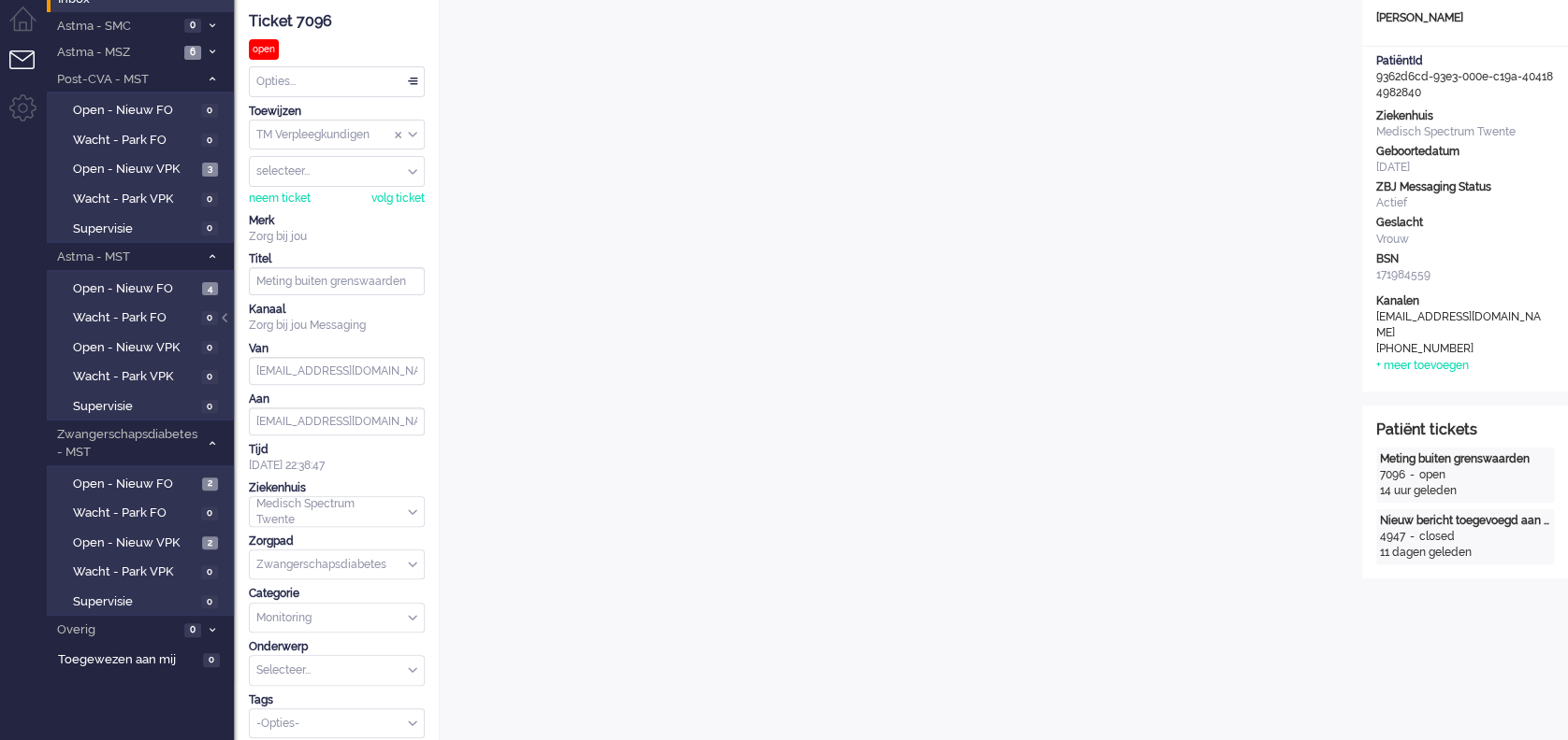
click at [417, 75] on div "Opties..." at bounding box center [337, 81] width 174 height 29
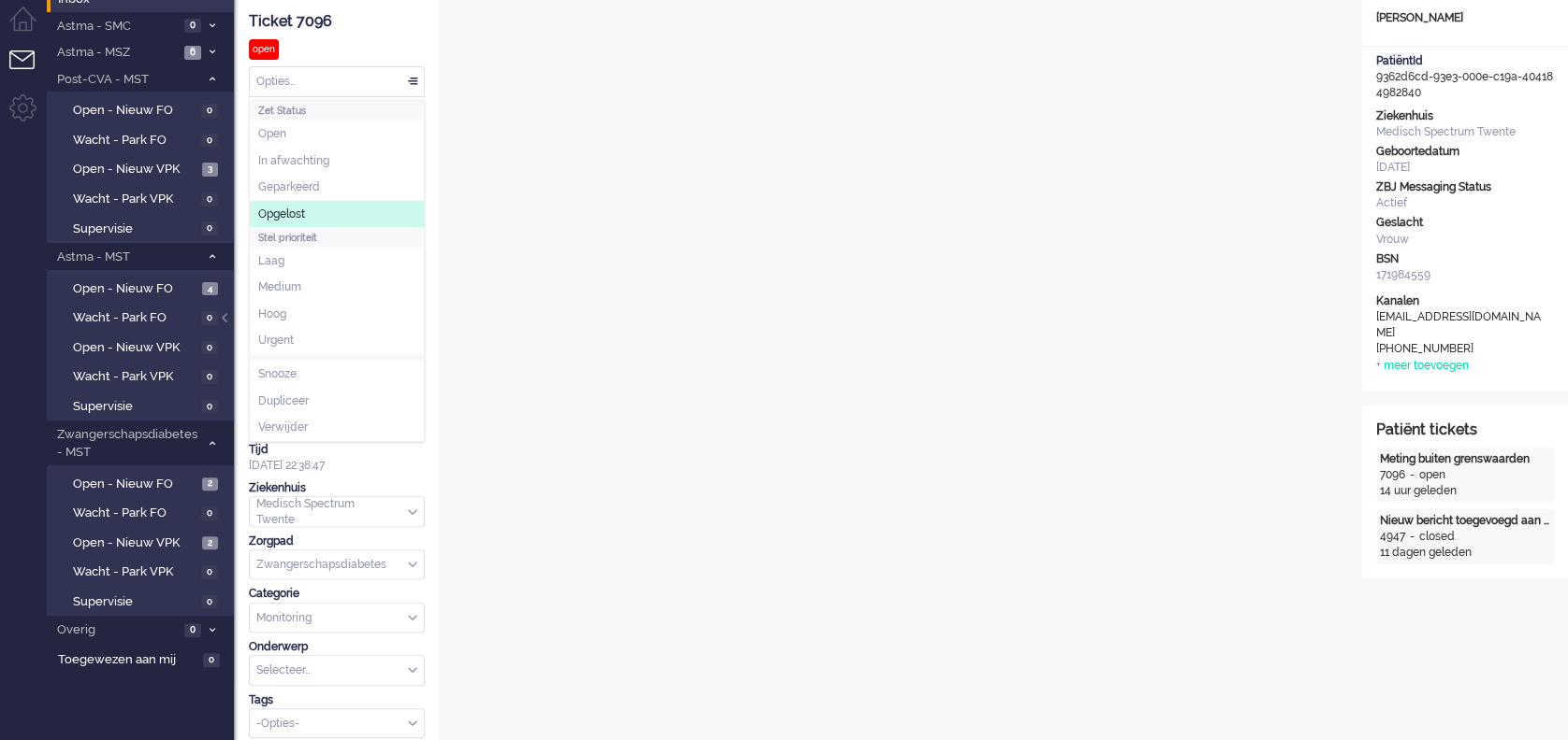
click at [307, 208] on li "Opgelost" at bounding box center [337, 214] width 174 height 27
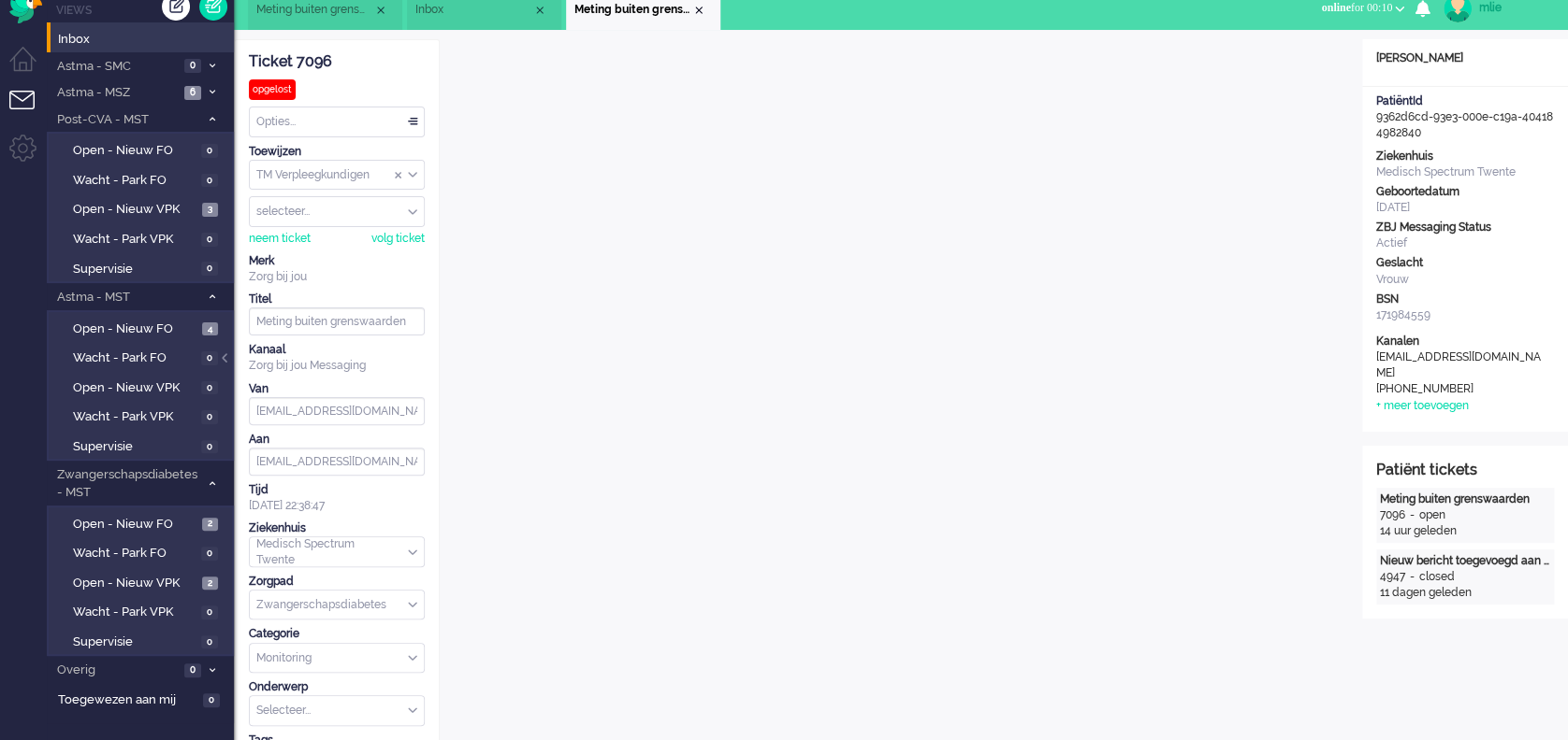
scroll to position [0, 0]
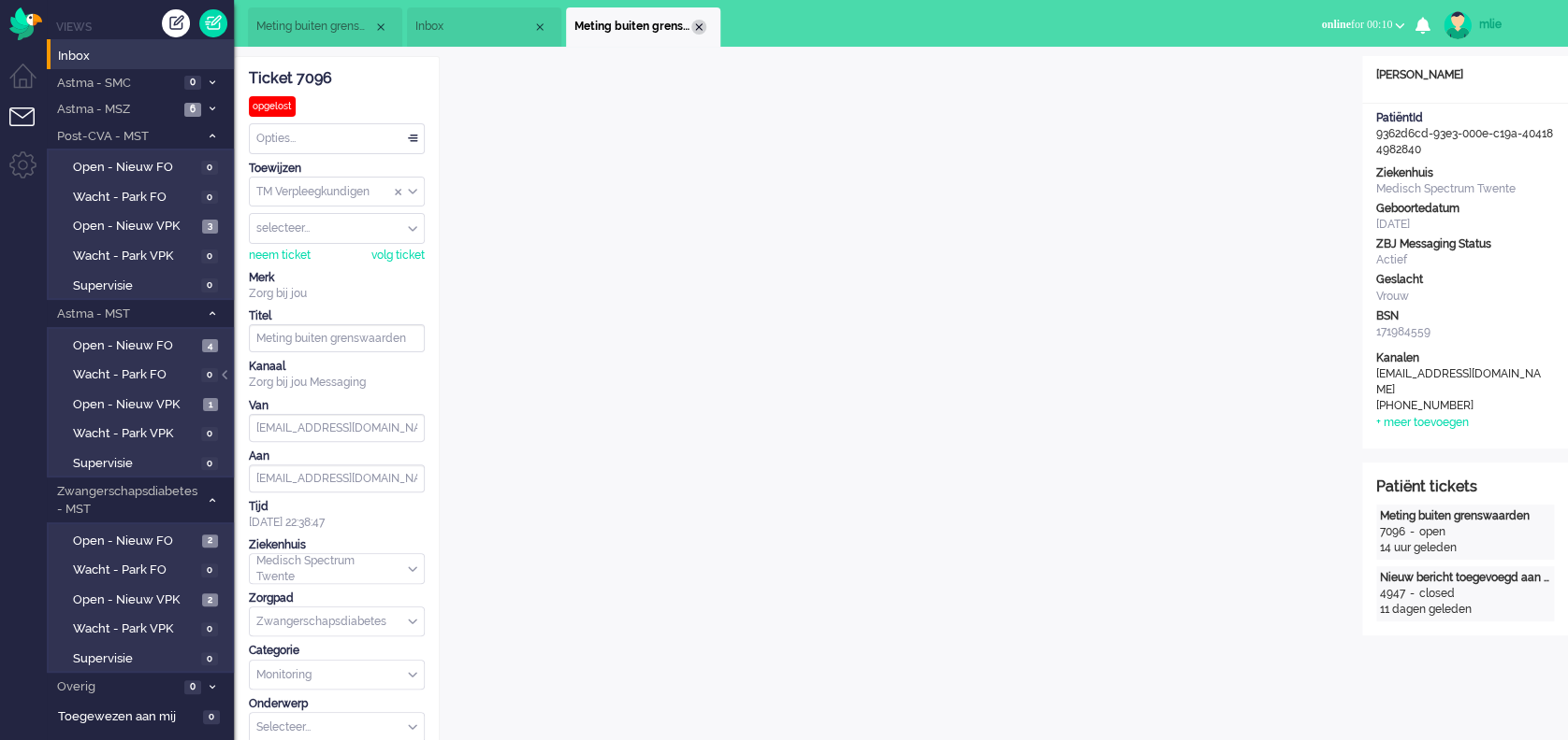
click at [702, 25] on div "Close tab" at bounding box center [698, 27] width 15 height 15
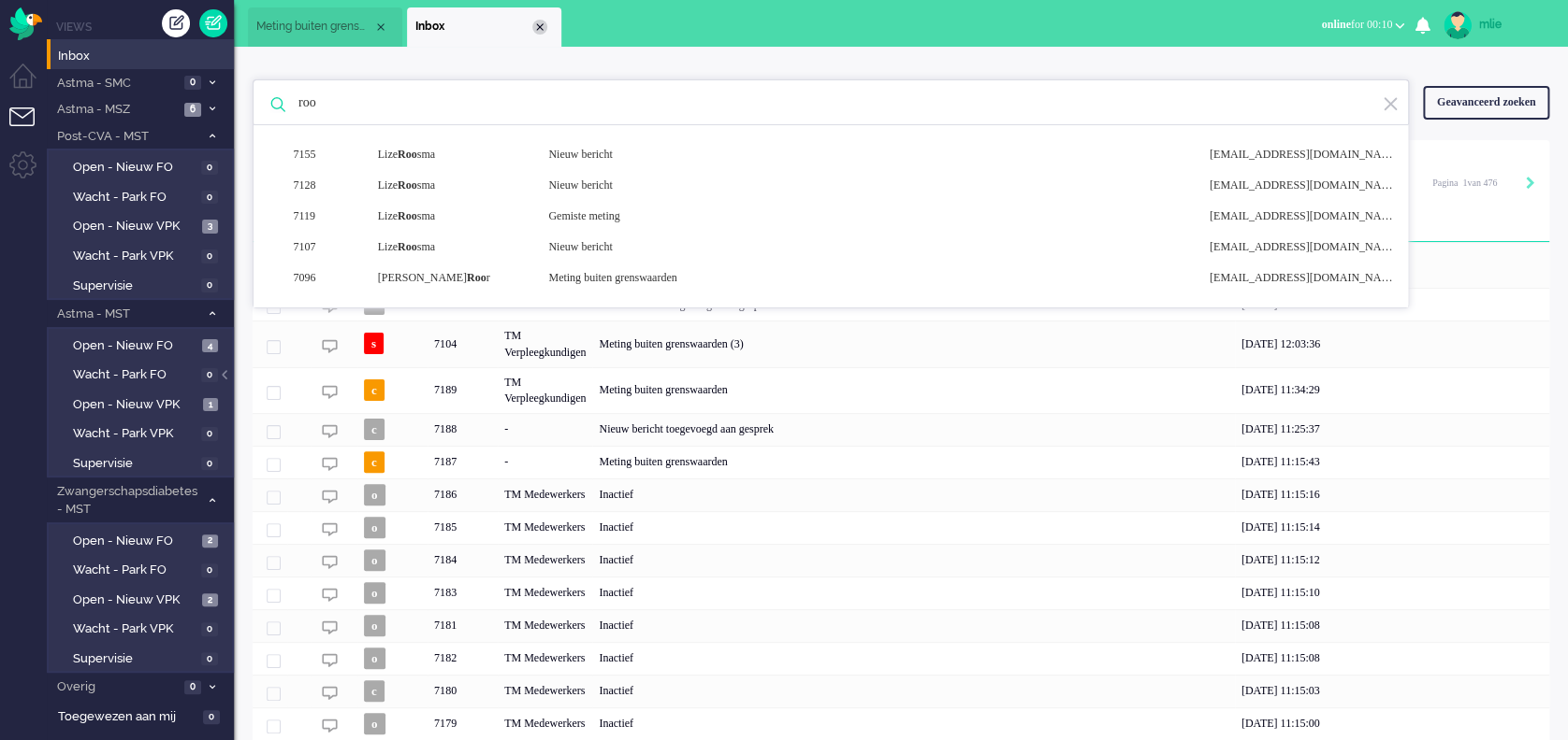
click at [541, 20] on div "Close tab" at bounding box center [539, 27] width 15 height 15
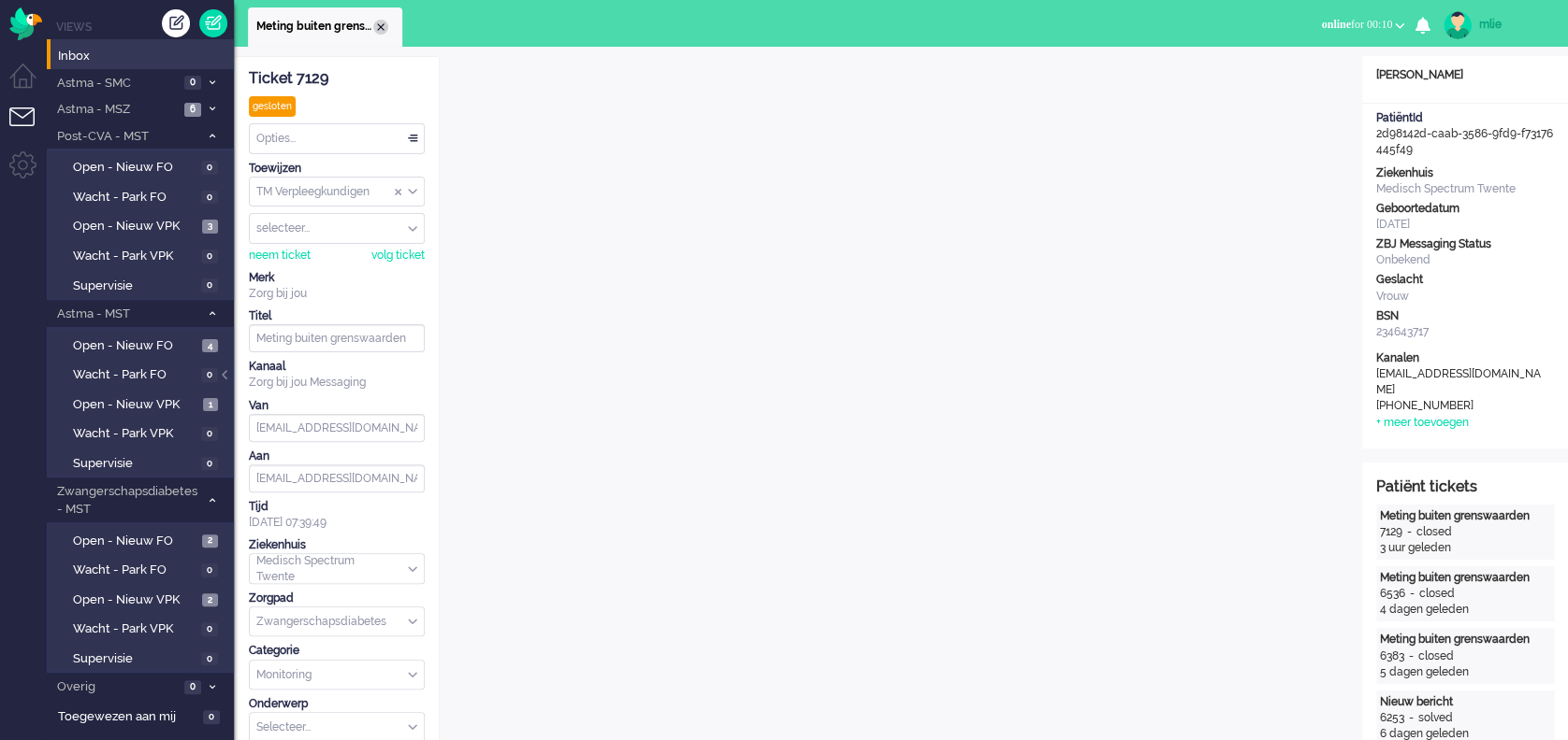
click at [375, 25] on div "Close tab" at bounding box center [381, 27] width 15 height 15
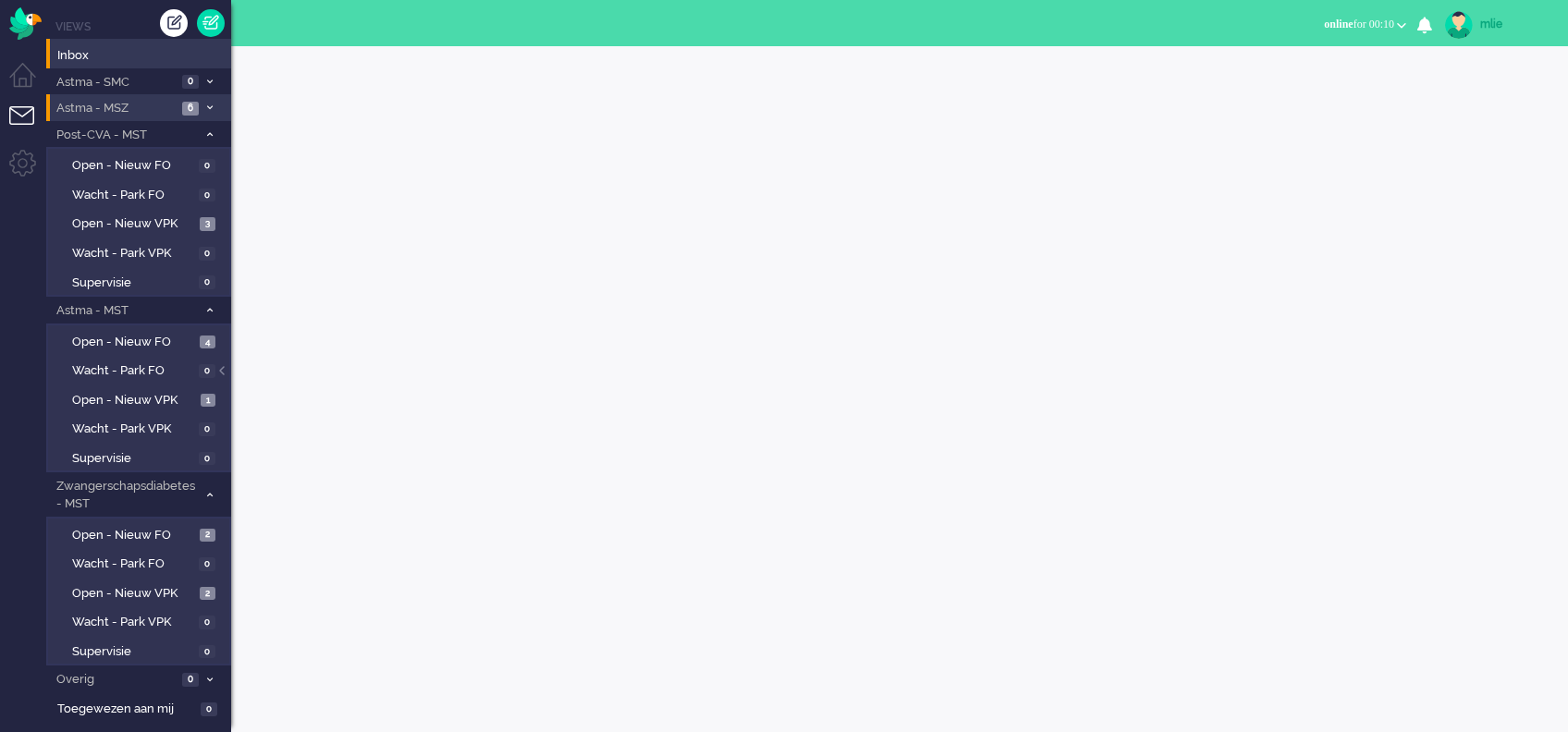
click at [203, 105] on span at bounding box center [210, 109] width 14 height 10
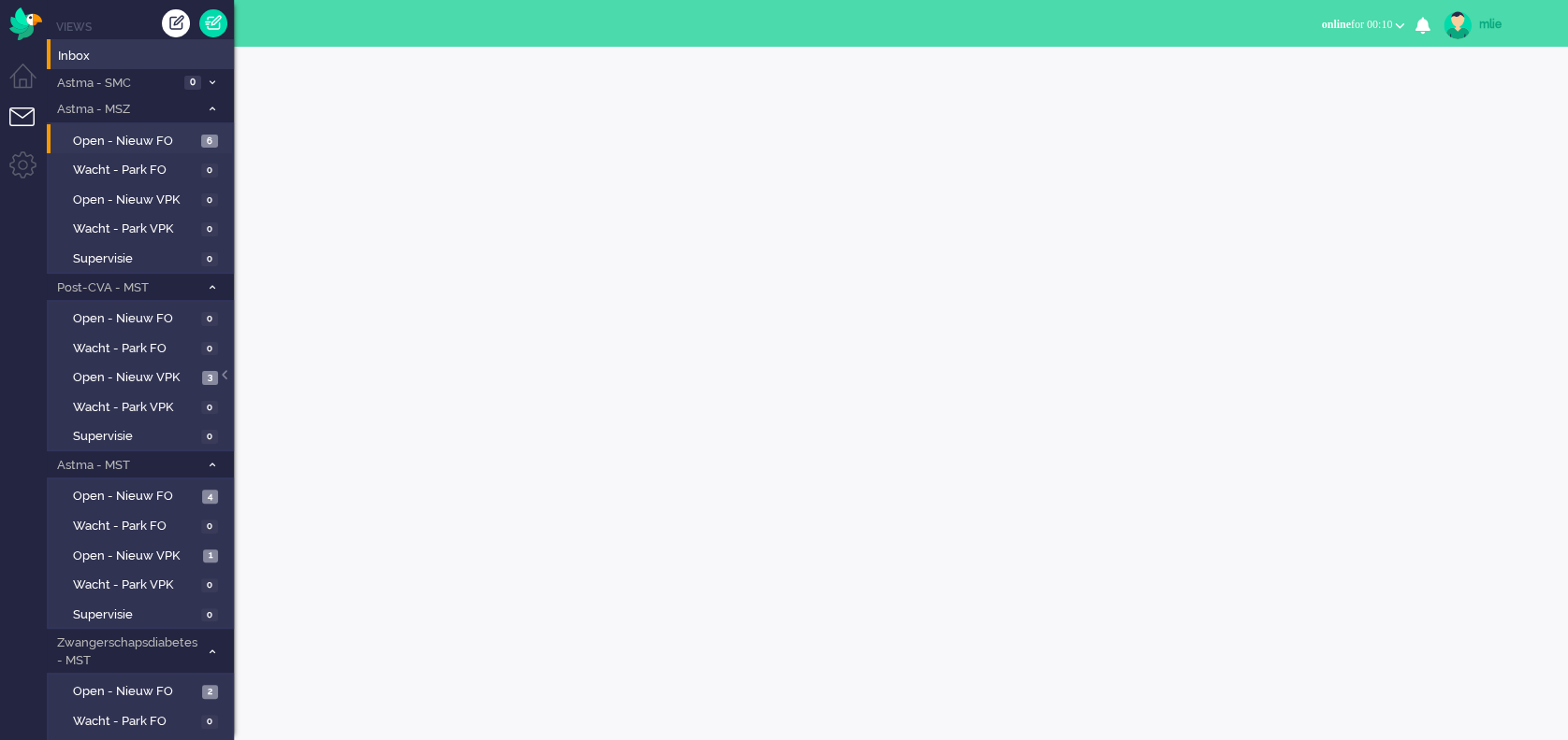
scroll to position [125, 0]
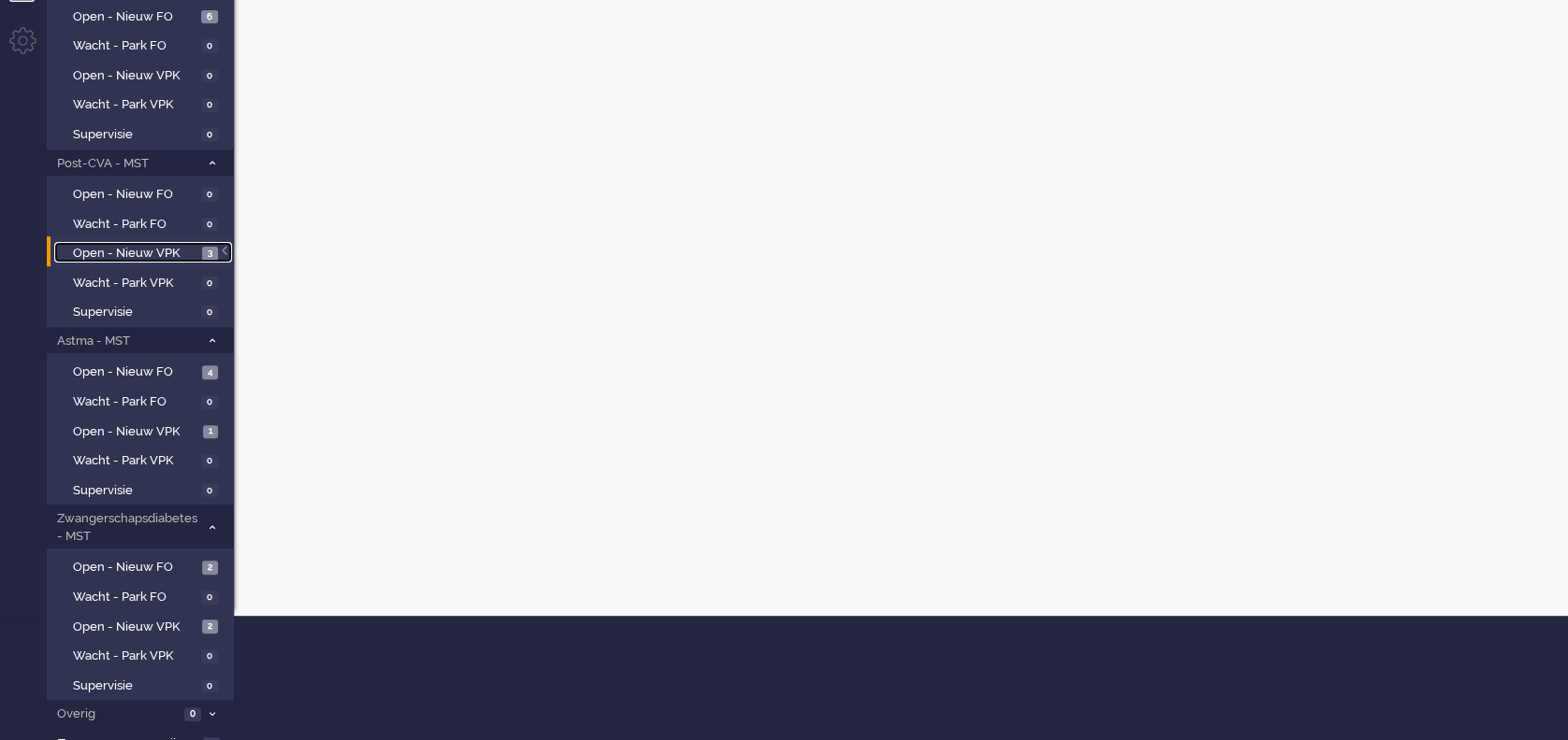
click at [155, 247] on span "Open - Nieuw VPK" at bounding box center [136, 254] width 125 height 18
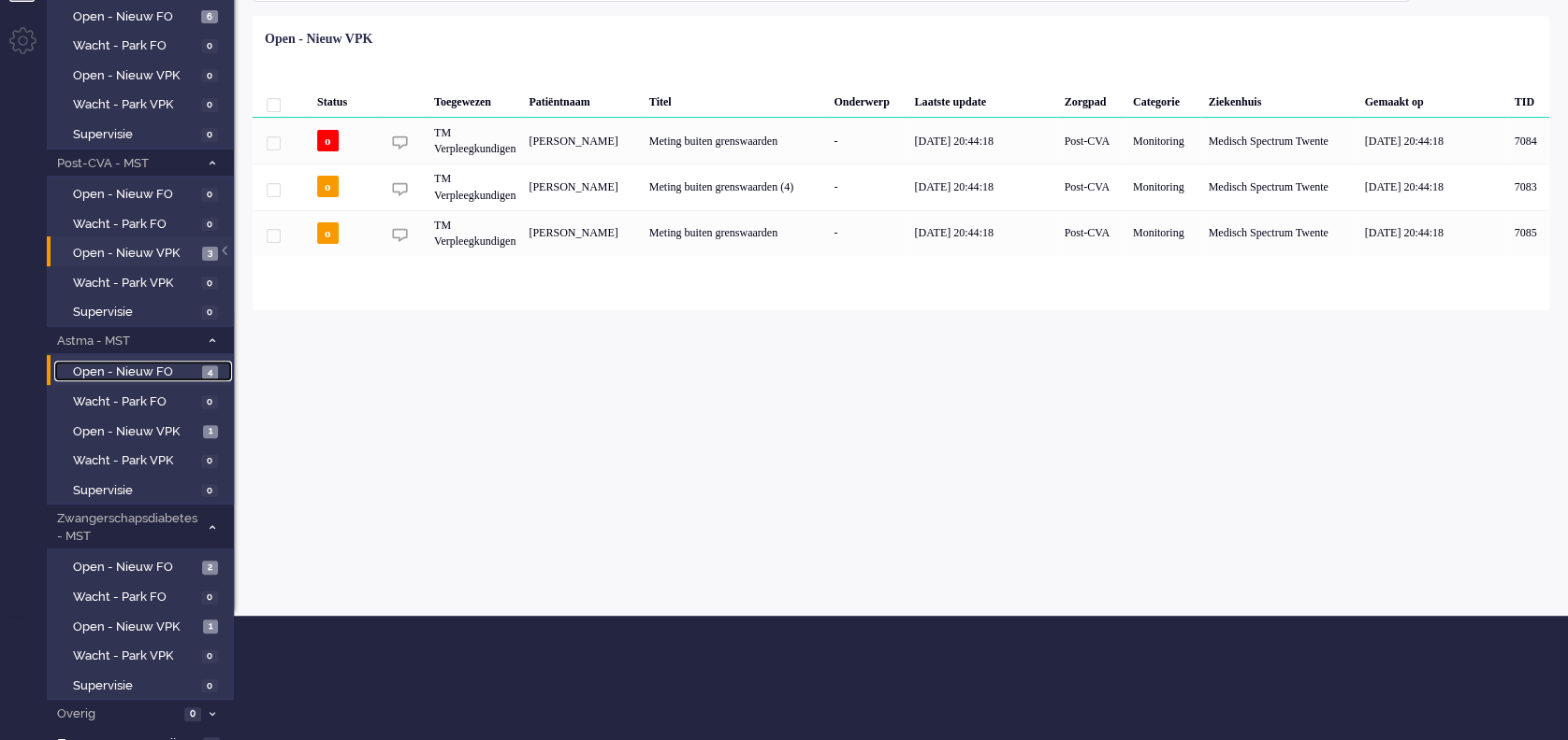
click at [176, 367] on span "Open - Nieuw FO" at bounding box center [136, 372] width 125 height 18
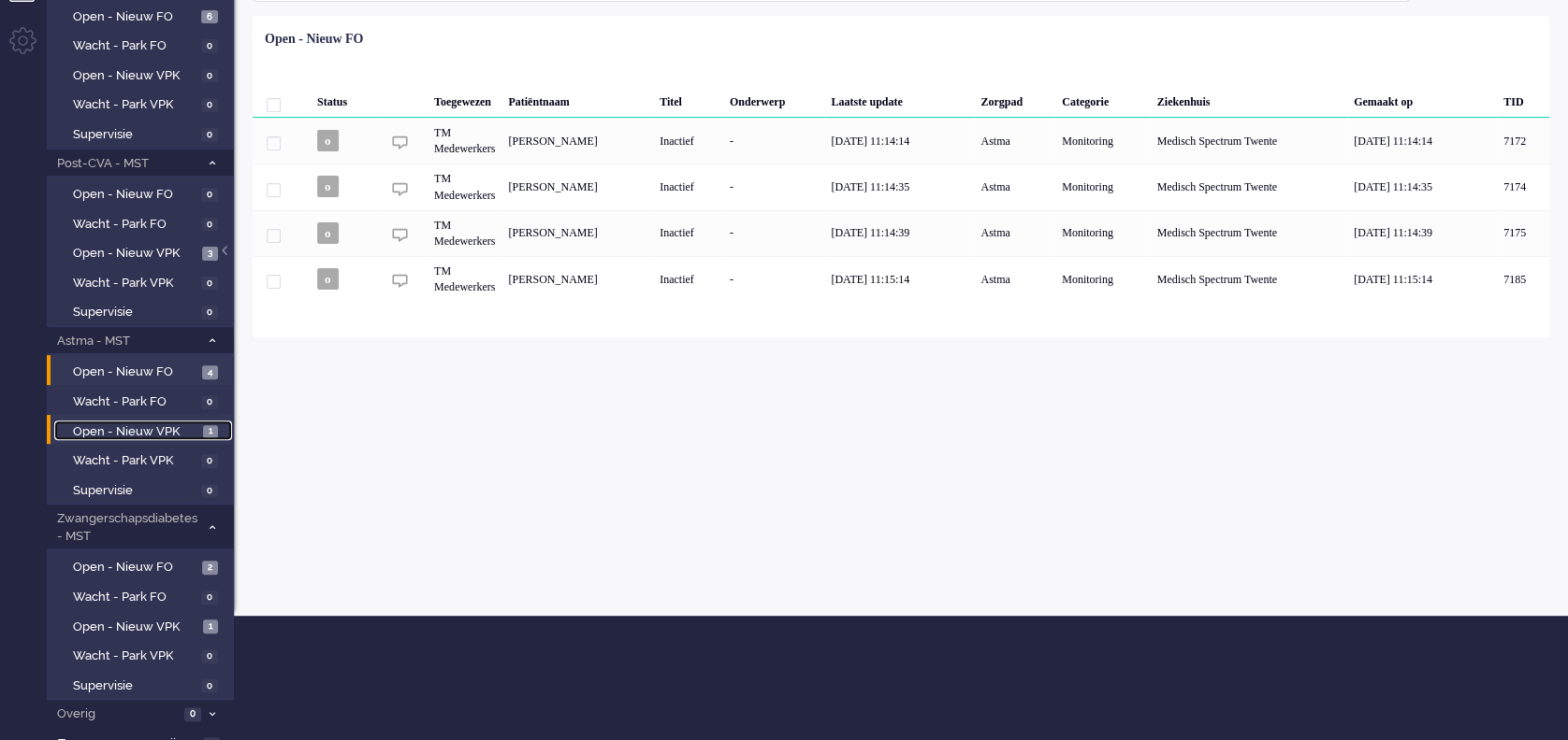
click at [127, 427] on span "Open - Nieuw VPK" at bounding box center [136, 432] width 125 height 18
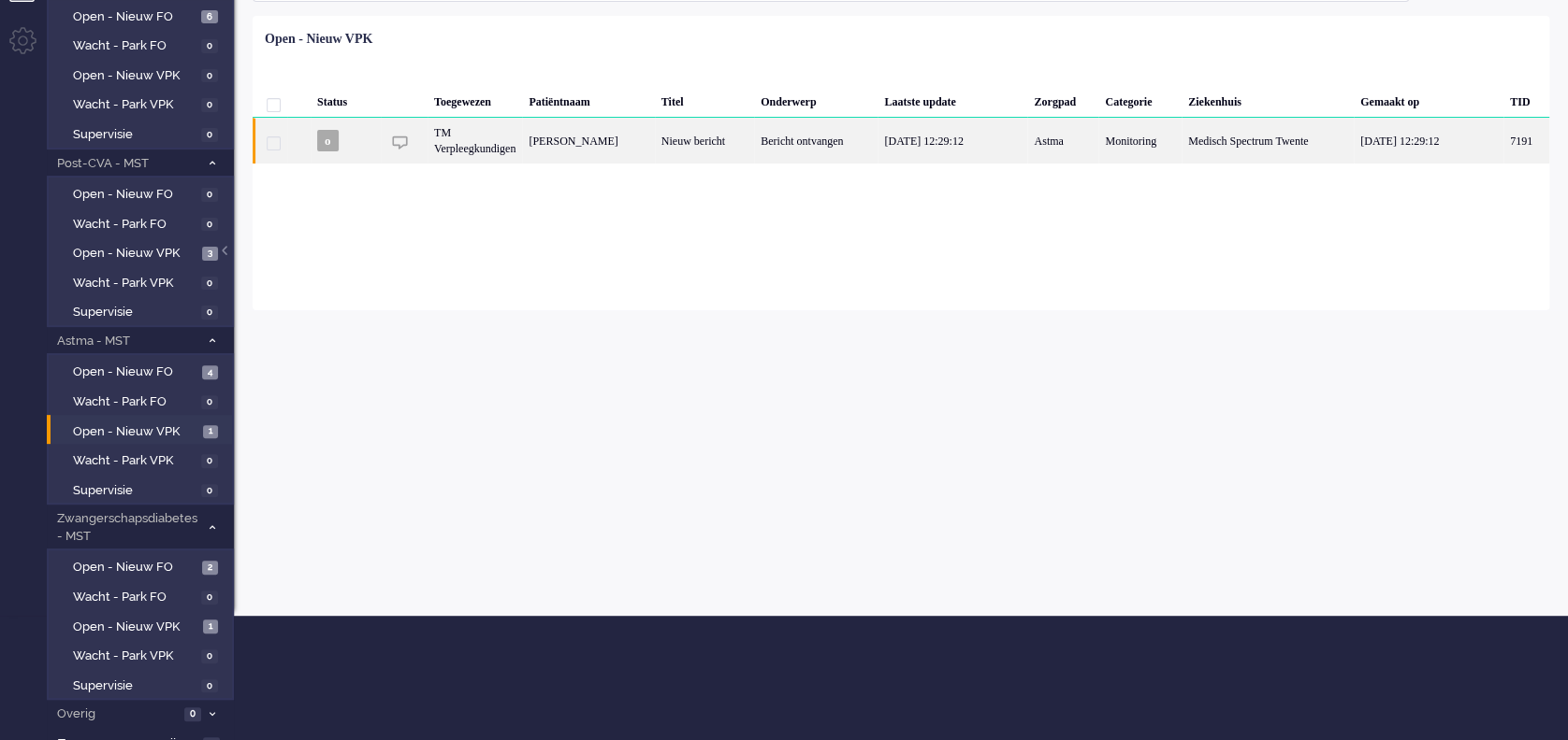
click at [778, 142] on div "Bericht ontvangen" at bounding box center [816, 141] width 124 height 46
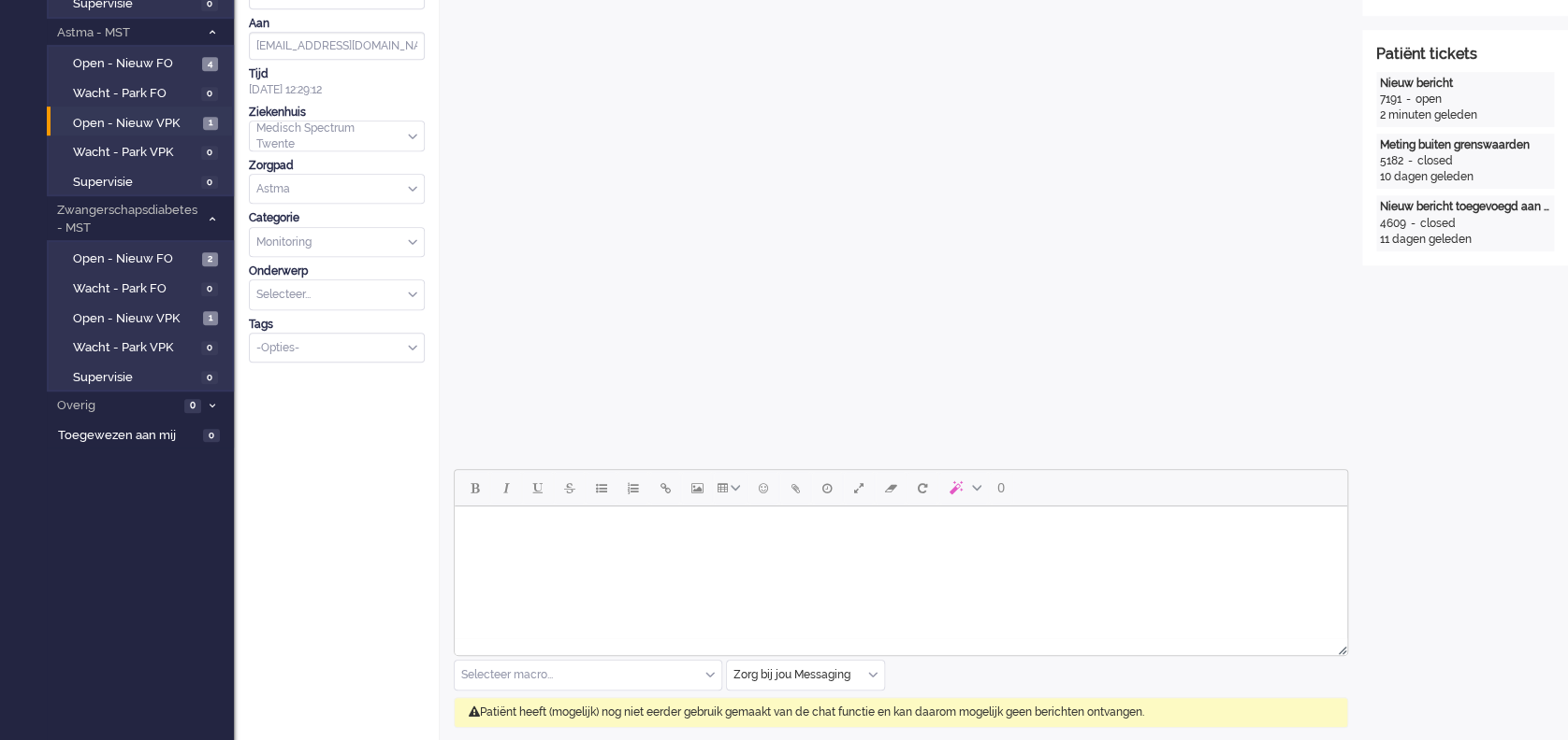
scroll to position [556, 0]
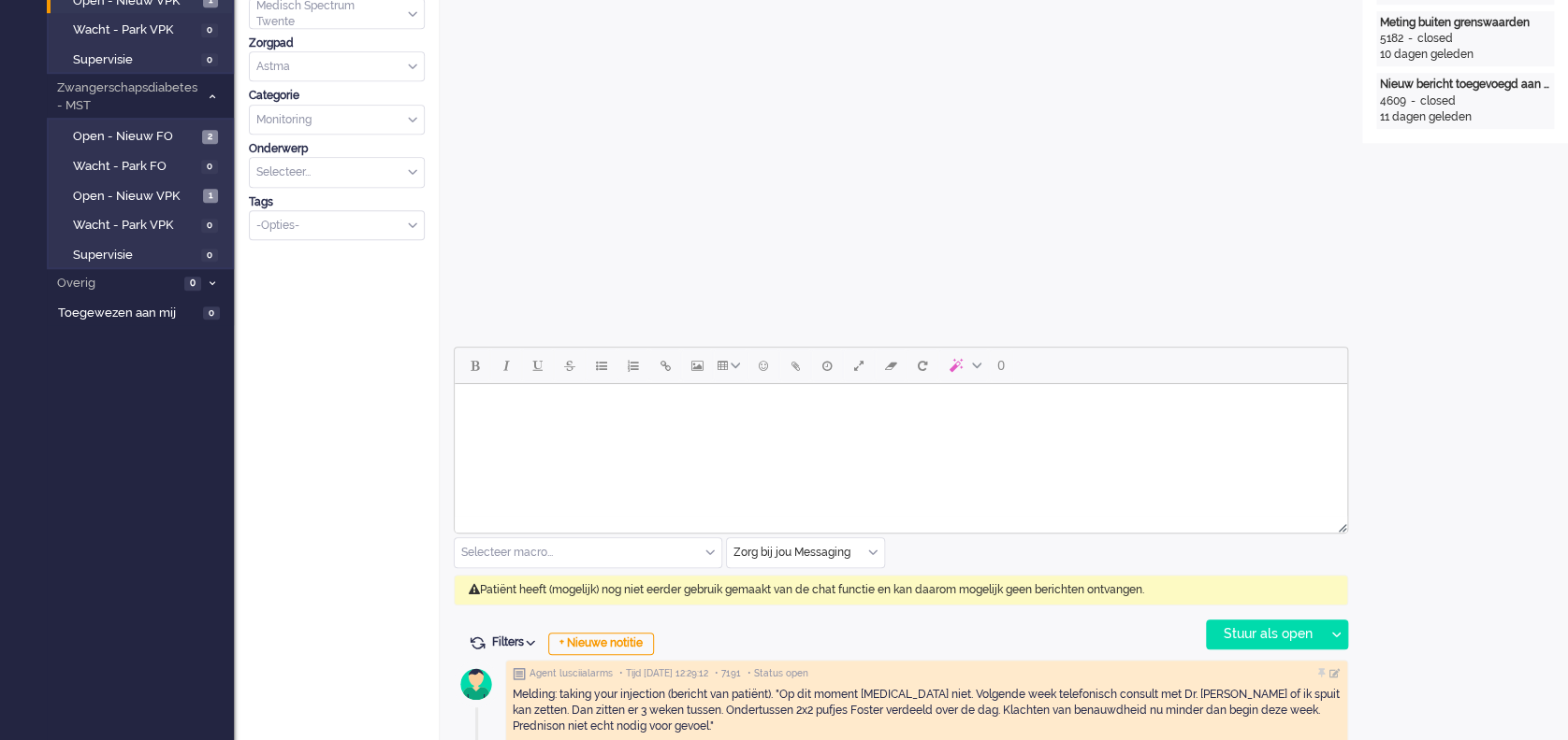
click at [514, 415] on body "Rich Text Area. Press ALT-0 for help." at bounding box center [900, 407] width 877 height 33
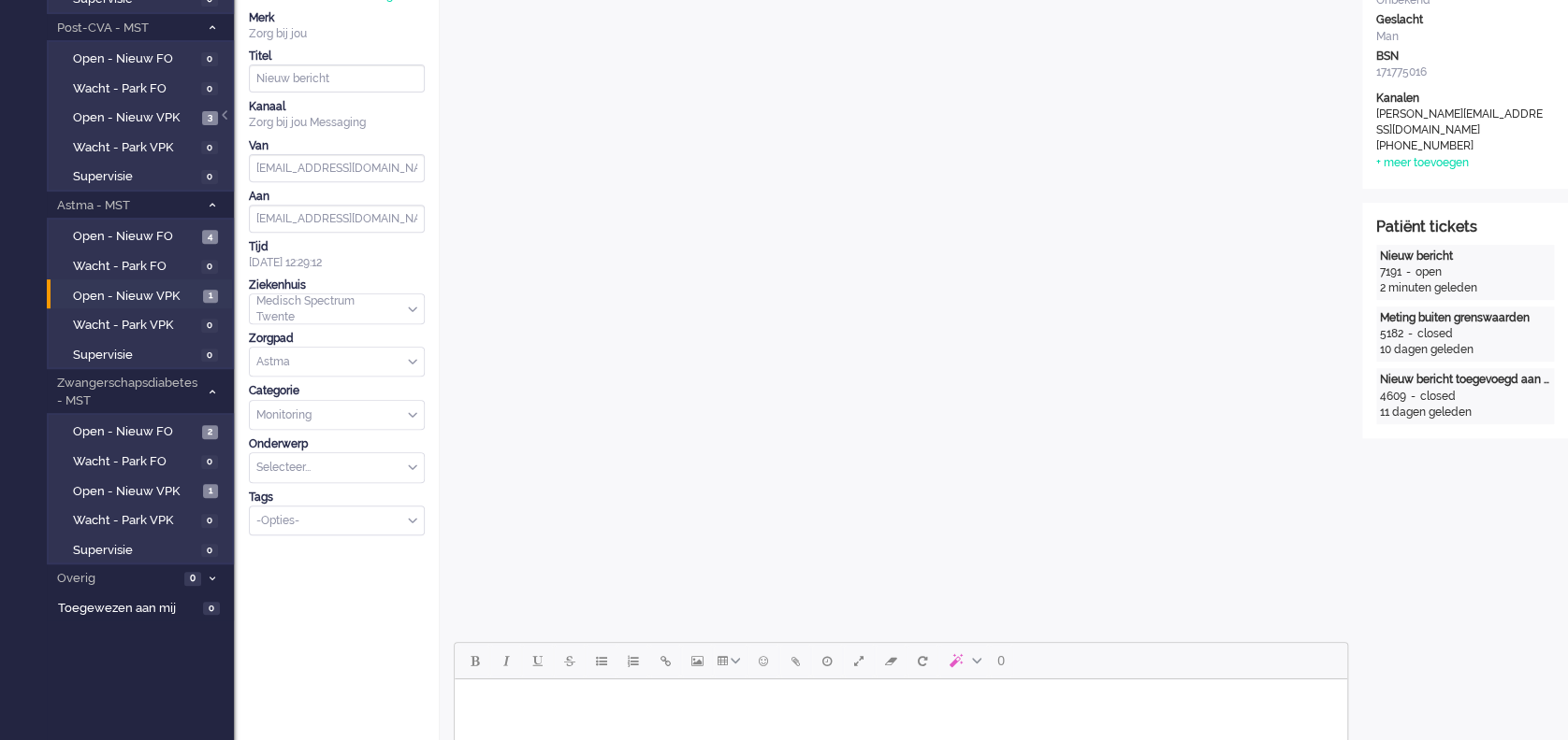
scroll to position [0, 0]
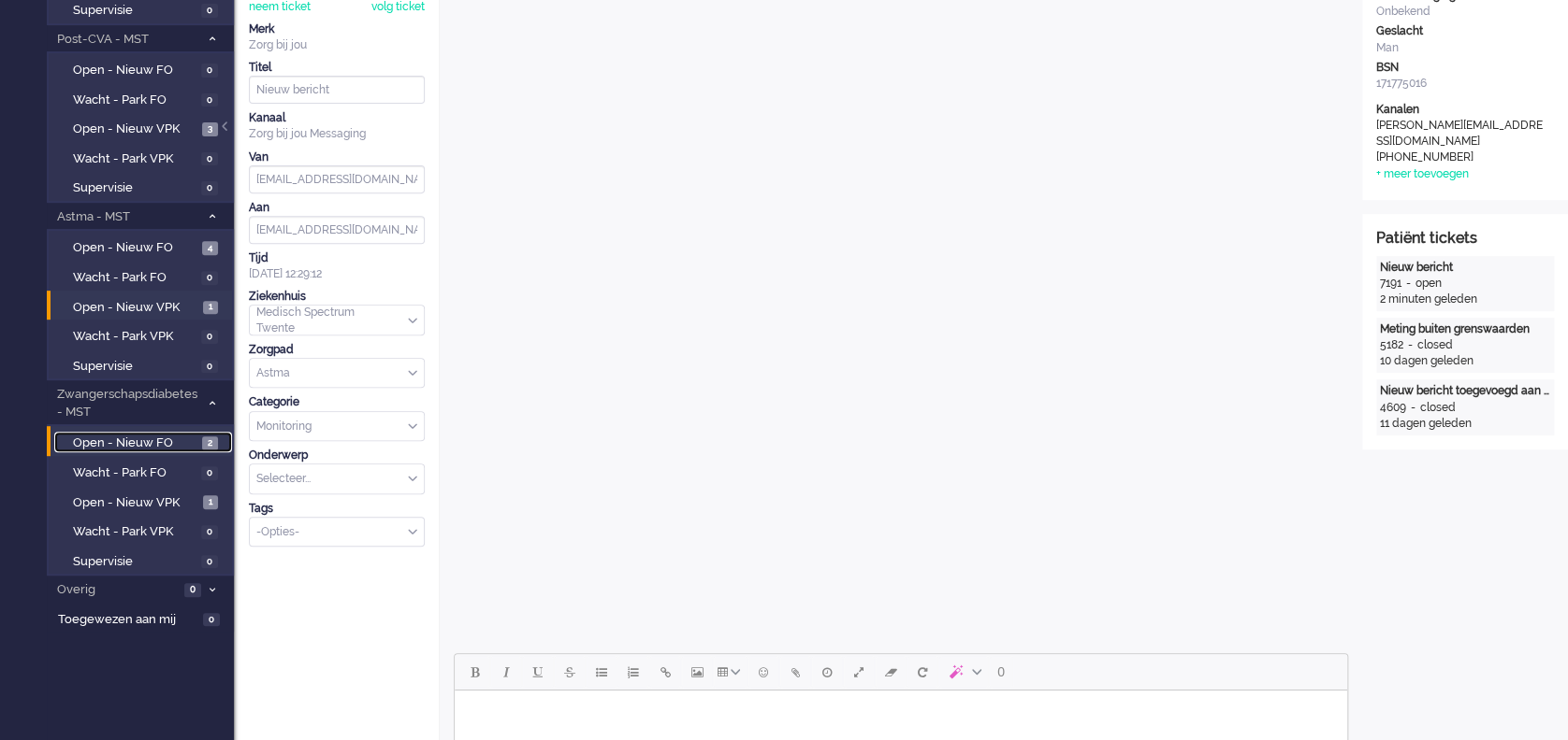
click at [136, 432] on link "Open - Nieuw FO 2" at bounding box center [143, 442] width 177 height 21
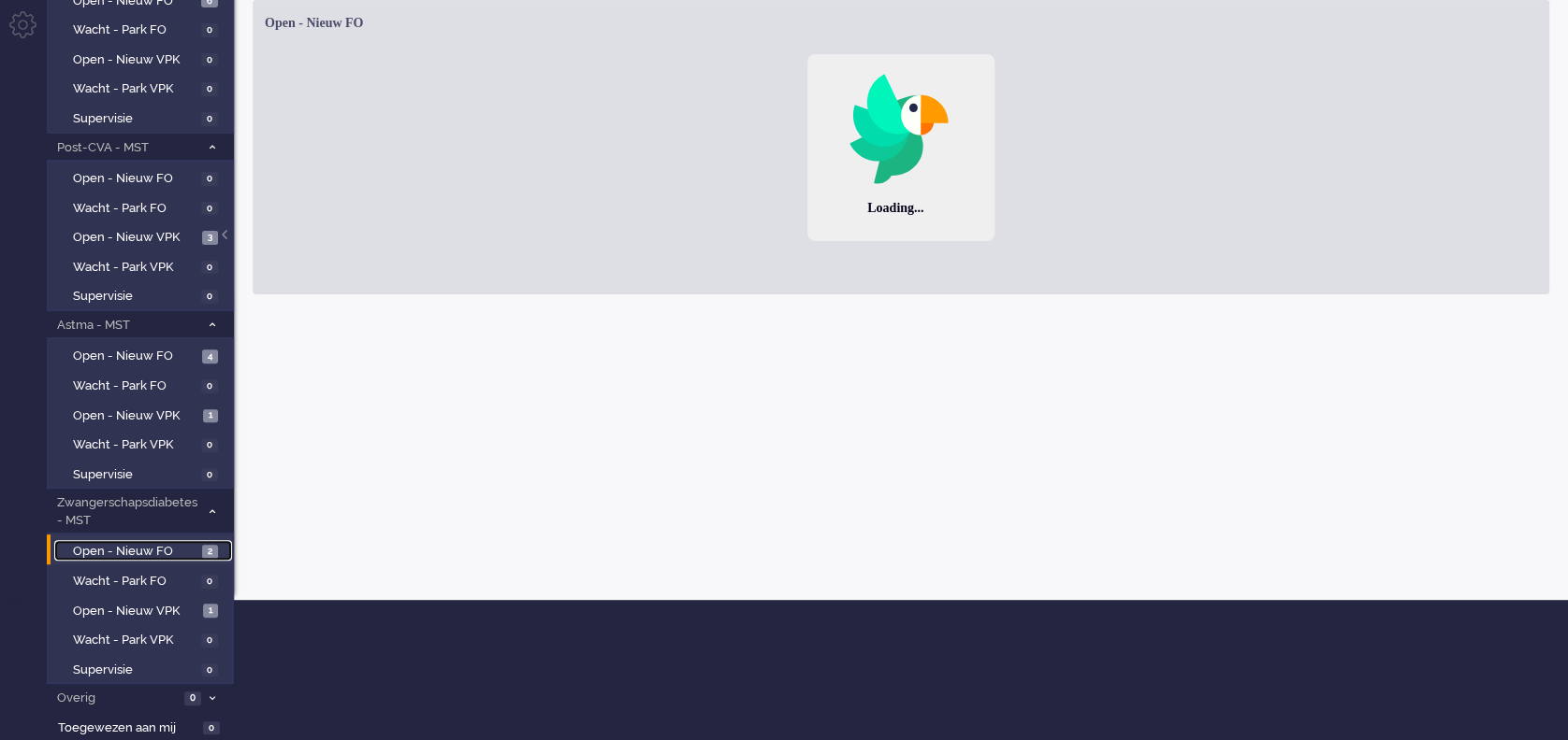
scroll to position [139, 0]
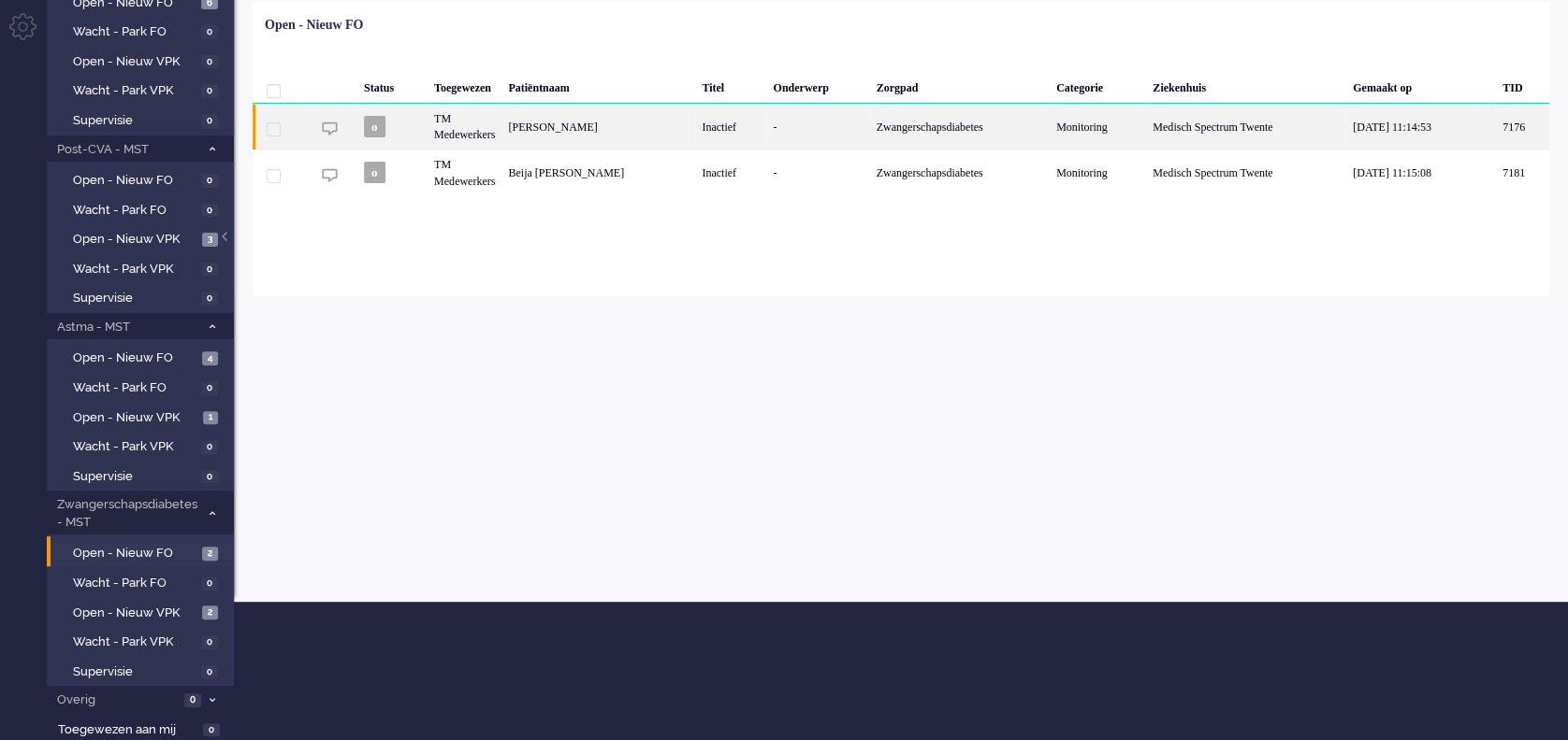
click at [822, 132] on div "-" at bounding box center [818, 127] width 103 height 46
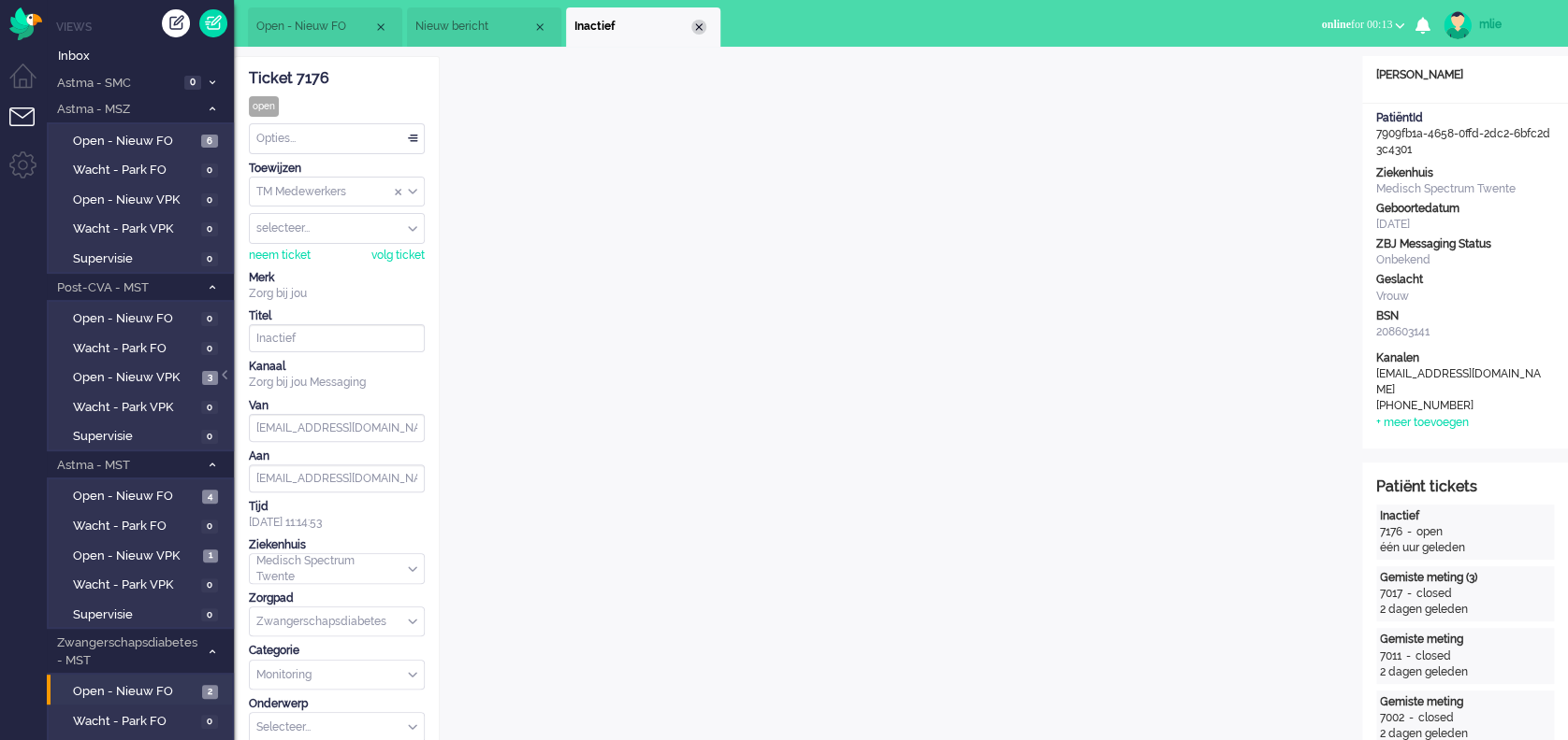
click at [695, 23] on div "Close tab" at bounding box center [698, 27] width 15 height 15
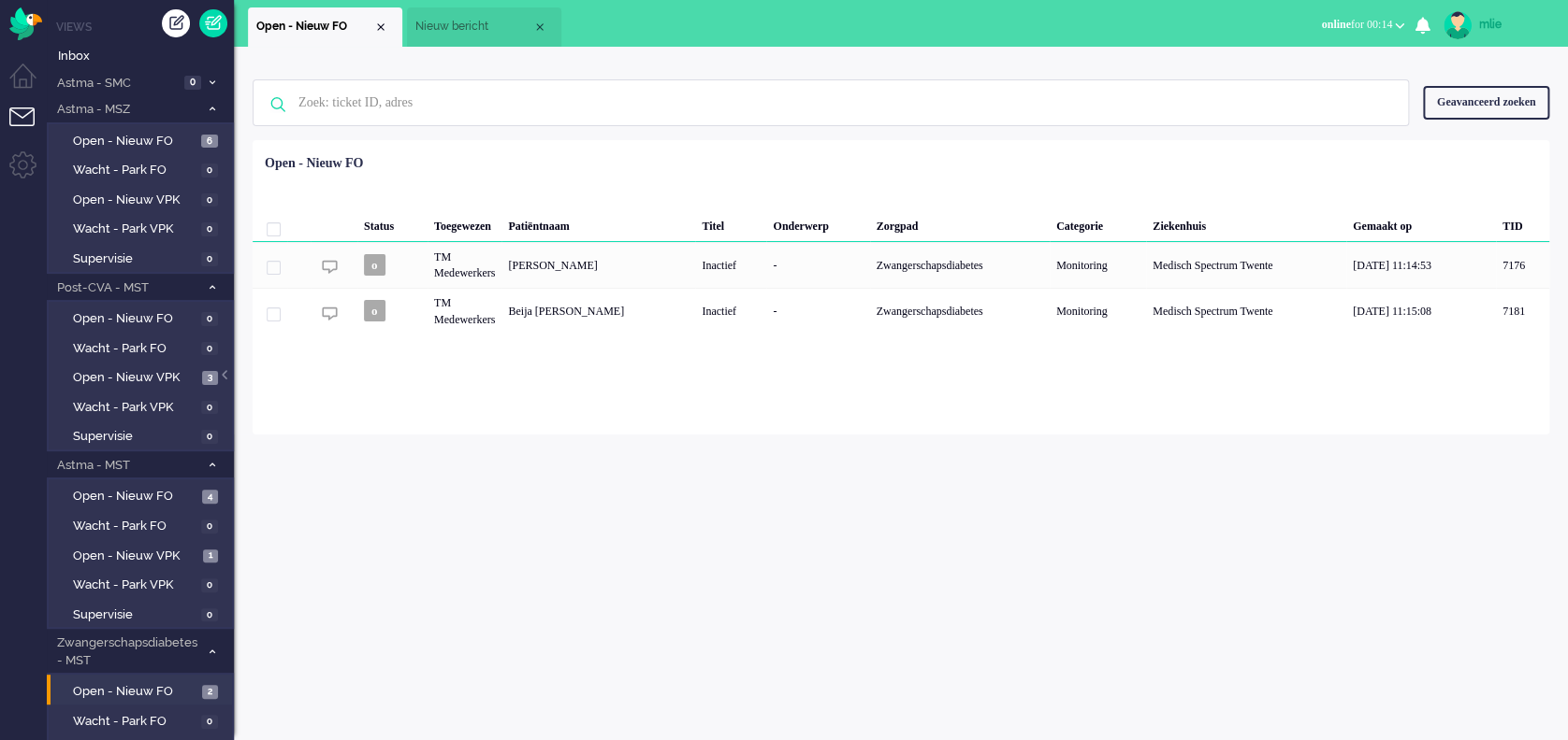
click at [495, 27] on span "Nieuw bericht" at bounding box center [474, 27] width 117 height 16
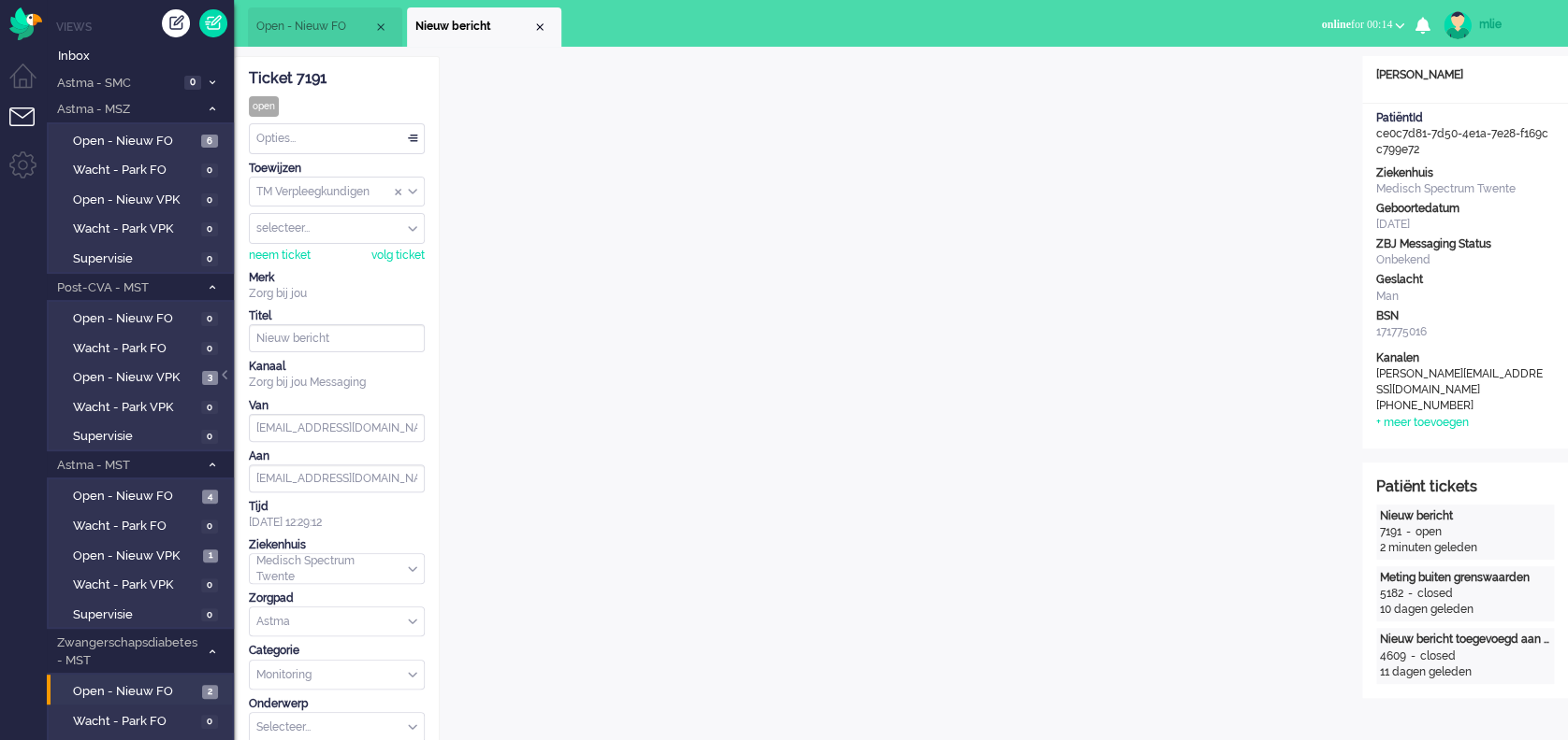
click at [1323, 23] on span "online" at bounding box center [1334, 24] width 29 height 13
click at [1263, 63] on label "Away" at bounding box center [1326, 63] width 148 height 16
click at [1332, 24] on span "away" at bounding box center [1337, 24] width 25 height 13
click at [1263, 82] on label "Online" at bounding box center [1326, 83] width 148 height 16
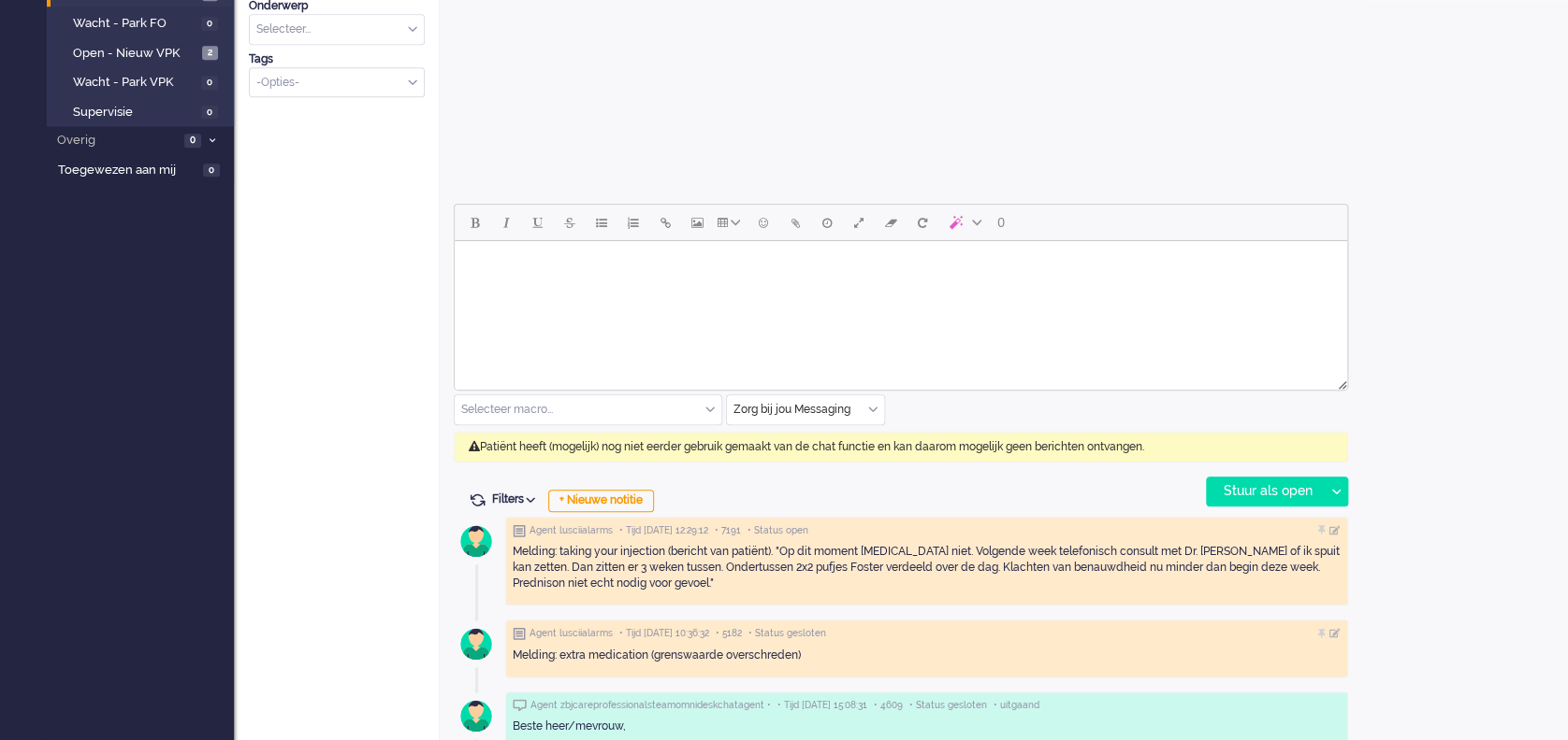
scroll to position [748, 0]
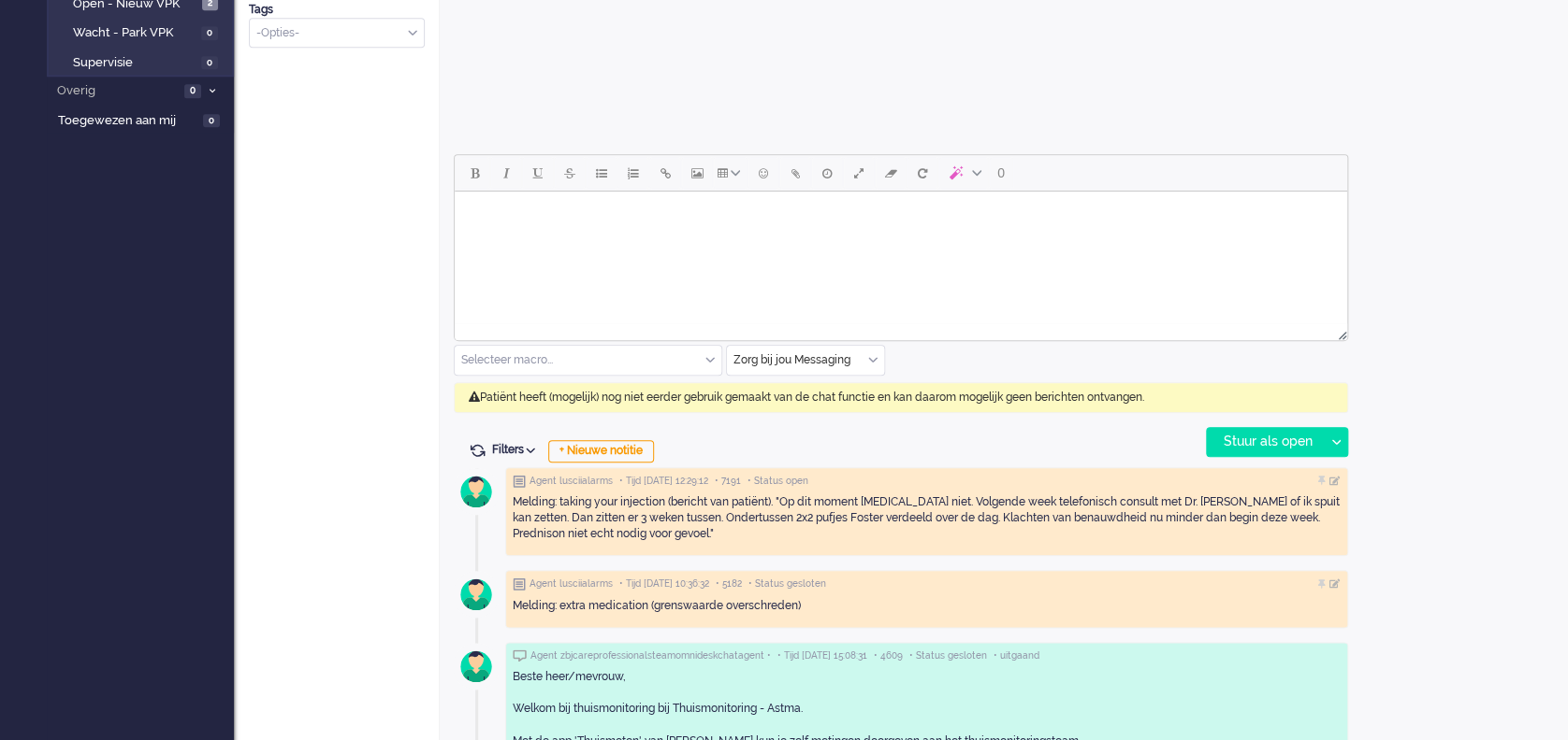
click at [577, 240] on html at bounding box center [901, 215] width 892 height 48
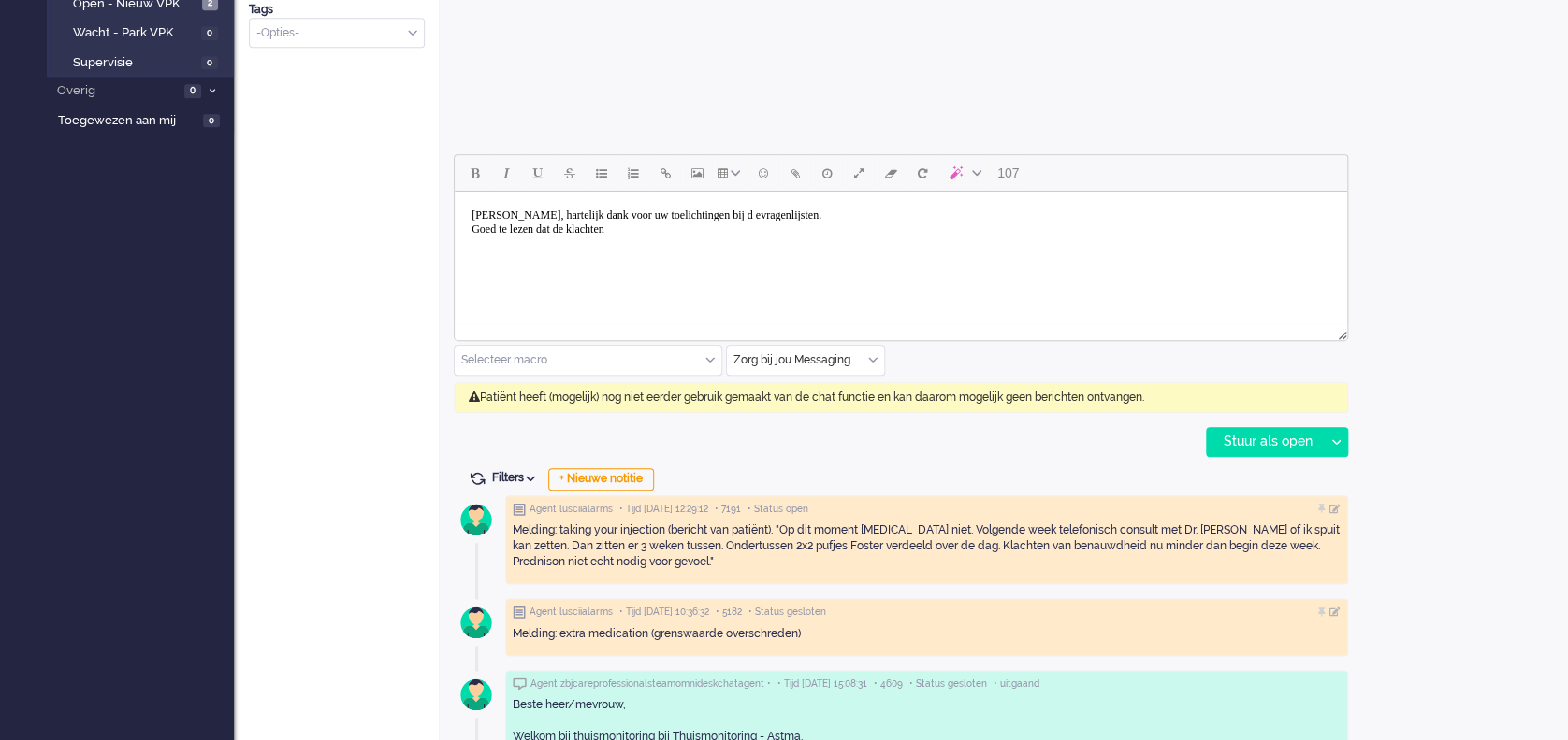
click at [834, 214] on body "Dag meneer Aarsen, hartelijk dank voor uw toelichtingen bij d evragenlijsten. G…" at bounding box center [900, 222] width 877 height 47
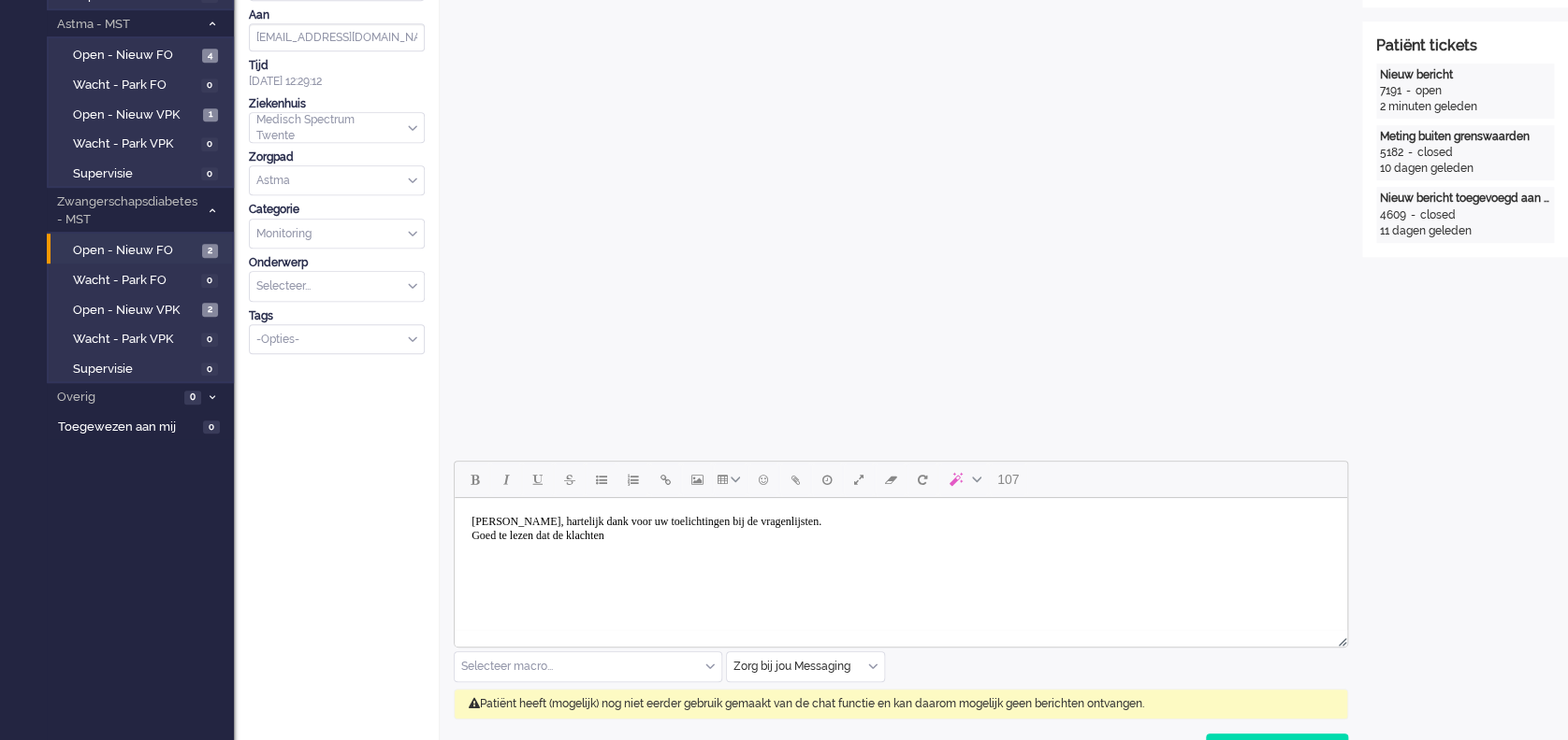
scroll to position [622, 0]
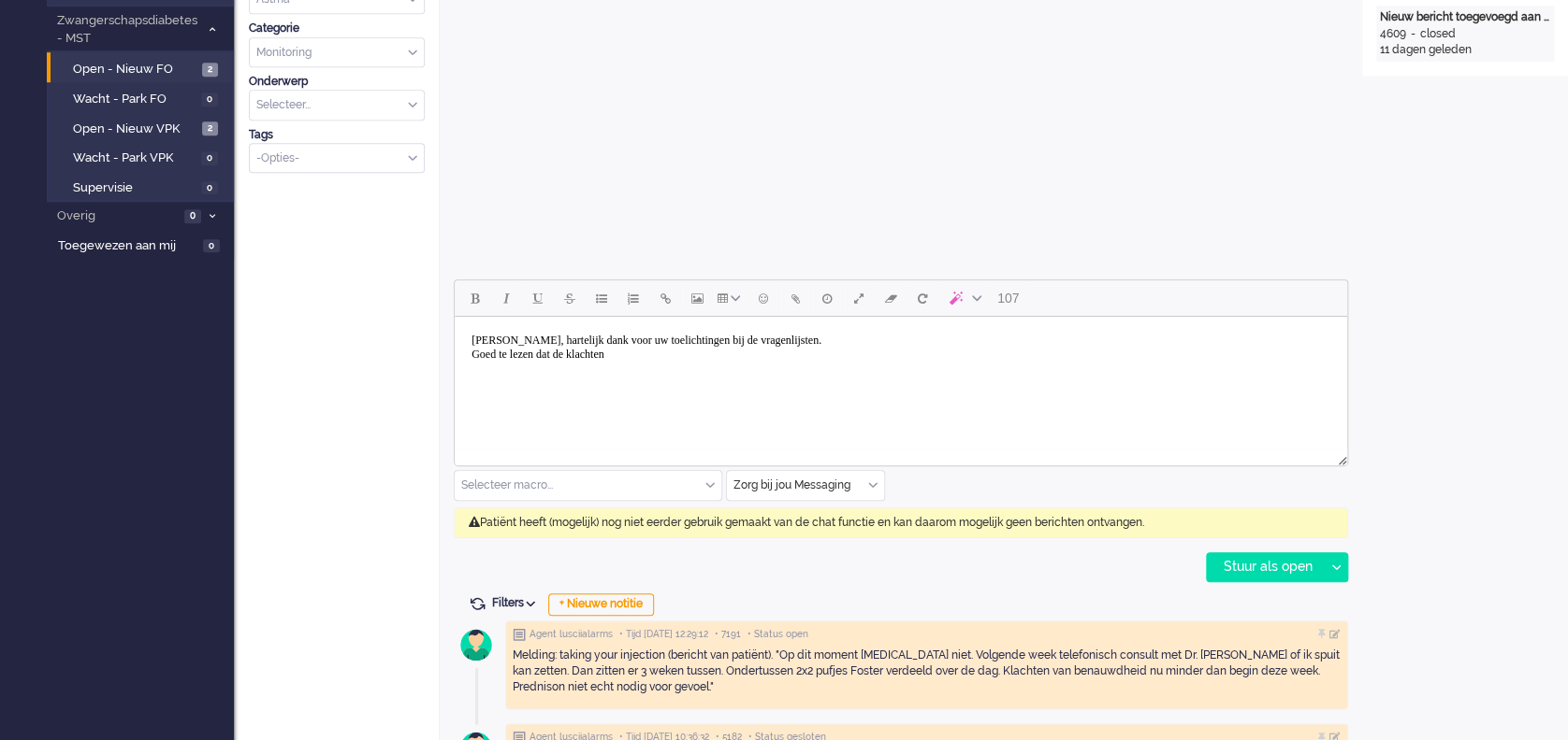
click at [671, 368] on body "Dag meneer Aarsen, hartelijk dank voor uw toelichtingen bij de vragenlijsten. G…" at bounding box center [900, 347] width 877 height 47
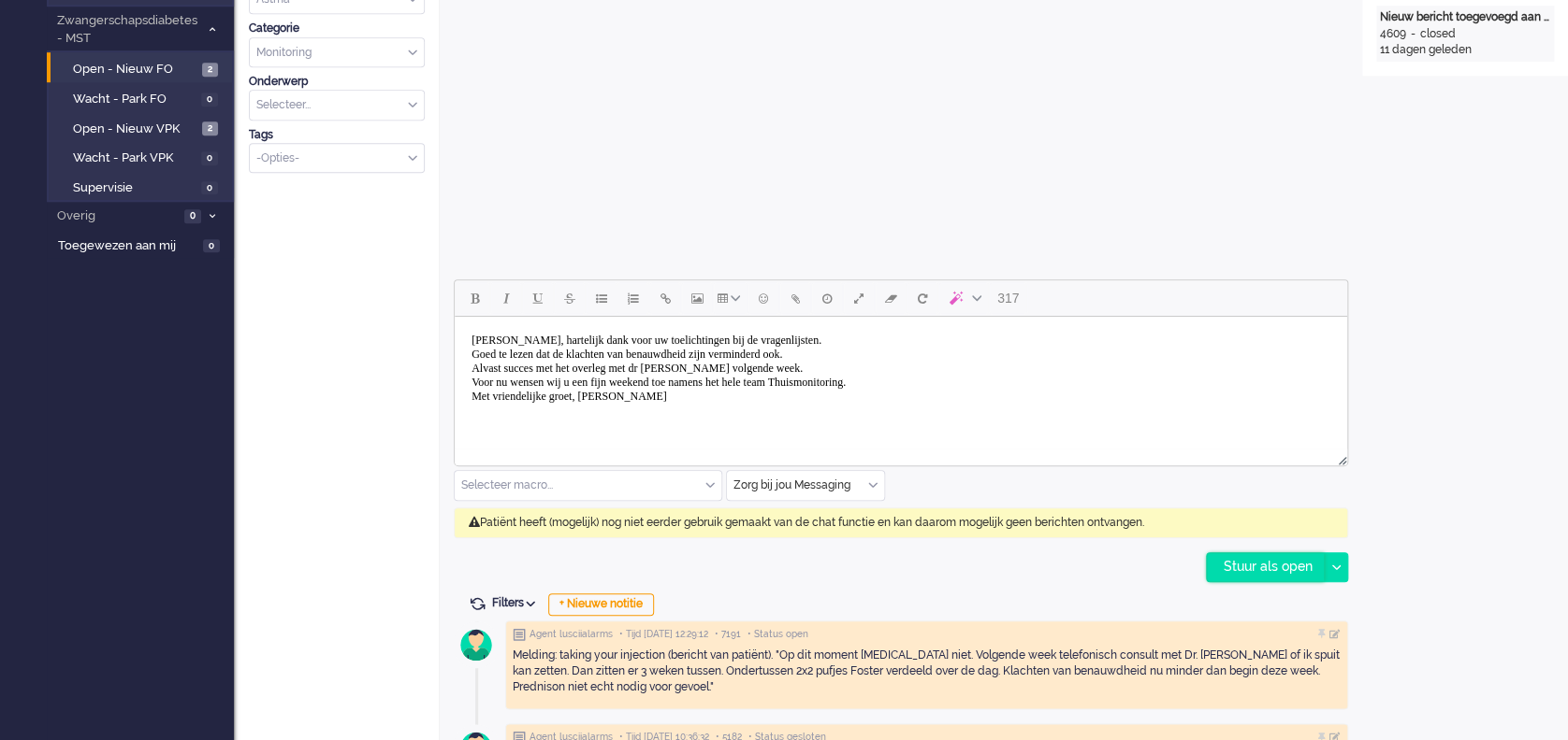
click at [1251, 556] on div "Stuur als open" at bounding box center [1265, 568] width 117 height 28
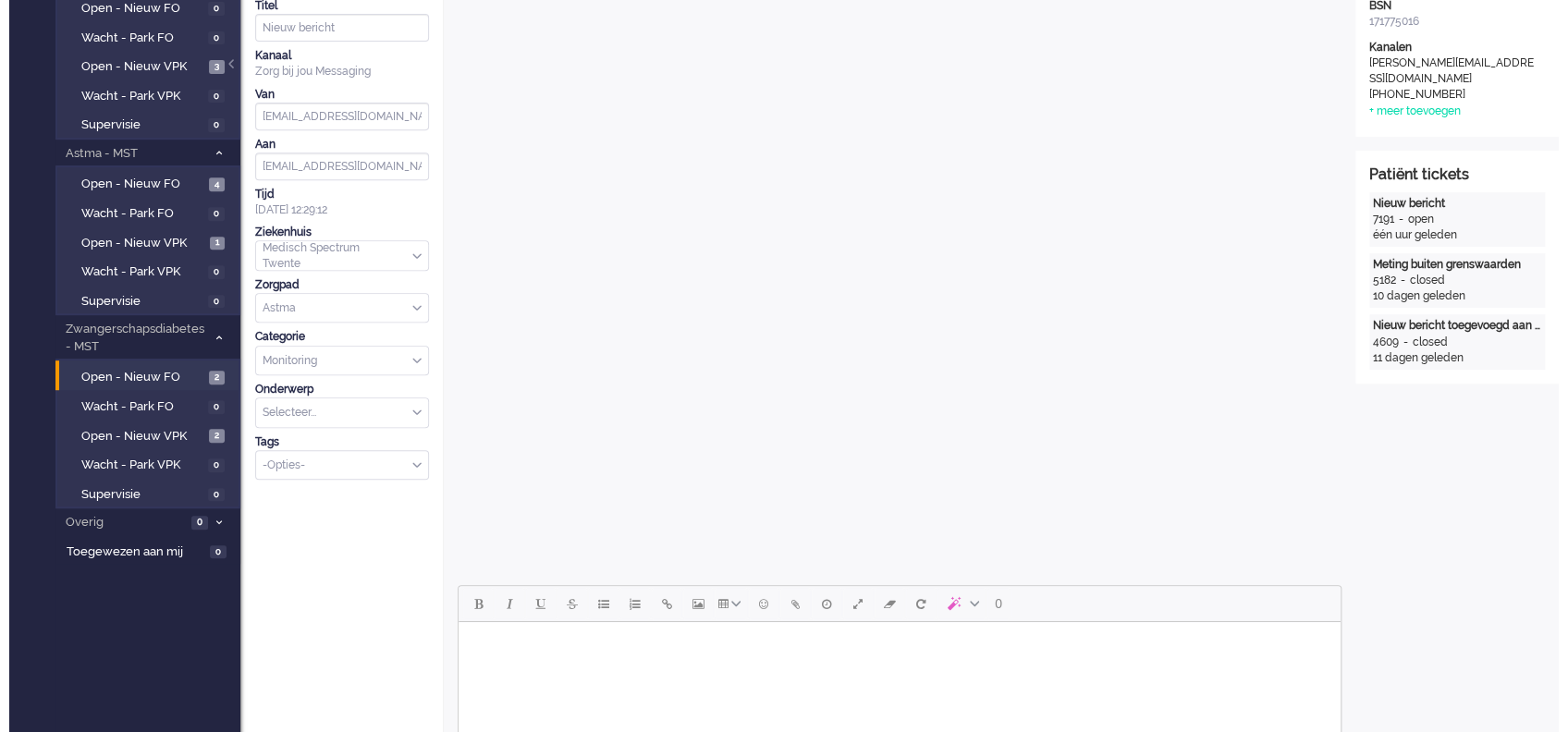
scroll to position [0, 0]
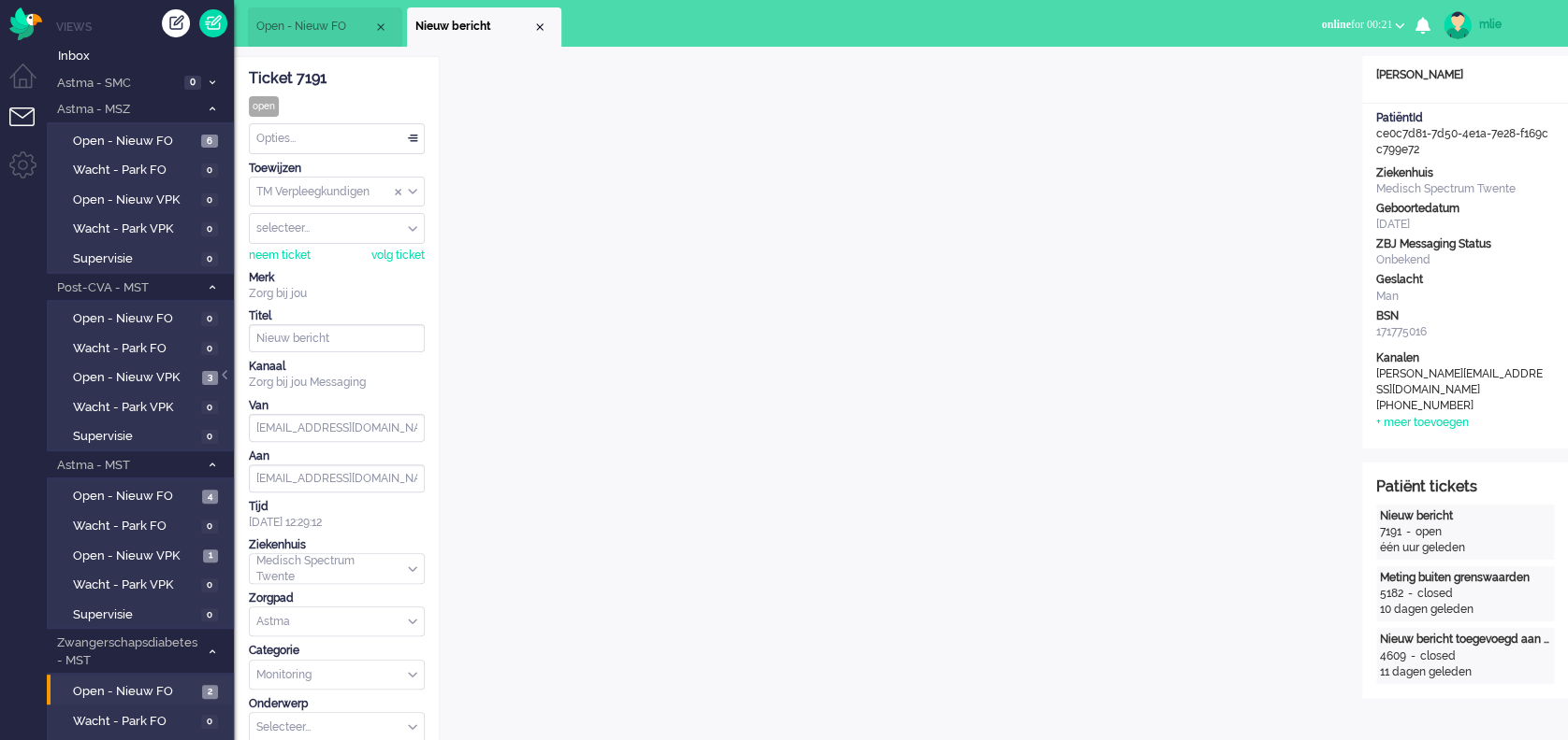
click at [407, 128] on div "Opties..." at bounding box center [337, 139] width 174 height 29
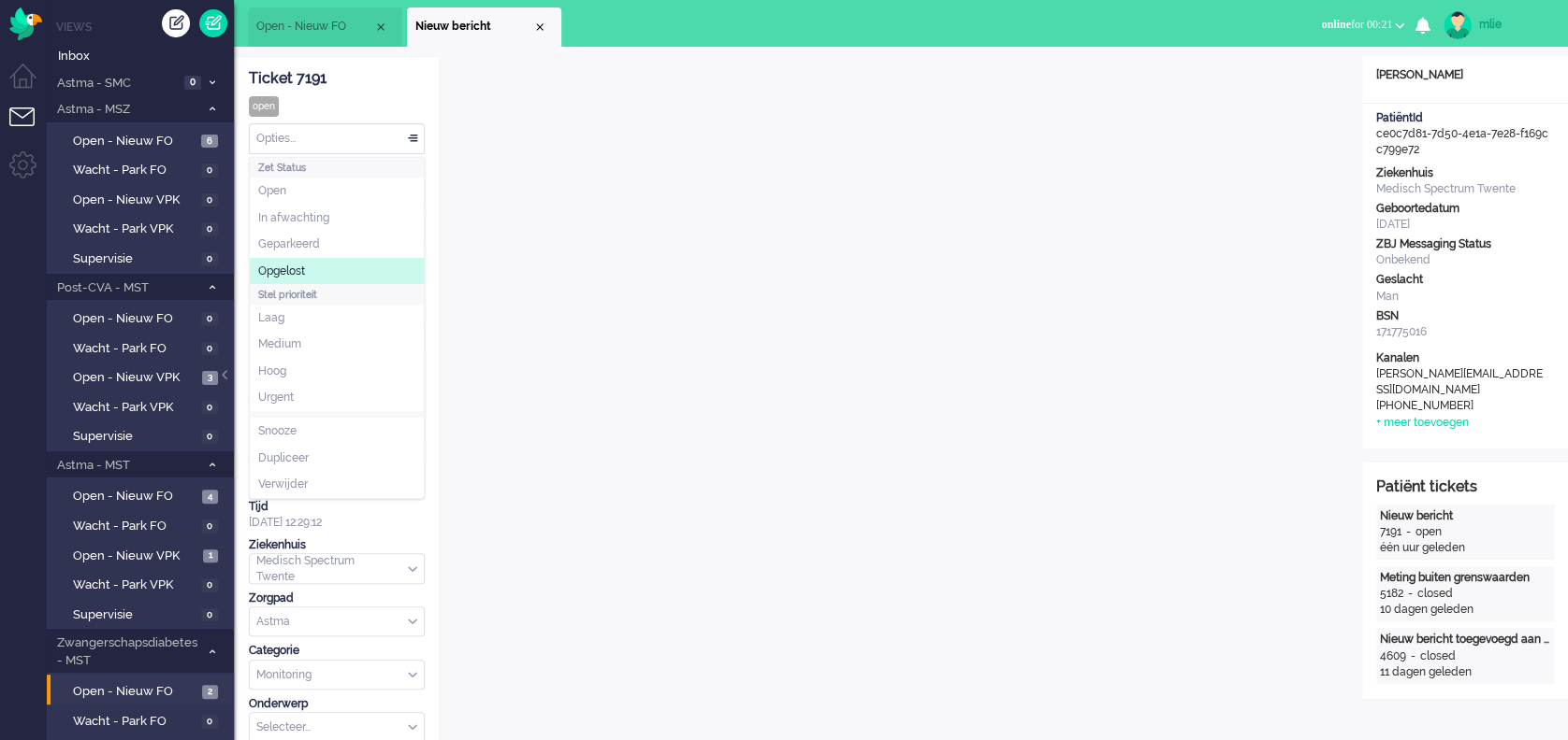
click at [279, 265] on span "Opgelost" at bounding box center [280, 271] width 47 height 16
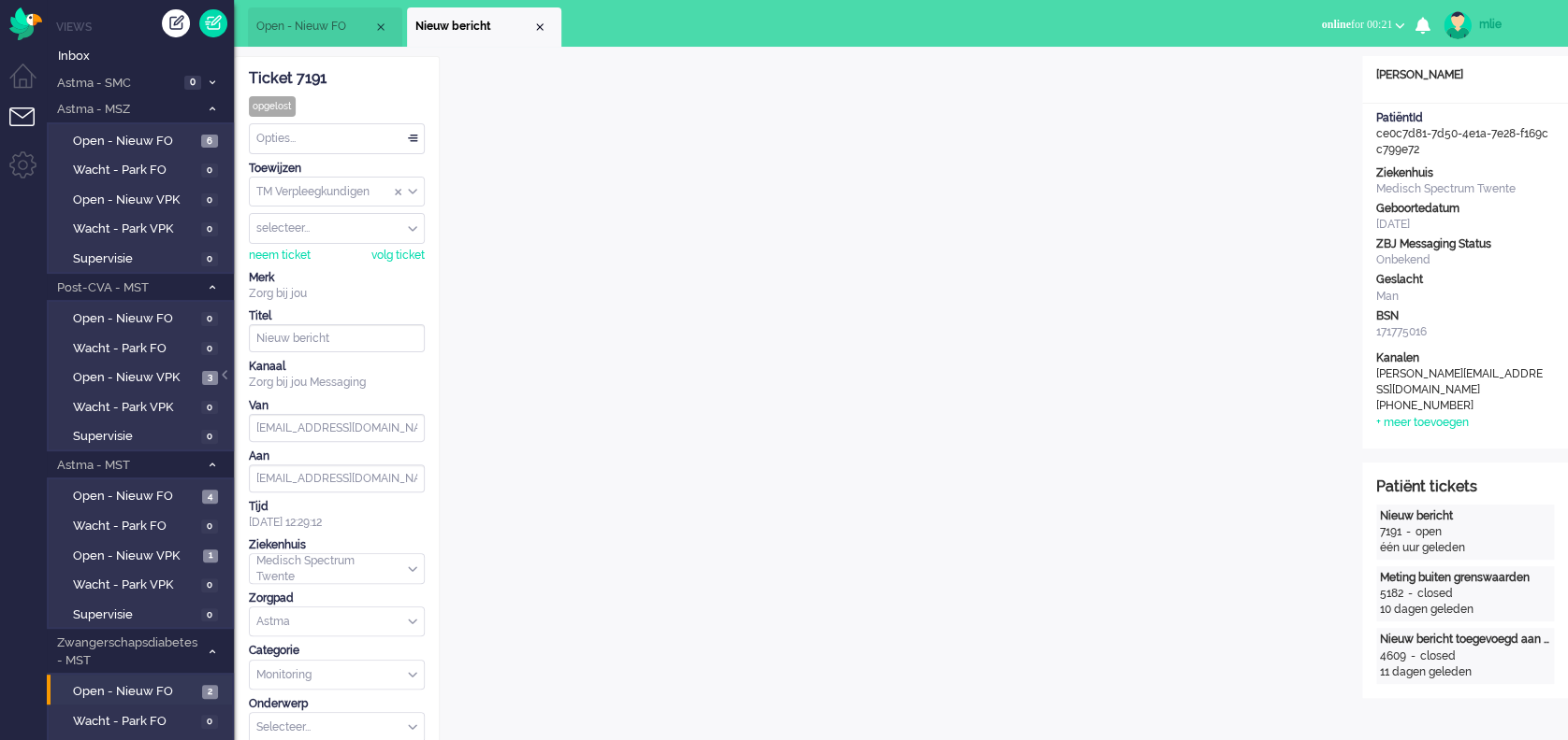
click at [546, 31] on li "Nieuw bericht" at bounding box center [485, 28] width 155 height 40
click at [542, 30] on div "Close tab" at bounding box center [539, 27] width 15 height 15
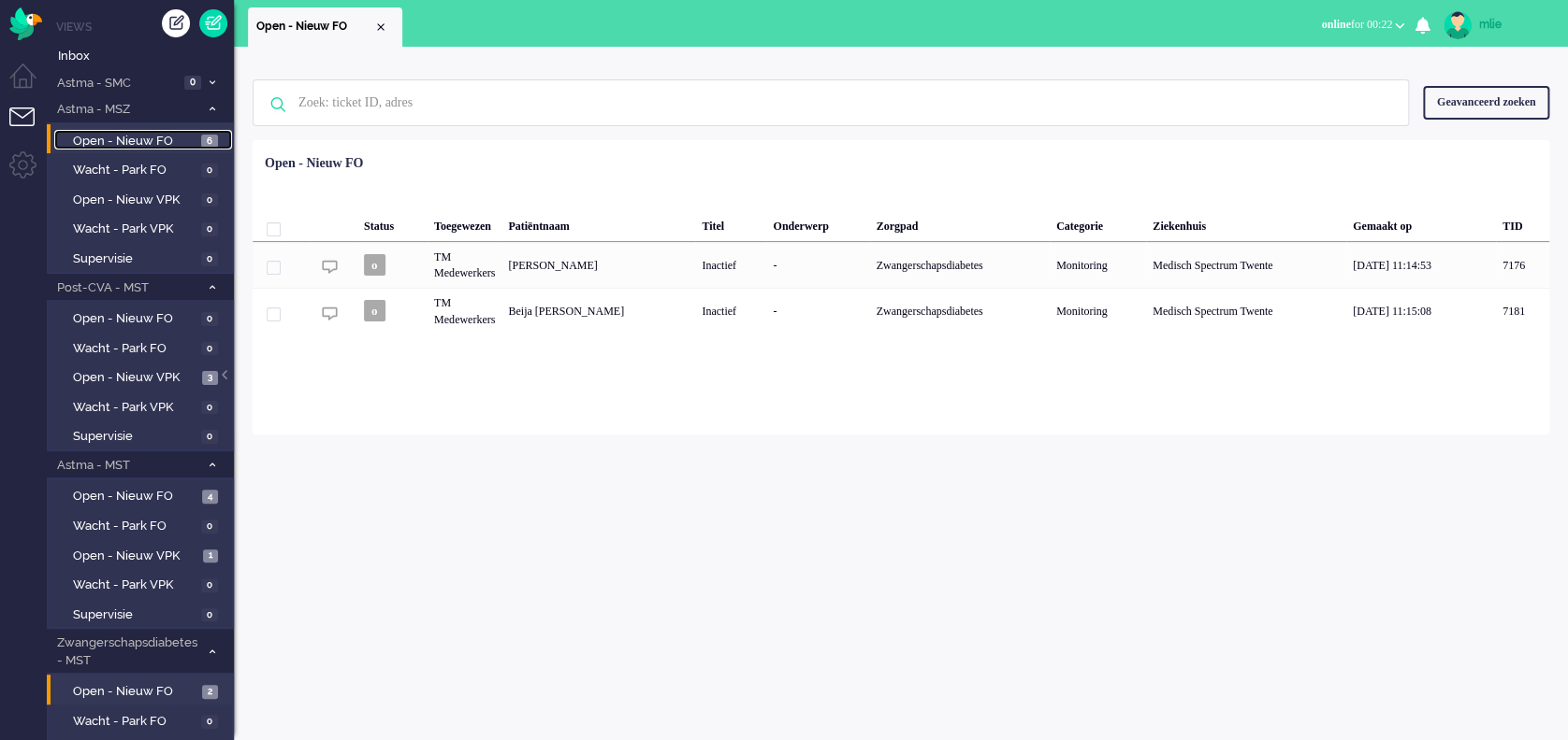
click at [105, 140] on span "Open - Nieuw FO" at bounding box center [135, 142] width 124 height 18
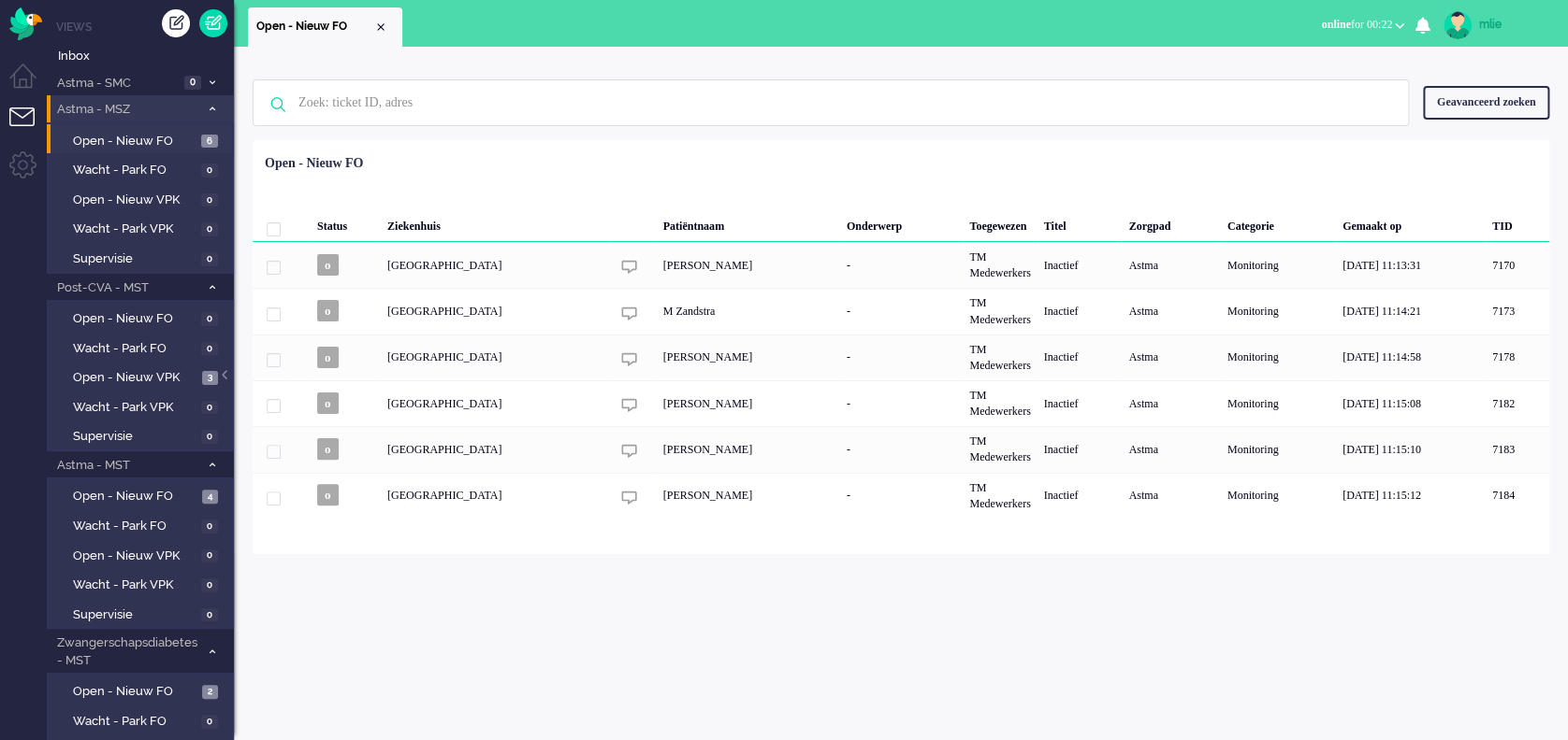
click at [212, 108] on icon at bounding box center [212, 109] width 6 height 7
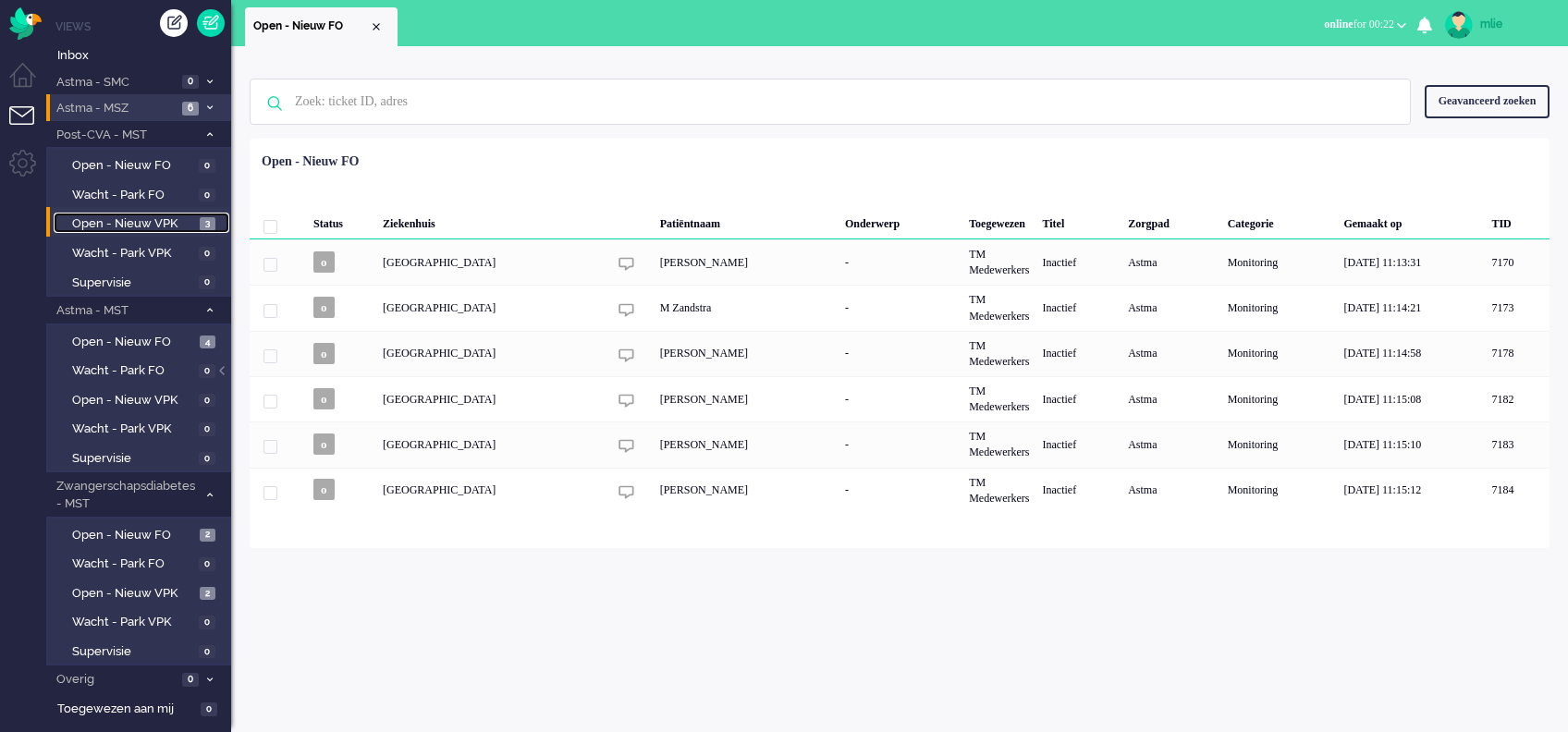
click at [156, 224] on span "Open - Nieuw VPK" at bounding box center [134, 224] width 123 height 18
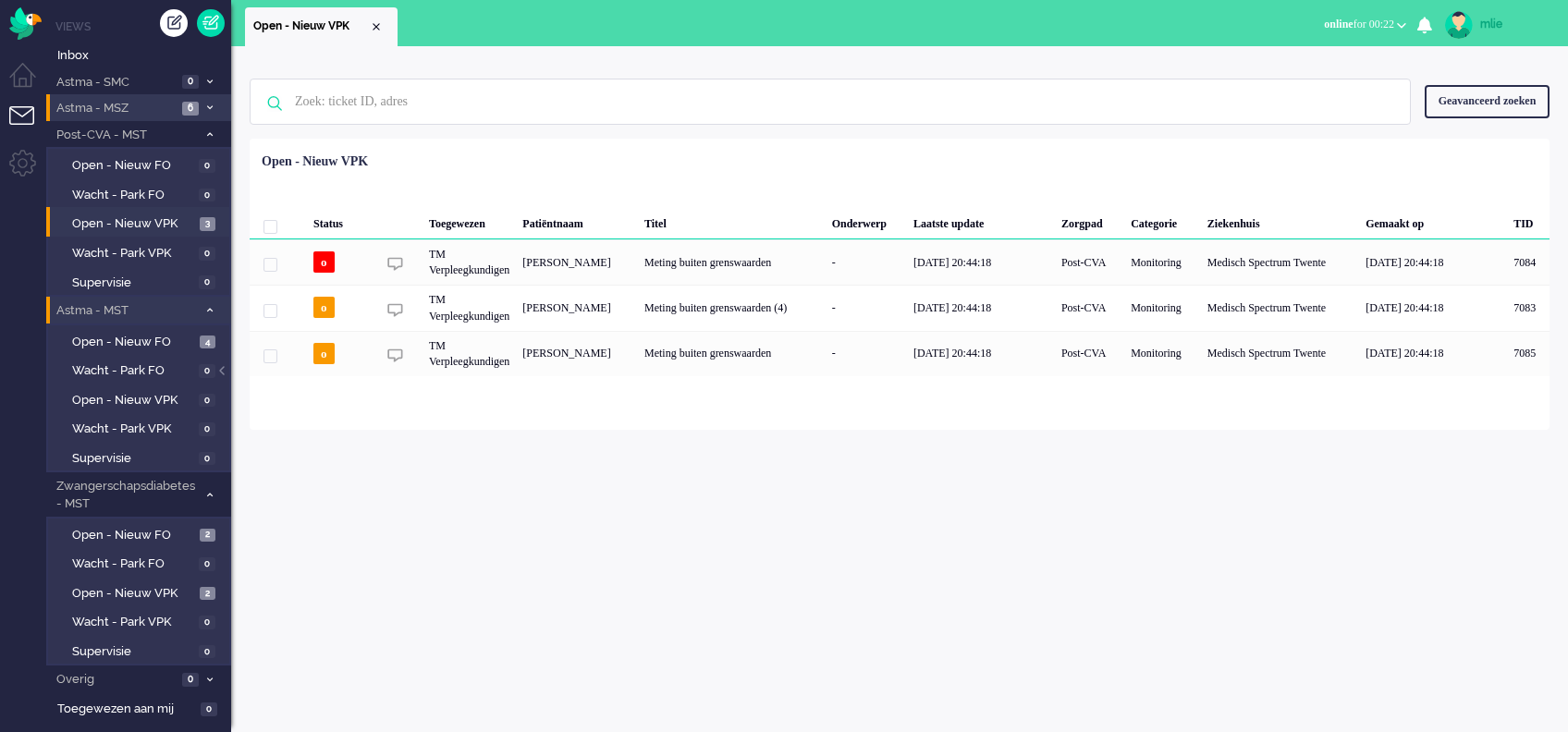
click at [209, 313] on icon at bounding box center [210, 310] width 6 height 7
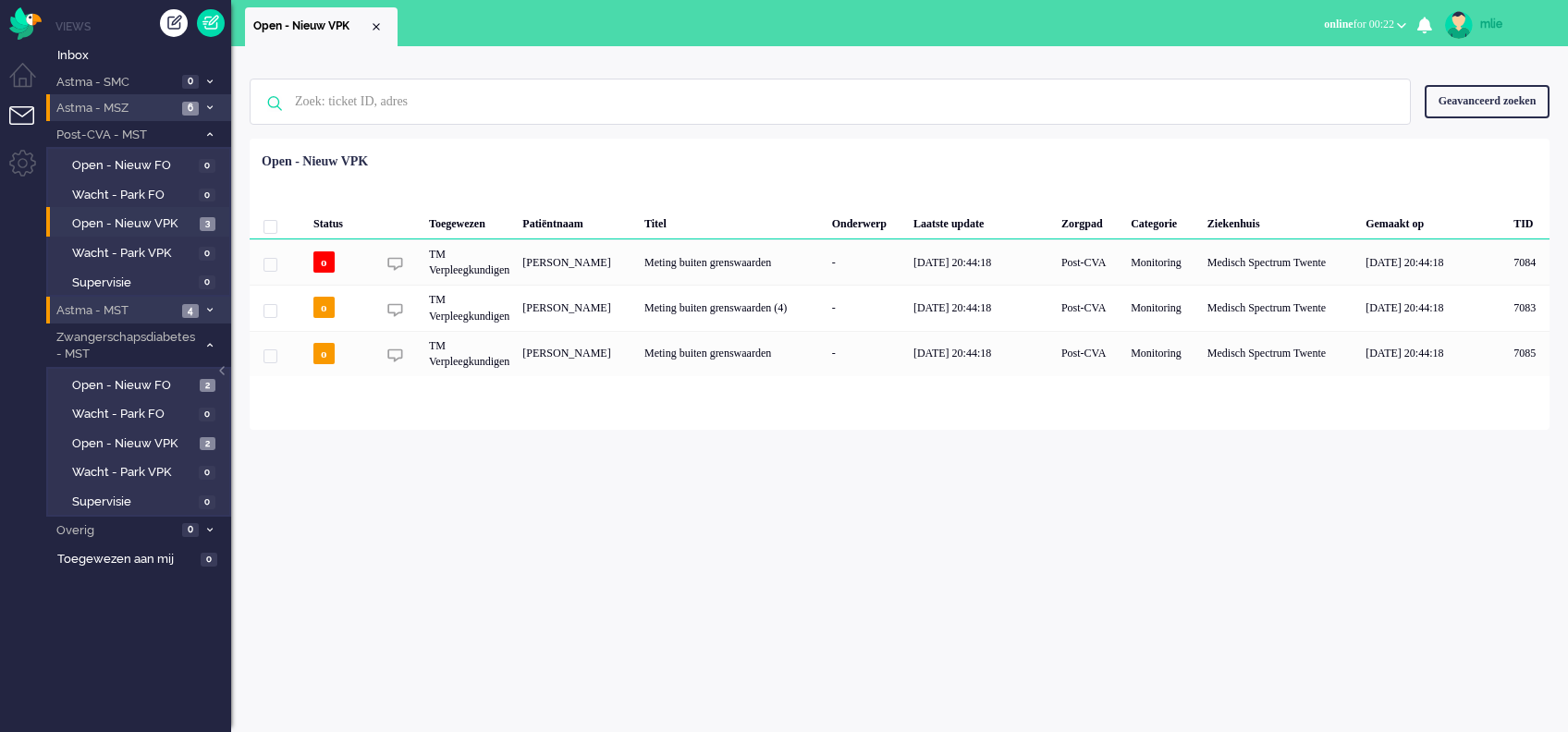
click at [189, 304] on span "4" at bounding box center [190, 311] width 17 height 14
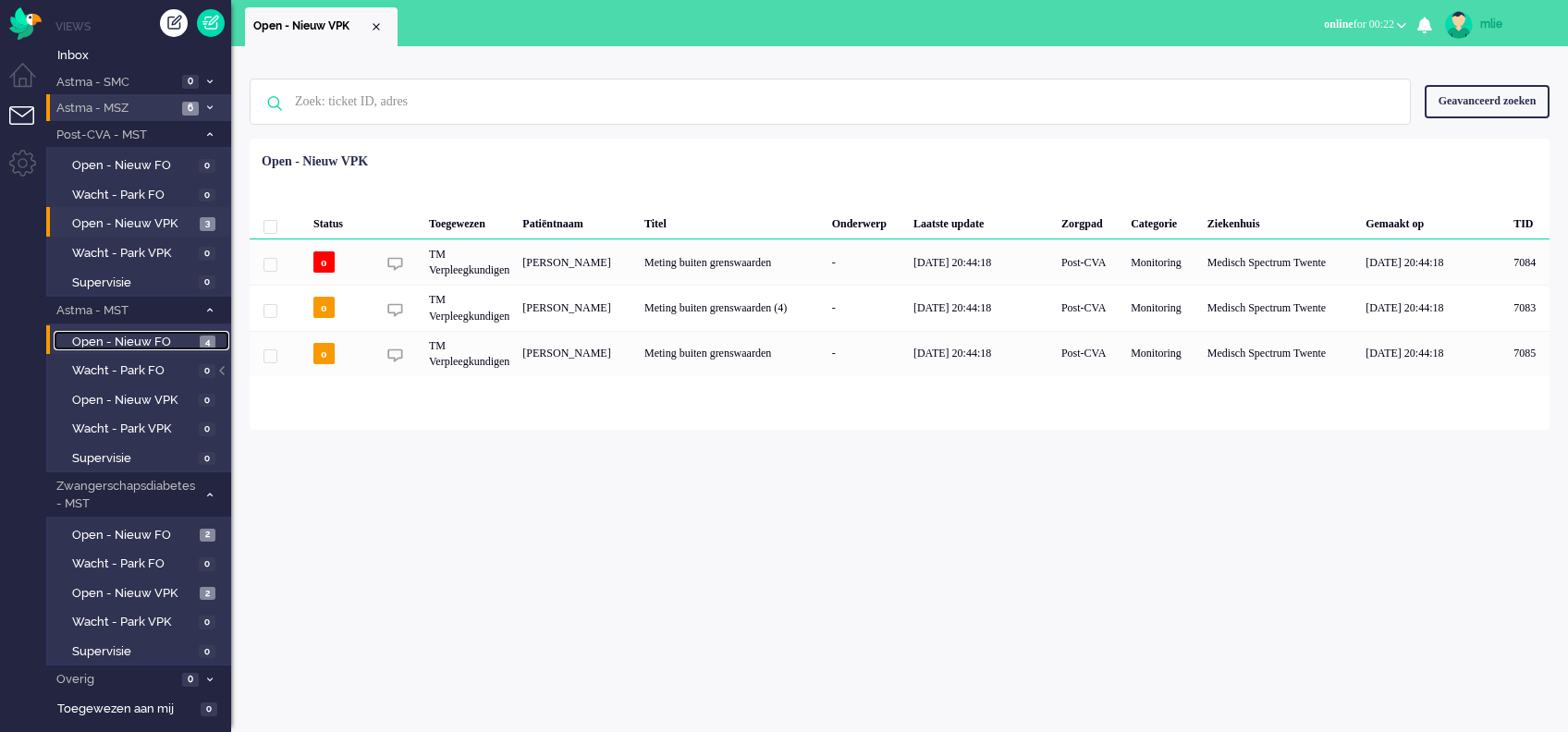
click at [143, 338] on span "Open - Nieuw FO" at bounding box center [134, 343] width 123 height 18
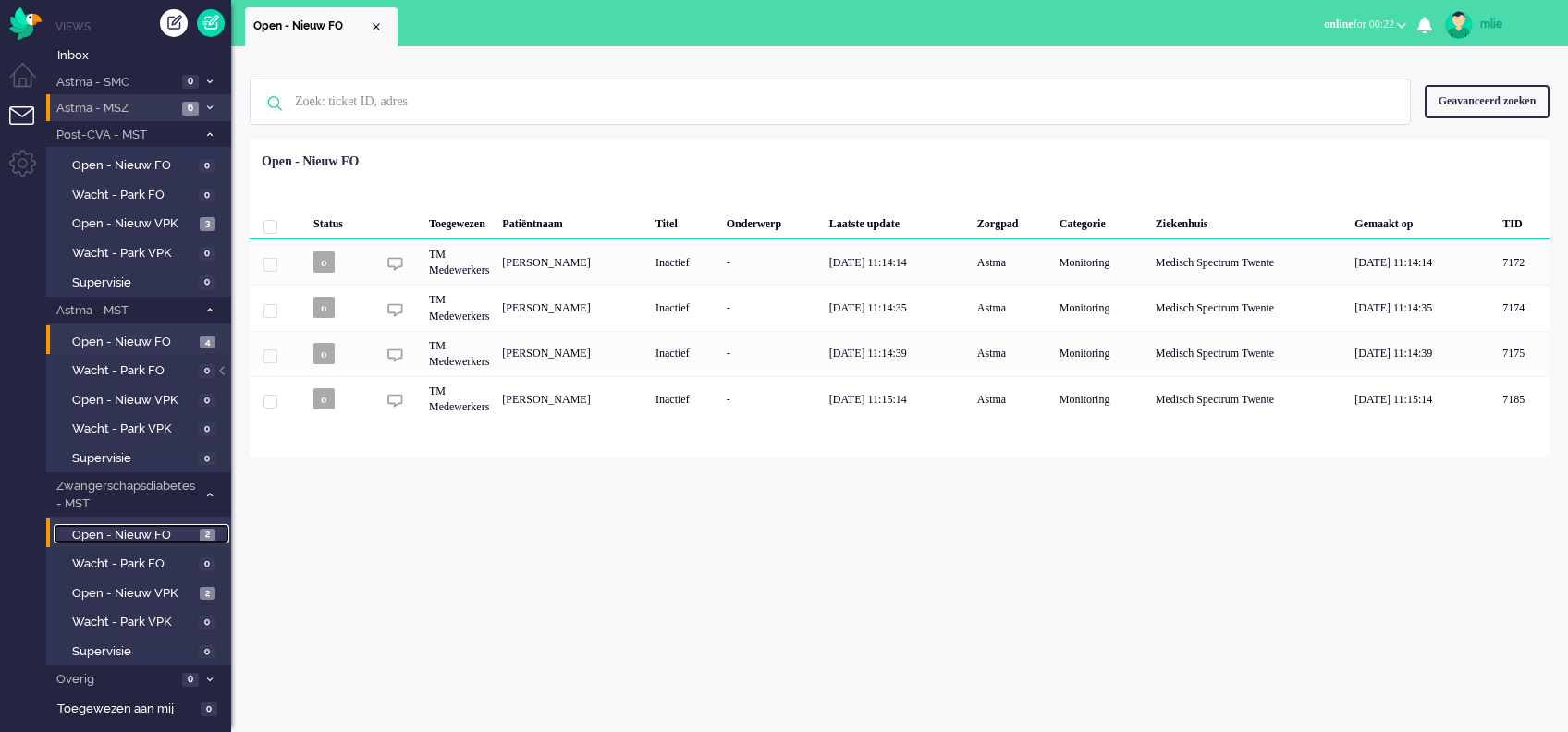
click at [121, 533] on span "Open - Nieuw FO" at bounding box center [134, 536] width 123 height 18
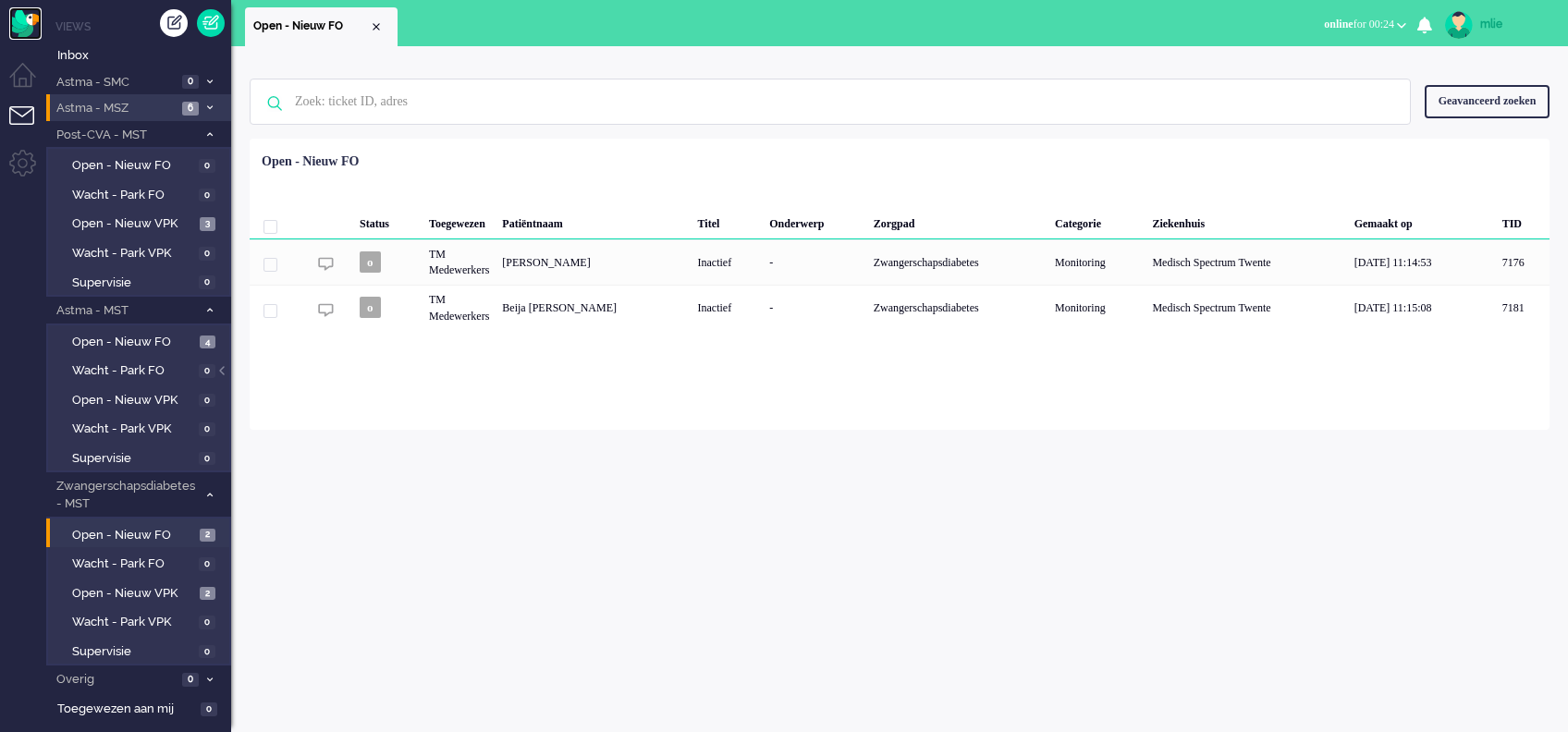
click at [24, 16] on img "Omnidesk" at bounding box center [24, 24] width 32 height 32
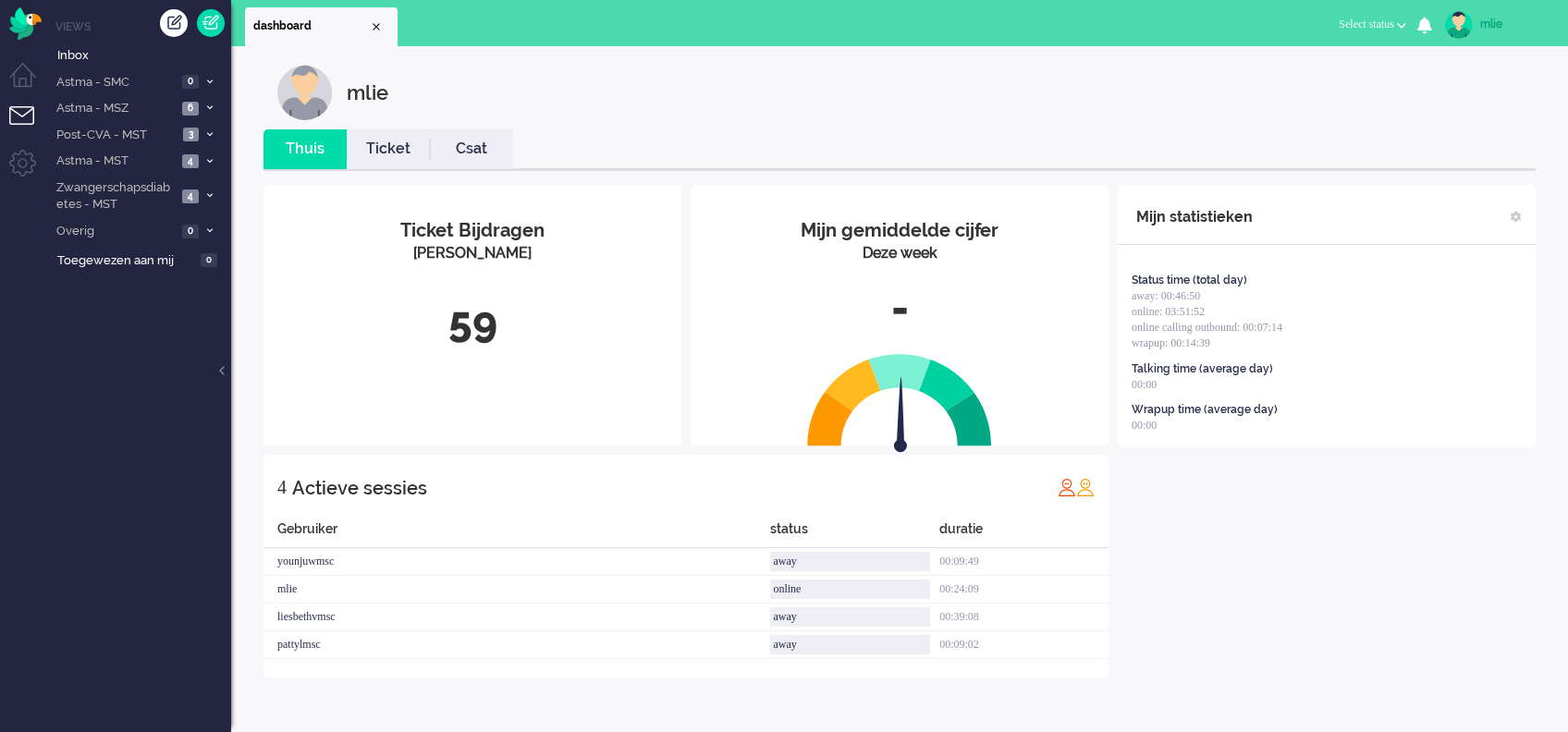
click at [1369, 23] on span "Select status" at bounding box center [1366, 24] width 56 height 13
click at [1292, 79] on label "Online" at bounding box center [1329, 82] width 146 height 16
click at [401, 151] on link "Ticket" at bounding box center [388, 150] width 83 height 22
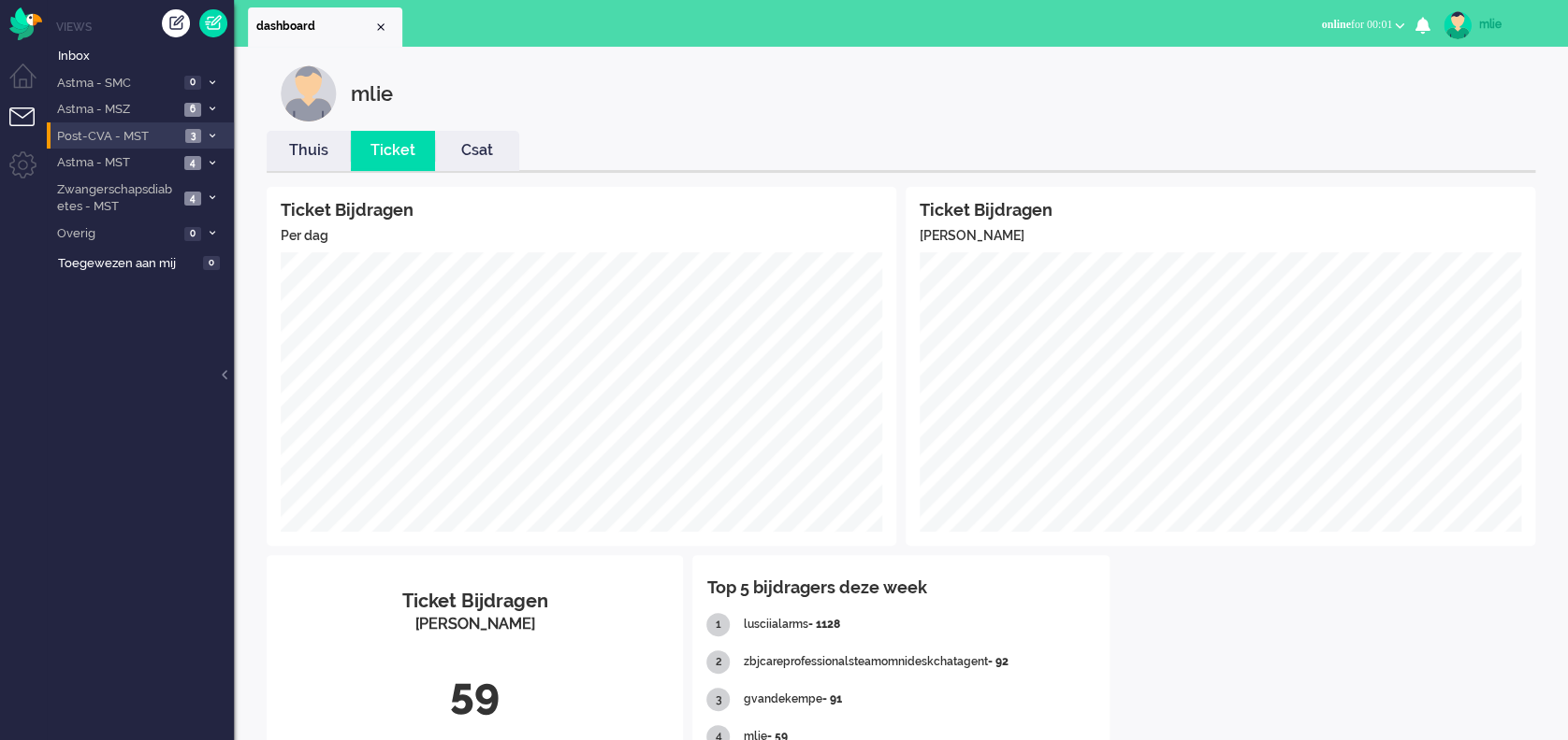
click at [214, 134] on icon at bounding box center [212, 136] width 6 height 7
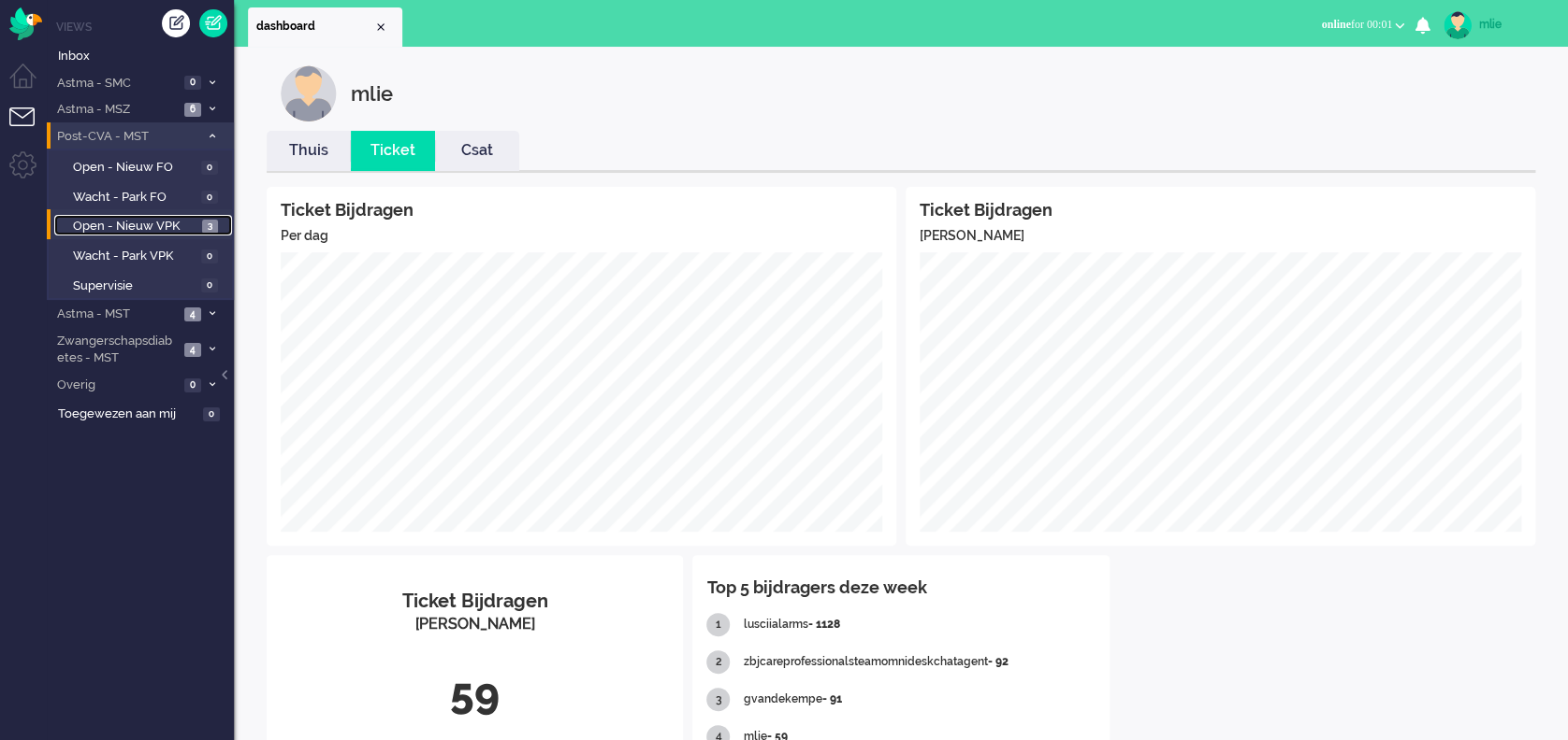
click at [148, 224] on span "Open - Nieuw VPK" at bounding box center [136, 227] width 125 height 18
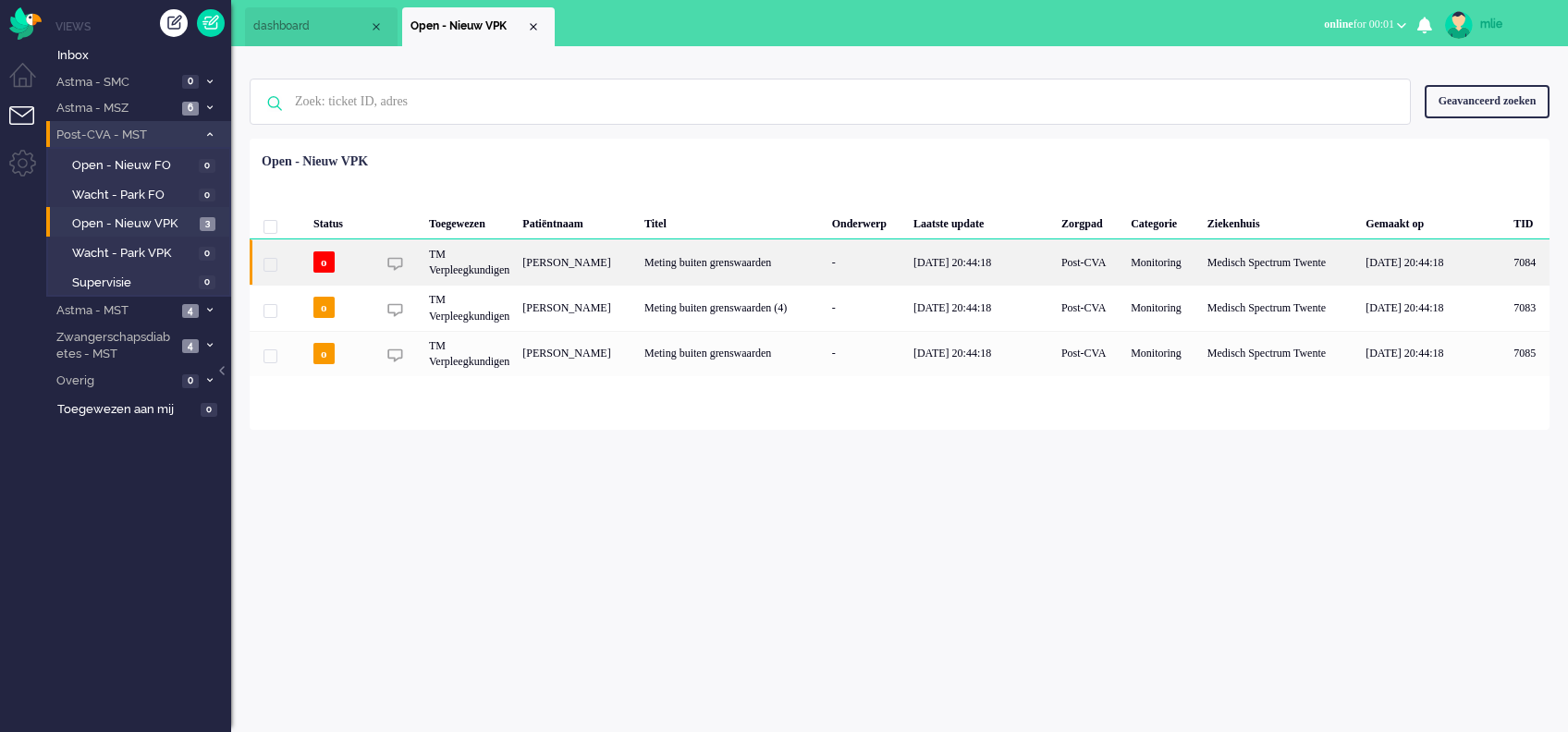
click at [757, 252] on div "Meting buiten grenswaarden" at bounding box center [732, 262] width 188 height 45
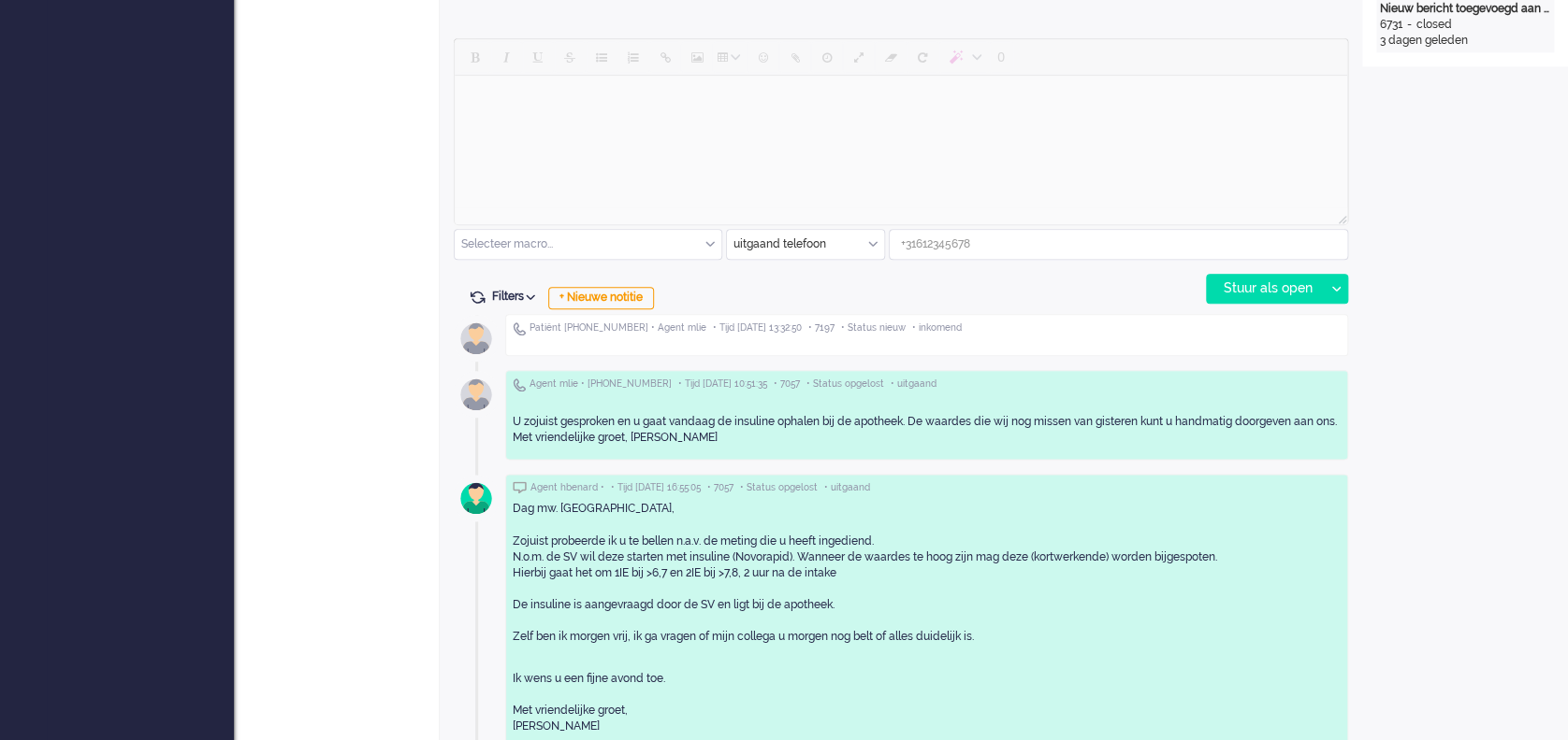
scroll to position [748, 0]
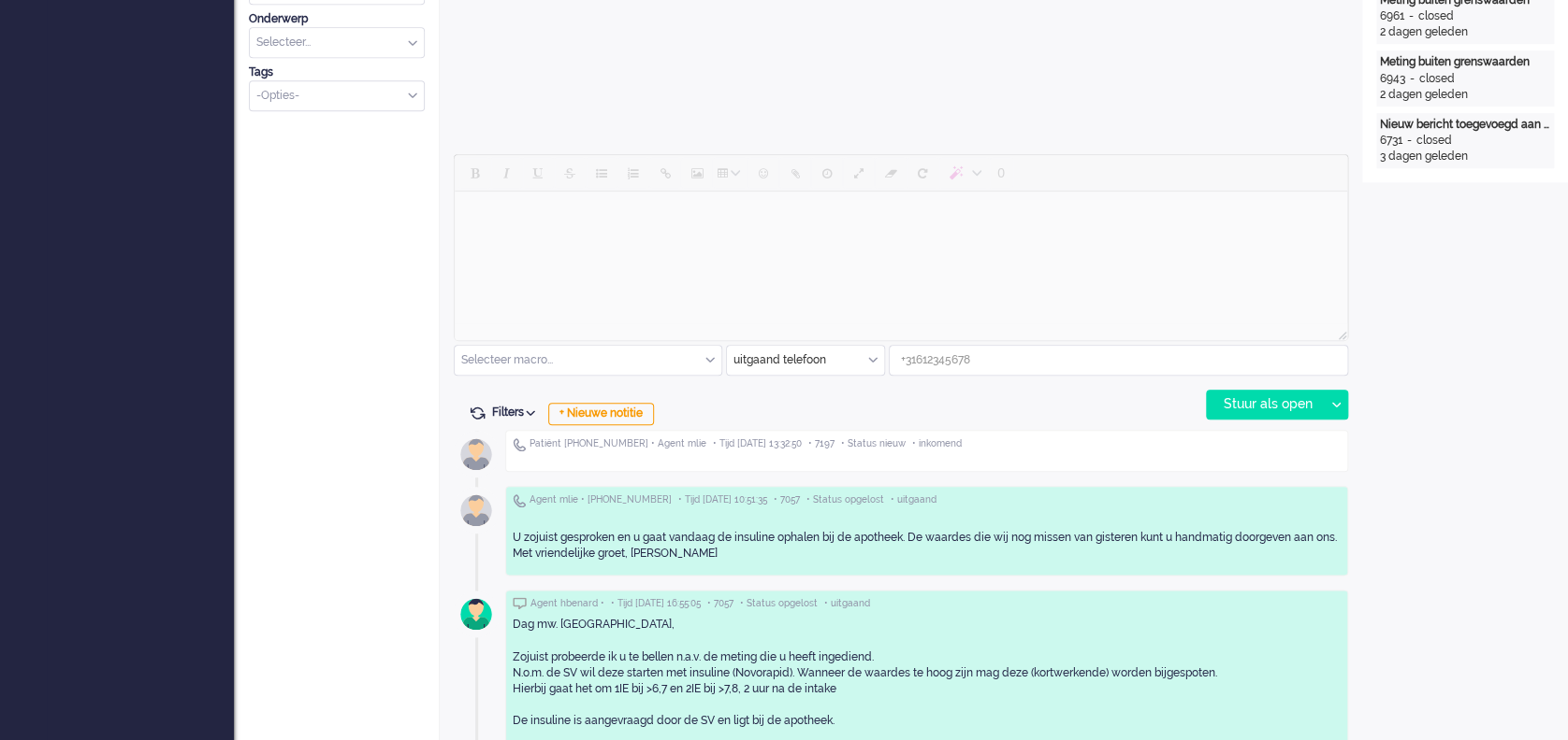
type input "+31618567831"
click at [1464, 352] on div "Open custom software Patiëntnaam Linsey Beld PatiëntId 71aa648c-fb2f-a33e-3a01-…" at bounding box center [1465, 581] width 206 height 2544
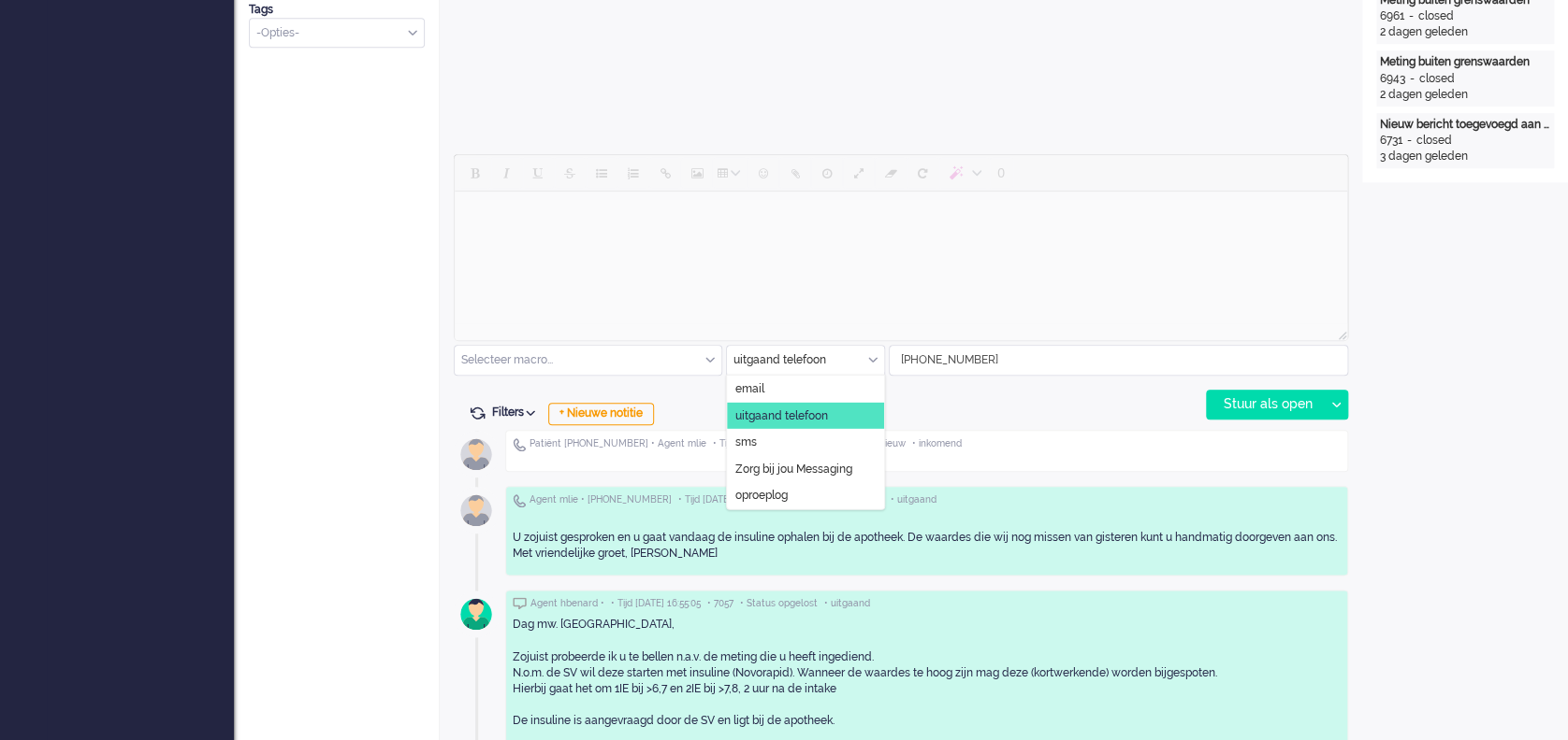
click at [870, 357] on div "uitgaand telefoon" at bounding box center [805, 360] width 158 height 29
click at [769, 469] on span "Zorg bij jou Messaging" at bounding box center [794, 469] width 117 height 16
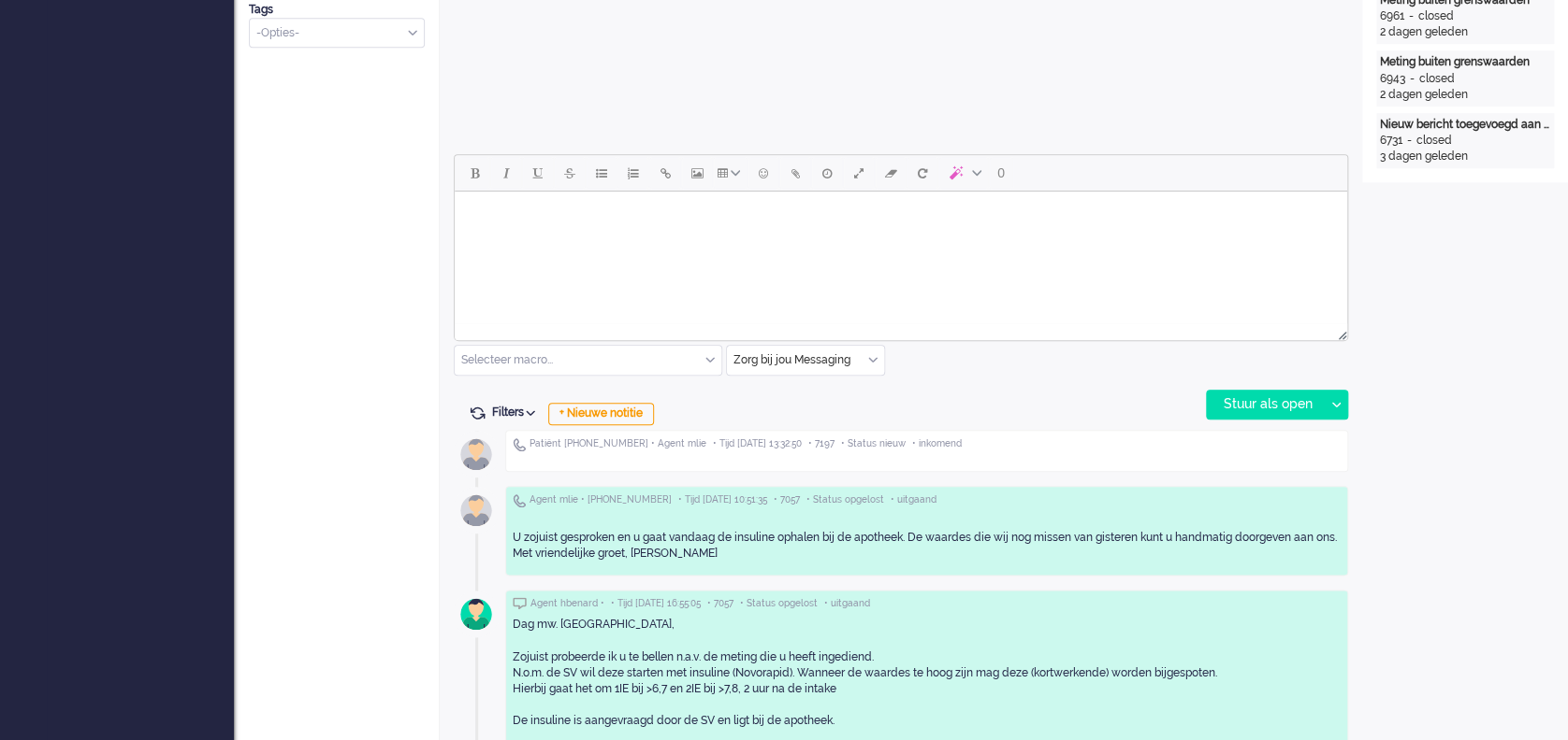
click at [515, 230] on body "Rich Text Area. Press ALT-0 for help." at bounding box center [900, 215] width 877 height 33
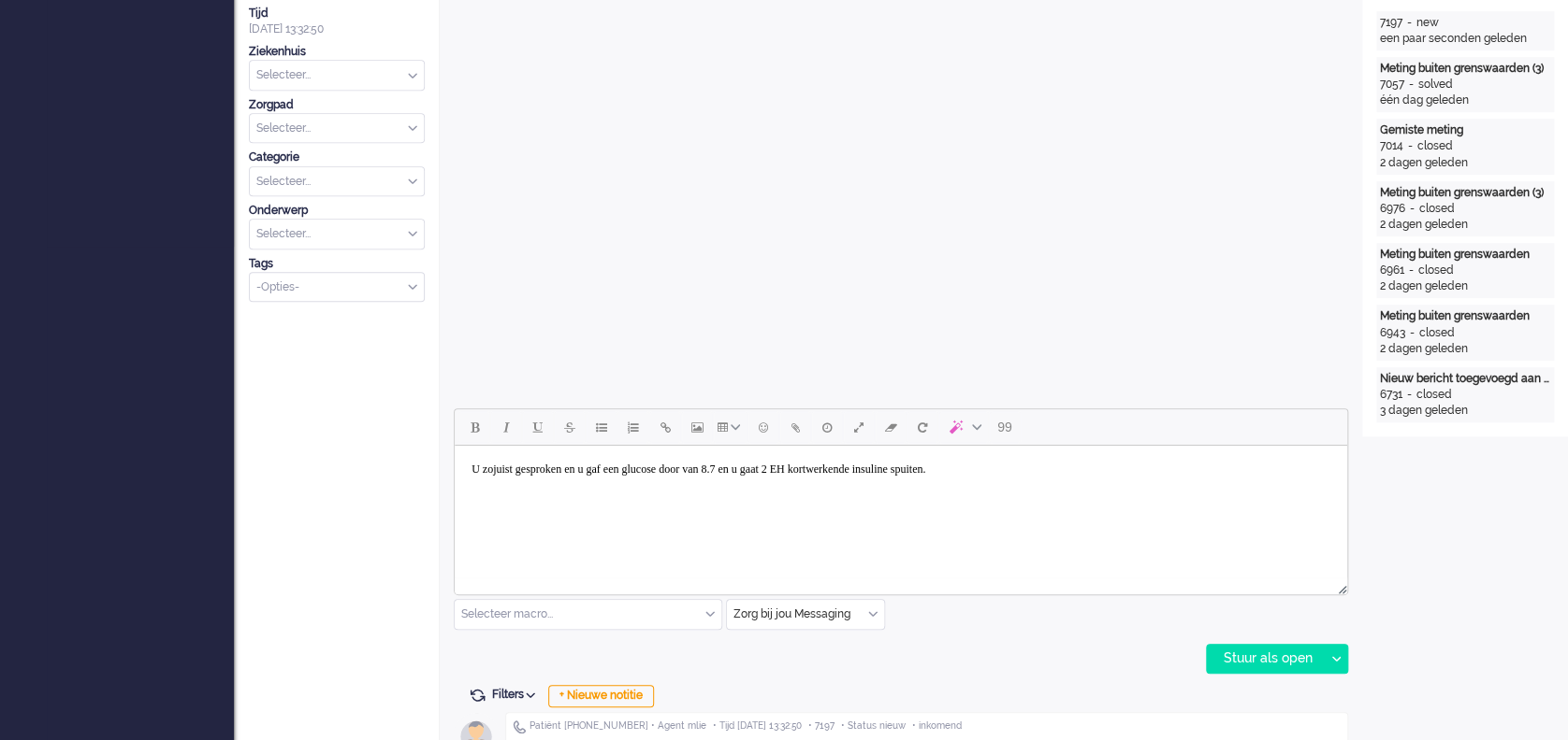
scroll to position [498, 0]
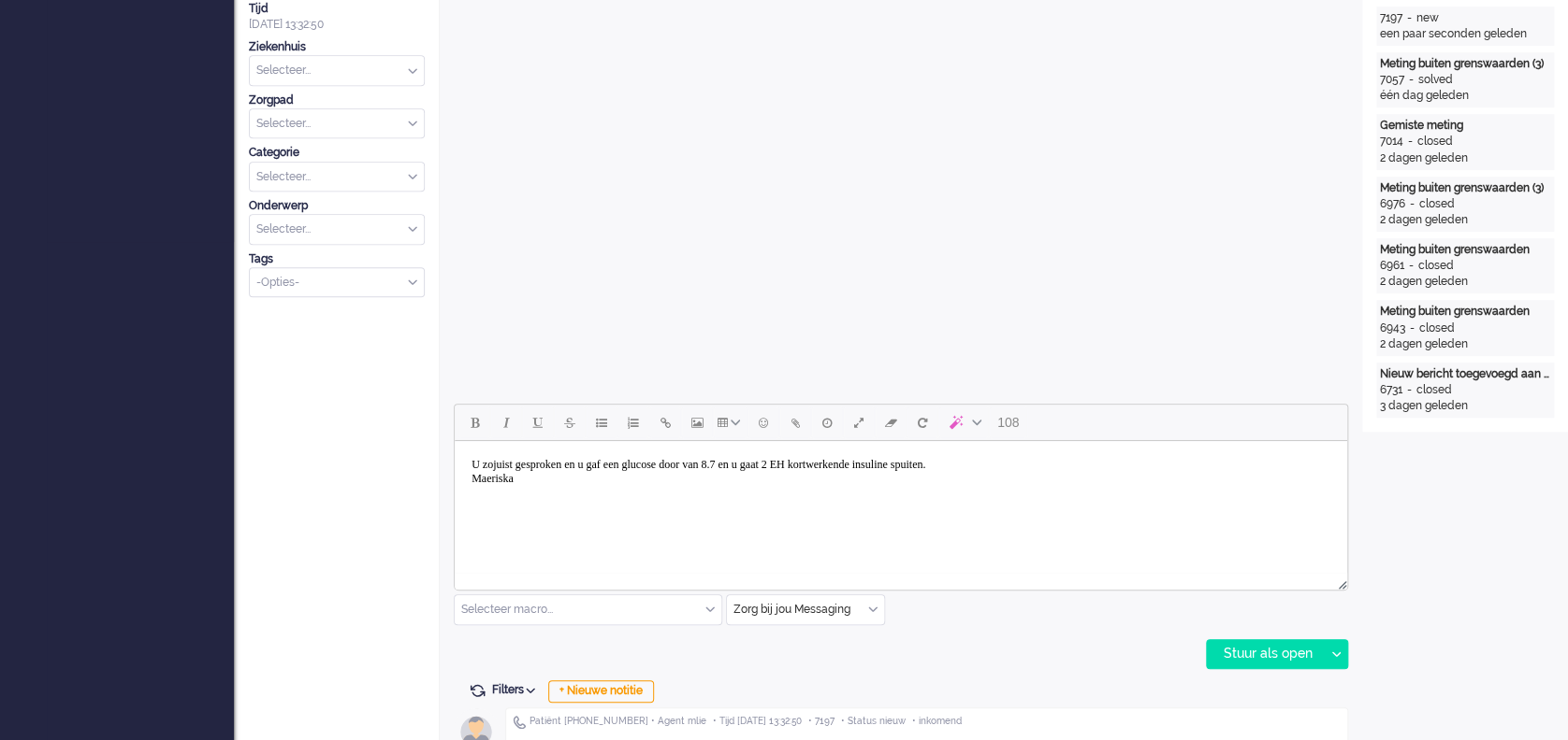
click at [493, 479] on body "U zojuist gesproken en u gaf een glucose door van 8.7 en u gaat 2 EH kortwerken…" at bounding box center [900, 472] width 877 height 47
click at [1250, 650] on div "Stuur als open" at bounding box center [1265, 654] width 117 height 28
type input "Inkomend telefoongesprek"
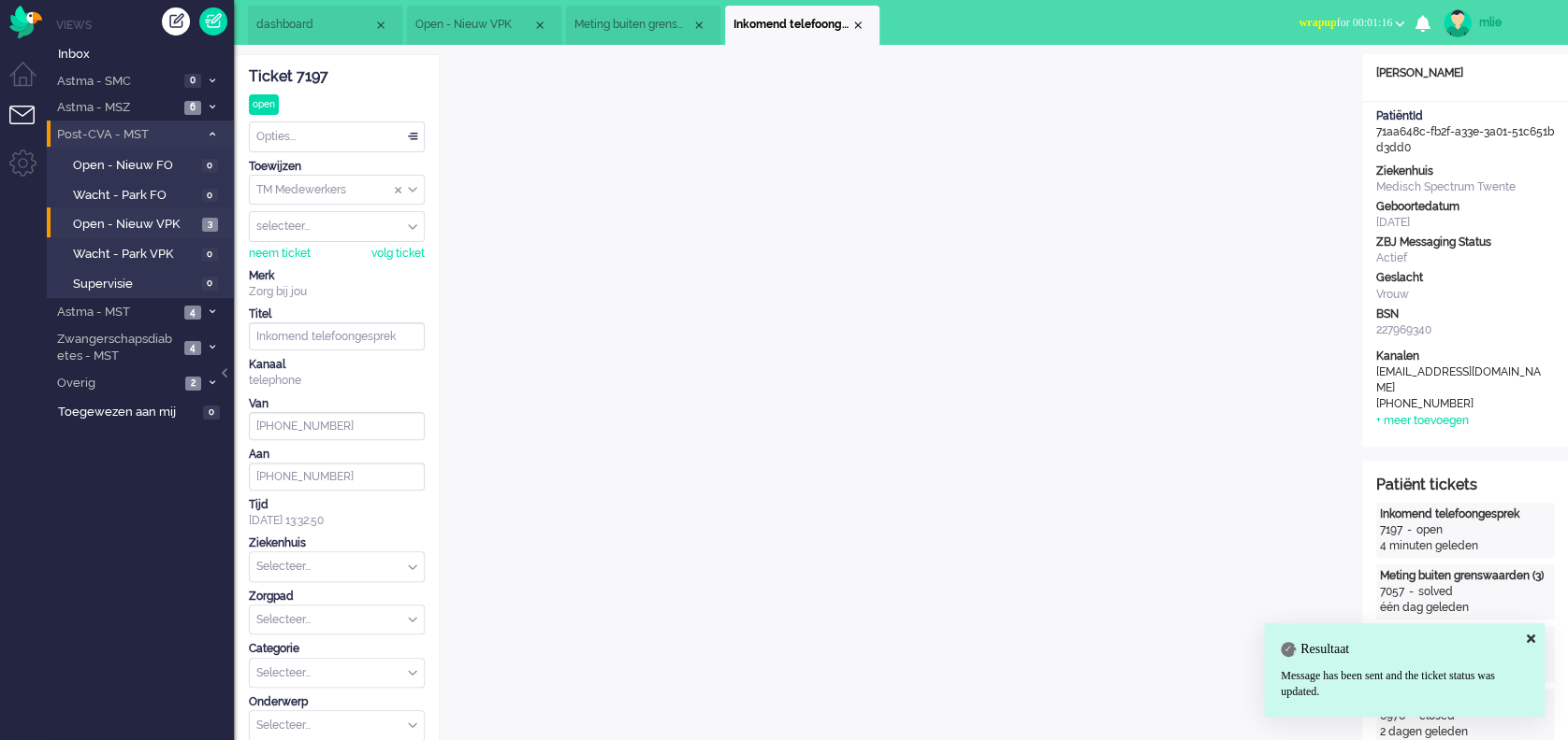
scroll to position [0, 0]
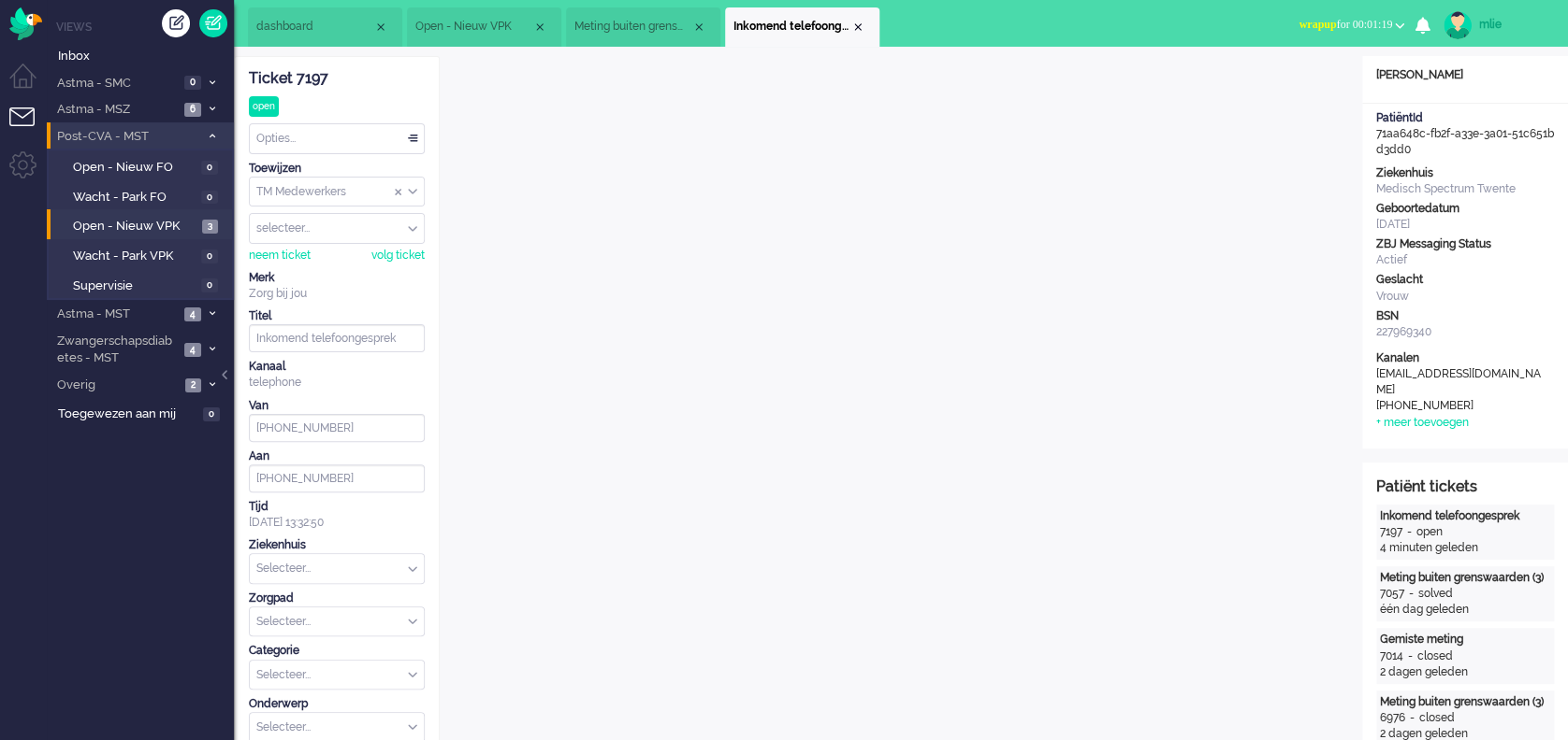
click at [1311, 25] on span "wrapup" at bounding box center [1317, 24] width 38 height 13
click at [1261, 82] on label "Online" at bounding box center [1326, 83] width 148 height 16
click at [410, 133] on div "Opties..." at bounding box center [337, 139] width 174 height 29
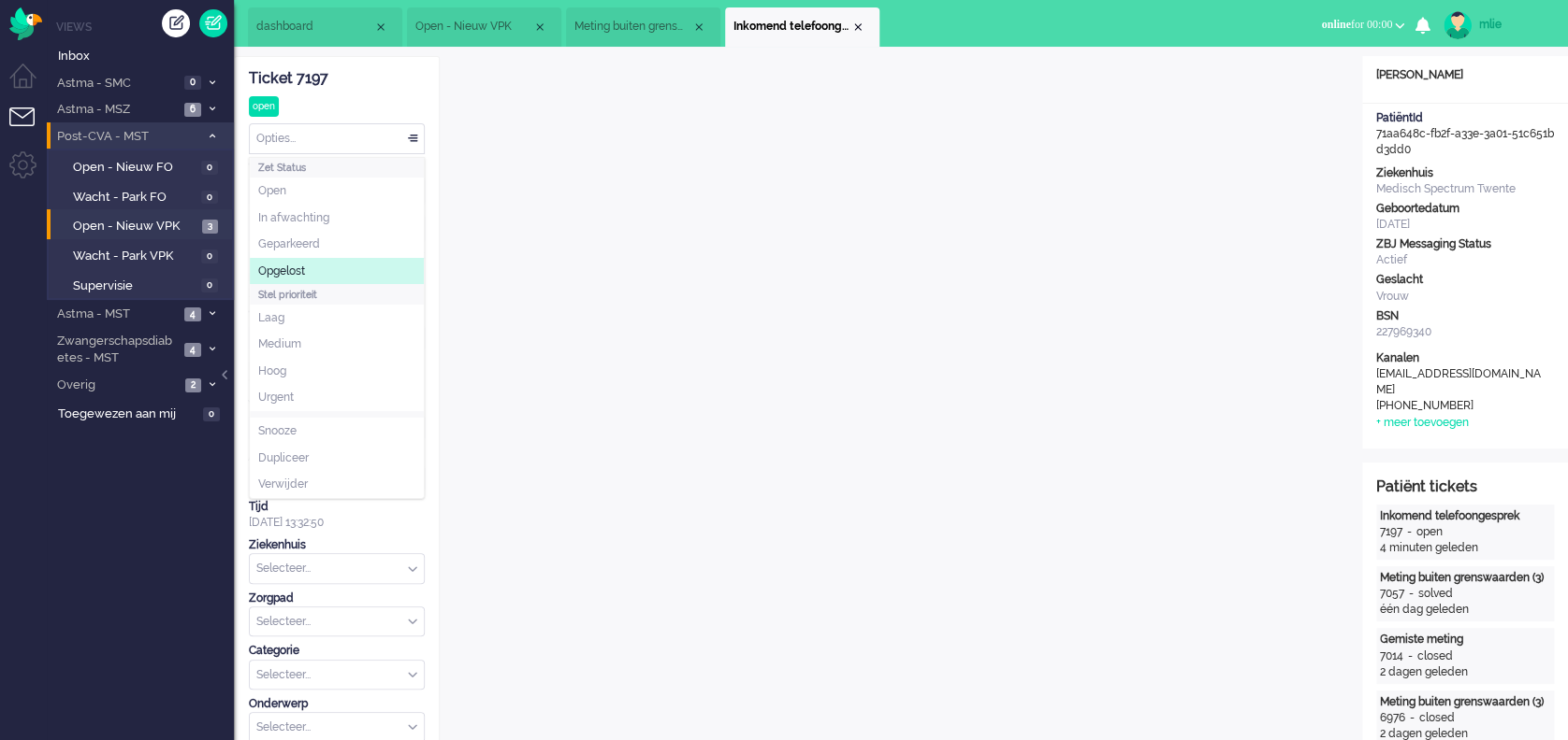
click at [310, 264] on li "Opgelost" at bounding box center [337, 270] width 174 height 27
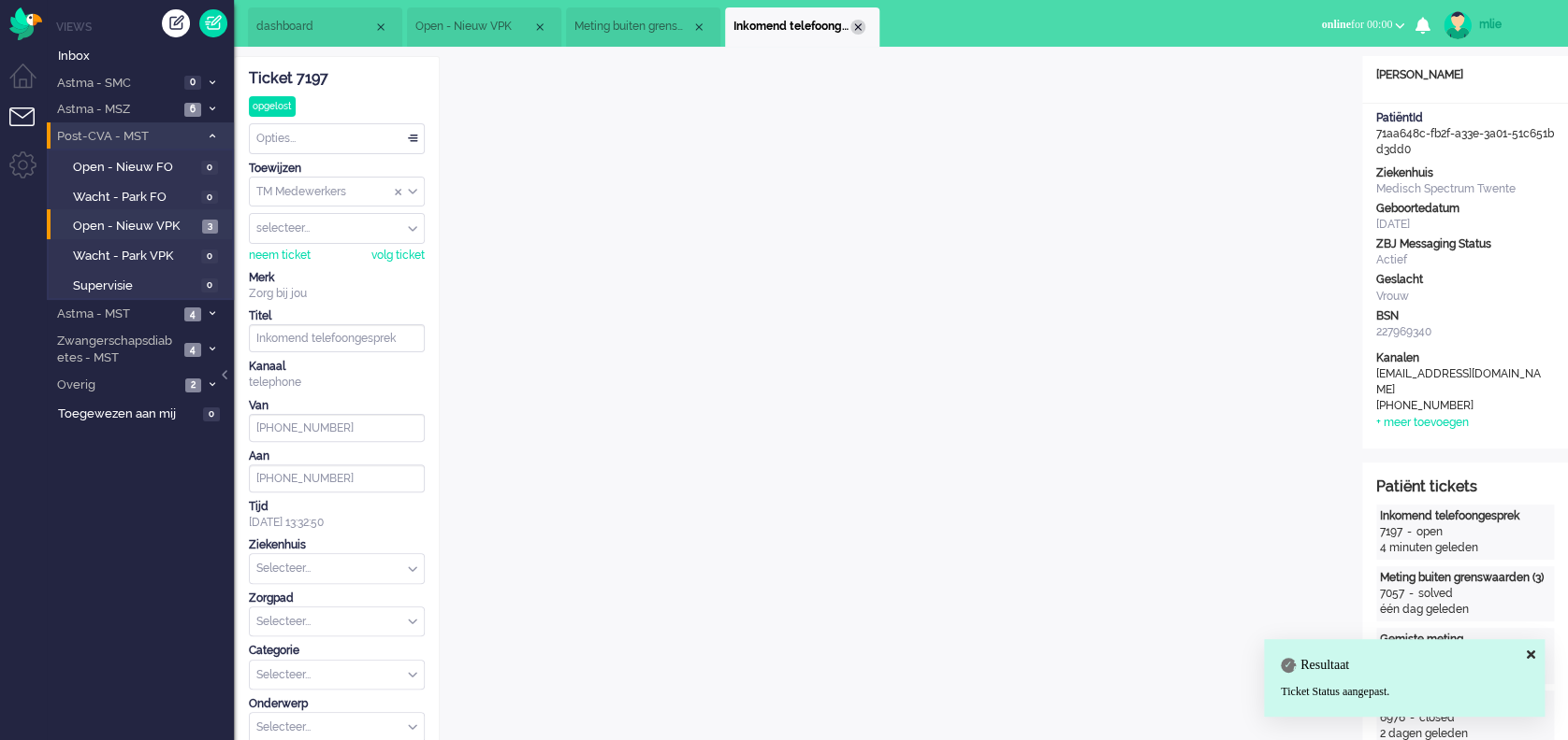
click at [855, 28] on div "Close tab" at bounding box center [857, 27] width 15 height 15
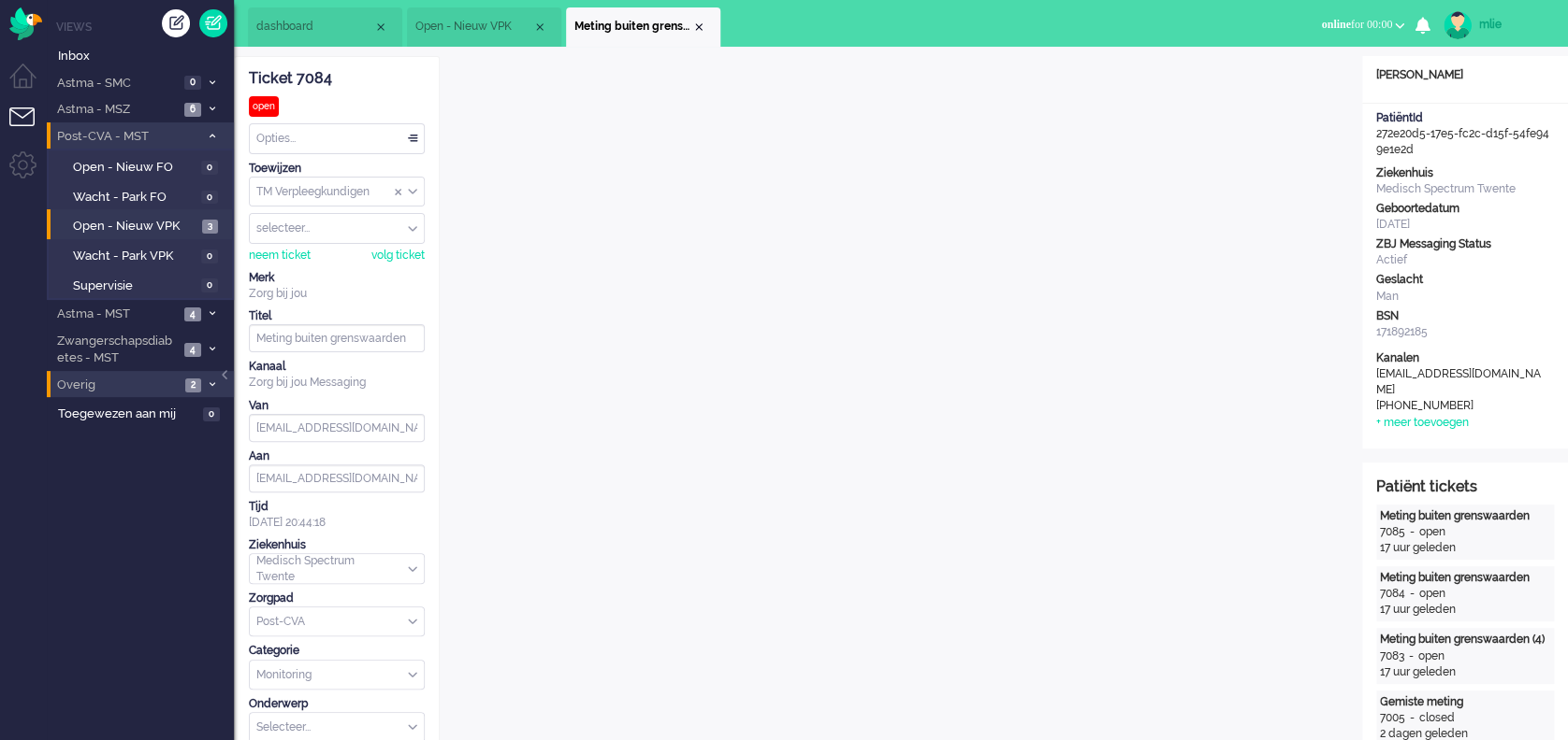
click at [205, 380] on span at bounding box center [212, 385] width 14 height 10
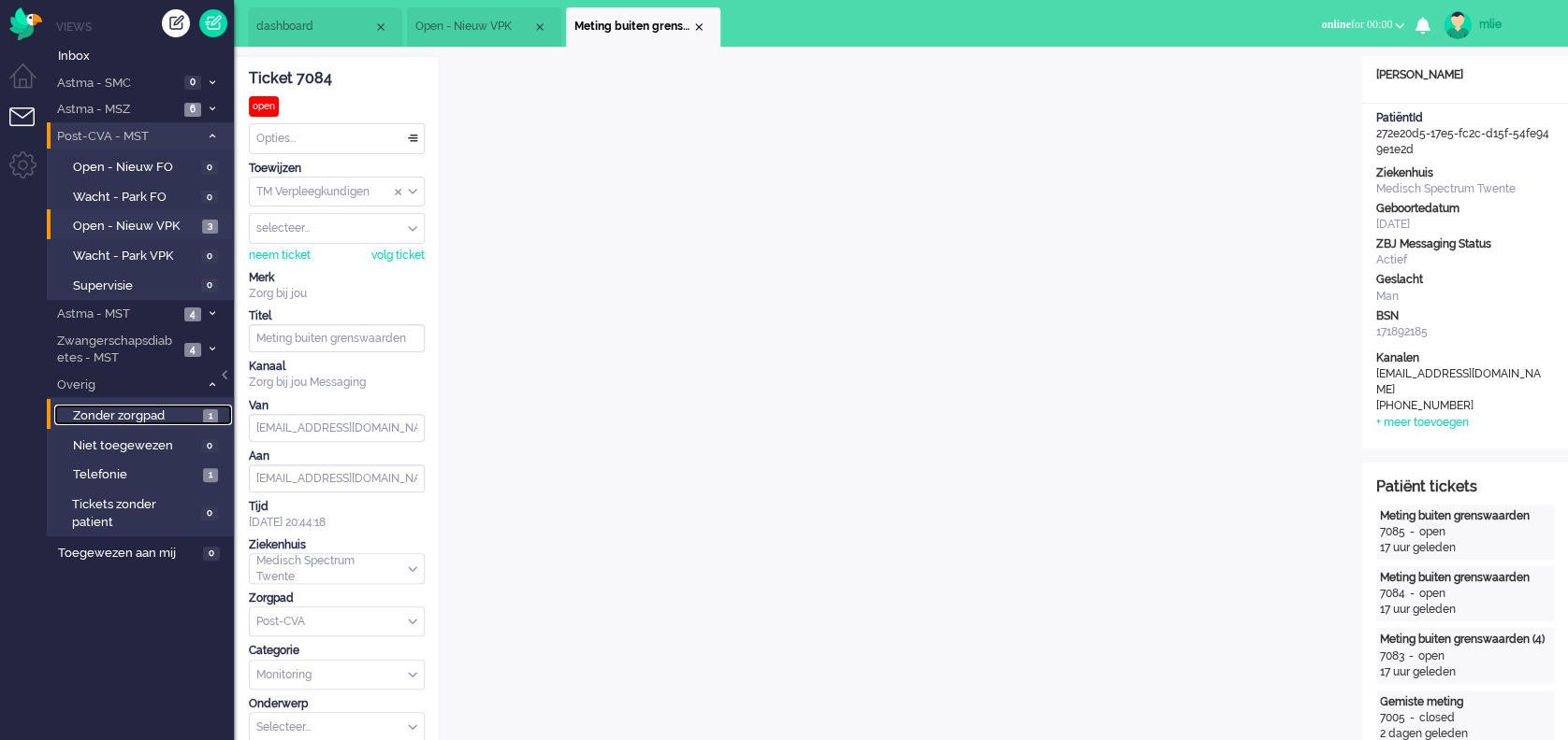
click at [131, 408] on span "Zonder zorgpad" at bounding box center [136, 416] width 125 height 18
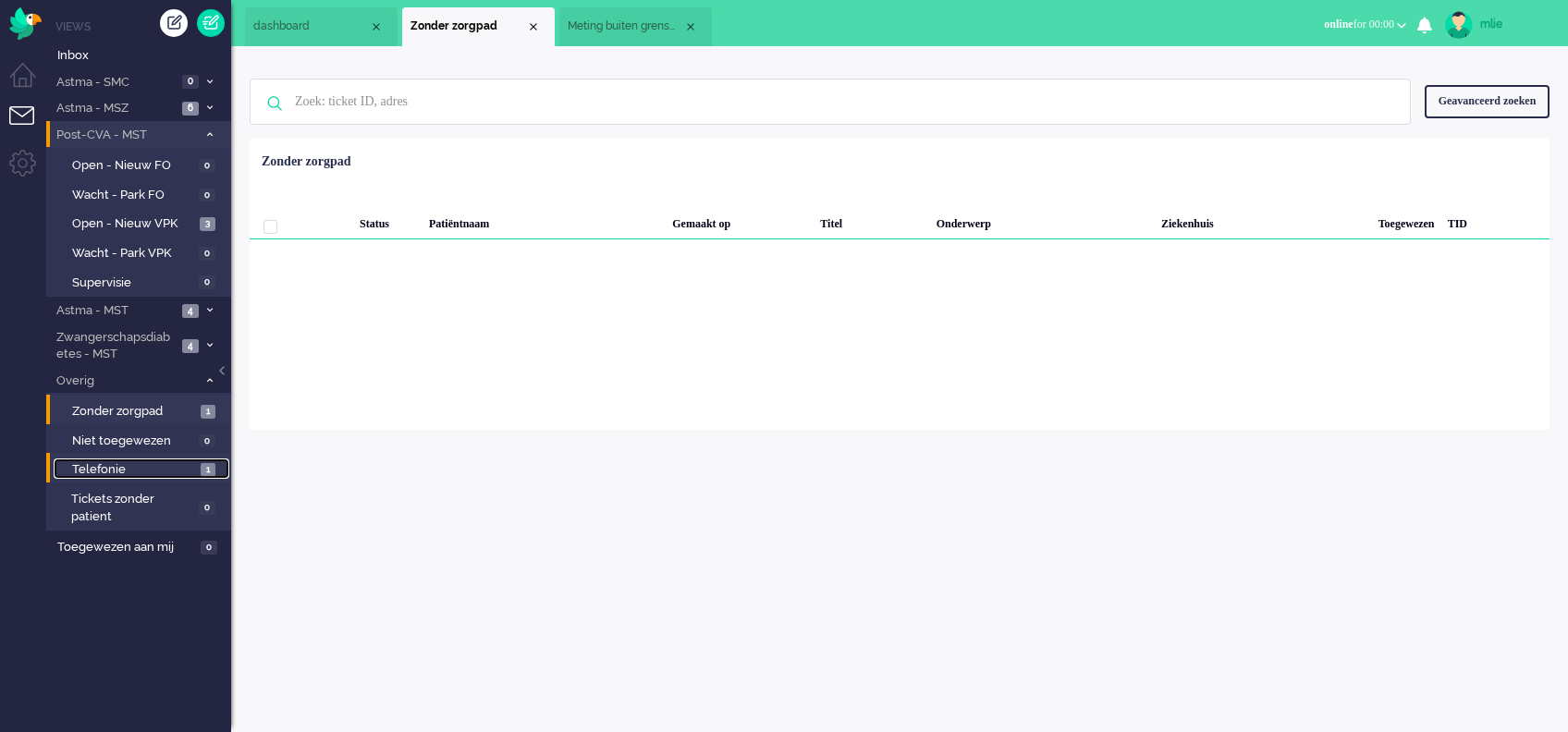
click at [96, 465] on span "Telefonie" at bounding box center [134, 470] width 123 height 18
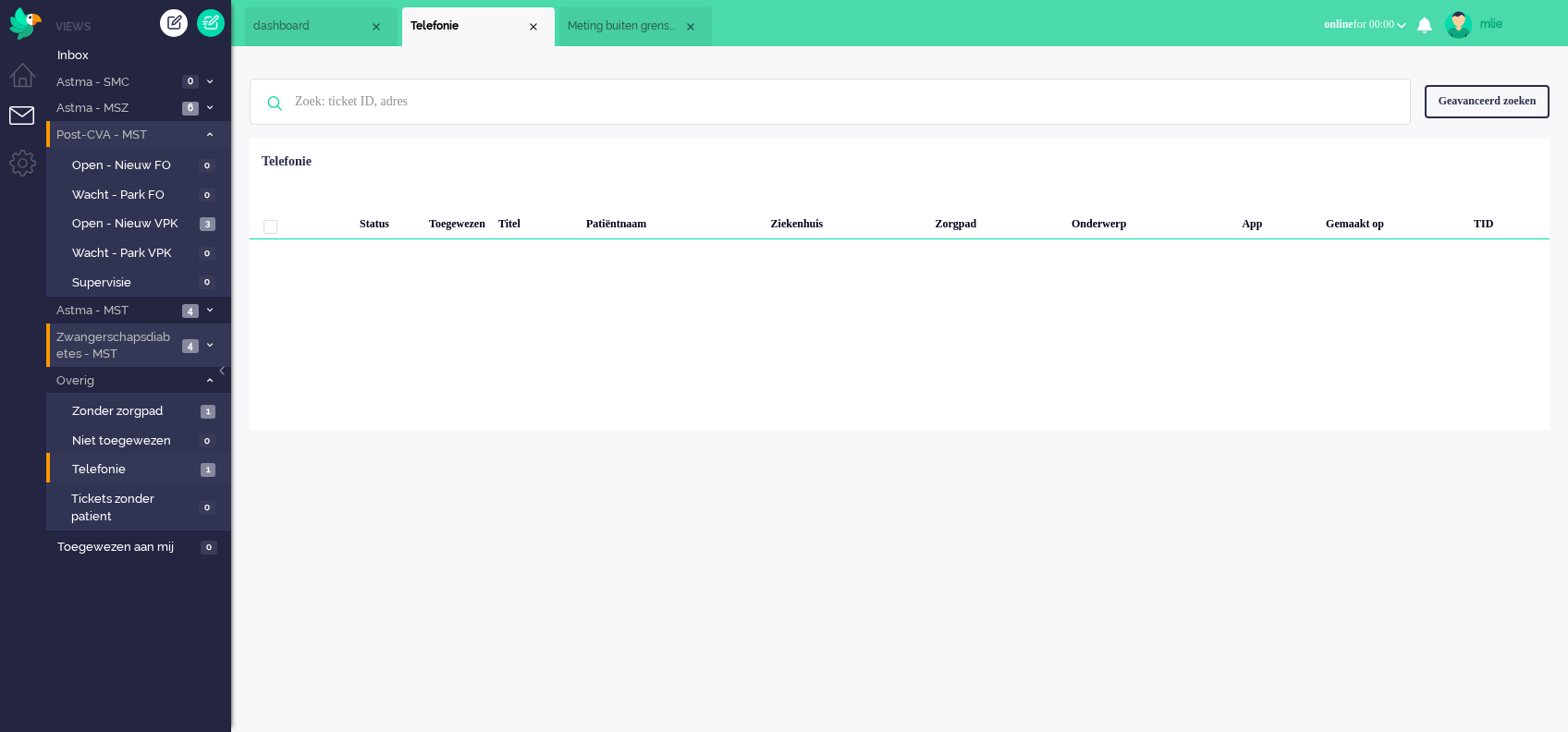
click at [121, 336] on span "Zwangerschapsdiabetes - MST" at bounding box center [116, 346] width 123 height 34
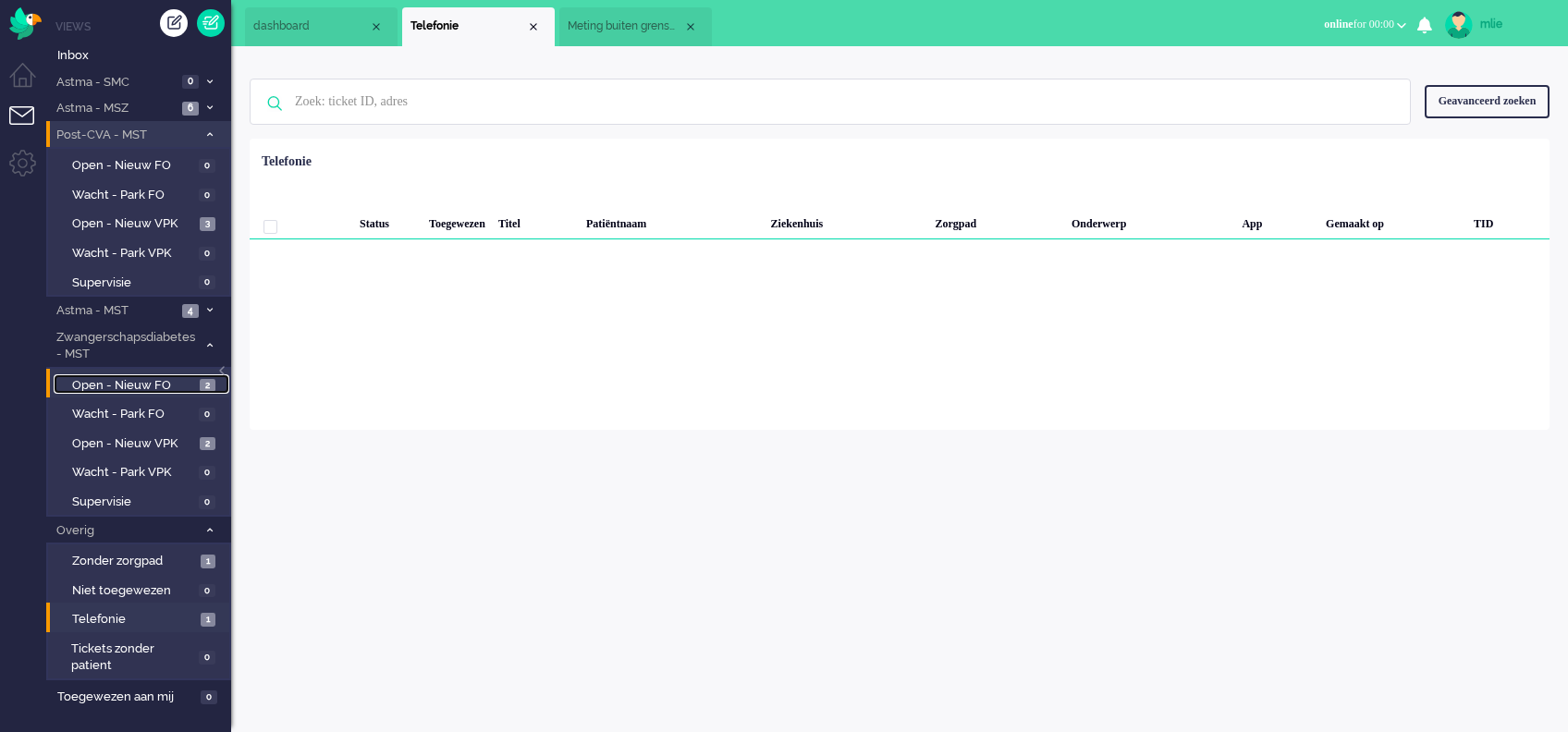
click at [118, 382] on span "Open - Nieuw FO" at bounding box center [134, 386] width 123 height 18
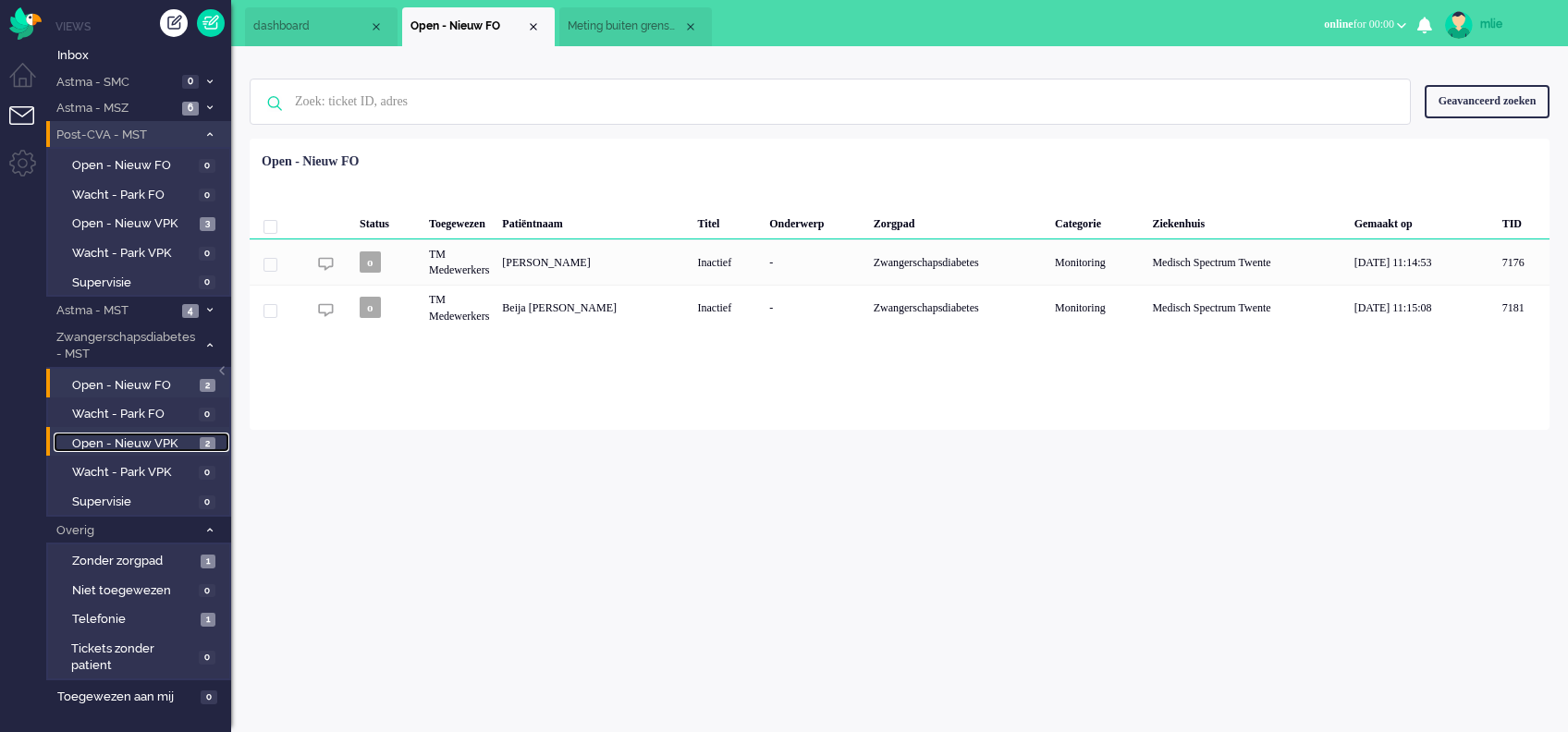
click at [105, 434] on link "Open - Nieuw VPK 2" at bounding box center [141, 443] width 175 height 21
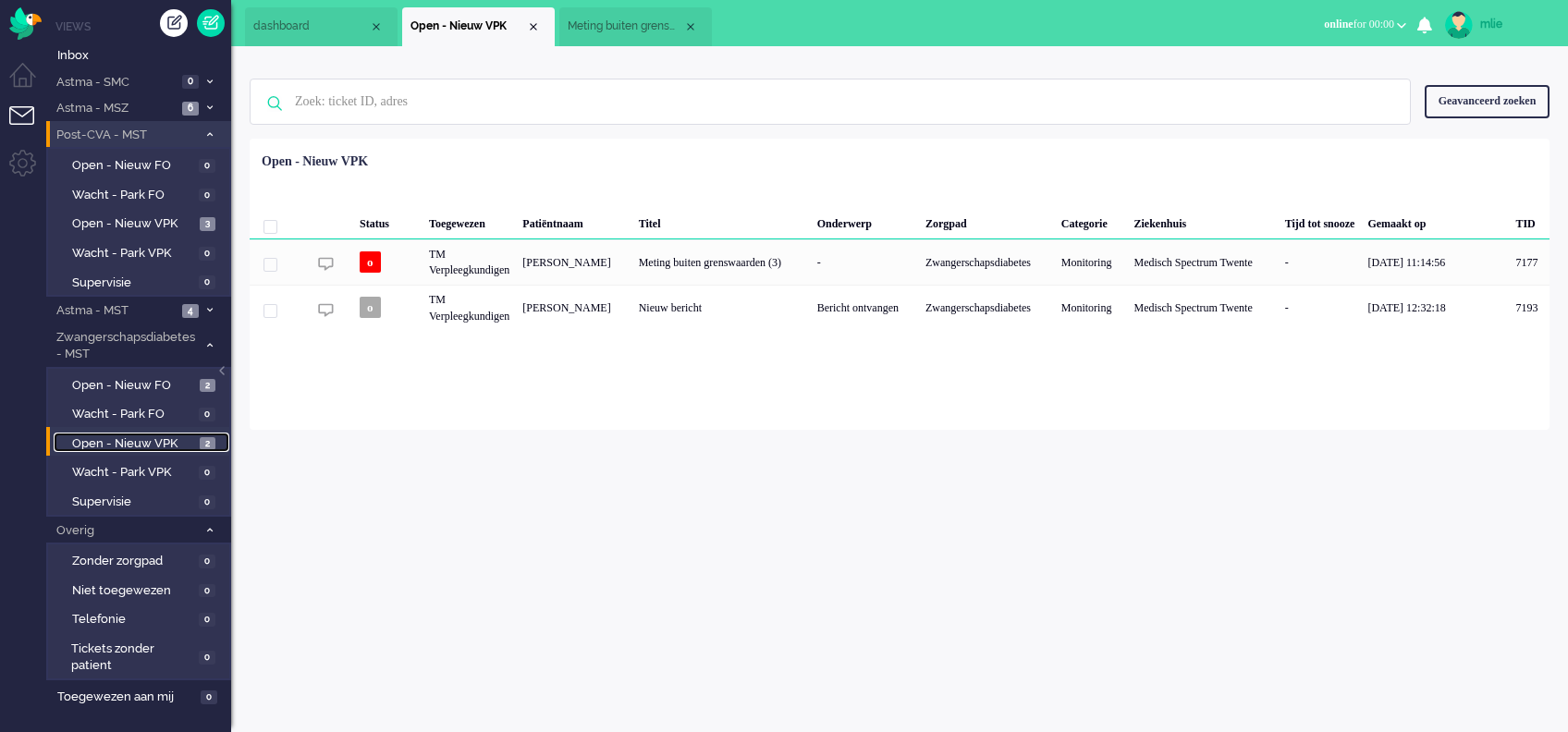
click at [607, 29] on span "Meting buiten grenswaarden" at bounding box center [625, 26] width 116 height 16
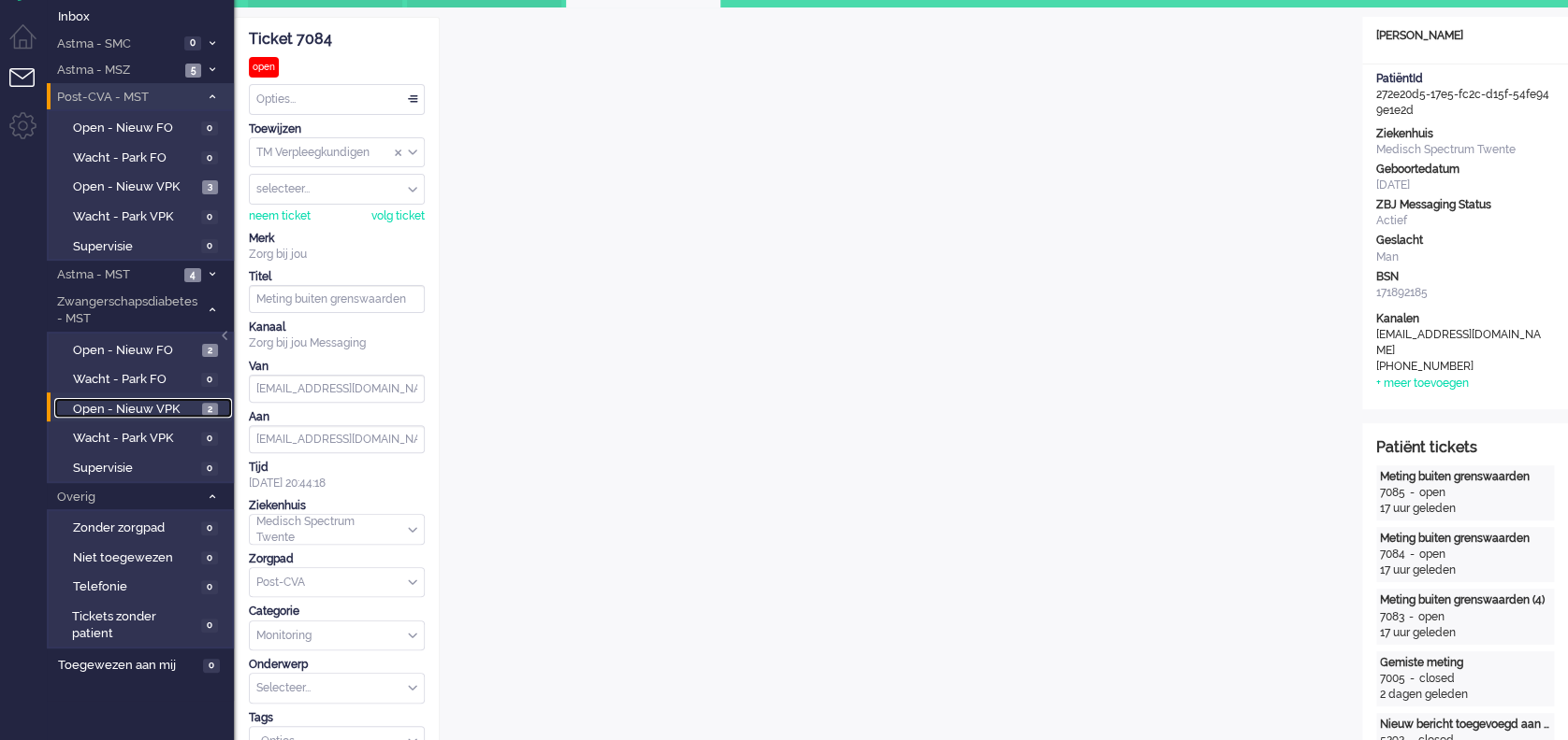
scroll to position [748, 0]
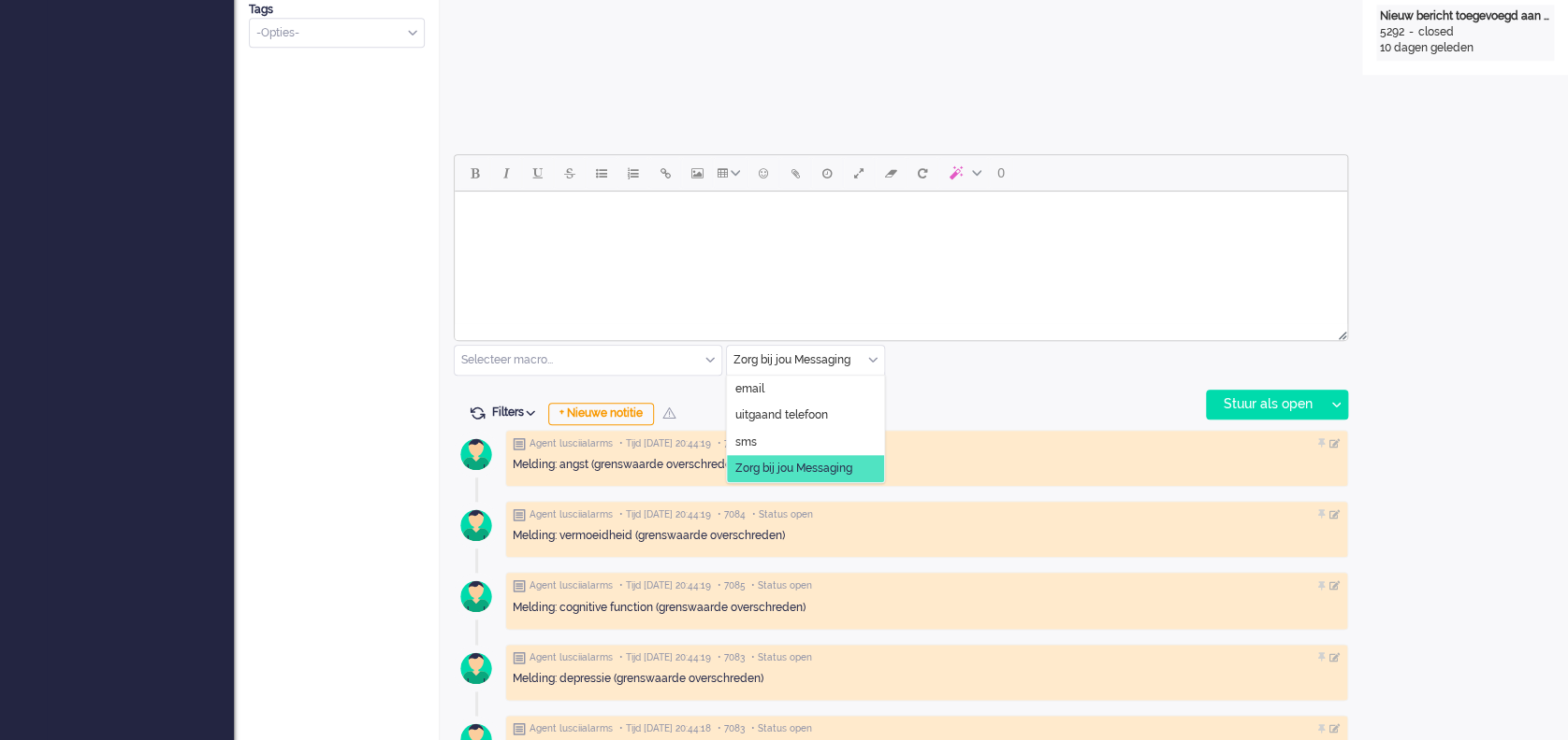
click at [881, 352] on input "text" at bounding box center [805, 360] width 158 height 29
click at [801, 410] on span "uitgaand telefoon" at bounding box center [781, 415] width 92 height 16
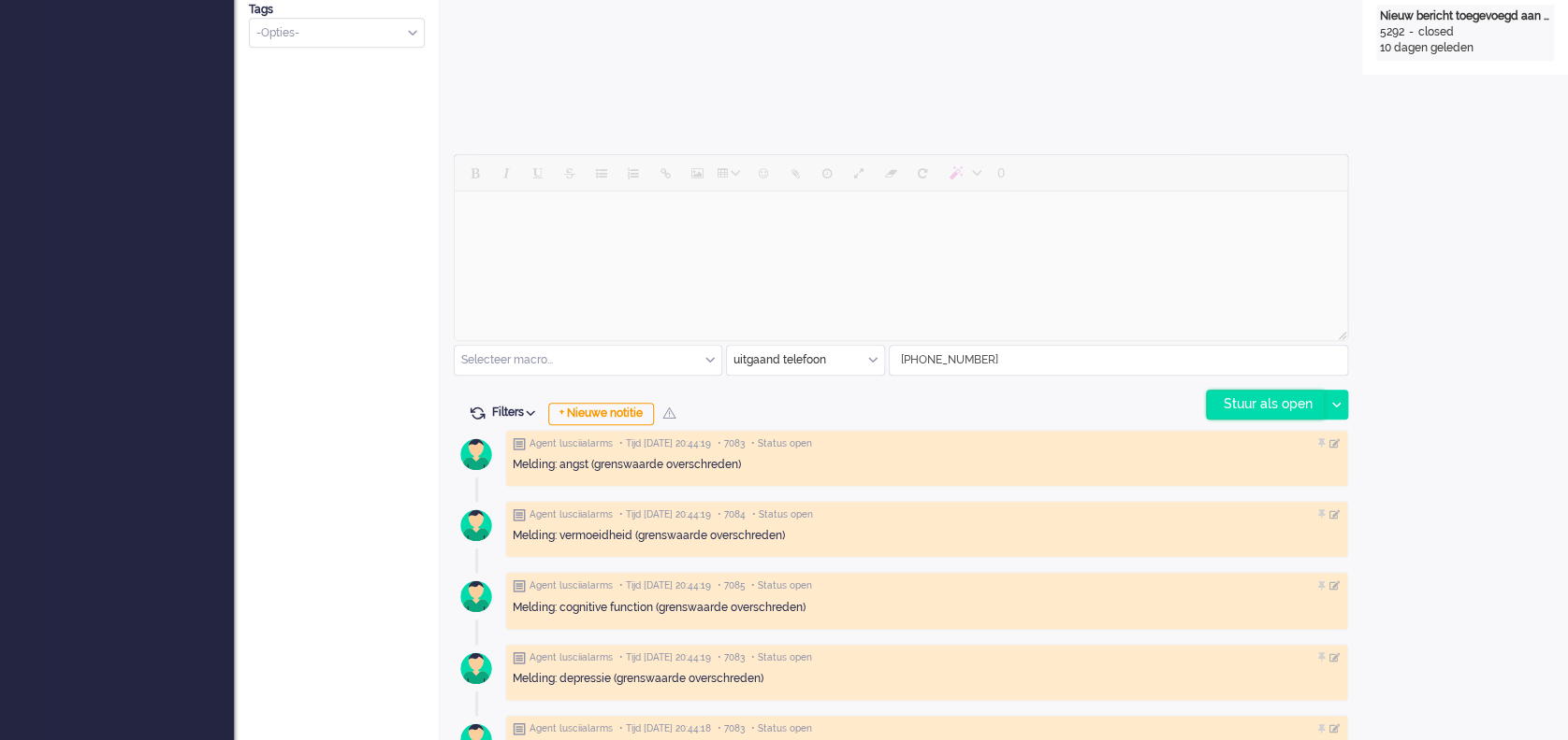
click at [1272, 407] on div "Stuur als open" at bounding box center [1265, 404] width 117 height 28
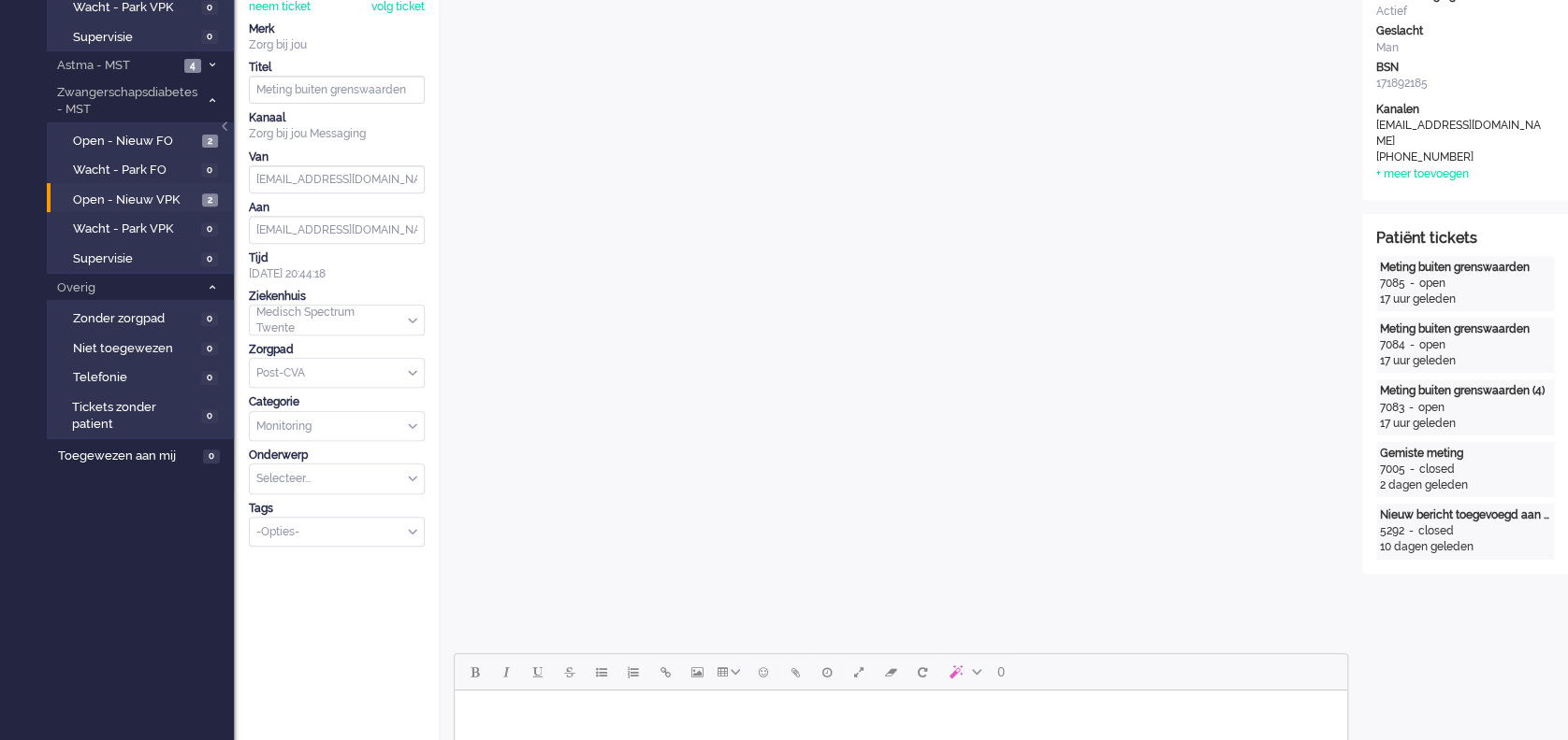
scroll to position [0, 0]
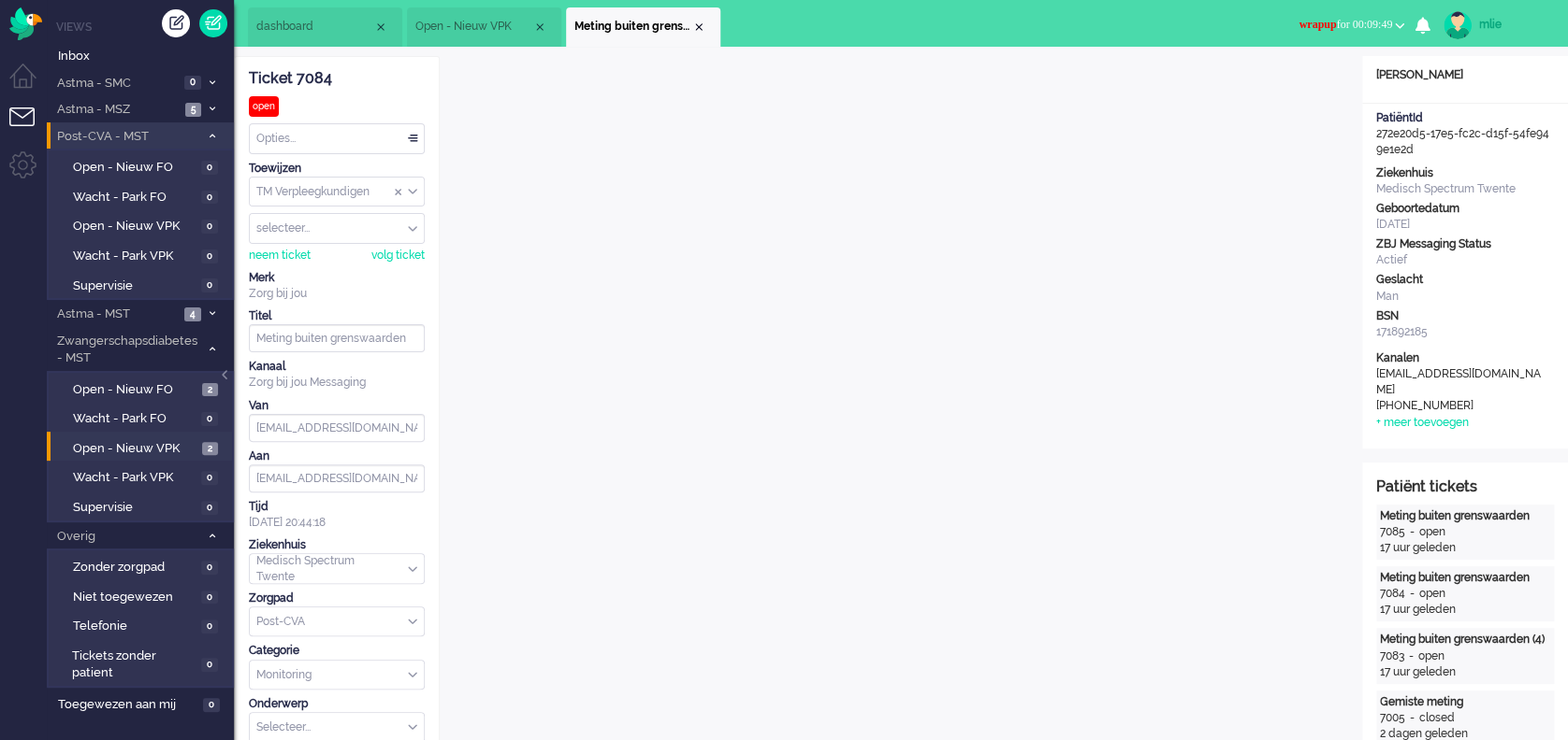
click at [411, 134] on div "Opties..." at bounding box center [337, 139] width 174 height 29
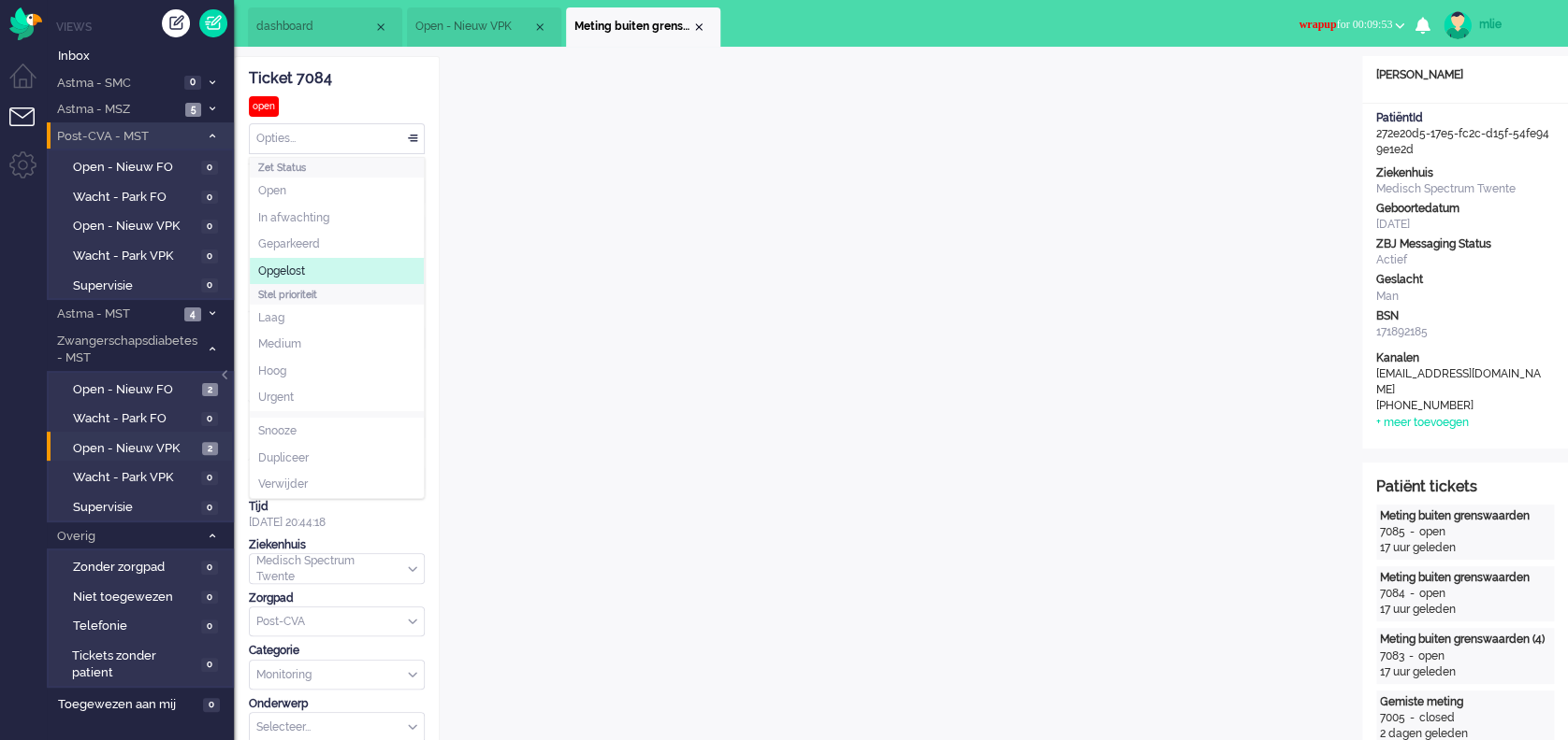
click at [326, 267] on li "Opgelost" at bounding box center [337, 270] width 174 height 27
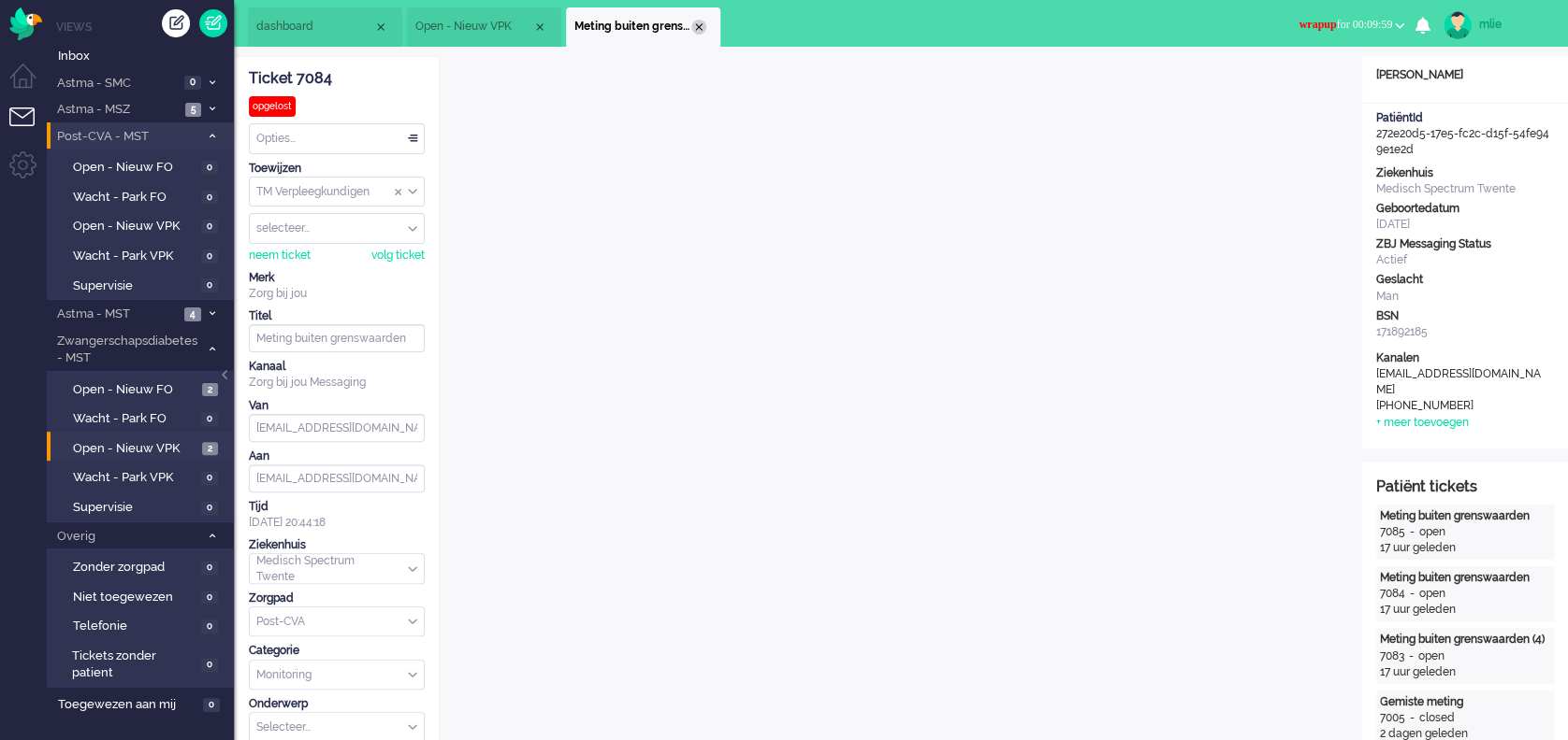
click at [699, 31] on div "Close tab" at bounding box center [698, 27] width 15 height 15
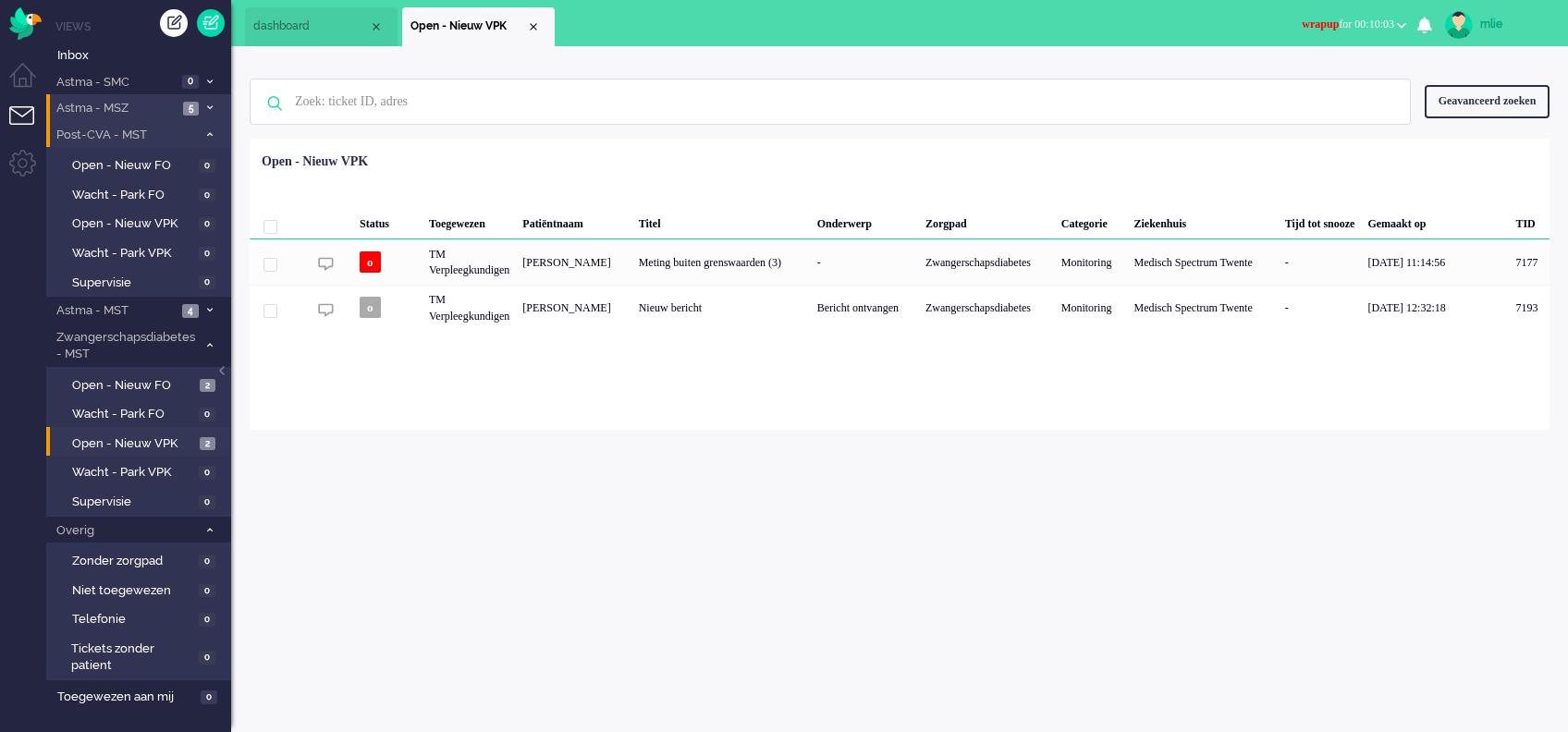
click at [205, 107] on span at bounding box center [210, 109] width 14 height 10
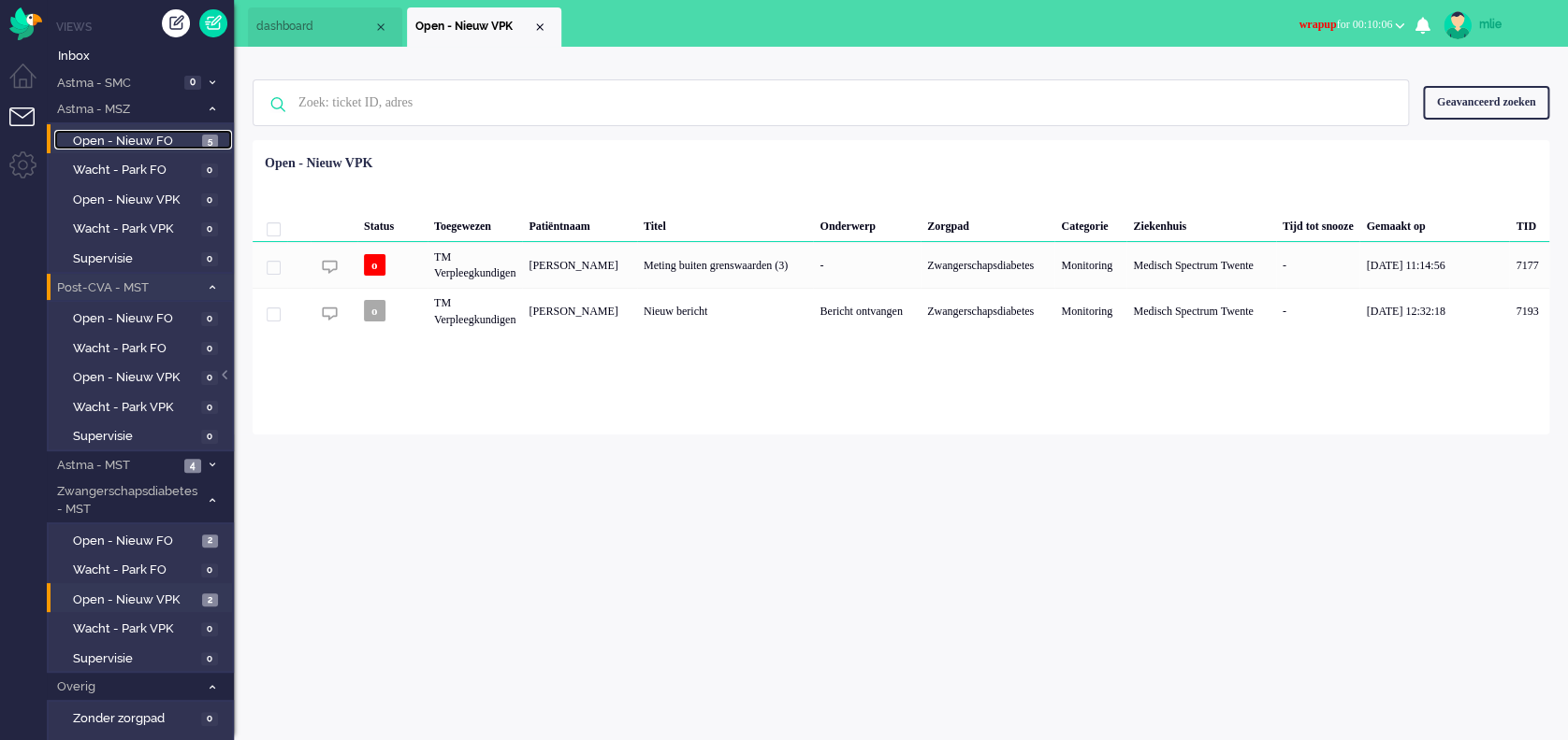
click at [175, 138] on span "Open - Nieuw FO" at bounding box center [136, 142] width 125 height 18
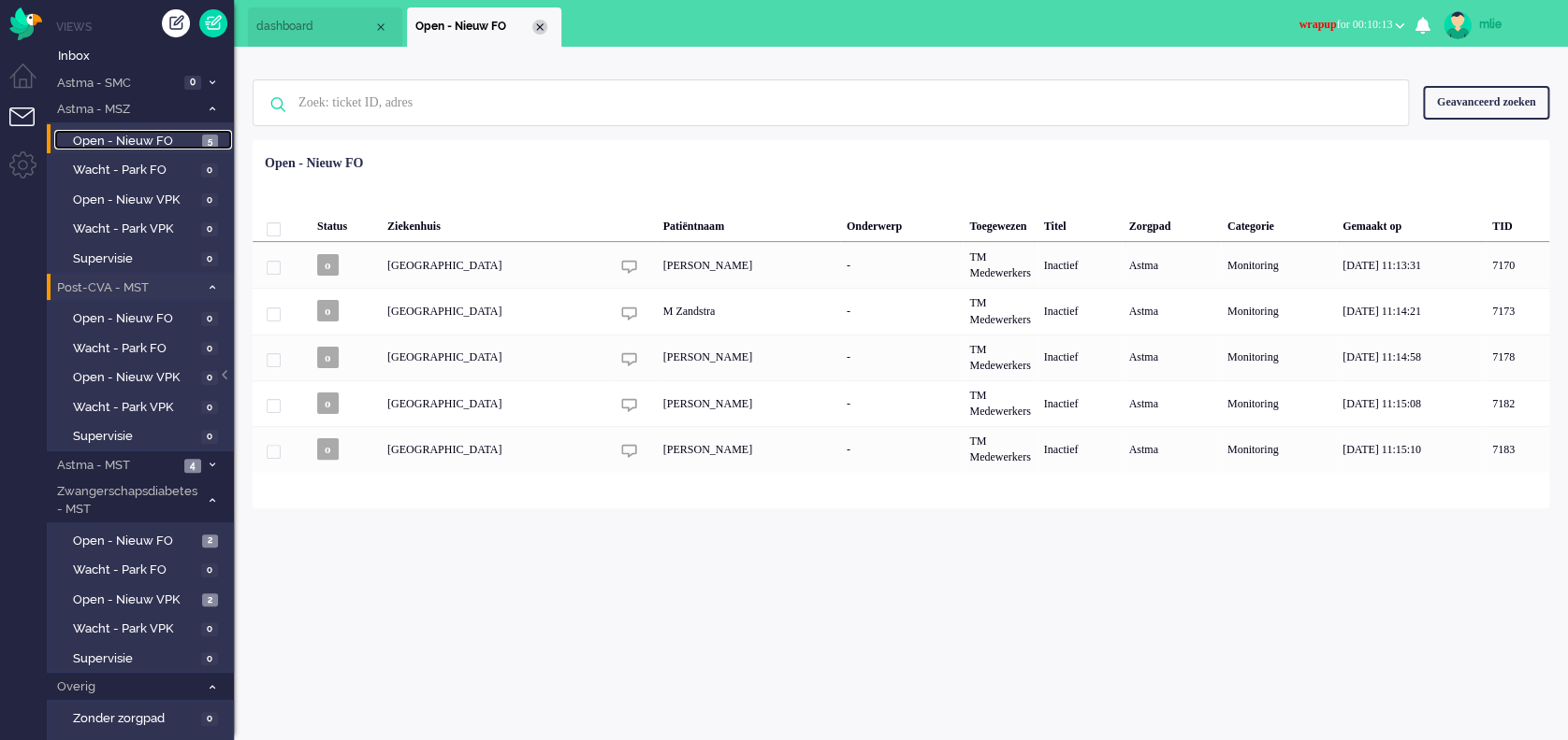
click at [540, 22] on div "Close tab" at bounding box center [539, 27] width 15 height 15
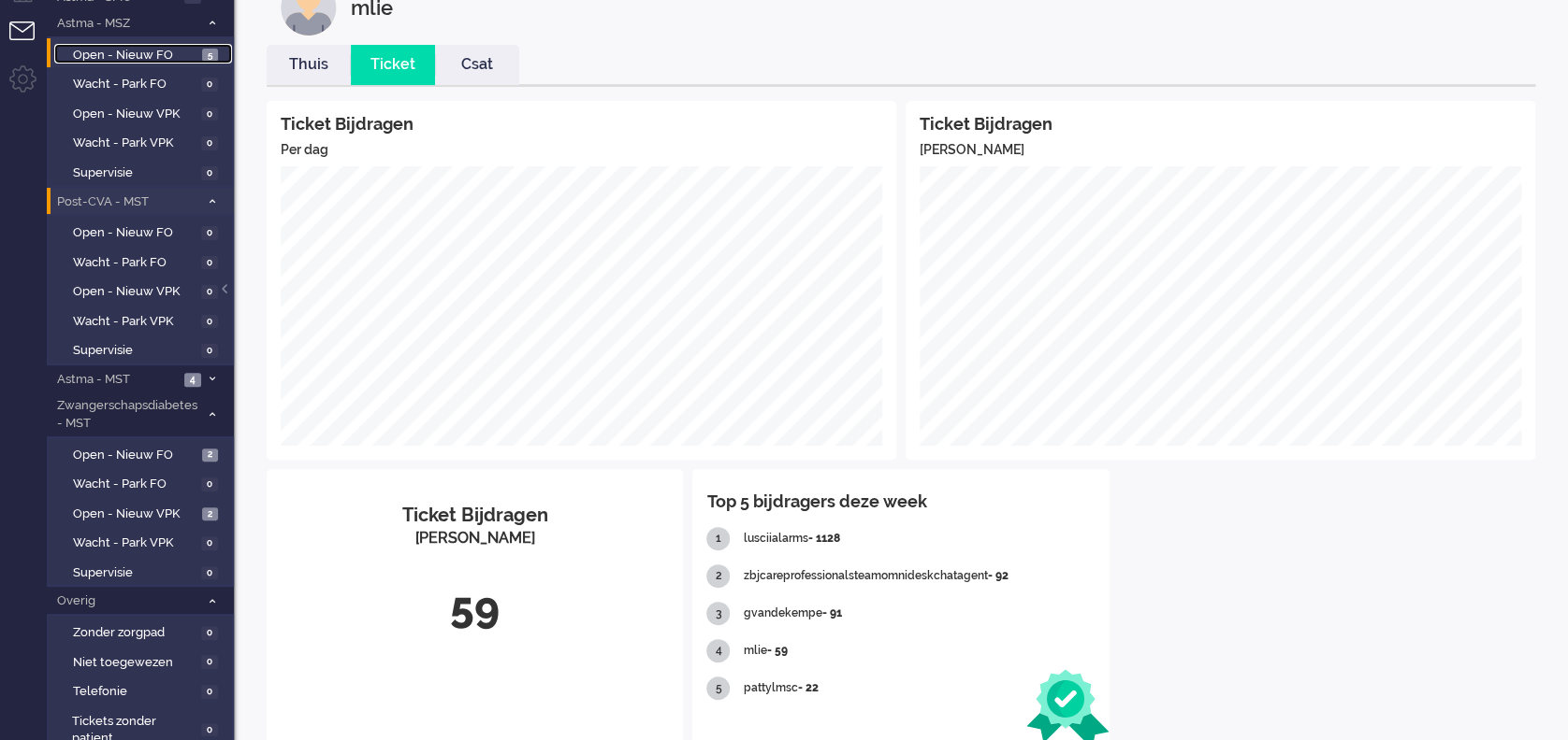
scroll to position [125, 0]
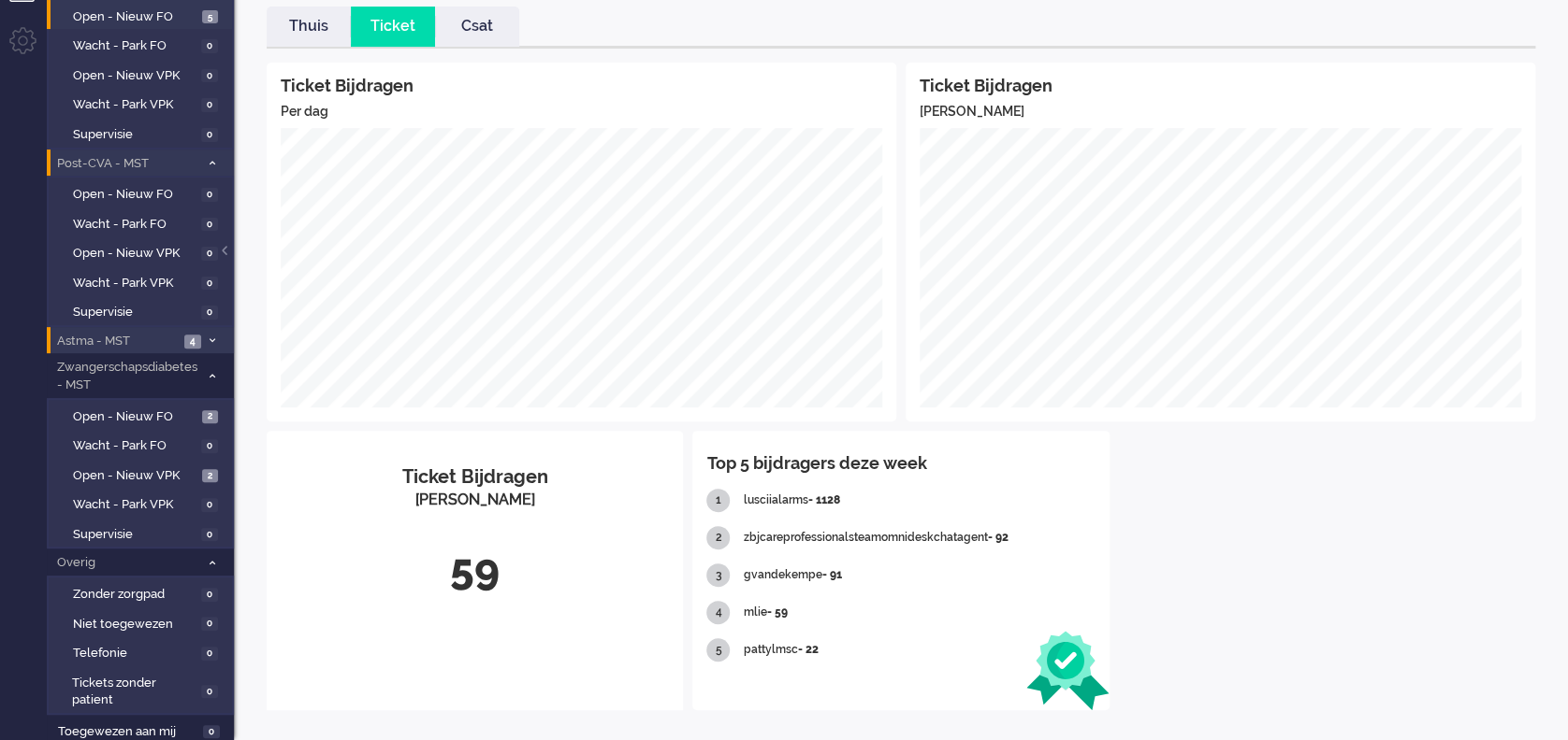
click at [199, 340] on span "4" at bounding box center [192, 342] width 17 height 14
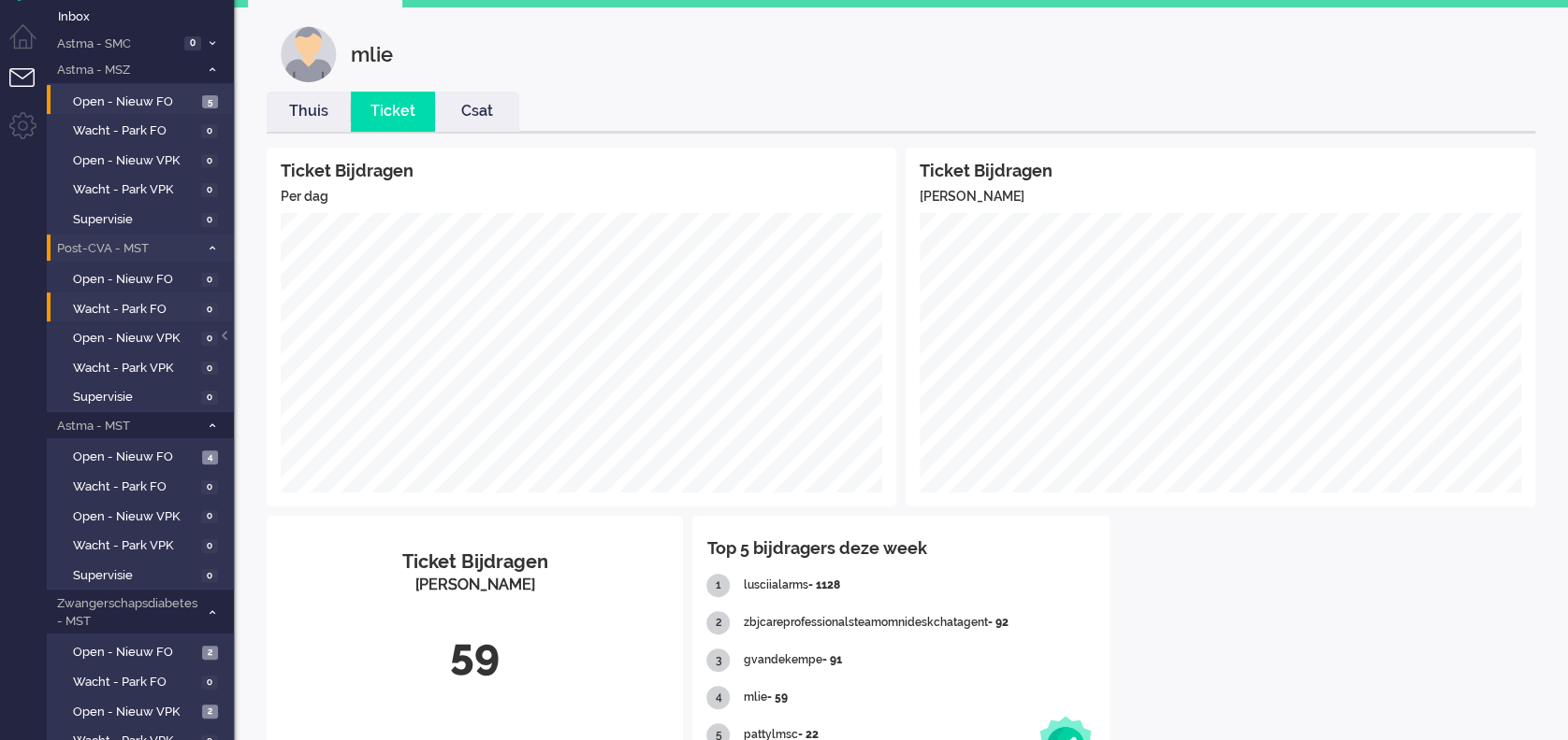
scroll to position [0, 0]
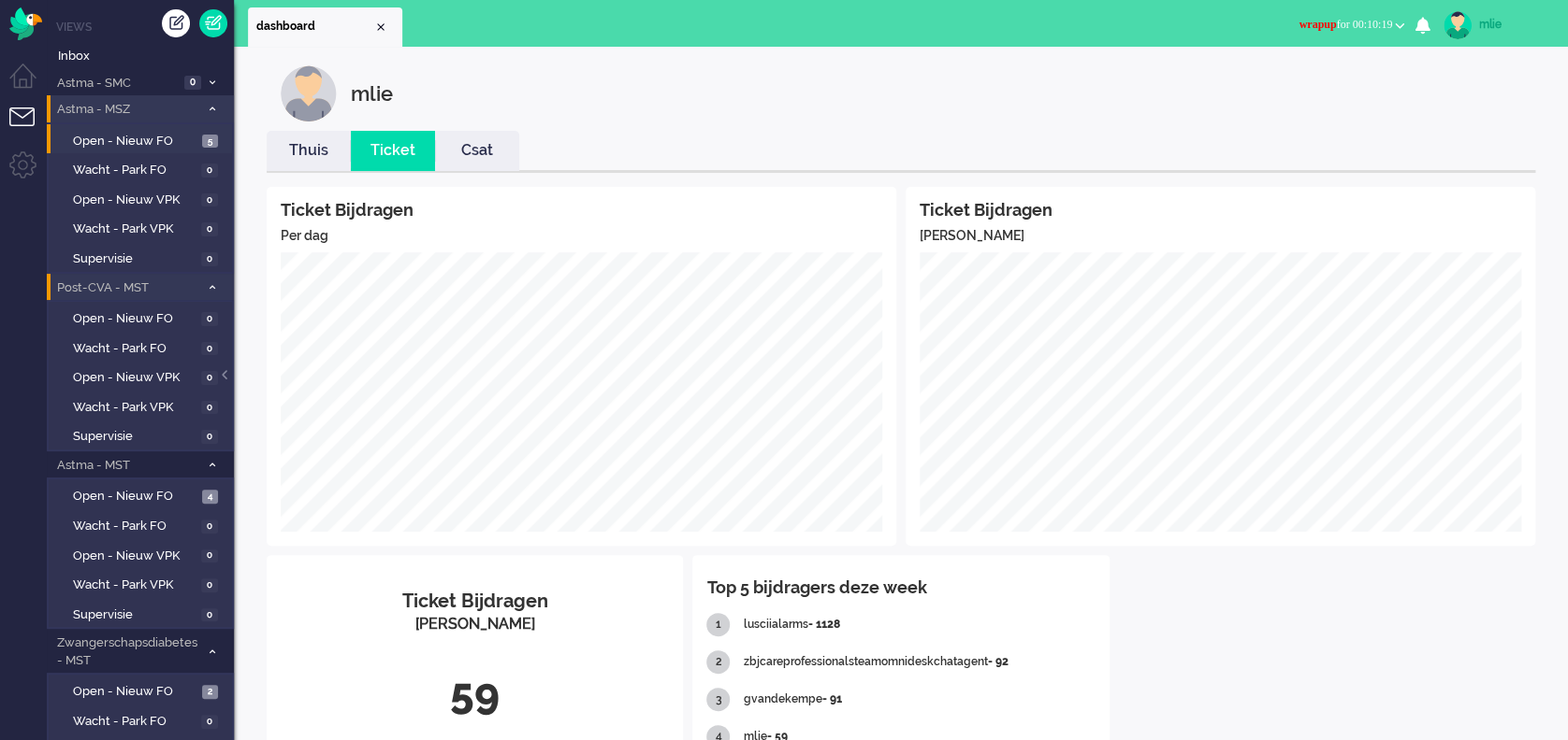
click at [212, 102] on li "Astma - MSZ 5" at bounding box center [140, 108] width 187 height 27
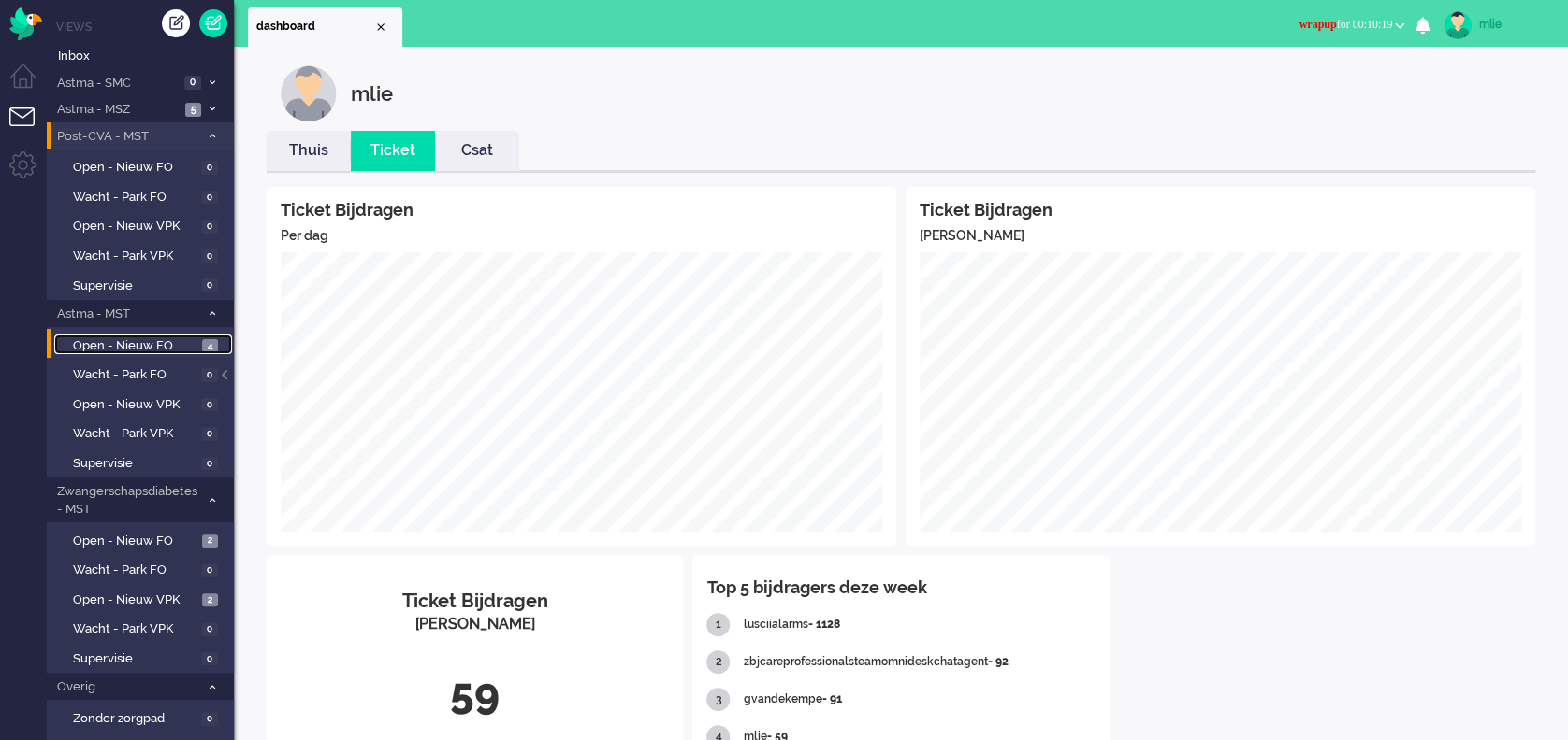
click at [122, 338] on span "Open - Nieuw FO" at bounding box center [136, 347] width 125 height 18
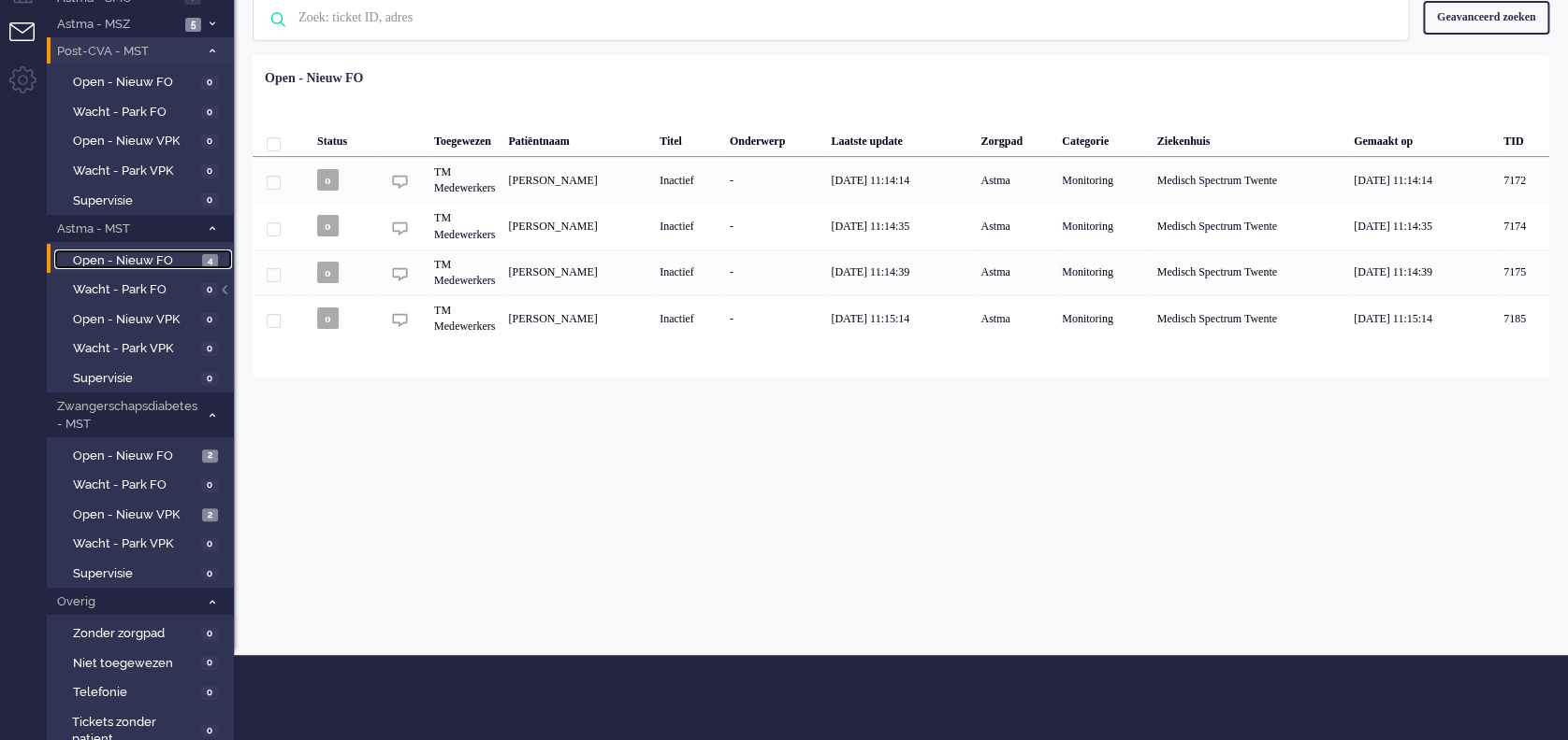
scroll to position [125, 0]
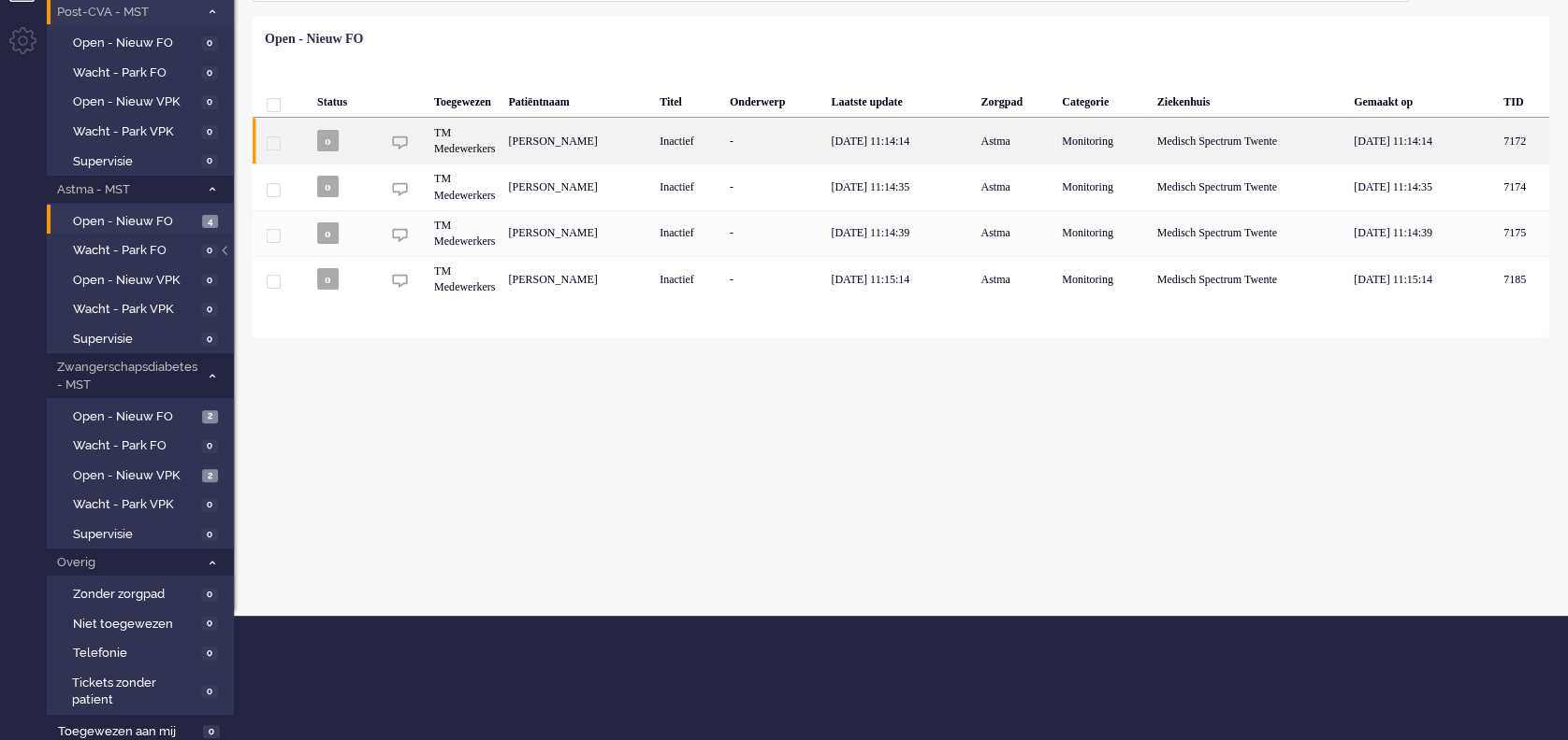
click at [723, 151] on div "Inactief" at bounding box center [688, 141] width 70 height 46
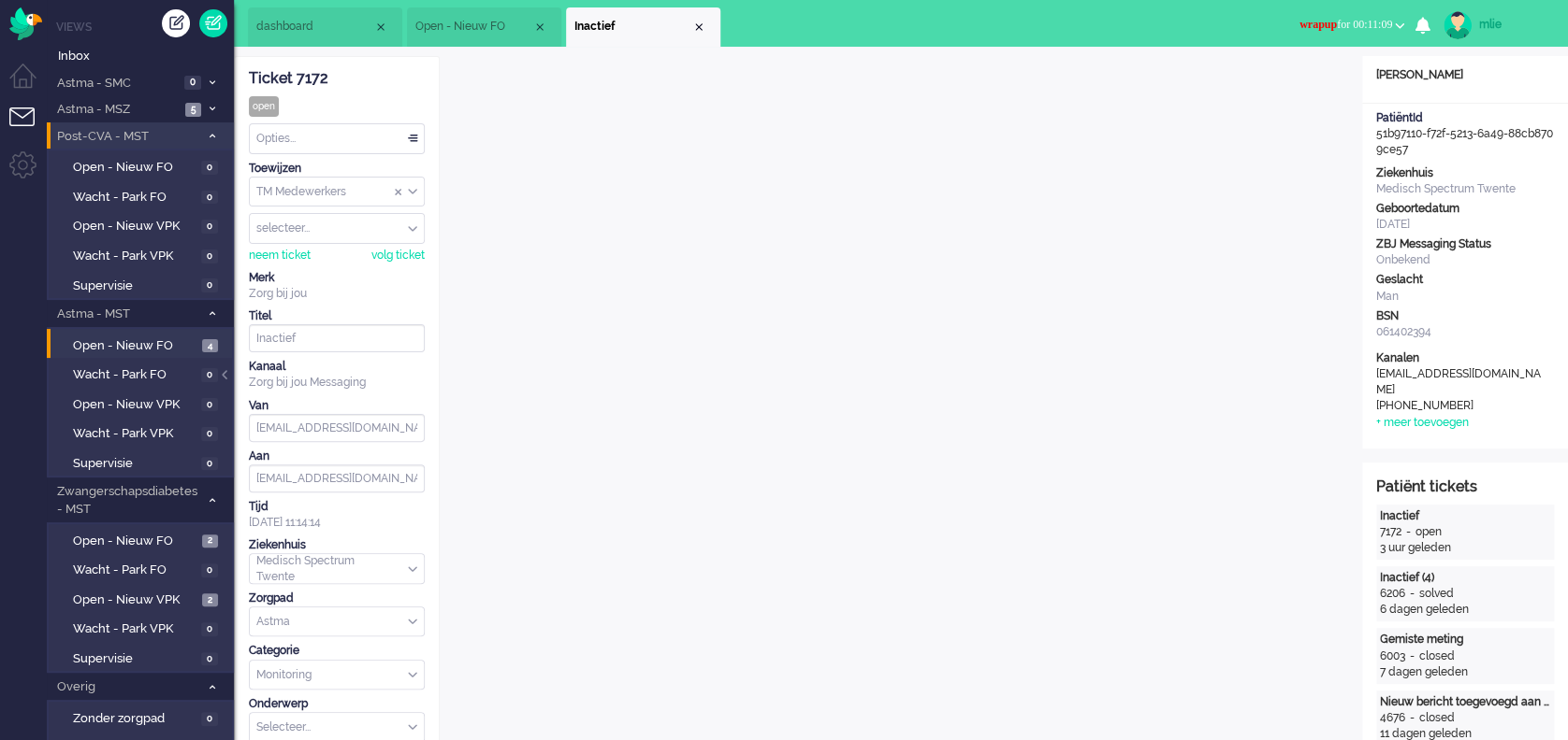
click at [463, 37] on li "Open - Nieuw FO" at bounding box center [485, 28] width 155 height 40
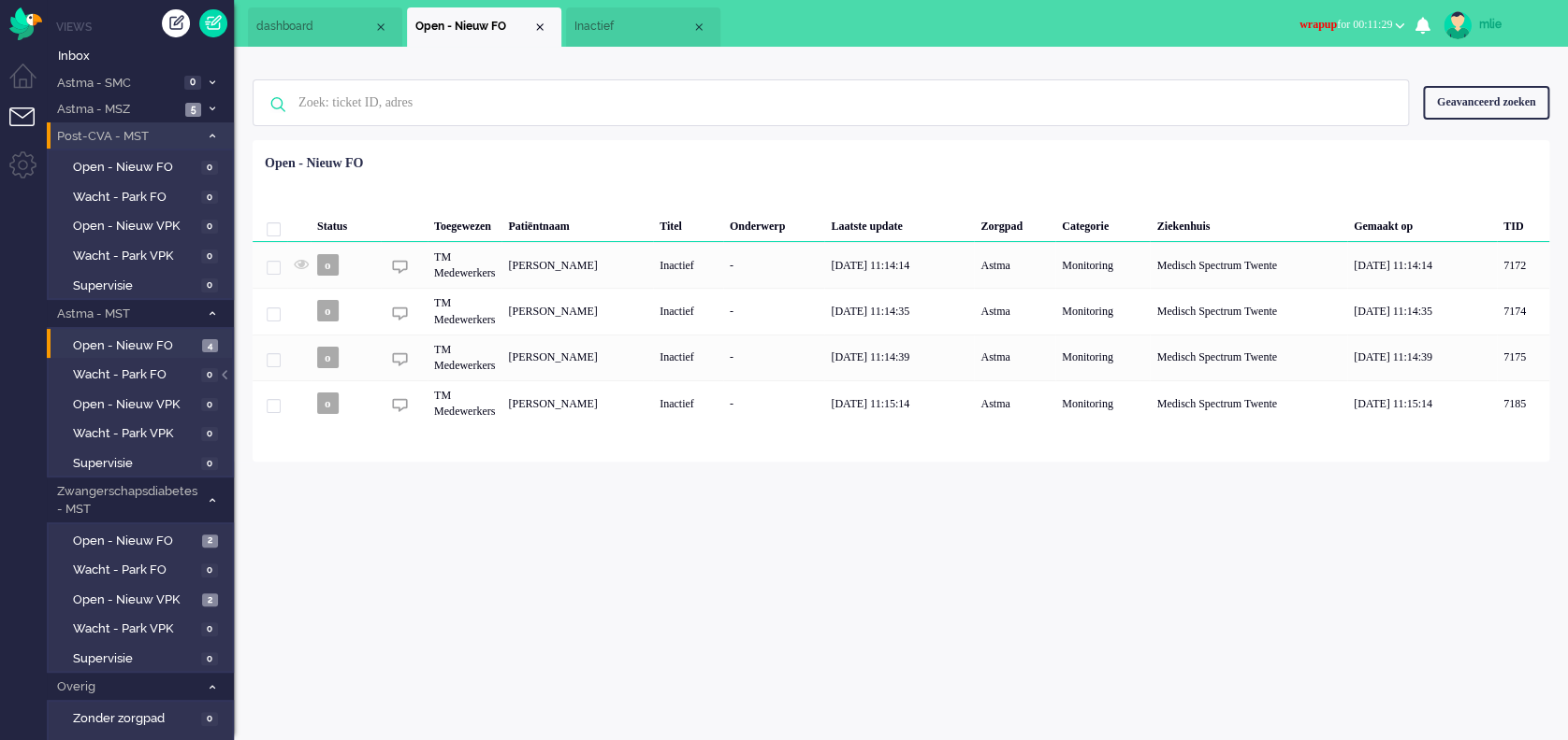
click at [302, 30] on span "dashboard" at bounding box center [315, 27] width 117 height 16
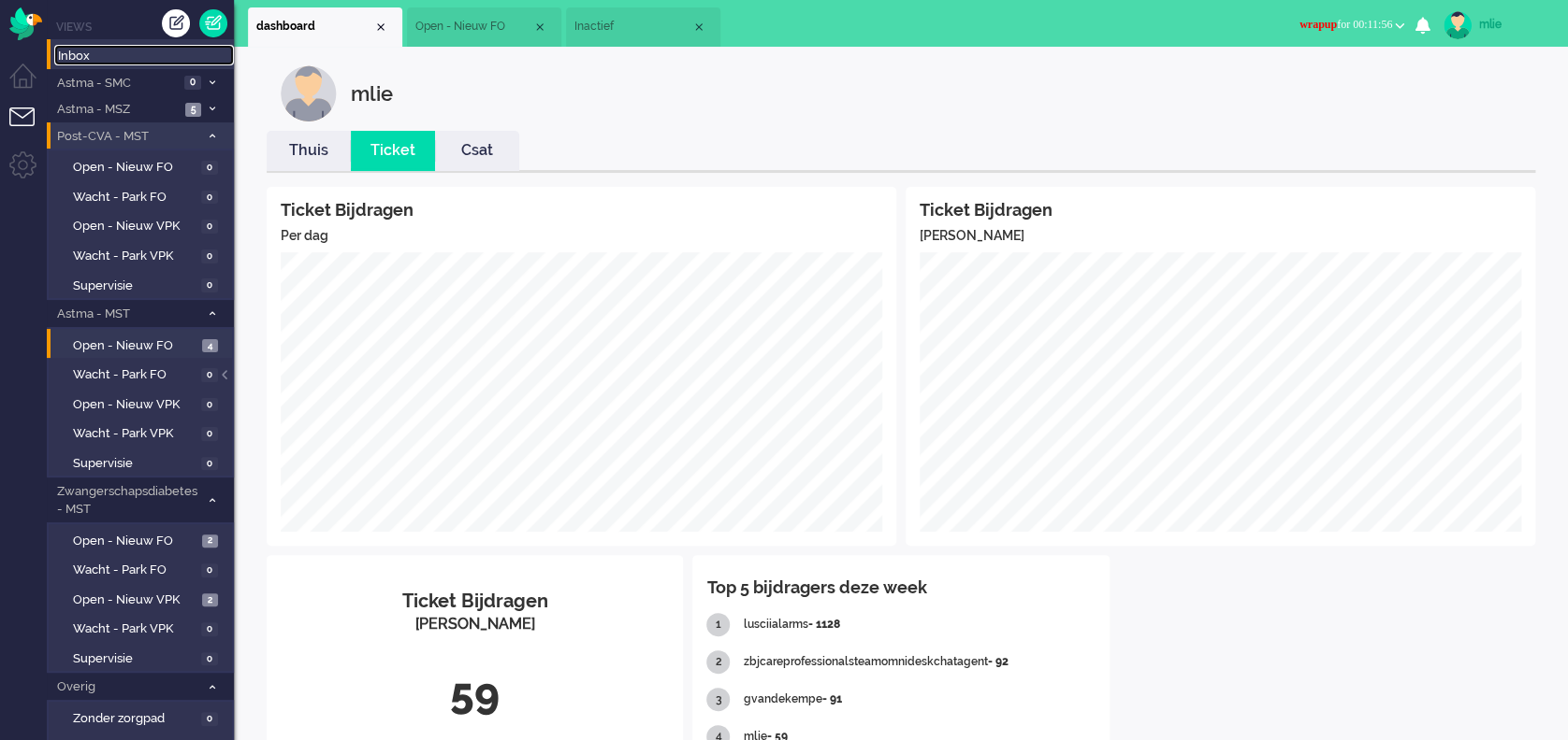
click at [95, 57] on span "Inbox" at bounding box center [146, 56] width 175 height 18
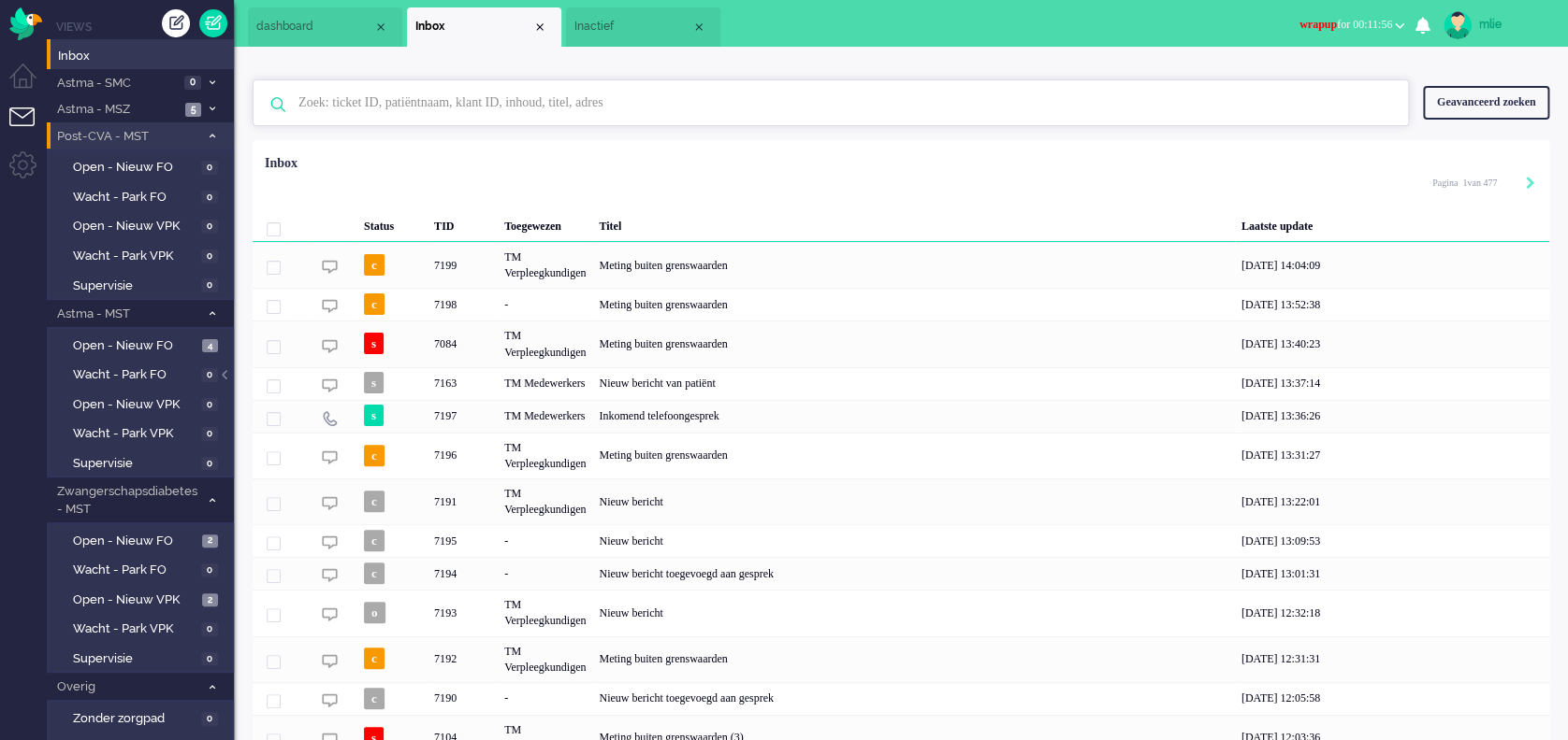
click at [400, 101] on input "text" at bounding box center [834, 102] width 1098 height 45
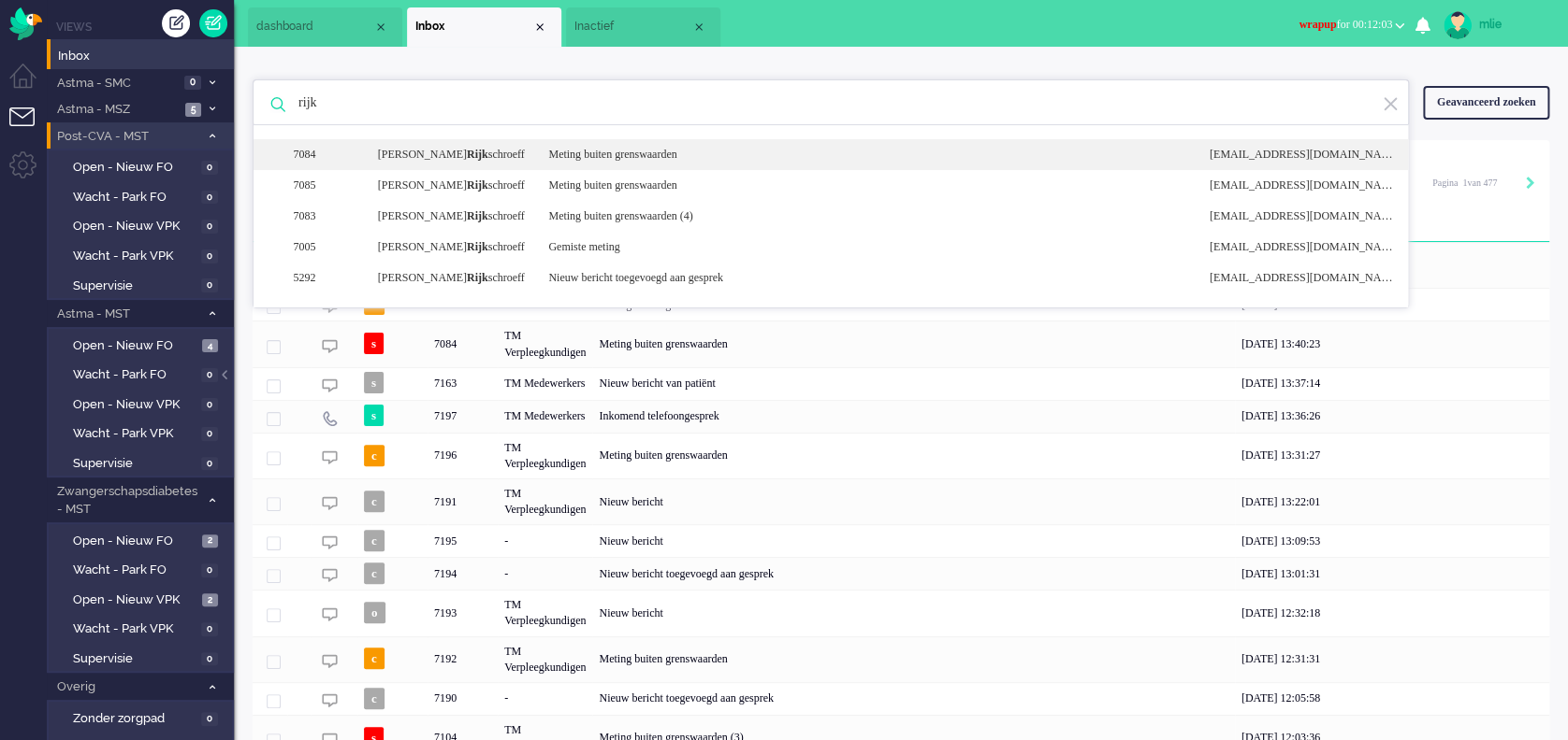
type input "rijk"
click at [569, 153] on div "Meting buiten grenswaarden" at bounding box center [864, 155] width 660 height 16
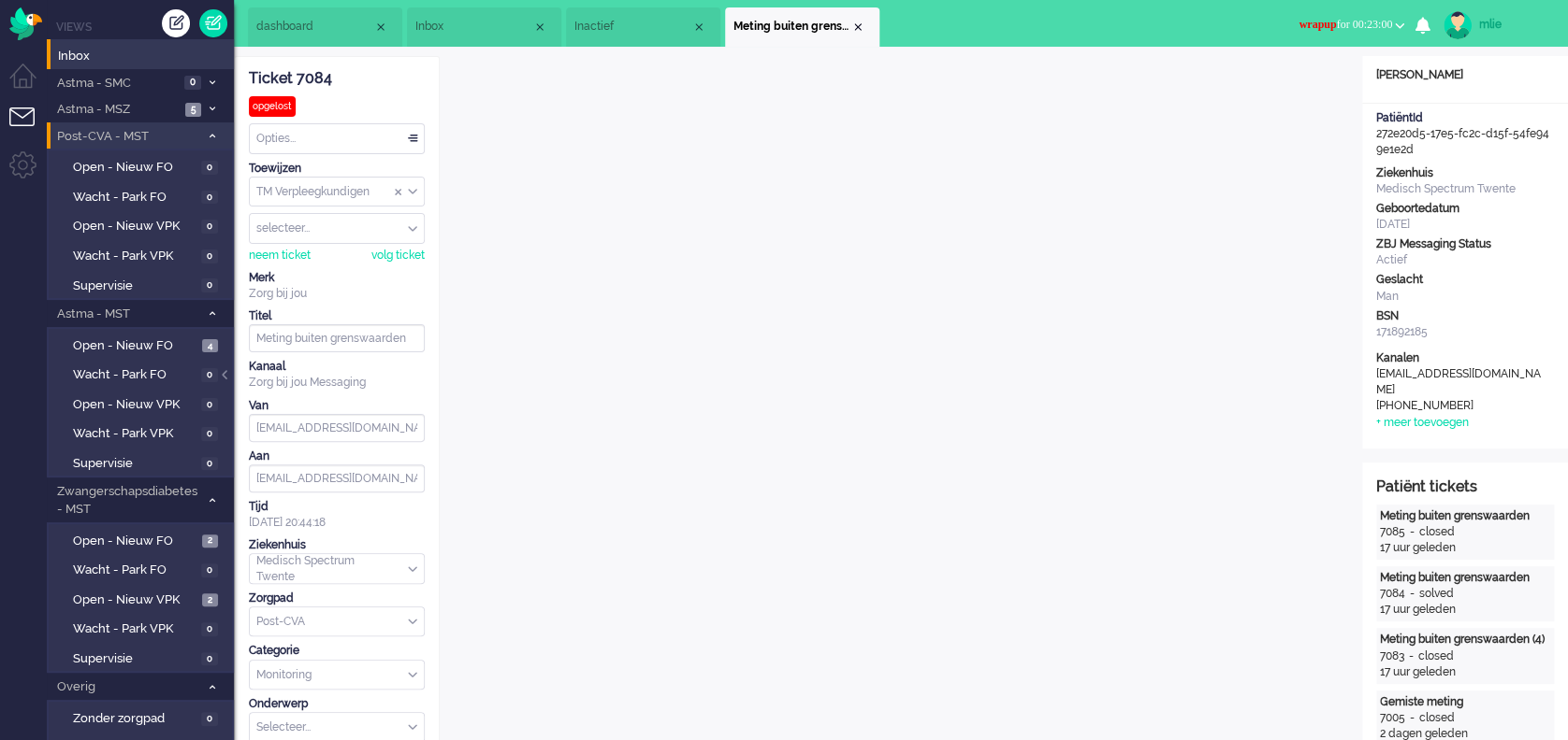
click at [1299, 21] on span "wrapup" at bounding box center [1317, 24] width 38 height 13
click at [1287, 87] on label "Online" at bounding box center [1326, 83] width 148 height 16
click at [854, 29] on div "Close tab" at bounding box center [857, 27] width 15 height 15
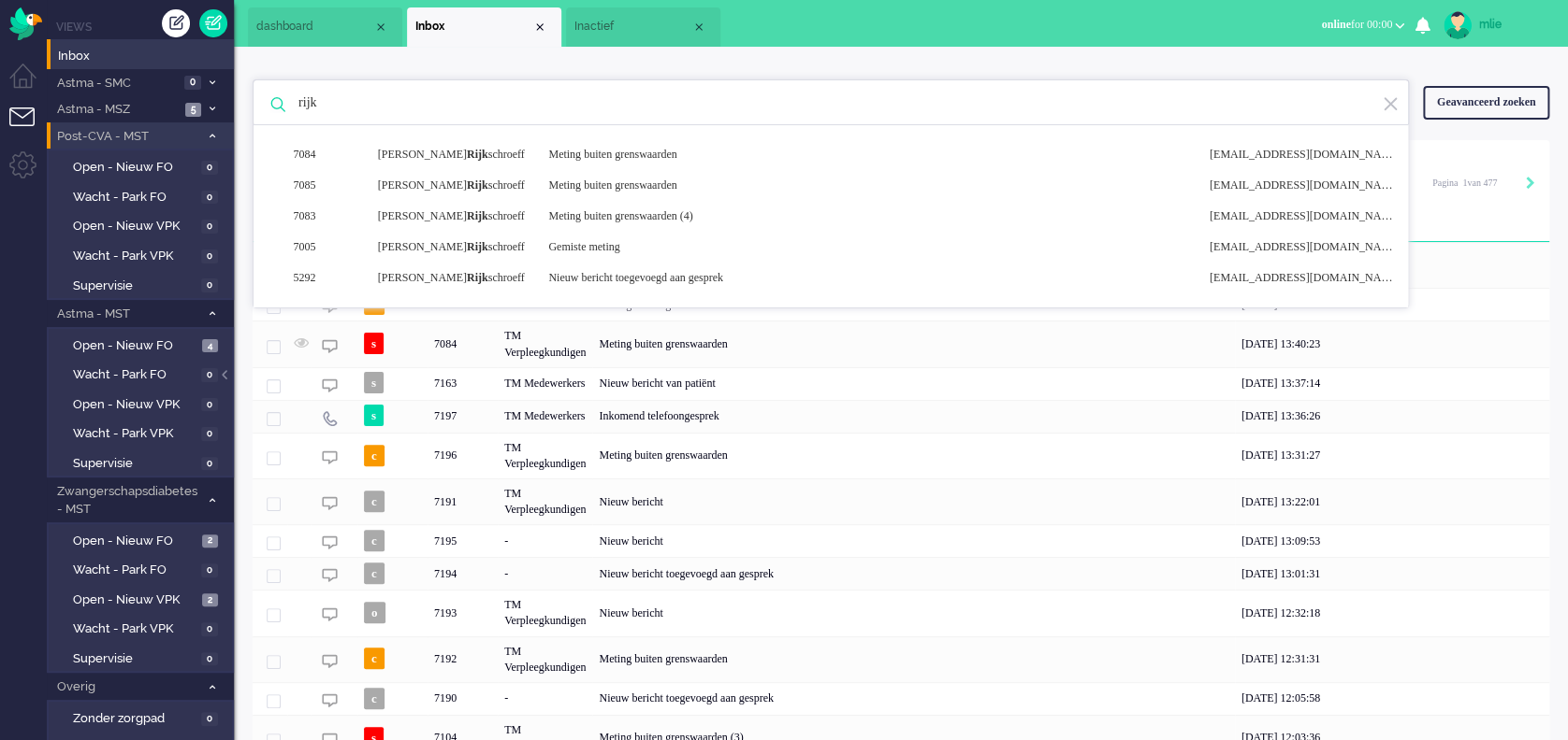
click at [639, 17] on li "Inactief" at bounding box center [643, 28] width 155 height 40
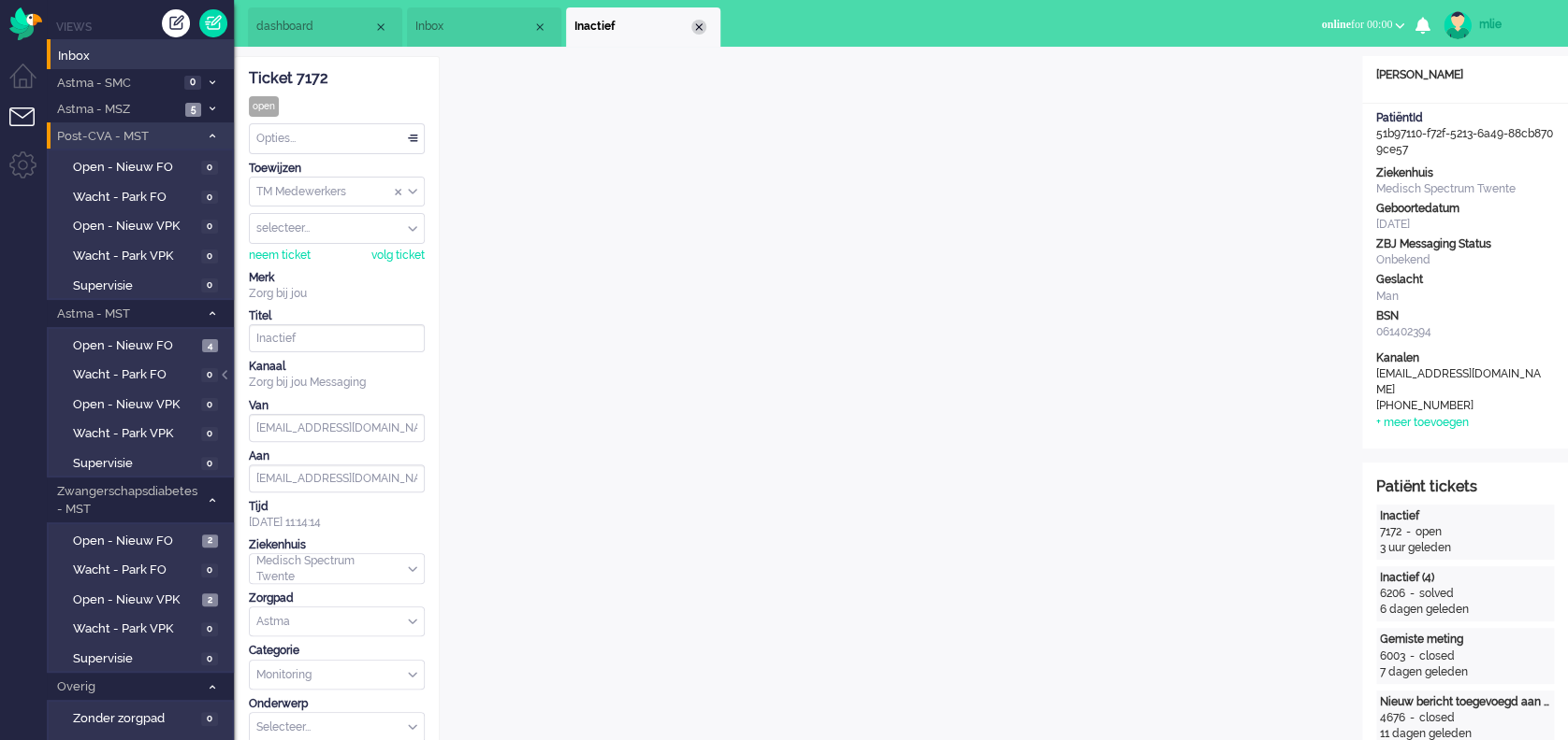
click at [694, 27] on div "Close tab" at bounding box center [698, 27] width 15 height 15
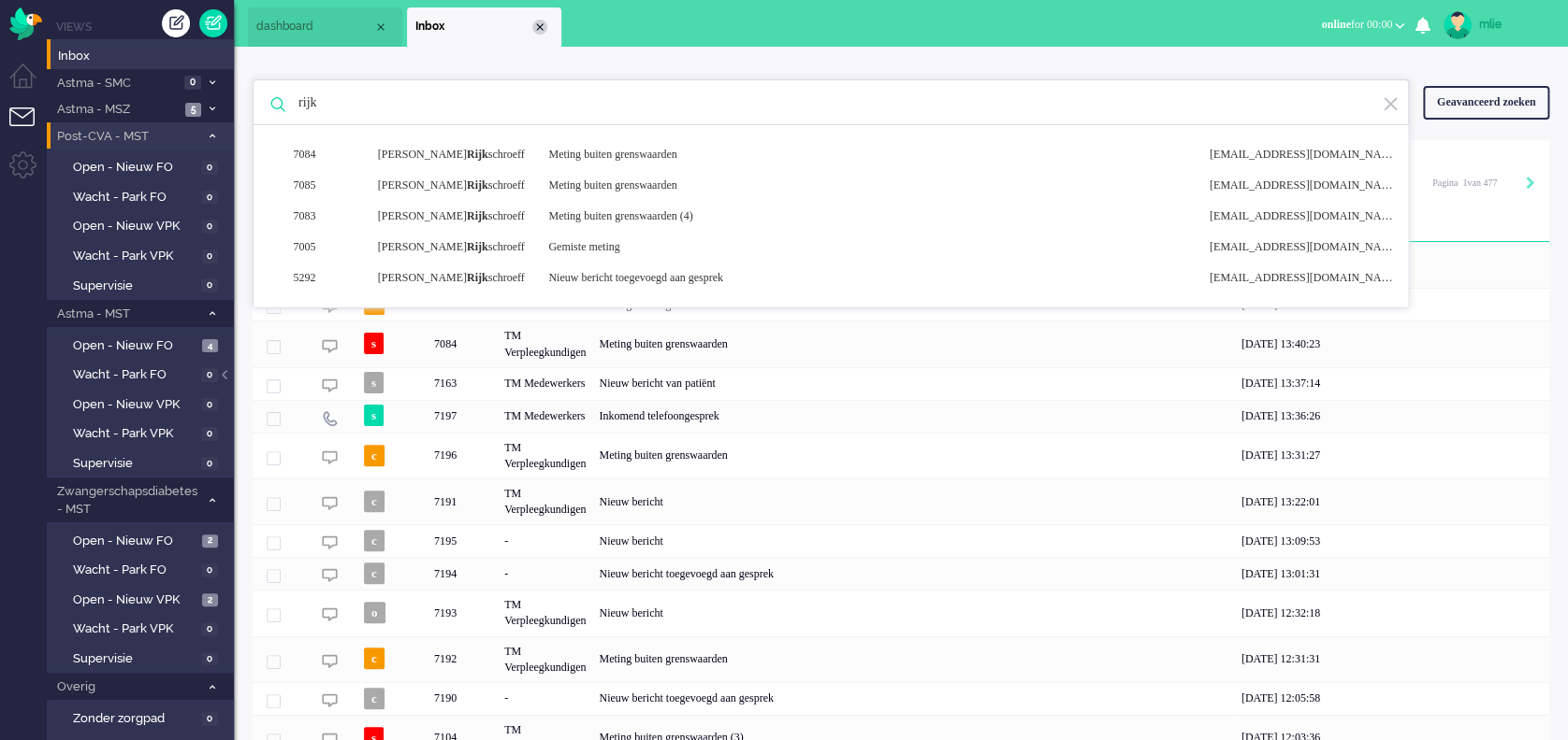
click at [541, 25] on div "Close tab" at bounding box center [539, 27] width 15 height 15
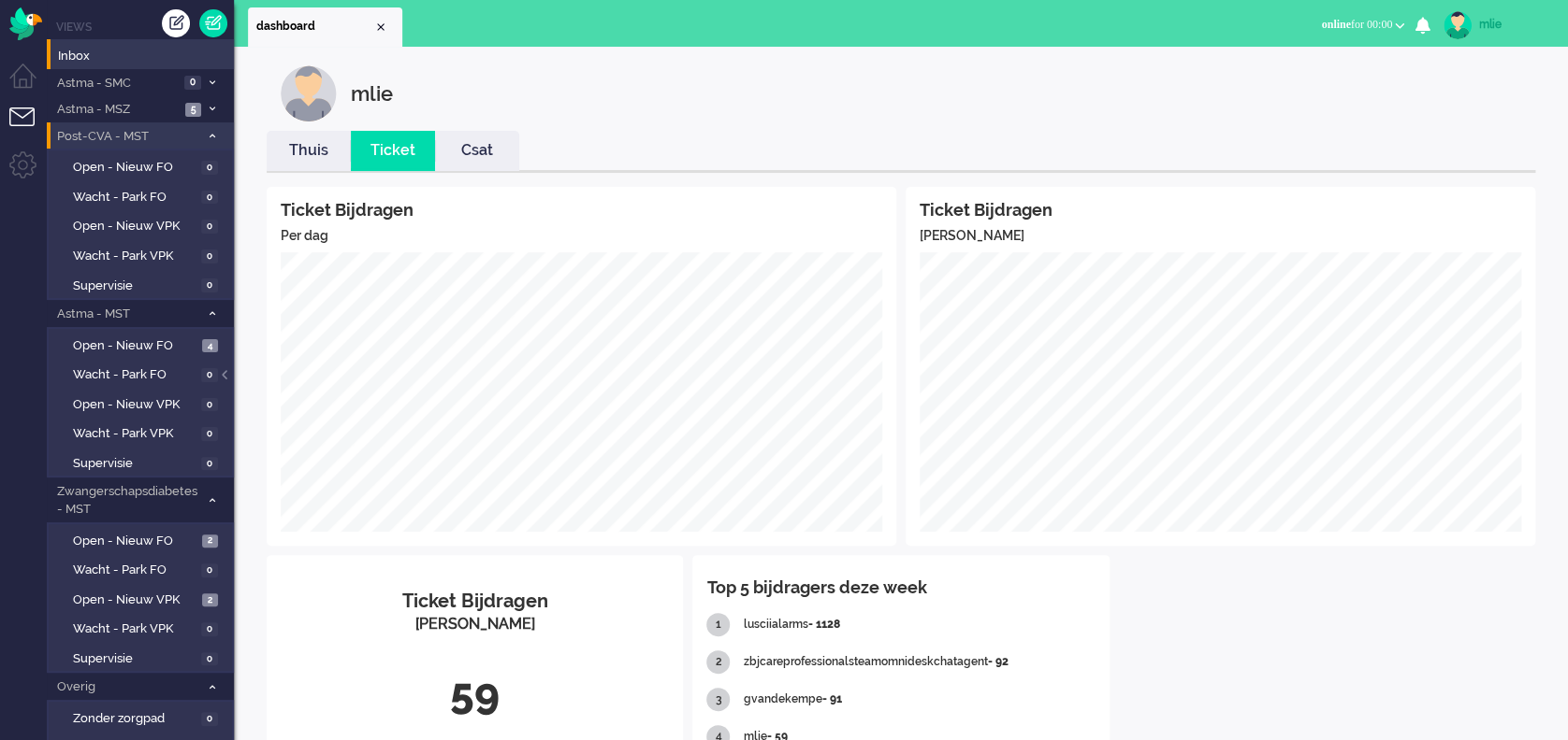
click at [295, 154] on link "Thuis" at bounding box center [308, 152] width 84 height 22
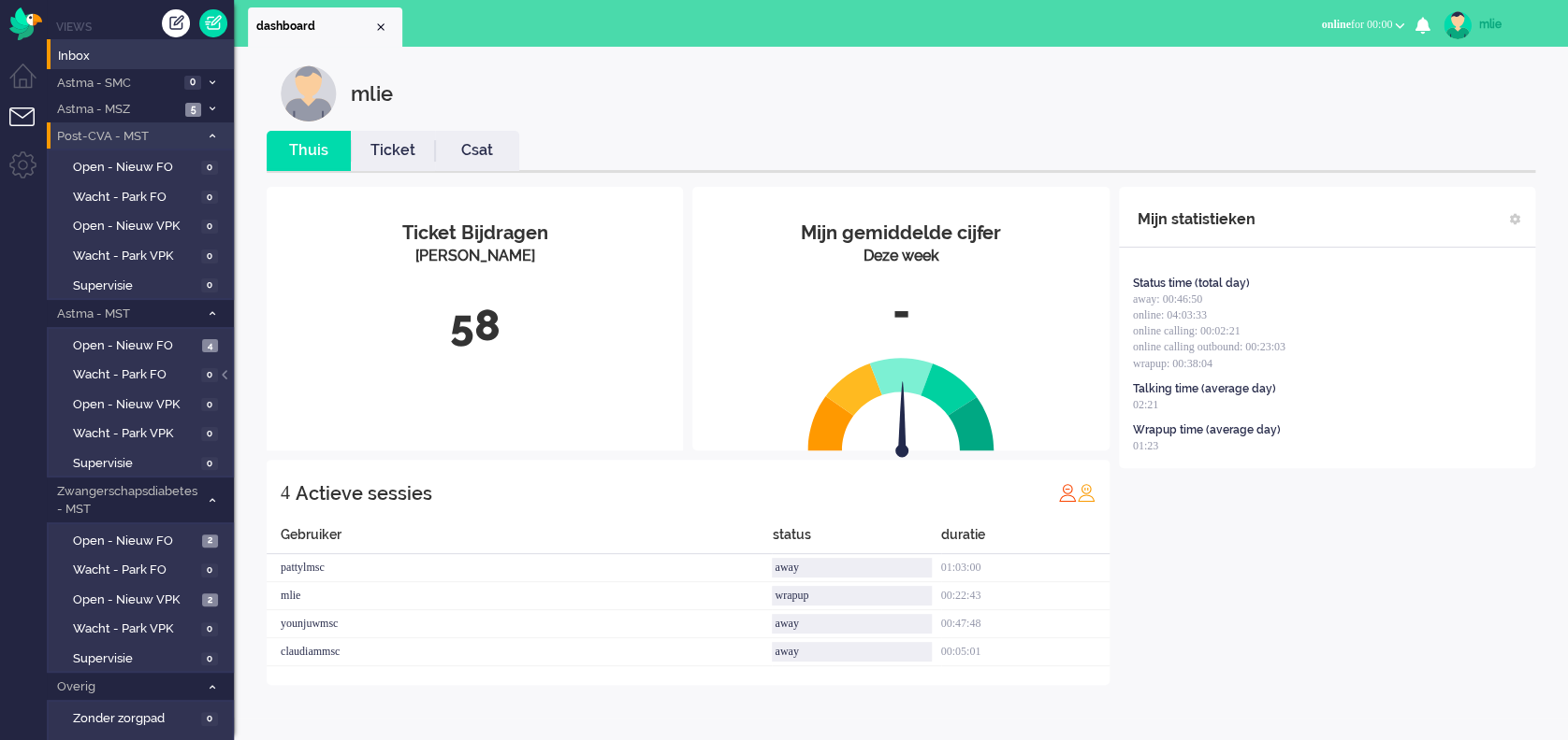
click at [403, 150] on link "Ticket" at bounding box center [392, 152] width 84 height 22
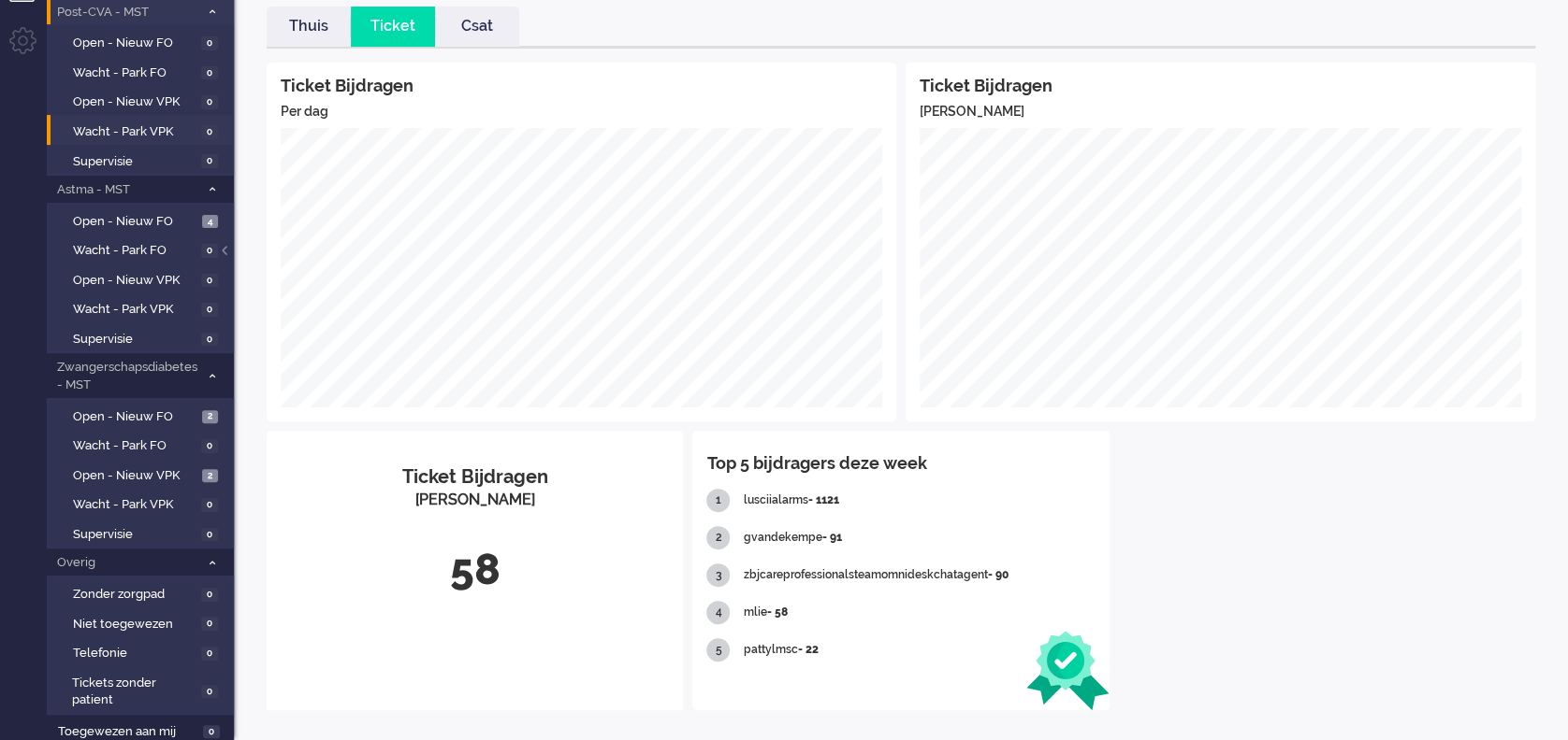
scroll to position [127, 0]
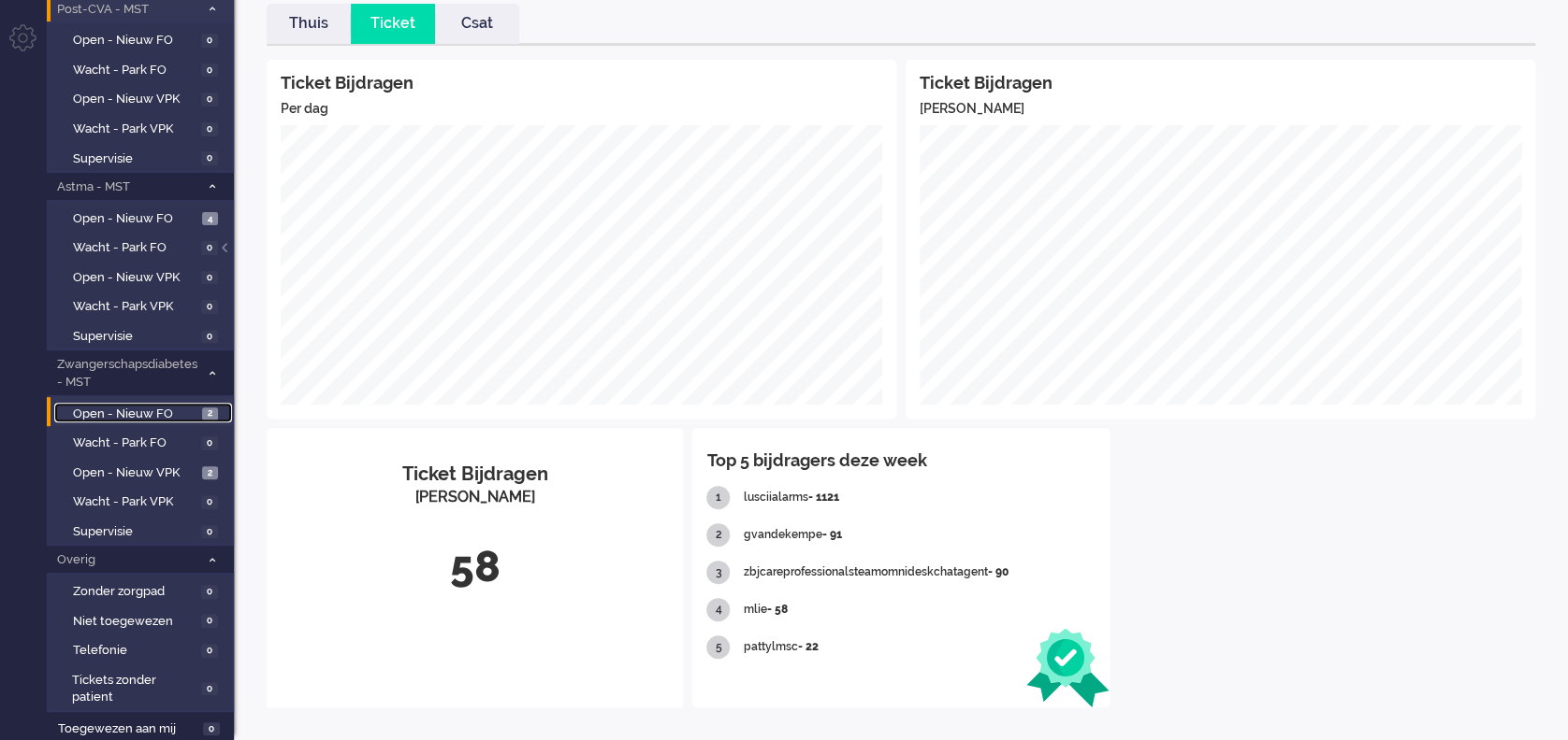
click at [131, 411] on span "Open - Nieuw FO" at bounding box center [136, 415] width 125 height 18
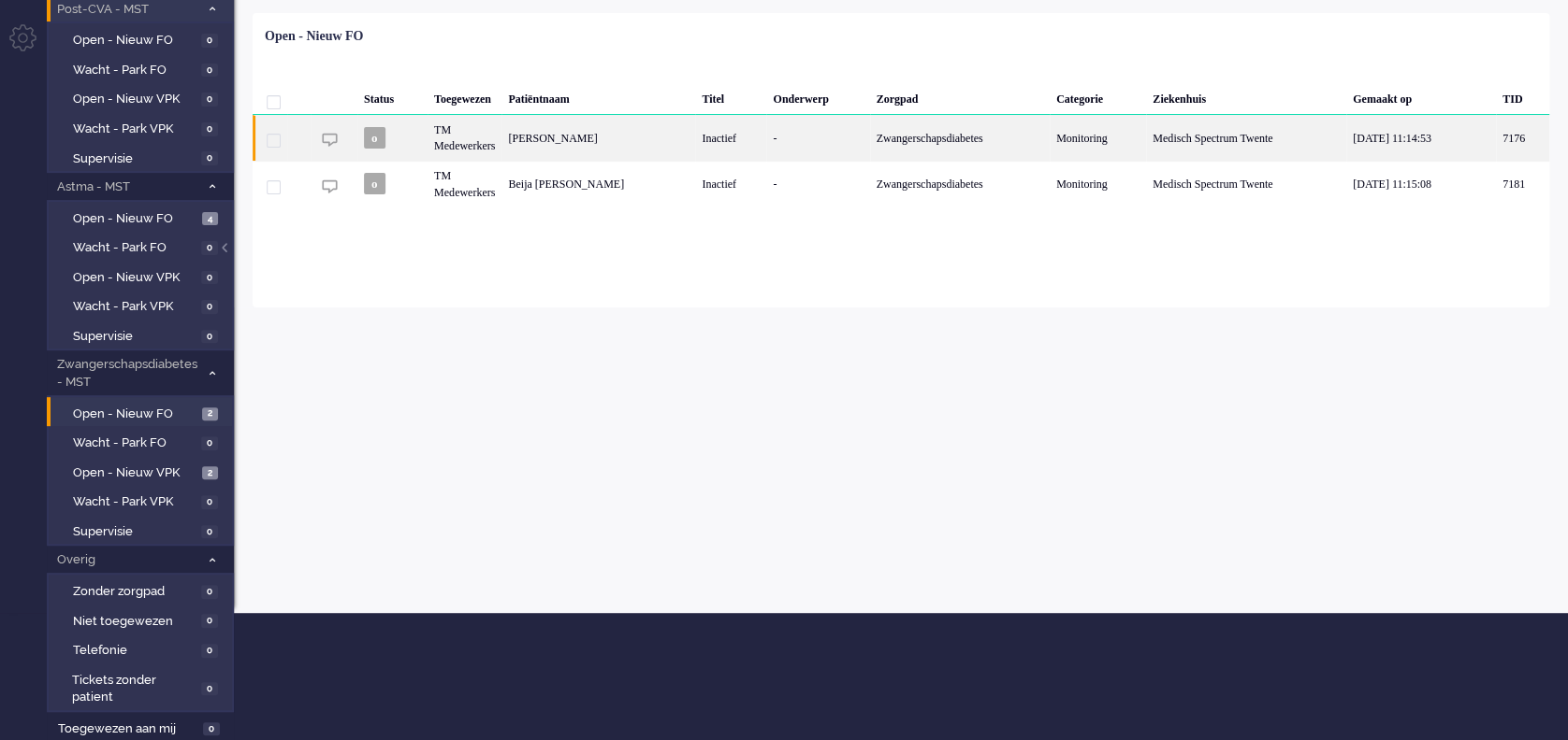
click at [729, 129] on div "Inactief" at bounding box center [730, 138] width 71 height 46
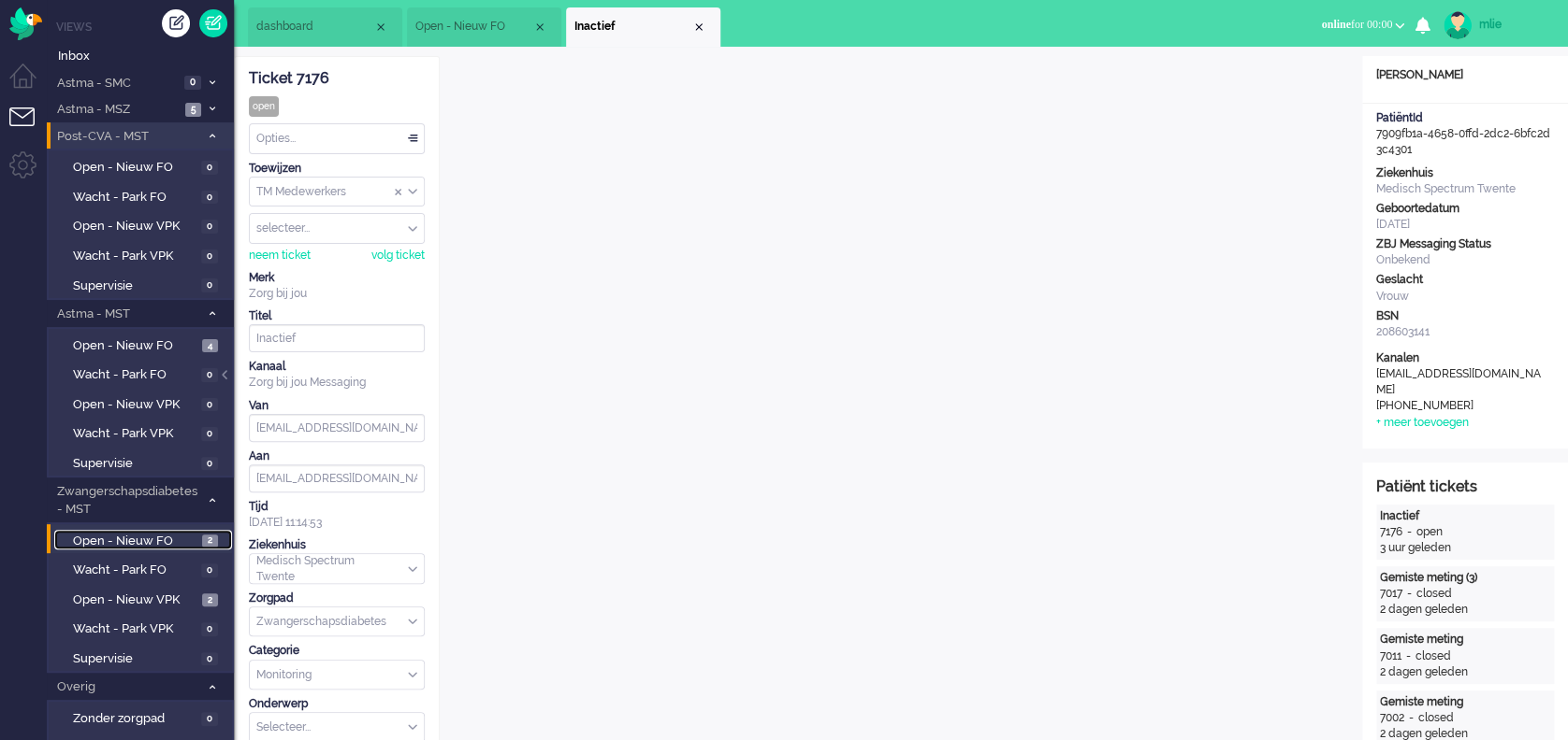
click at [132, 536] on span "Open - Nieuw FO" at bounding box center [136, 542] width 125 height 18
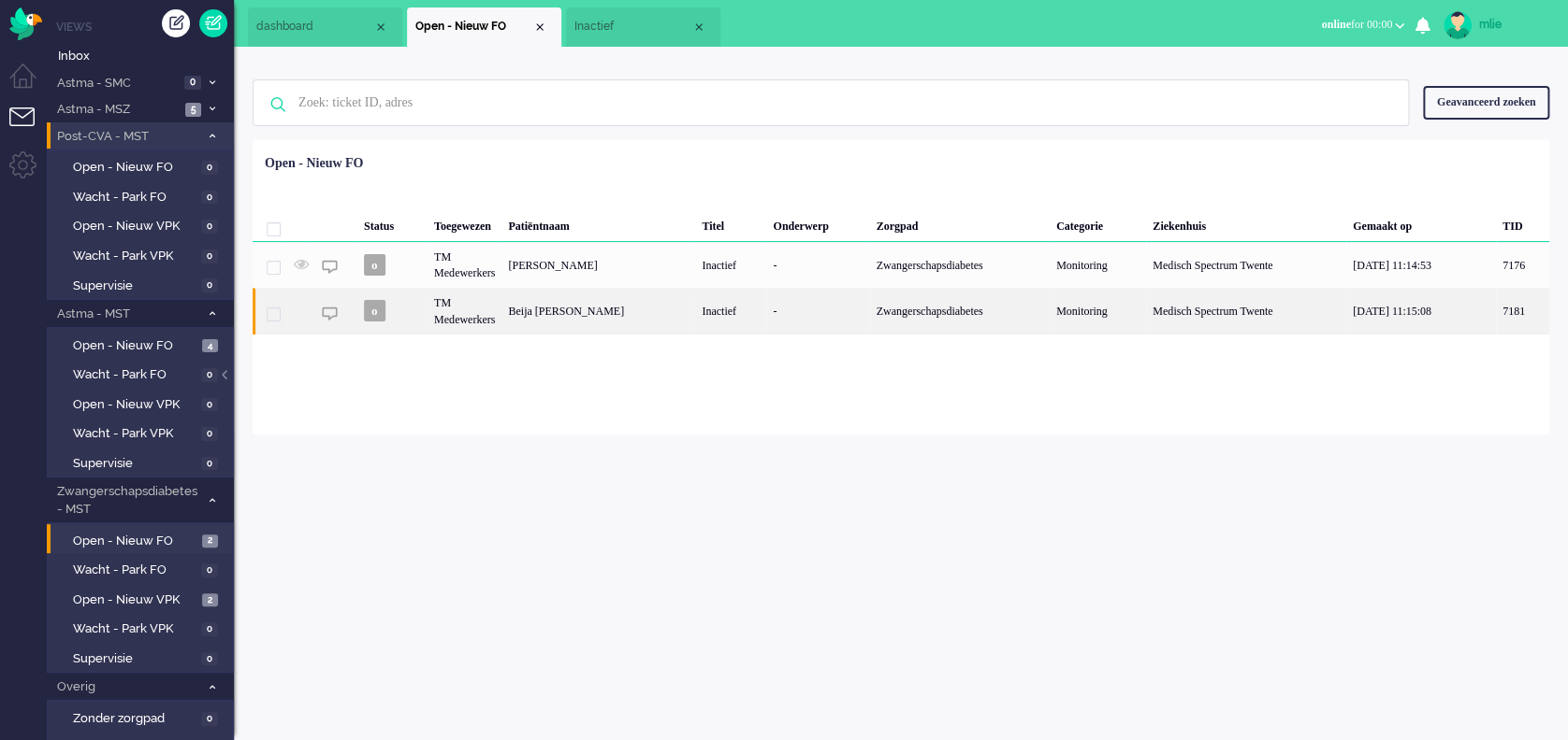
click at [664, 315] on div "Beija Kirsty Nordsiek" at bounding box center [598, 311] width 193 height 46
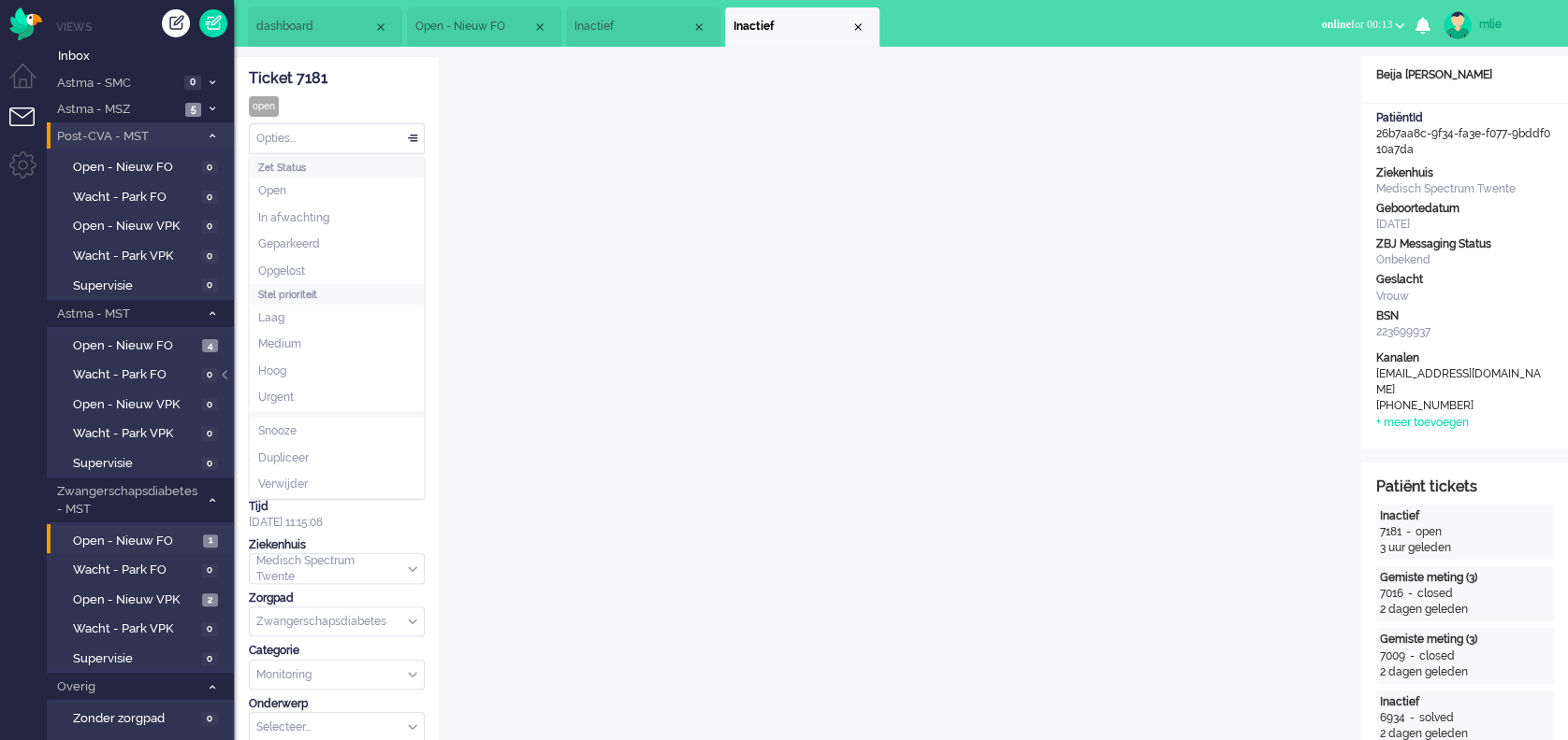
click at [410, 135] on div "Opties..." at bounding box center [337, 139] width 174 height 29
click at [294, 268] on span "Opgelost" at bounding box center [280, 271] width 47 height 16
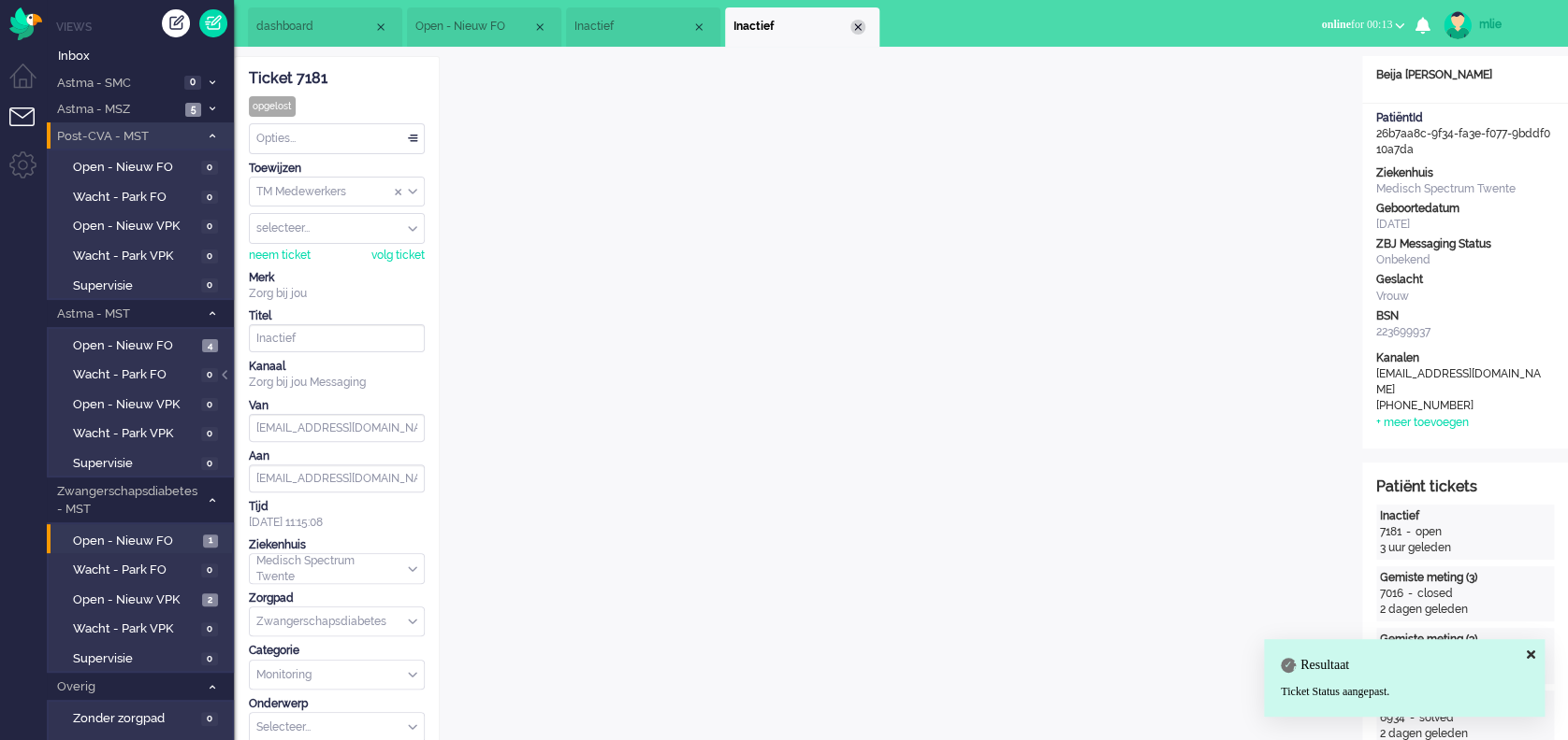
click at [862, 30] on div "Close tab" at bounding box center [857, 27] width 15 height 15
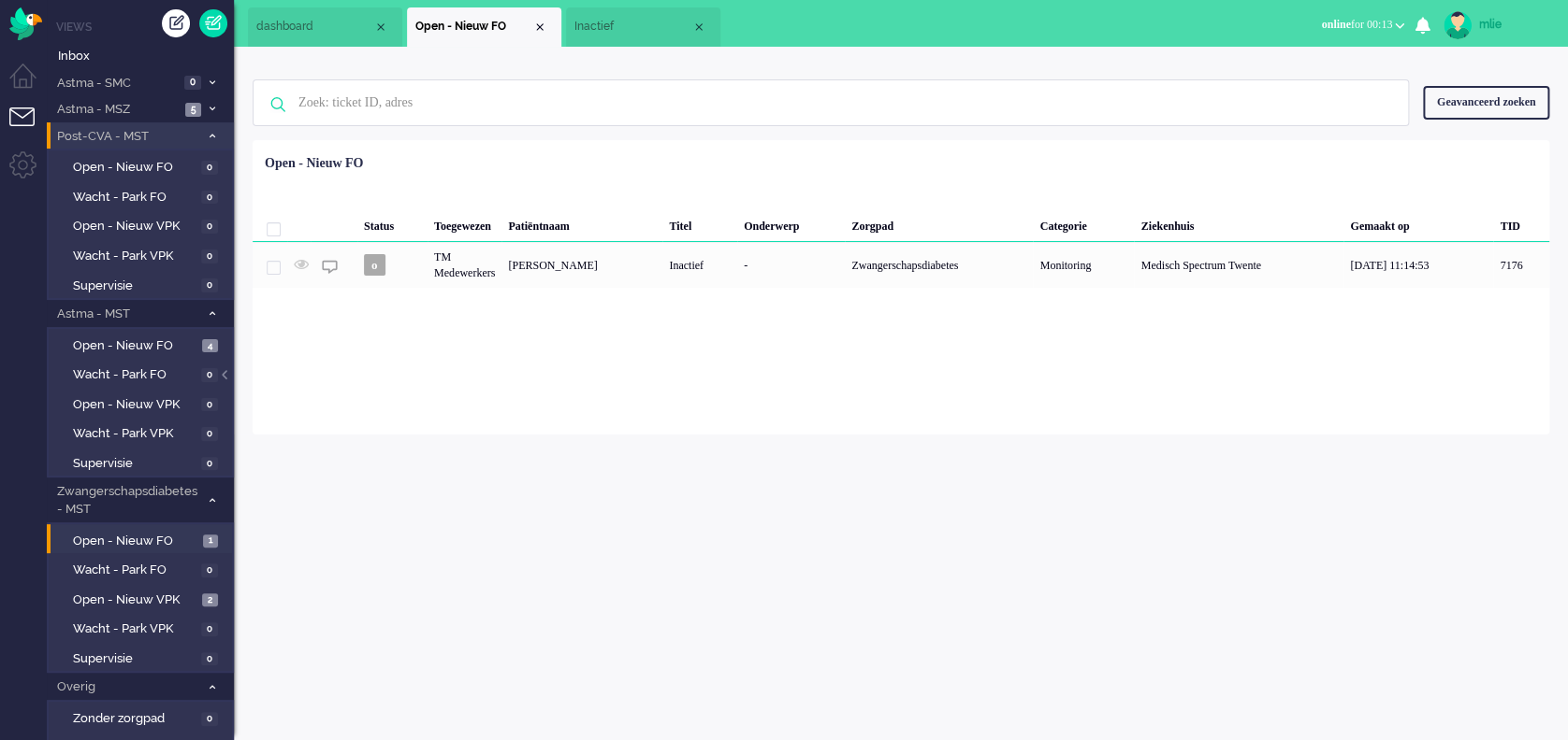
click at [633, 19] on span "Inactief" at bounding box center [632, 27] width 117 height 16
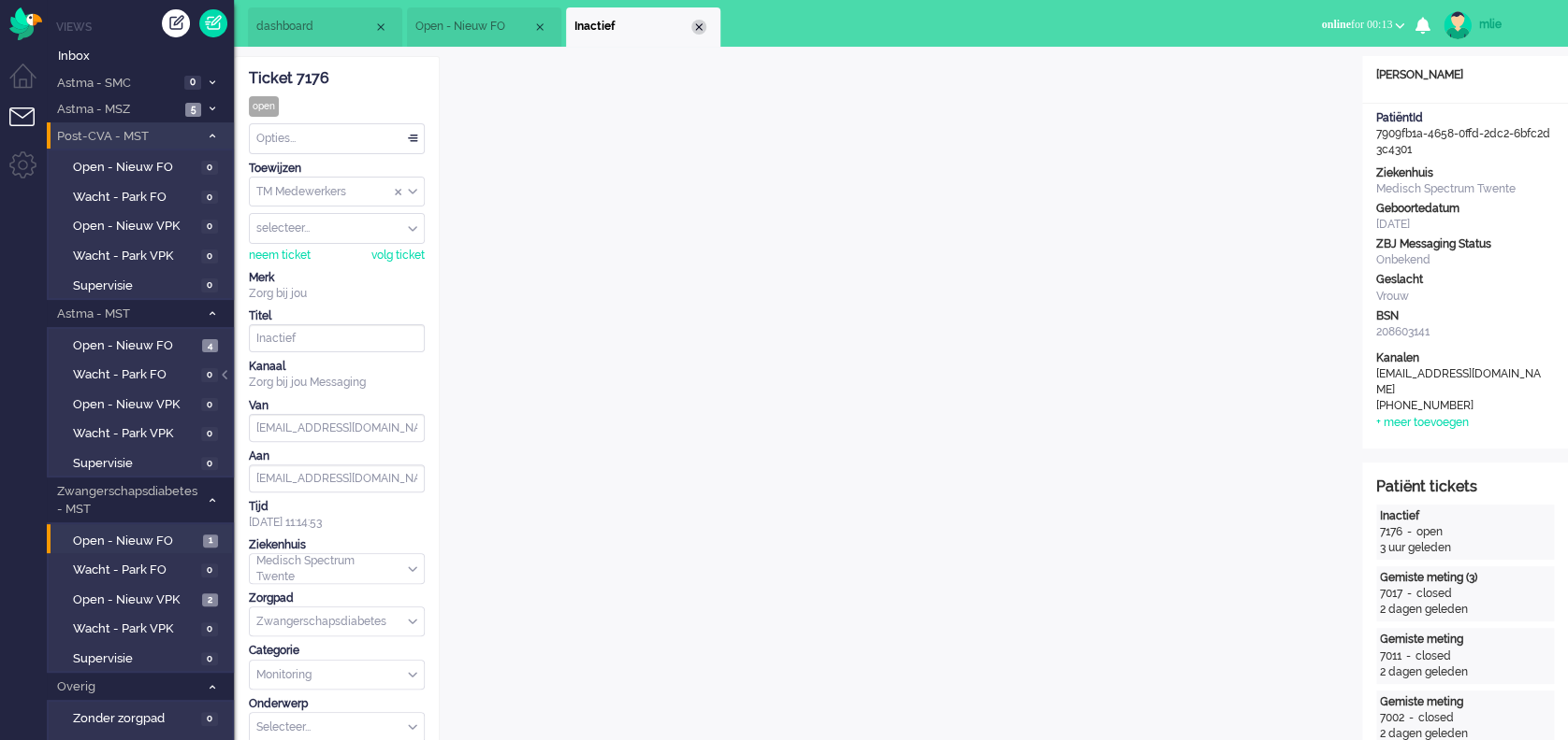
click at [695, 26] on div "Close tab" at bounding box center [698, 27] width 15 height 15
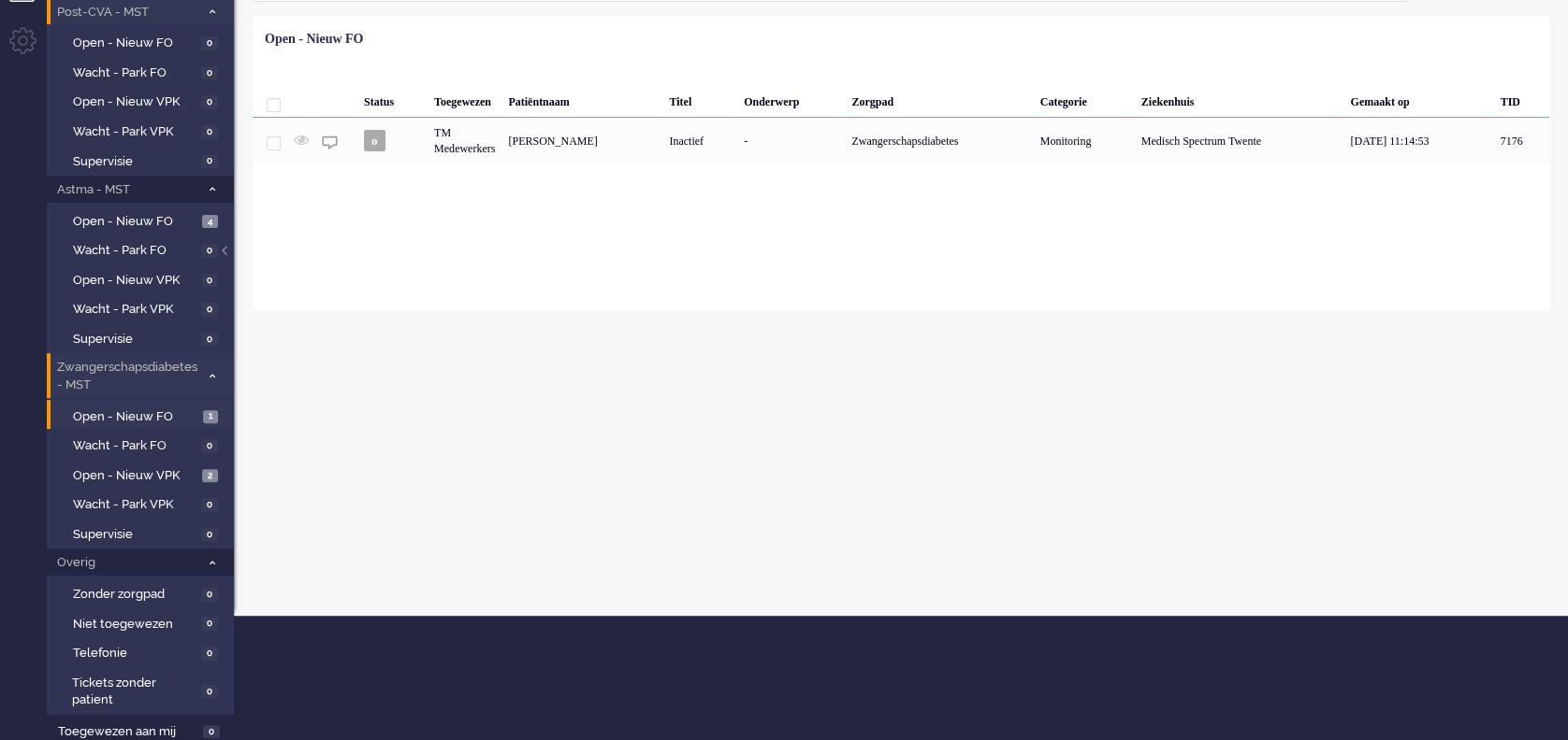
scroll to position [127, 0]
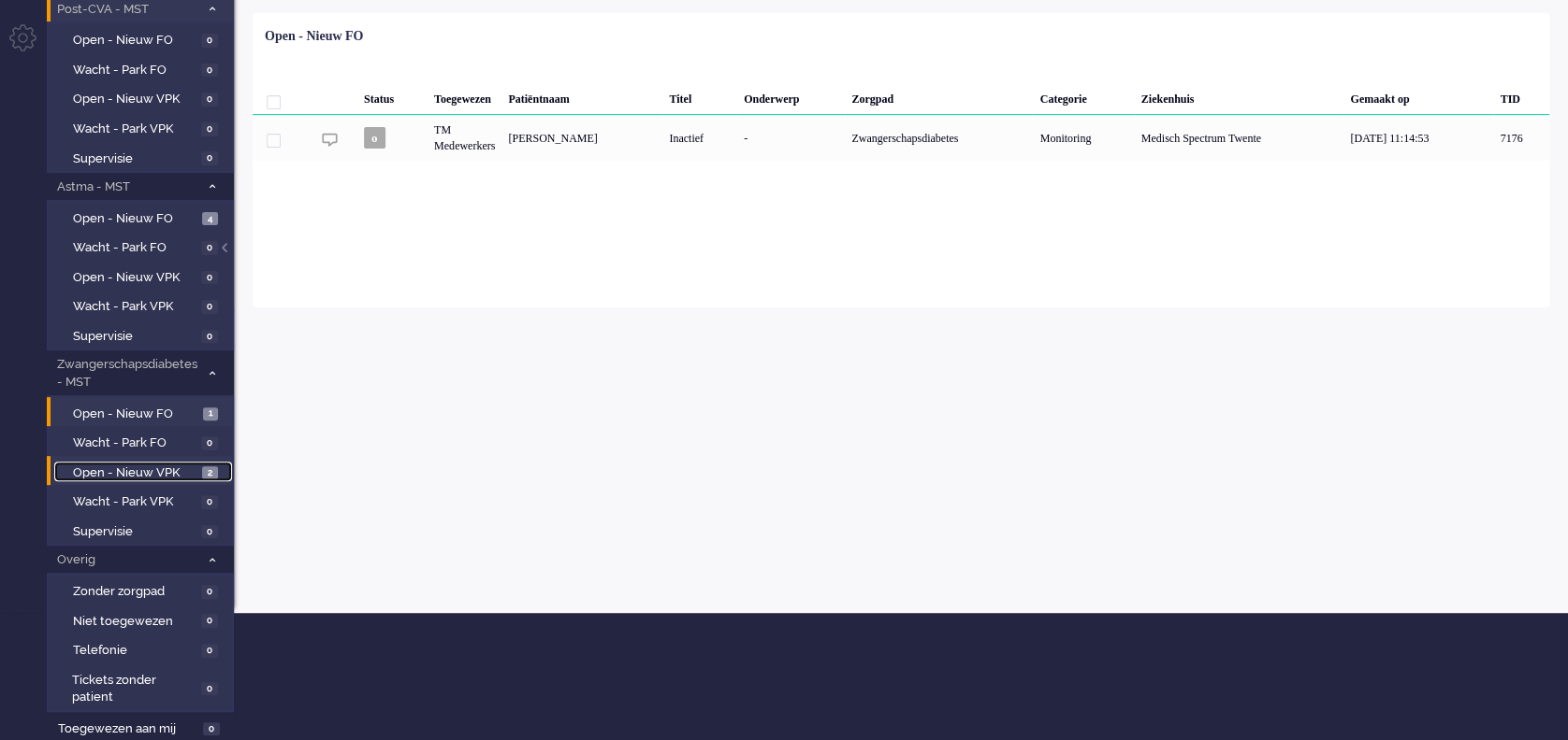
click at [108, 467] on span "Open - Nieuw VPK" at bounding box center [136, 474] width 125 height 18
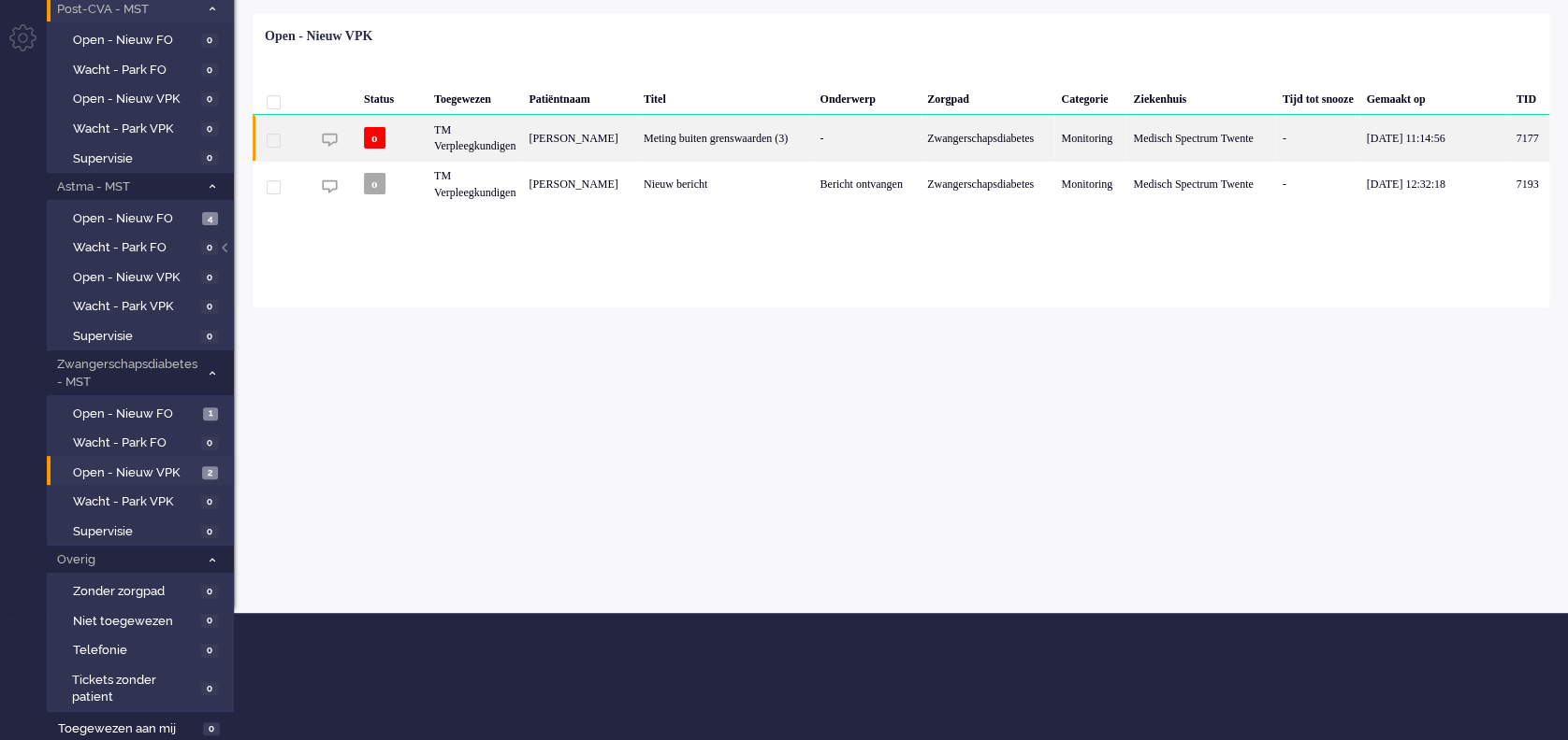
click at [813, 141] on div "-" at bounding box center [866, 138] width 108 height 46
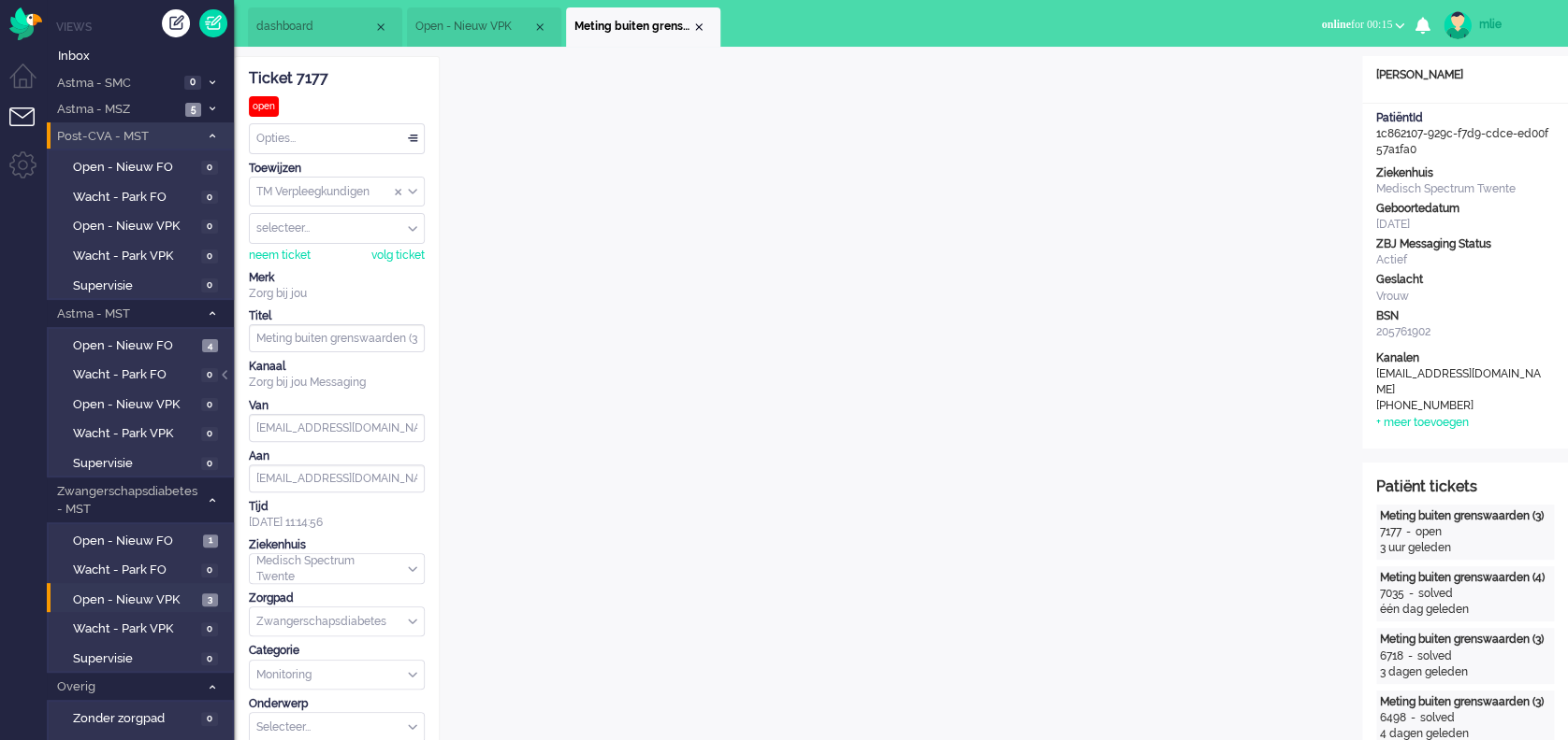
click at [411, 136] on div "Opties..." at bounding box center [337, 139] width 174 height 29
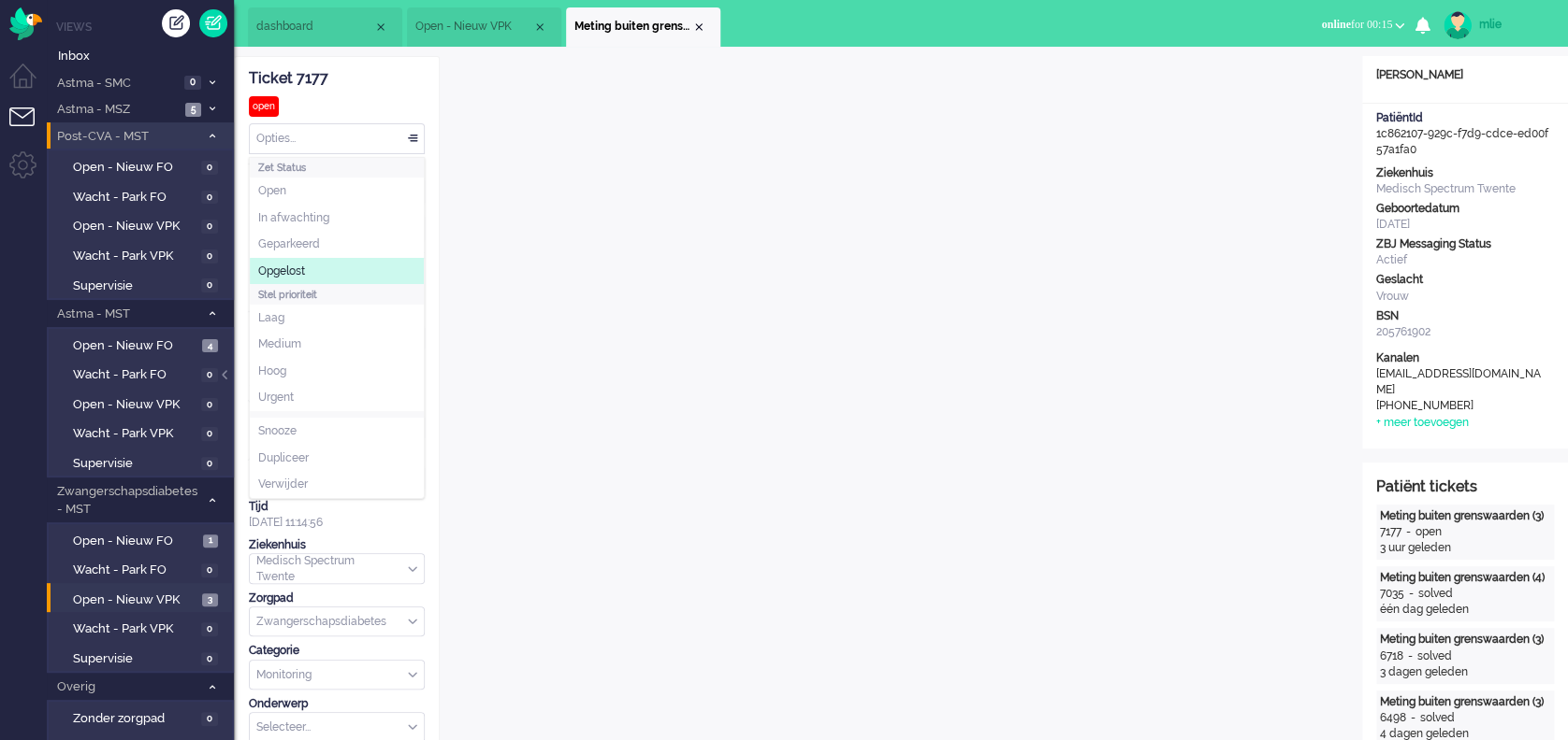
click at [280, 274] on span "Opgelost" at bounding box center [280, 271] width 47 height 16
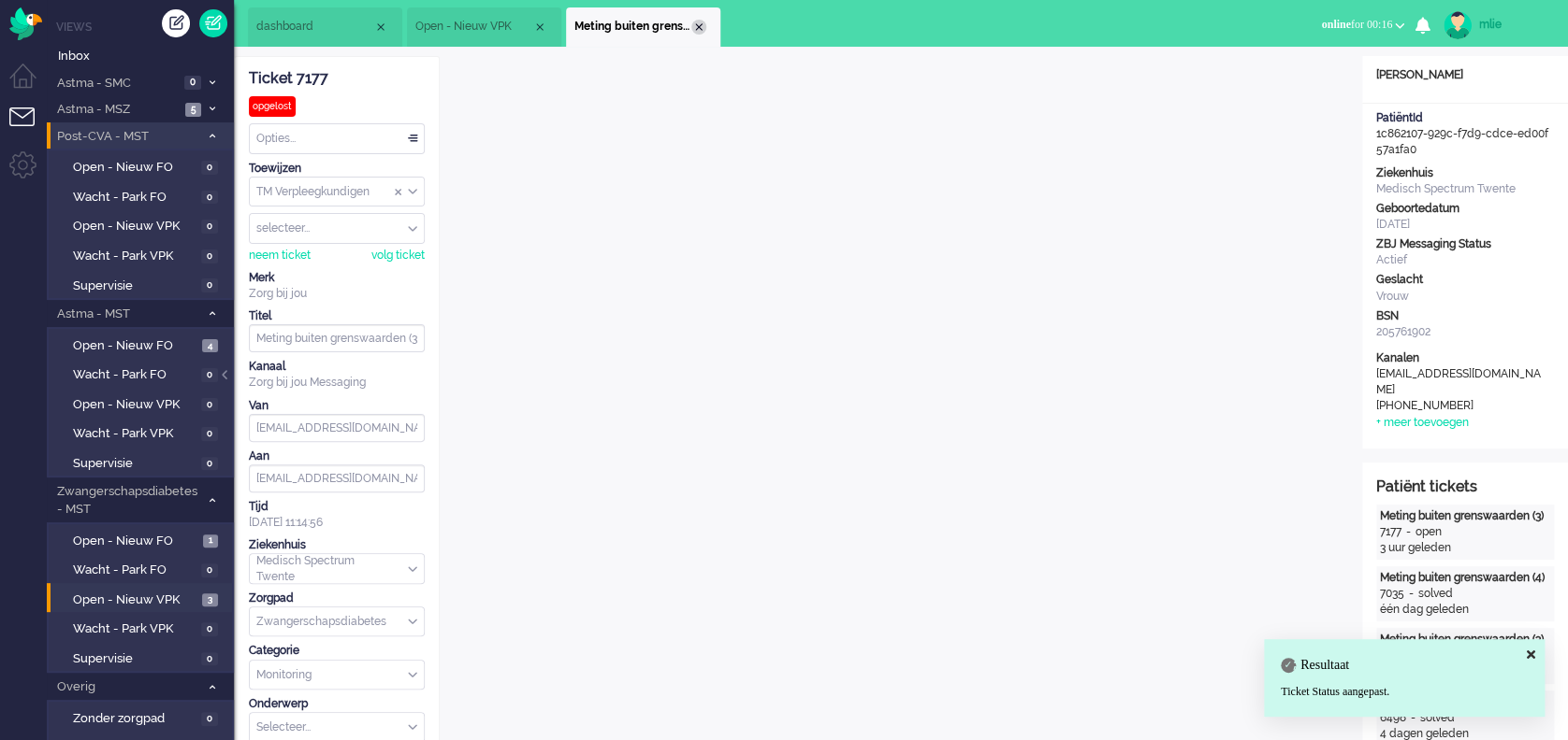
click at [693, 25] on div "Close tab" at bounding box center [698, 27] width 15 height 15
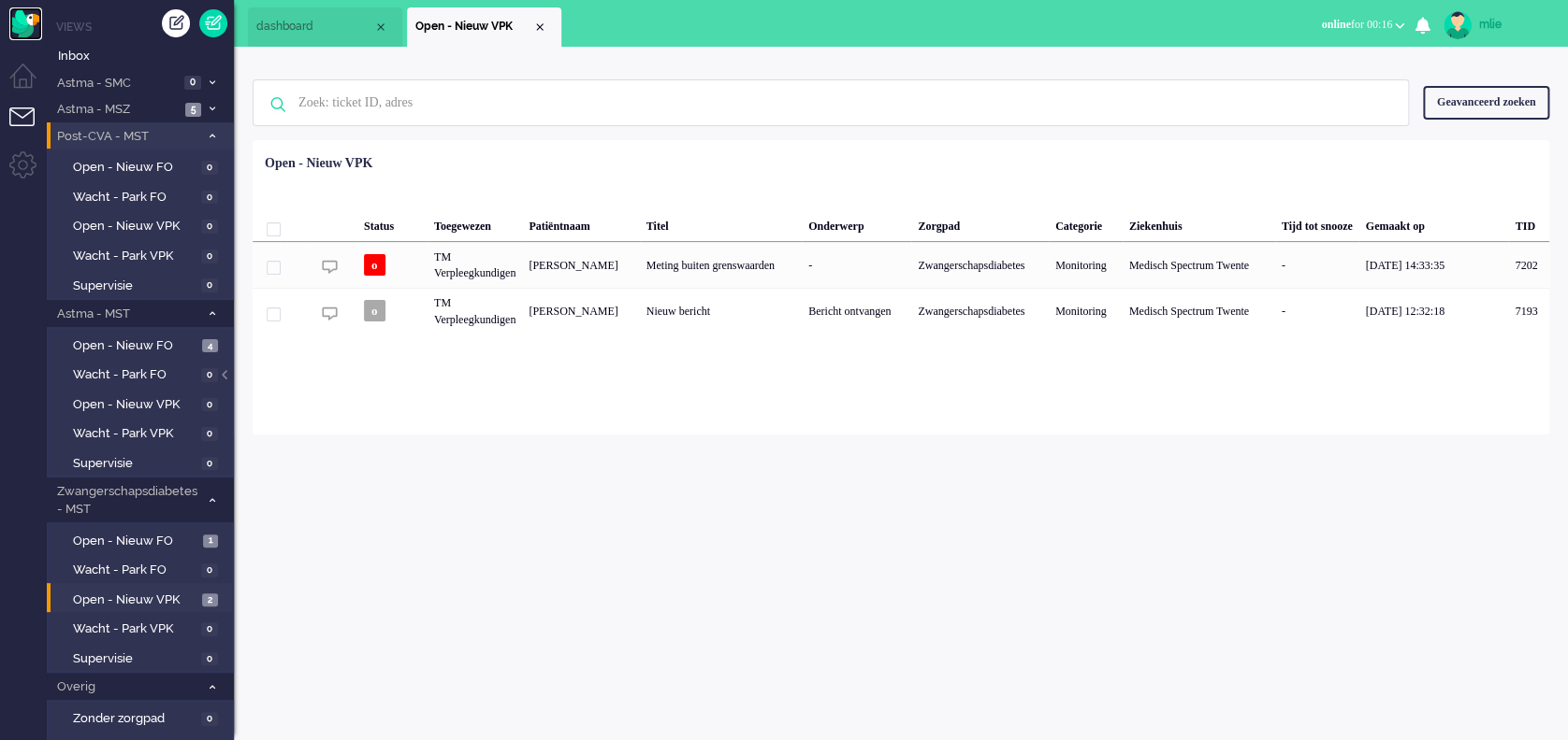
click at [20, 23] on img "Omnidesk" at bounding box center [25, 24] width 33 height 33
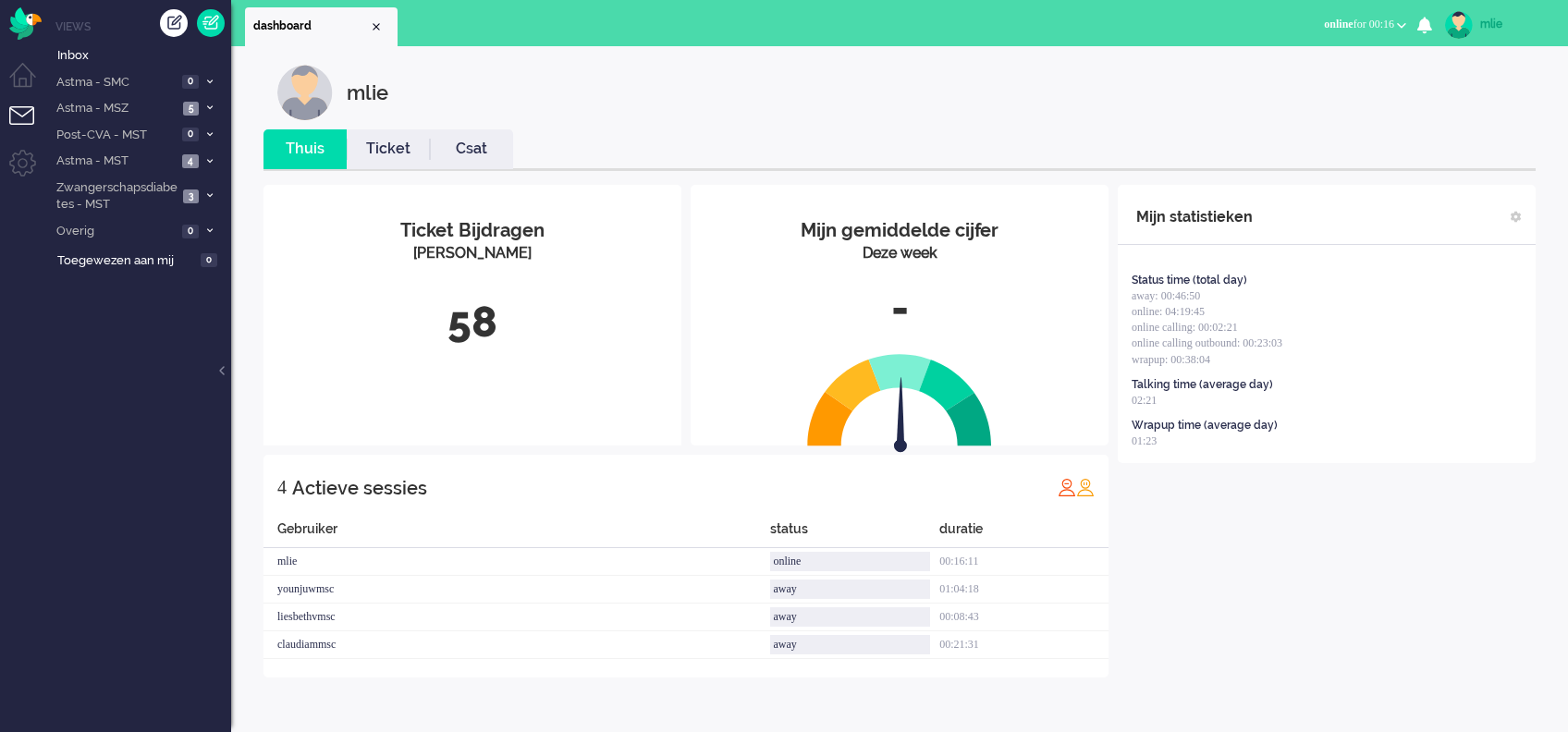
click at [395, 156] on link "Ticket" at bounding box center [388, 150] width 83 height 22
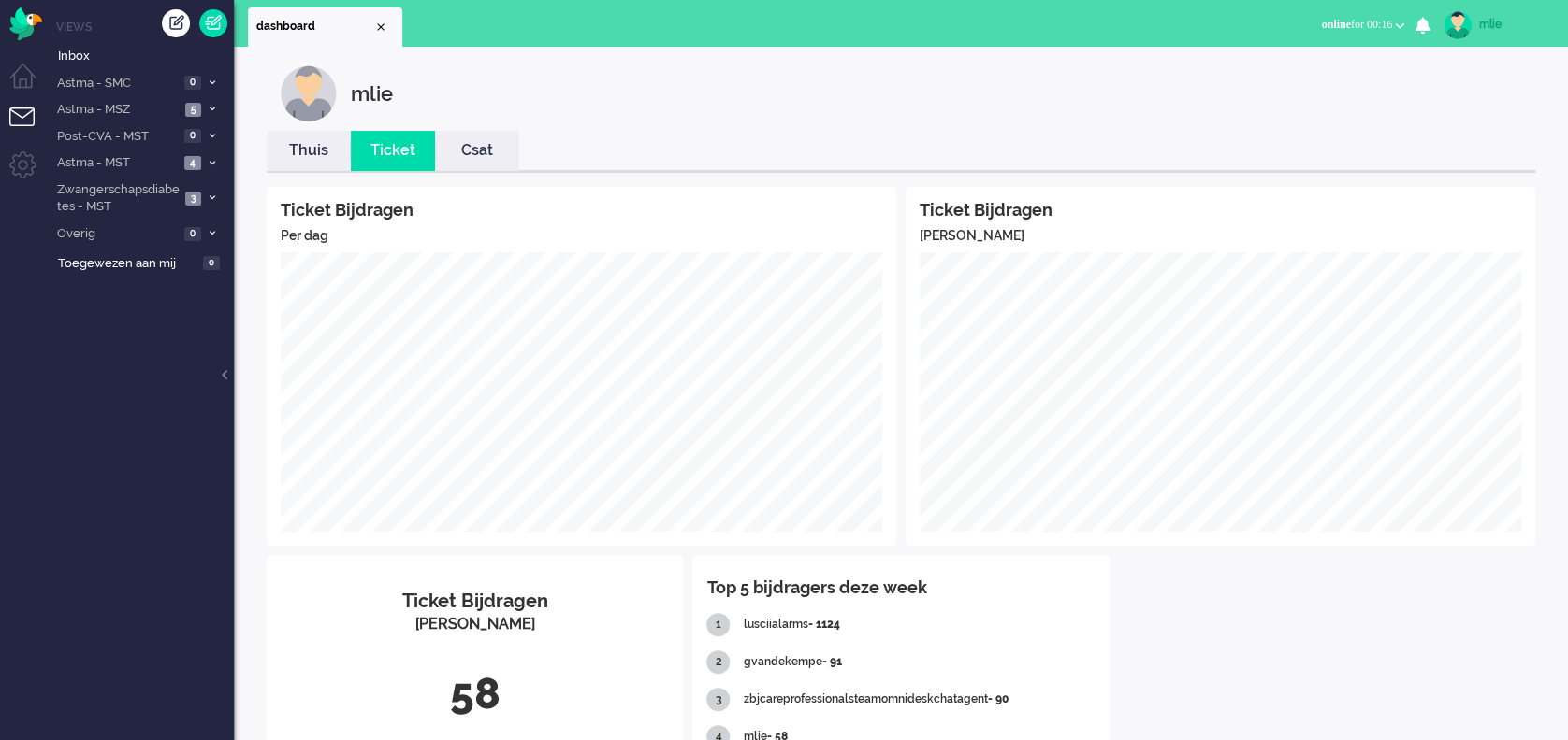
click at [294, 155] on link "Thuis" at bounding box center [308, 152] width 84 height 22
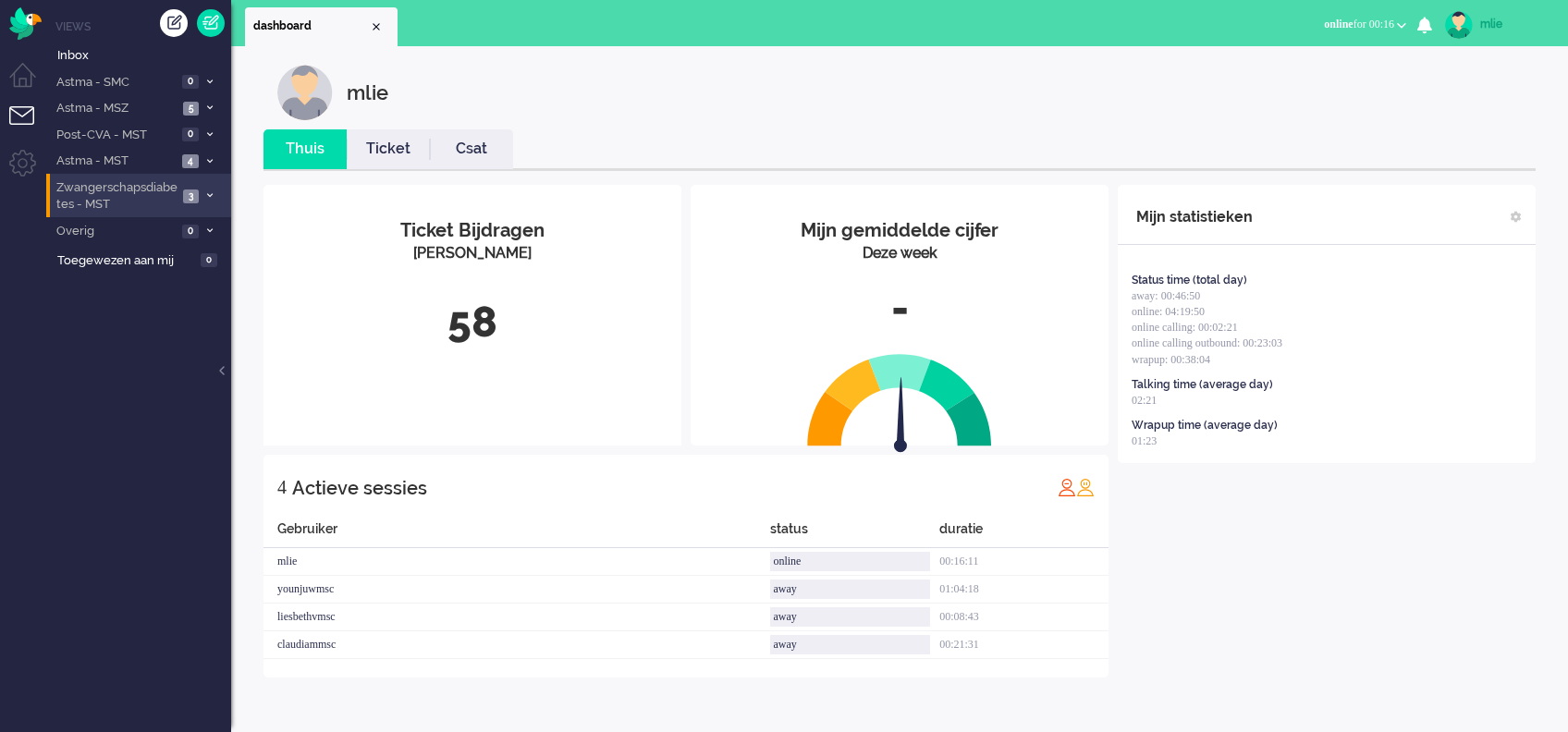
click at [201, 189] on li "Zwangerschapsdiabetes - MST 3" at bounding box center [138, 195] width 185 height 43
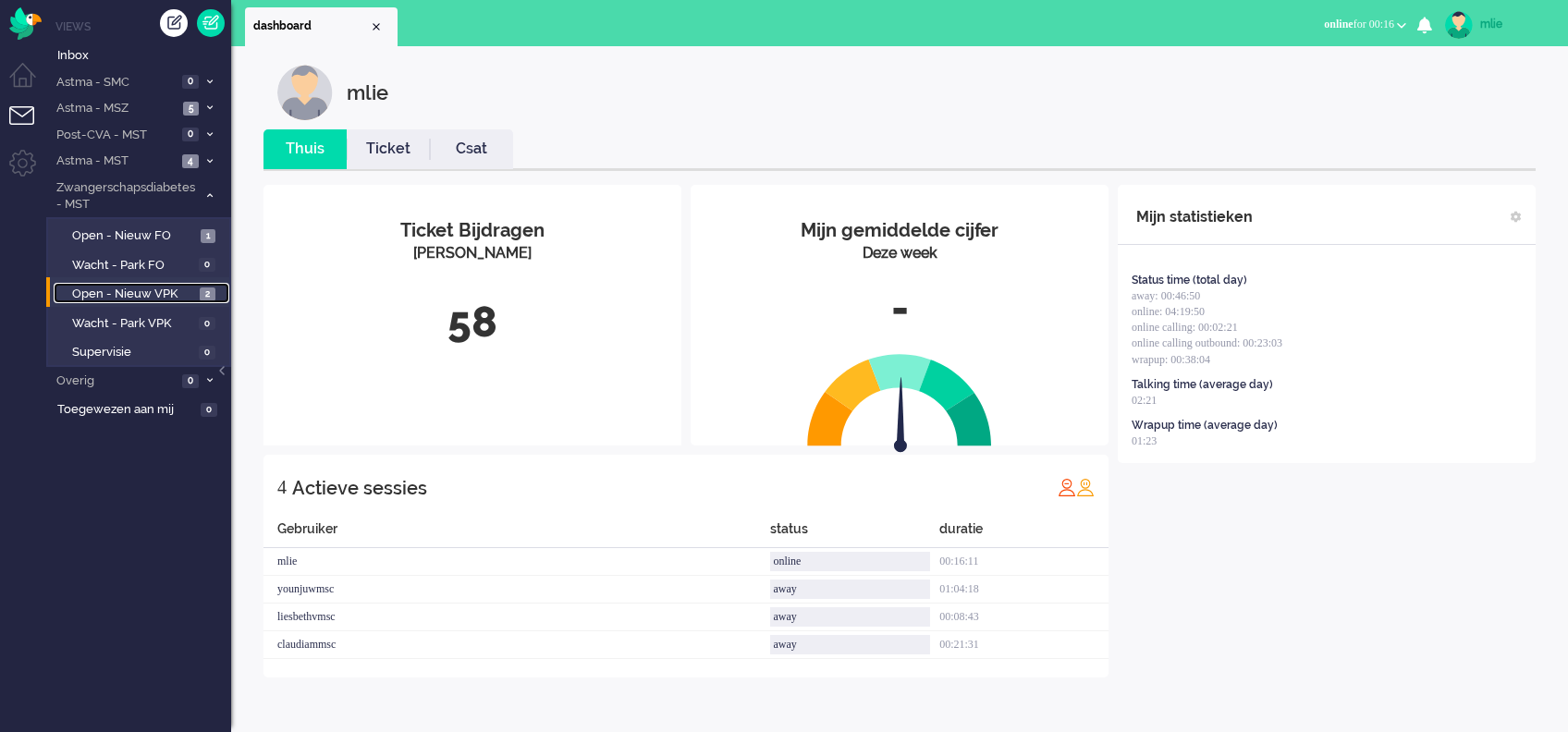
click at [86, 284] on link "Open - Nieuw VPK 2" at bounding box center [141, 293] width 175 height 21
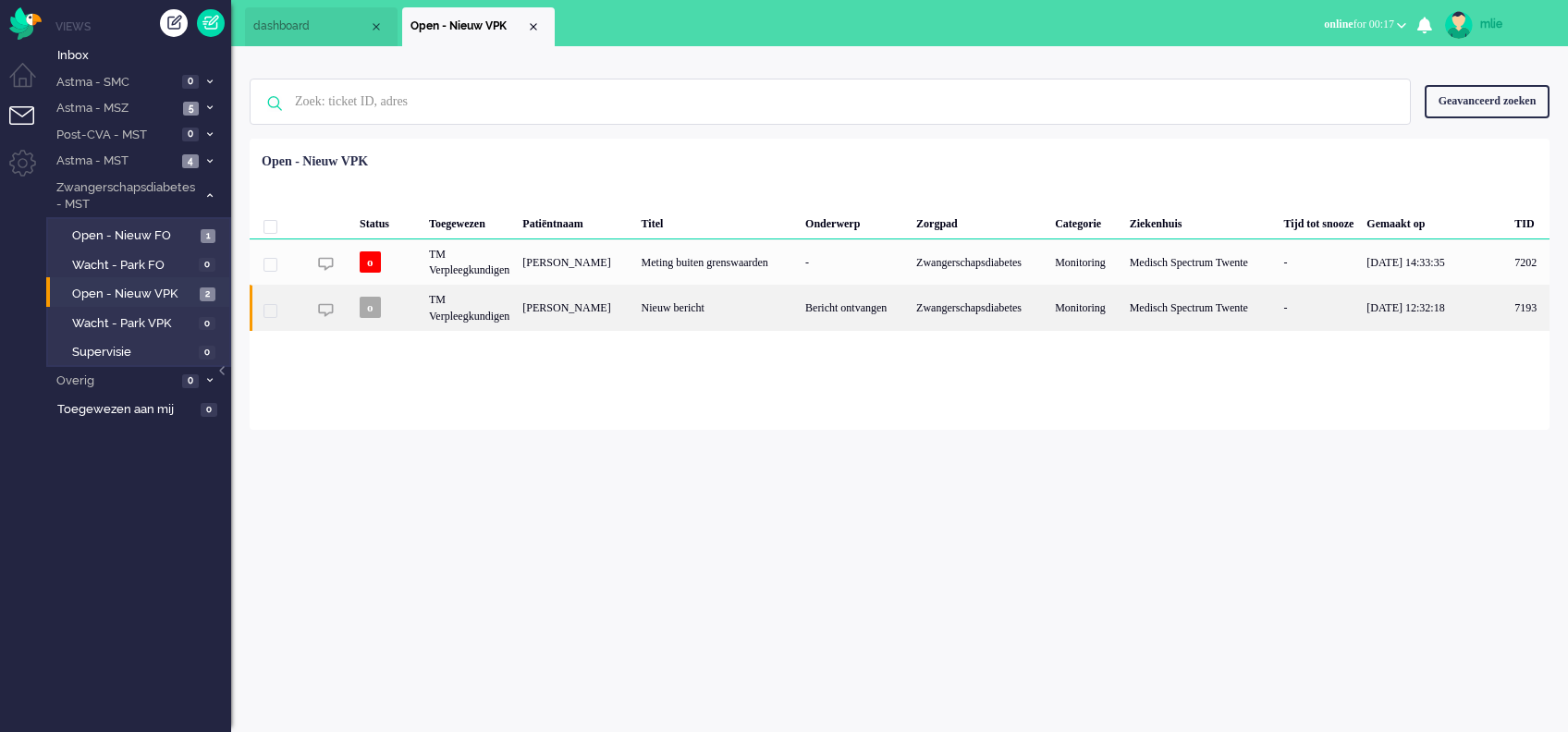
click at [821, 311] on div "Bericht ontvangen" at bounding box center [854, 308] width 111 height 45
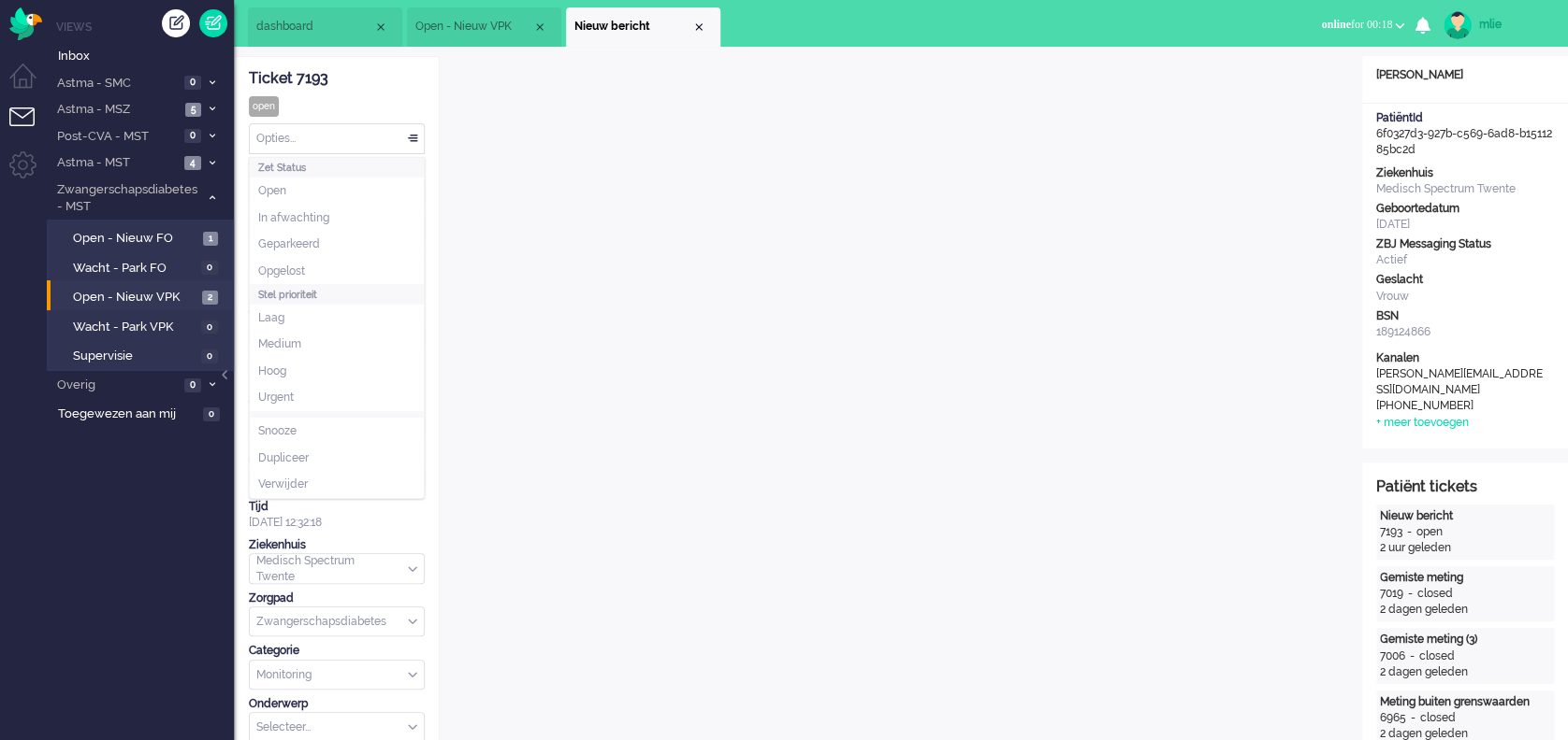
click at [411, 135] on div "Opties..." at bounding box center [337, 139] width 174 height 29
click at [284, 269] on span "Opgelost" at bounding box center [280, 271] width 47 height 16
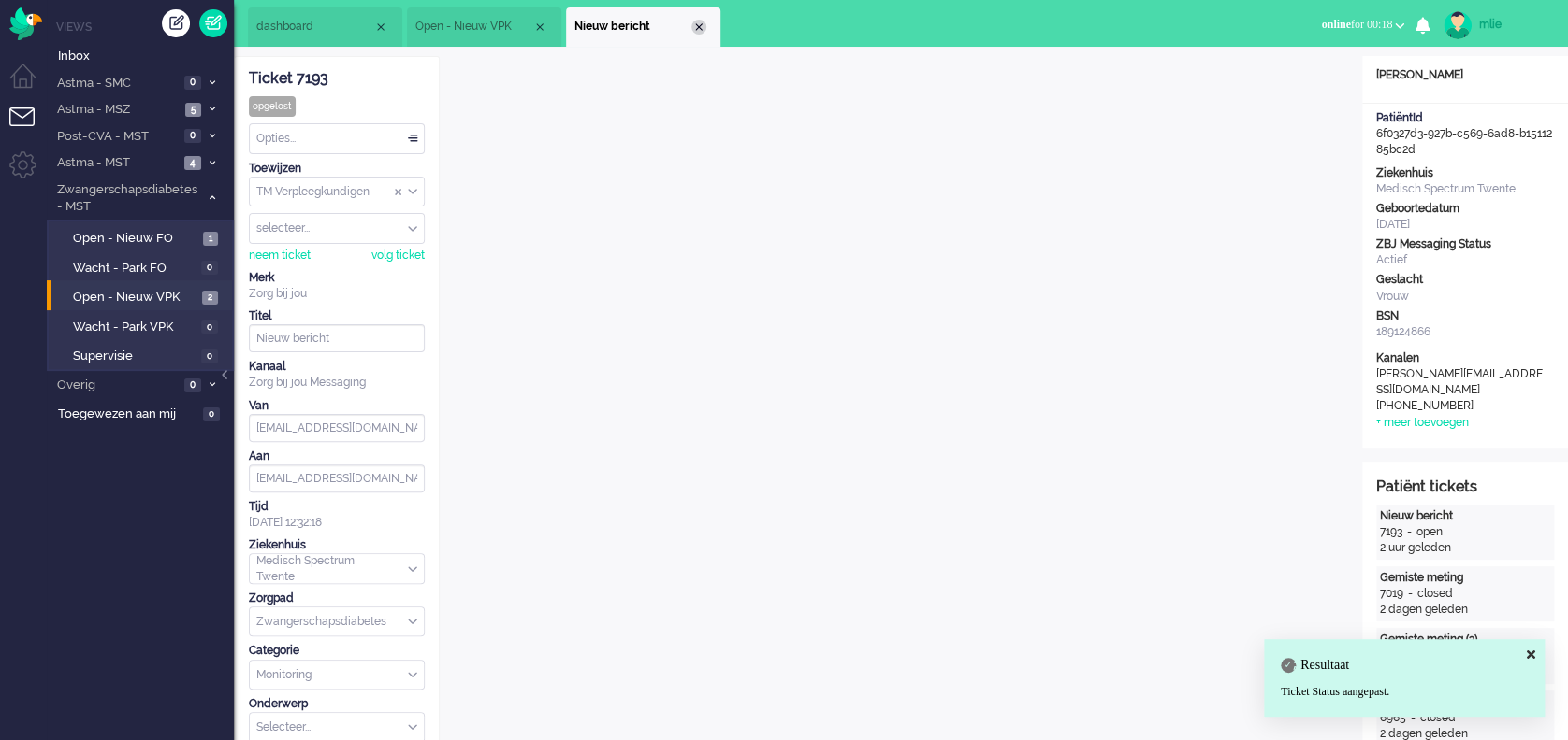
click at [699, 30] on div "Close tab" at bounding box center [698, 27] width 15 height 15
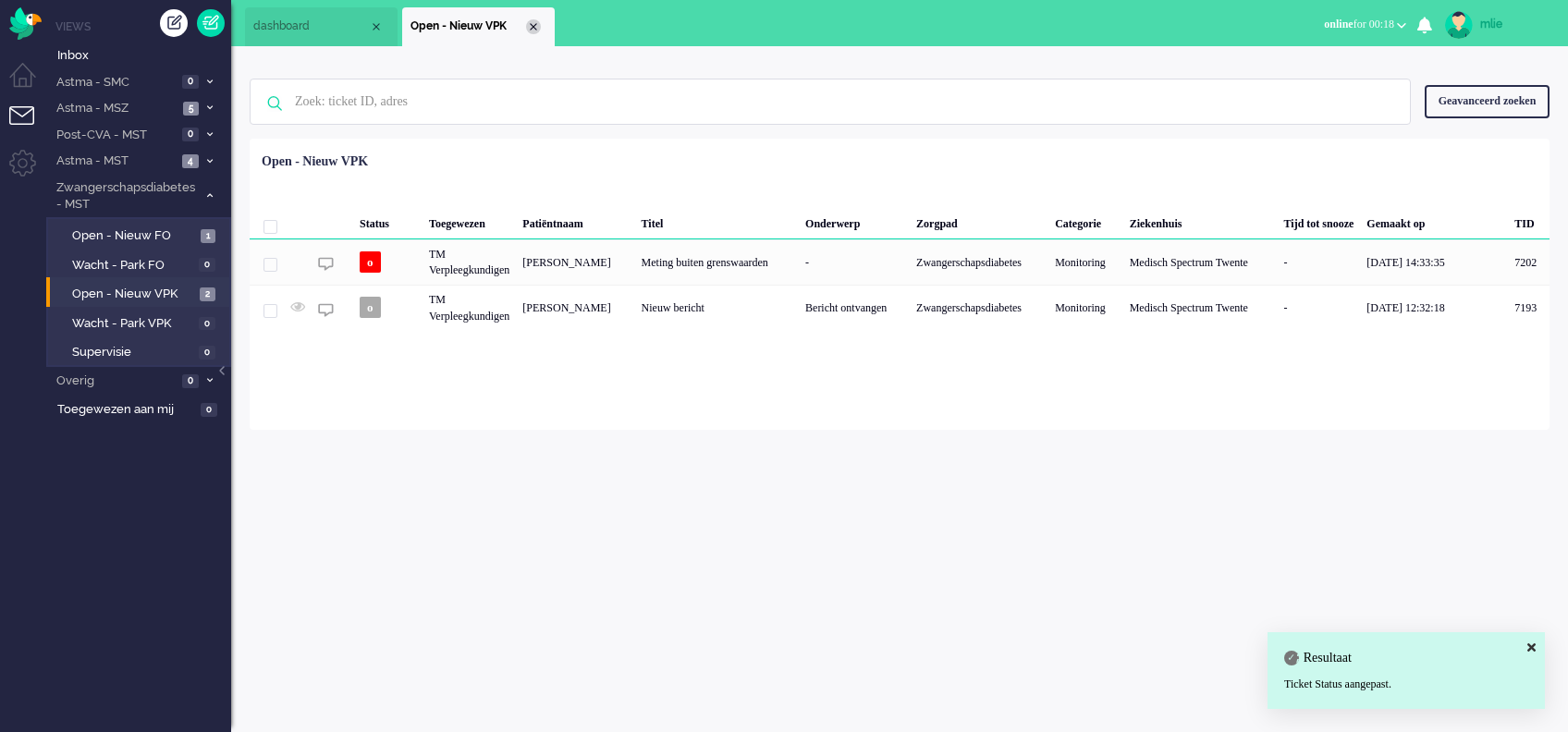
click at [539, 33] on li "Open - Nieuw VPK" at bounding box center [479, 27] width 153 height 39
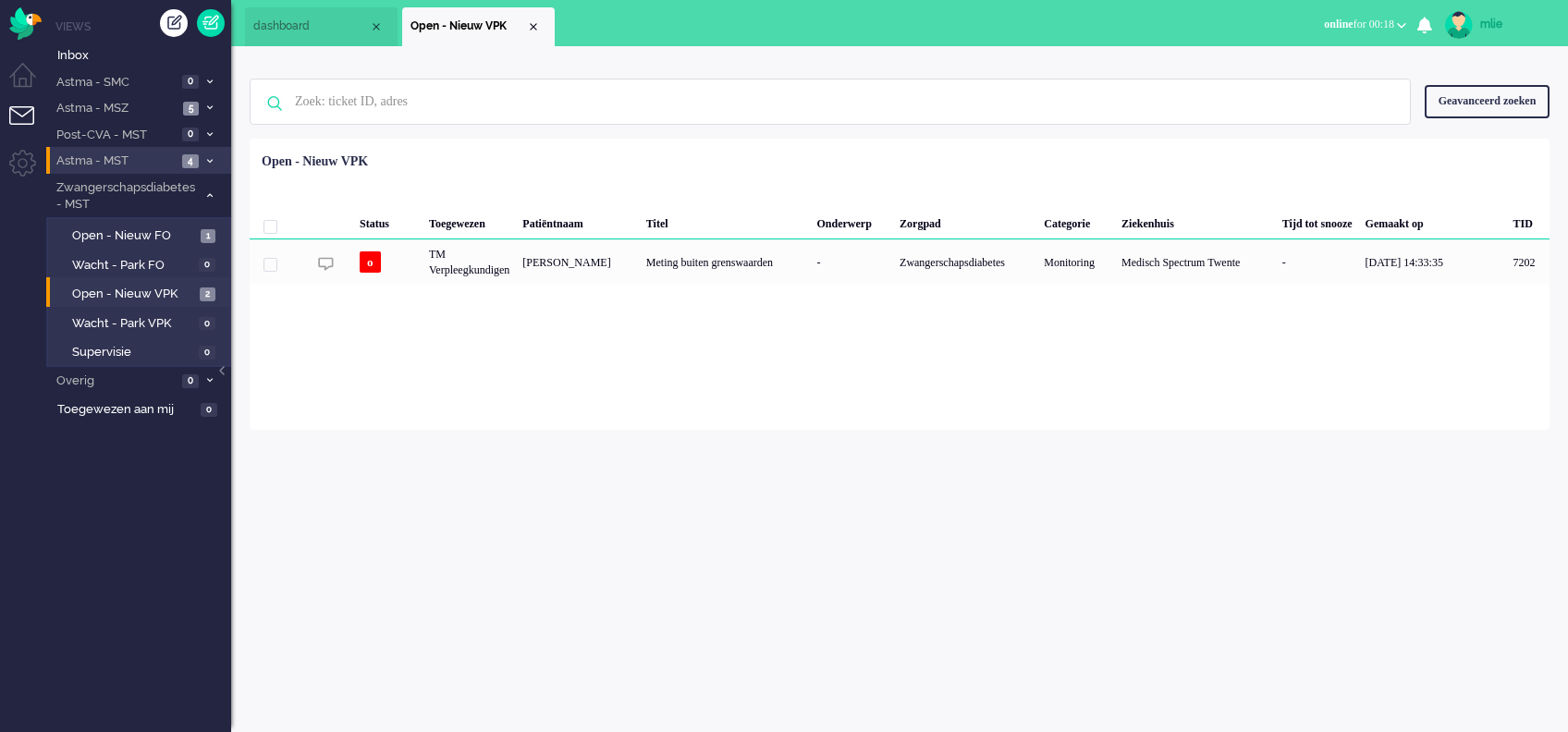
click at [159, 163] on span "Astma - MST" at bounding box center [116, 162] width 123 height 18
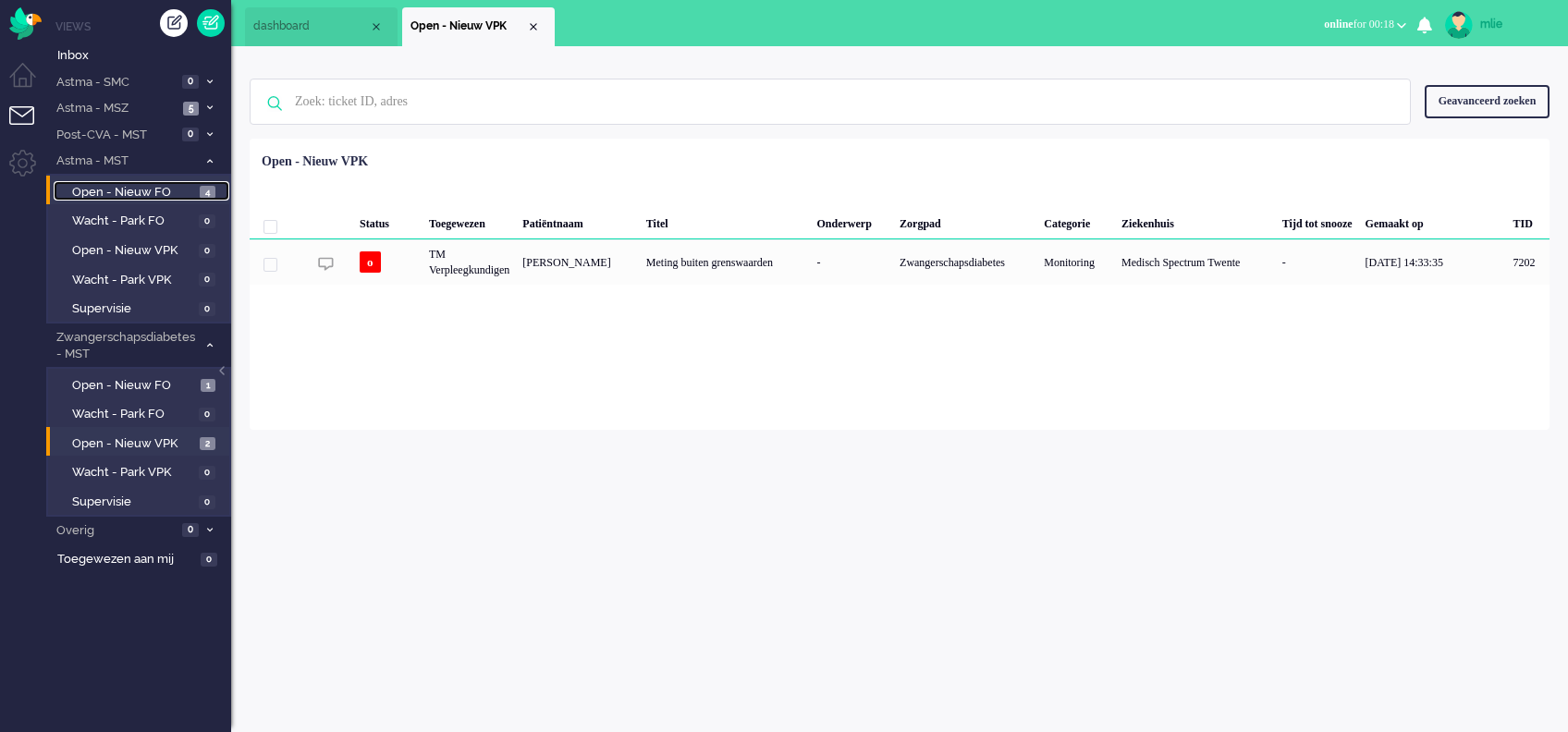
click at [95, 188] on span "Open - Nieuw FO" at bounding box center [134, 193] width 123 height 18
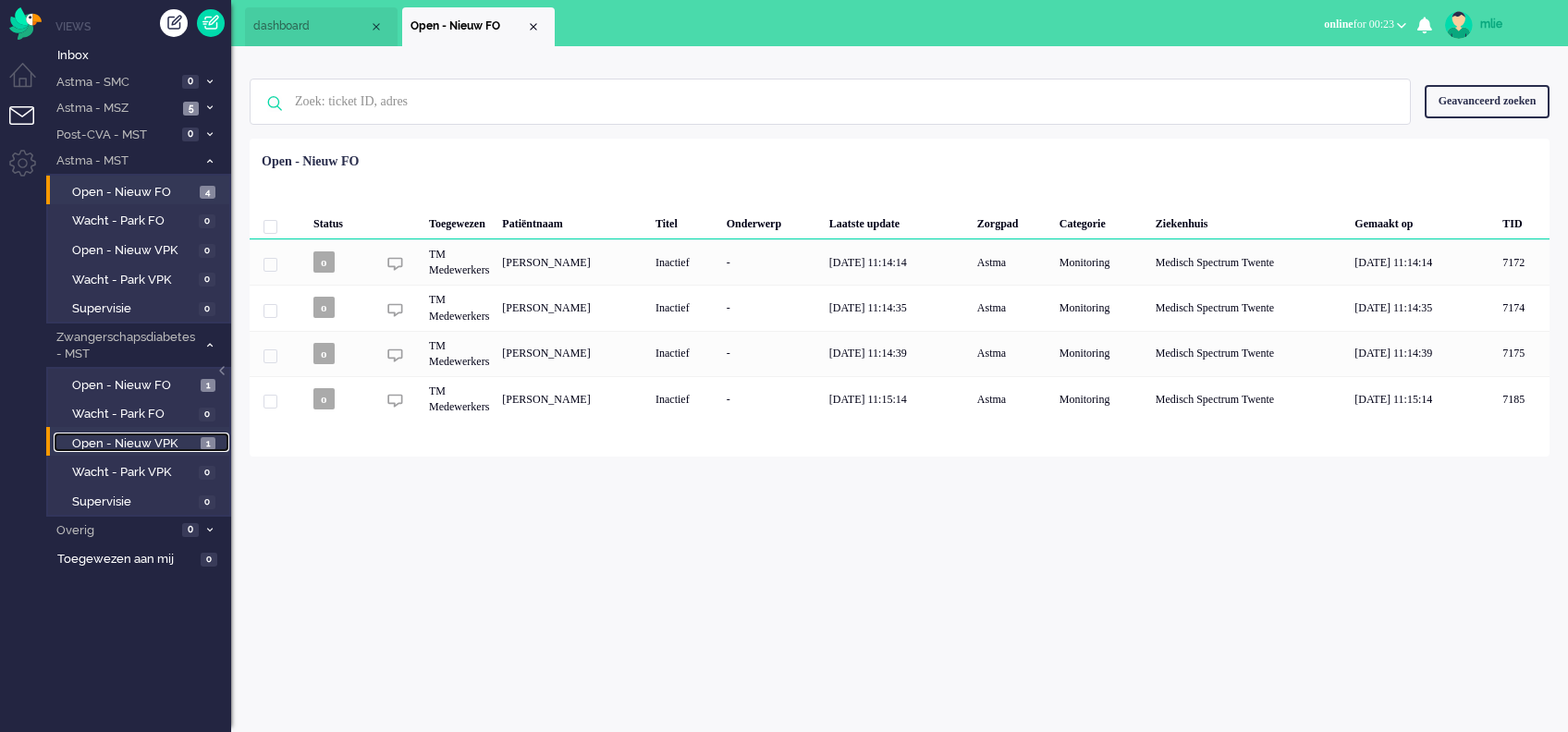
click at [112, 442] on span "Open - Nieuw VPK" at bounding box center [134, 444] width 123 height 18
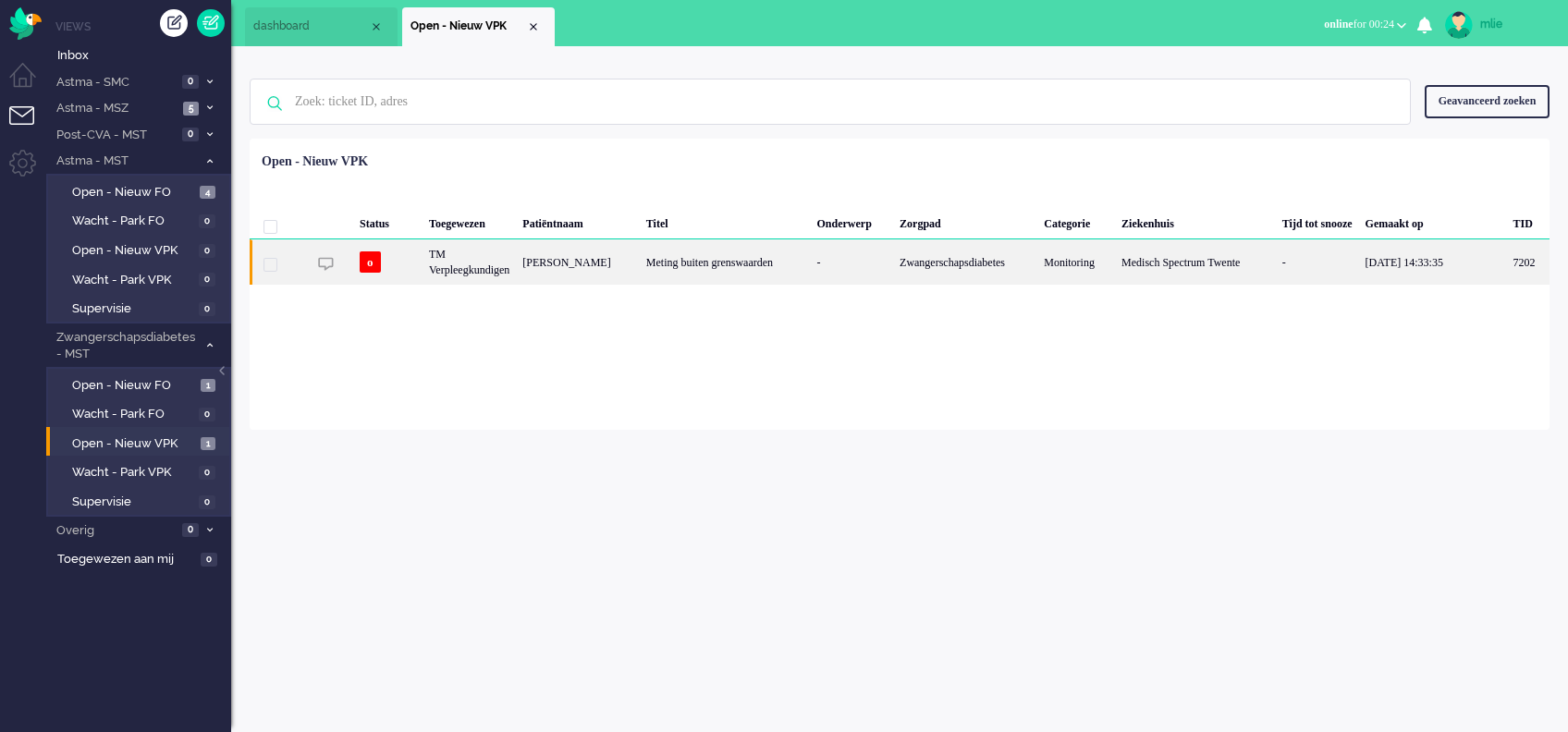
click at [671, 252] on div "Meting buiten grenswaarden" at bounding box center [725, 262] width 172 height 45
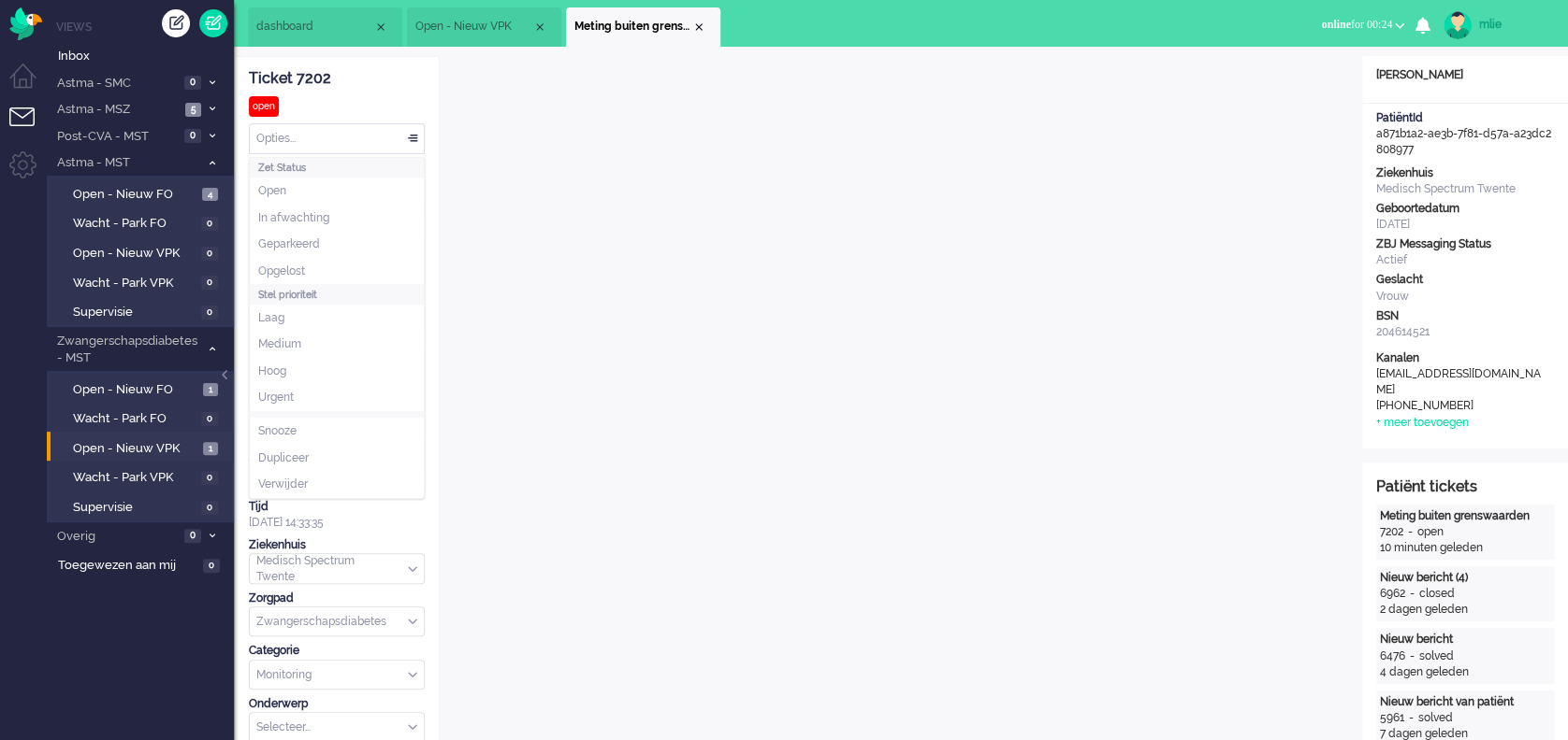
click at [411, 141] on div "Opties..." at bounding box center [337, 139] width 174 height 29
click at [276, 269] on span "Opgelost" at bounding box center [280, 271] width 47 height 16
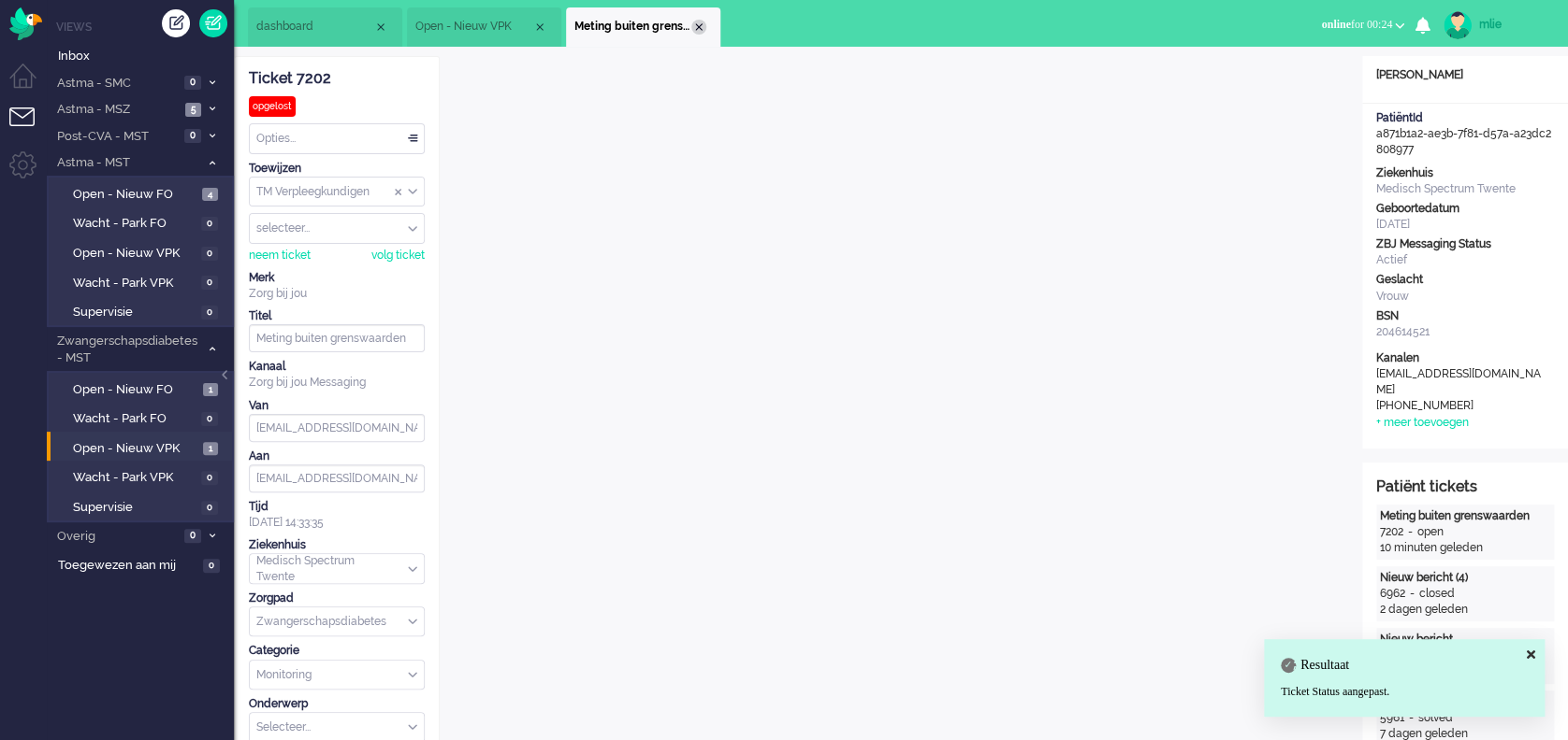
click at [701, 24] on div "Close tab" at bounding box center [698, 27] width 15 height 15
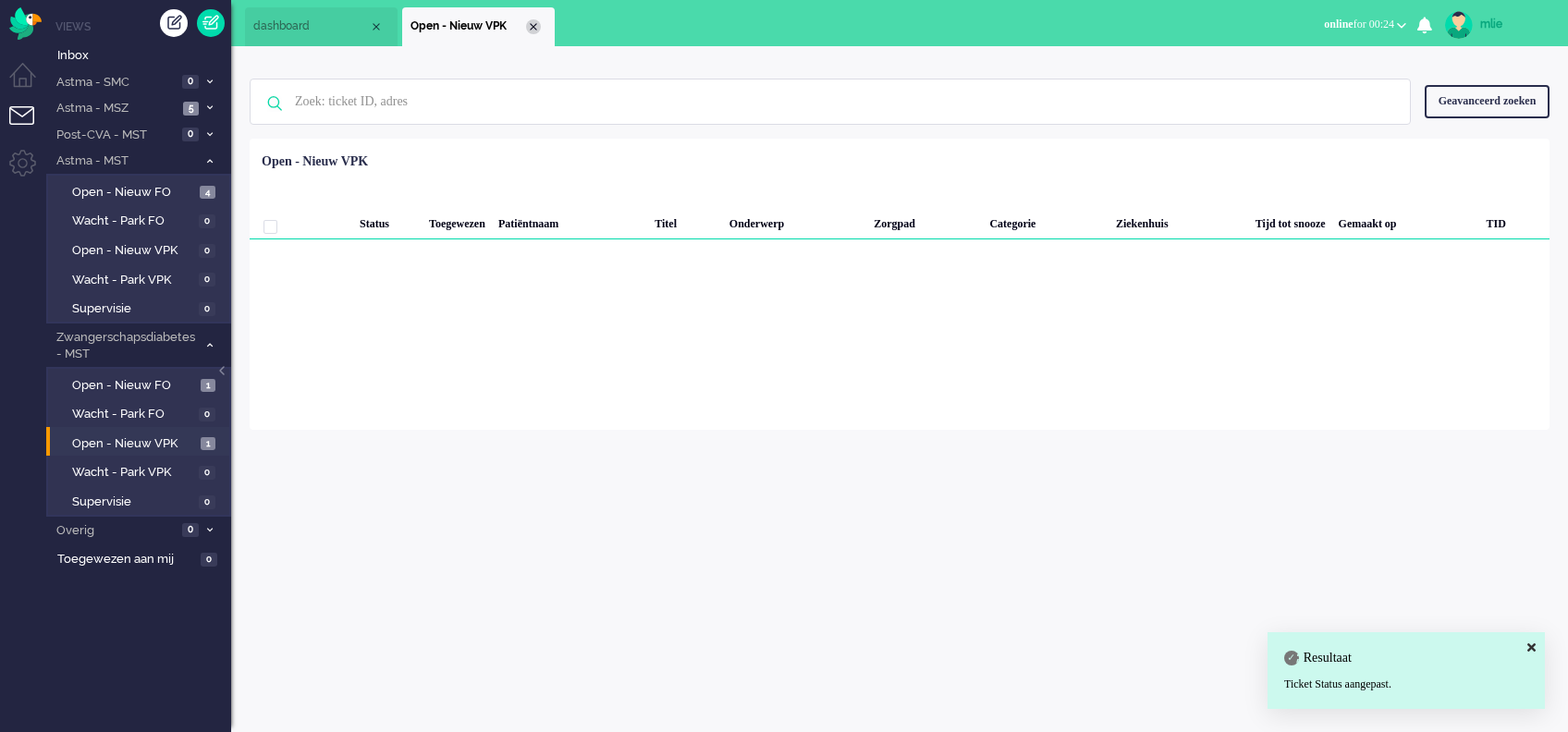
click at [533, 31] on div "Close tab" at bounding box center [533, 26] width 15 height 15
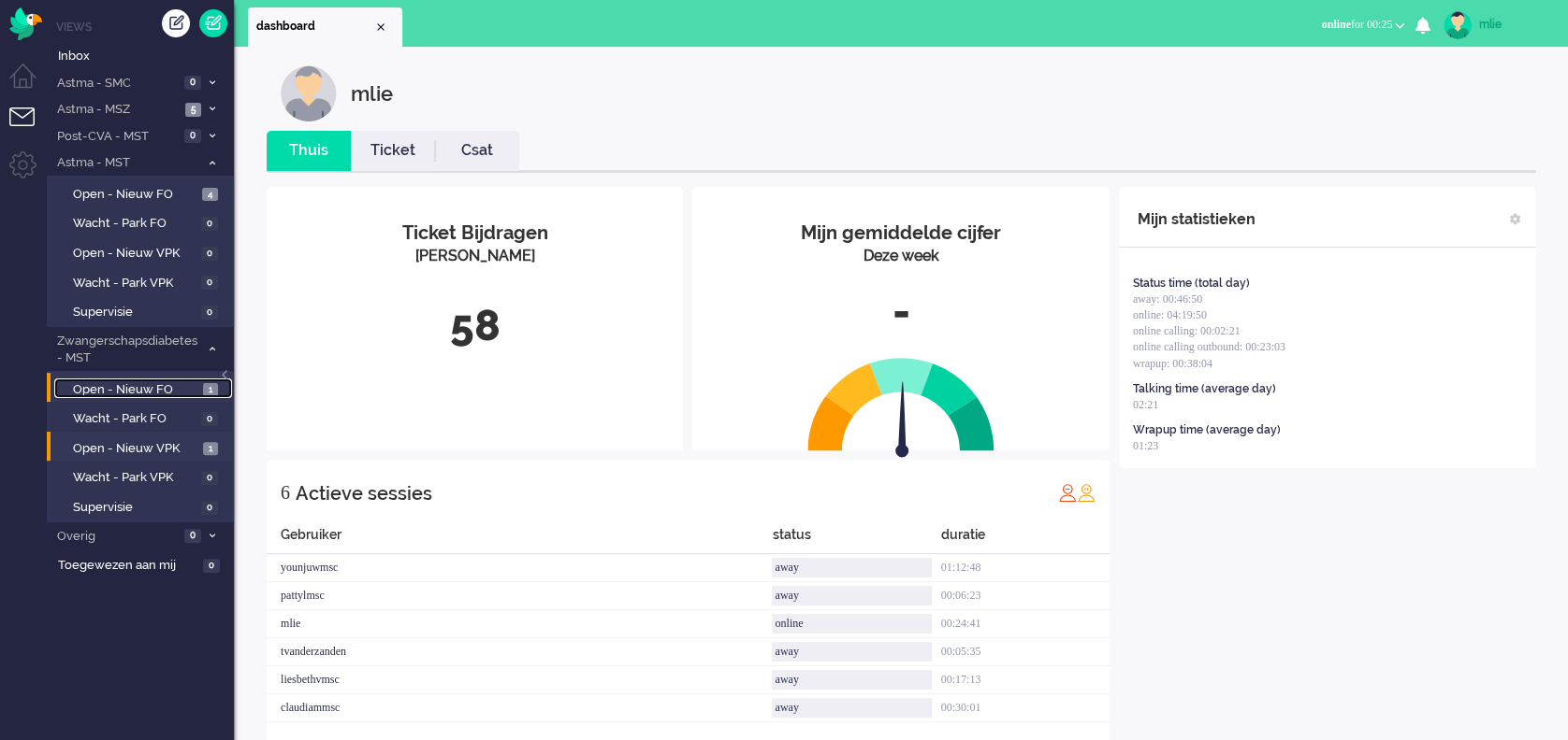
click at [133, 384] on span "Open - Nieuw FO" at bounding box center [136, 390] width 125 height 18
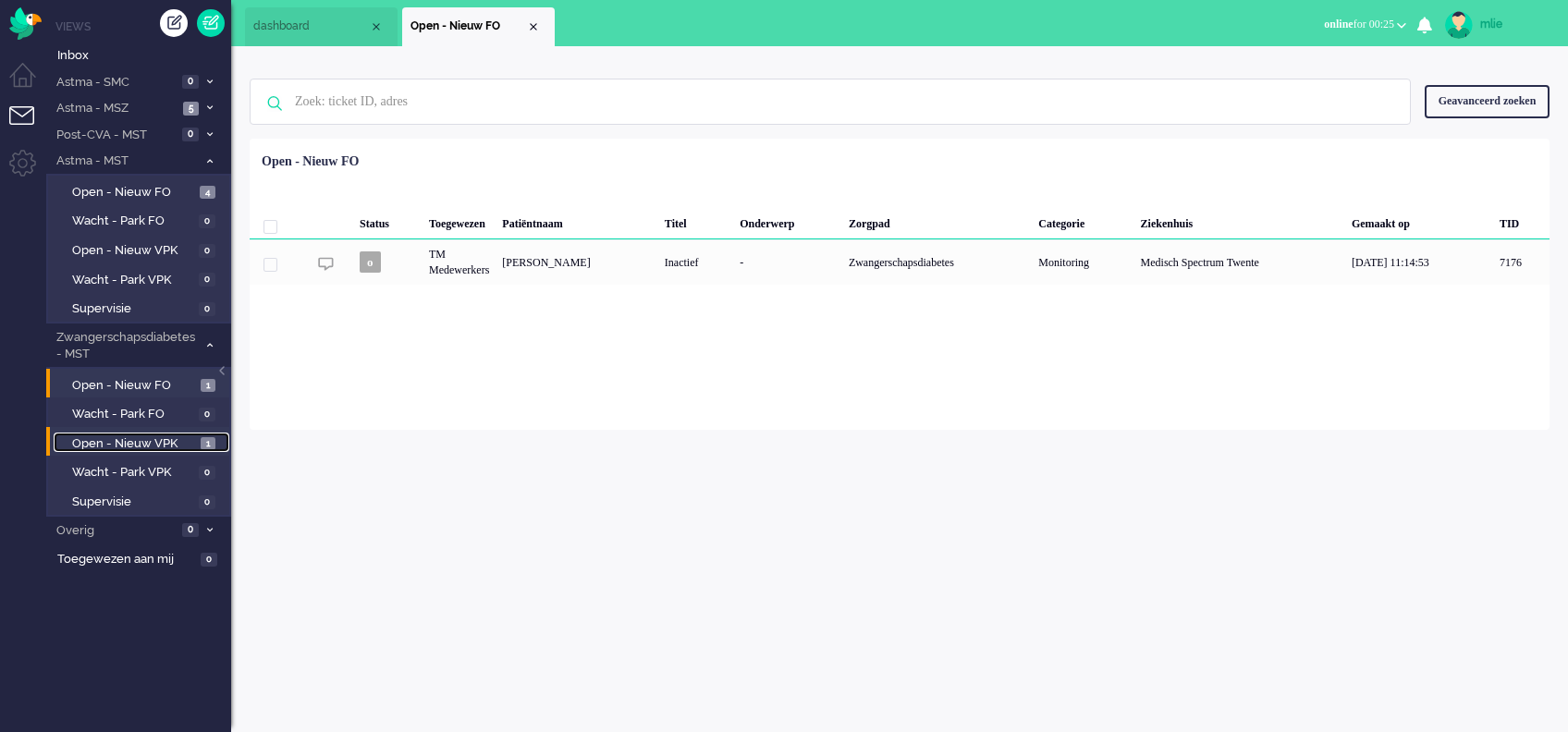
click at [93, 444] on span "Open - Nieuw VPK" at bounding box center [134, 444] width 123 height 18
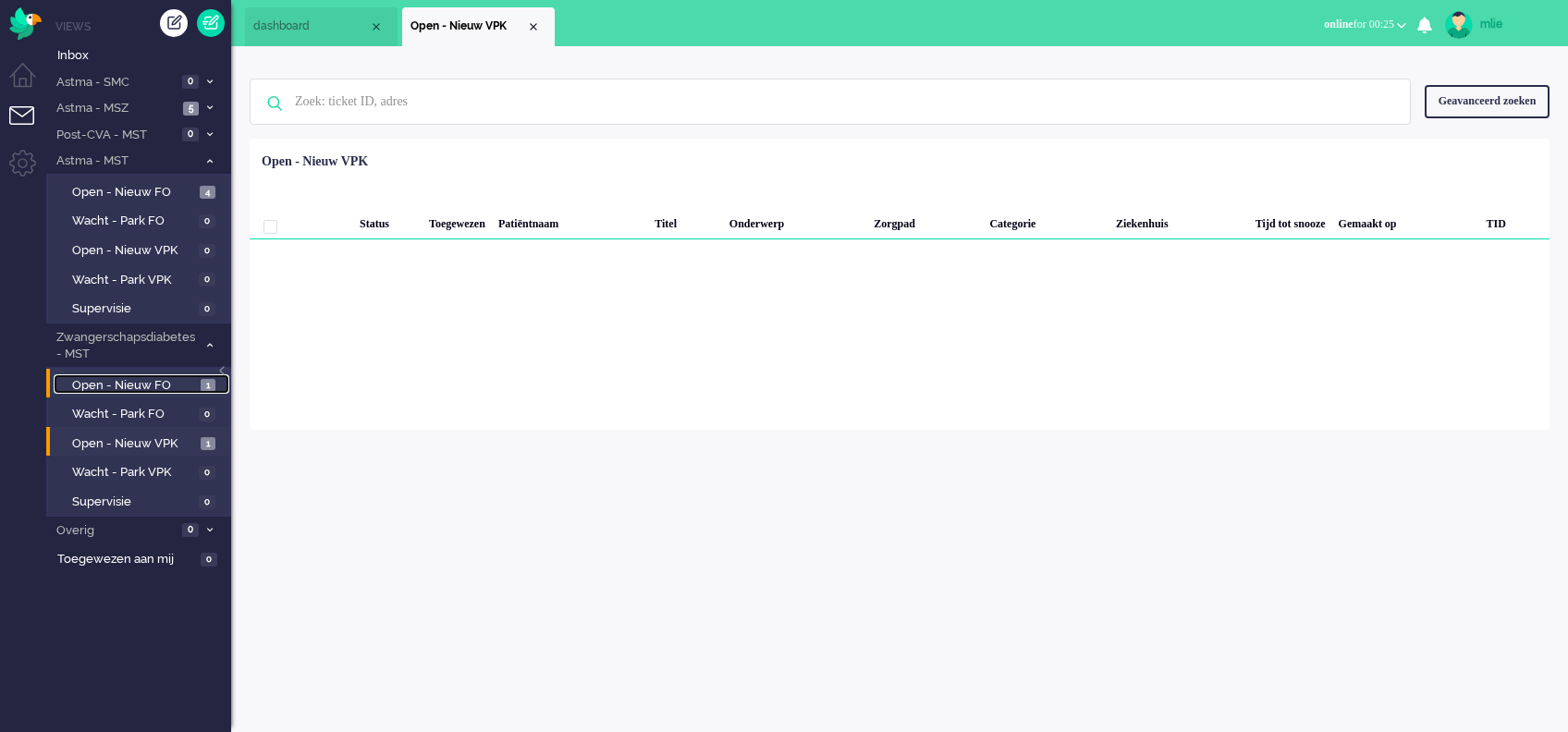
click at [121, 385] on span "Open - Nieuw FO" at bounding box center [134, 386] width 123 height 18
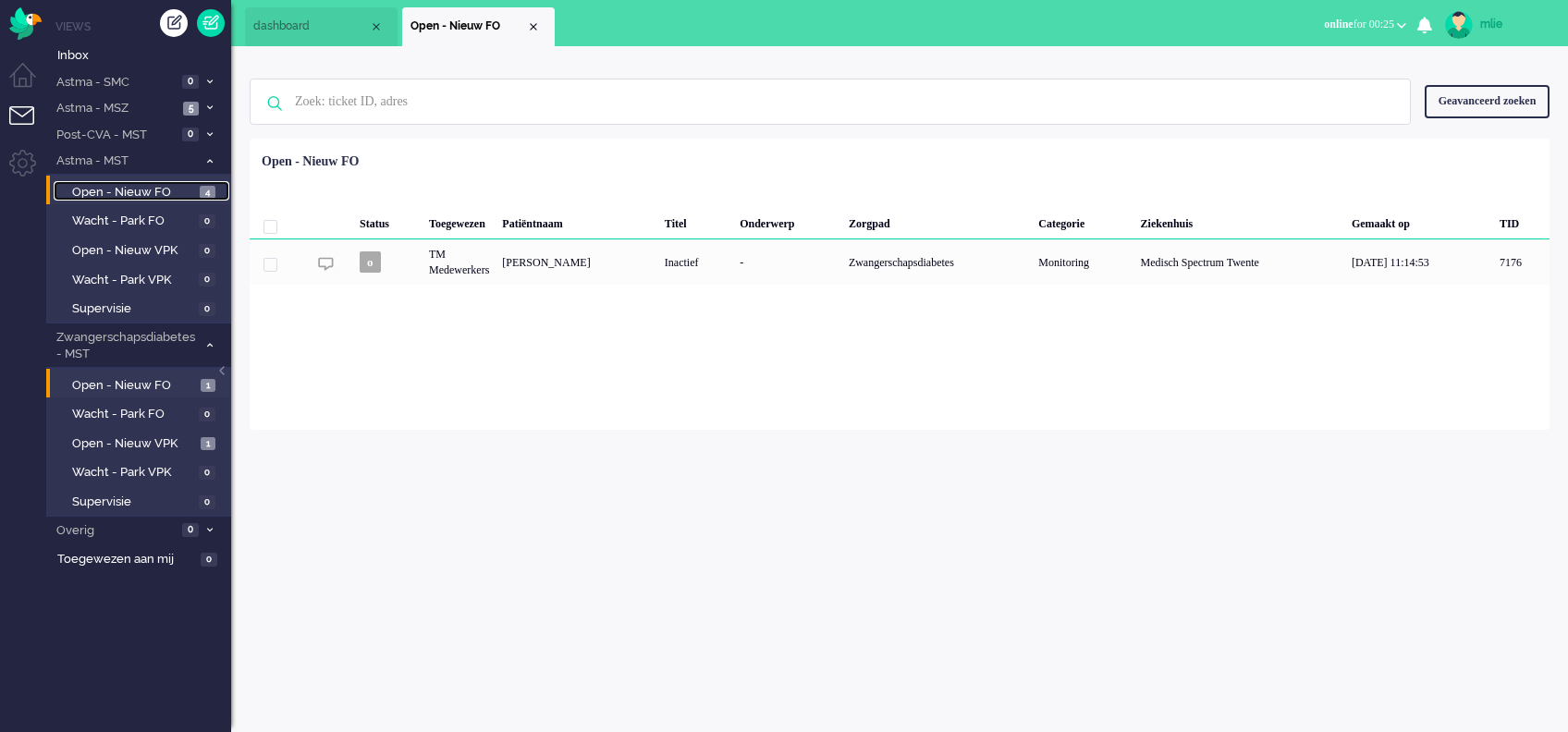
click at [125, 185] on span "Open - Nieuw FO" at bounding box center [134, 193] width 123 height 18
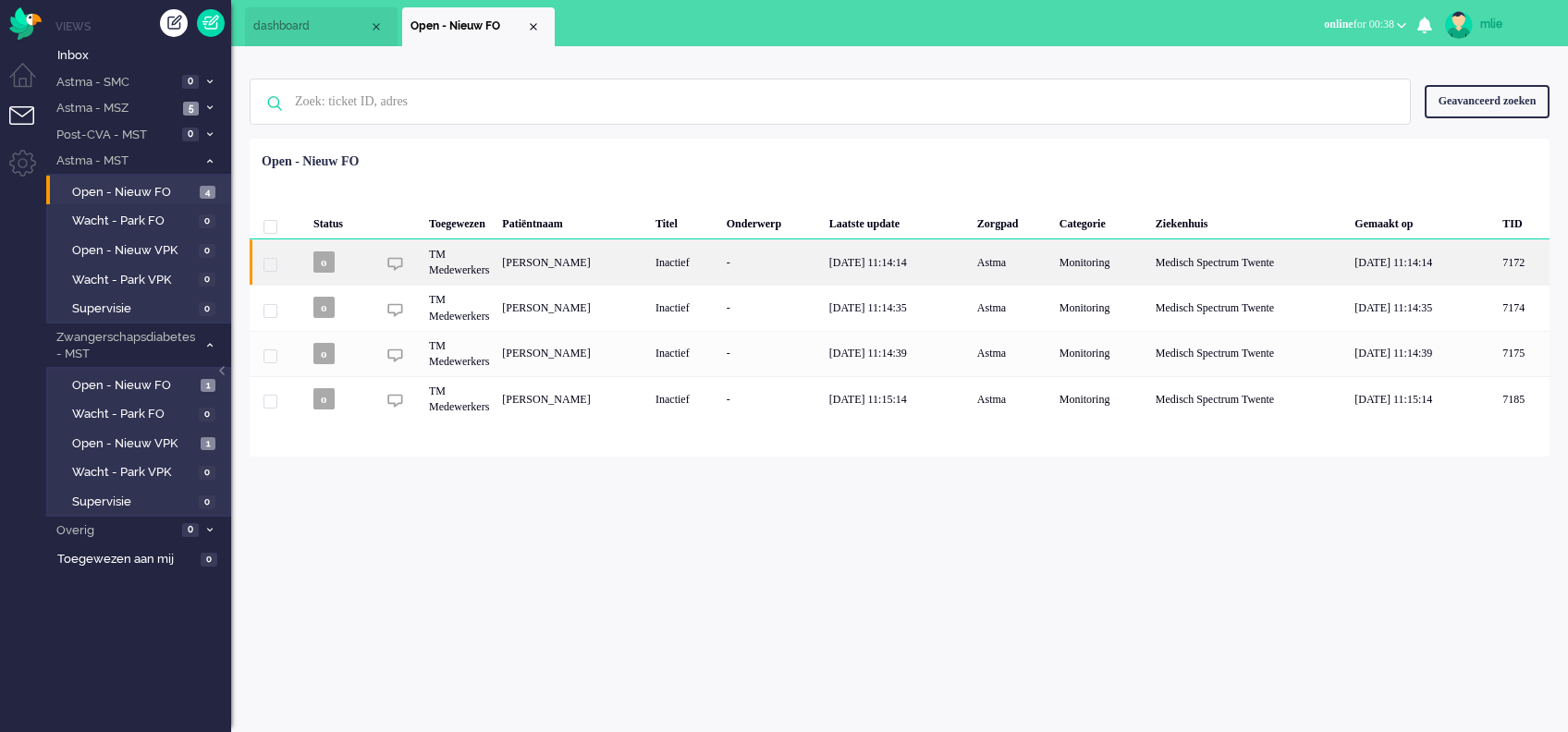
click at [971, 252] on div "[DATE] 11:14:14" at bounding box center [897, 262] width 148 height 45
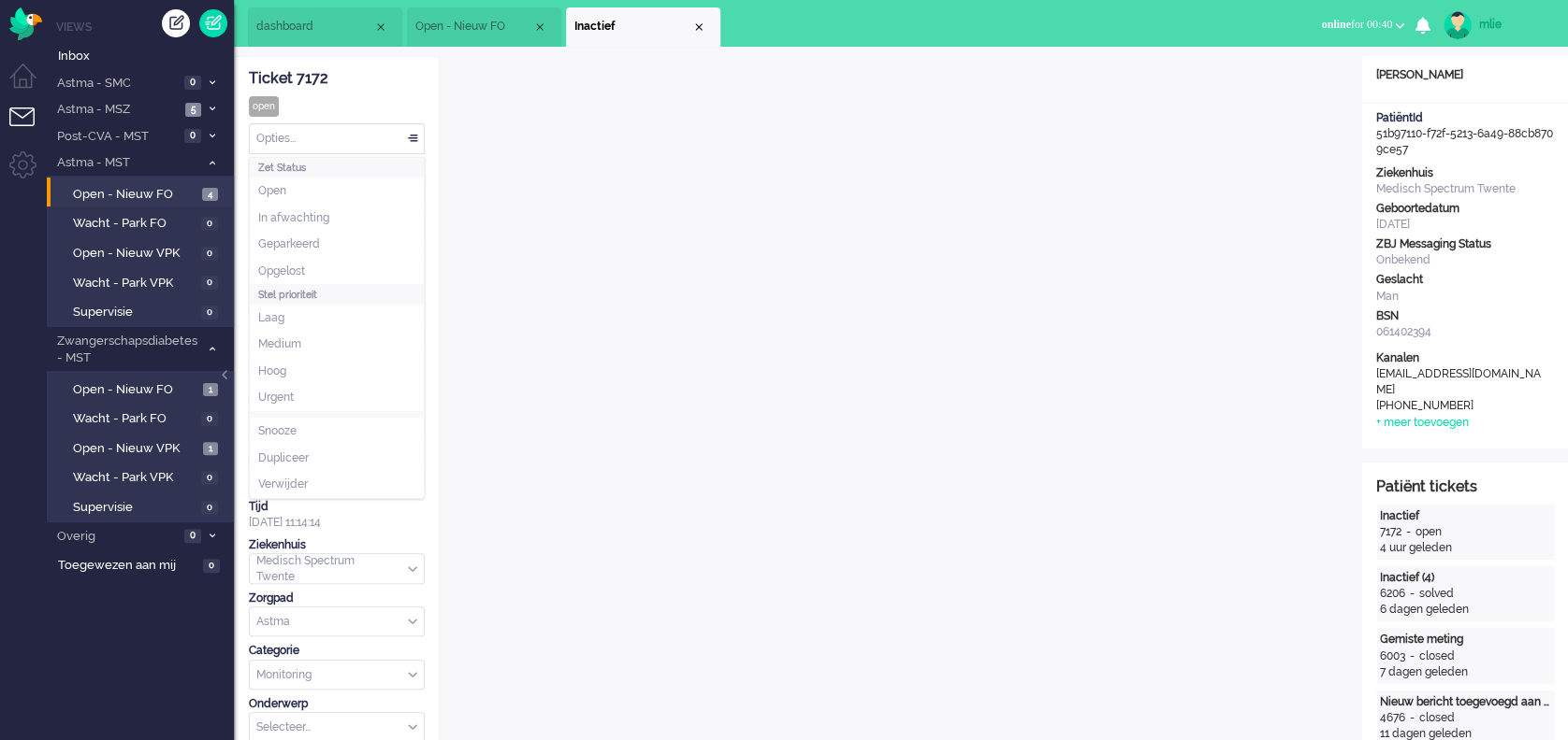
click at [414, 132] on div "Opties..." at bounding box center [337, 139] width 174 height 29
click at [297, 269] on span "Opgelost" at bounding box center [280, 271] width 47 height 16
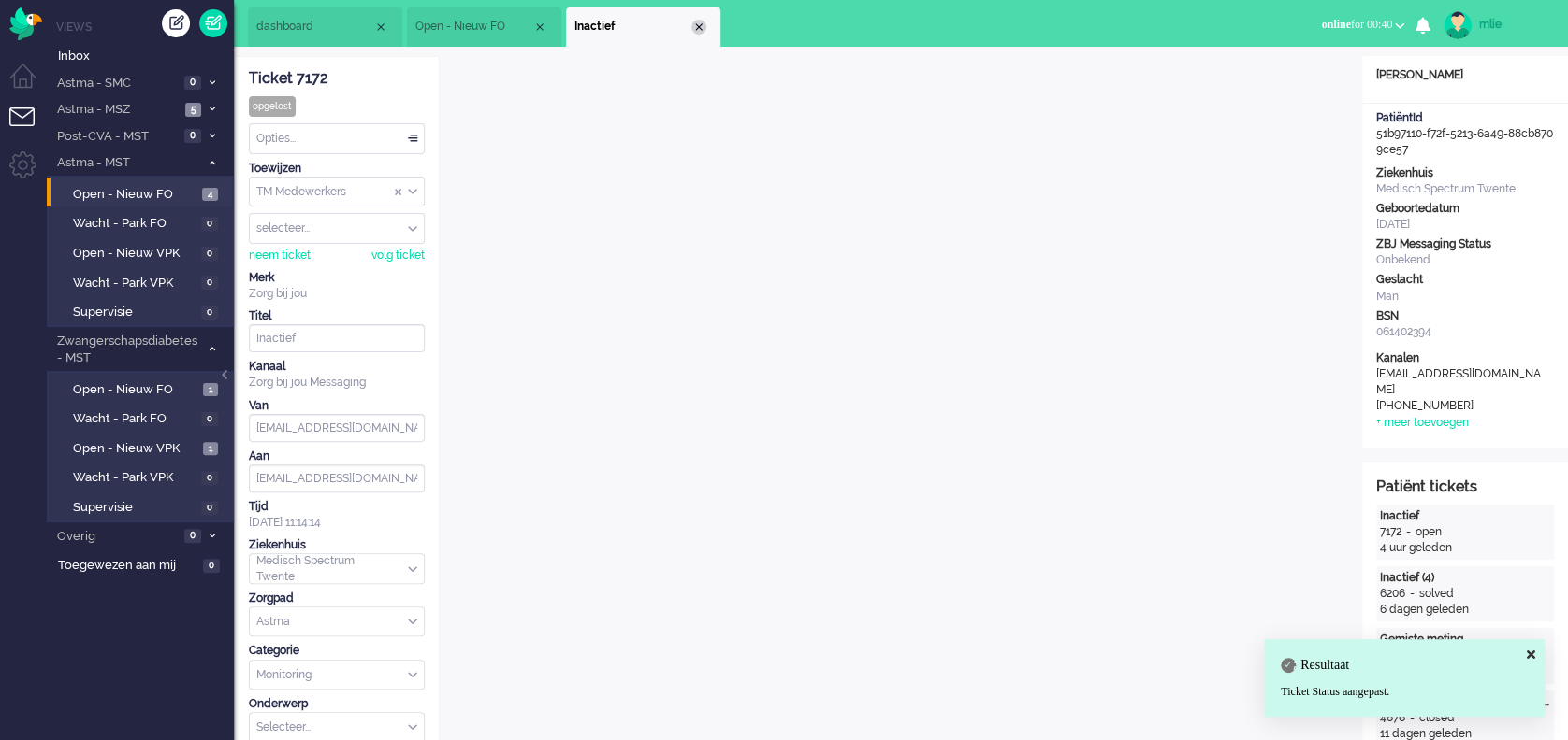
click at [701, 23] on div "Close tab" at bounding box center [698, 27] width 15 height 15
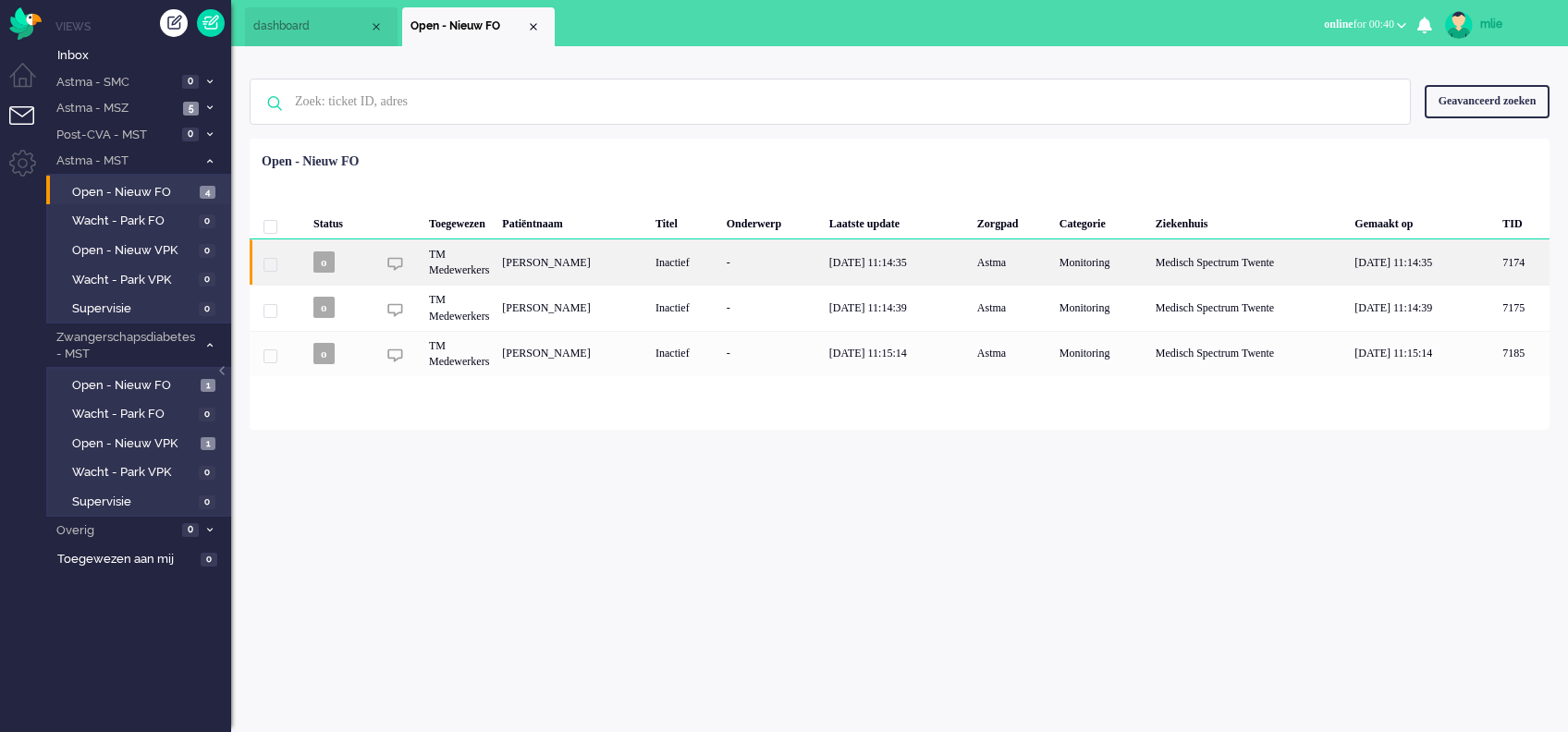
click at [942, 257] on div "[DATE] 11:14:35" at bounding box center [897, 262] width 148 height 45
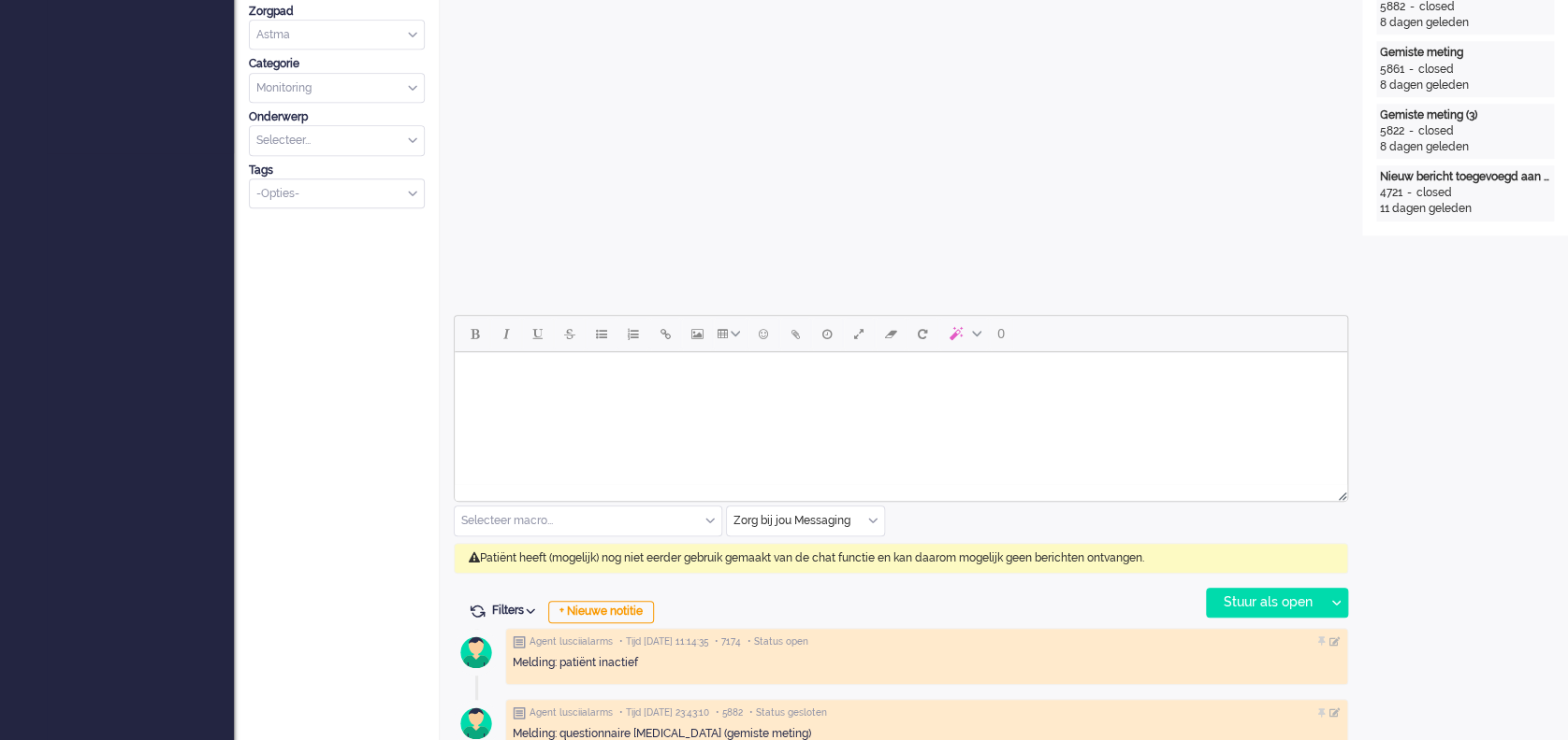
scroll to position [622, 0]
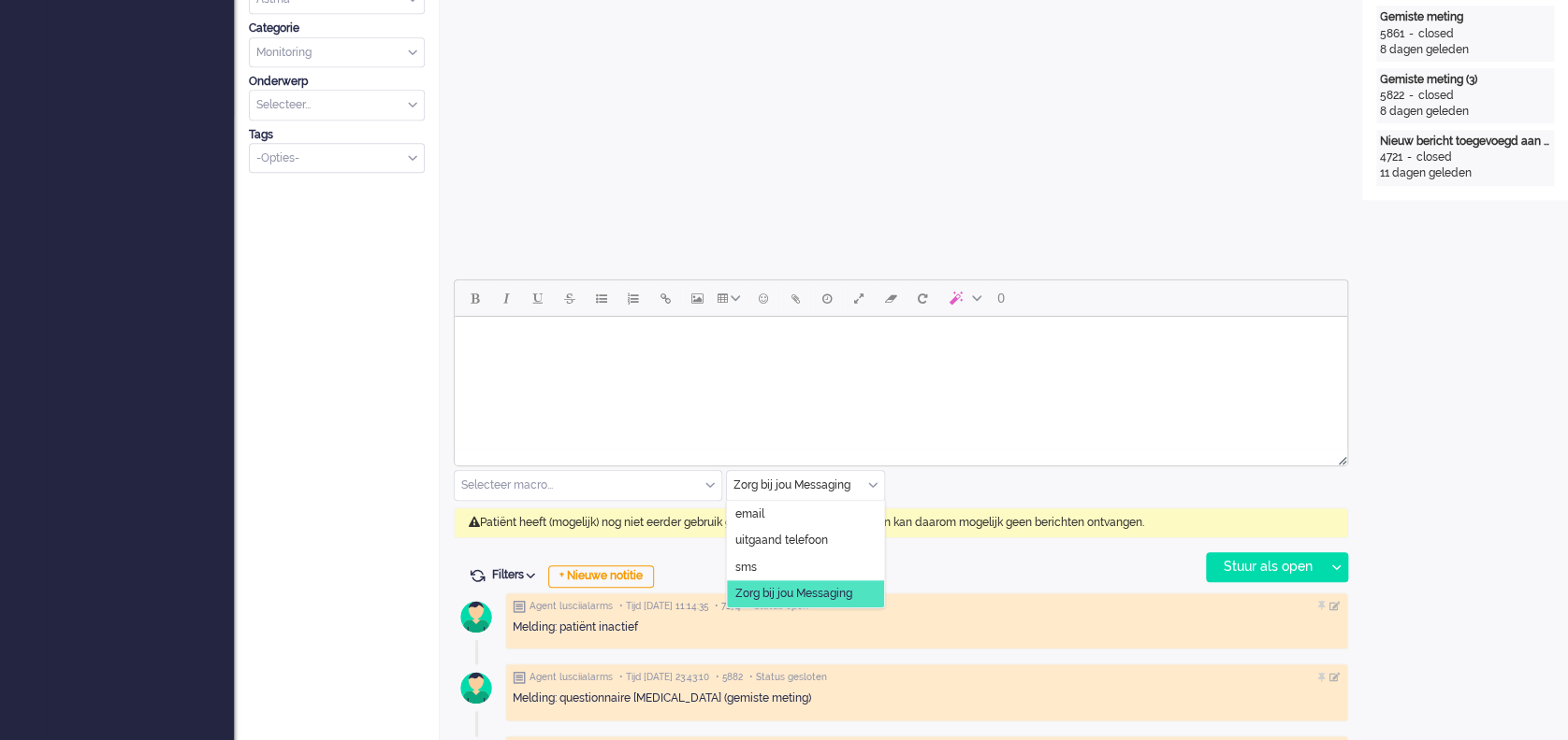
click at [862, 479] on input "text" at bounding box center [805, 485] width 158 height 29
click at [797, 534] on span "uitgaand telefoon" at bounding box center [781, 541] width 92 height 16
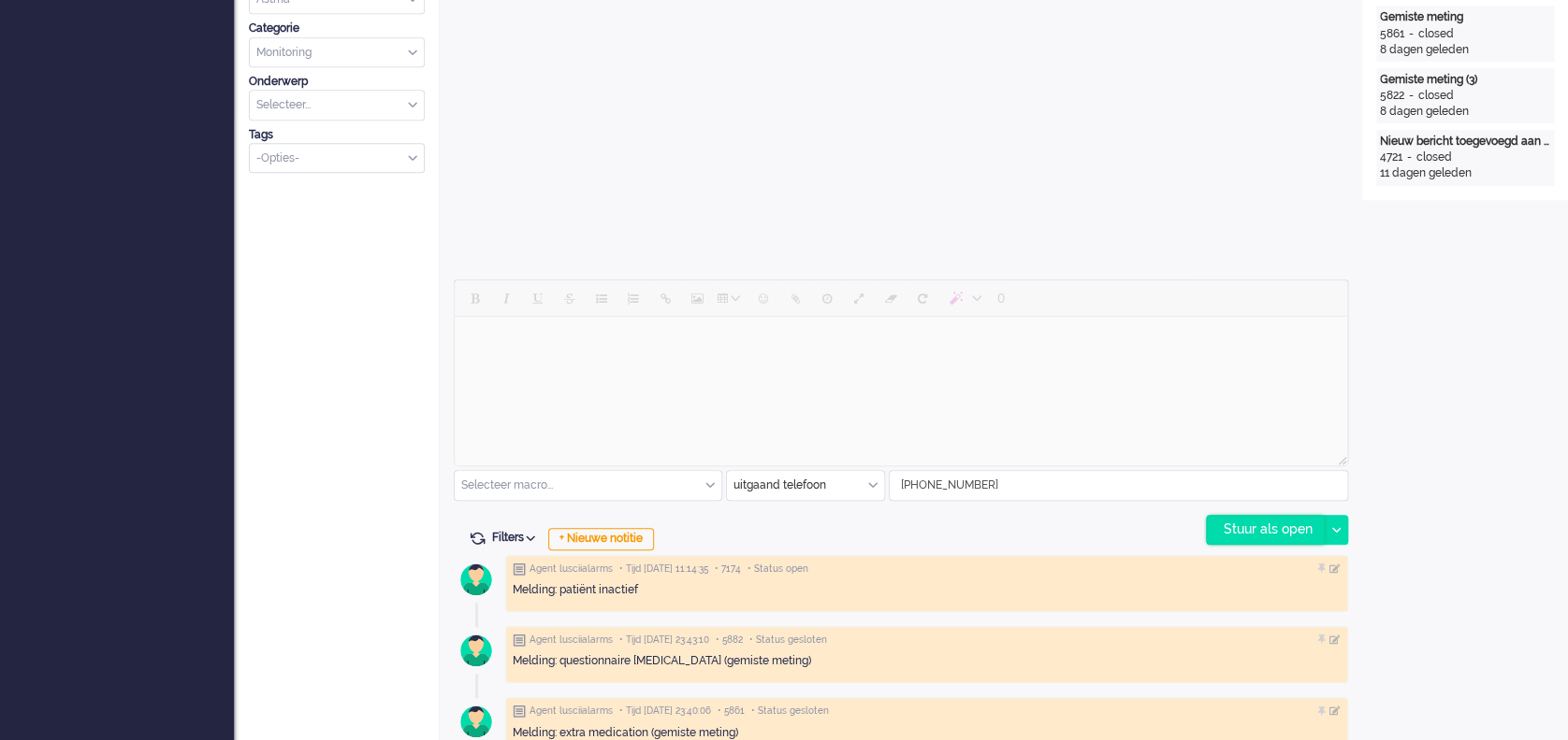
click at [1265, 530] on div "Stuur als open" at bounding box center [1265, 530] width 117 height 28
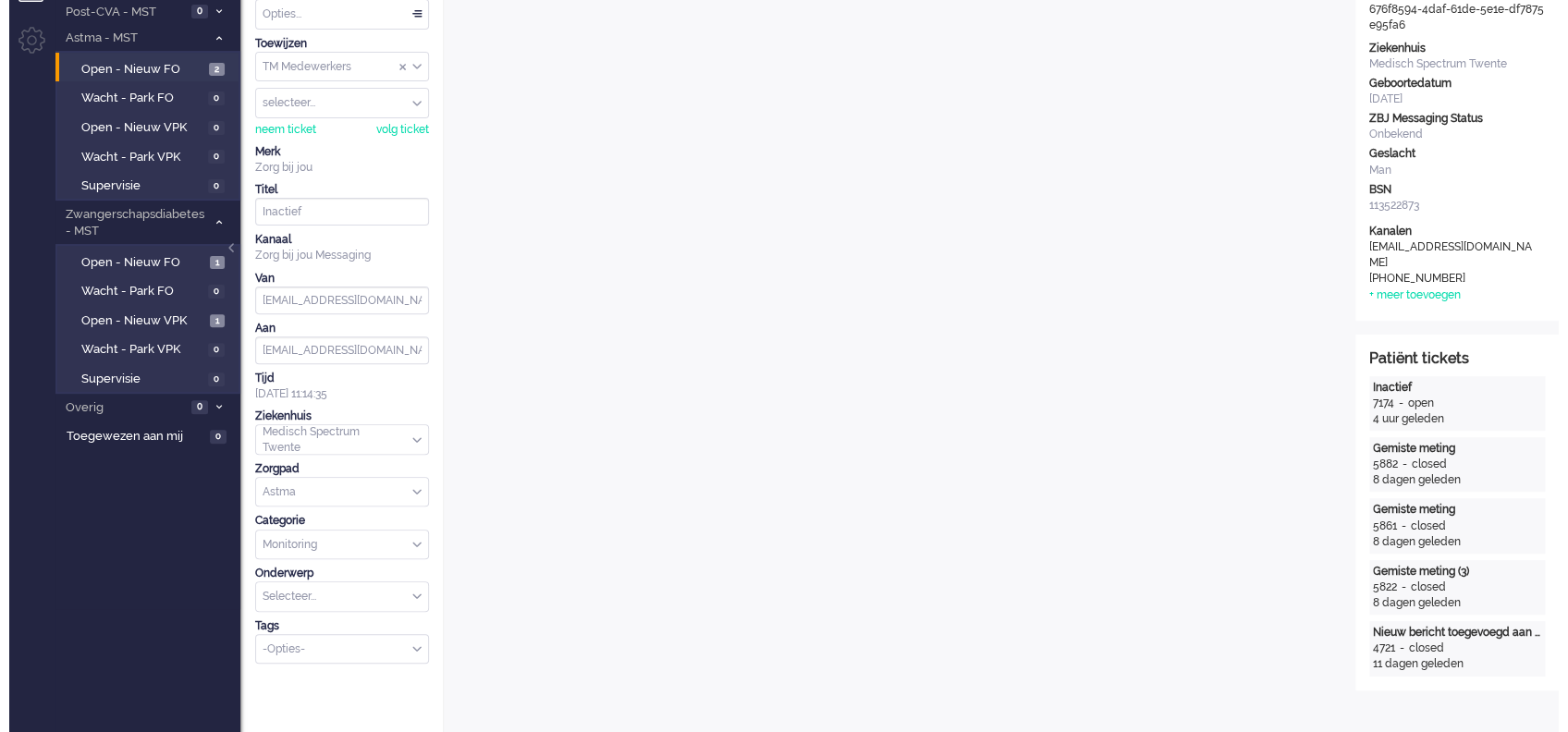
scroll to position [0, 0]
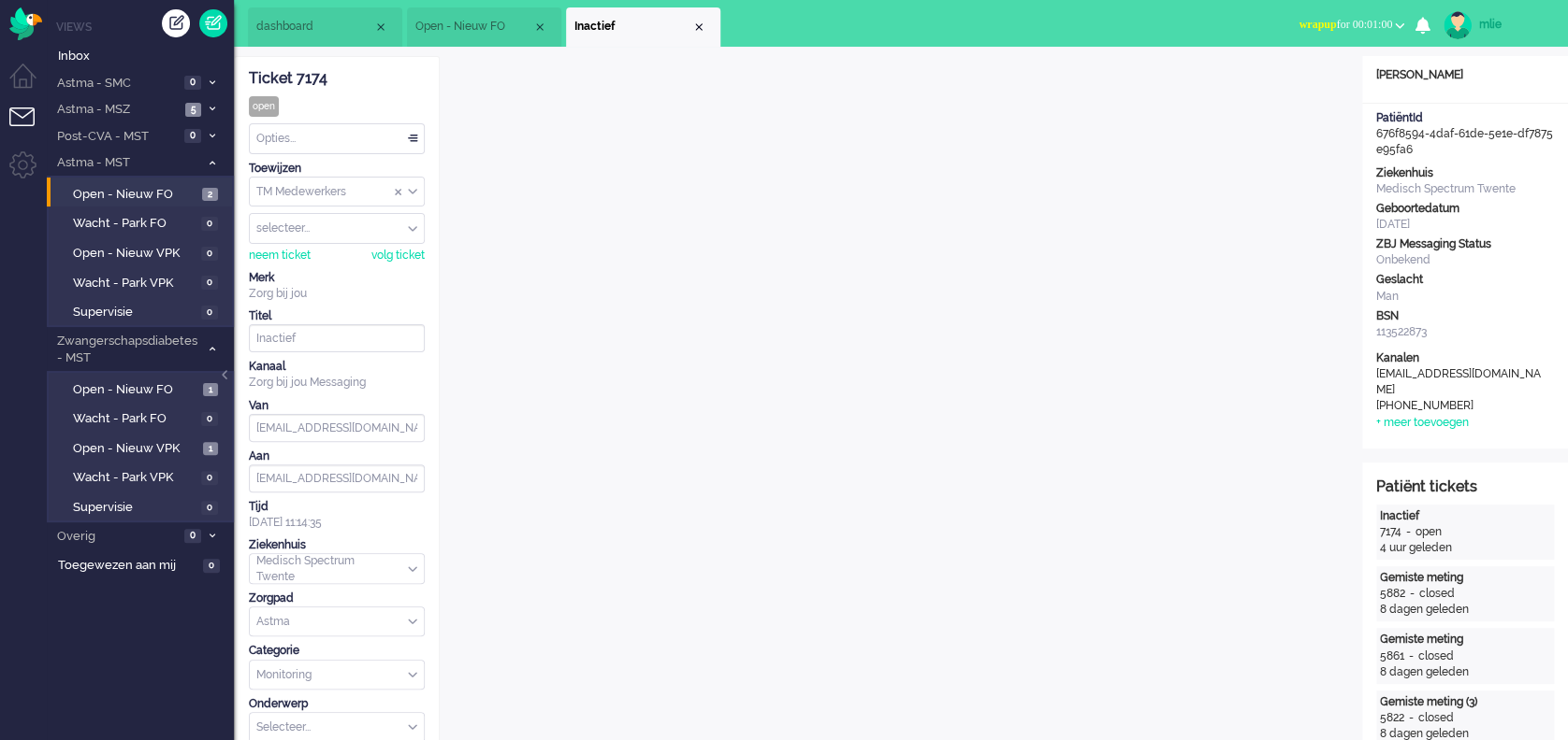
click at [1339, 19] on span "wrapup for 00:01:00" at bounding box center [1345, 24] width 93 height 13
click at [1280, 82] on label "Online" at bounding box center [1326, 83] width 148 height 16
click at [411, 138] on div "Opties..." at bounding box center [337, 139] width 174 height 29
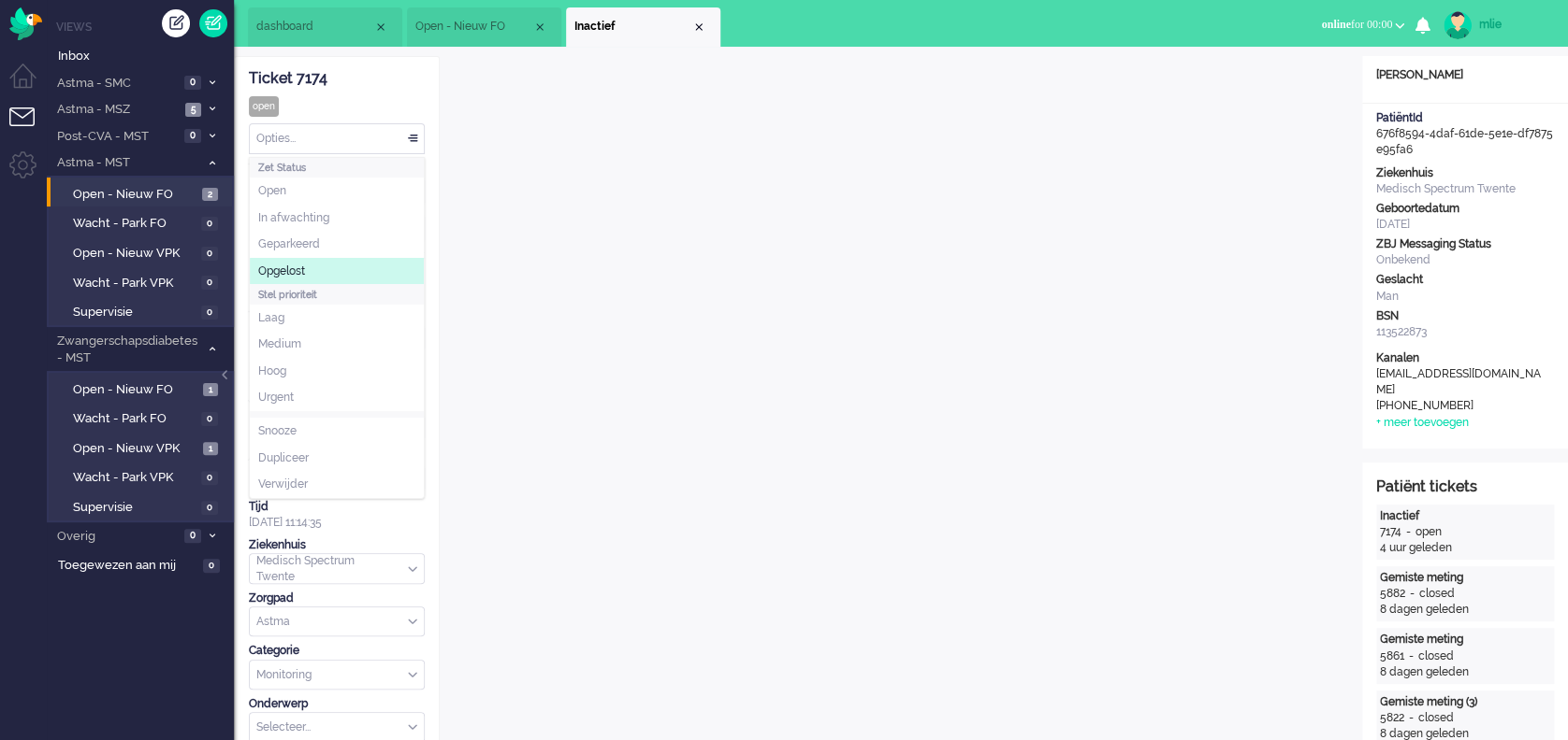
click at [281, 269] on span "Opgelost" at bounding box center [280, 271] width 47 height 16
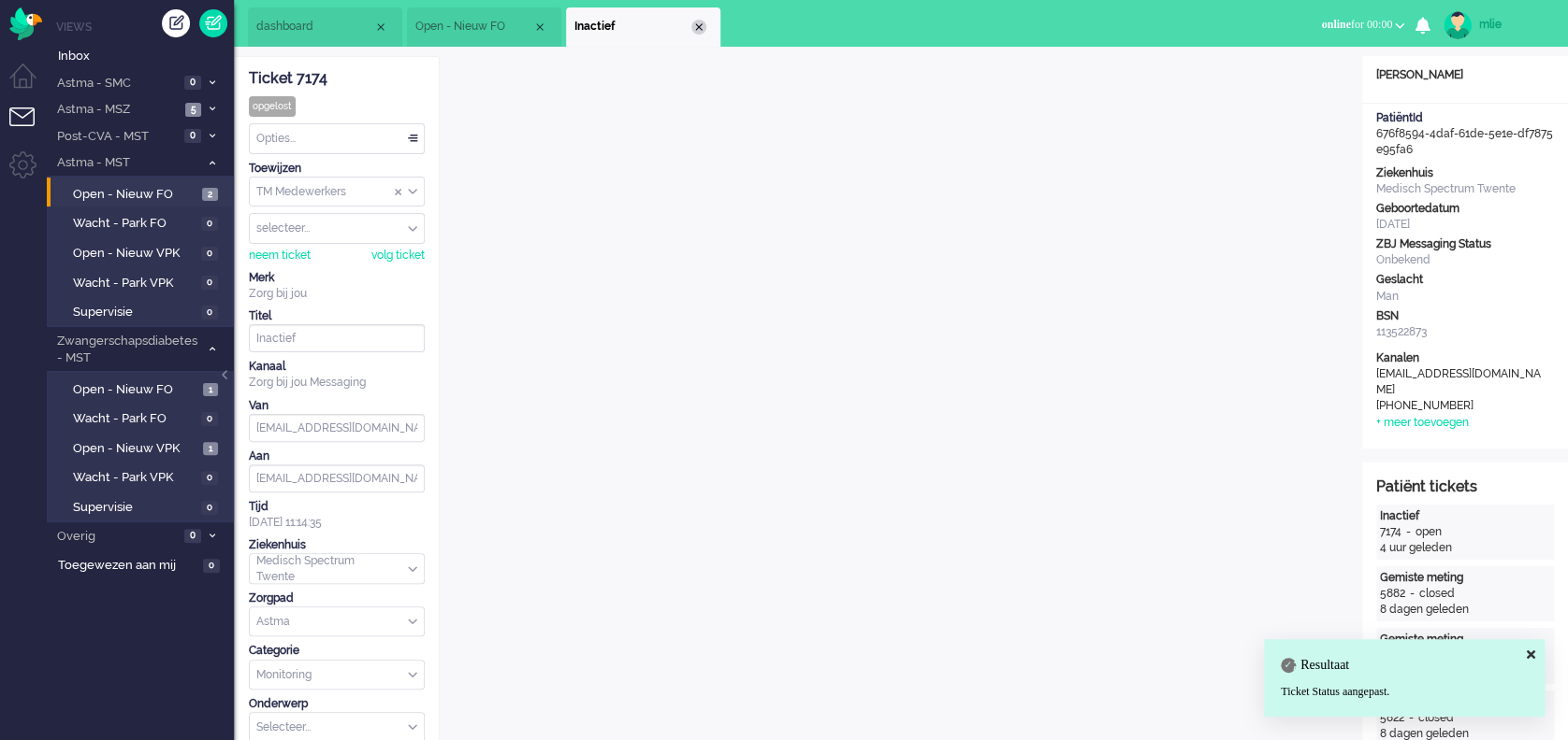
click at [700, 30] on div "Close tab" at bounding box center [698, 27] width 15 height 15
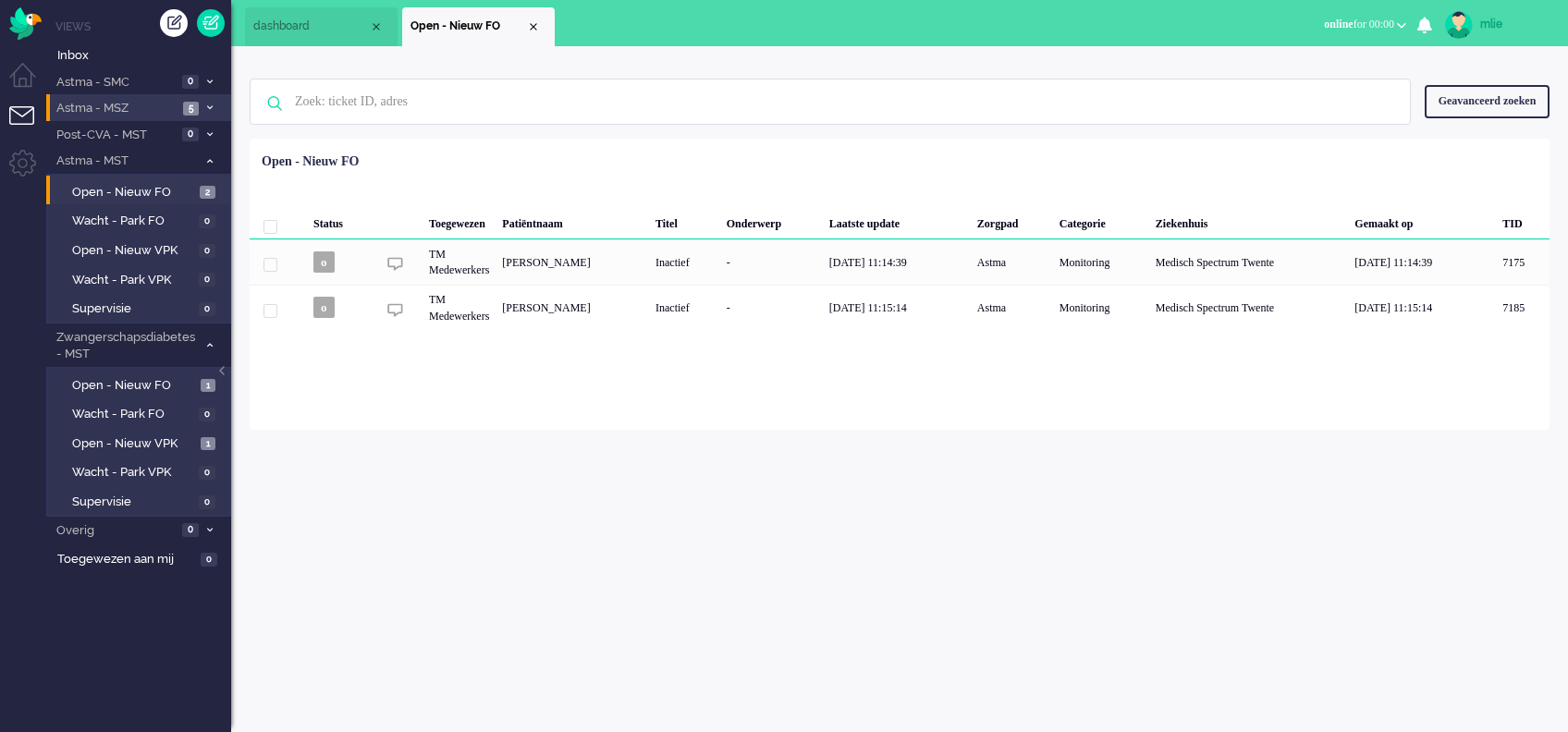
click at [196, 100] on li "Astma - MSZ 5" at bounding box center [138, 107] width 185 height 26
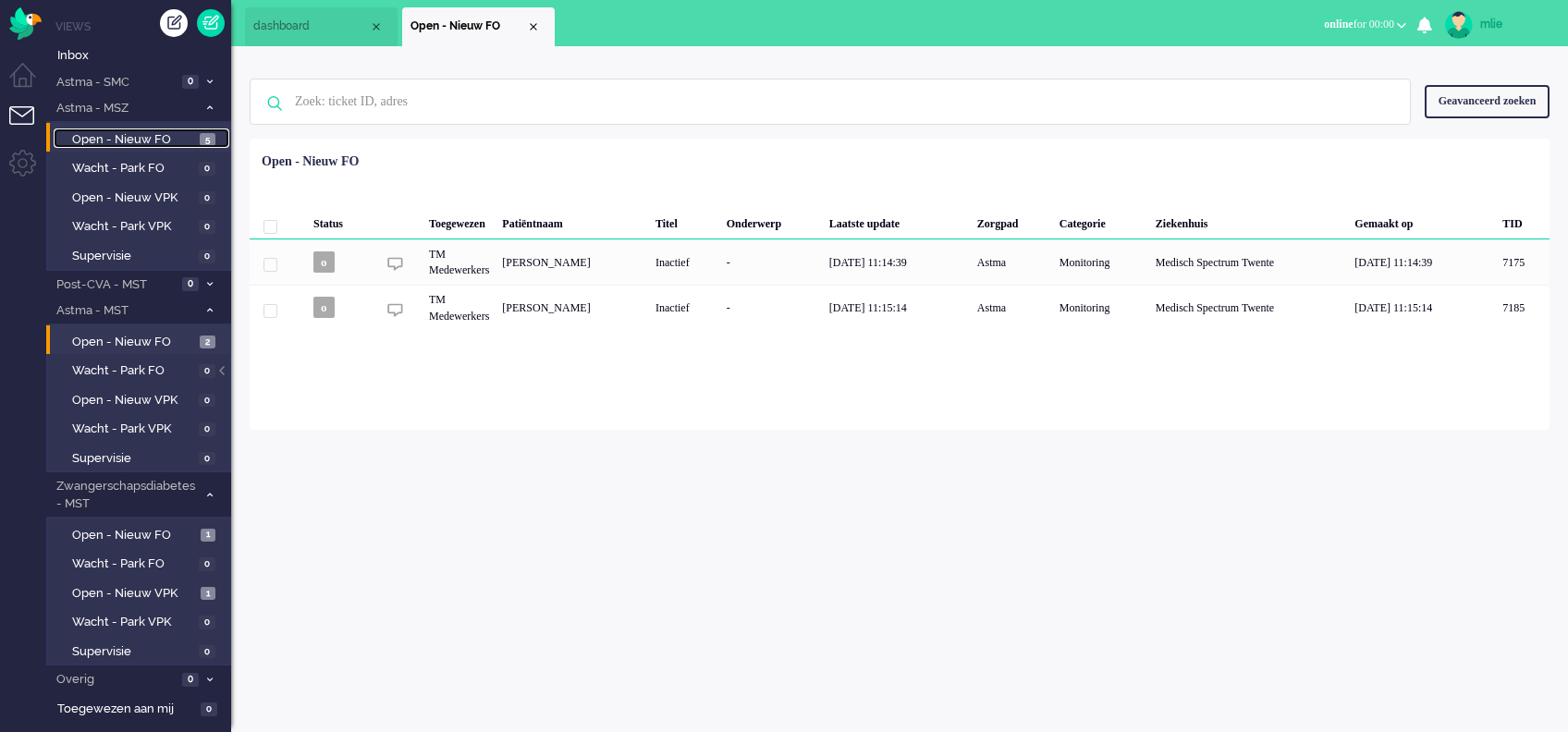
click at [199, 136] on link "Open - Nieuw FO 5" at bounding box center [141, 138] width 175 height 21
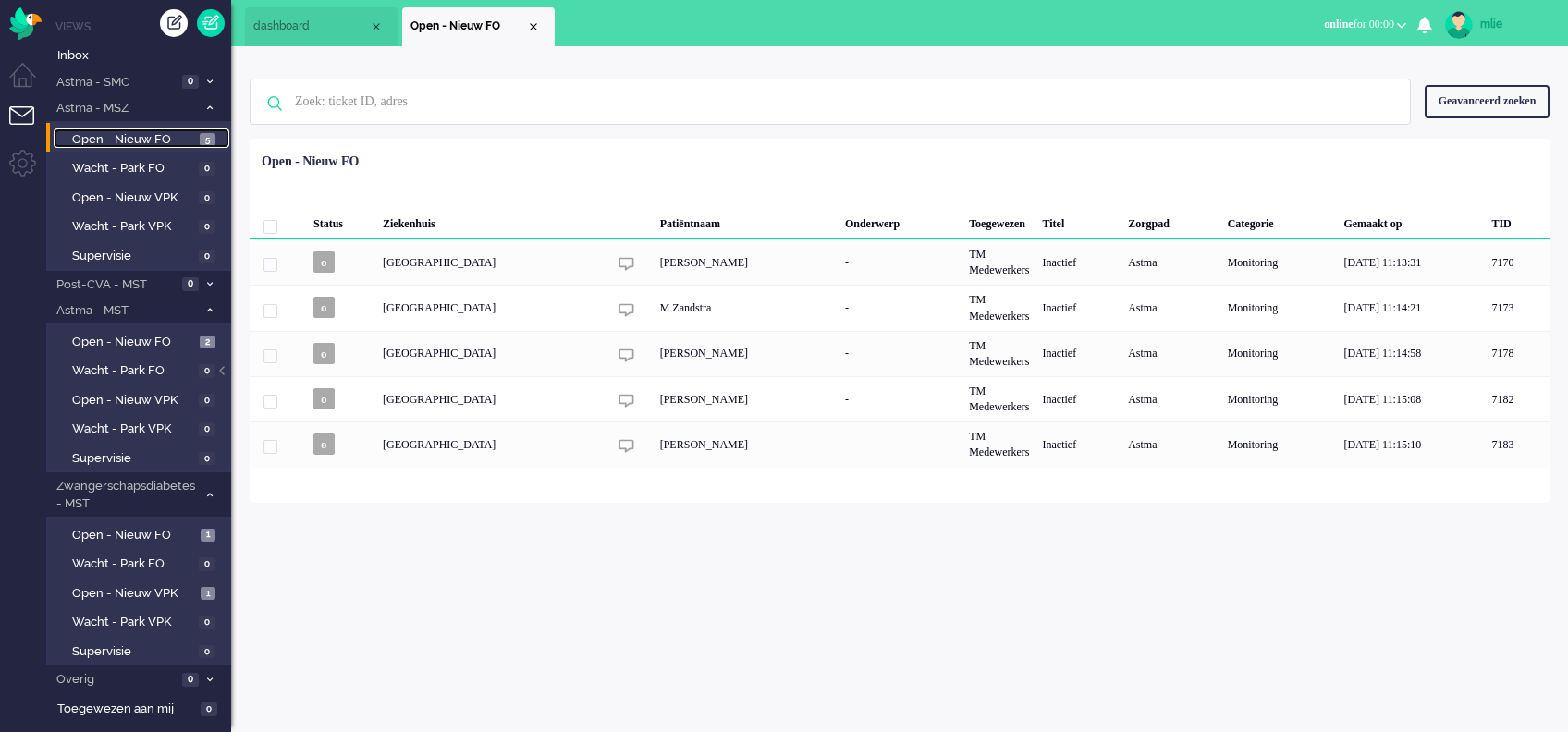
click at [199, 135] on link "Open - Nieuw FO 5" at bounding box center [141, 138] width 175 height 21
click at [138, 336] on span "Open - Nieuw FO" at bounding box center [134, 343] width 123 height 18
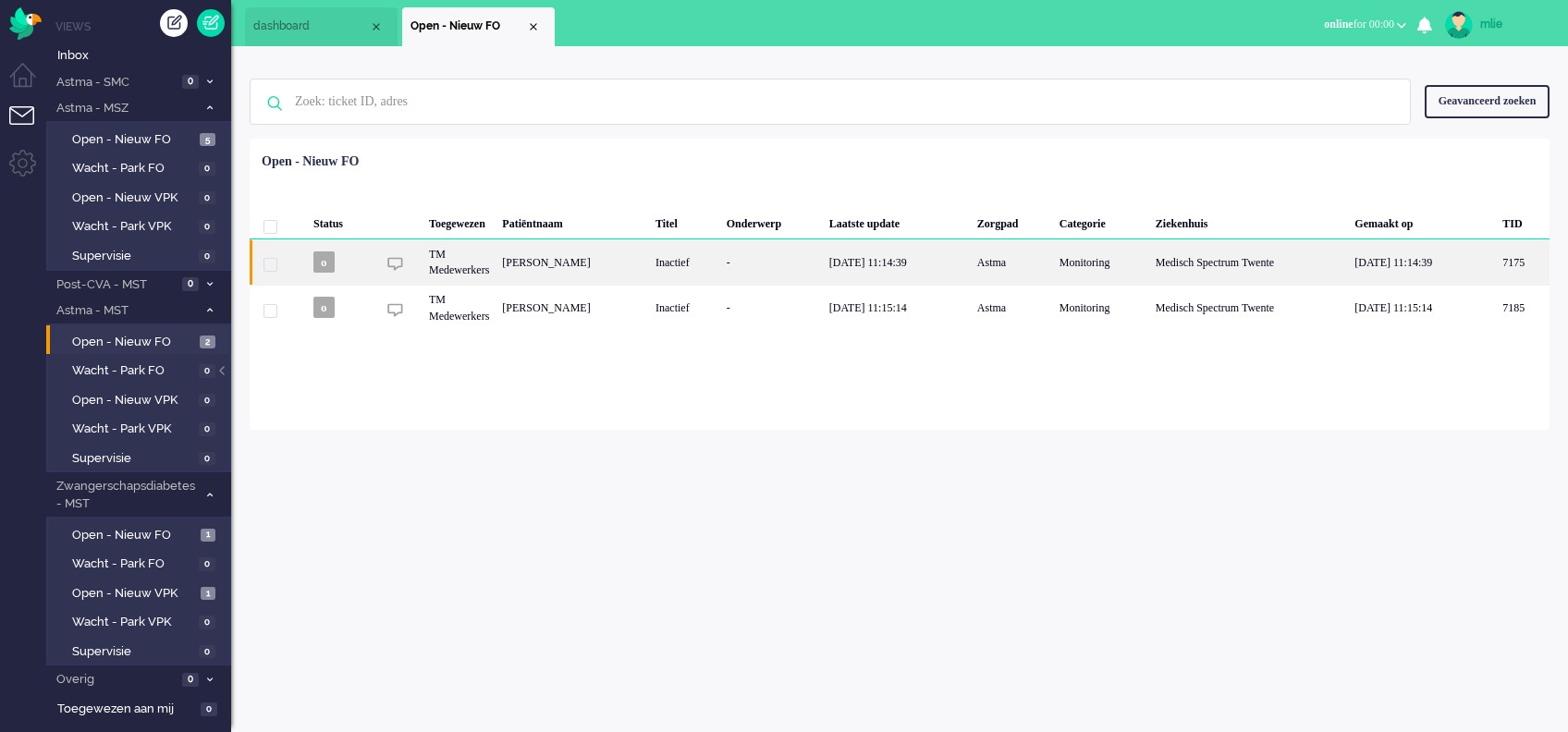
click at [823, 271] on div "-" at bounding box center [771, 262] width 103 height 45
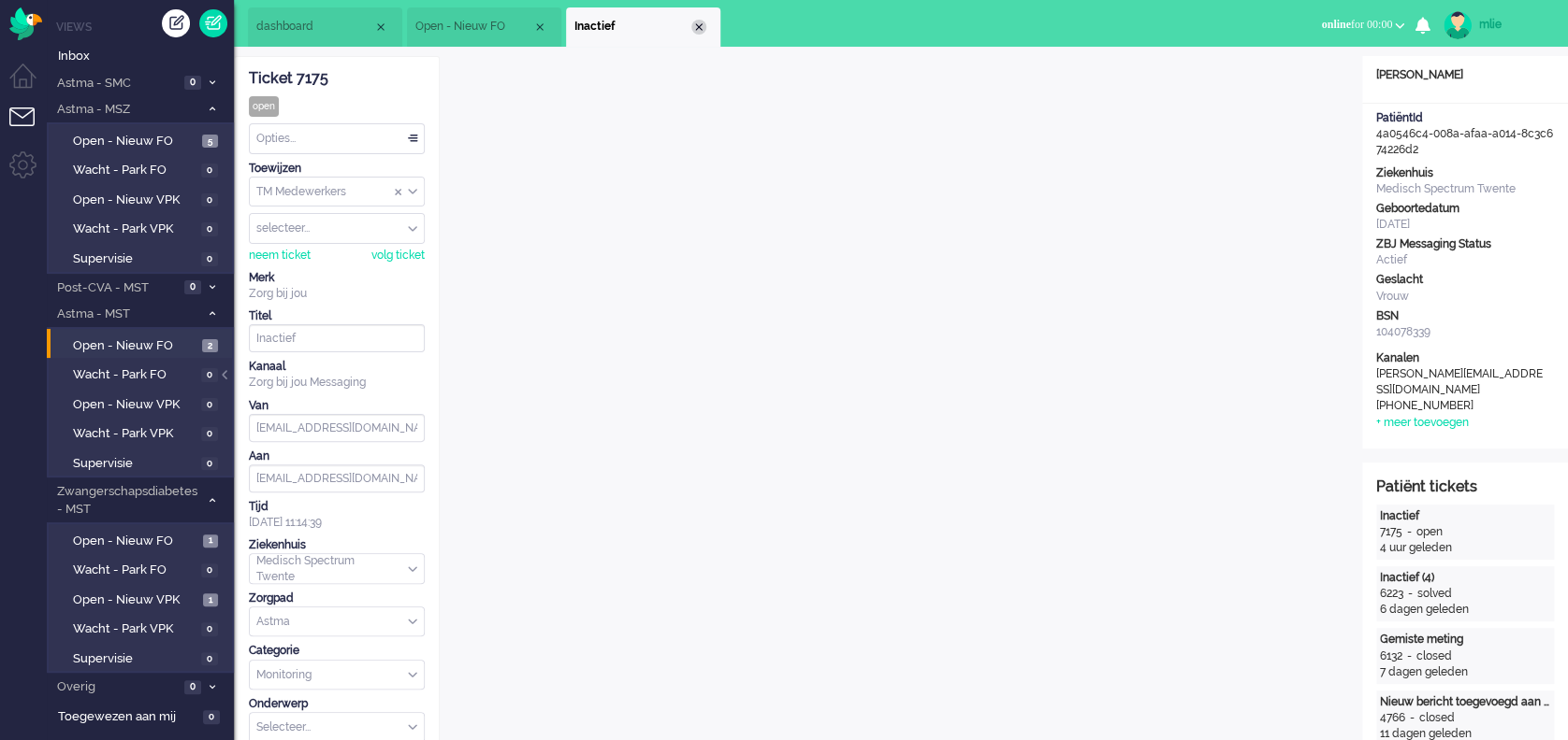
click at [694, 26] on div "Close tab" at bounding box center [698, 27] width 15 height 15
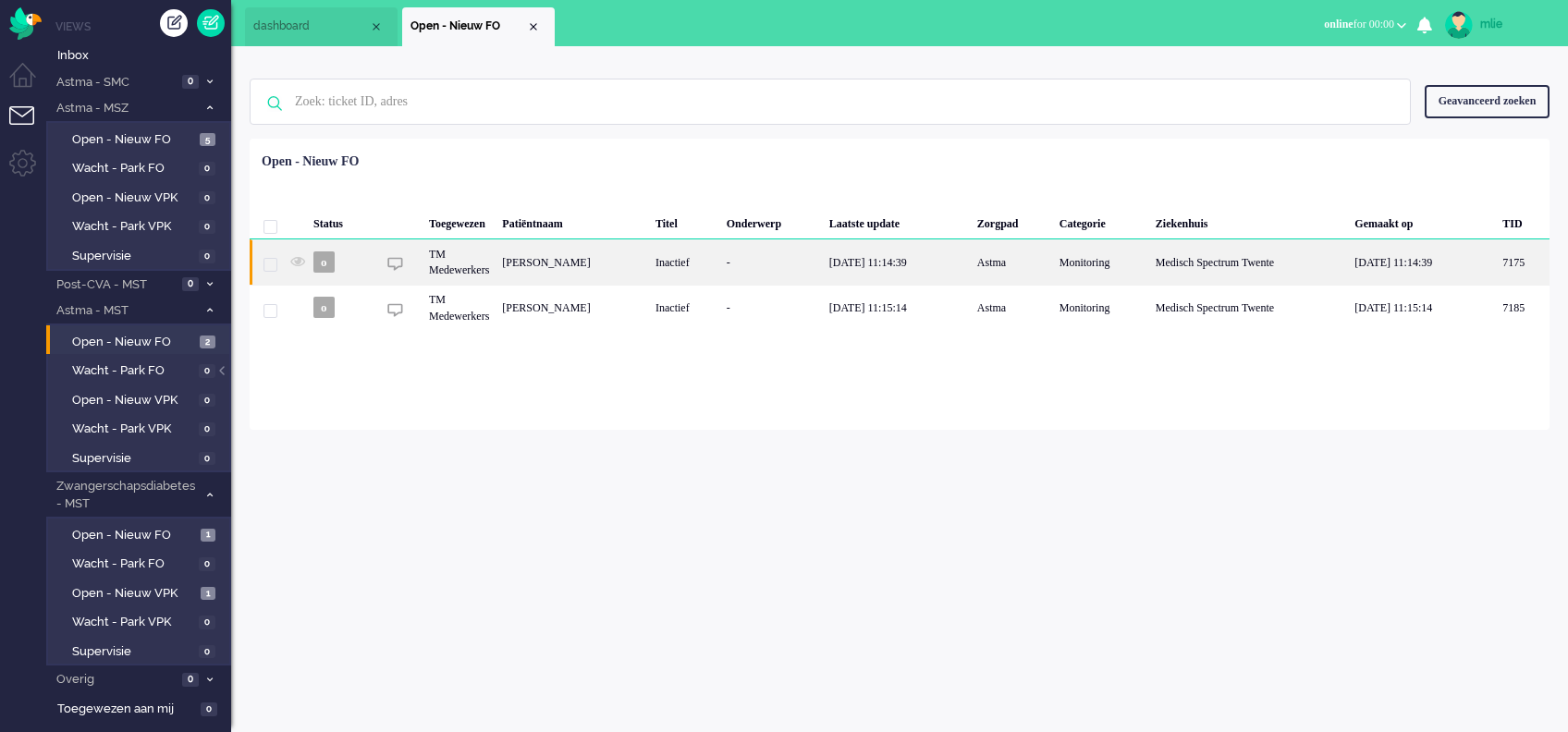
click at [971, 258] on div "[DATE] 11:14:39" at bounding box center [897, 262] width 148 height 45
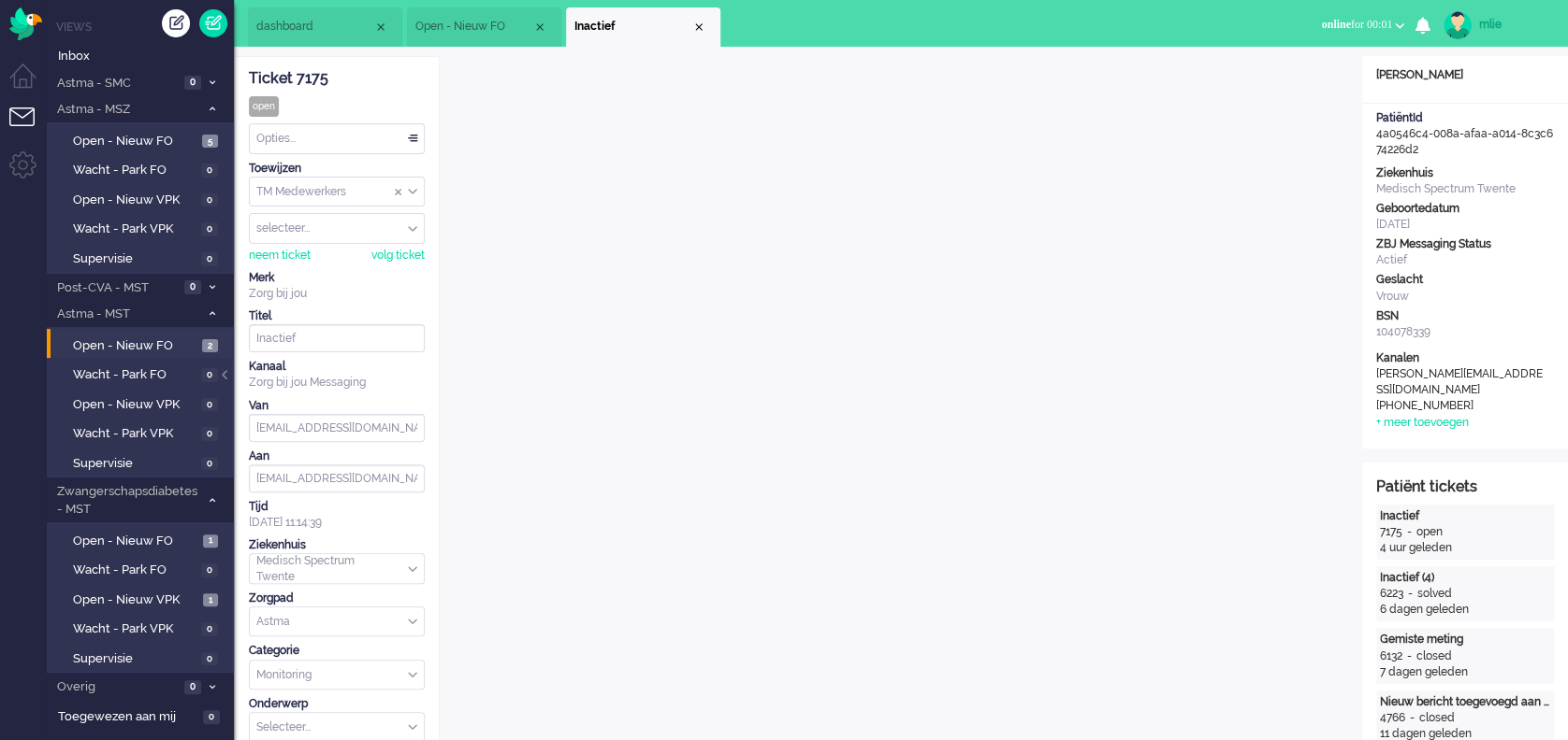
click at [409, 138] on div "Opties..." at bounding box center [337, 139] width 174 height 29
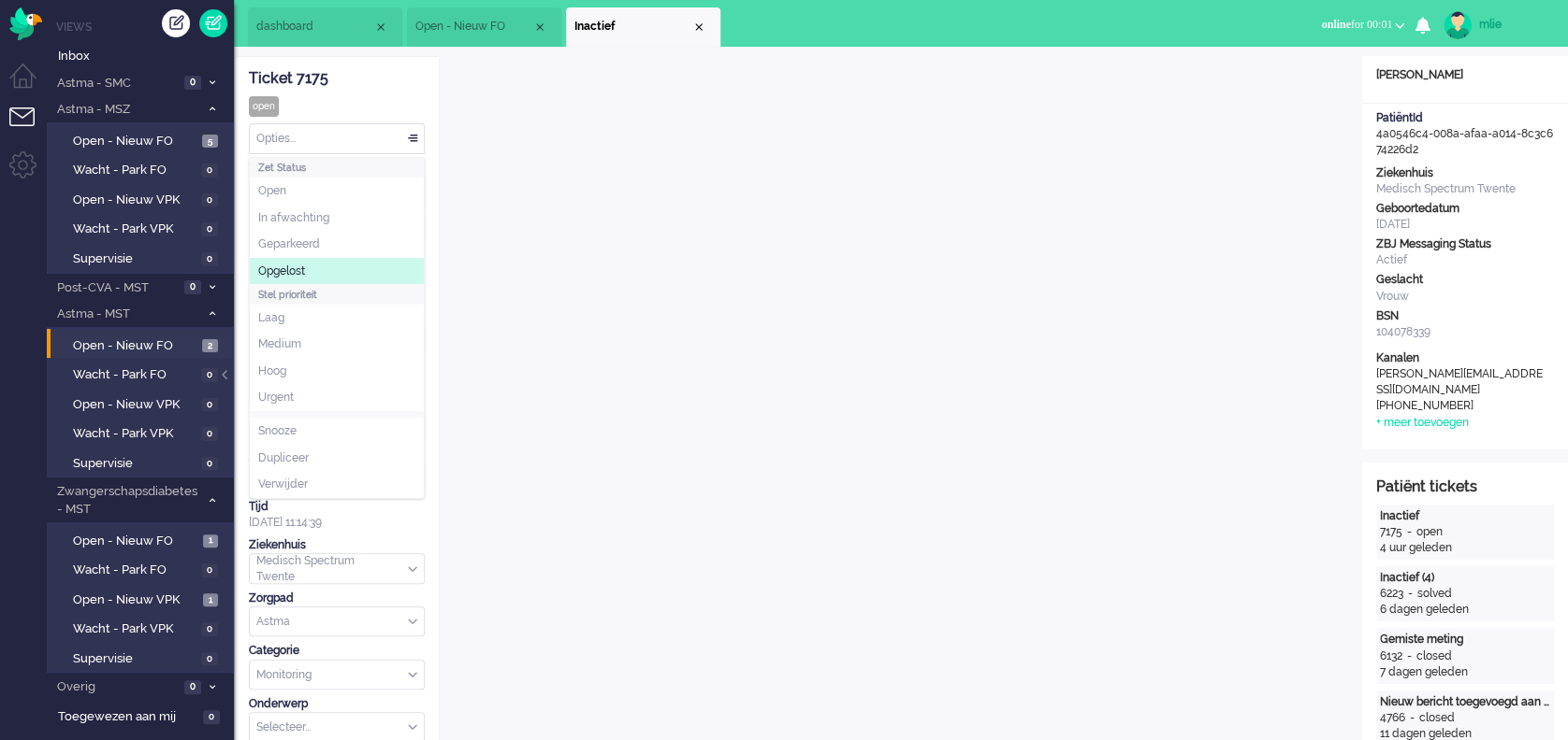
click at [322, 270] on li "Opgelost" at bounding box center [337, 270] width 174 height 27
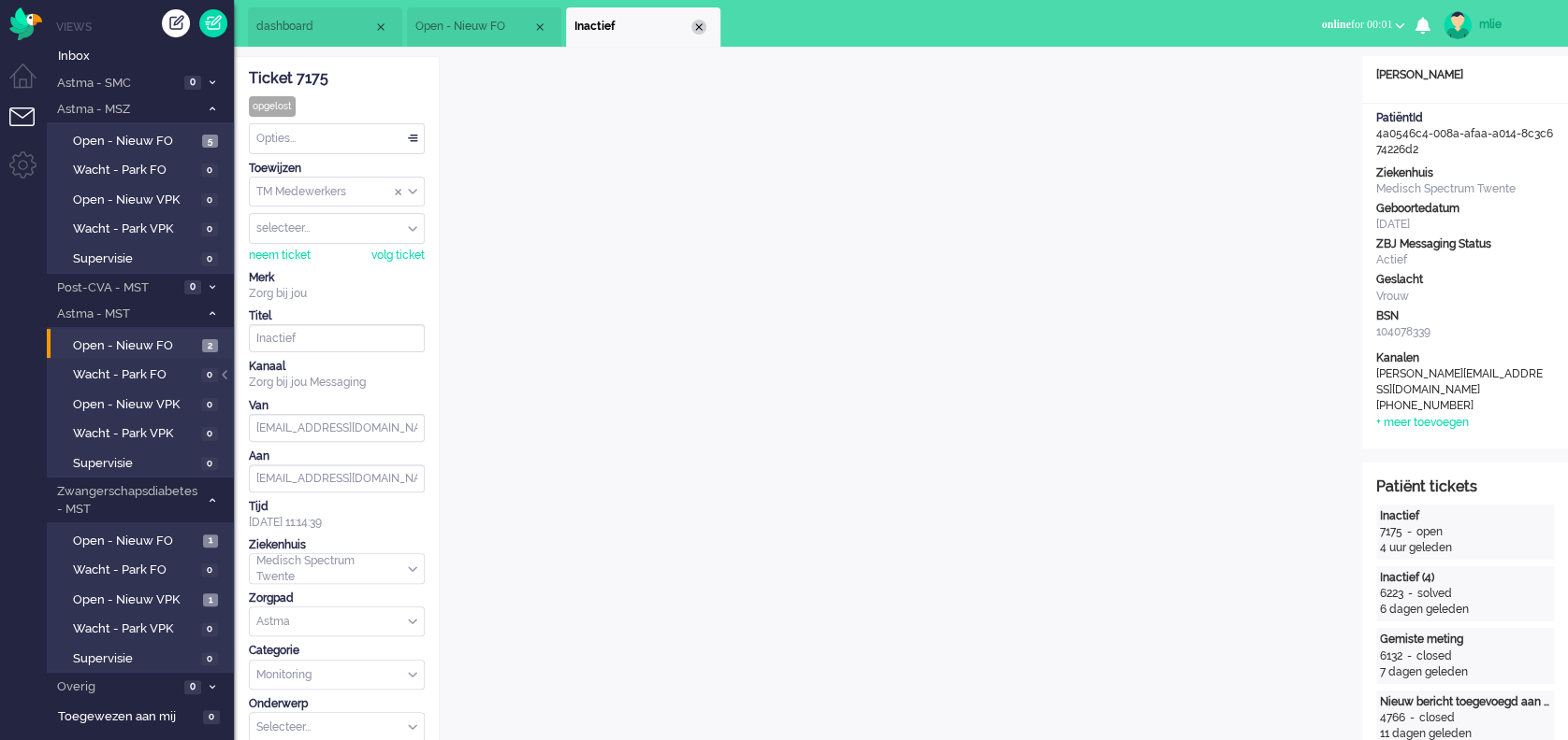
click at [696, 25] on div "Close tab" at bounding box center [698, 27] width 15 height 15
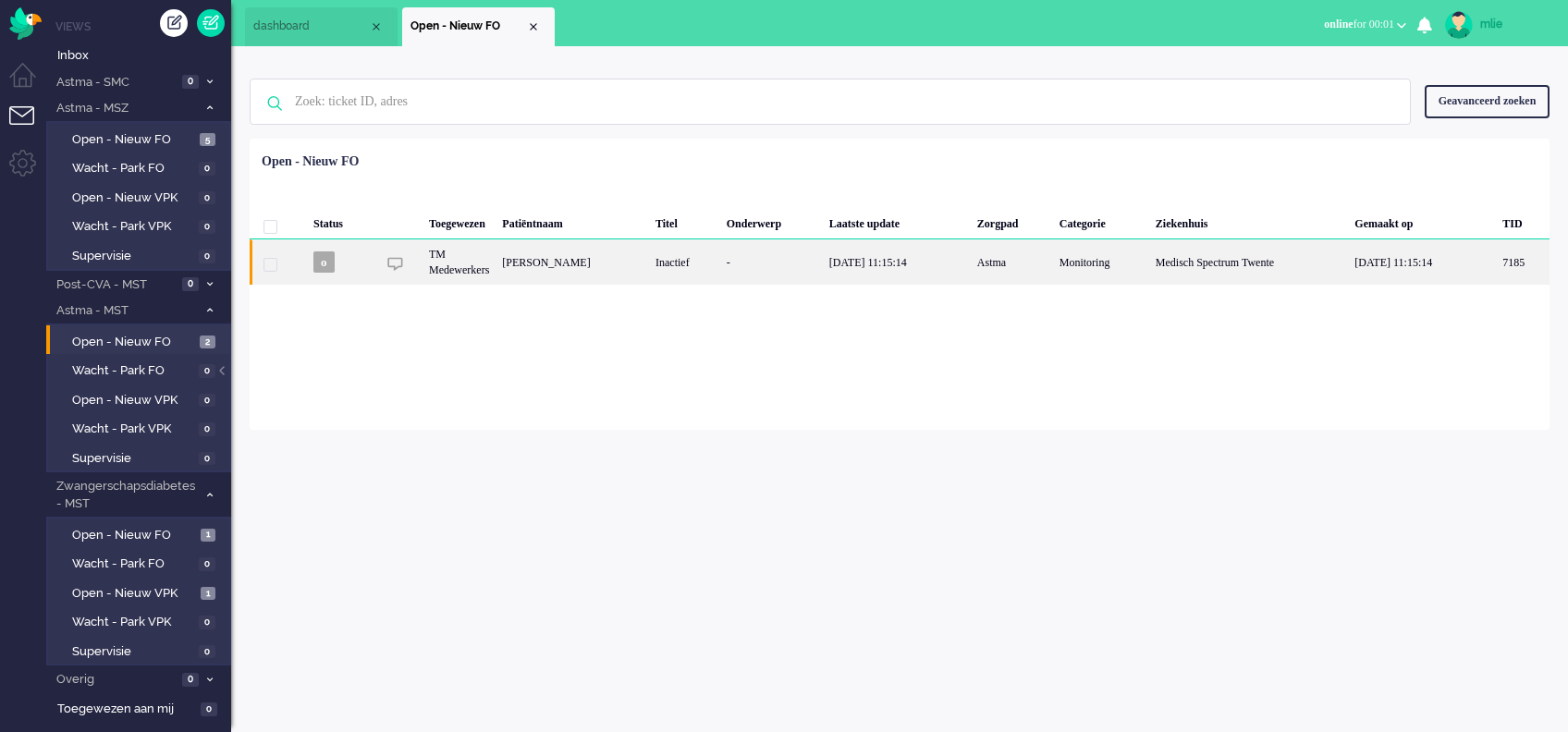
click at [823, 259] on div "-" at bounding box center [771, 262] width 103 height 45
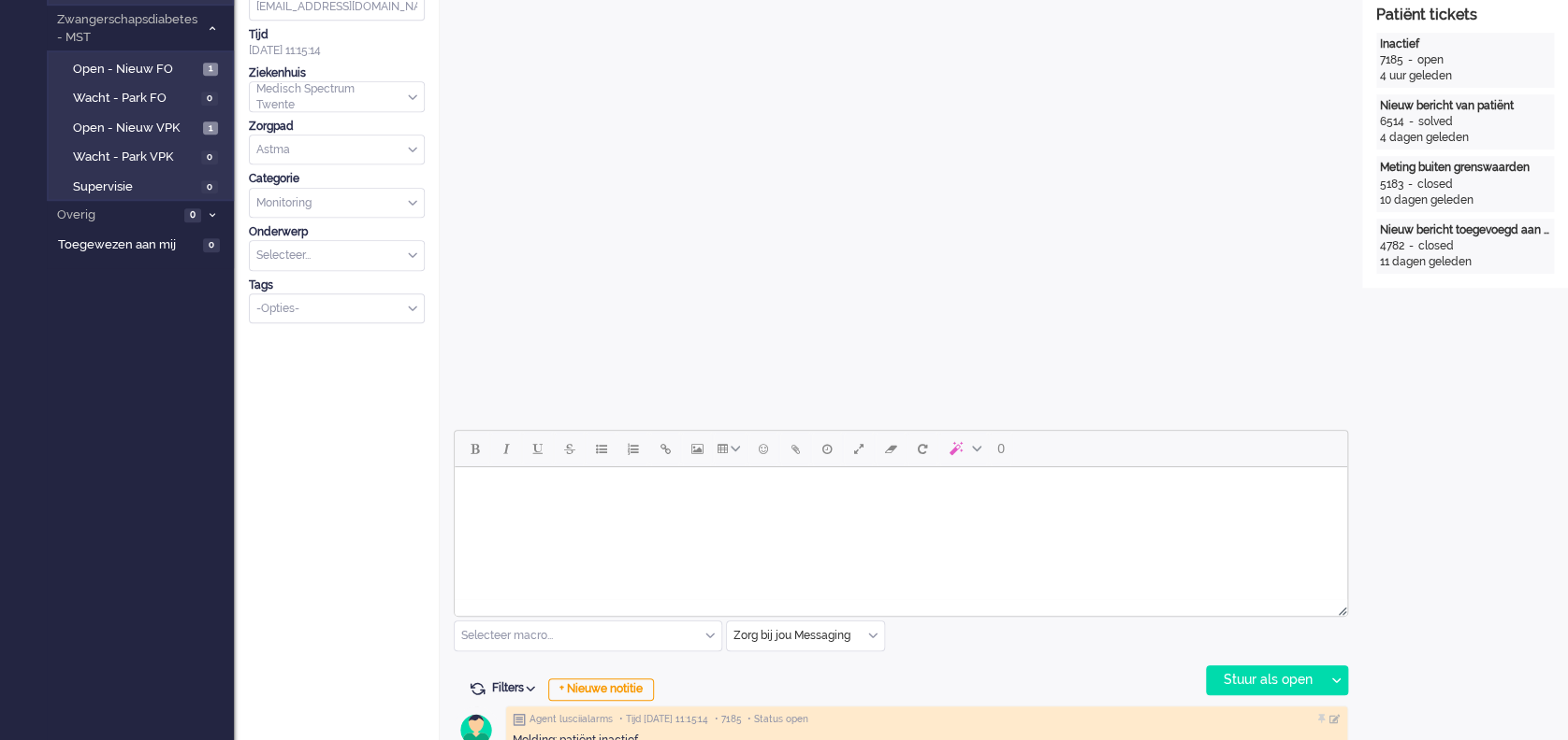
scroll to position [622, 0]
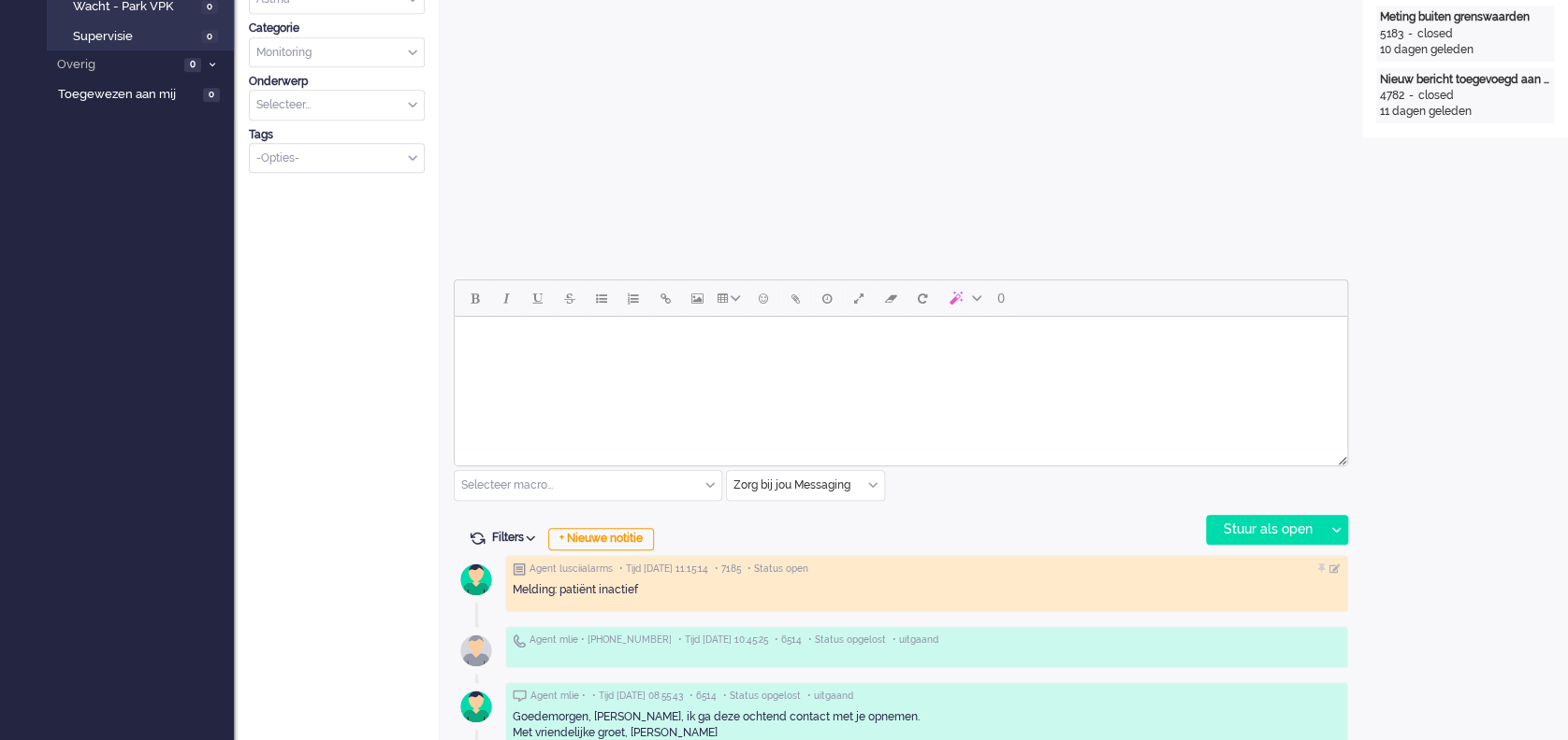
click at [610, 365] on html at bounding box center [901, 341] width 892 height 48
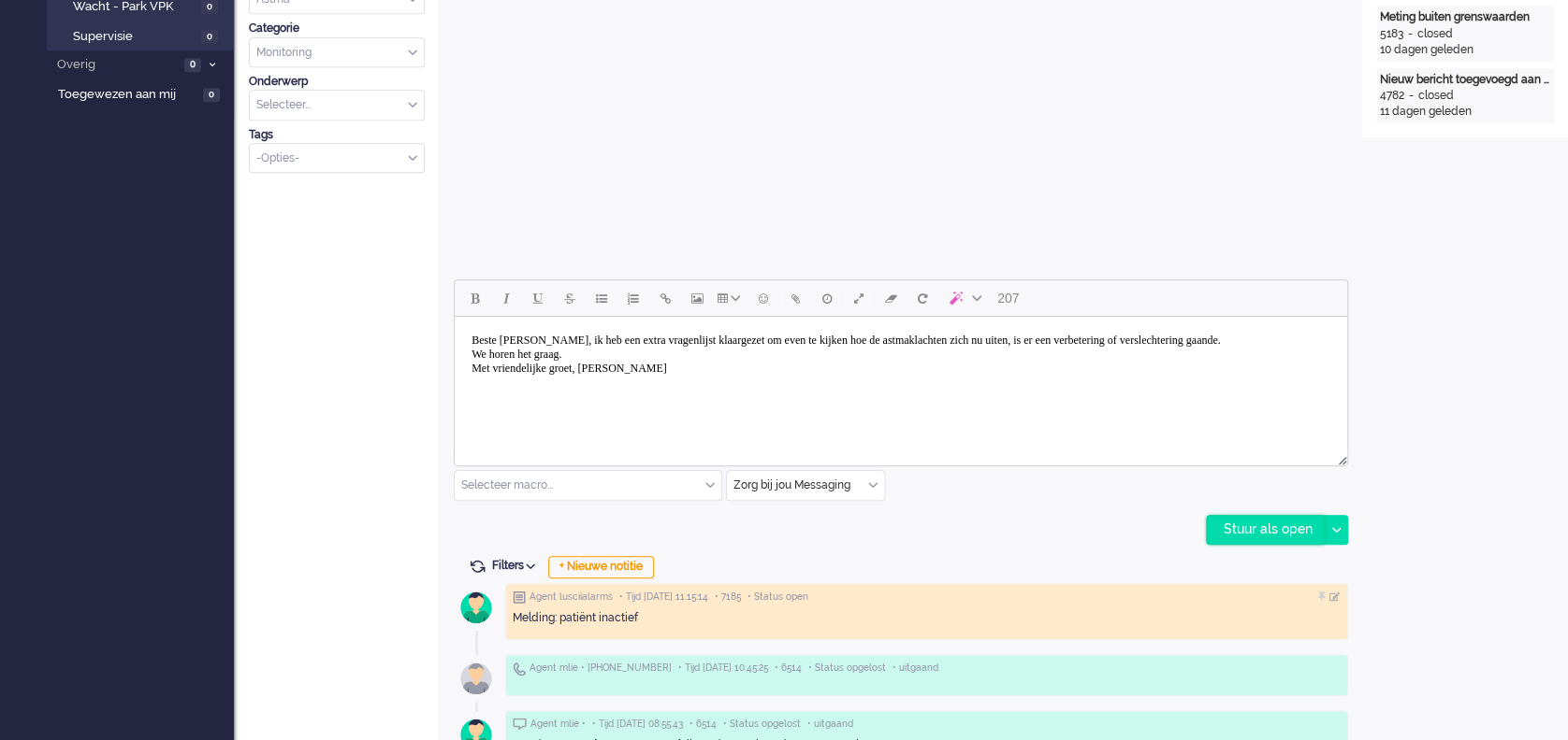
click at [1246, 524] on div "Stuur als open" at bounding box center [1265, 530] width 117 height 28
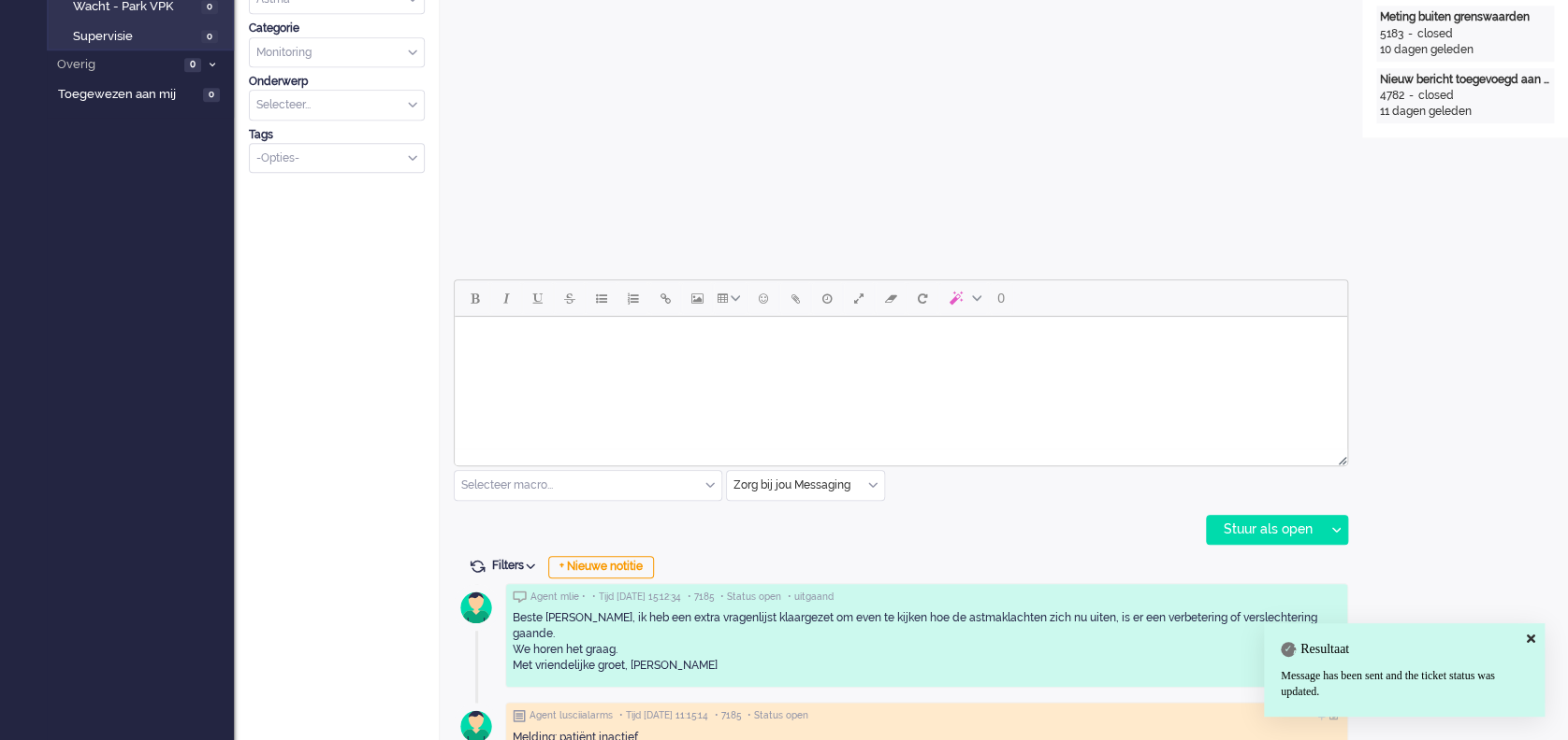
scroll to position [0, 0]
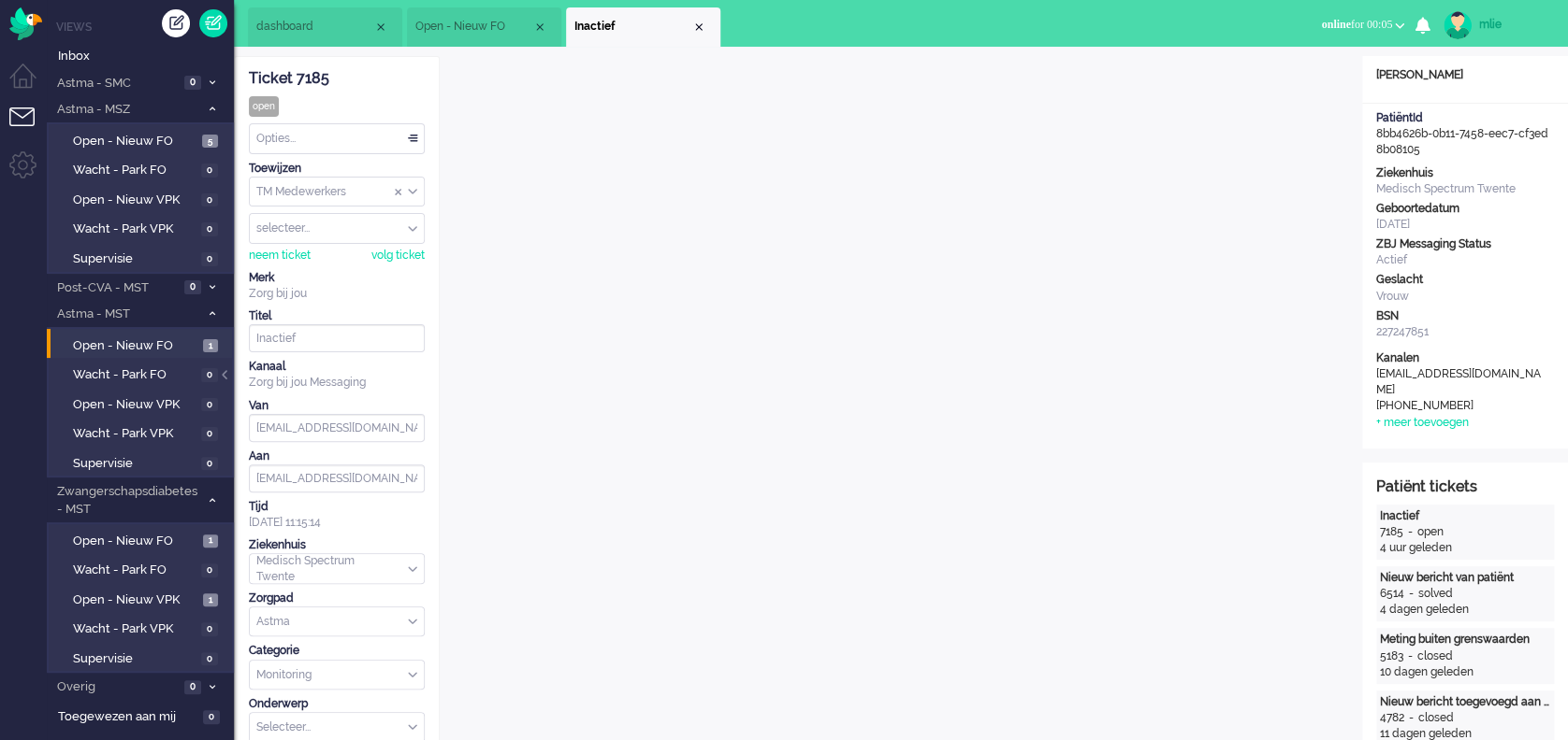
click at [415, 139] on div "Opties..." at bounding box center [337, 139] width 174 height 29
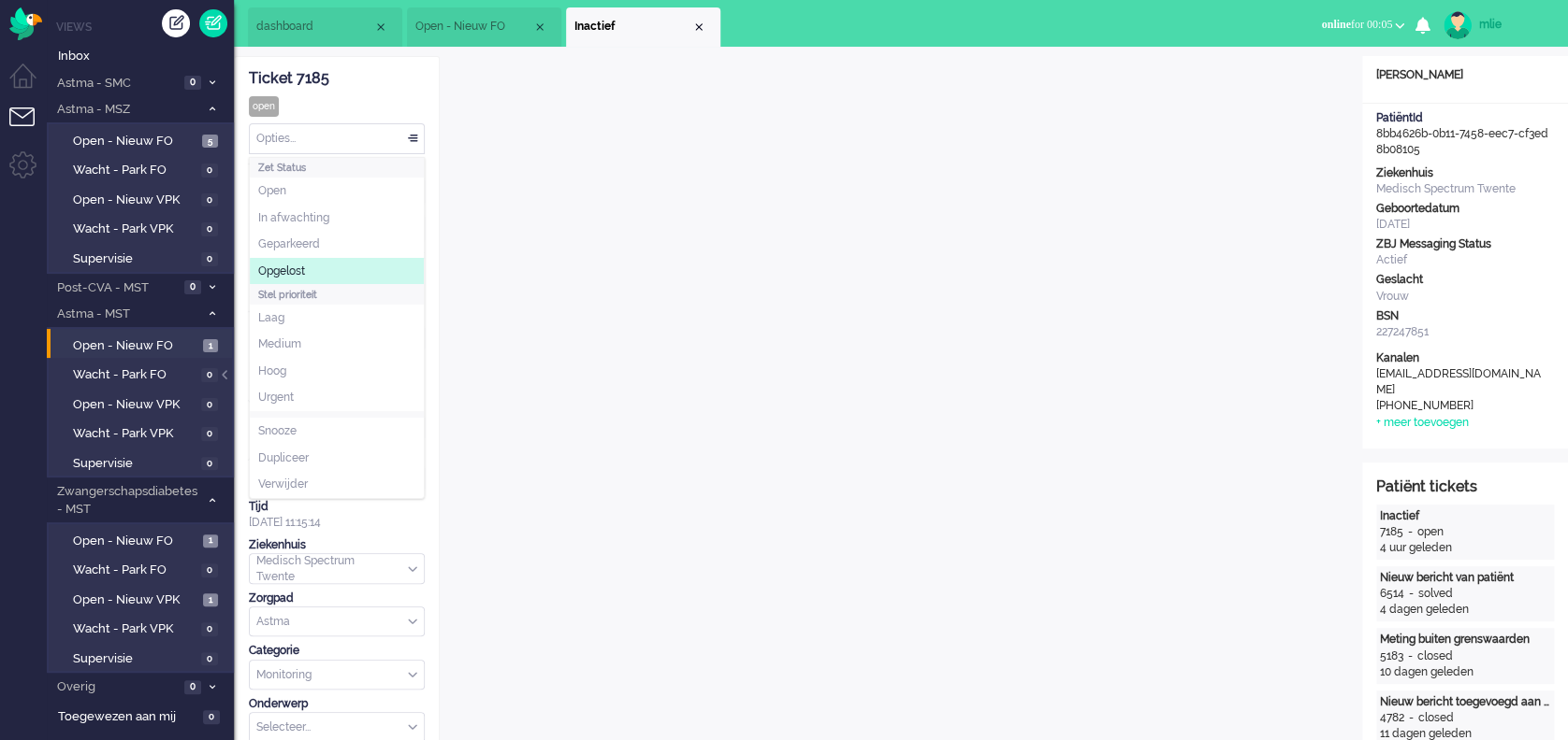
click at [272, 268] on span "Opgelost" at bounding box center [280, 271] width 47 height 16
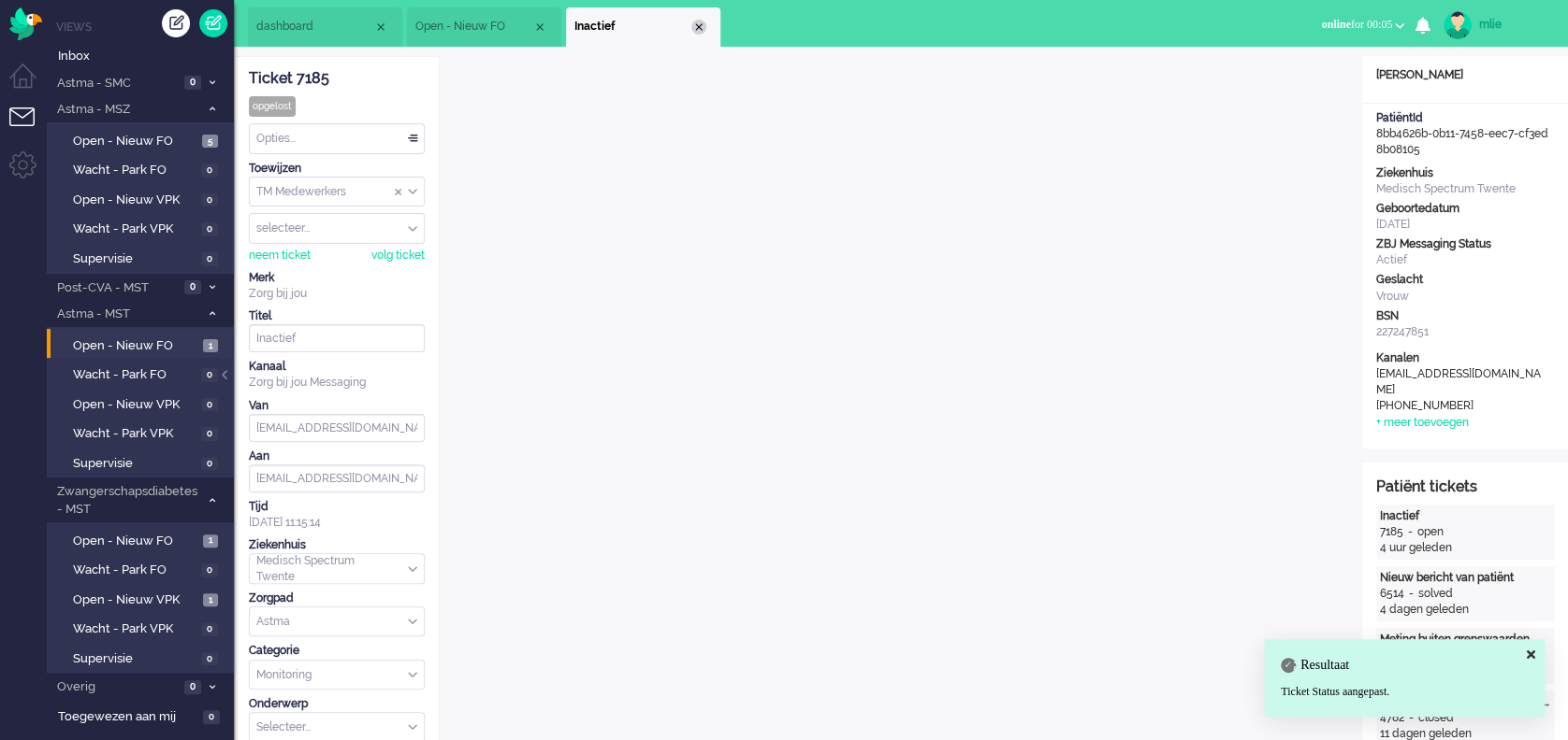
click at [699, 26] on div "Close tab" at bounding box center [698, 27] width 15 height 15
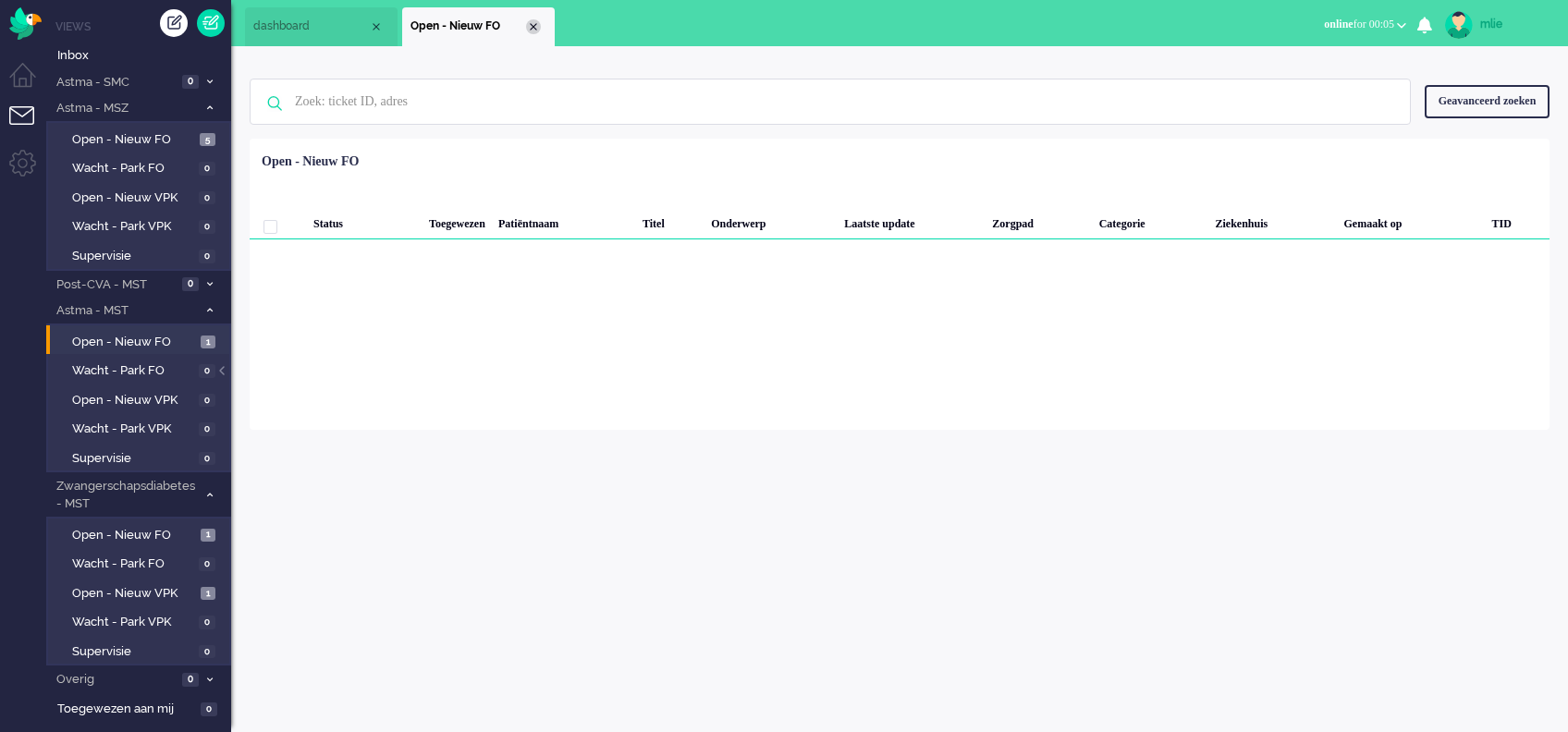
click at [534, 19] on li "Open - Nieuw FO" at bounding box center [479, 27] width 153 height 39
click at [302, 25] on span "dashboard" at bounding box center [312, 26] width 116 height 16
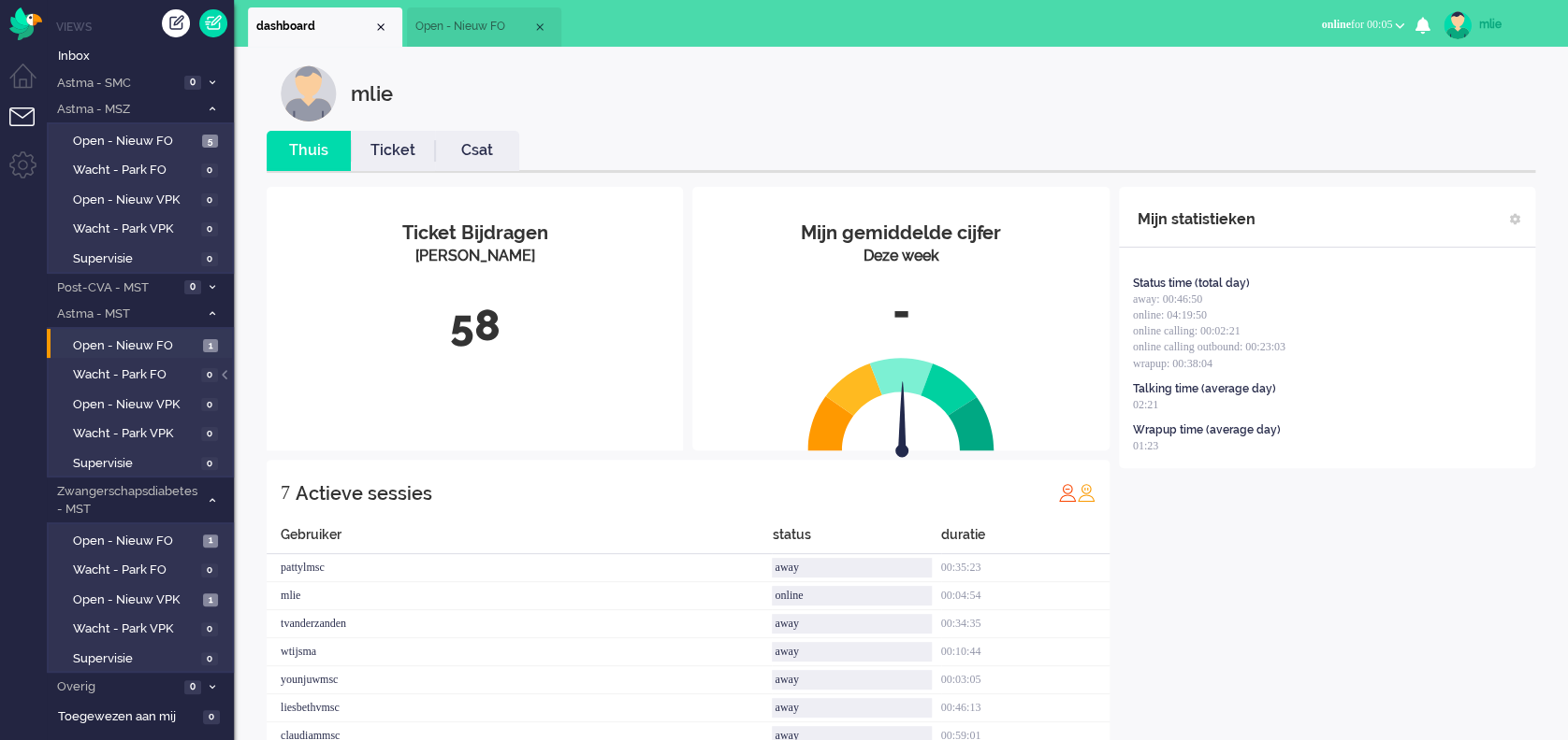
click at [388, 154] on link "Ticket" at bounding box center [392, 152] width 84 height 22
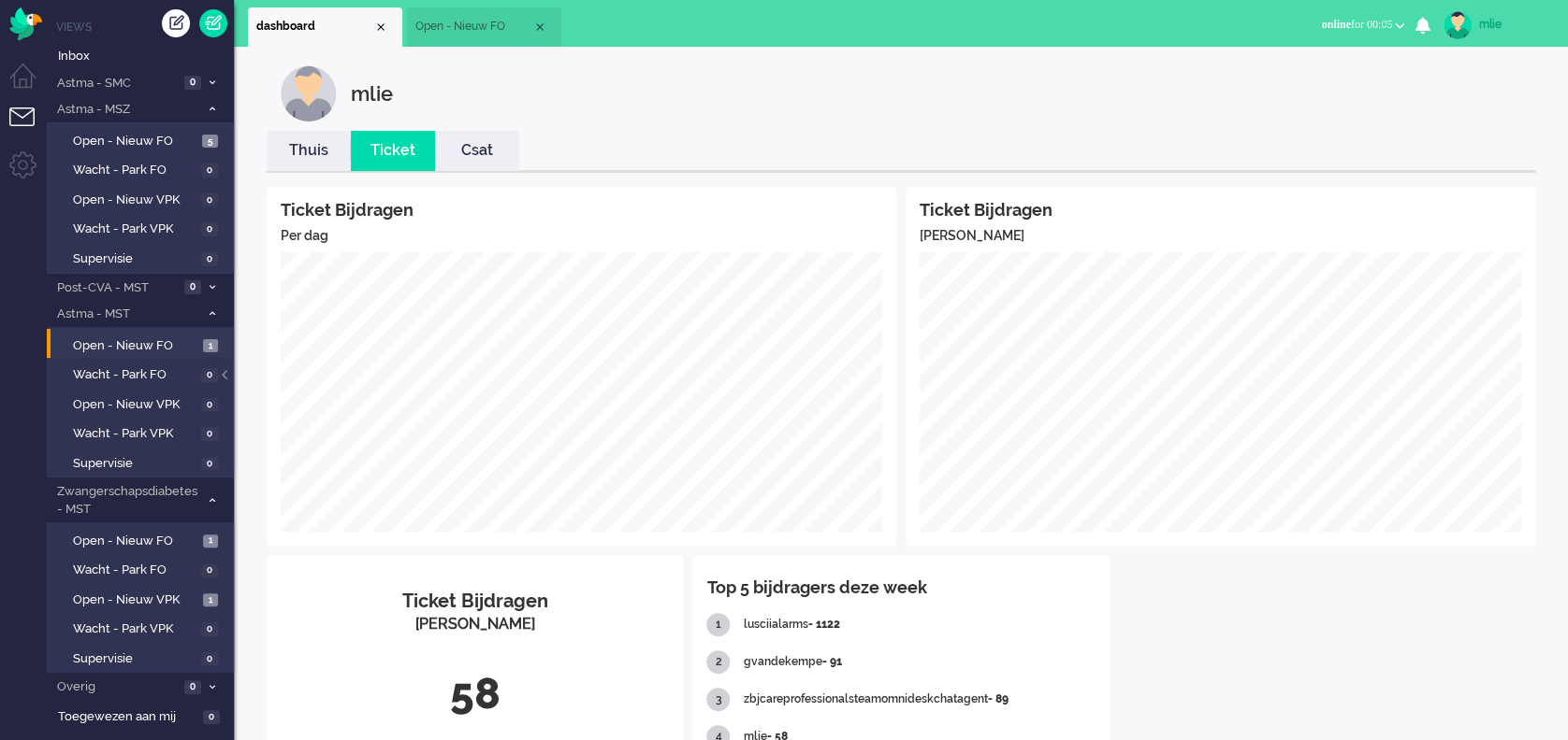
click at [457, 25] on span "Open - Nieuw FO" at bounding box center [474, 27] width 117 height 16
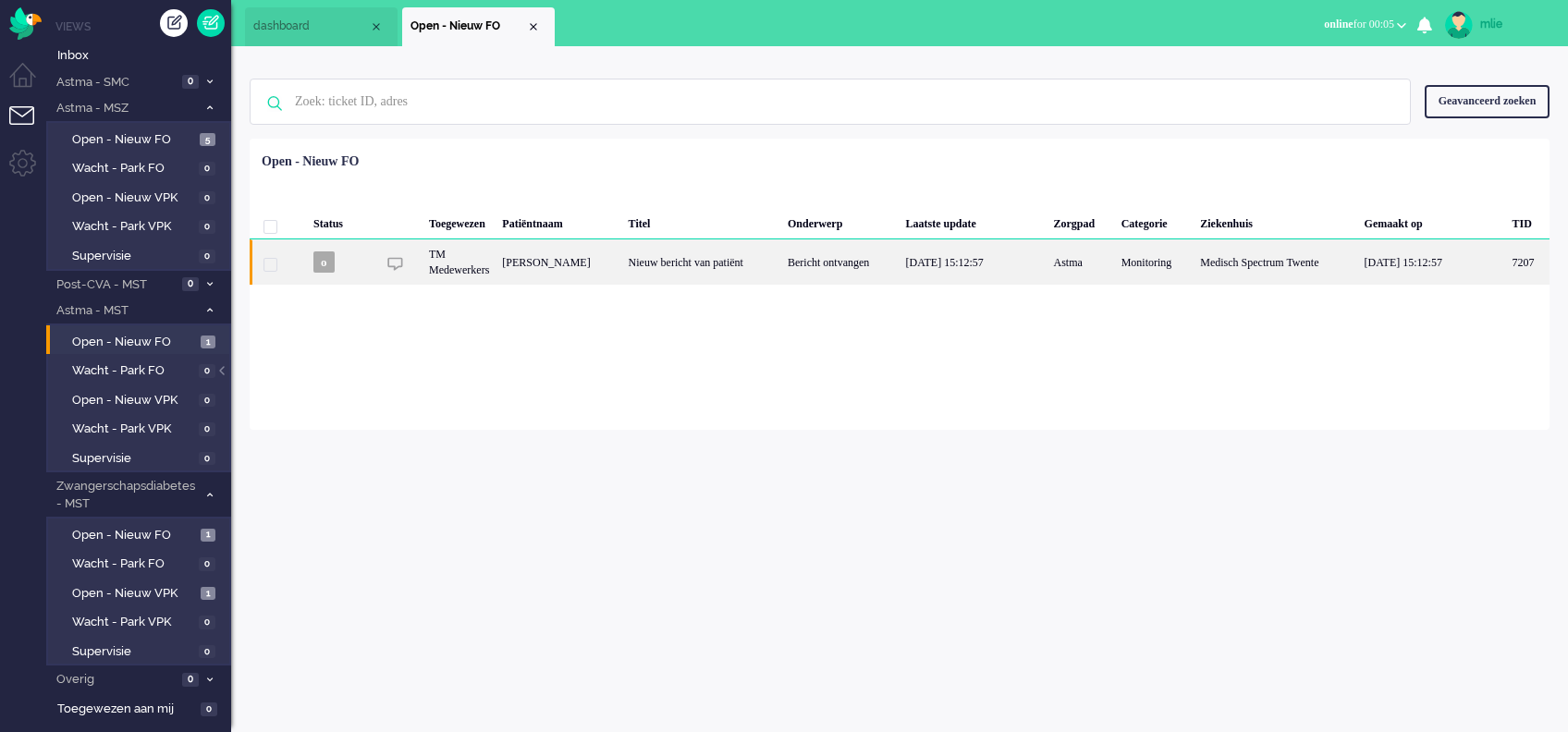
click at [829, 260] on div "Bericht ontvangen" at bounding box center [840, 262] width 119 height 45
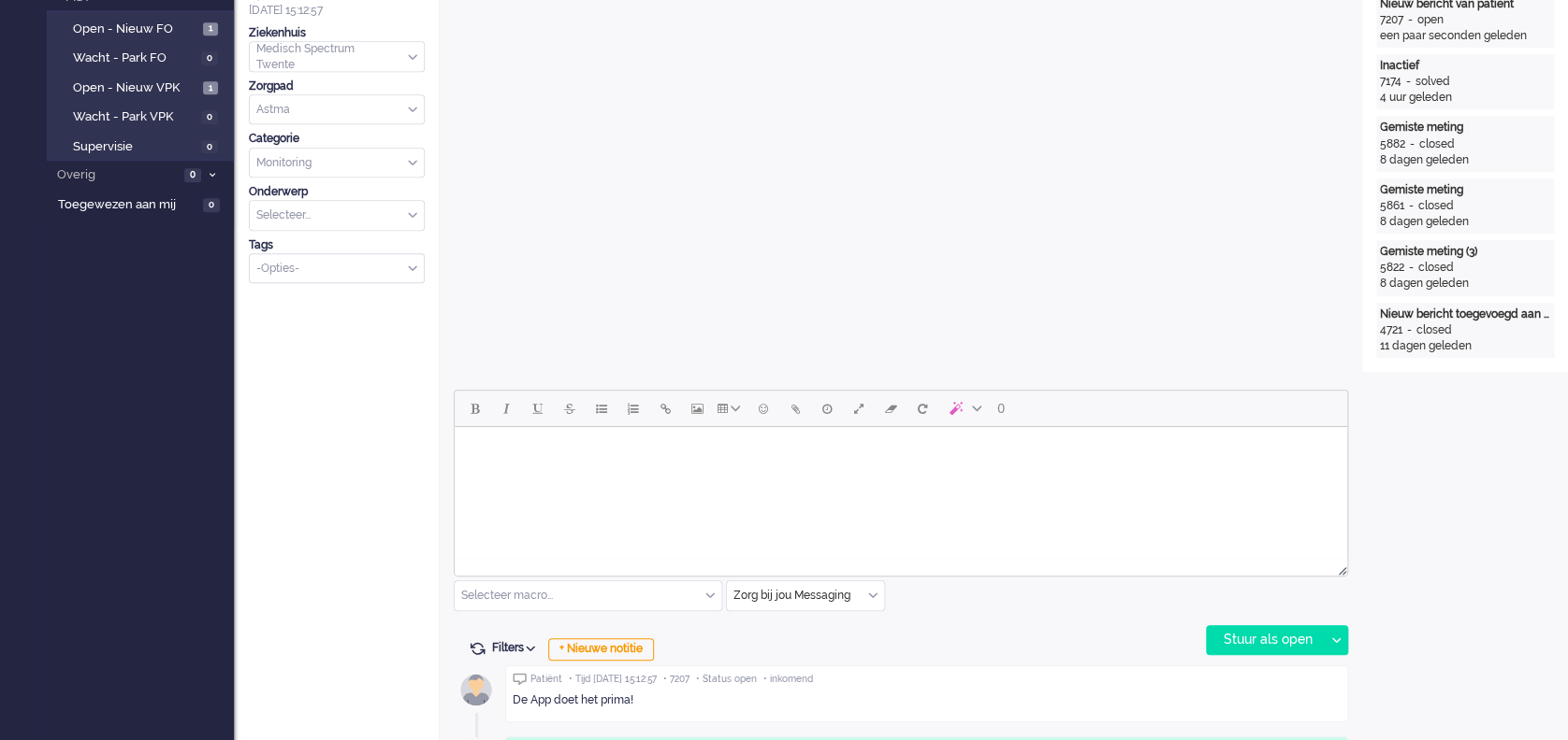
scroll to position [551, 0]
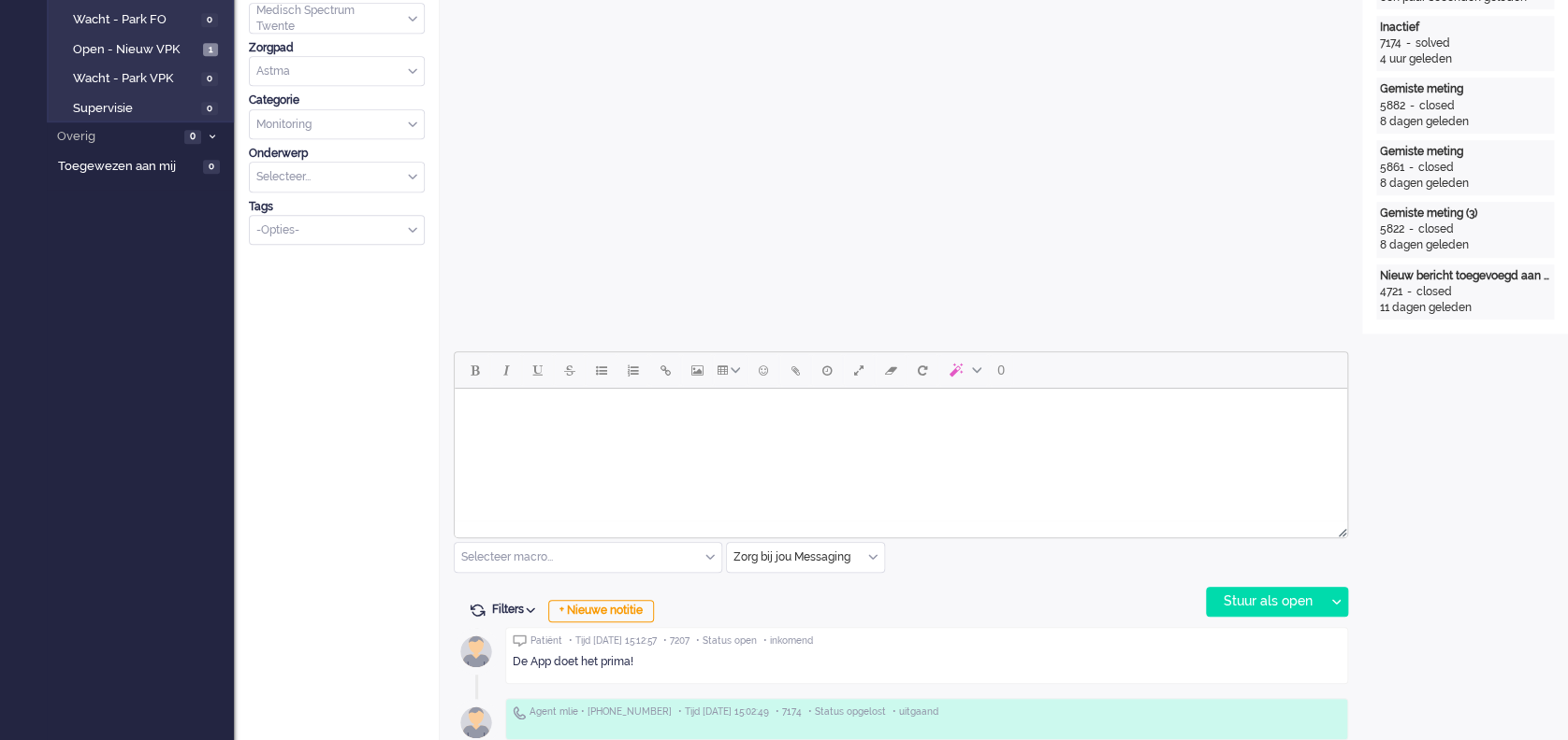
click at [598, 437] on html at bounding box center [901, 413] width 892 height 48
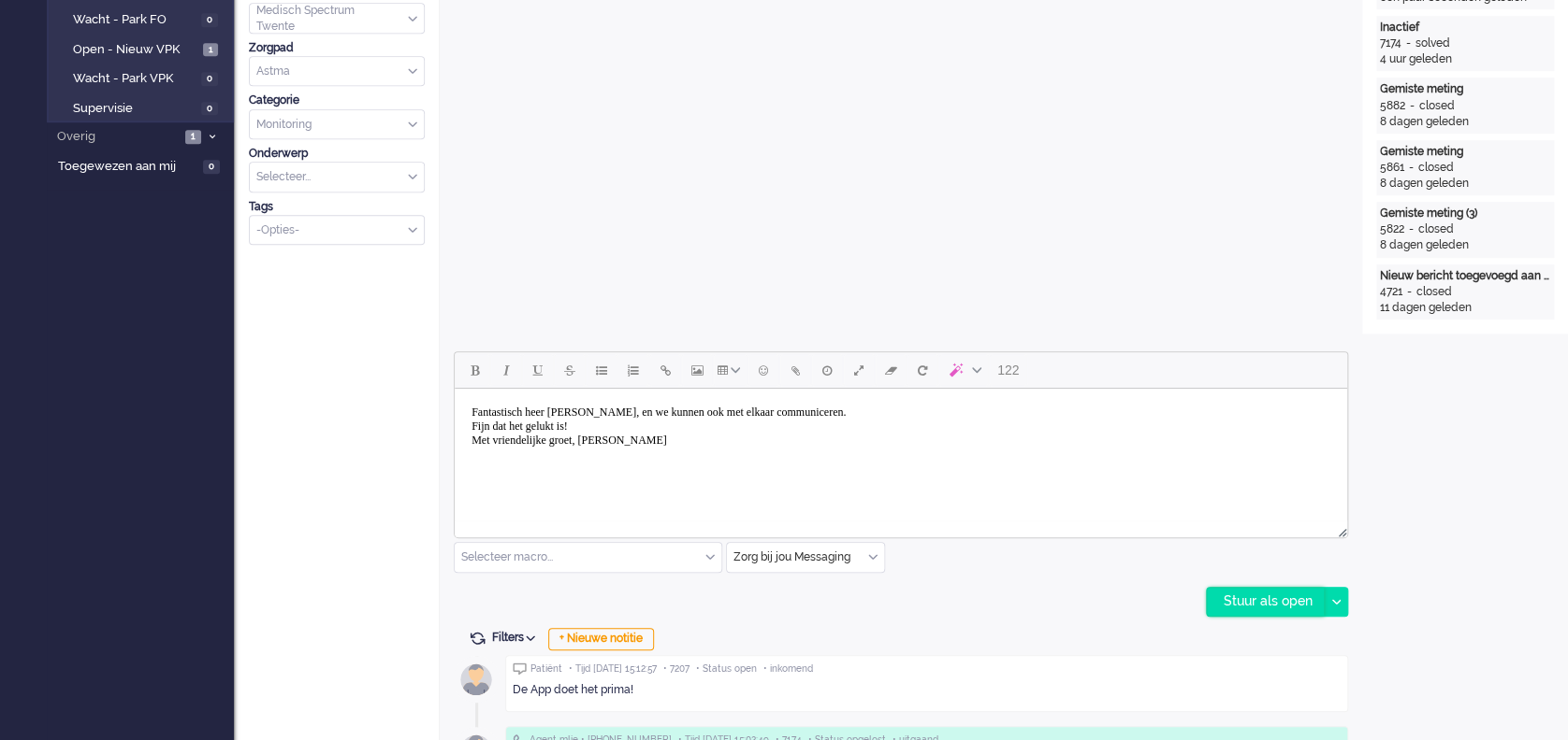
click at [1252, 598] on div "Stuur als open" at bounding box center [1265, 602] width 117 height 28
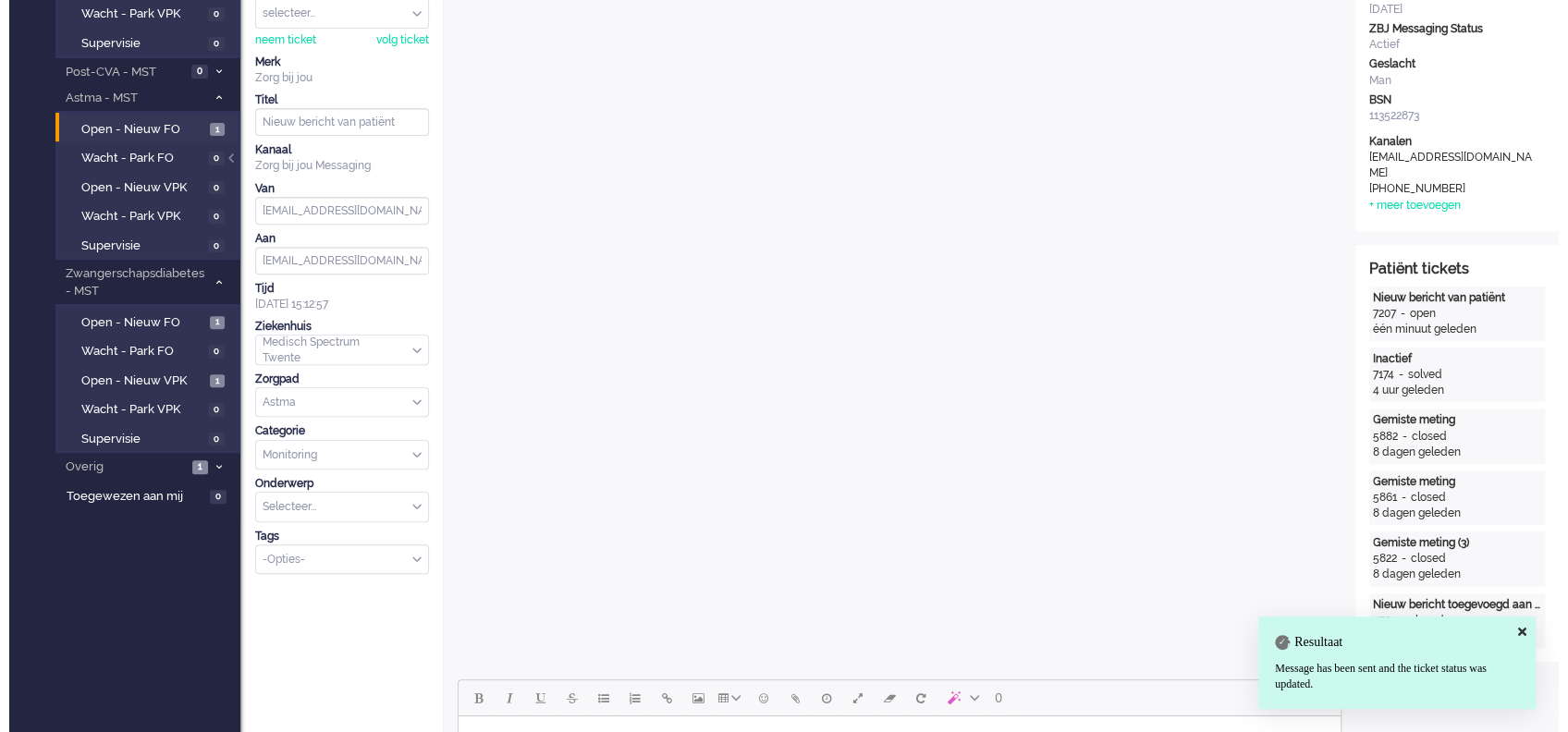
scroll to position [0, 0]
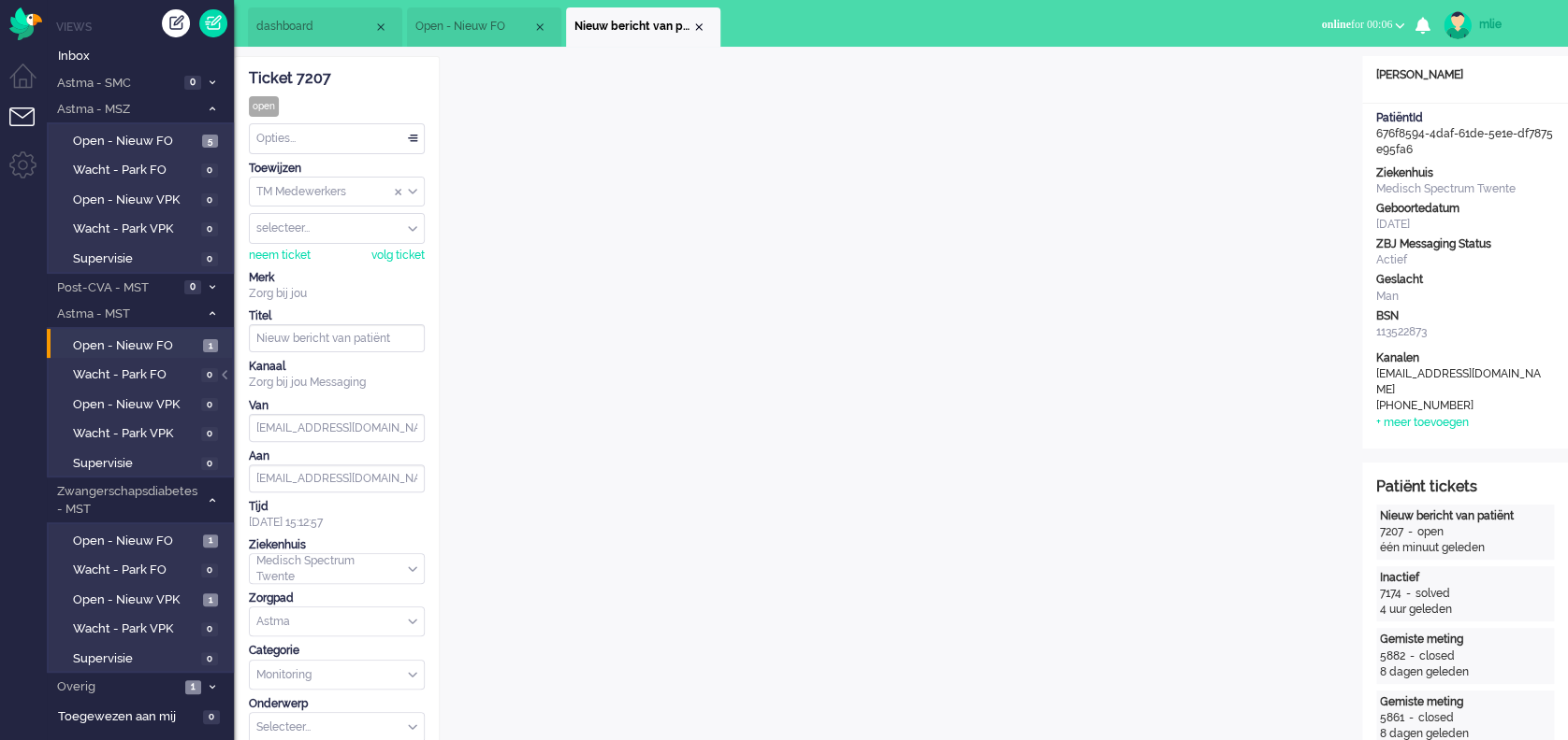
click at [411, 136] on div "Opties..." at bounding box center [337, 139] width 174 height 29
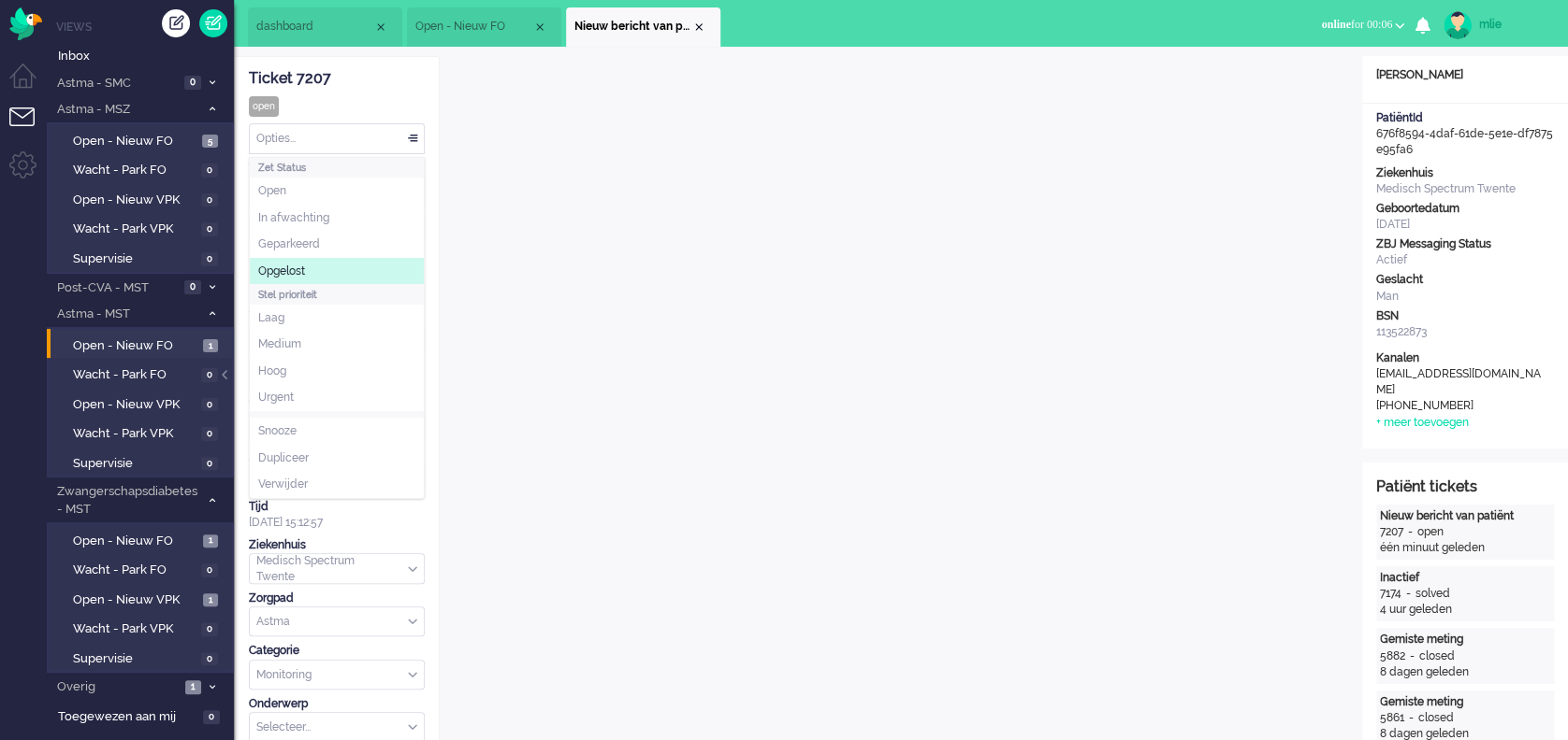
click at [277, 271] on span "Opgelost" at bounding box center [280, 271] width 47 height 16
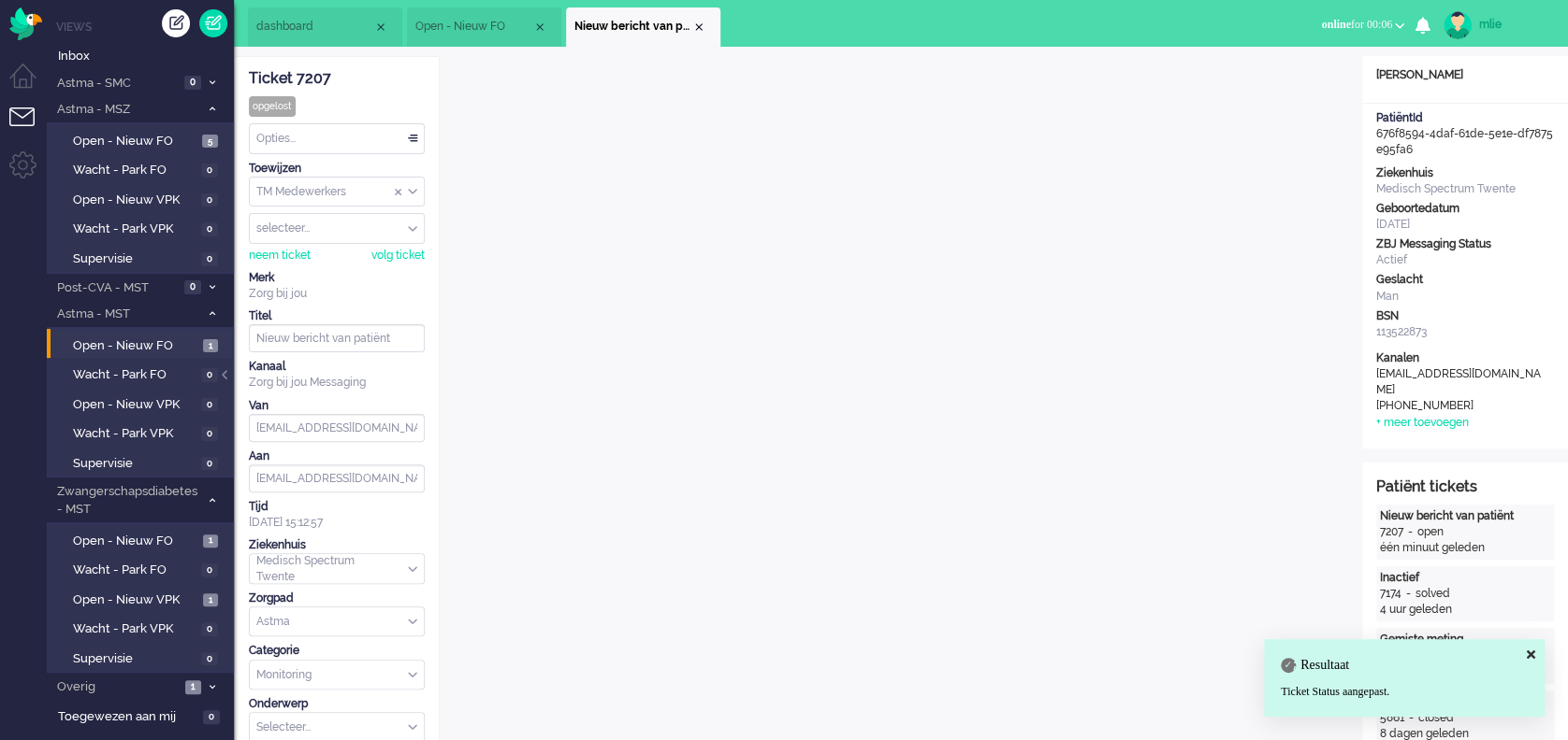
click at [705, 20] on li "Nieuw bericht van patiënt" at bounding box center [643, 28] width 155 height 40
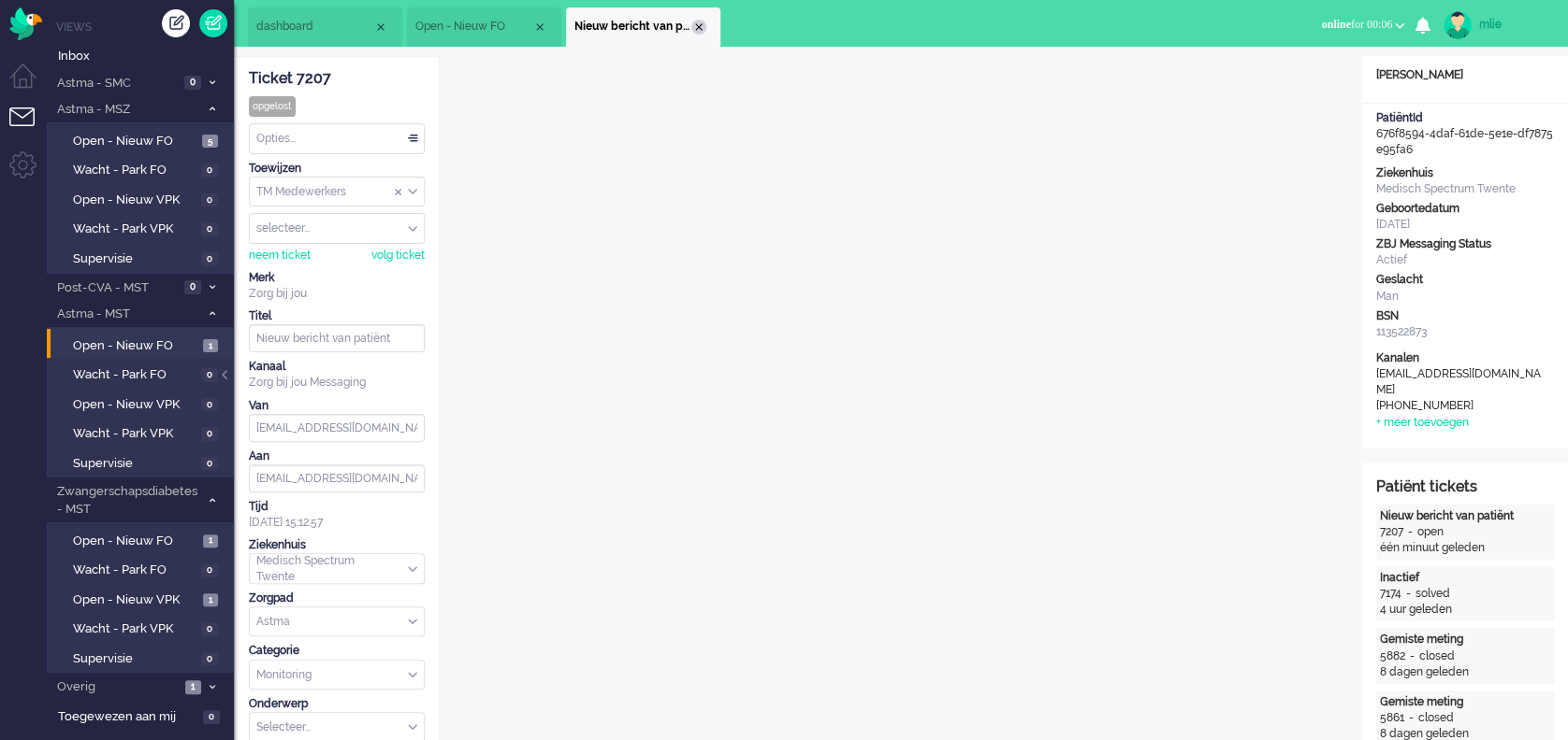
click at [700, 20] on div "Close tab" at bounding box center [698, 27] width 15 height 15
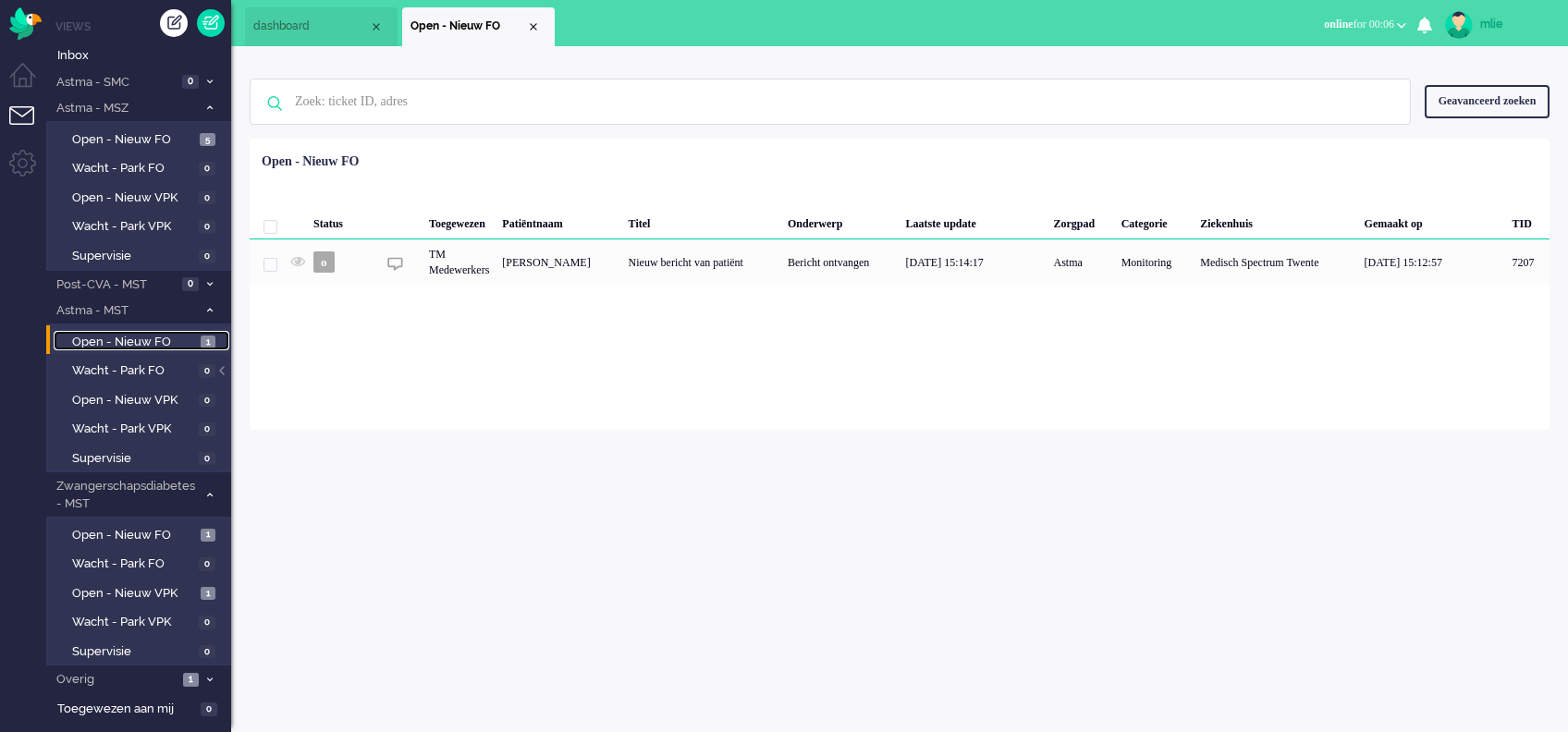
click at [107, 335] on span "Open - Nieuw FO" at bounding box center [134, 343] width 123 height 18
click at [119, 527] on span "Open - Nieuw FO" at bounding box center [134, 536] width 123 height 18
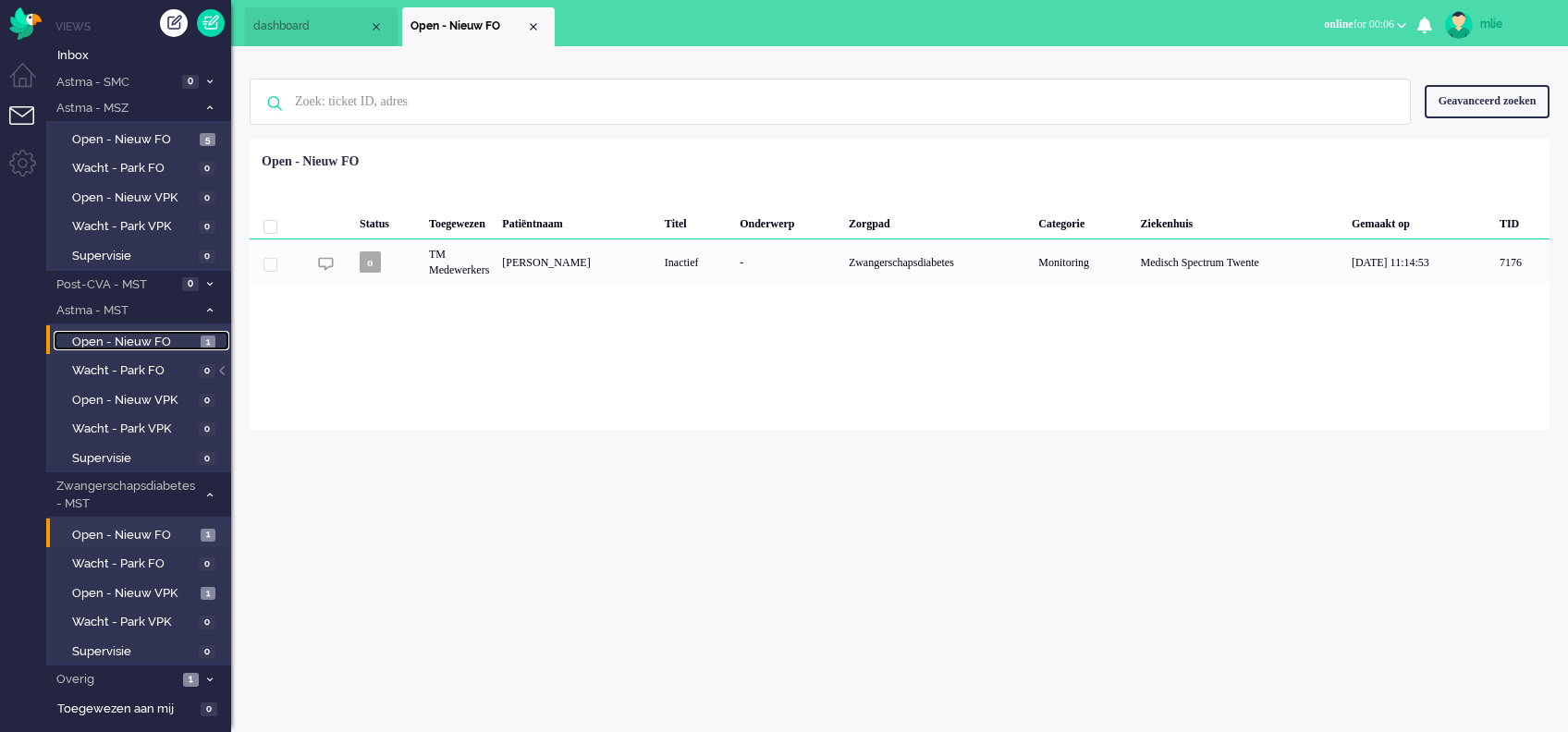
click at [94, 340] on span "Open - Nieuw FO" at bounding box center [134, 343] width 123 height 18
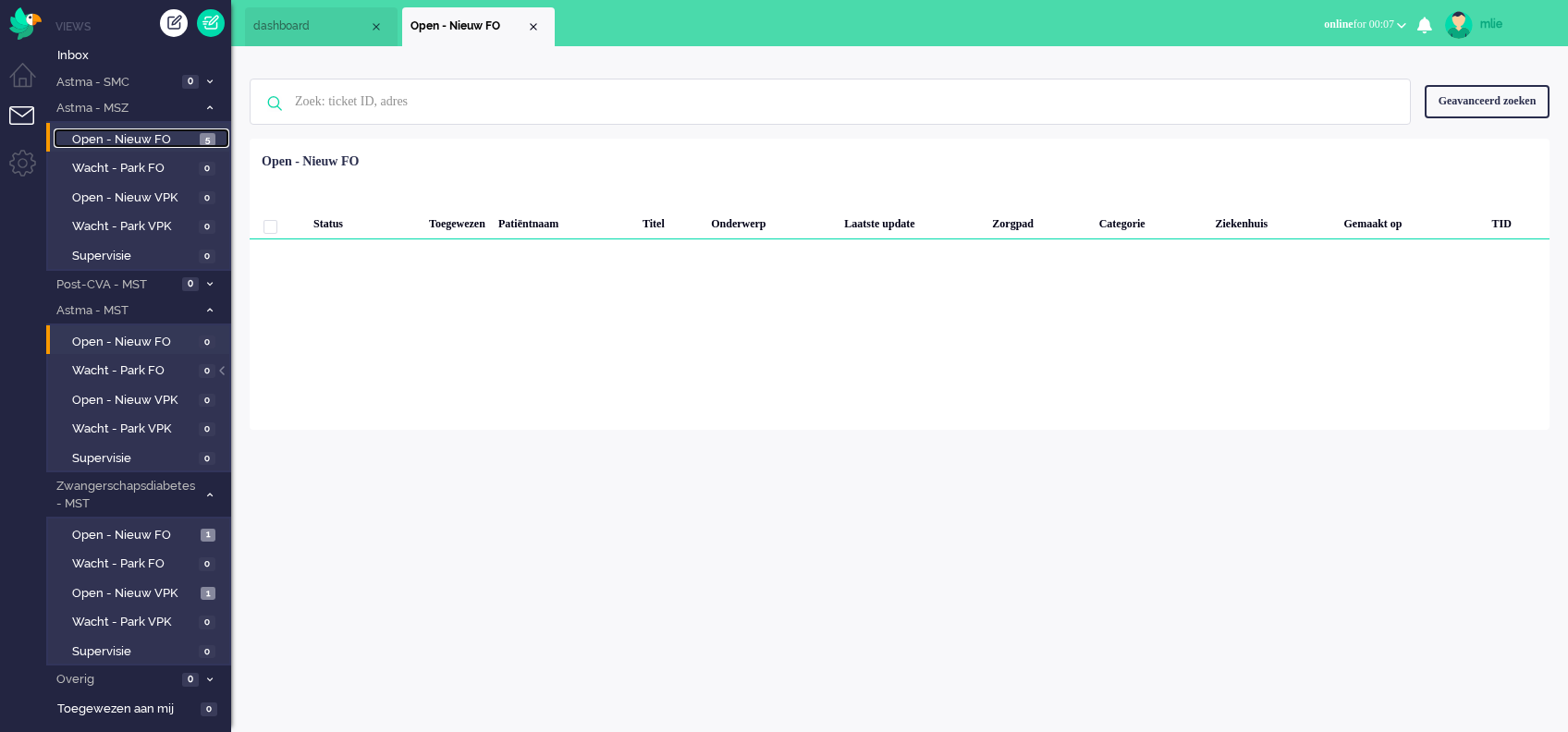
click at [152, 132] on span "Open - Nieuw FO" at bounding box center [134, 140] width 123 height 18
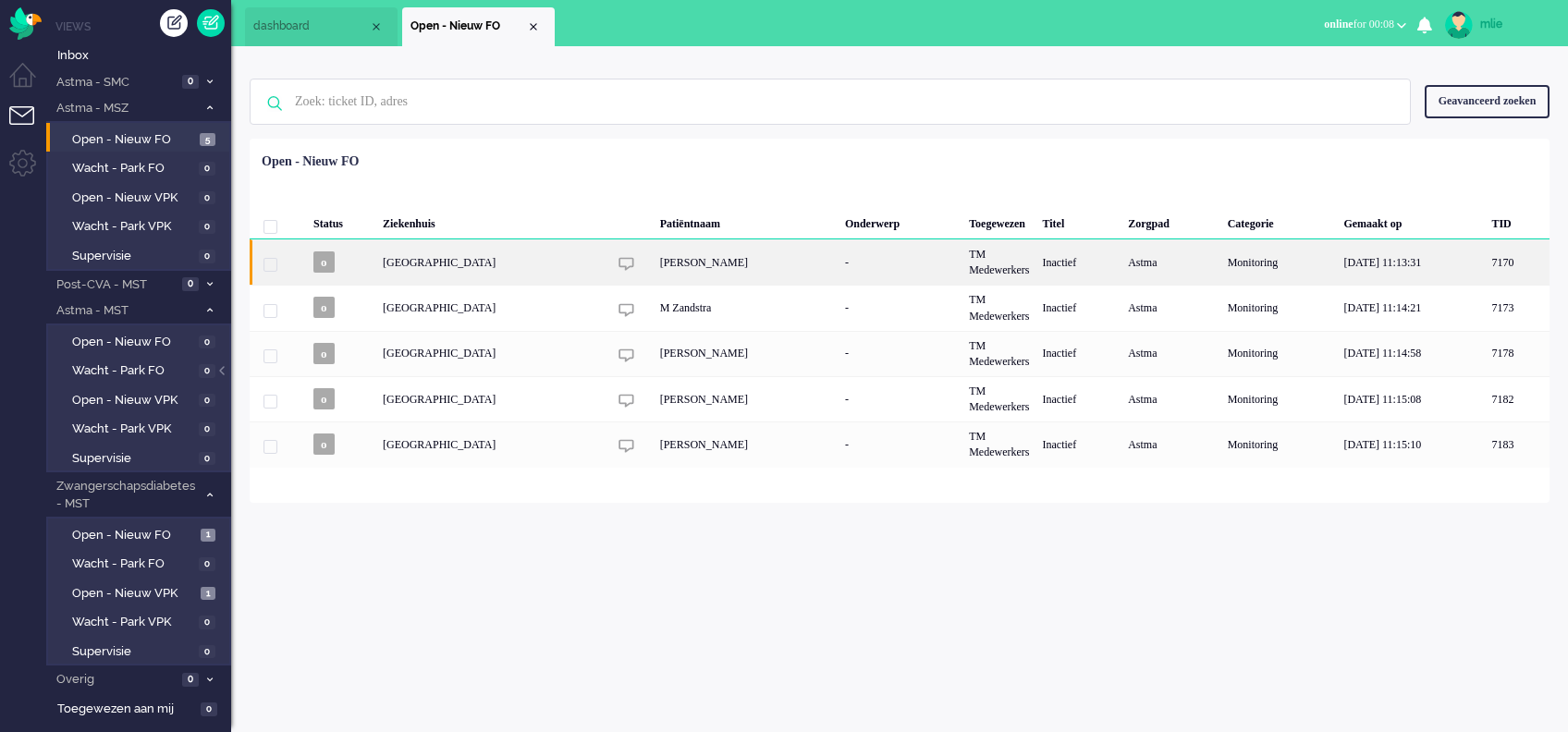
click at [808, 256] on div "[PERSON_NAME]" at bounding box center [746, 262] width 185 height 45
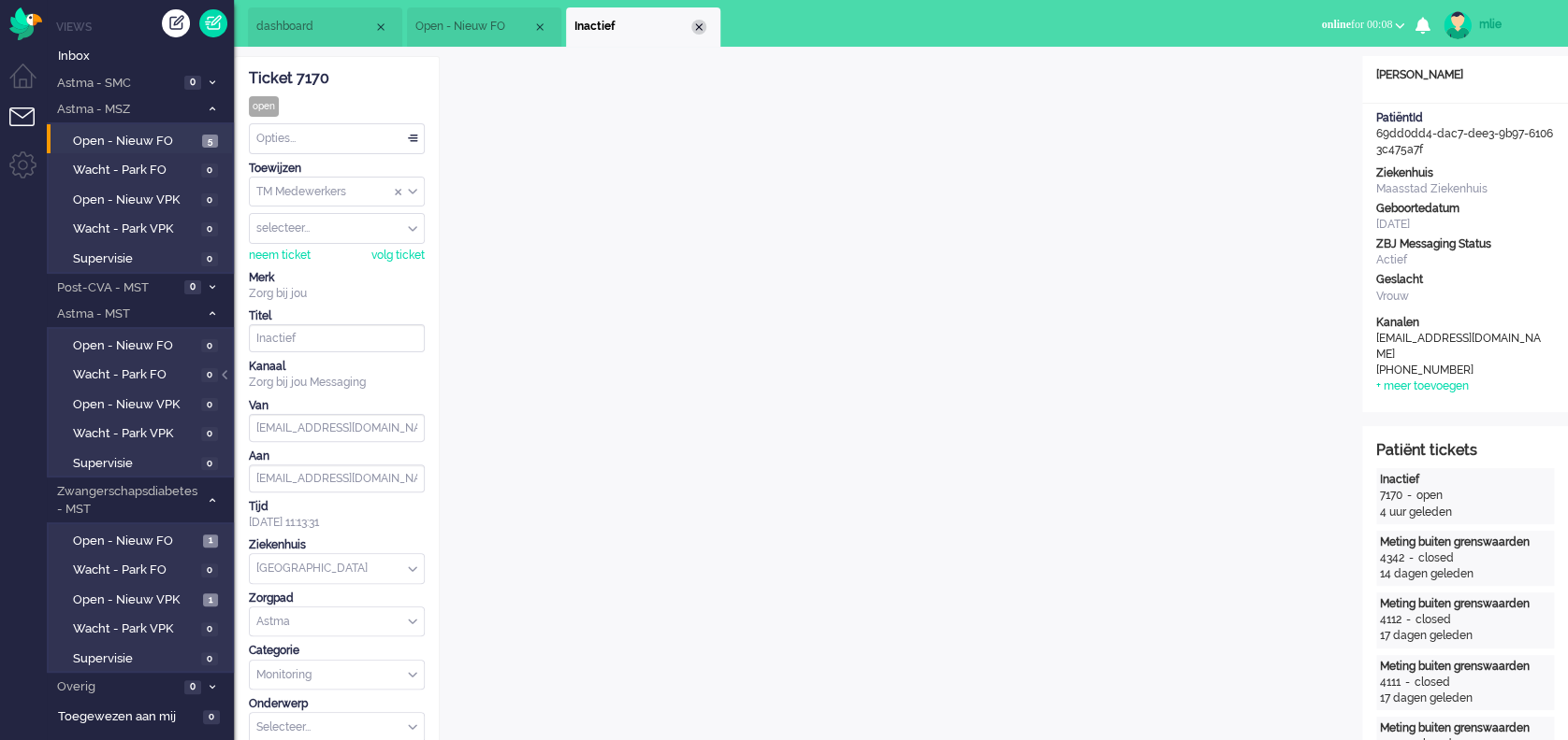
click at [700, 20] on div "Close tab" at bounding box center [698, 27] width 15 height 15
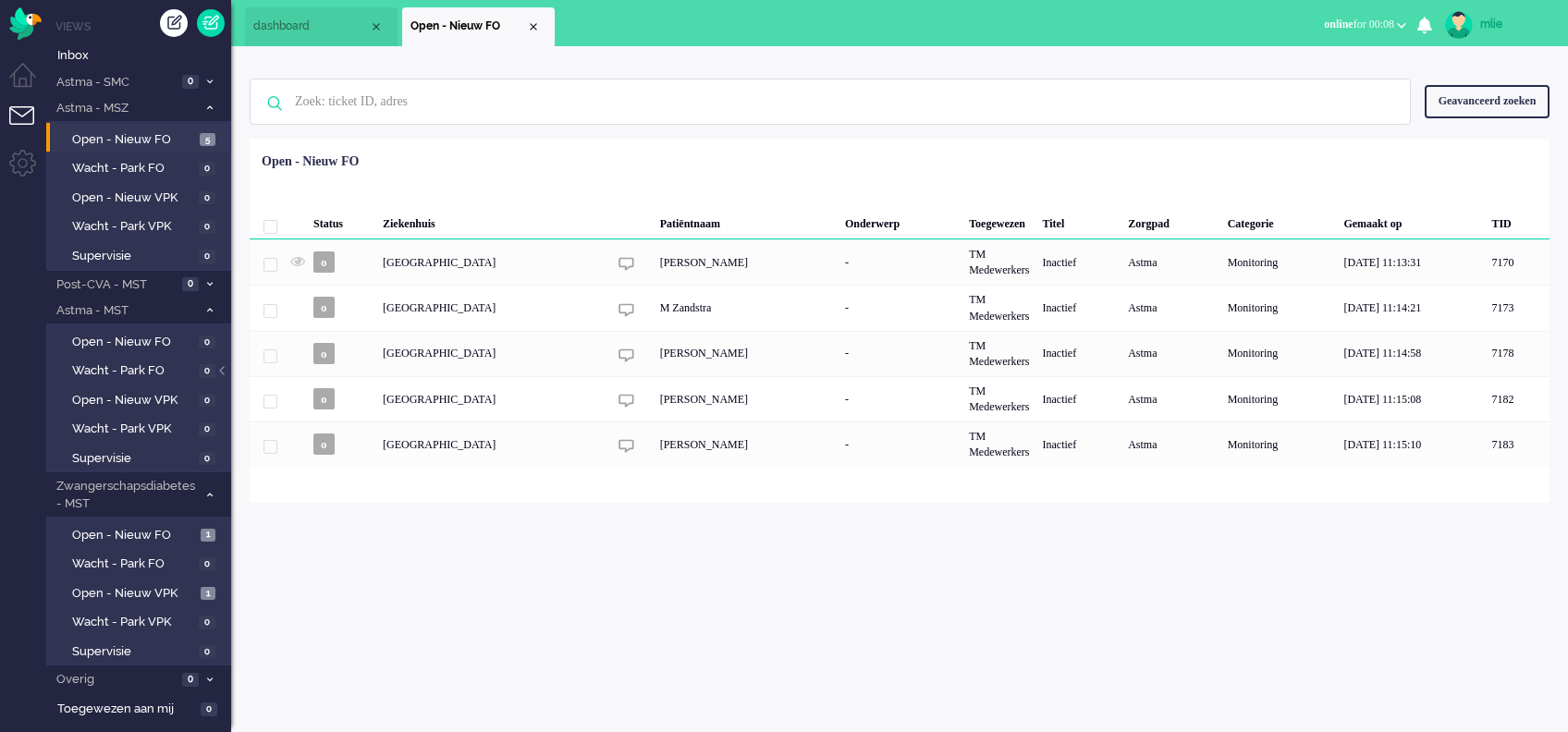
click at [540, 30] on li "Open - Nieuw FO" at bounding box center [479, 27] width 153 height 39
click at [533, 29] on div "Close tab" at bounding box center [533, 26] width 15 height 15
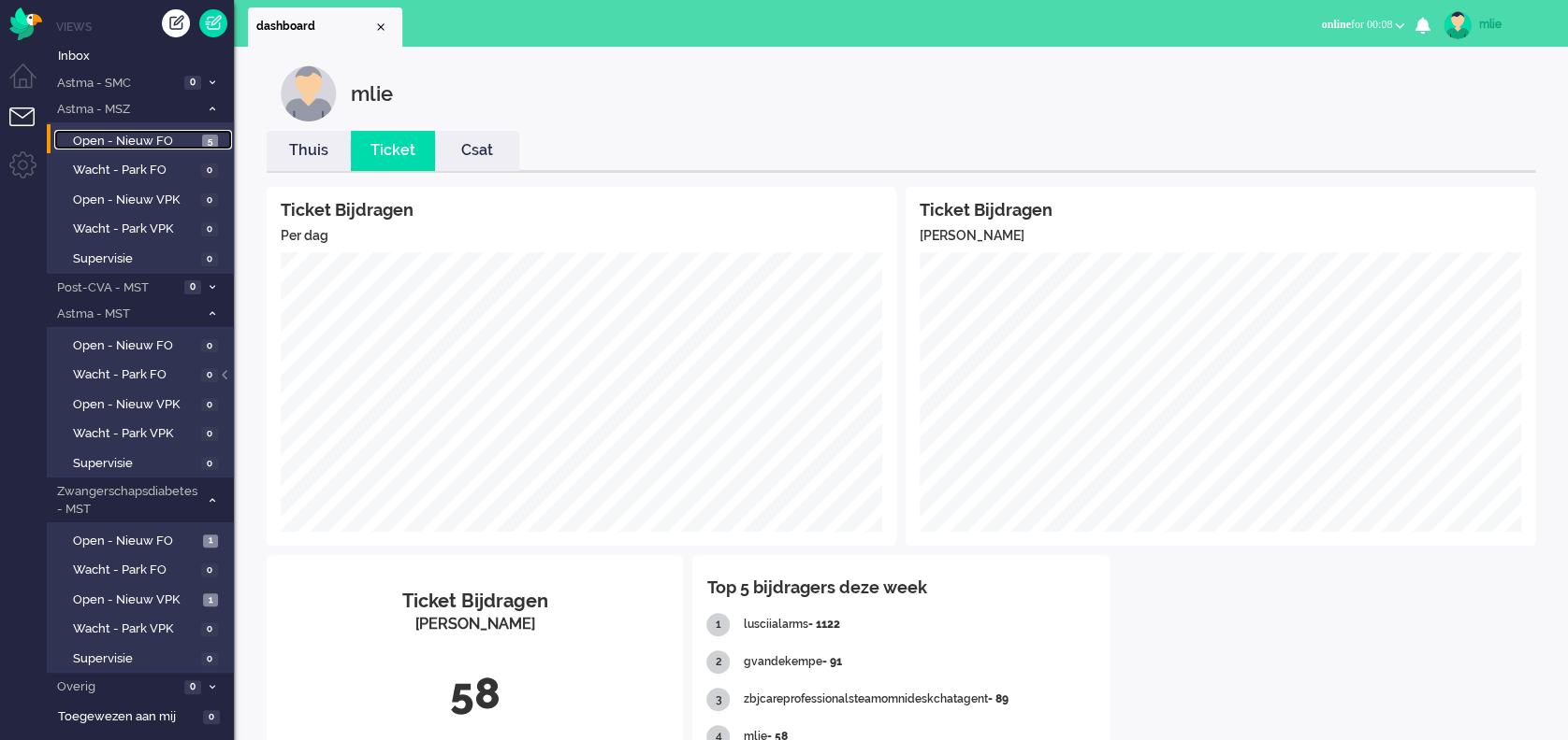
click at [146, 139] on span "Open - Nieuw FO" at bounding box center [136, 142] width 125 height 18
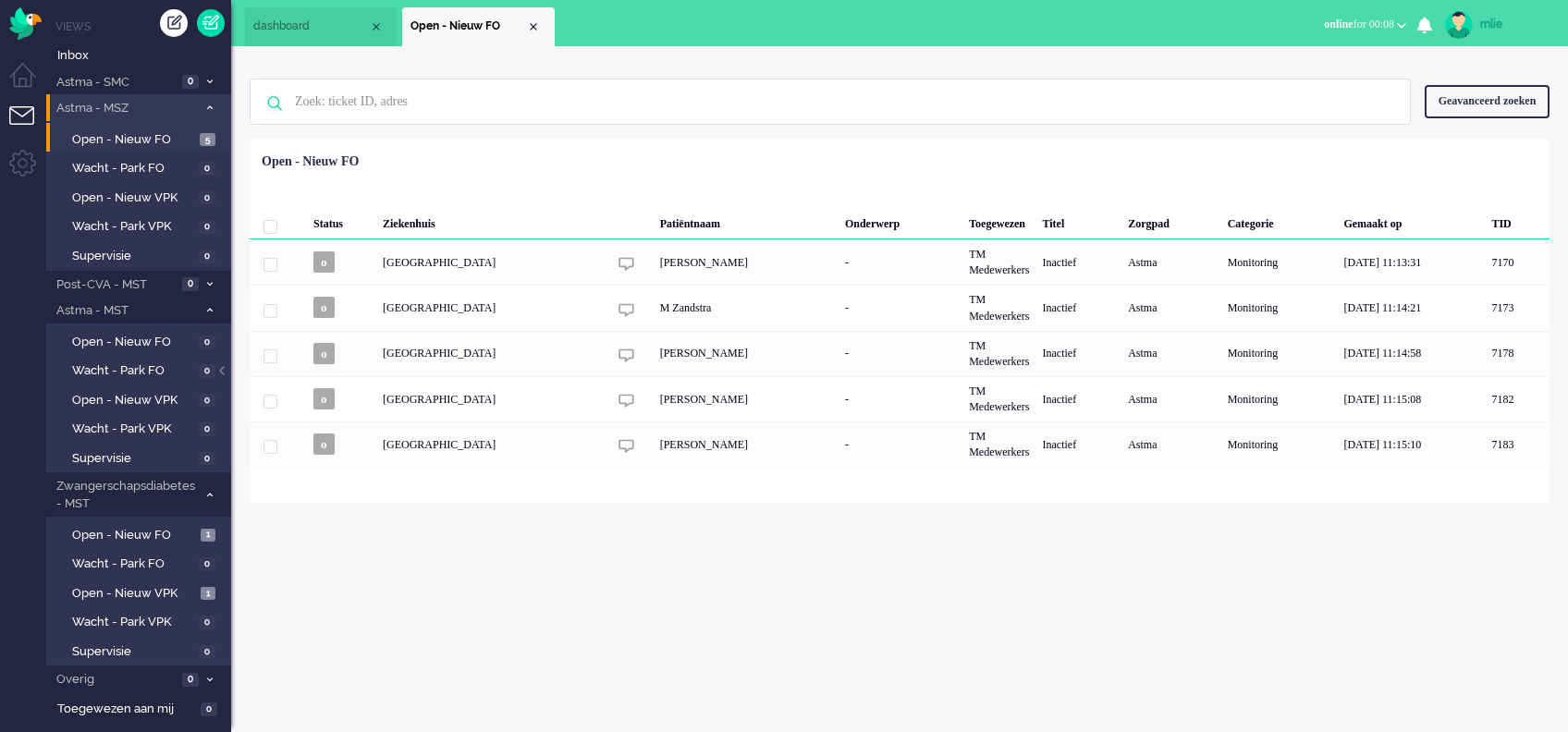
click at [212, 105] on icon at bounding box center [210, 108] width 6 height 7
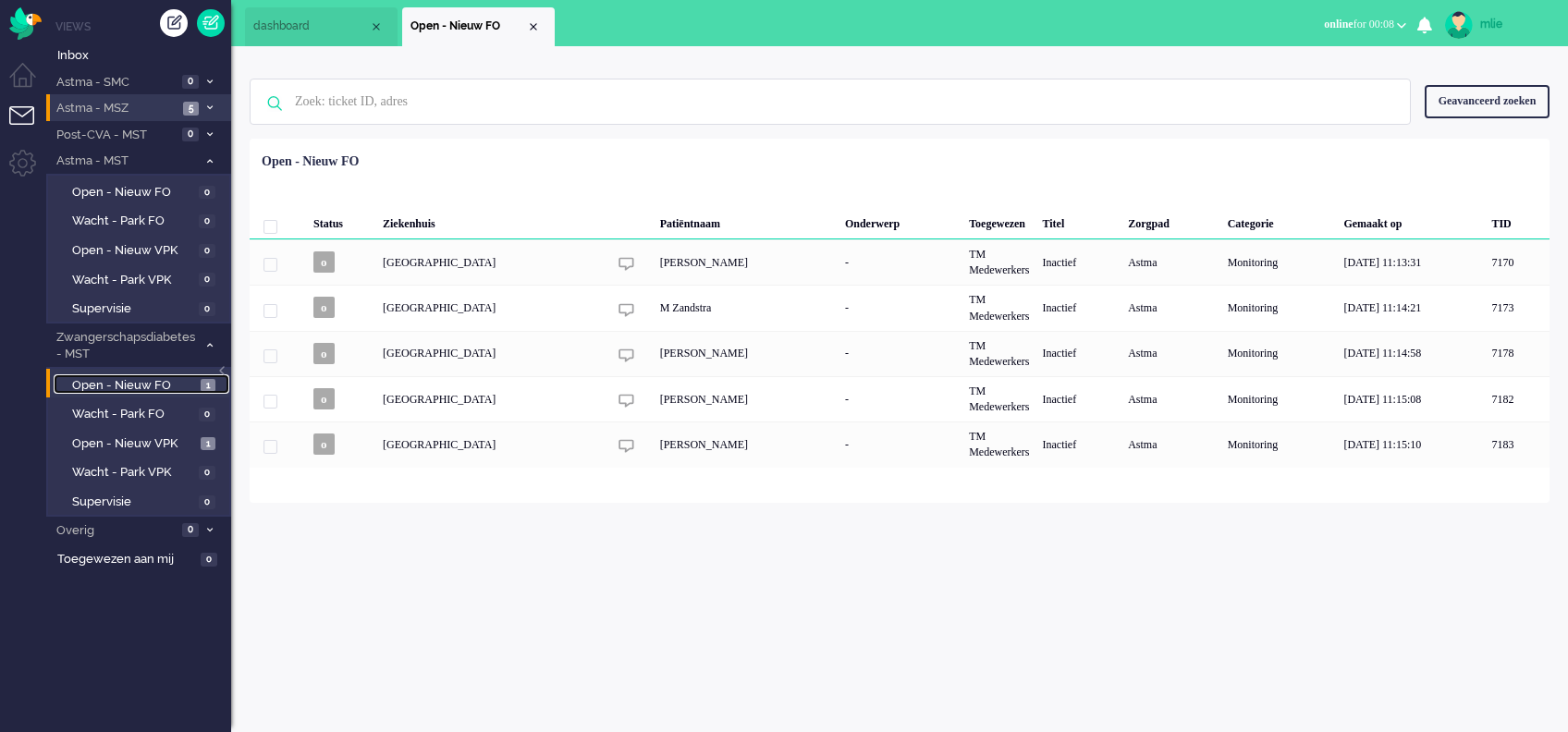
click at [164, 381] on span "Open - Nieuw FO" at bounding box center [134, 386] width 123 height 18
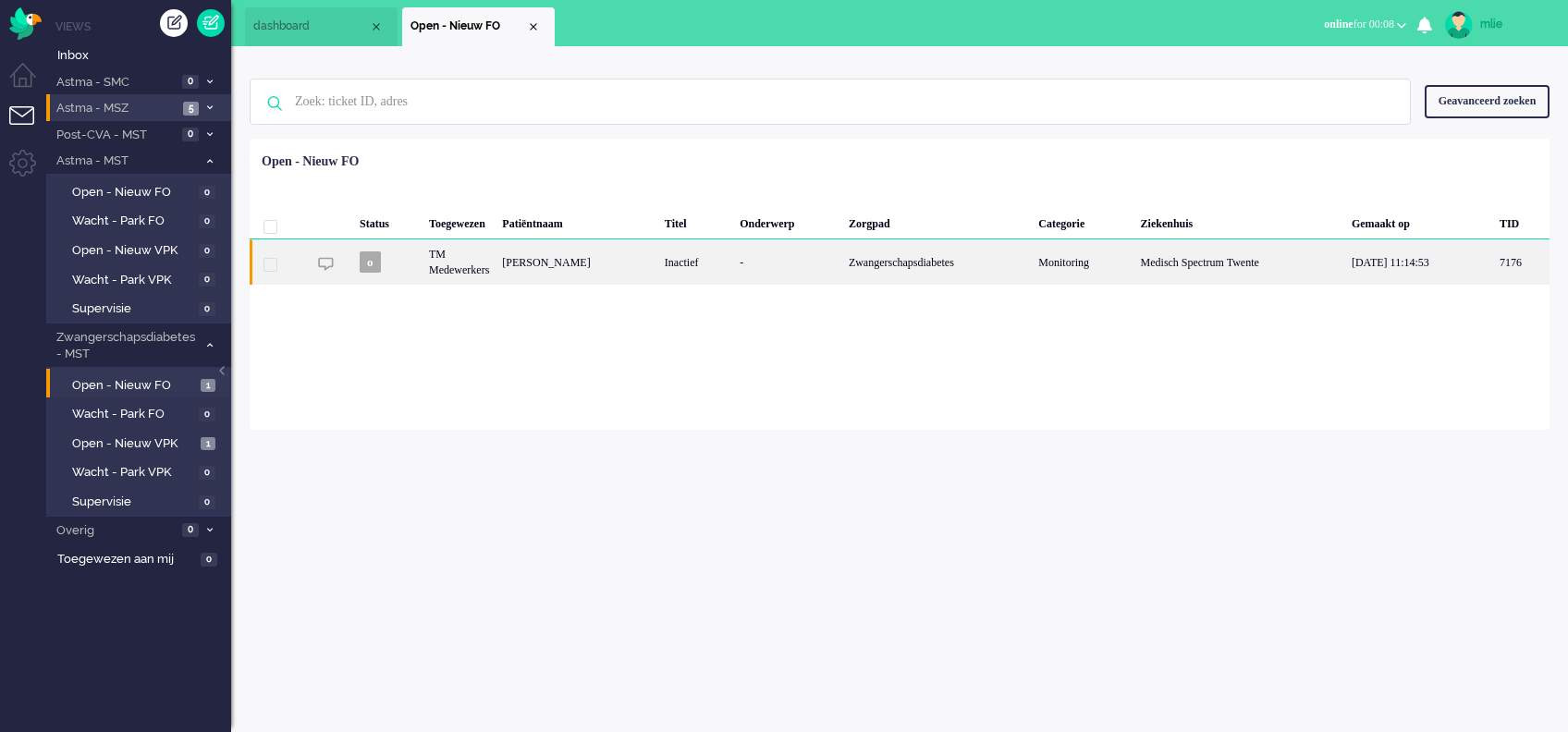
click at [921, 264] on div "Zwangerschapsdiabetes" at bounding box center [937, 262] width 189 height 45
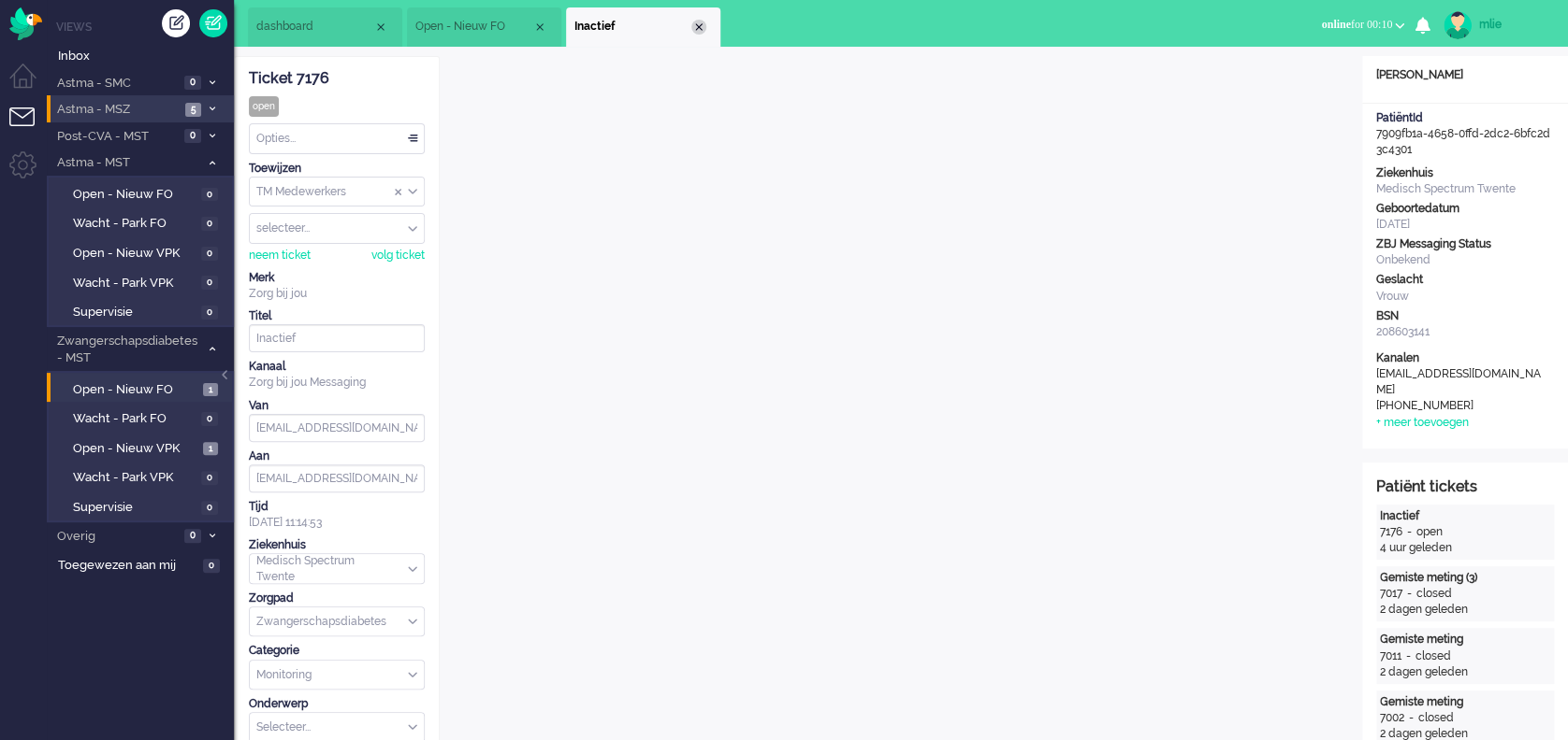
click at [700, 24] on div "Close tab" at bounding box center [698, 27] width 15 height 15
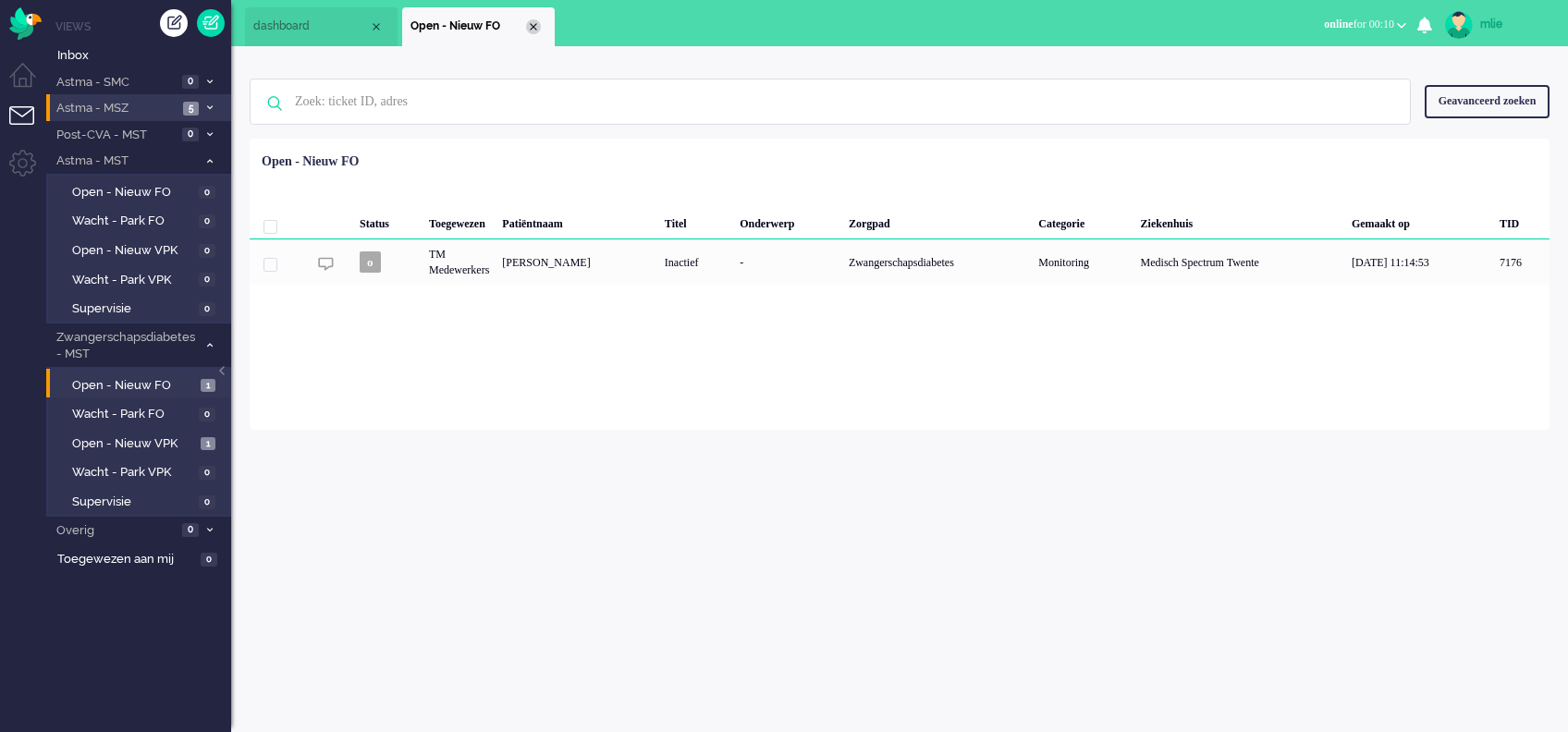
click at [539, 28] on div "Close tab" at bounding box center [533, 26] width 15 height 15
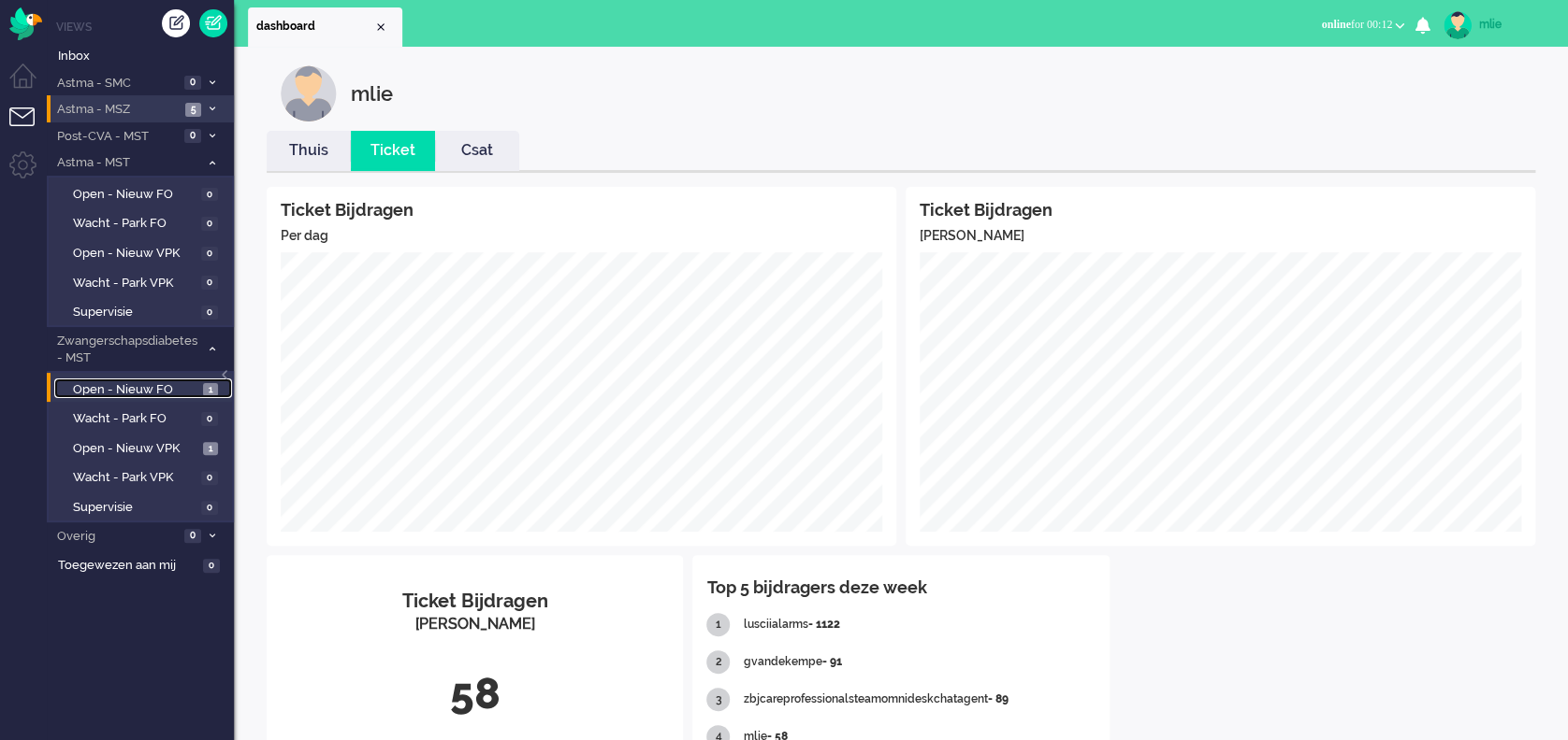
click at [125, 389] on span "Open - Nieuw FO" at bounding box center [136, 390] width 125 height 18
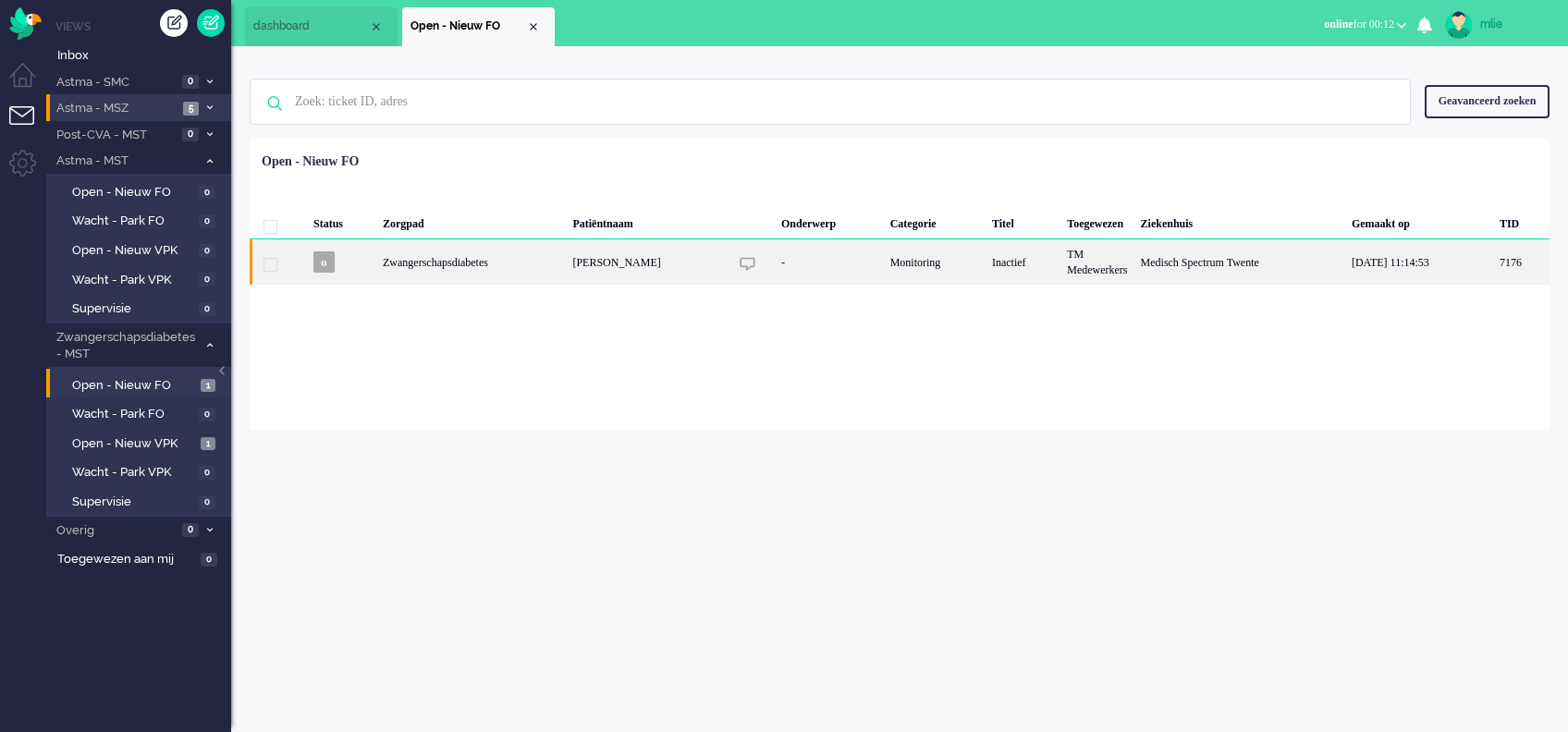
click at [740, 262] on img "7176" at bounding box center [748, 264] width 16 height 16
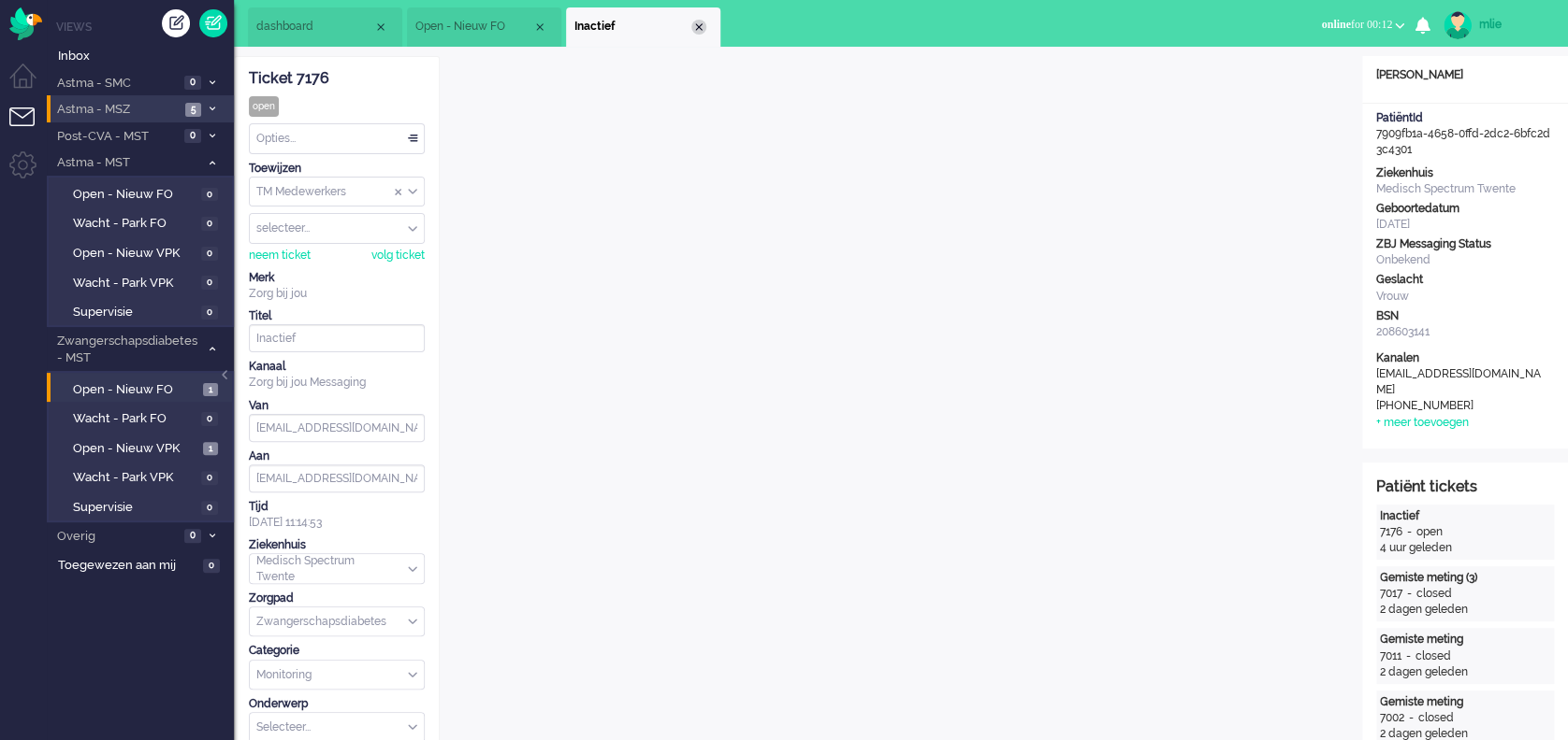
click at [698, 28] on div "Close tab" at bounding box center [698, 27] width 15 height 15
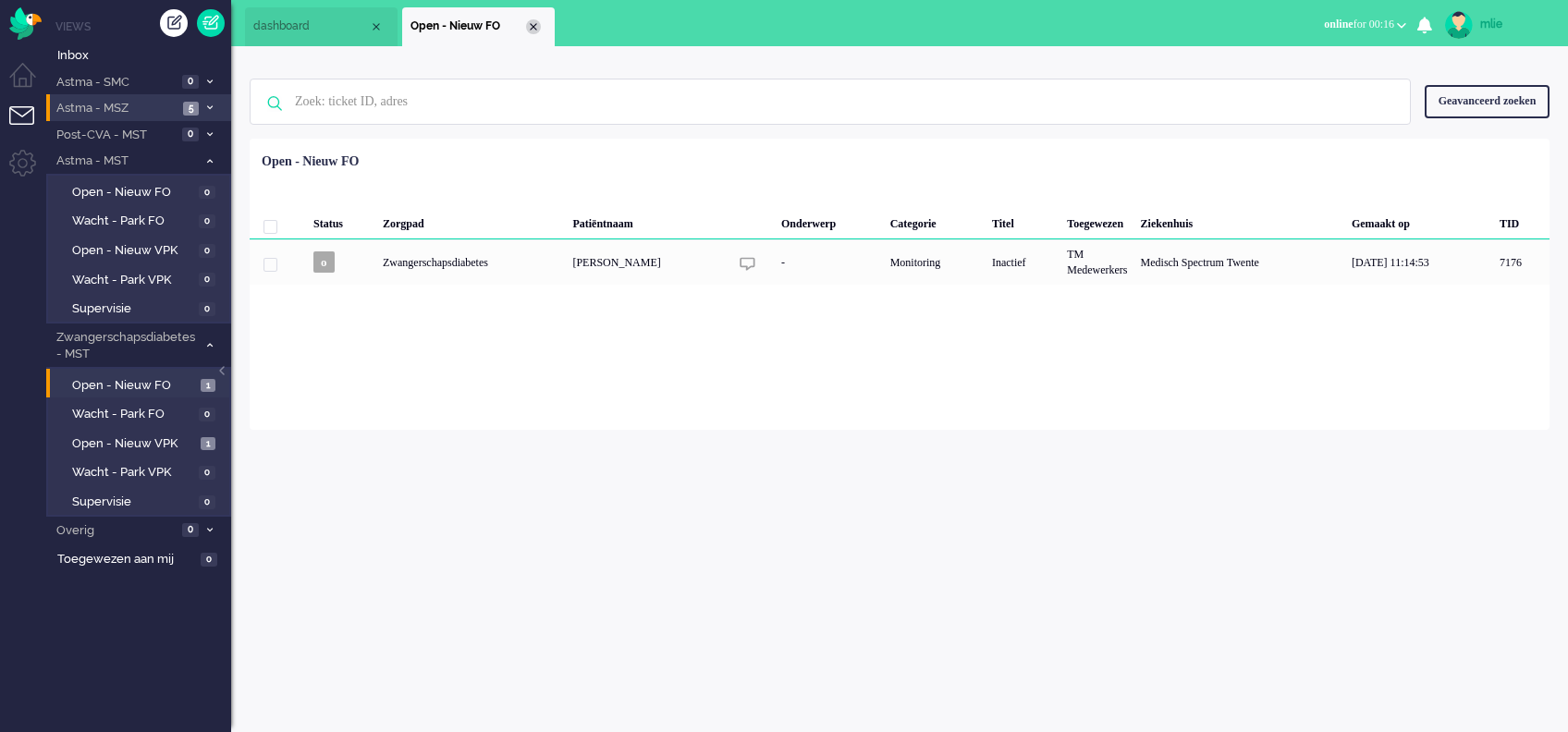
click at [532, 23] on div "Close tab" at bounding box center [533, 26] width 15 height 15
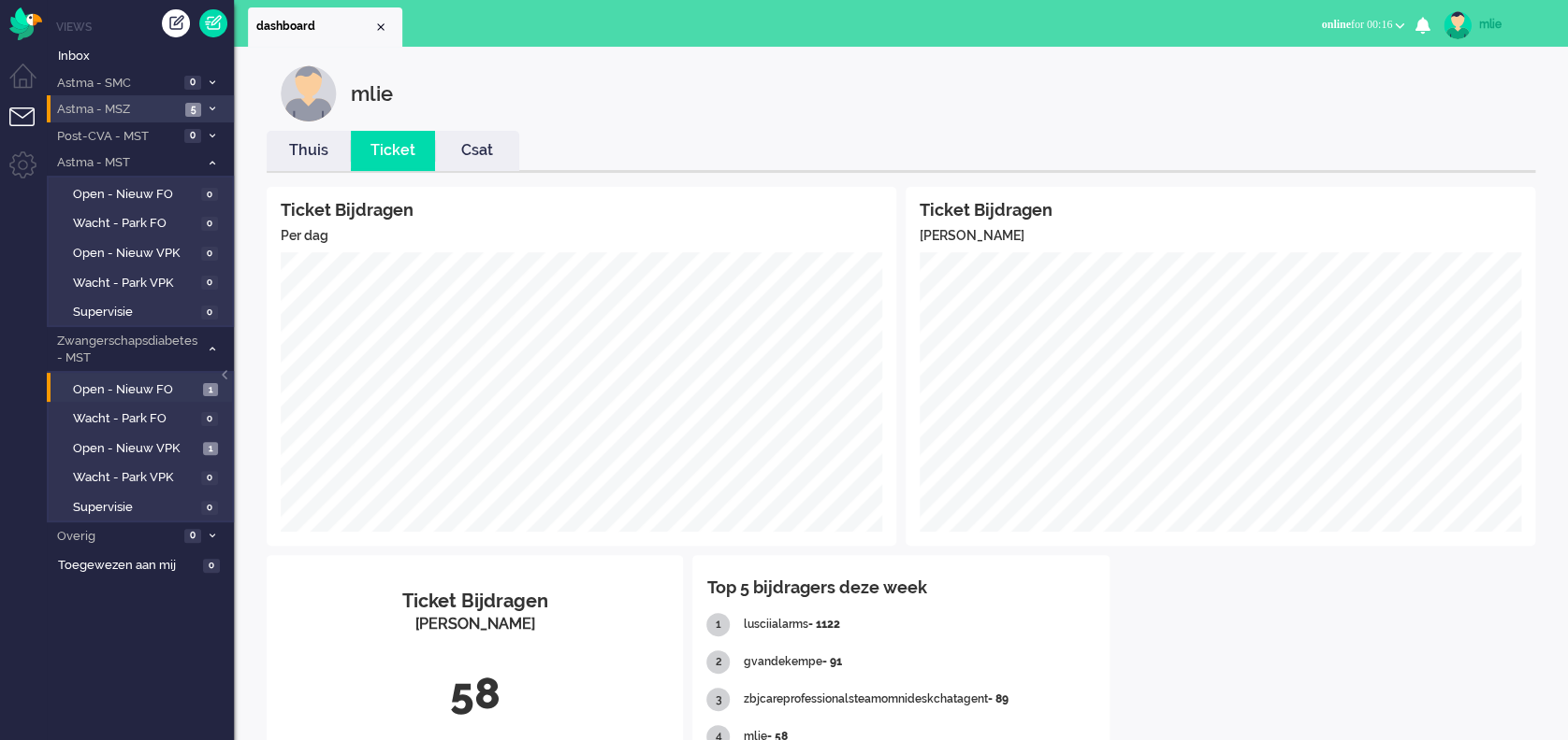
click at [308, 160] on link "Thuis" at bounding box center [308, 152] width 84 height 22
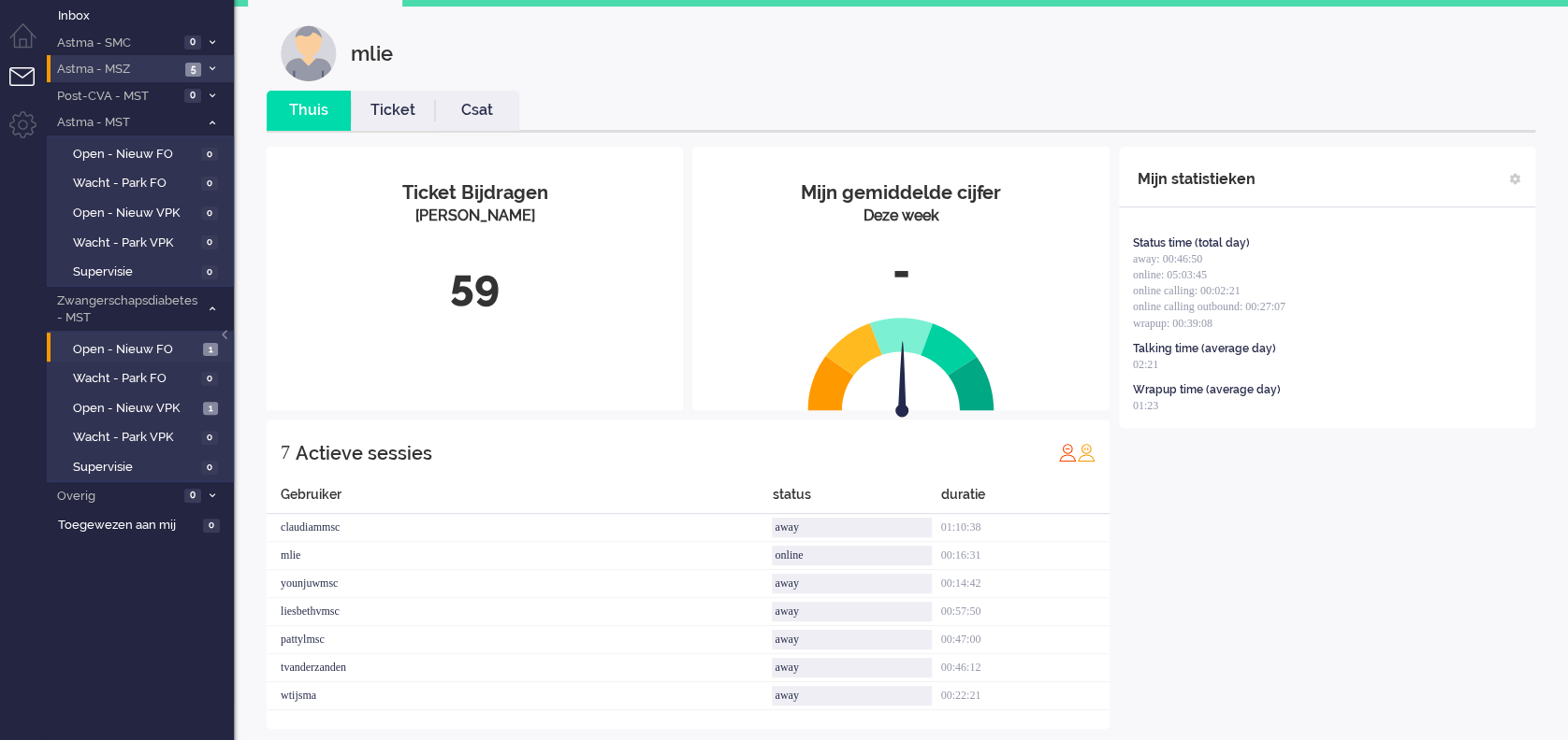
scroll to position [60, 0]
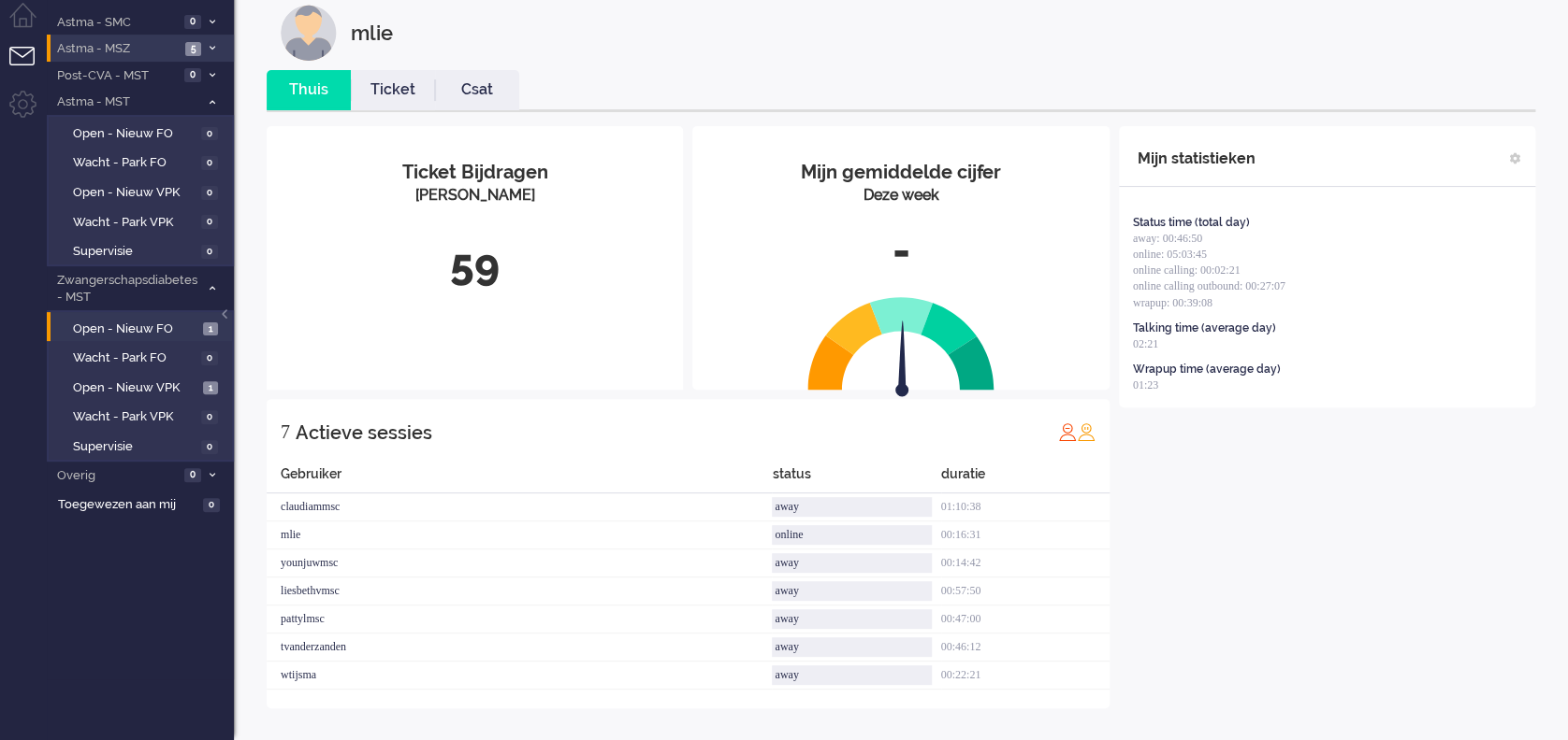
click at [390, 87] on link "Ticket" at bounding box center [392, 90] width 84 height 22
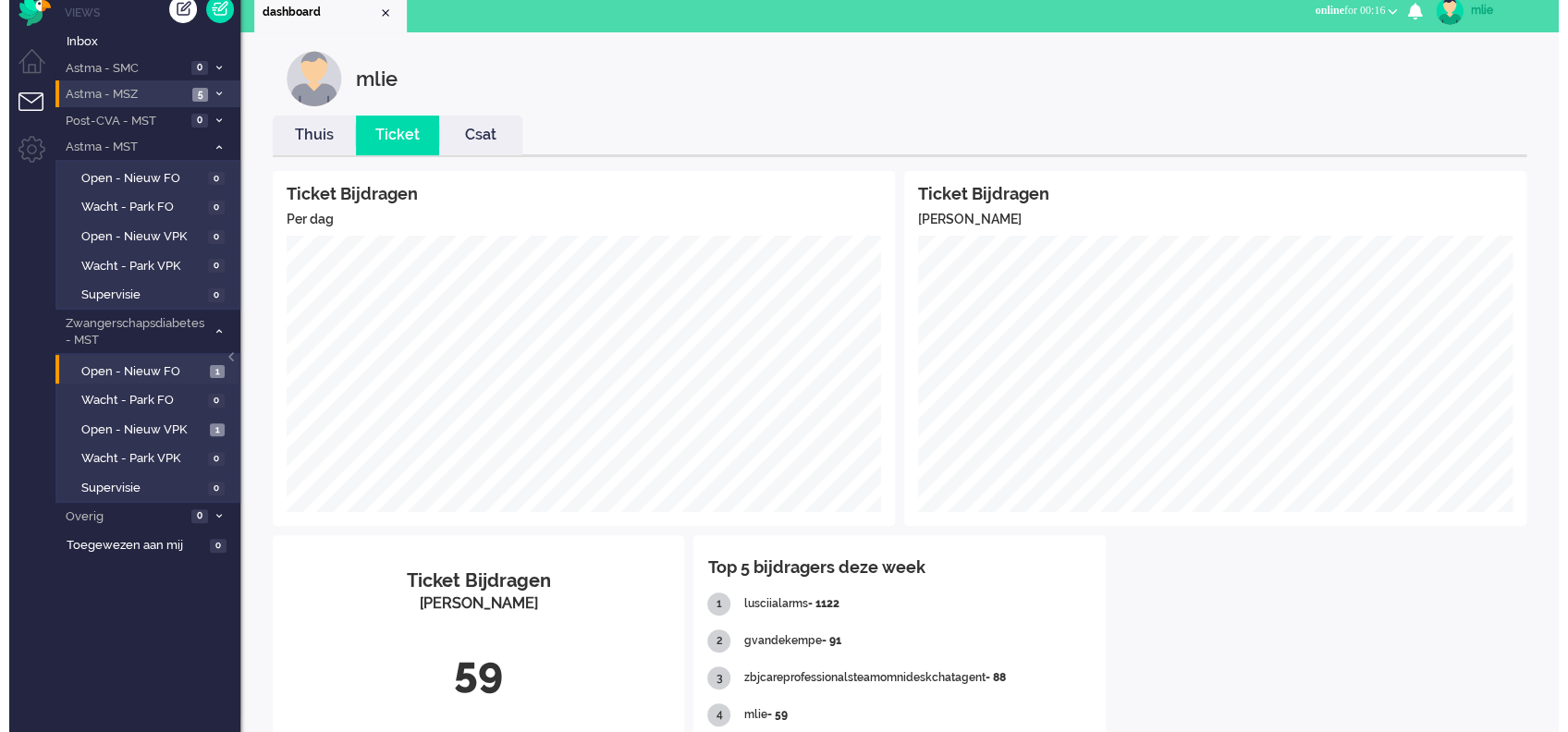
scroll to position [0, 0]
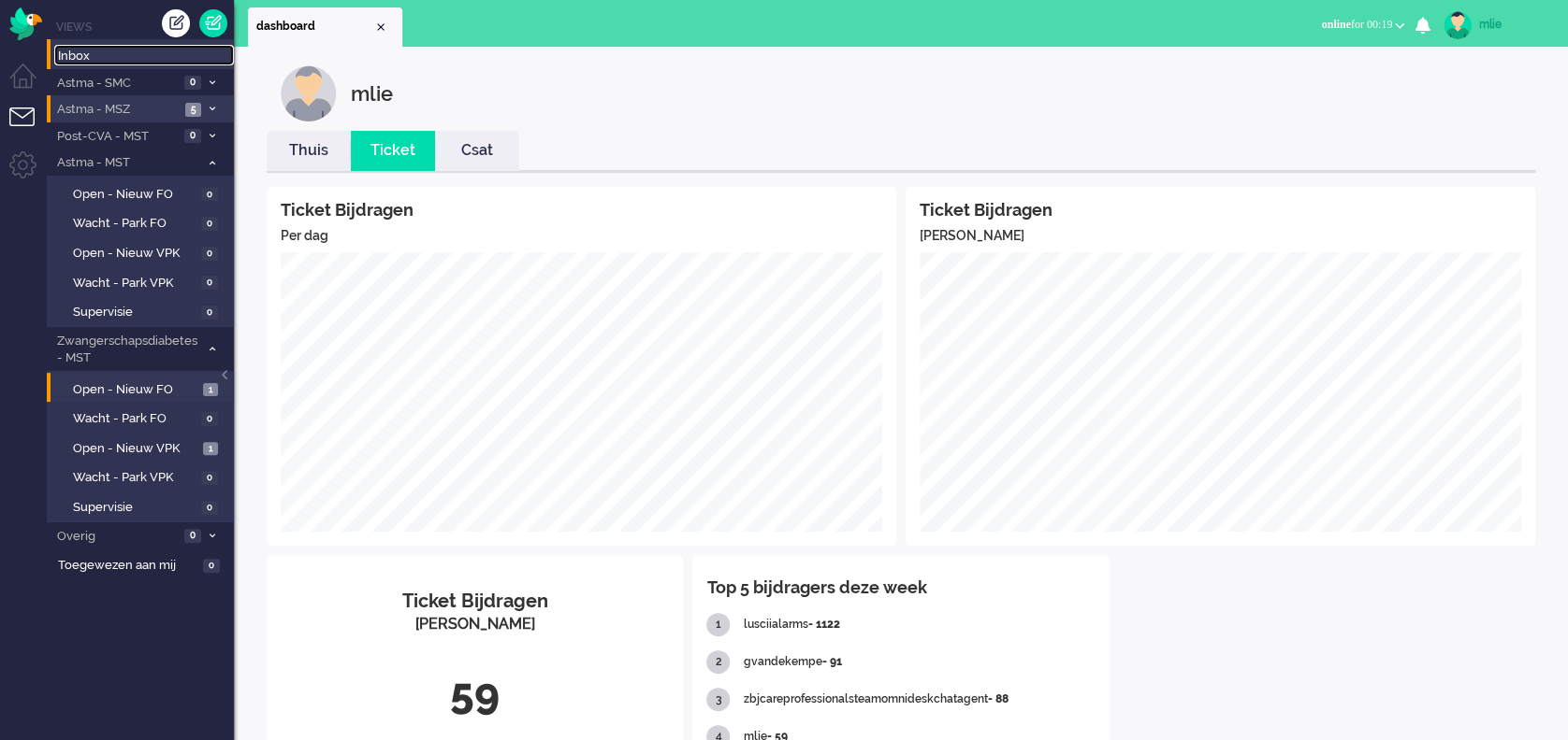
click at [97, 54] on span "Inbox" at bounding box center [146, 56] width 175 height 18
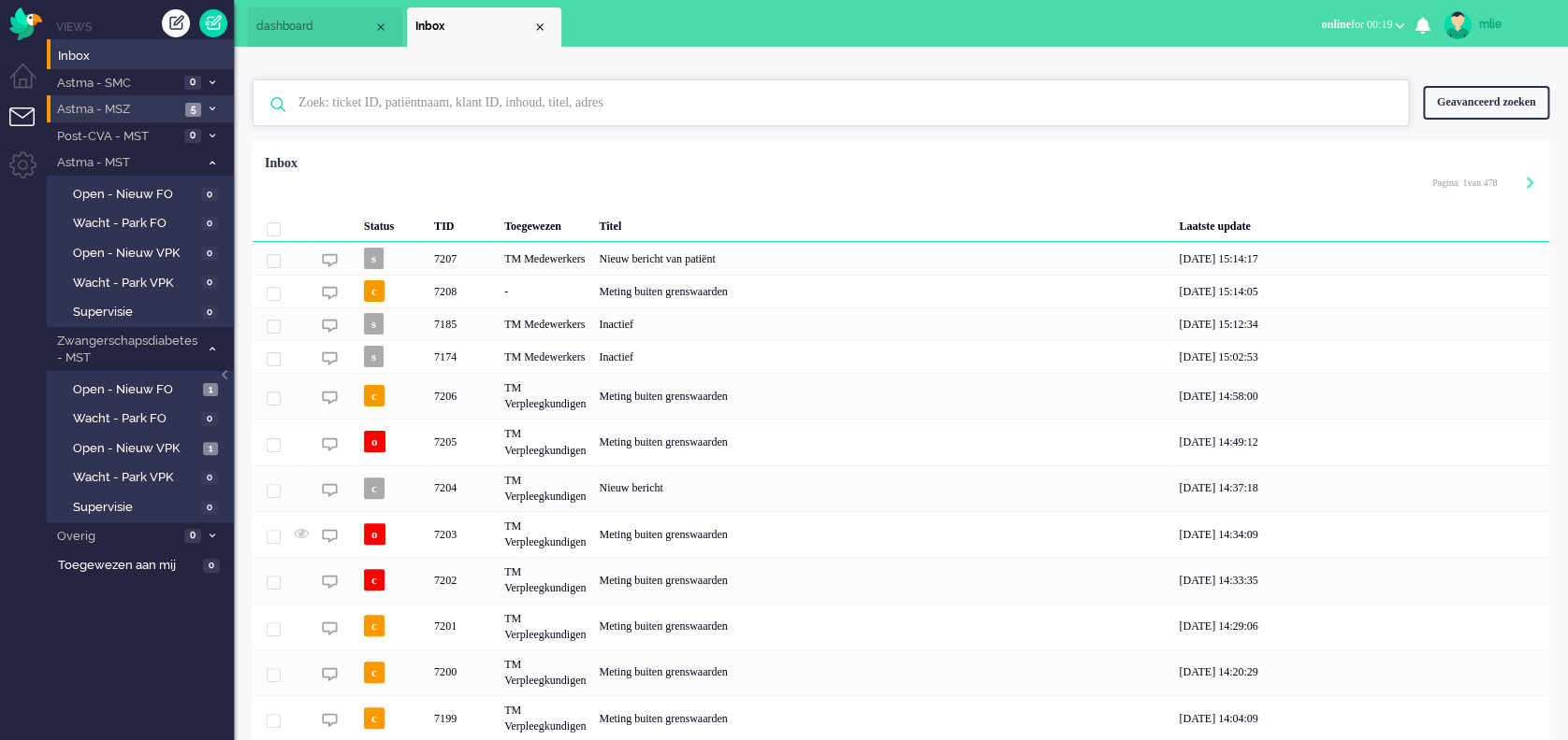
click at [414, 108] on input "text" at bounding box center [834, 102] width 1098 height 45
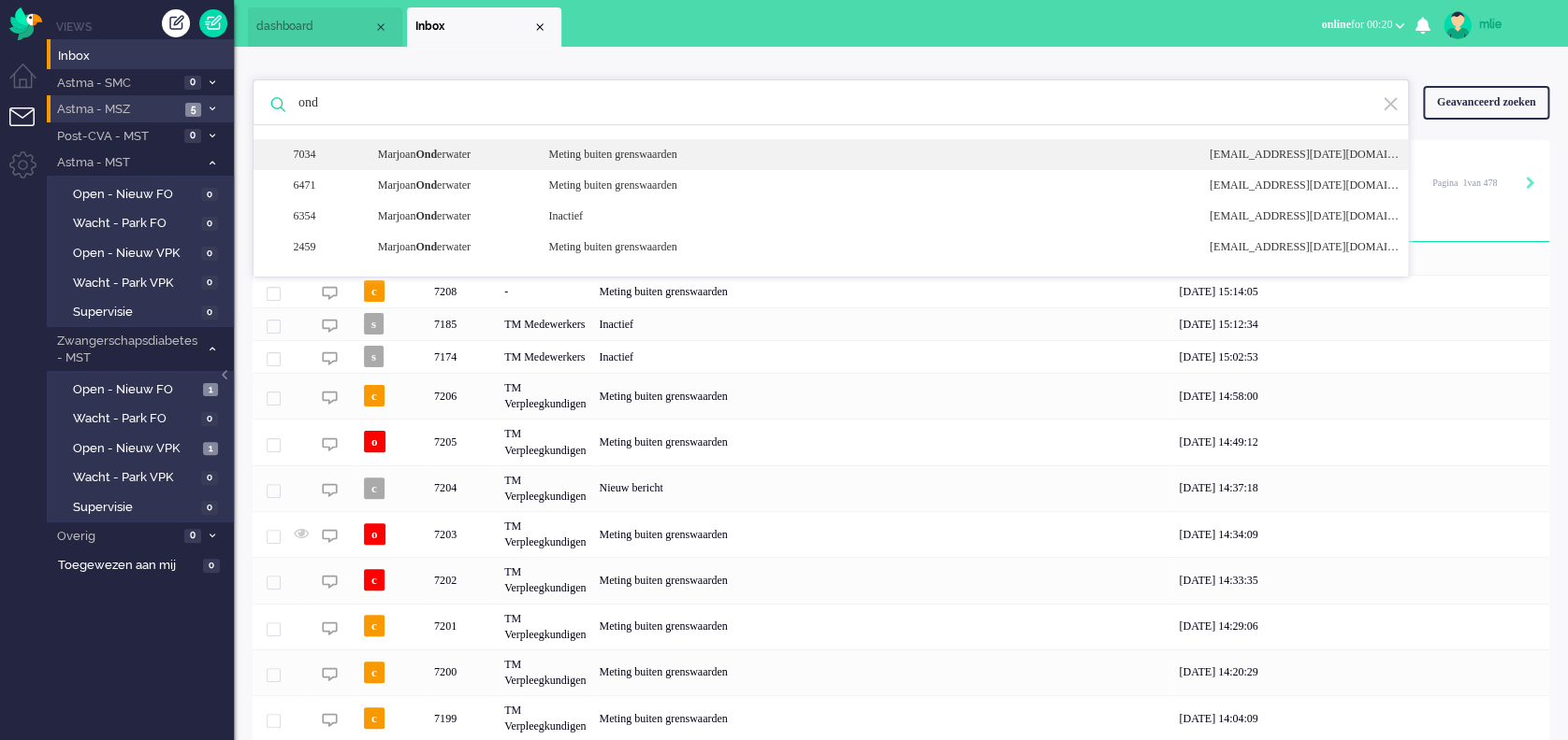
type input "ond"
click at [584, 170] on div "7034 Marjoan Ond erwater Meting buiten grenswaarden [EMAIL_ADDRESS][DATE][DOMAI…" at bounding box center [831, 185] width 1155 height 31
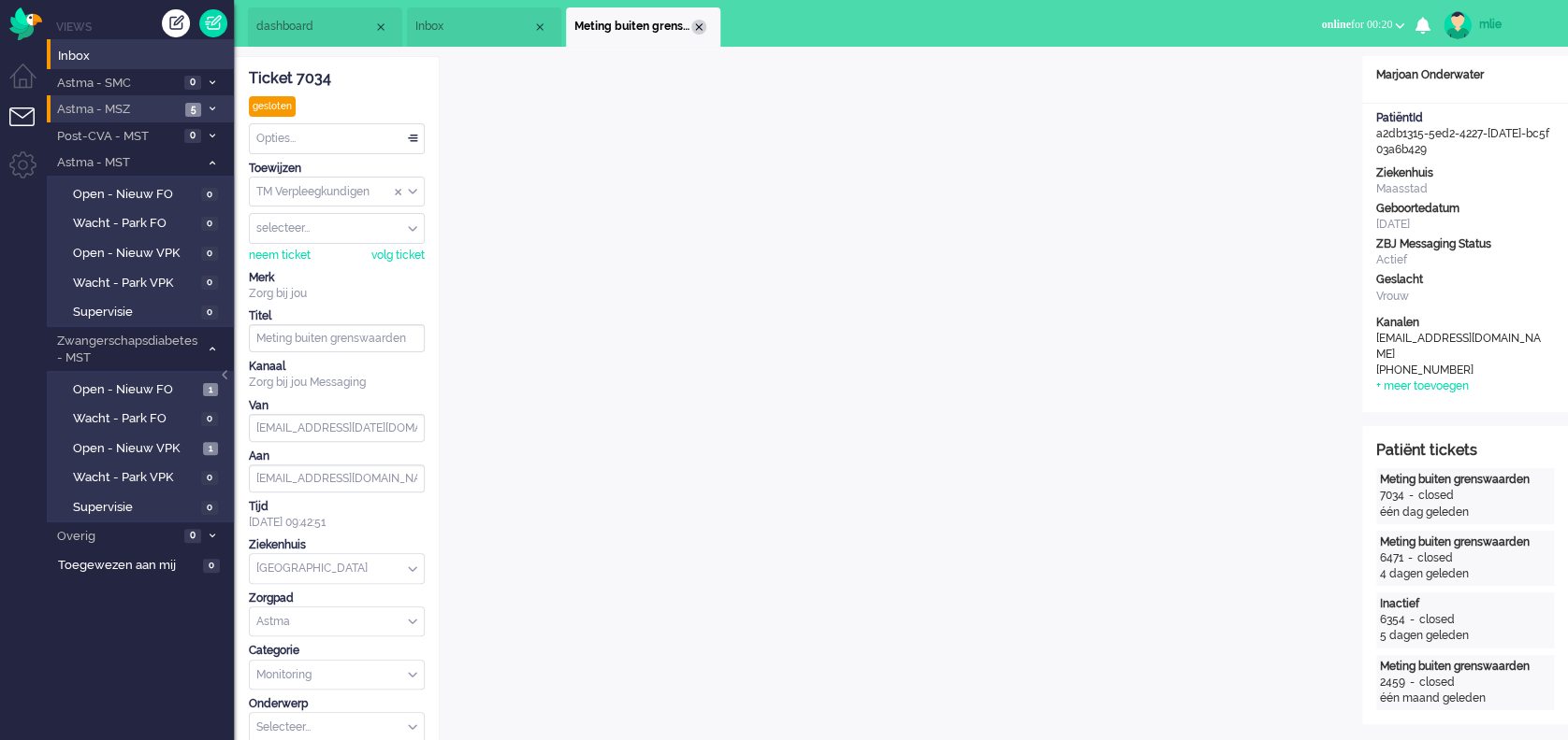
click at [696, 21] on div "Close tab" at bounding box center [698, 27] width 15 height 15
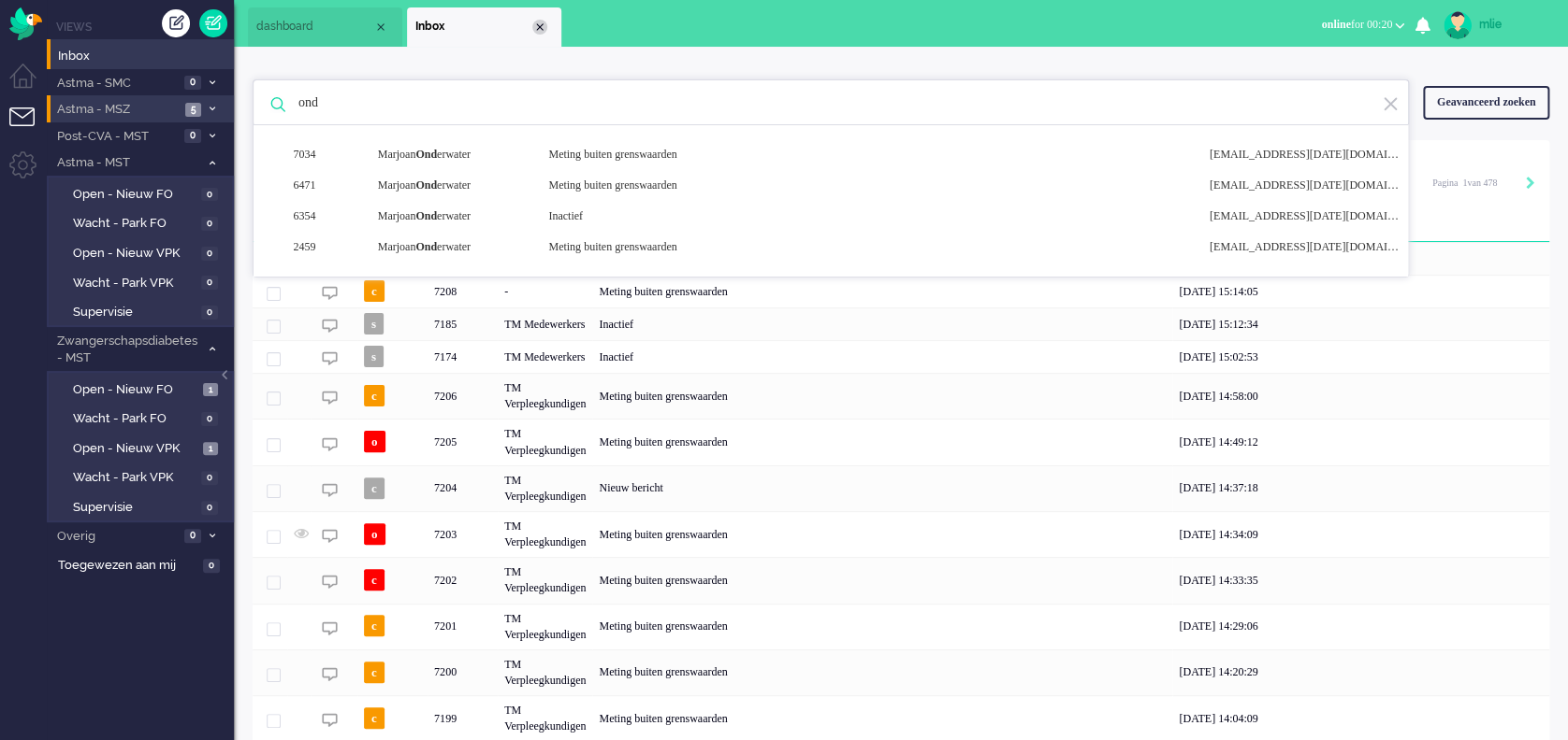
click at [540, 23] on div "Close tab" at bounding box center [539, 27] width 15 height 15
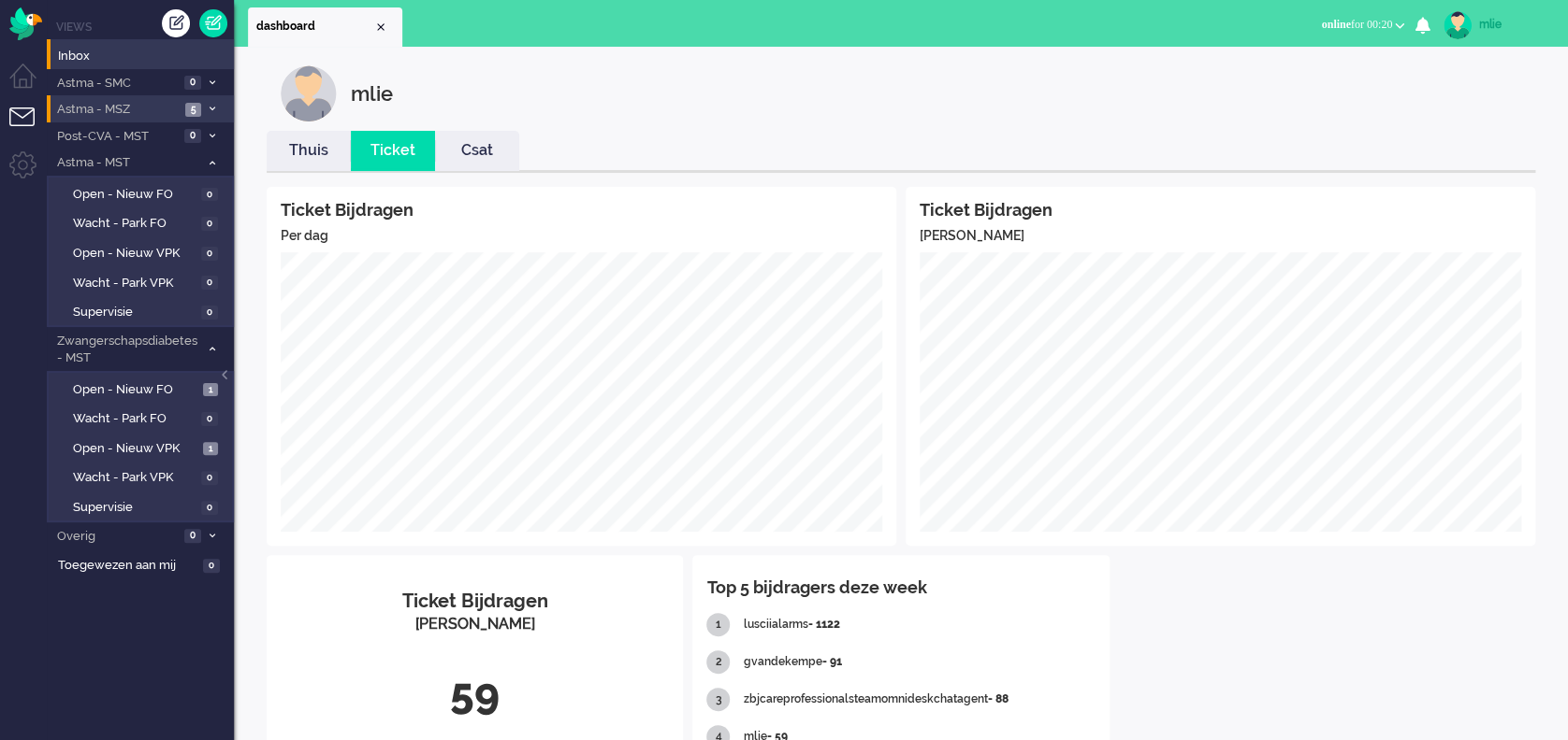
click at [95, 105] on span "Astma - MSZ" at bounding box center [117, 110] width 125 height 18
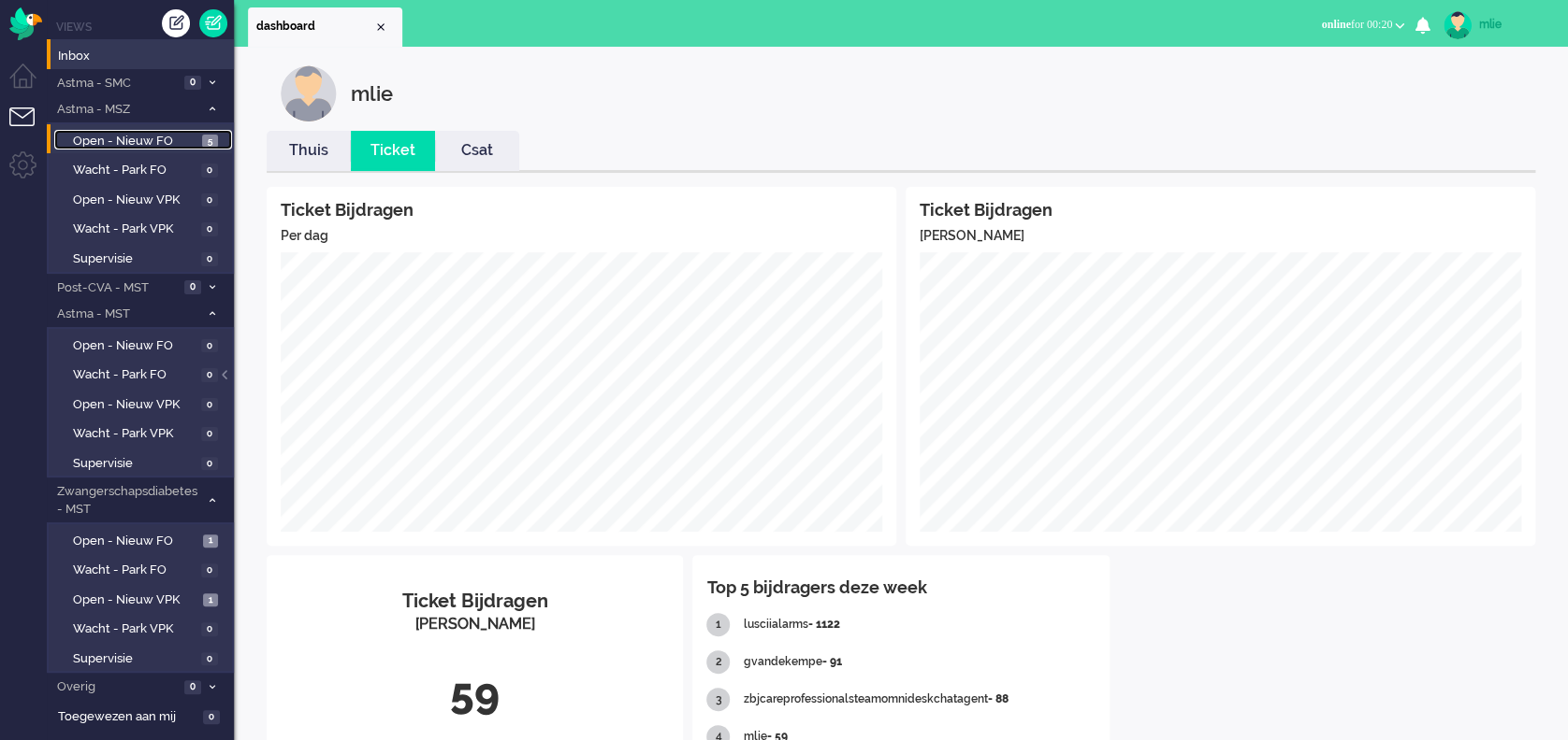
click at [171, 137] on span "Open - Nieuw FO" at bounding box center [136, 142] width 125 height 18
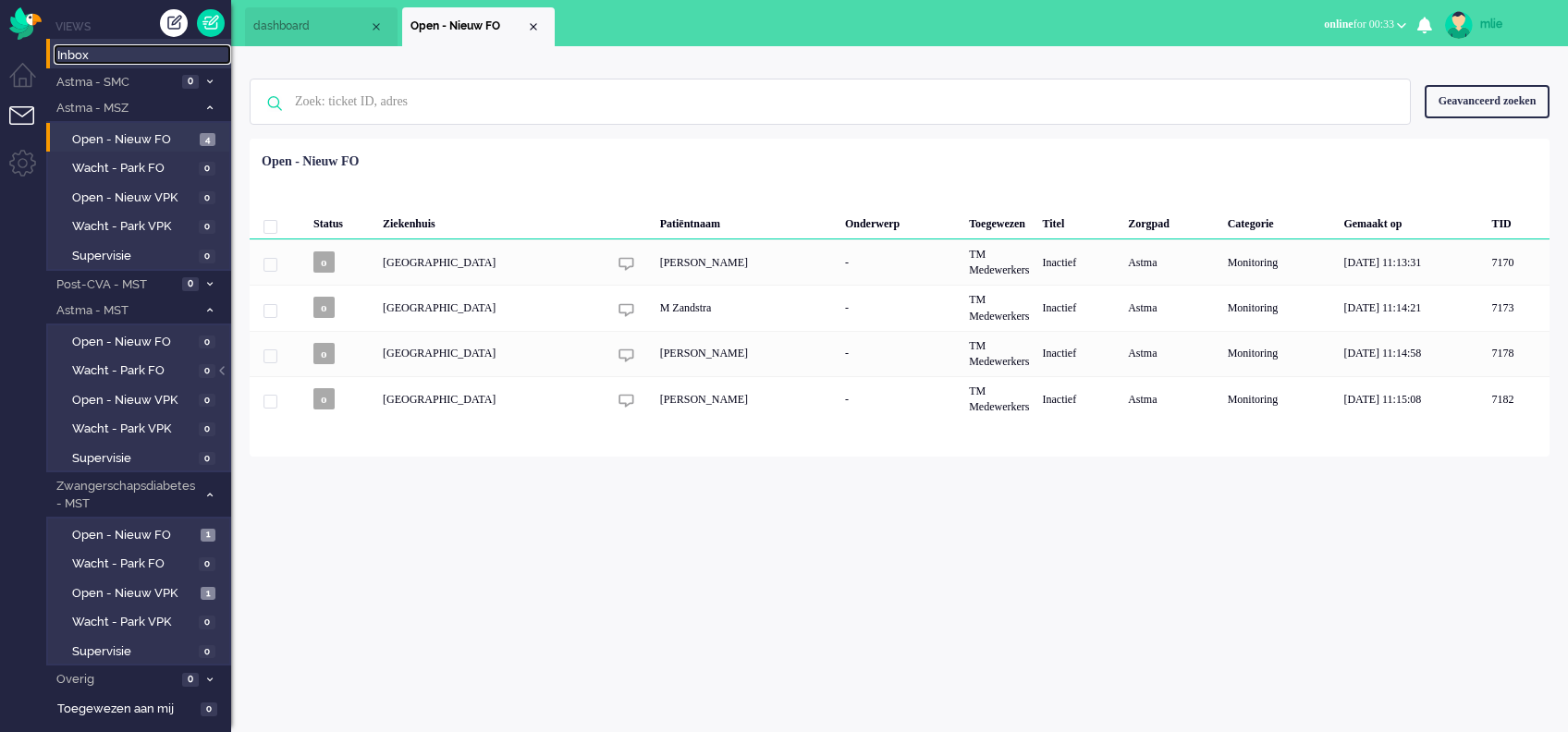
click at [88, 53] on span "Inbox" at bounding box center [144, 56] width 173 height 18
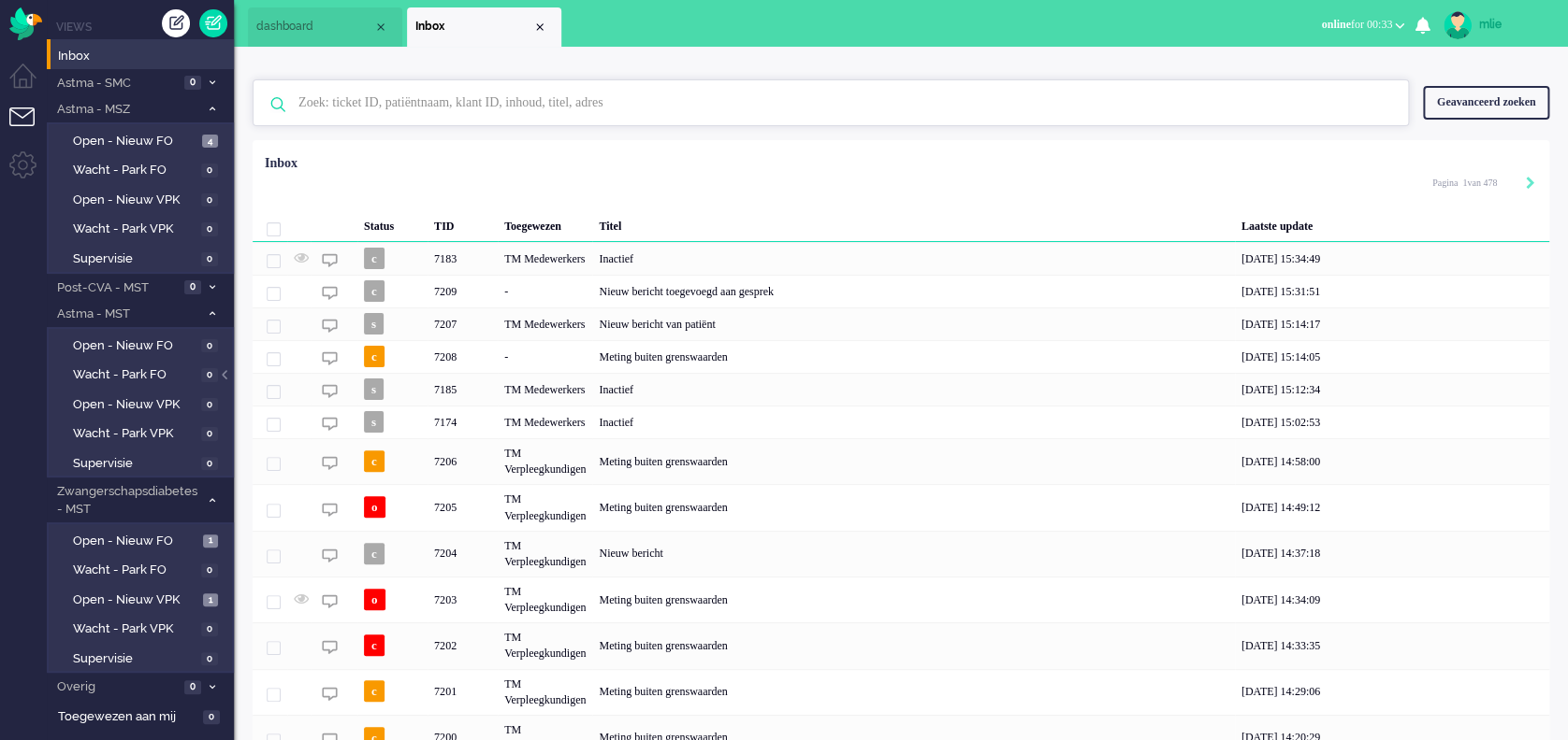
click at [385, 105] on input "text" at bounding box center [834, 102] width 1098 height 45
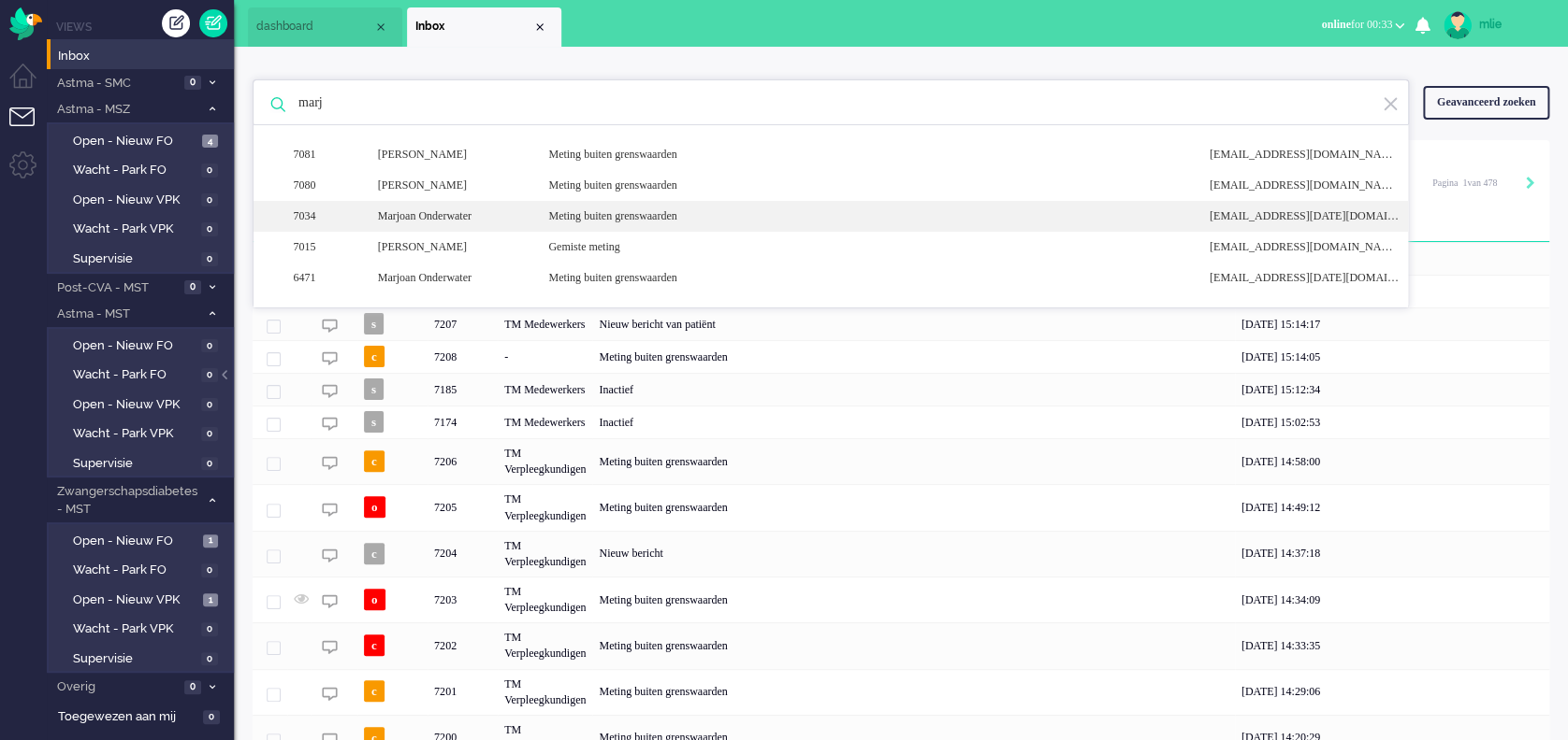
type input "marj"
click at [549, 221] on div "Meting buiten grenswaarden" at bounding box center [864, 216] width 660 height 16
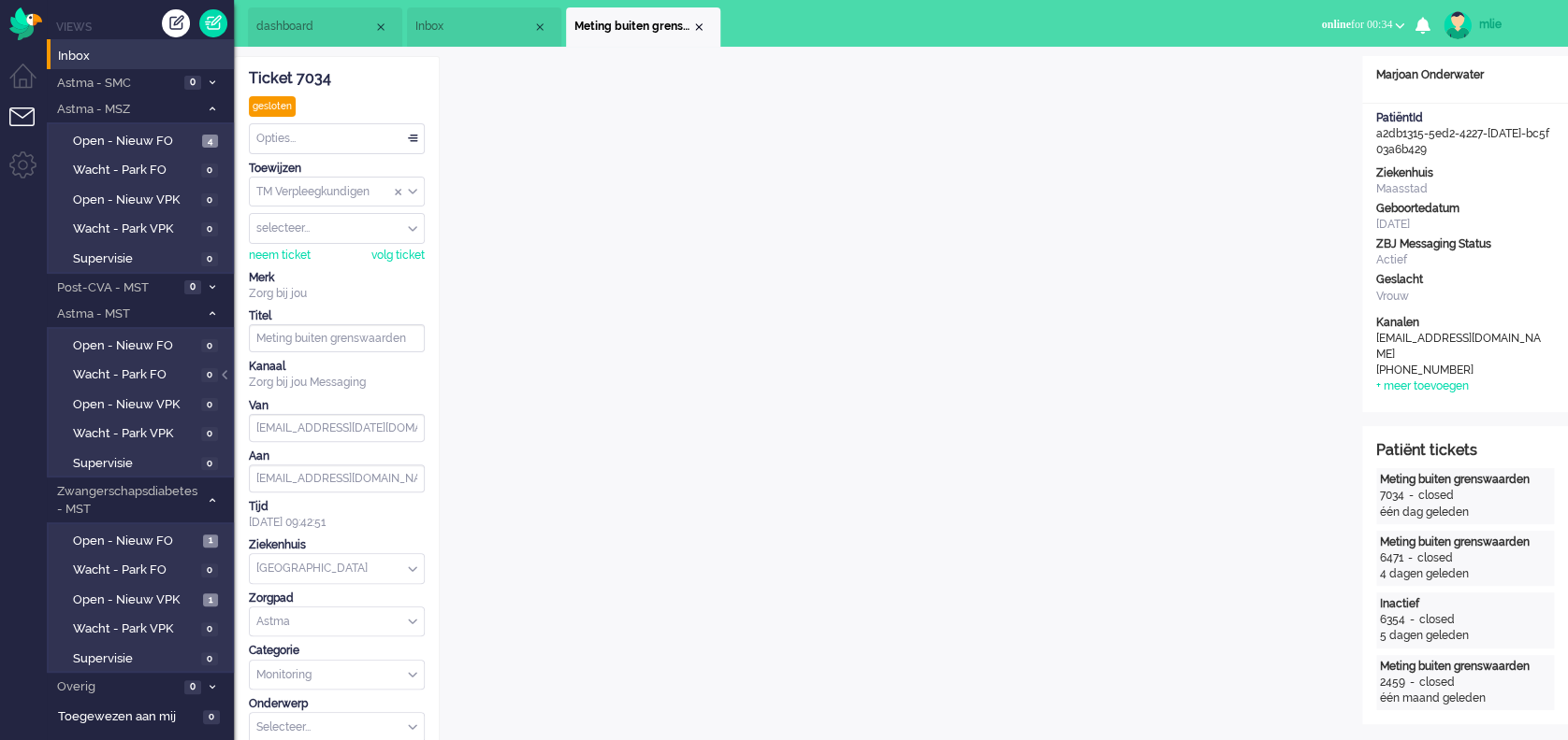
click at [414, 132] on div "Opties..." at bounding box center [337, 139] width 174 height 29
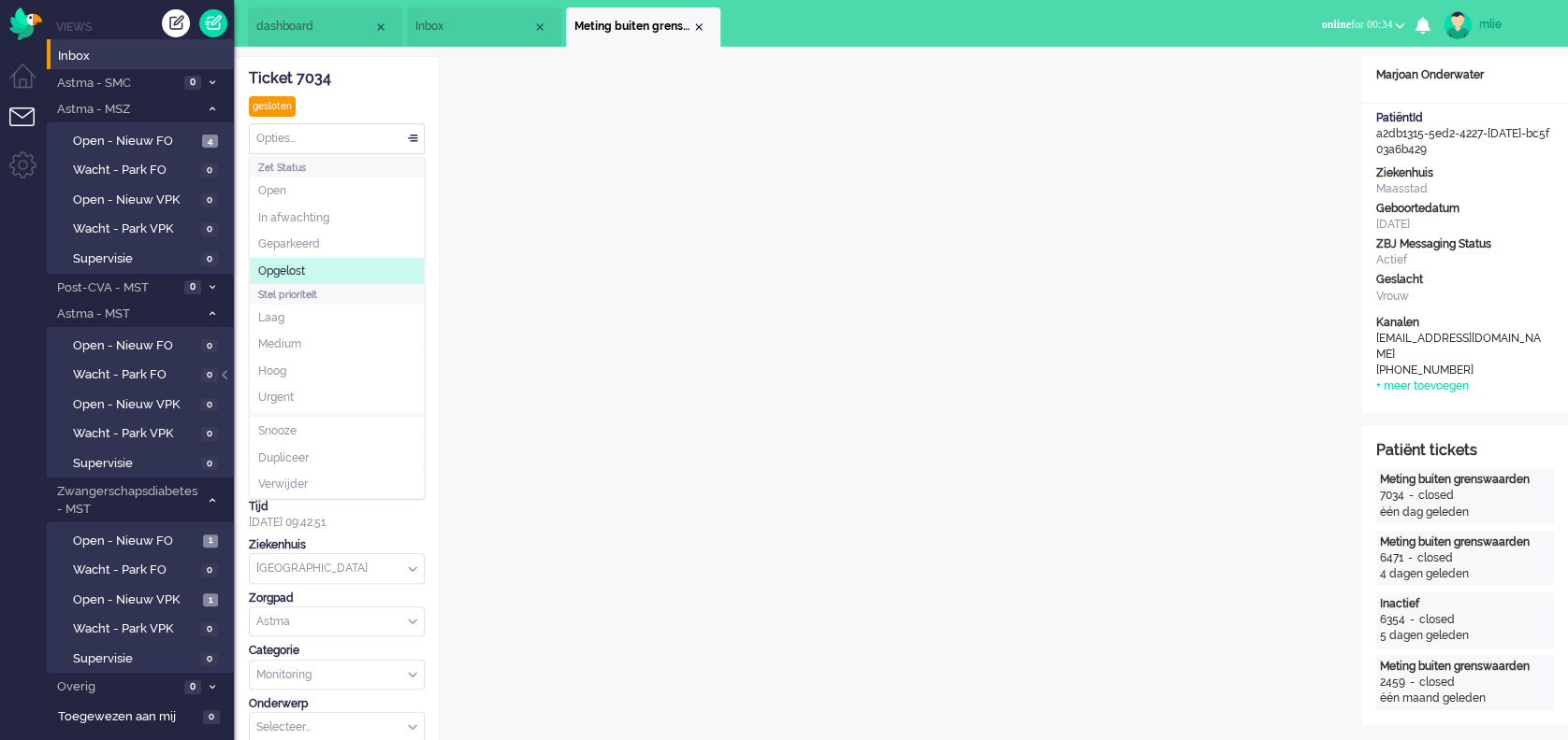
click at [289, 264] on span "Opgelost" at bounding box center [280, 271] width 47 height 16
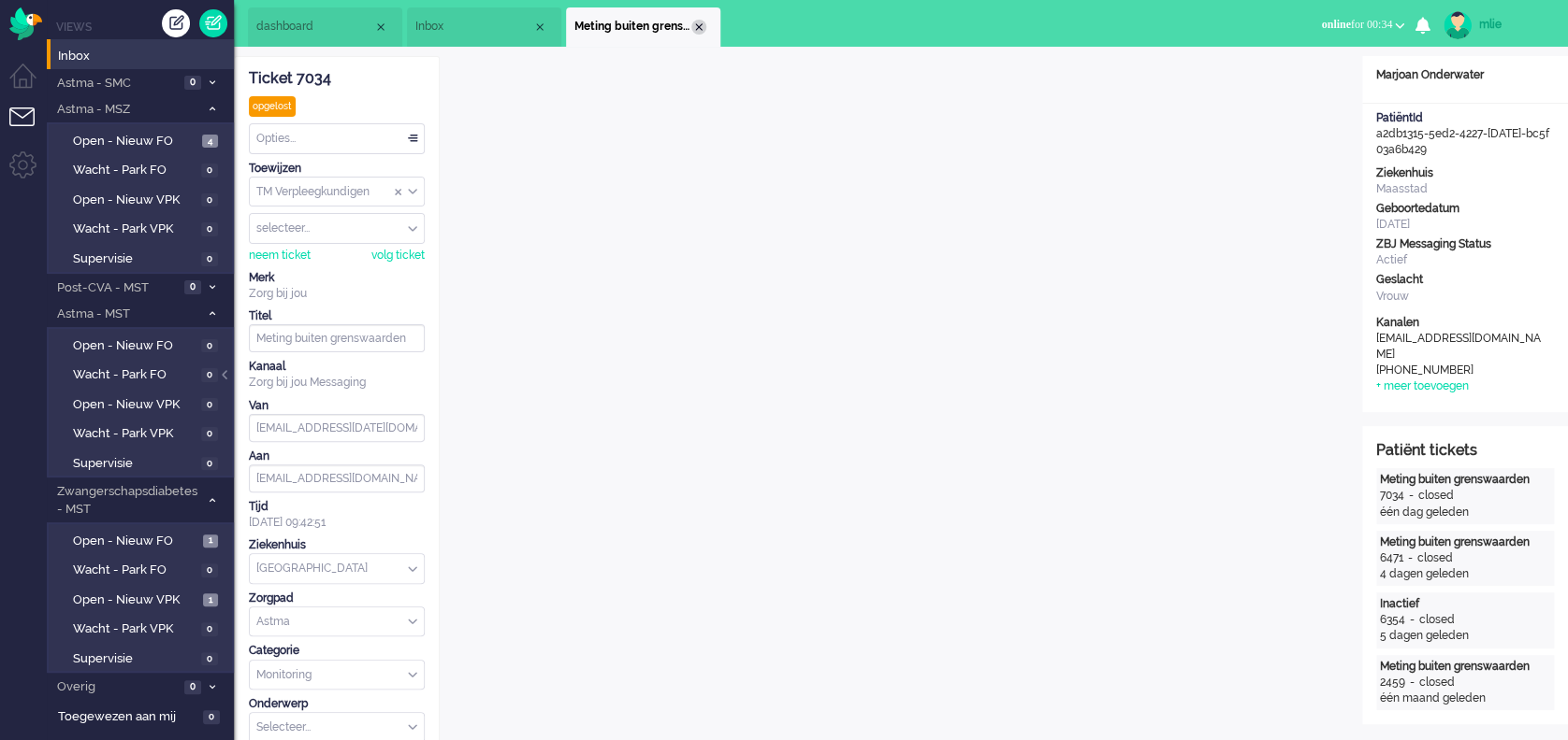
click at [701, 21] on div "Close tab" at bounding box center [698, 27] width 15 height 15
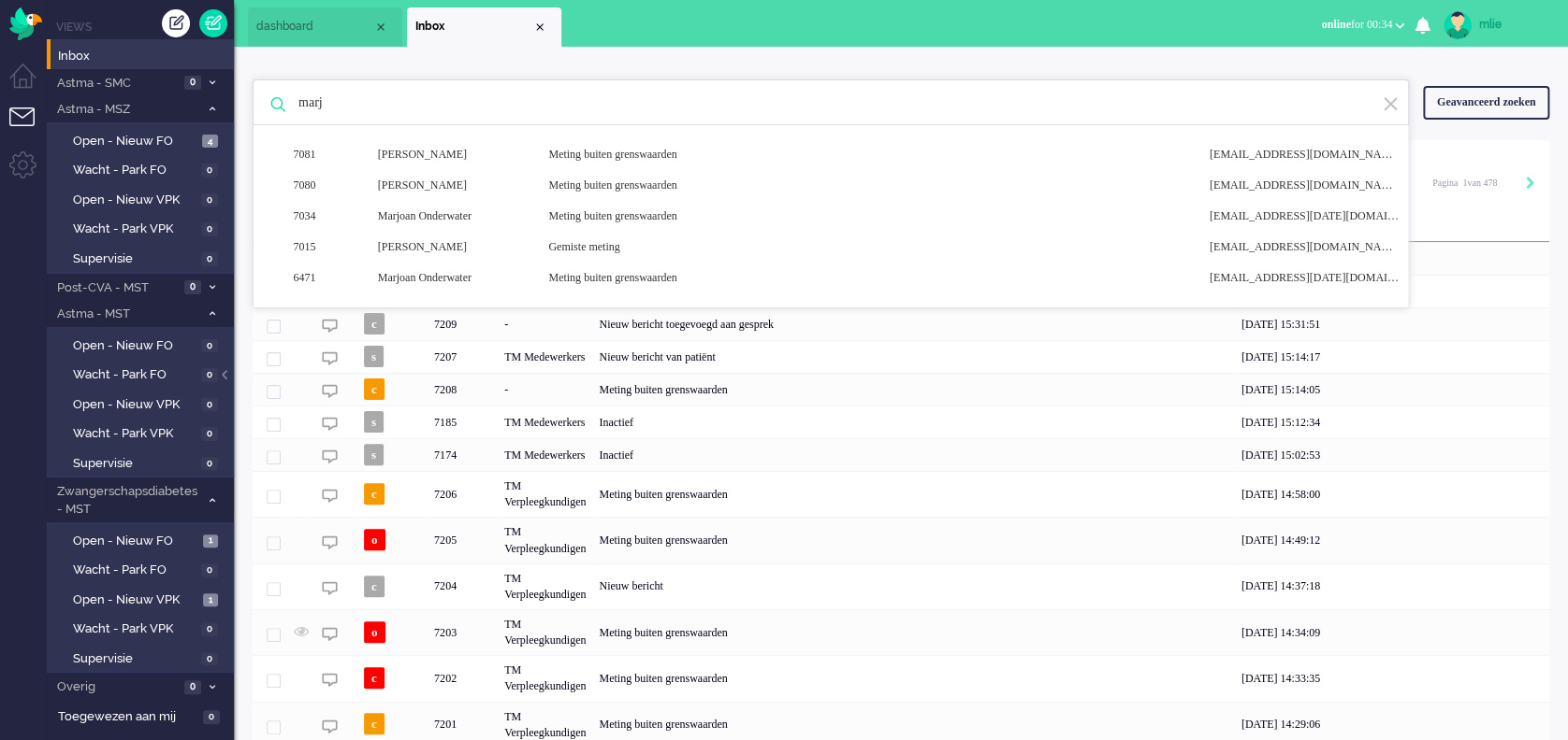
click at [546, 24] on li "Inbox" at bounding box center [485, 28] width 155 height 40
click at [540, 28] on div "Close tab" at bounding box center [539, 27] width 15 height 15
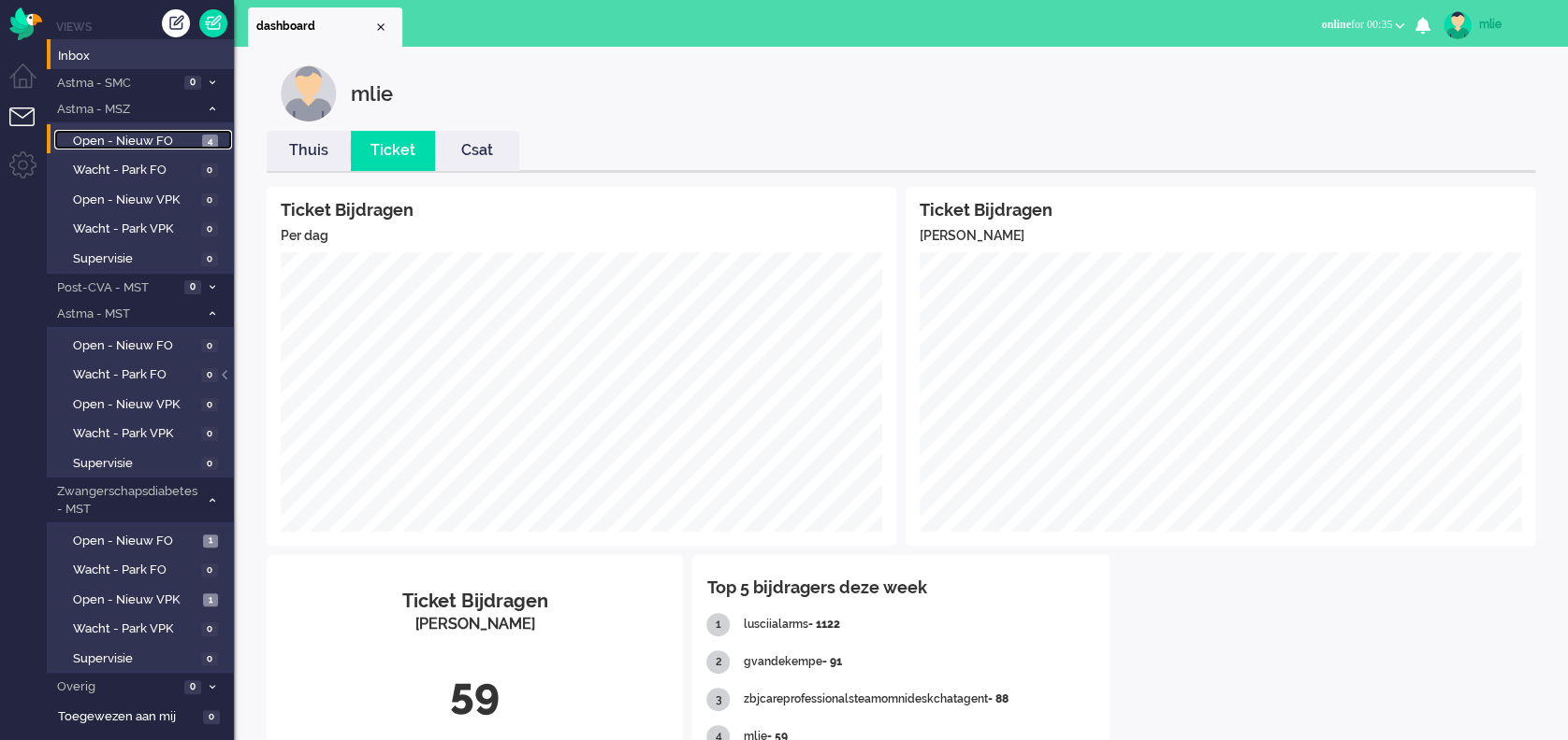
click at [96, 135] on span "Open - Nieuw FO" at bounding box center [136, 142] width 125 height 18
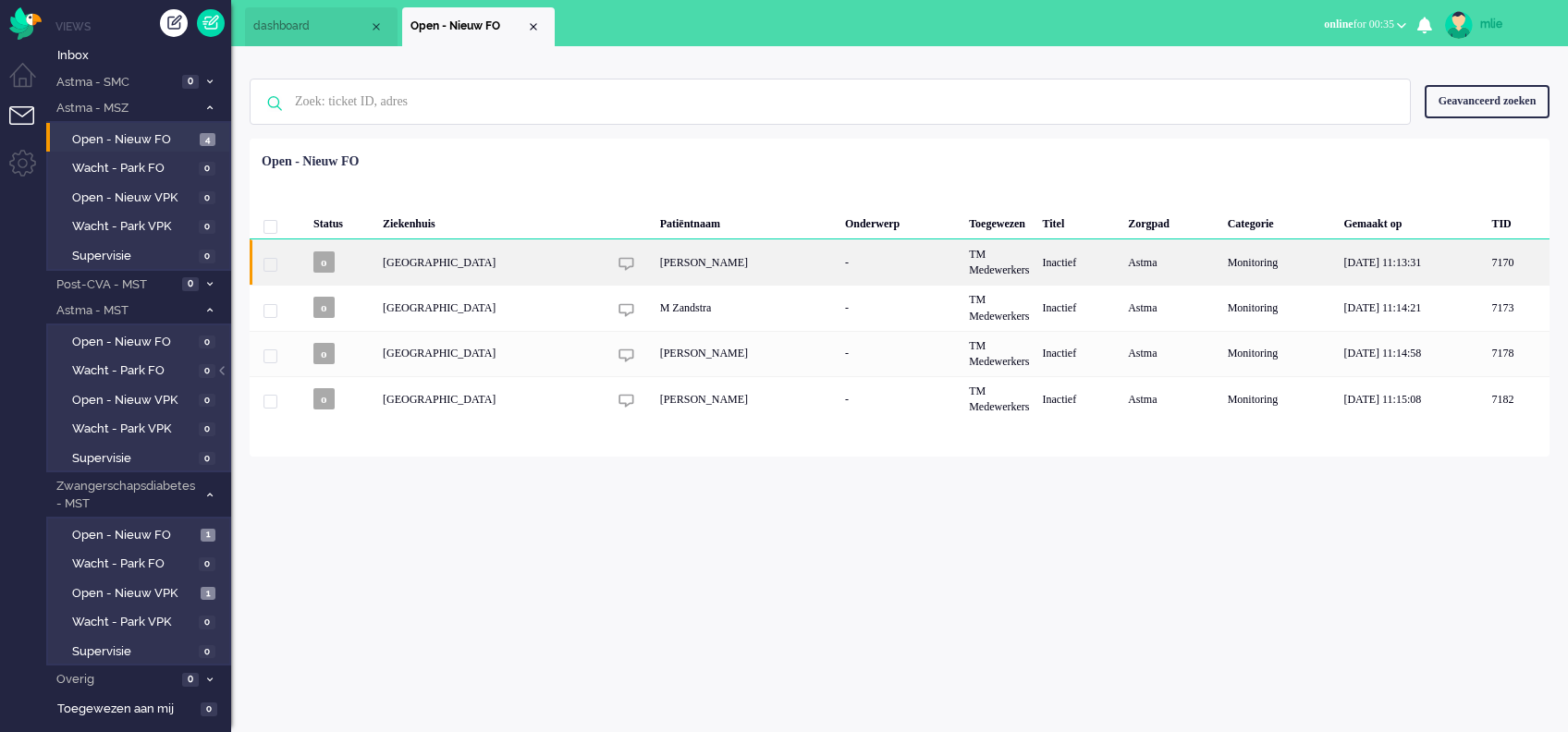
click at [885, 270] on div "-" at bounding box center [901, 262] width 123 height 45
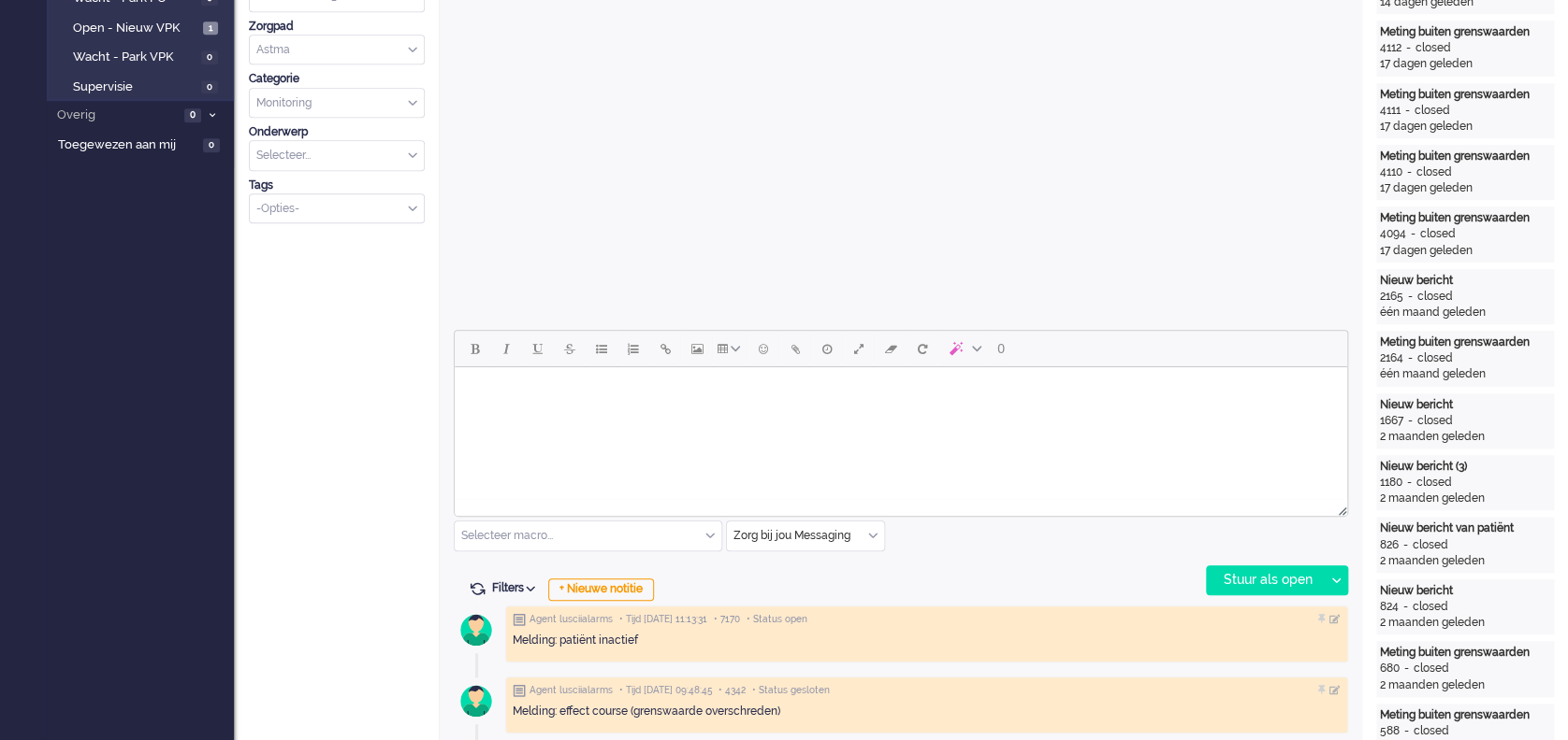
scroll to position [622, 0]
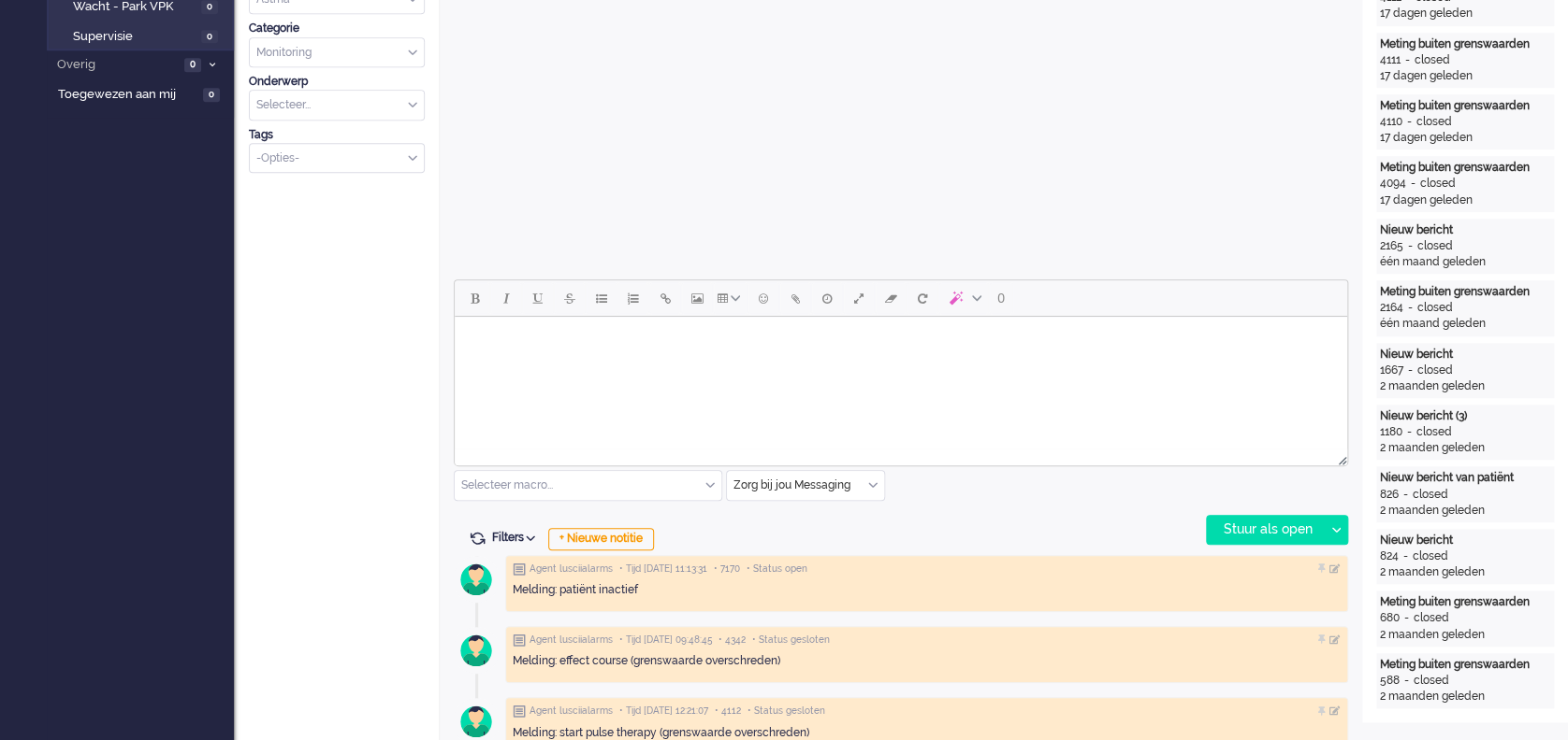
click at [706, 480] on div "Selecteer macro..." at bounding box center [588, 485] width 267 height 29
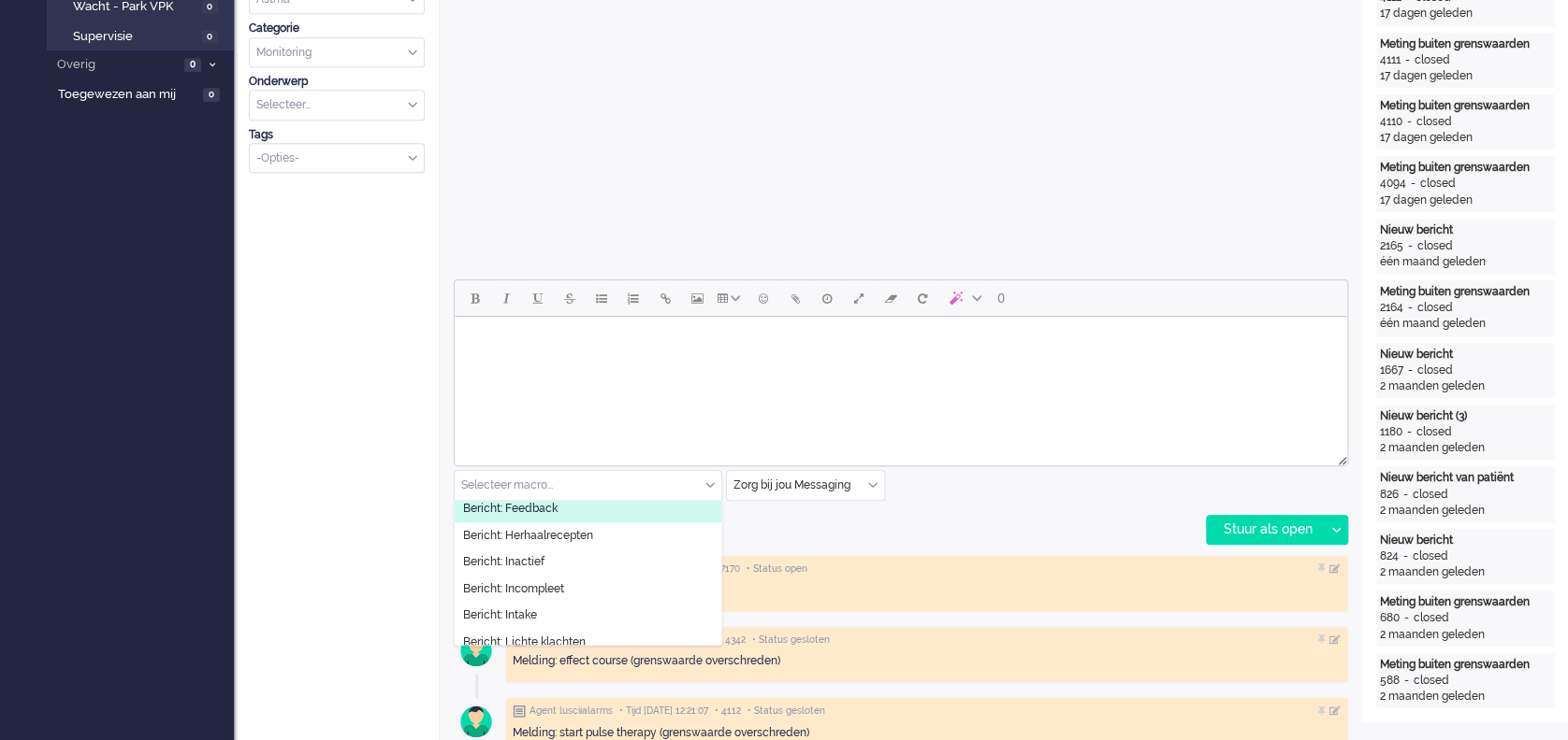
scroll to position [125, 0]
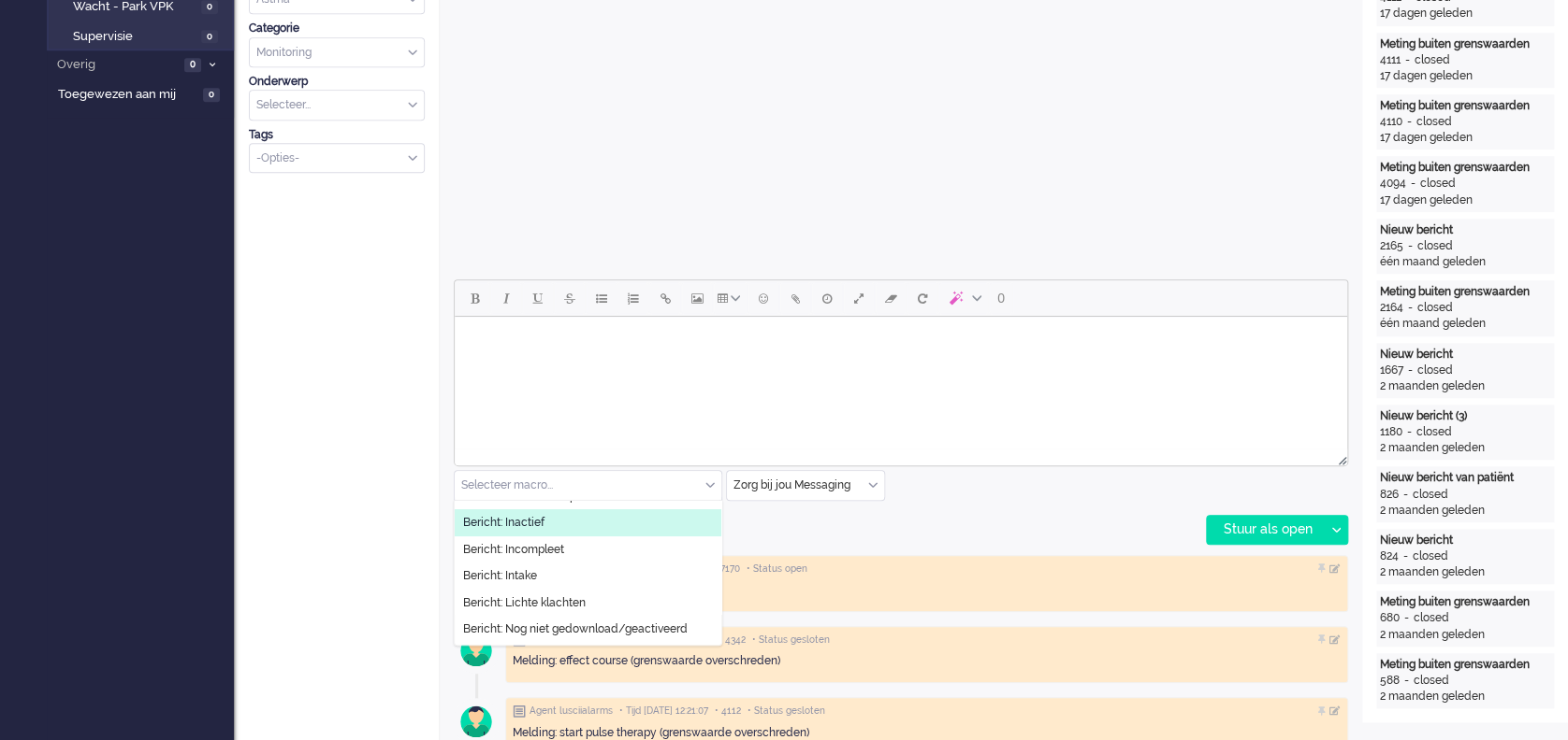
click at [523, 526] on span "Bericht: Inactief" at bounding box center [504, 523] width 81 height 16
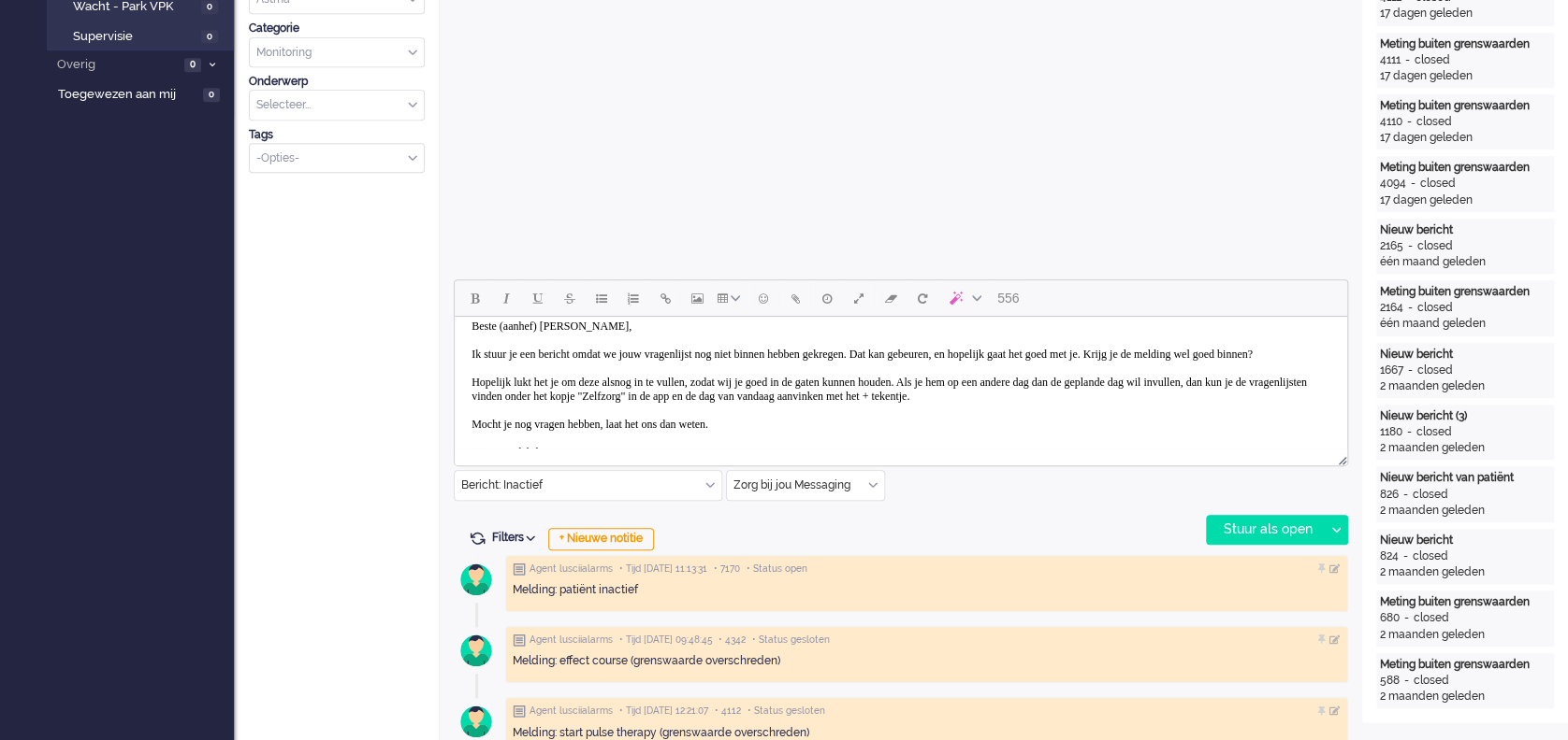
scroll to position [0, 0]
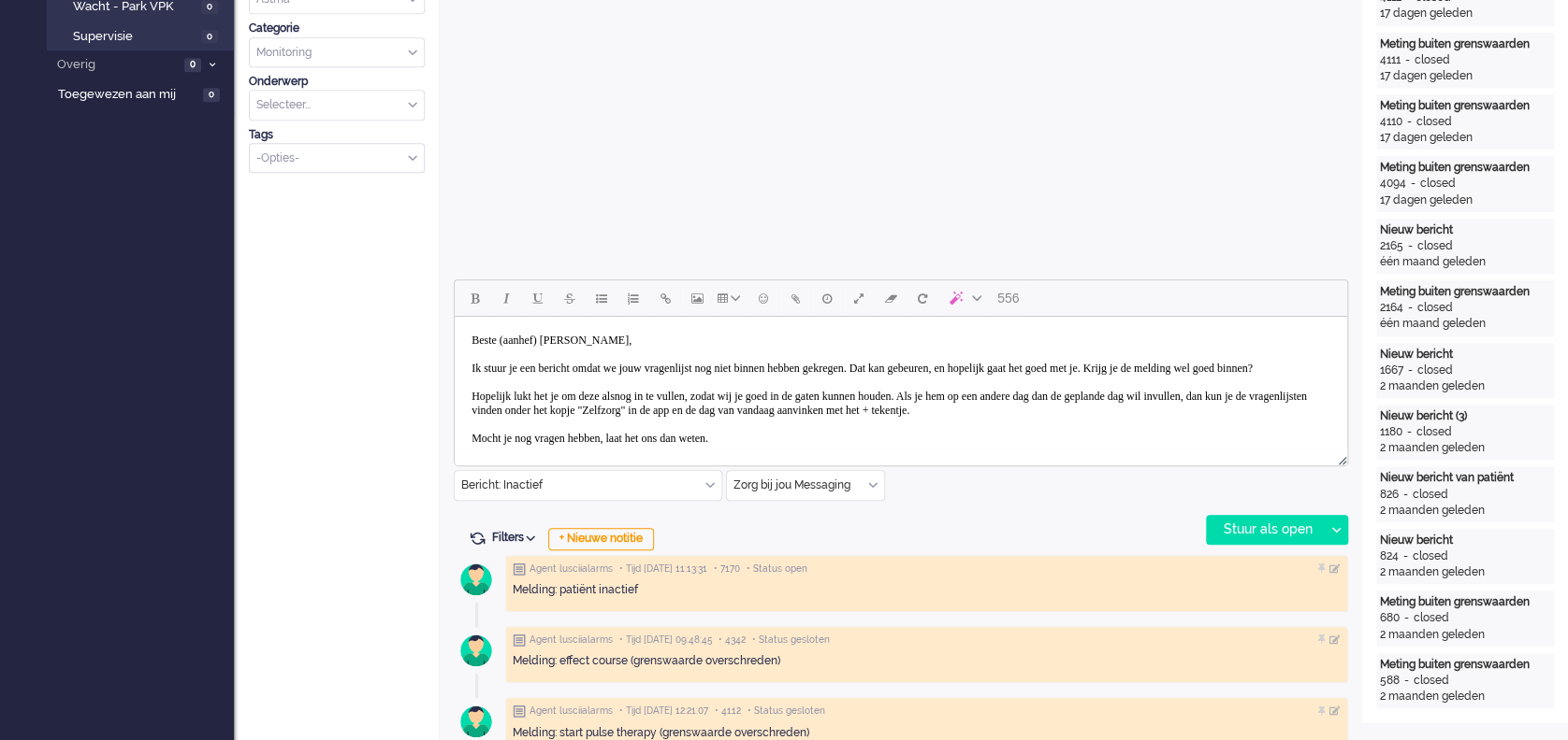
click at [565, 343] on body "Beste (aanhef) [PERSON_NAME], Ik stuur je een bericht omdat we jouw vragenlijst…" at bounding box center [900, 403] width 877 height 159
drag, startPoint x: 671, startPoint y: 408, endPoint x: 644, endPoint y: 410, distance: 27.1
click at [644, 410] on body "Beste mw Schenk, Ik stuur je een bericht omdat we jouw vragenlijst nog niet bin…" at bounding box center [900, 403] width 877 height 159
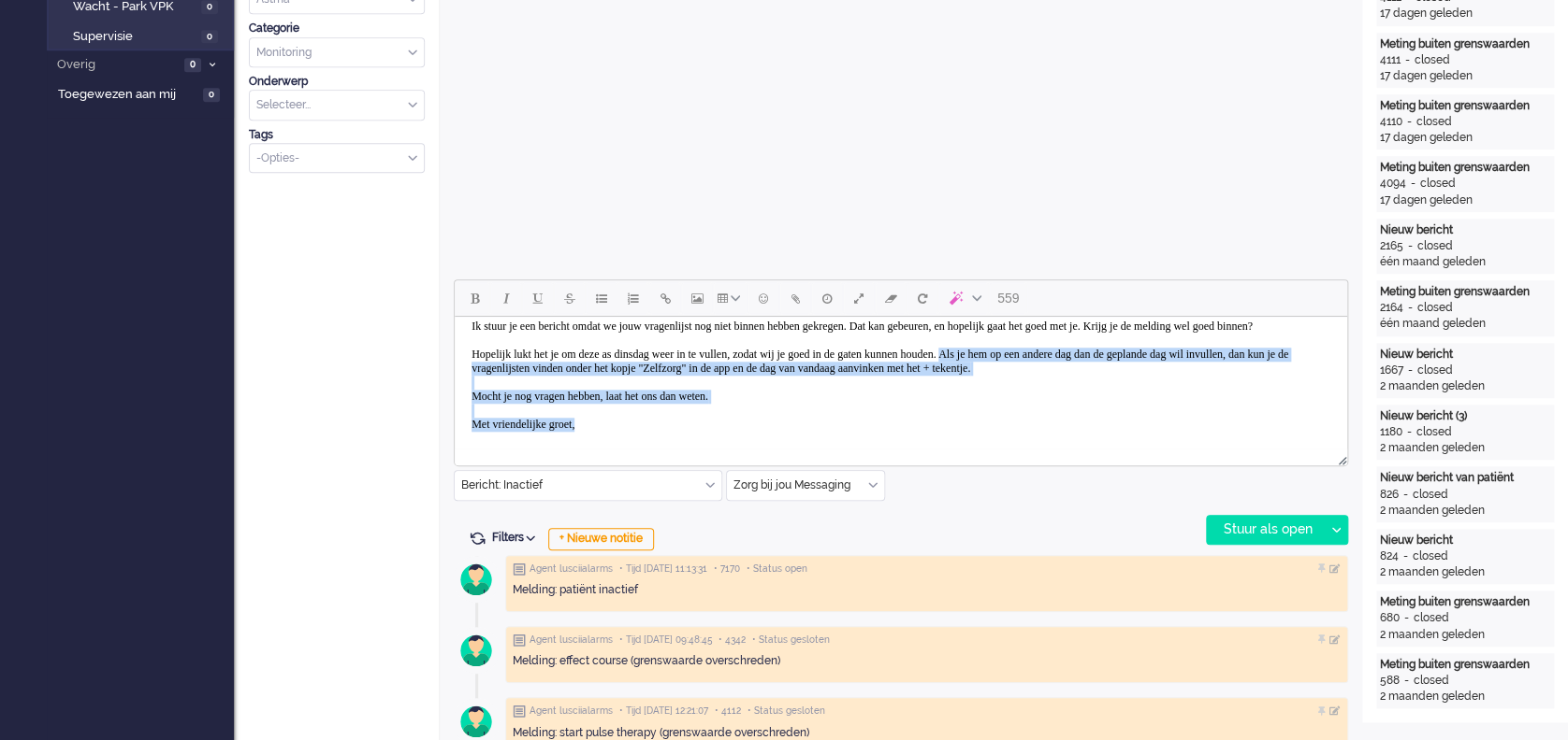
scroll to position [71, 0]
drag, startPoint x: 1066, startPoint y: 410, endPoint x: 1094, endPoint y: 374, distance: 45.6
click at [1094, 374] on body "Beste mw Schenk, Ik stuur je een bericht omdat we jouw vragenlijst nog niet bin…" at bounding box center [900, 362] width 877 height 159
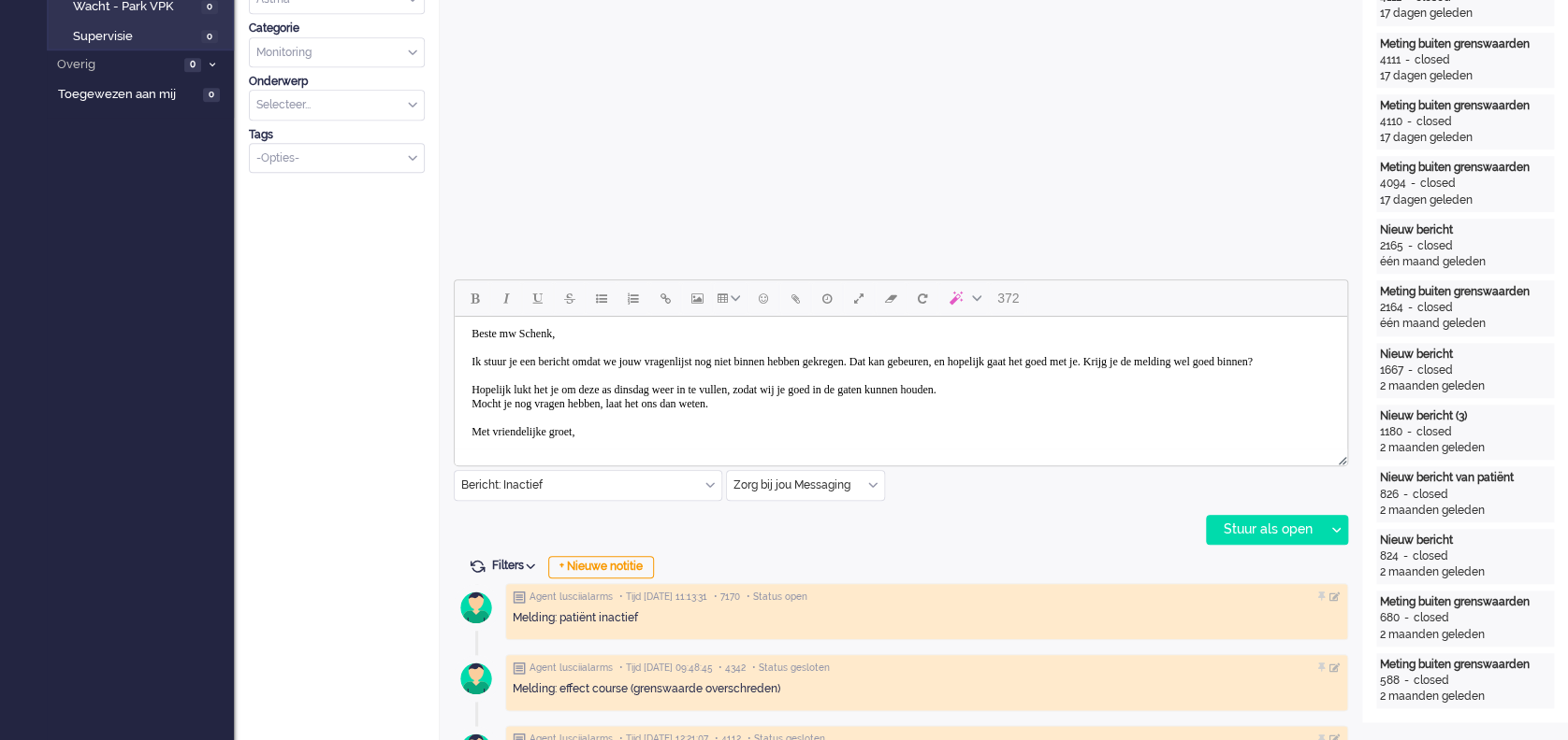
scroll to position [0, 0]
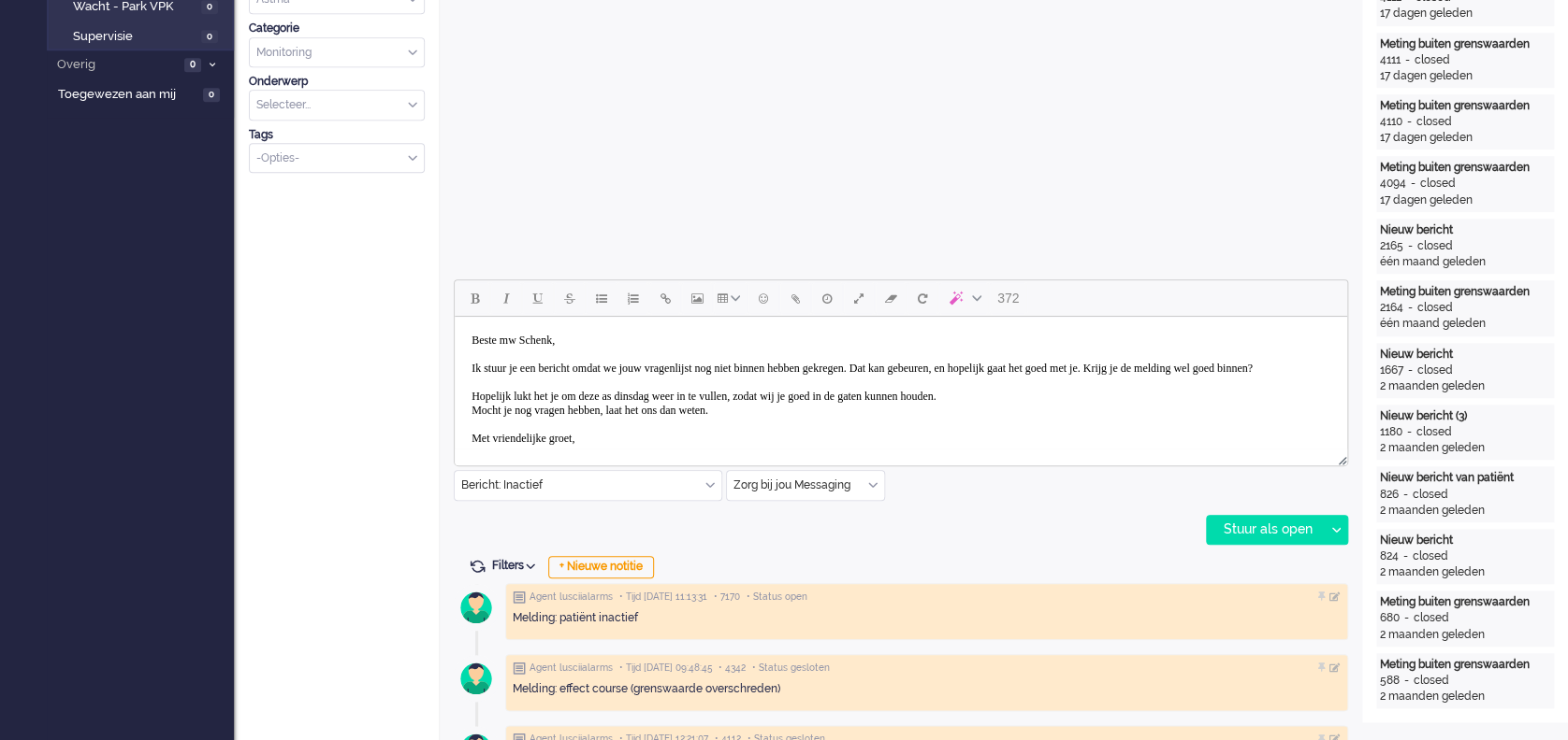
click at [532, 368] on body "Beste mw Schenk, Ik stuur je een bericht omdat we jouw vragenlijst nog niet bin…" at bounding box center [900, 389] width 877 height 131
click at [676, 369] on body "Beste mw Schenk, Ik stuur een bericht omdat we jouw vragenlijst nog niet binnen…" at bounding box center [900, 389] width 877 height 131
click at [928, 368] on body "Beste mw Schenk, Ik stuur een bericht omdat we de vragenlijst nog niet binnen h…" at bounding box center [900, 389] width 877 height 131
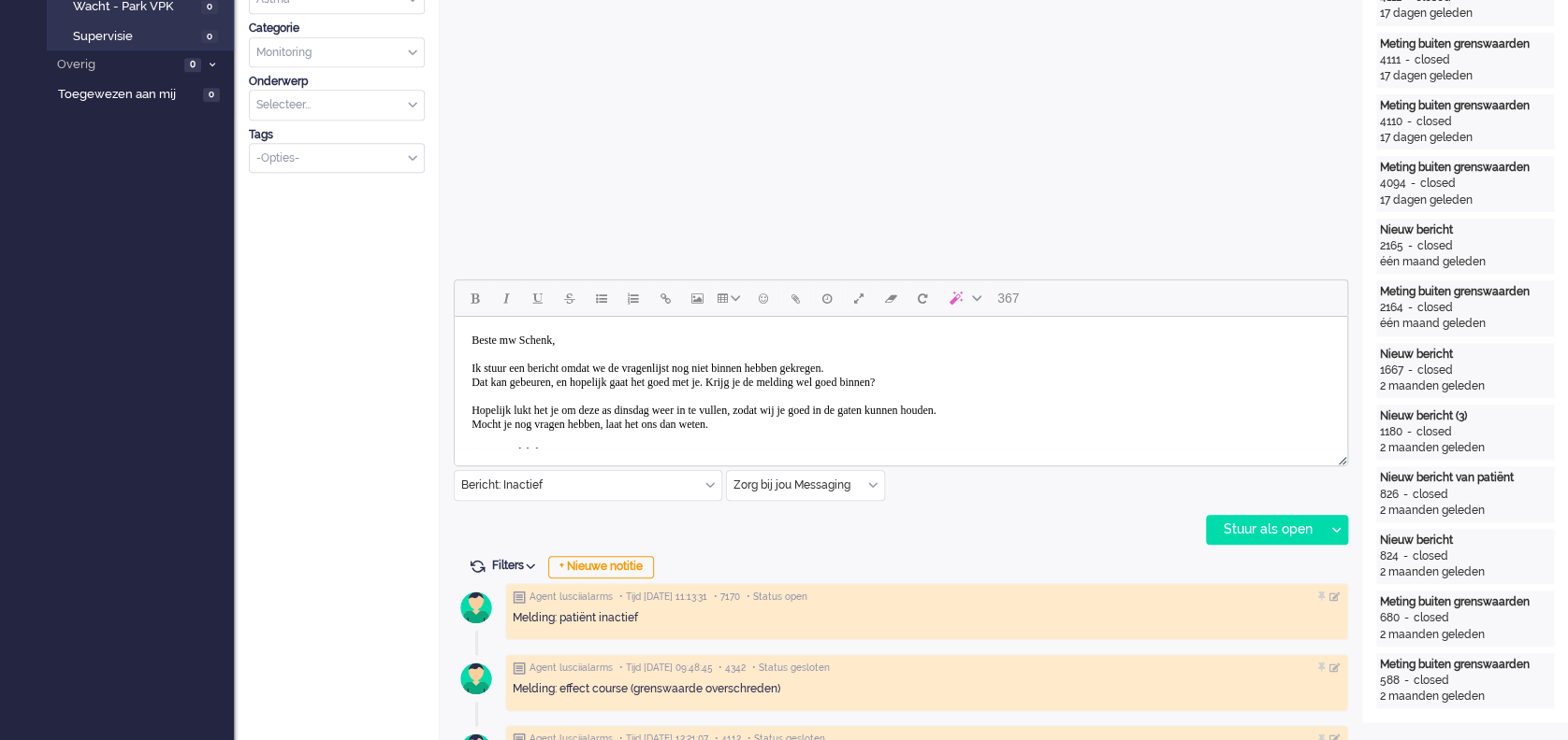
click at [769, 380] on body "Beste mw Schenk, Ik stuur een bericht omdat we de vragenlijst nog niet binnen h…" at bounding box center [900, 396] width 877 height 145
click at [869, 413] on body "Beste mw Schenk, Ik stuur een bericht omdat we de vragenlijst nog niet binnen h…" at bounding box center [900, 396] width 877 height 145
click at [522, 423] on body "Beste mw Schenk, Ik stuur een bericht omdat we de vragenlijst nog niet binnen h…" at bounding box center [900, 396] width 877 height 145
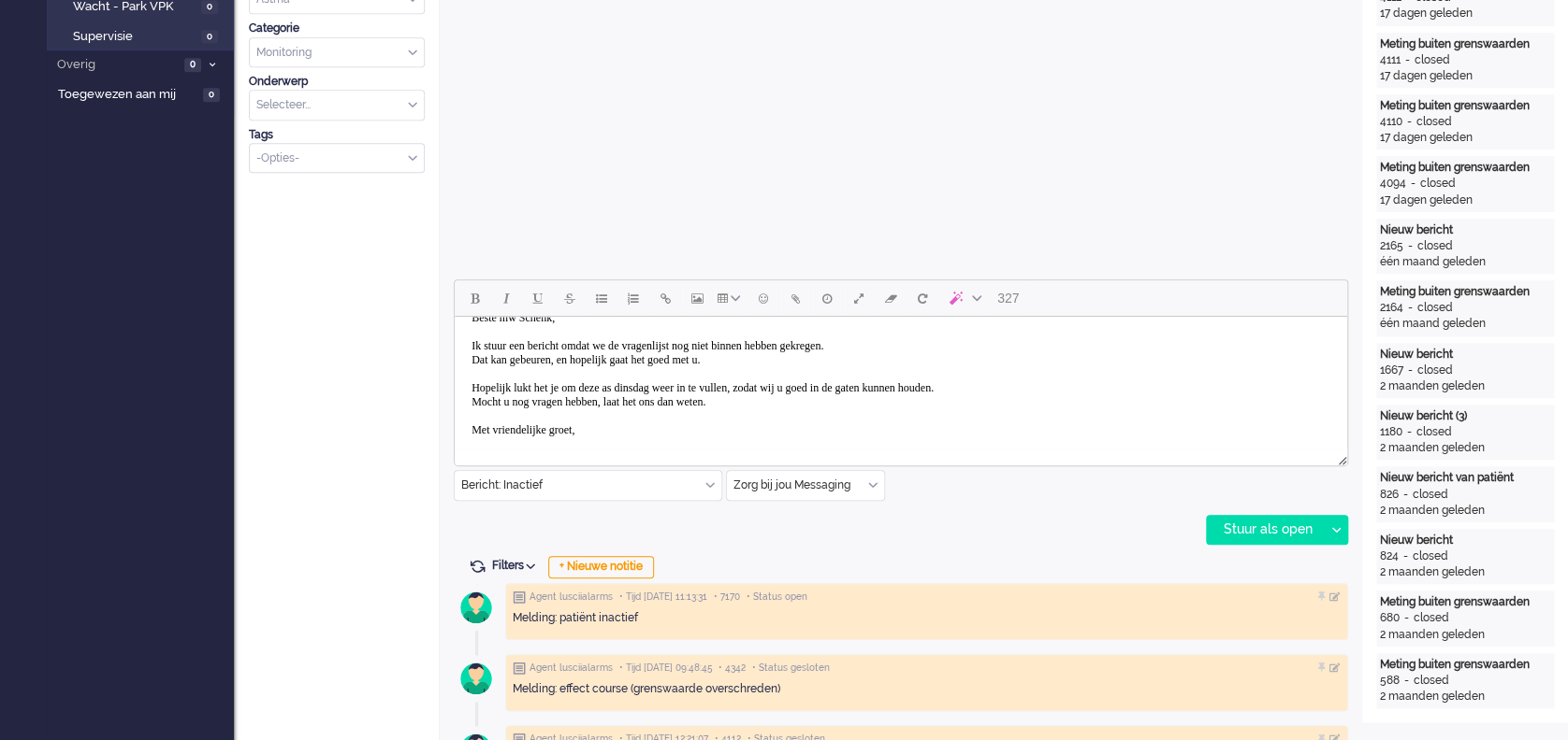
scroll to position [29, 0]
click at [636, 427] on body "Beste mw Schenk, Ik stuur een bericht omdat we de vragenlijst nog niet binnen h…" at bounding box center [900, 369] width 877 height 145
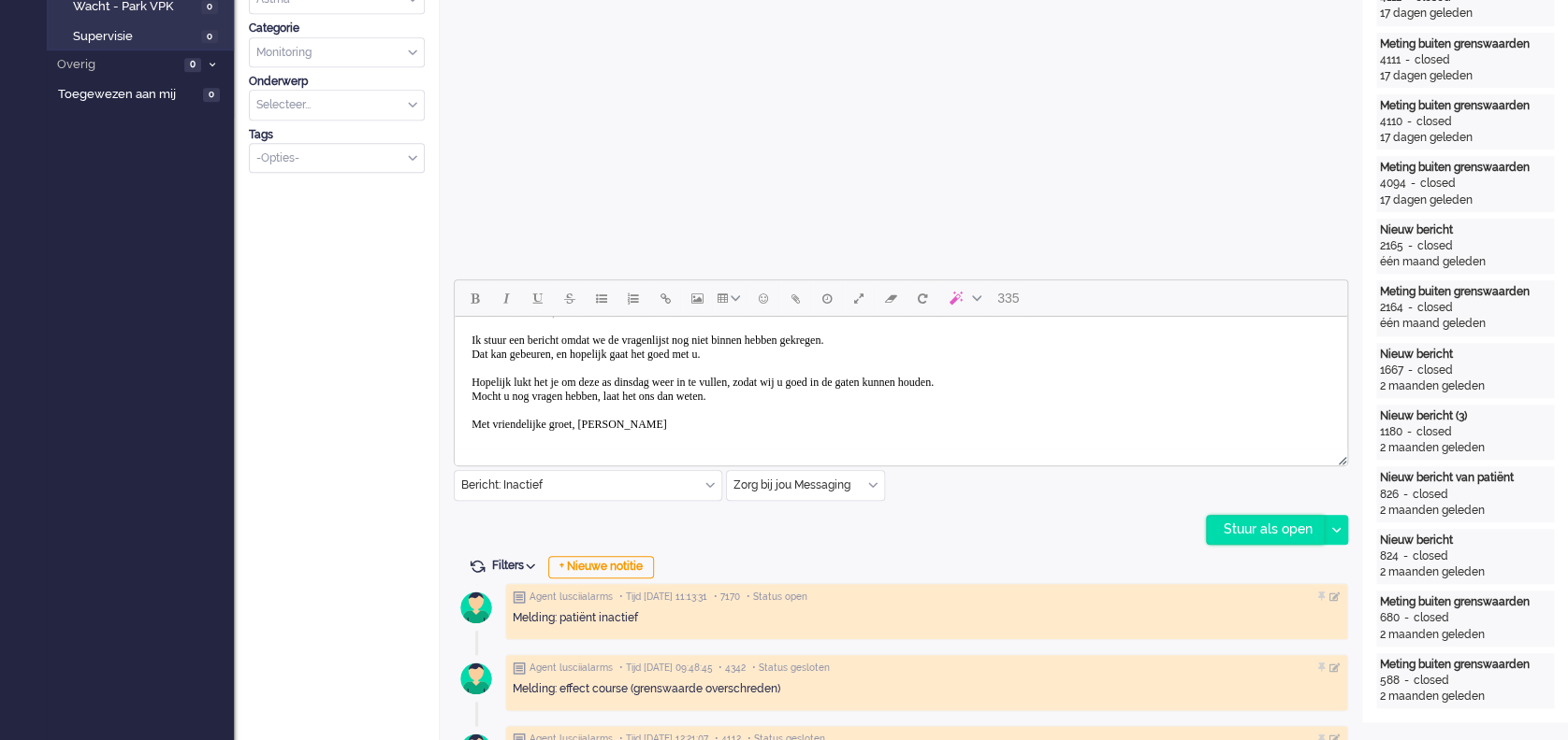
click at [1240, 523] on div "Stuur als open" at bounding box center [1265, 530] width 117 height 28
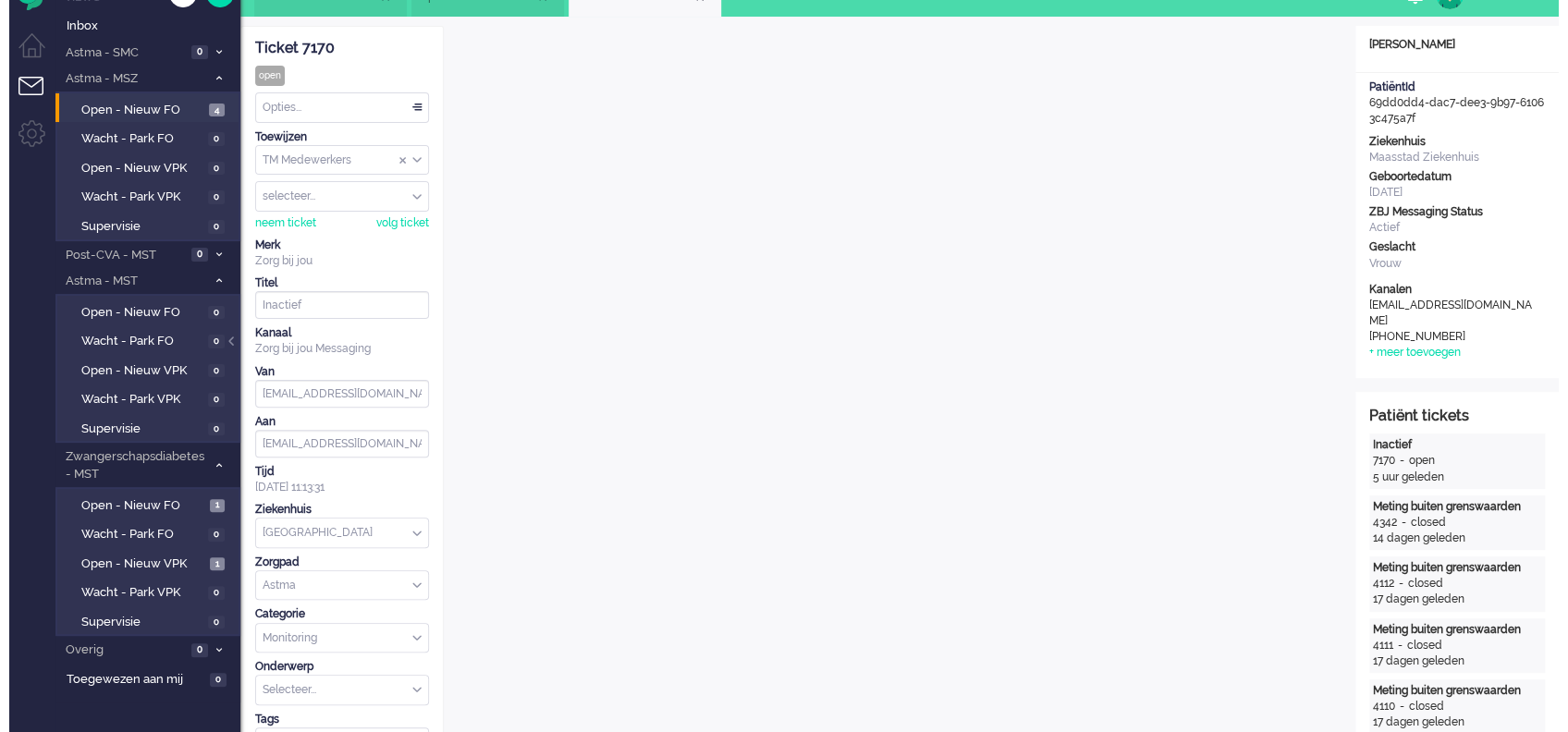
scroll to position [0, 0]
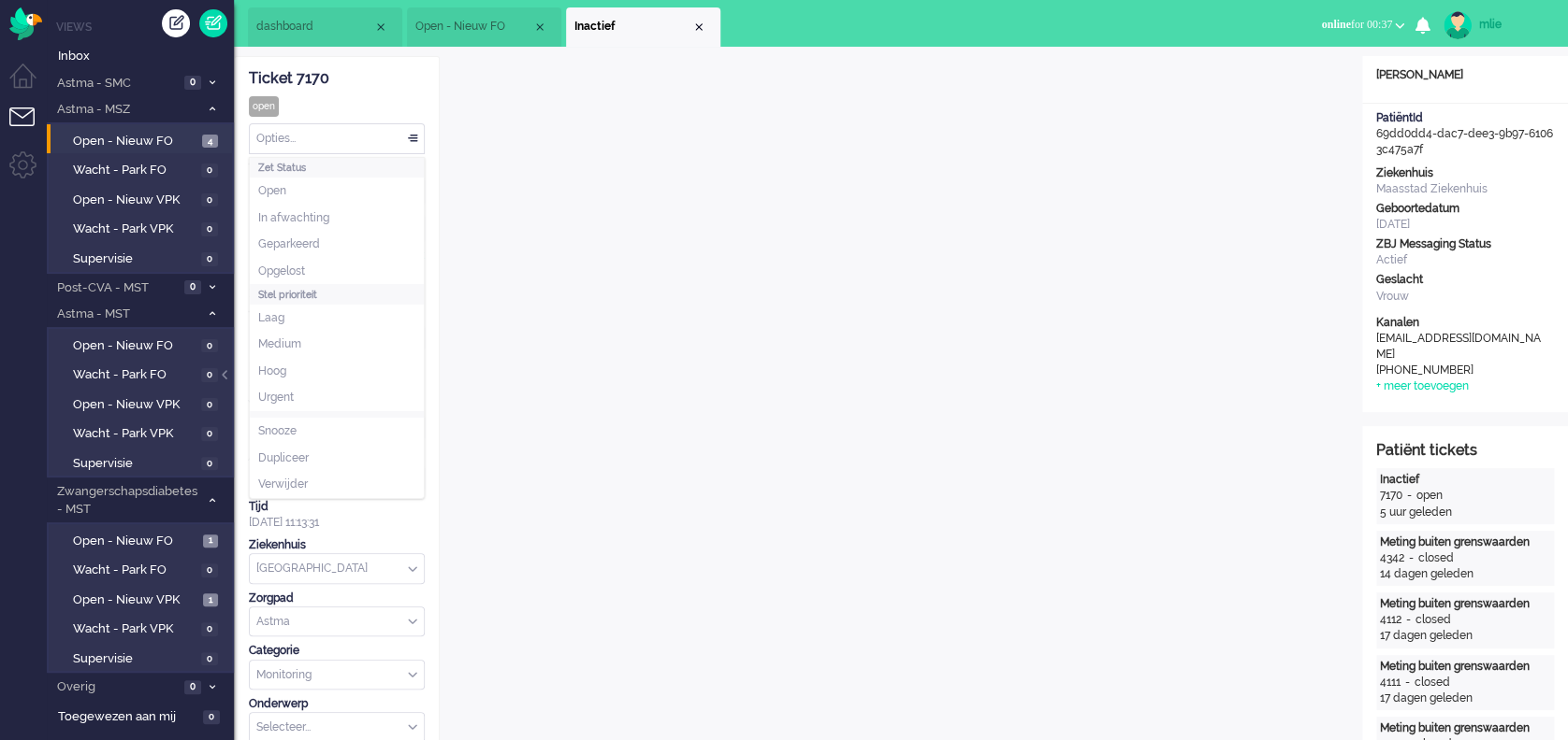
click at [410, 141] on div "Opties..." at bounding box center [337, 139] width 174 height 29
click at [307, 269] on li "Opgelost" at bounding box center [337, 270] width 174 height 27
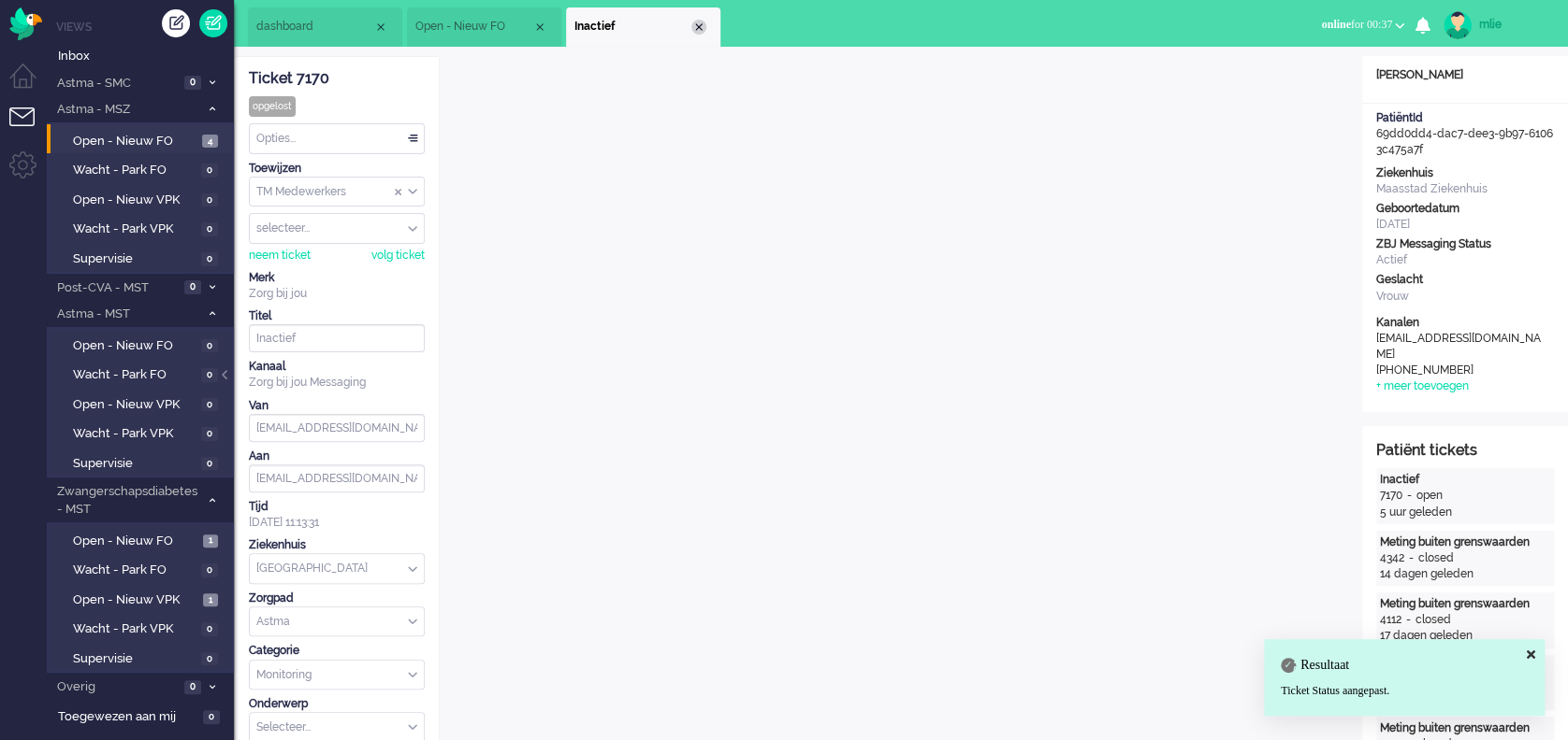
click at [692, 23] on div "Close tab" at bounding box center [698, 27] width 15 height 15
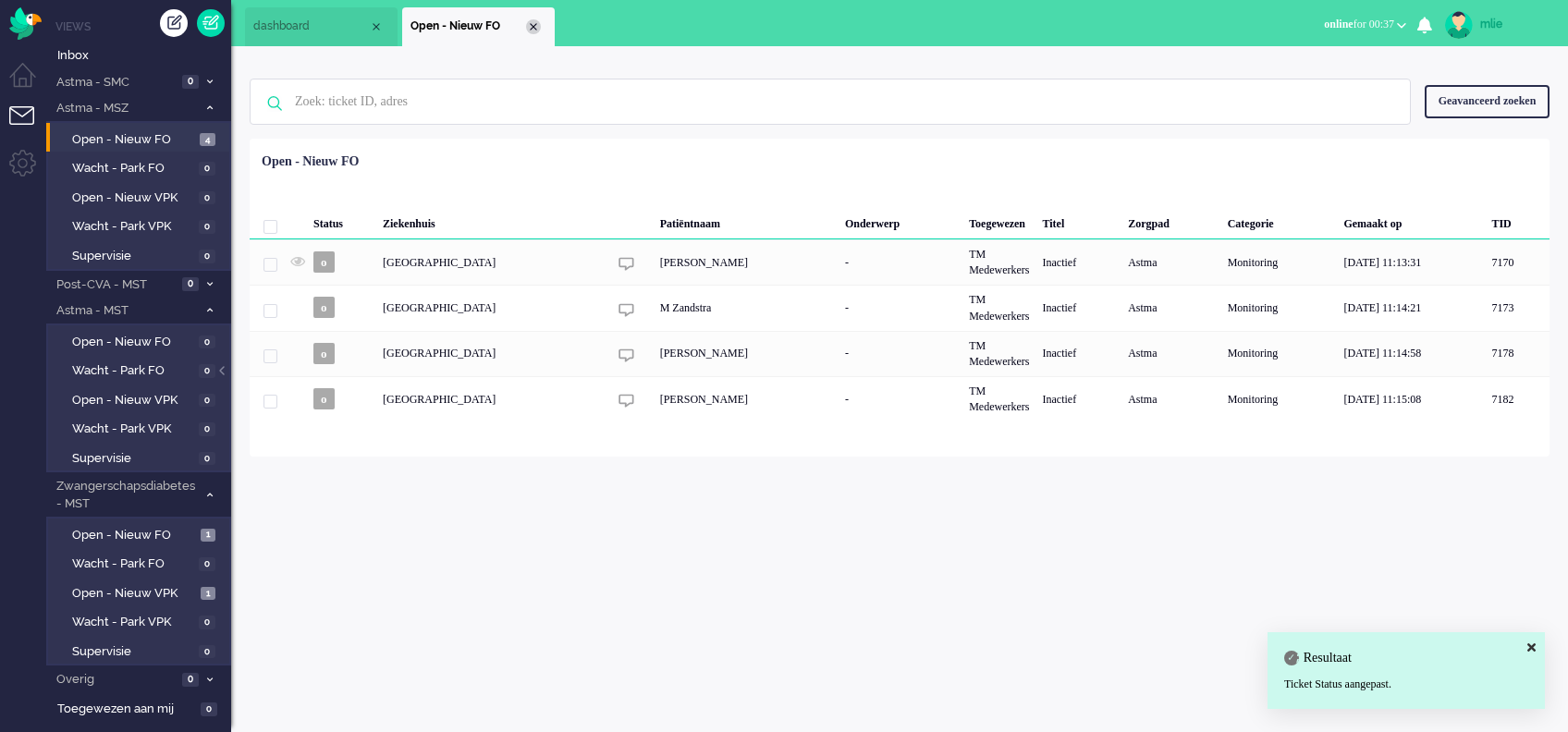
click at [528, 23] on div "Close tab" at bounding box center [533, 26] width 15 height 15
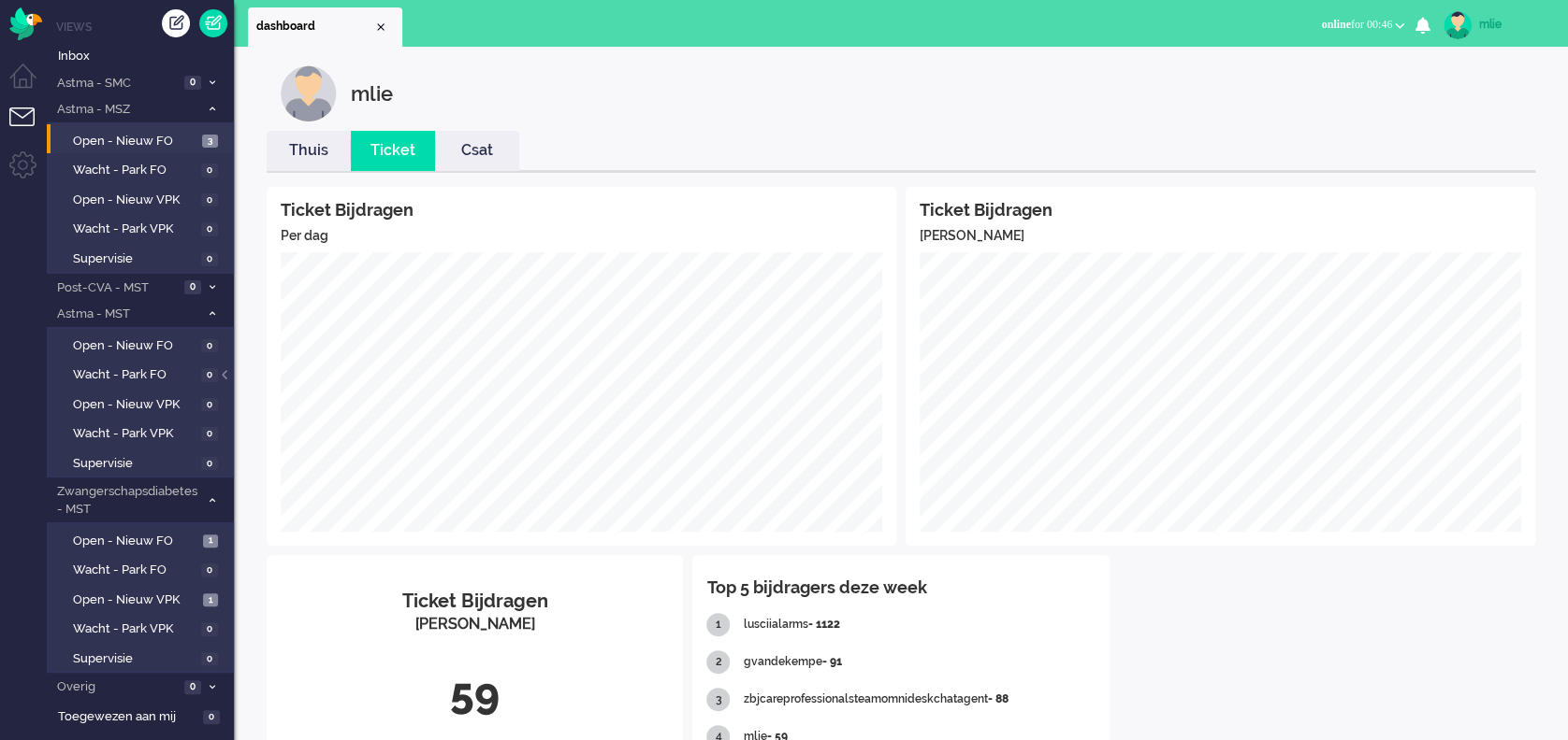
click at [307, 161] on li "Thuis" at bounding box center [308, 151] width 84 height 41
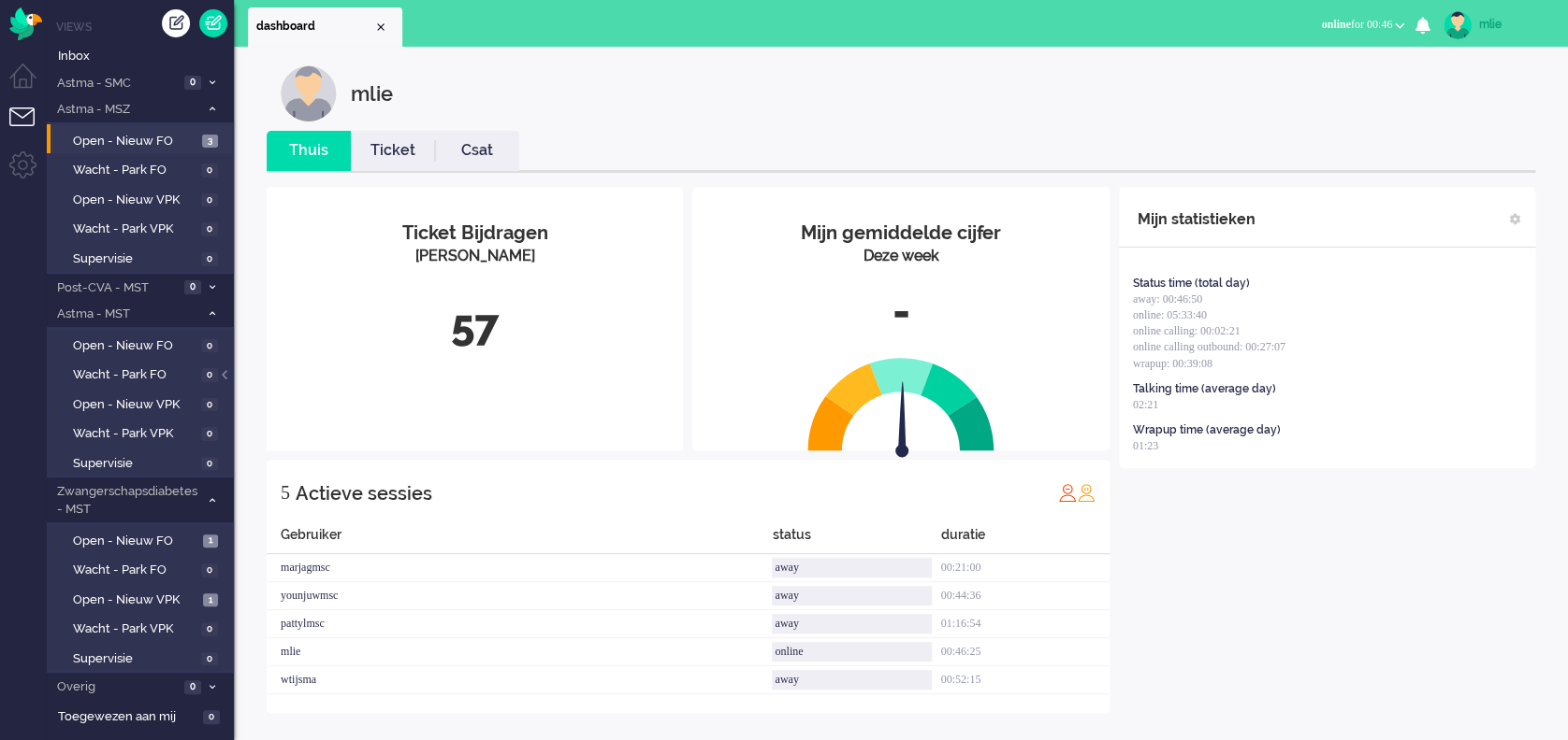
click at [388, 152] on link "Ticket" at bounding box center [392, 152] width 84 height 22
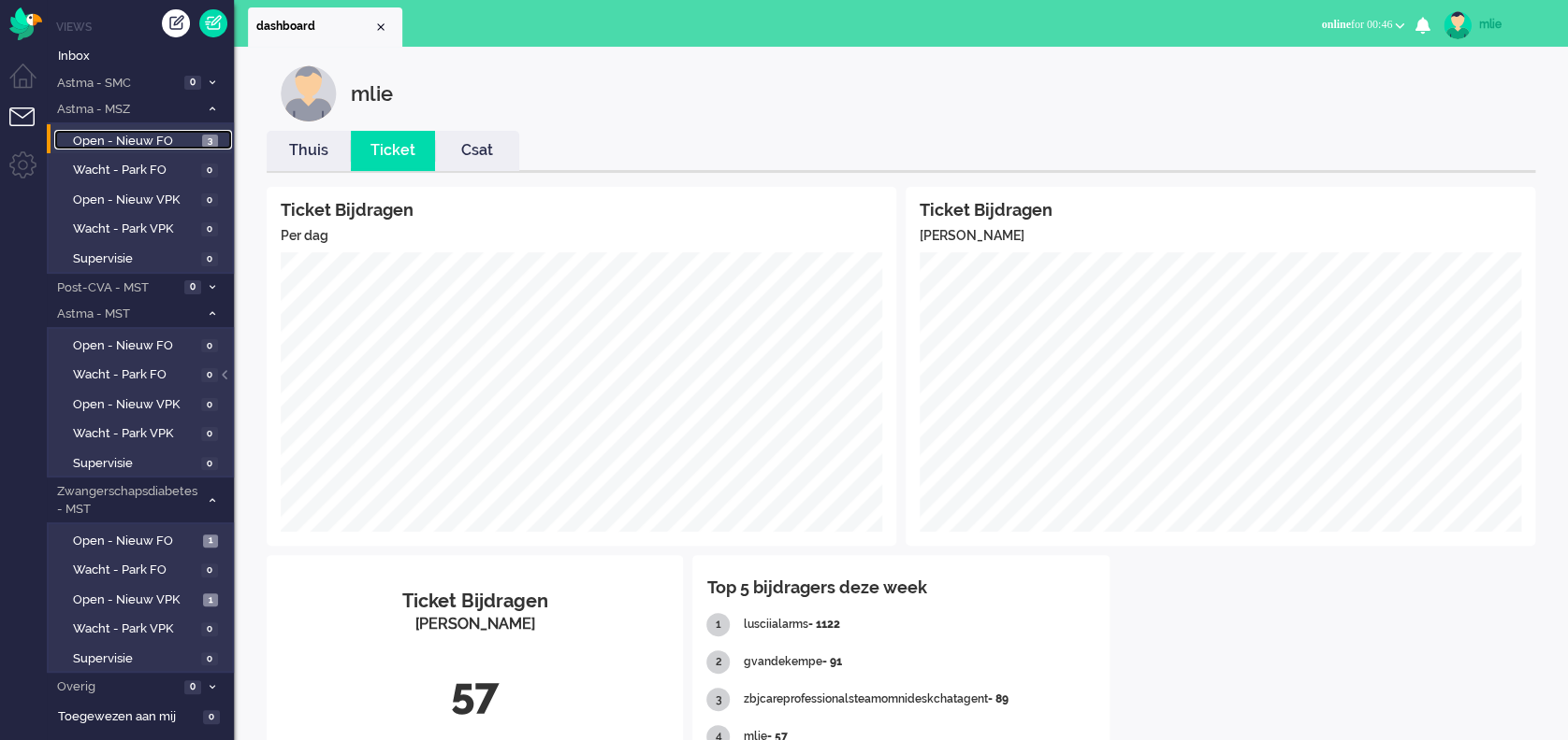
click at [141, 141] on span "Open - Nieuw FO" at bounding box center [136, 142] width 125 height 18
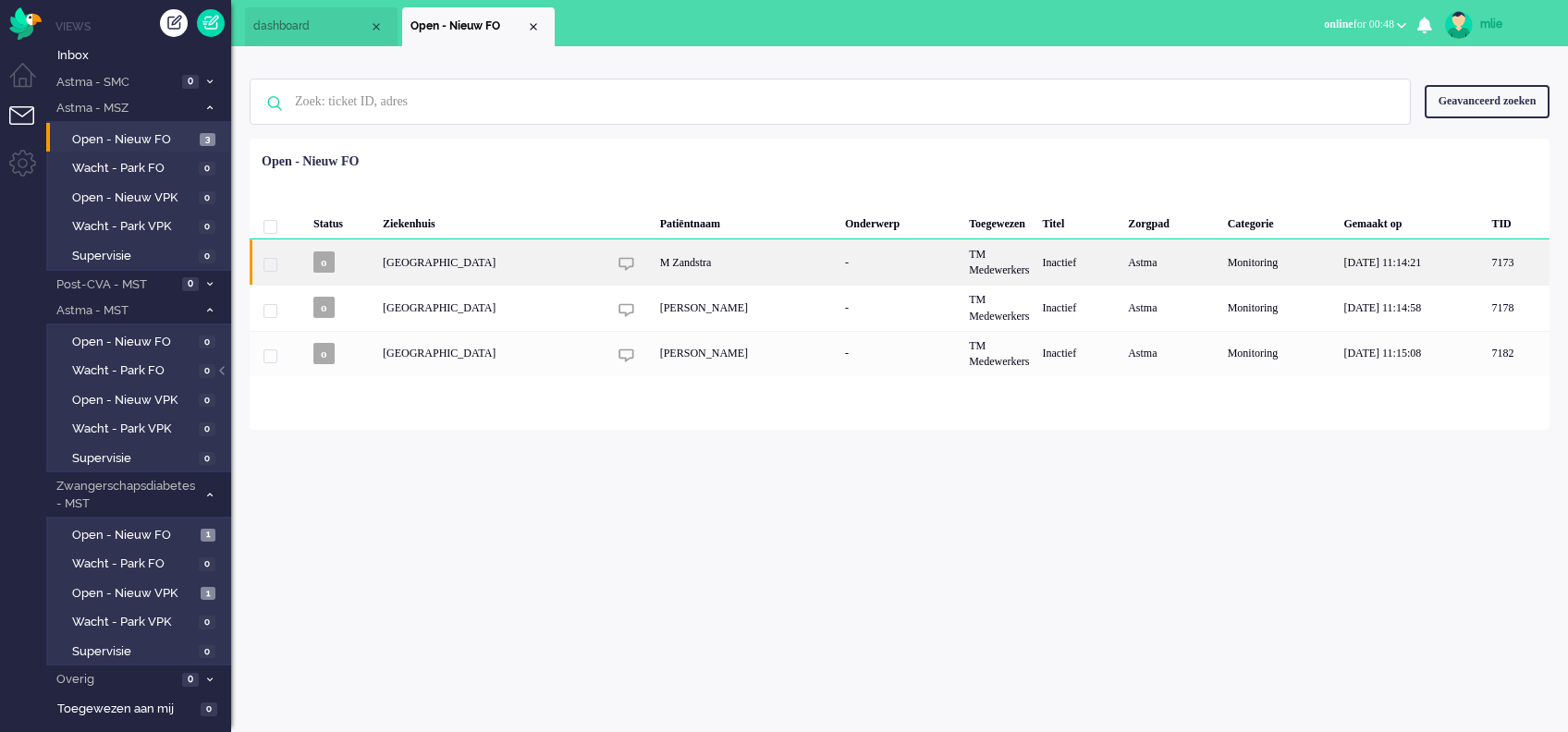
click at [923, 254] on div "-" at bounding box center [901, 262] width 123 height 45
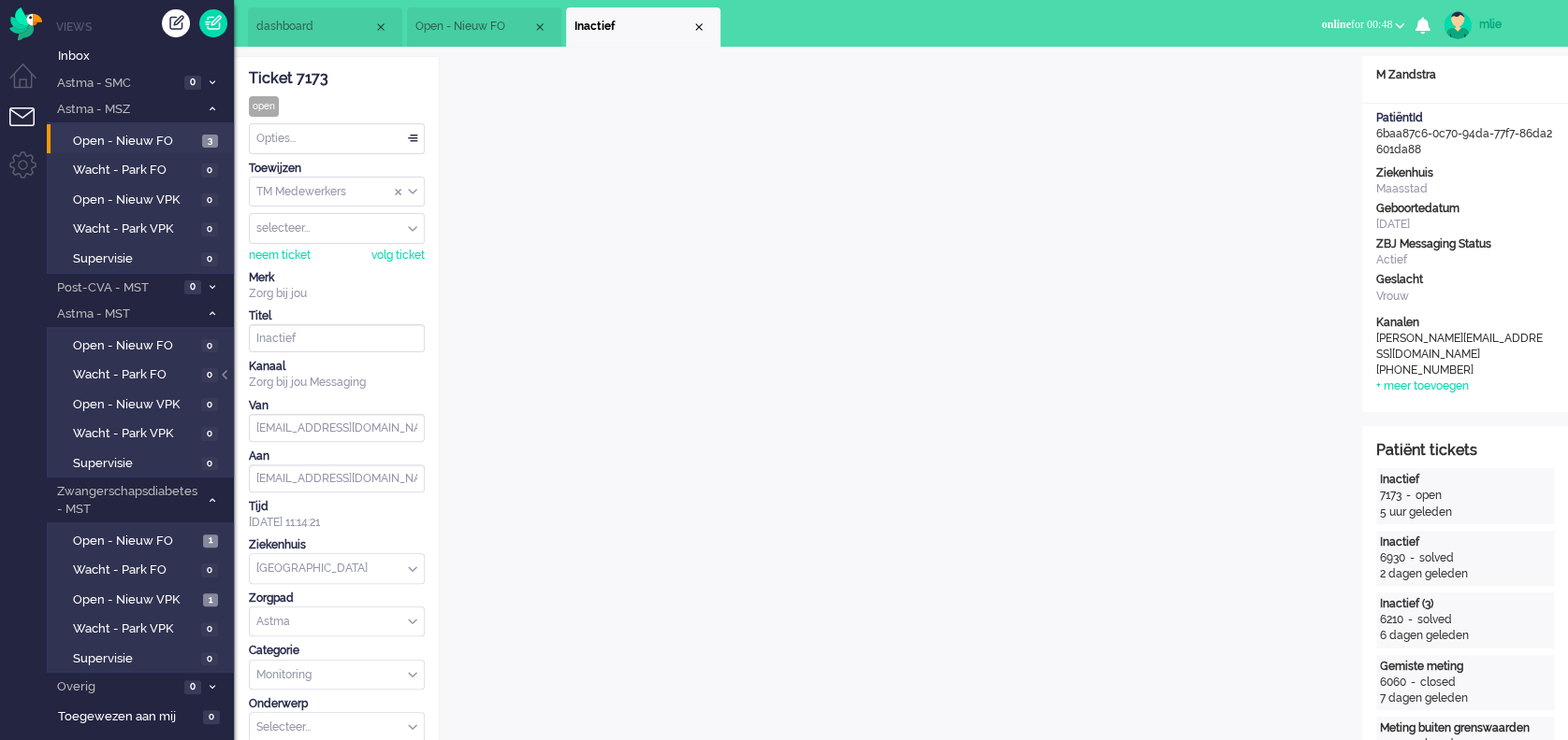
click at [416, 135] on div "Opties..." at bounding box center [337, 139] width 174 height 29
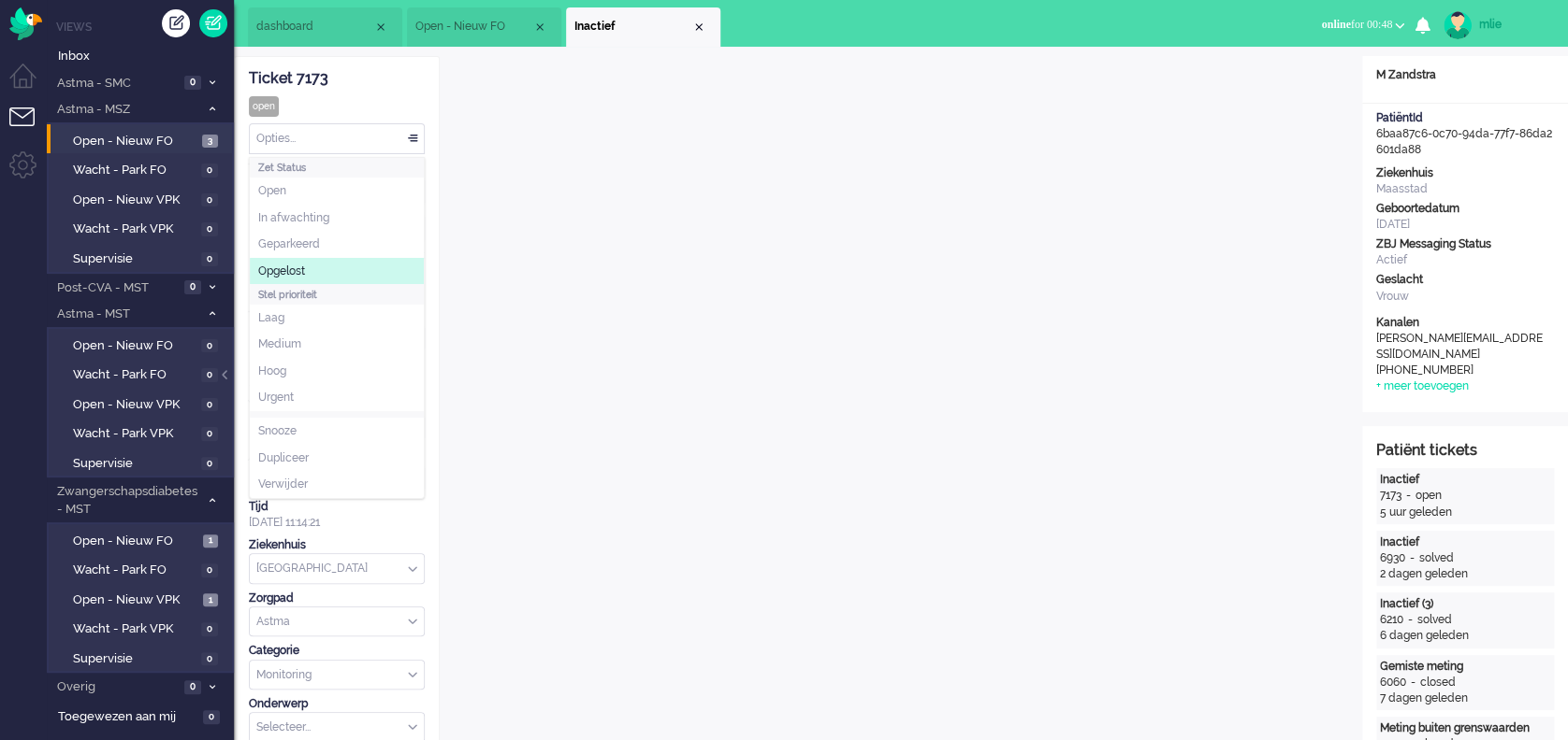
click at [307, 265] on li "Opgelost" at bounding box center [337, 270] width 174 height 27
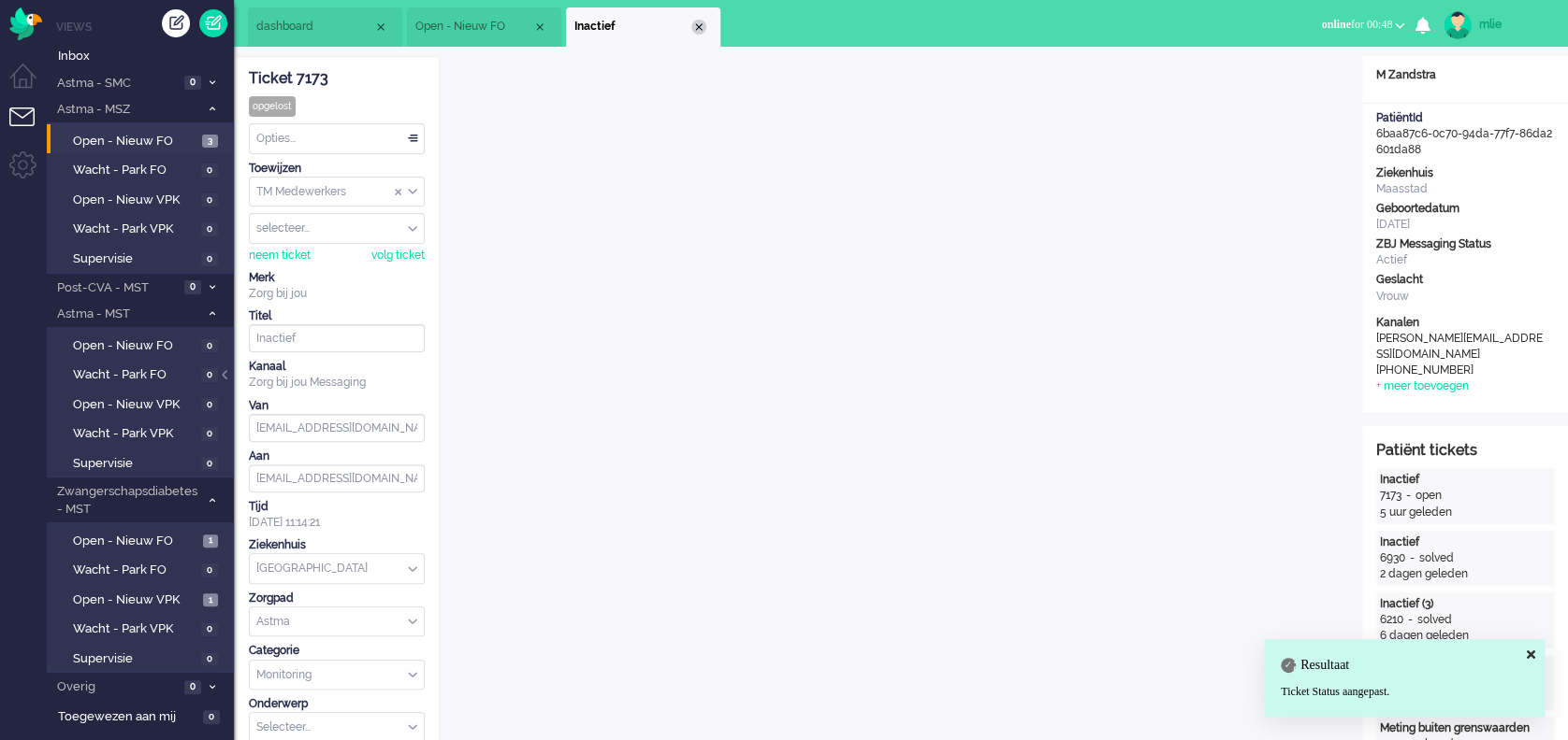
click at [698, 30] on div "Close tab" at bounding box center [698, 27] width 15 height 15
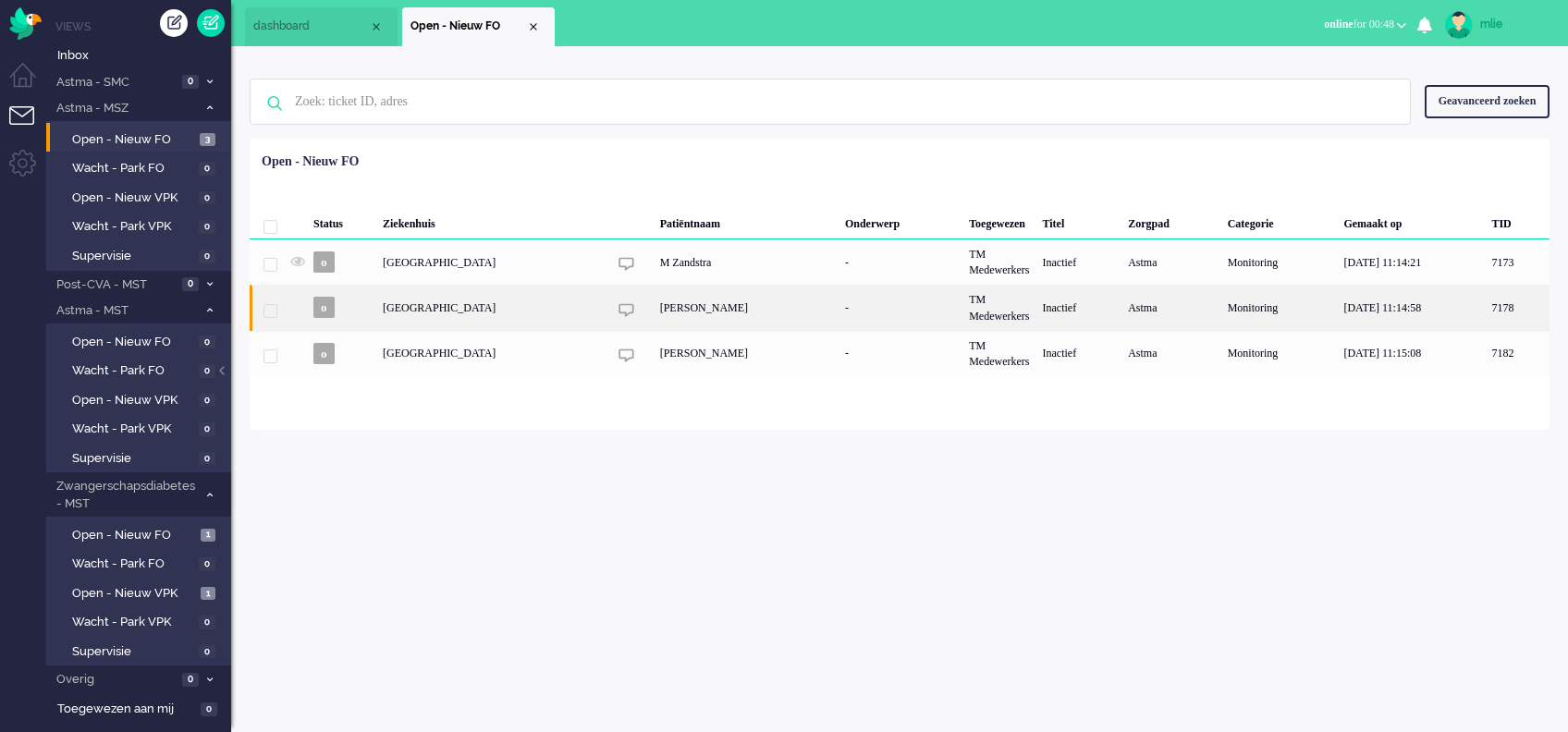
click at [714, 303] on div "[PERSON_NAME]" at bounding box center [746, 308] width 185 height 45
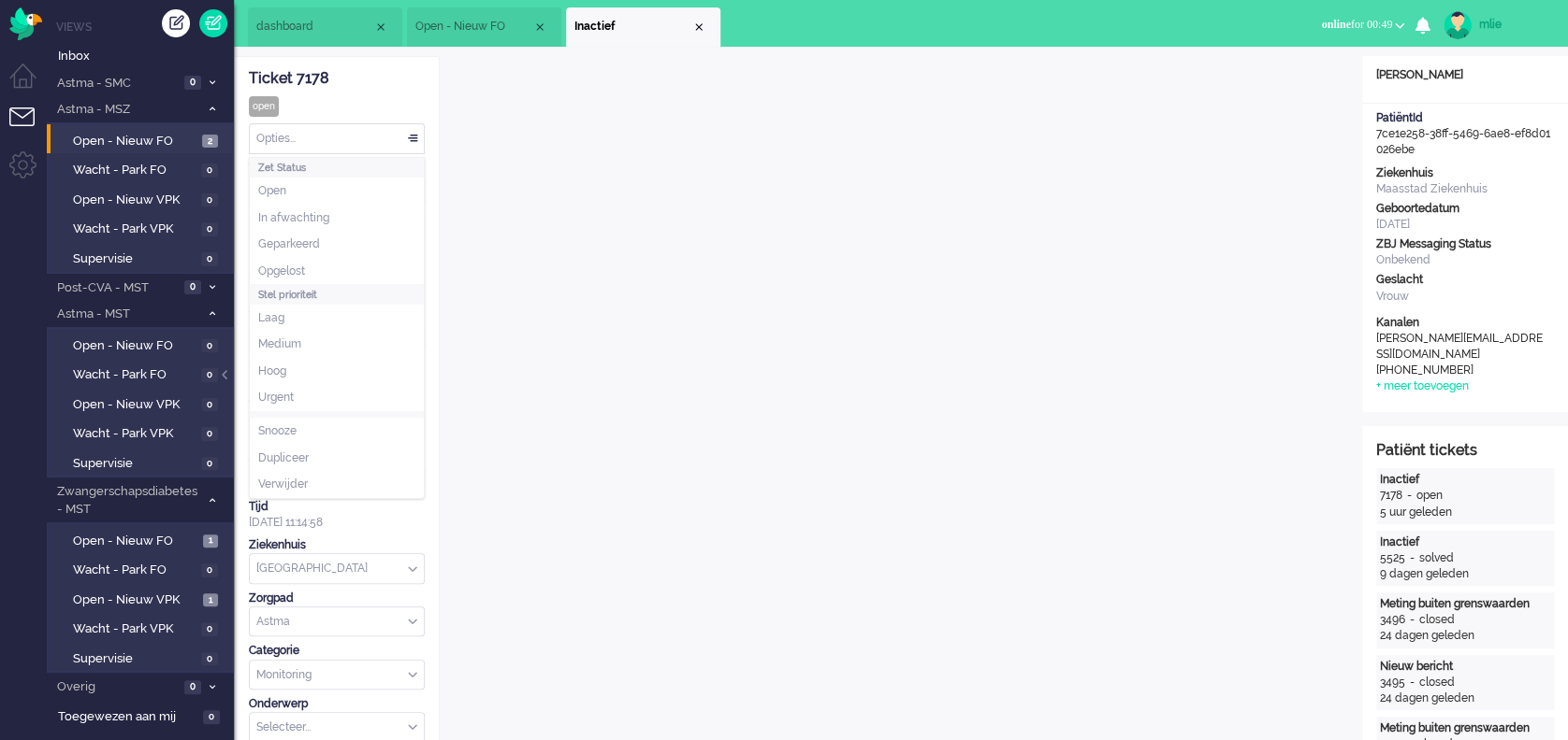
click at [417, 140] on div "Opties..." at bounding box center [337, 139] width 174 height 29
click at [290, 267] on span "Opgelost" at bounding box center [280, 271] width 47 height 16
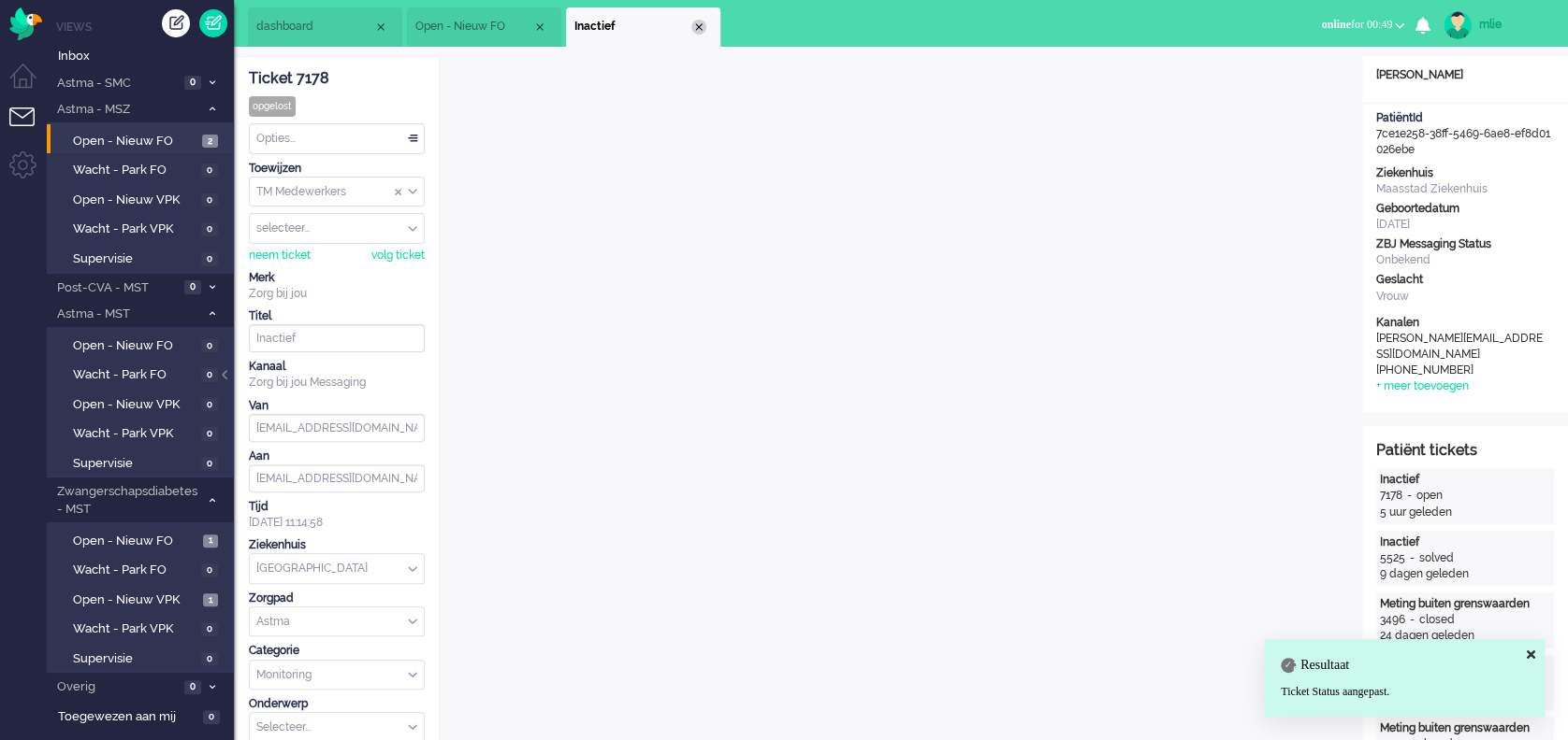
click at [700, 29] on div "Close tab" at bounding box center [698, 27] width 15 height 15
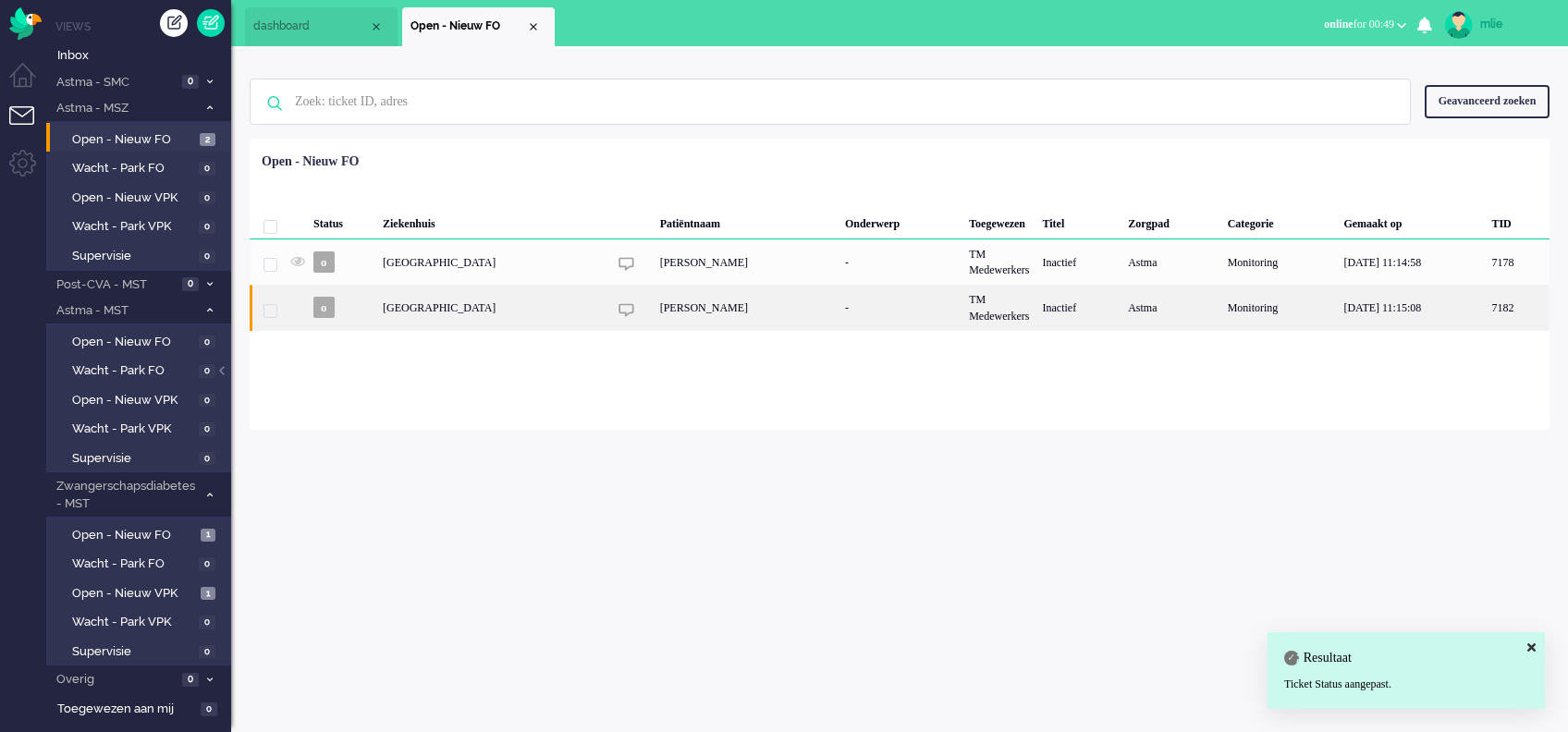
click at [885, 297] on div "-" at bounding box center [901, 308] width 123 height 45
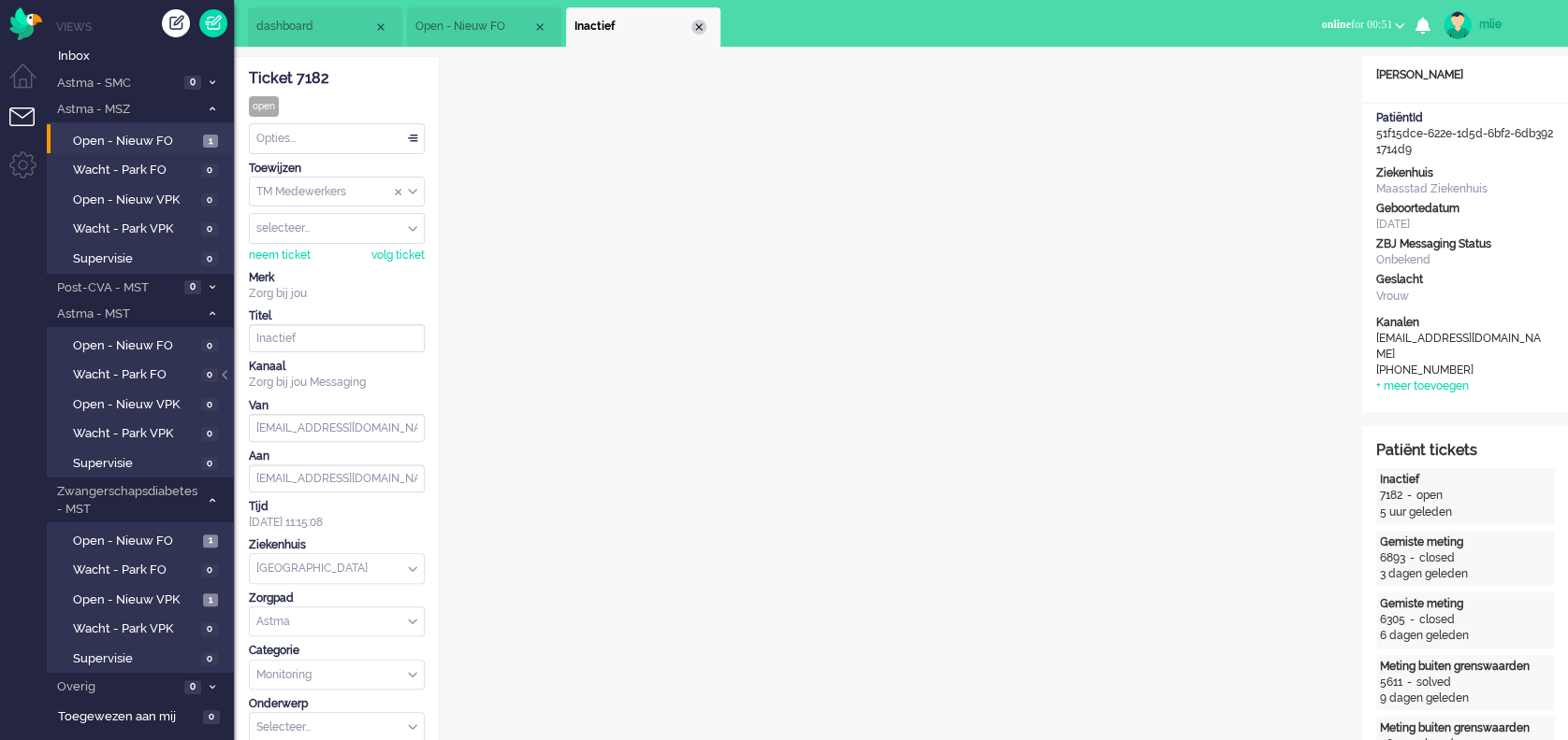
click at [700, 23] on div "Close tab" at bounding box center [698, 27] width 15 height 15
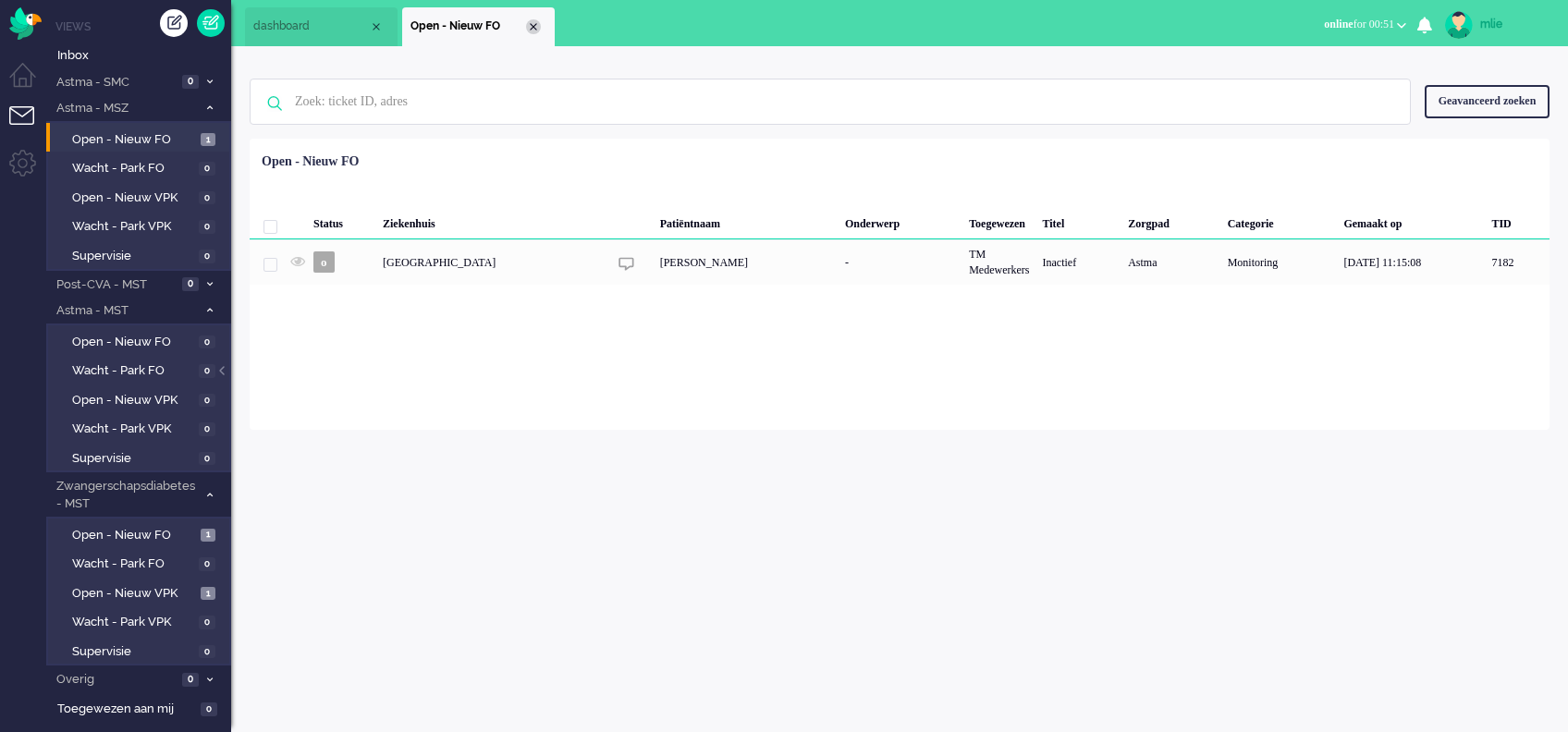
click at [536, 26] on div "Close tab" at bounding box center [533, 26] width 15 height 15
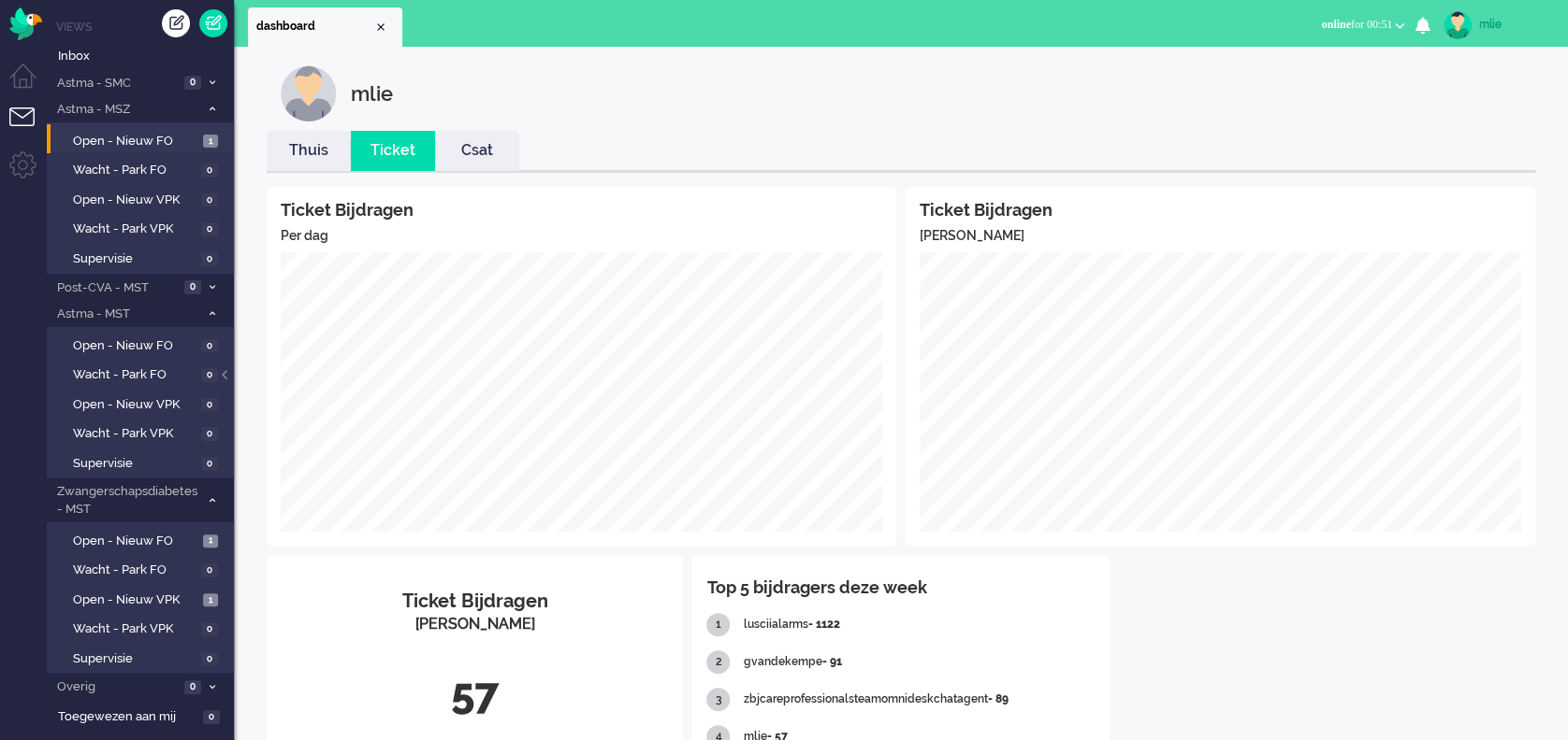
click at [307, 141] on link "Thuis" at bounding box center [308, 152] width 84 height 22
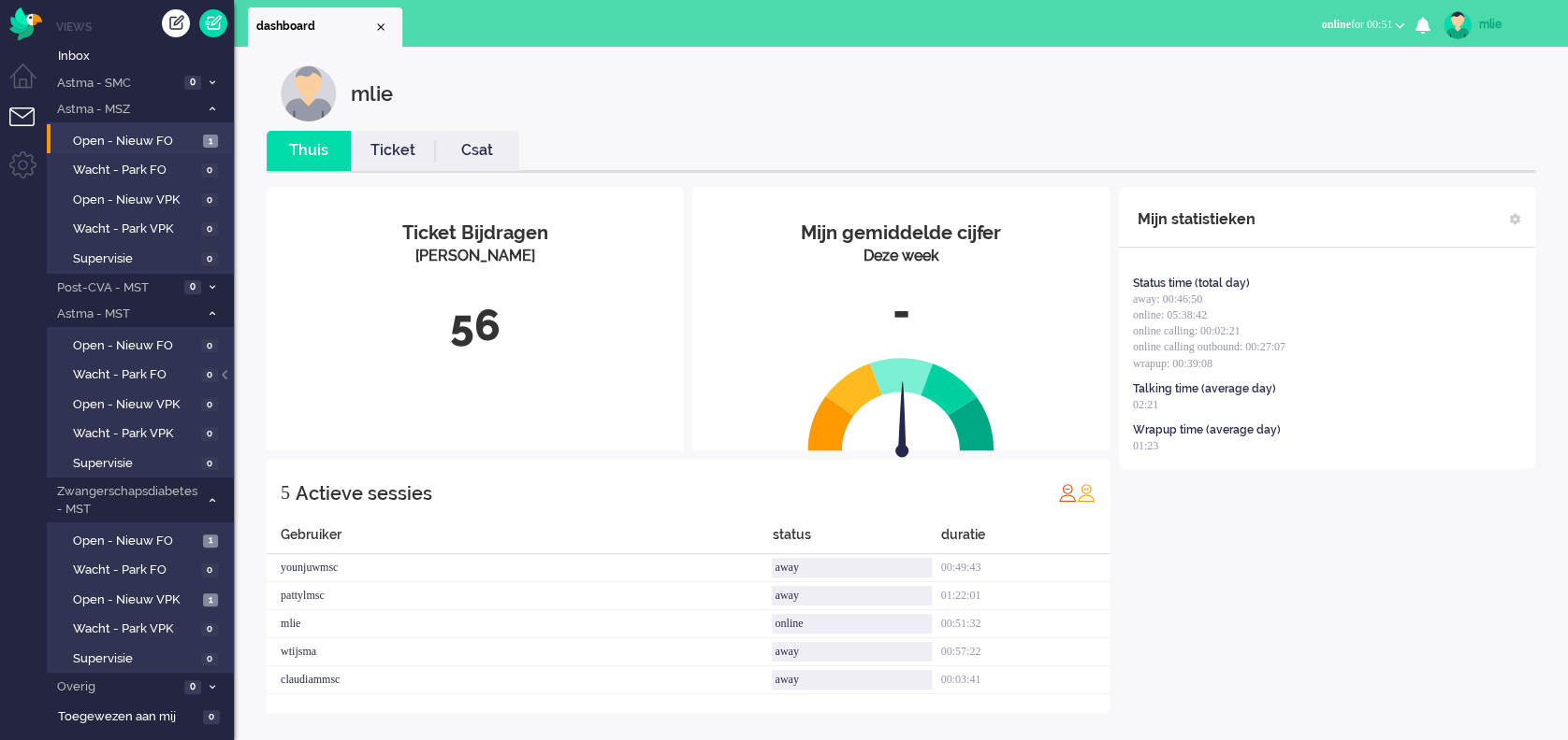
click at [1369, 25] on span "online for 00:51" at bounding box center [1356, 24] width 71 height 13
click at [1490, 23] on div "mlie" at bounding box center [1513, 24] width 70 height 19
click at [1458, 148] on link "Uitloggen" at bounding box center [1493, 150] width 129 height 19
